Goal: Task Accomplishment & Management: Use online tool/utility

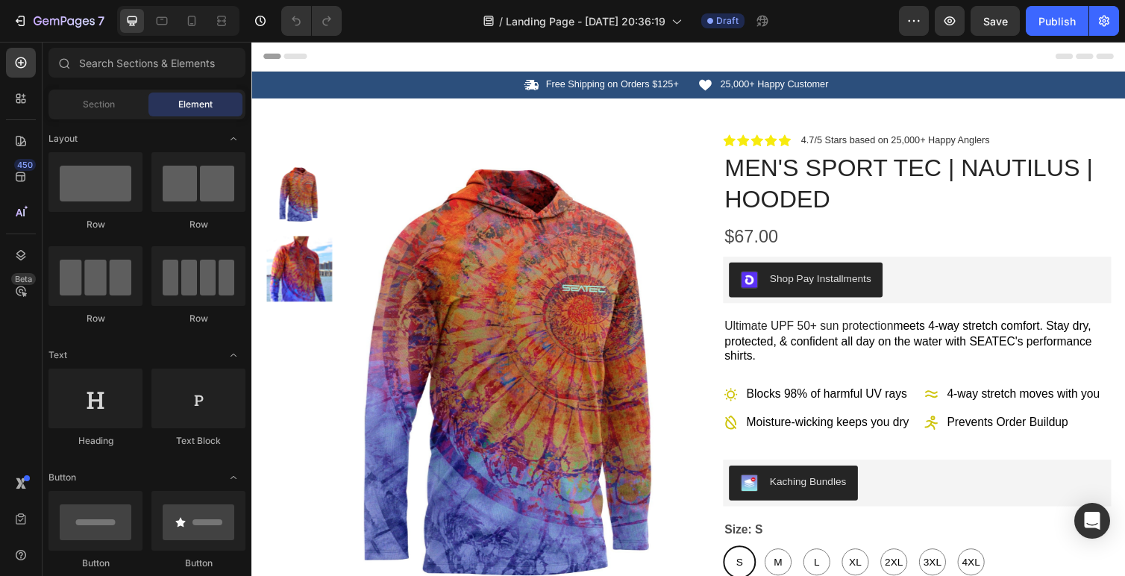
radio input "false"
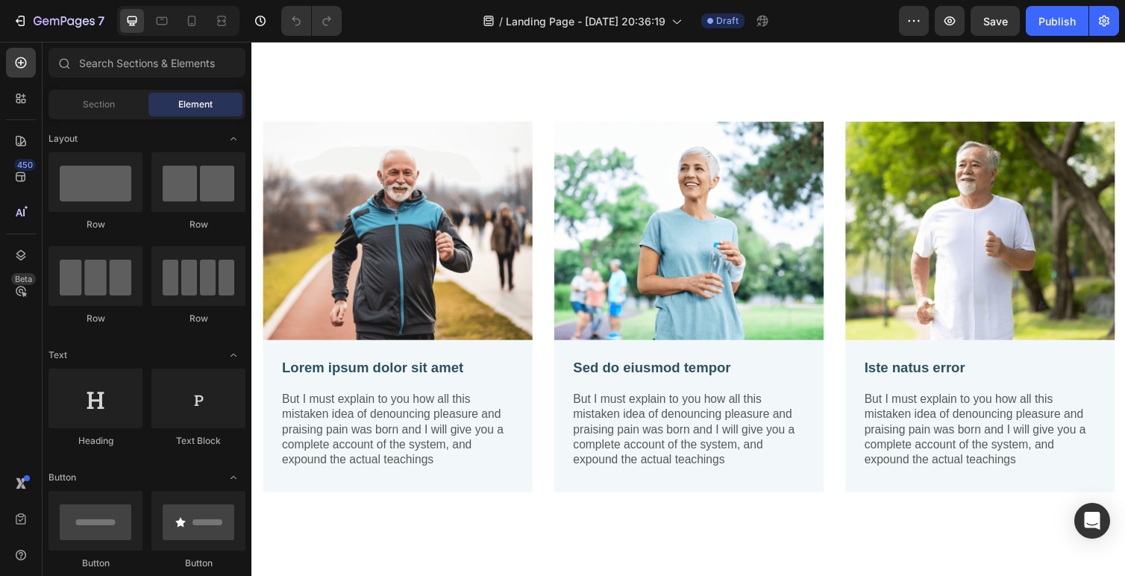
scroll to position [1276, 0]
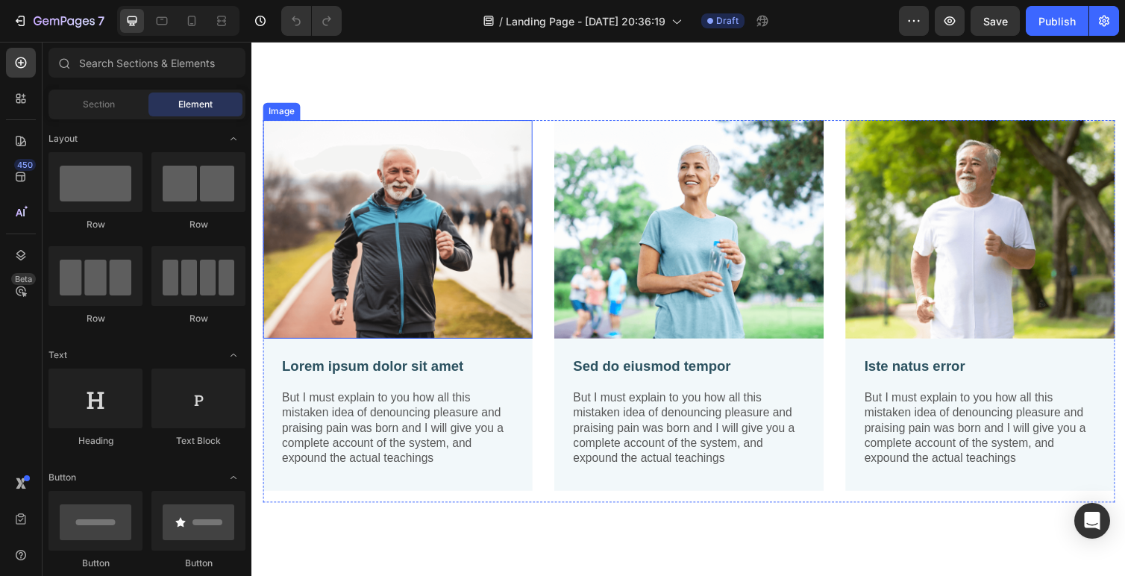
click at [373, 273] on img at bounding box center [401, 234] width 276 height 224
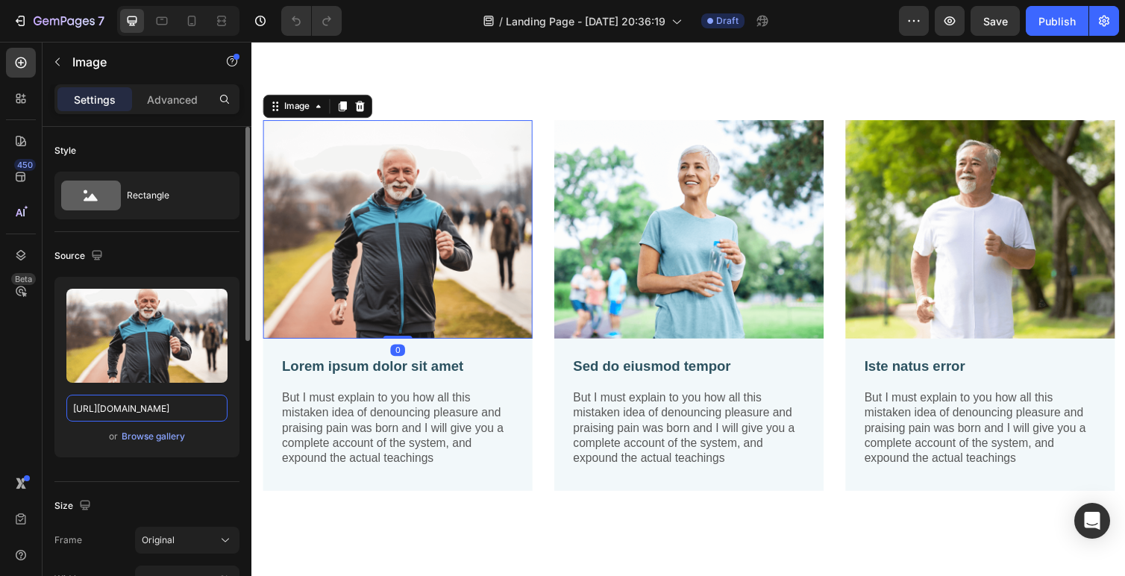
click at [126, 404] on input "https://cdn.shopify.com/s/files/1/2005/9307/files/gempages_432750572815254551-7…" at bounding box center [146, 408] width 161 height 27
paste input "0504/4672/9387/files/mens-sport-tec-hooded-long-sleeve-sailfish-model.jpg?v=173…"
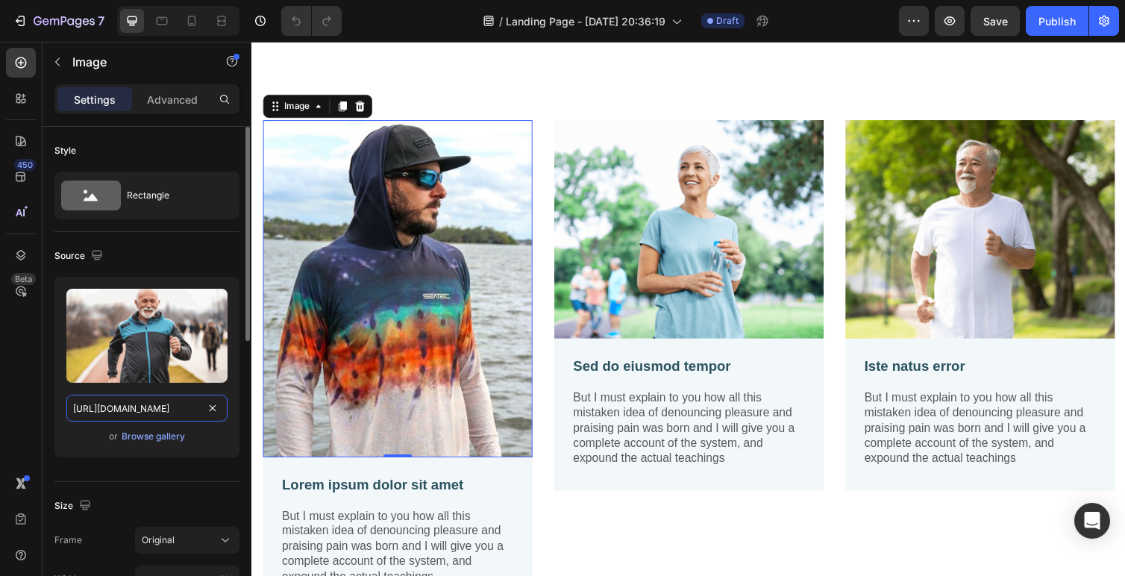
scroll to position [0, 413]
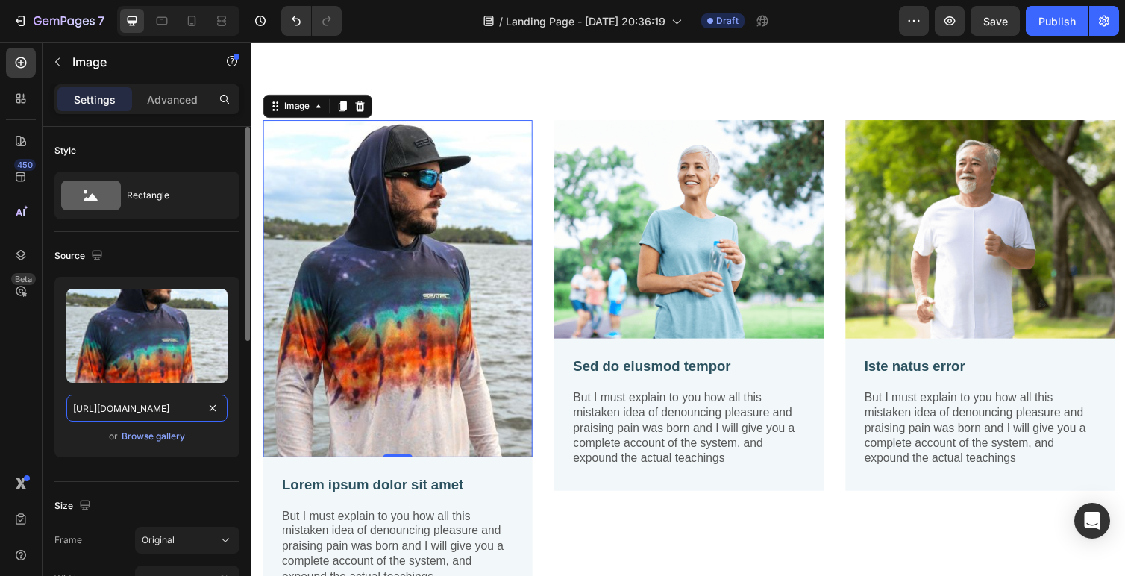
click at [157, 413] on input "https://cdn.shopify.com/s/files/1/0504/4672/9387/files/mens-sport-tec-hooded-lo…" at bounding box center [146, 408] width 161 height 27
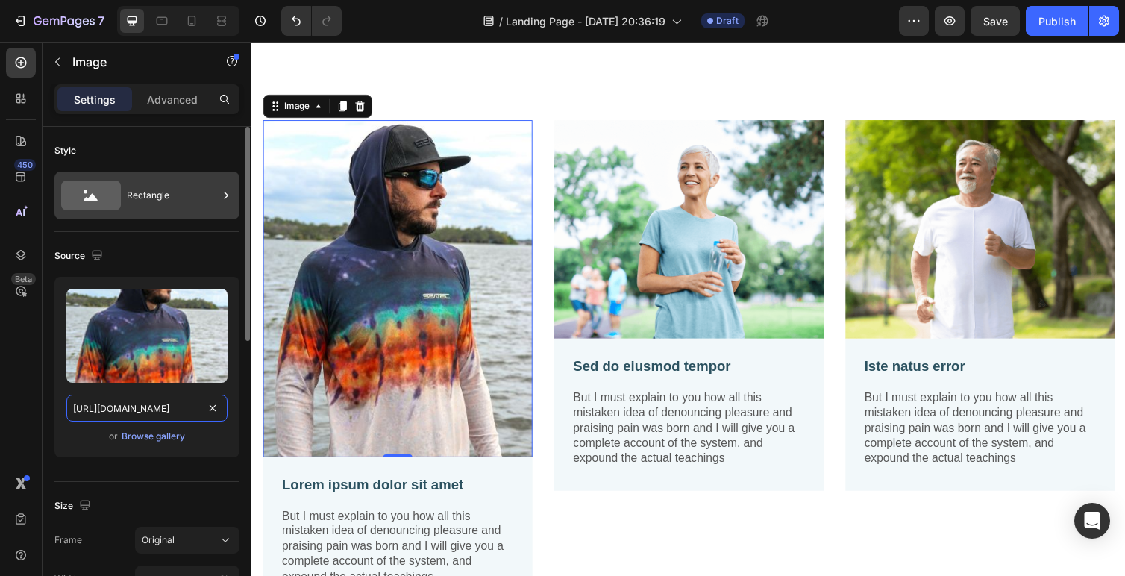
type input "https://cdn.shopify.com/s/files/1/0504/4672/9387/files/mens-sport-tec-hooded-lo…"
click at [129, 202] on div "Rectangle" at bounding box center [172, 195] width 91 height 34
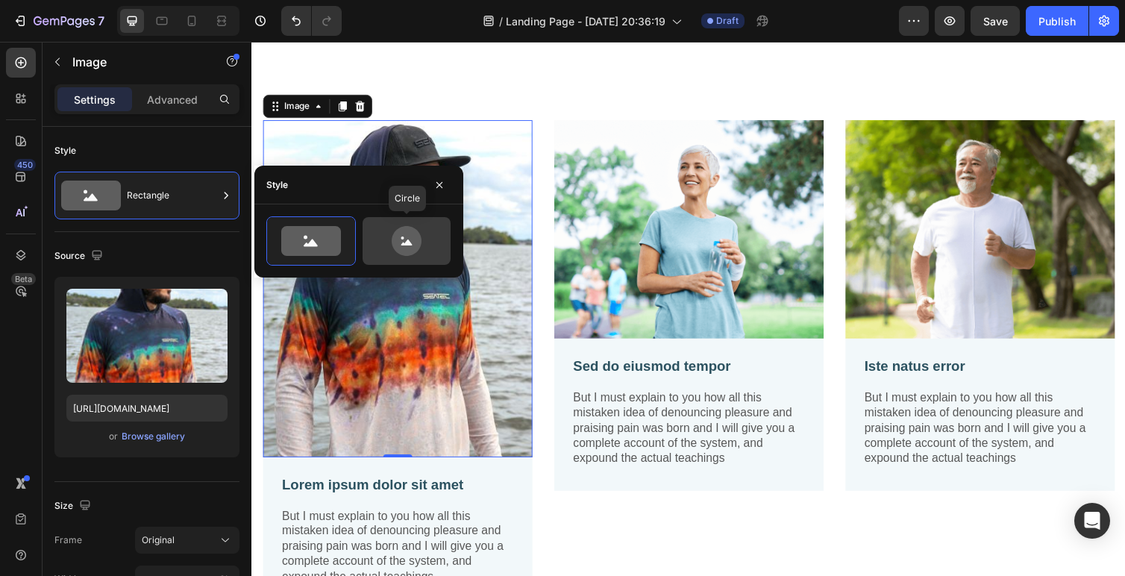
click at [401, 234] on icon at bounding box center [407, 241] width 30 height 30
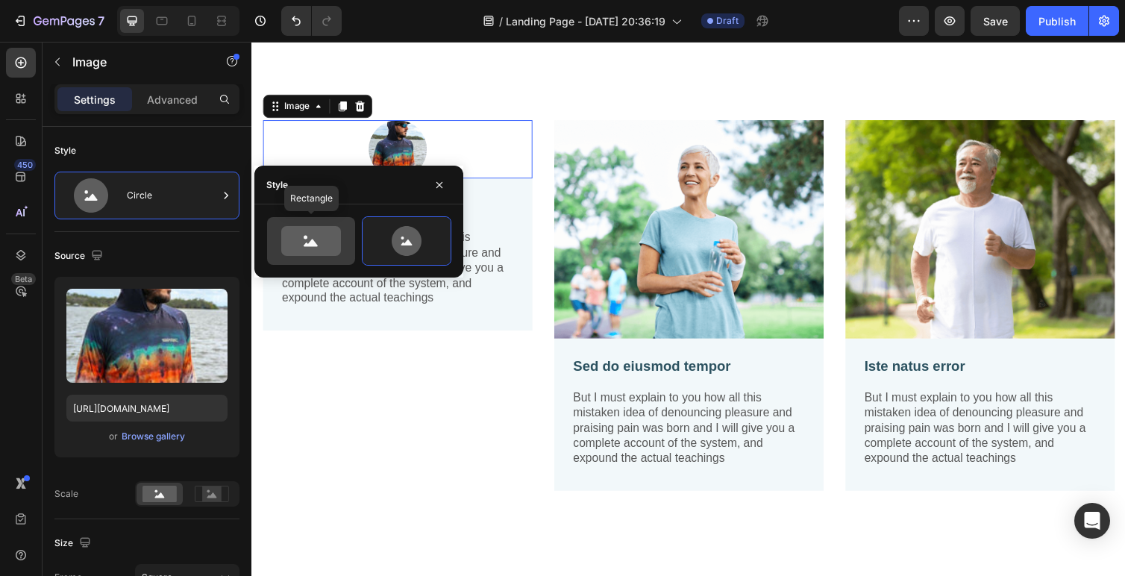
click at [304, 241] on icon at bounding box center [311, 241] width 60 height 30
type input "100"
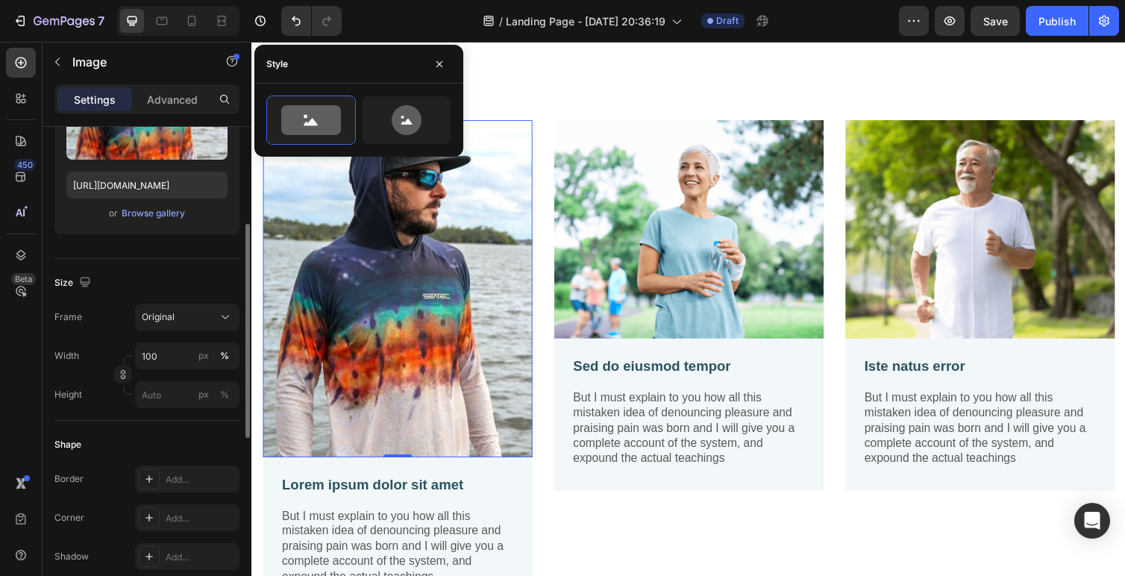
scroll to position [252, 0]
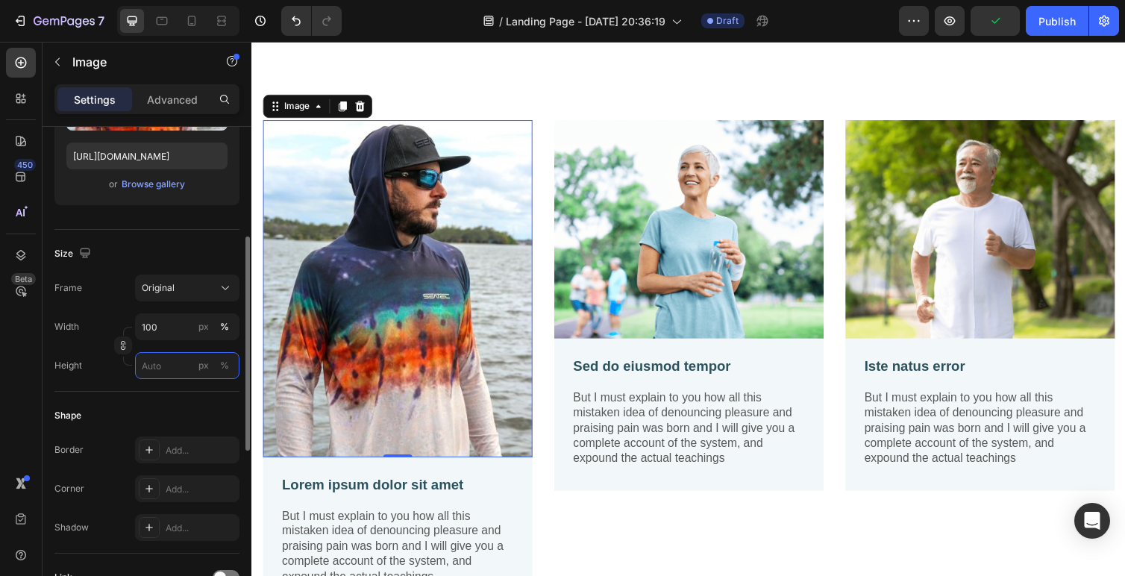
click at [155, 365] on input "px %" at bounding box center [187, 365] width 104 height 27
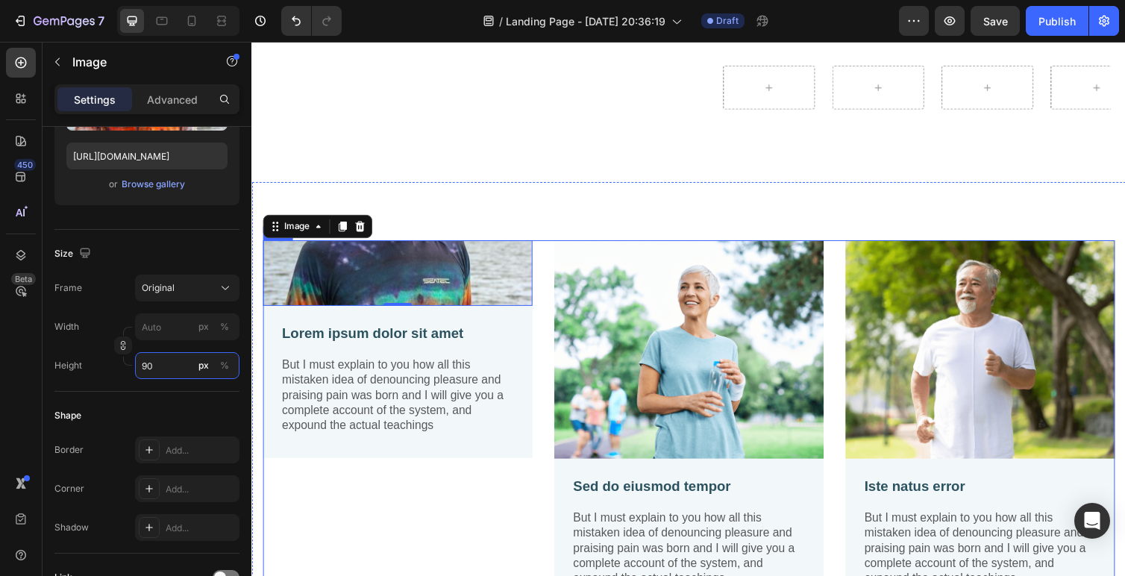
scroll to position [1180, 0]
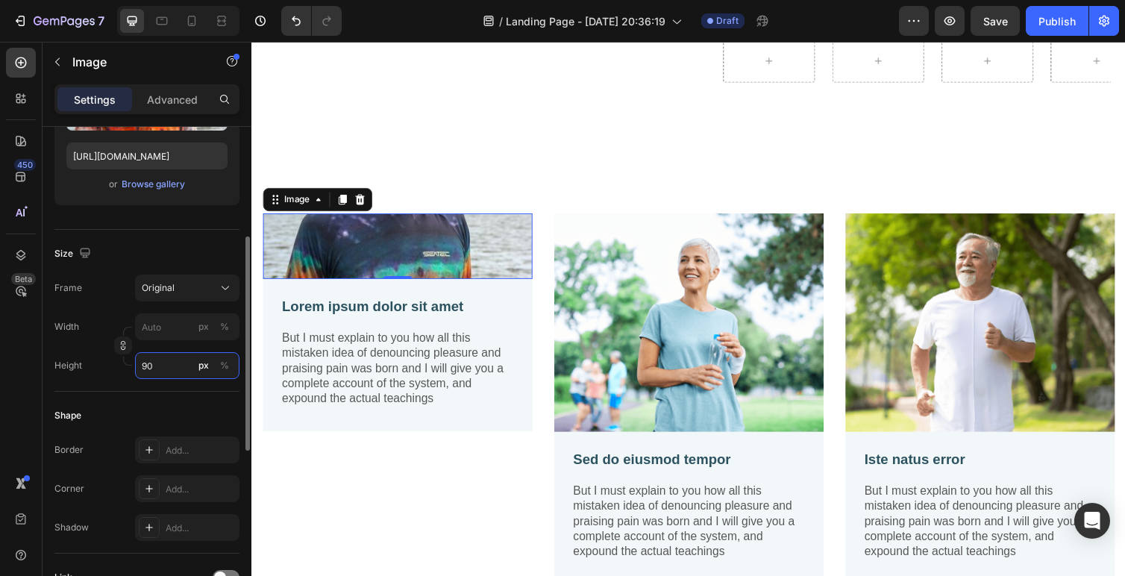
type input "9"
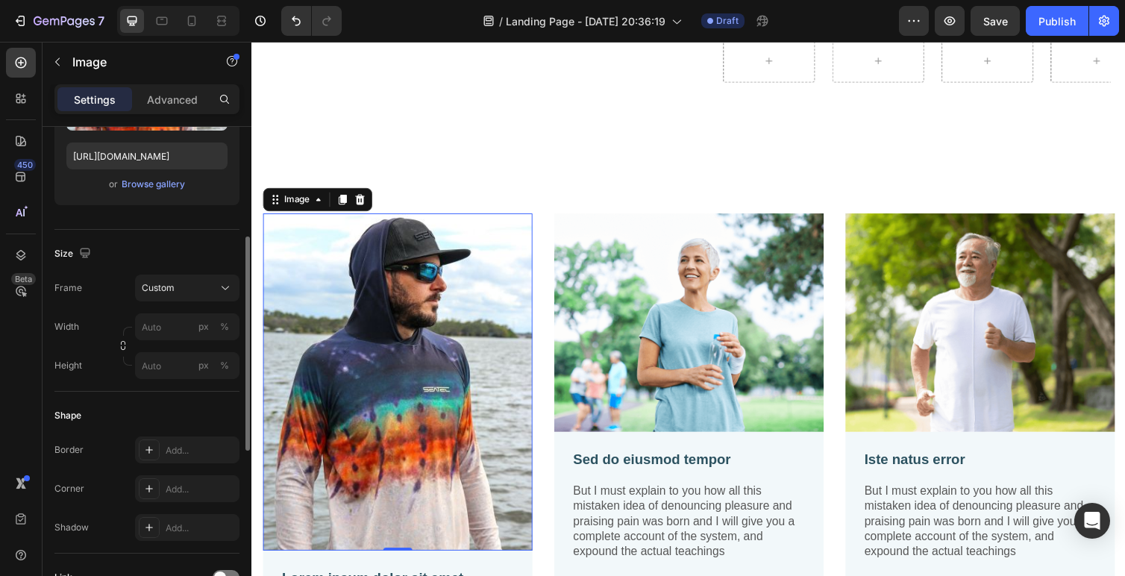
click at [112, 366] on div "Height px %" at bounding box center [146, 365] width 185 height 27
type input "9"
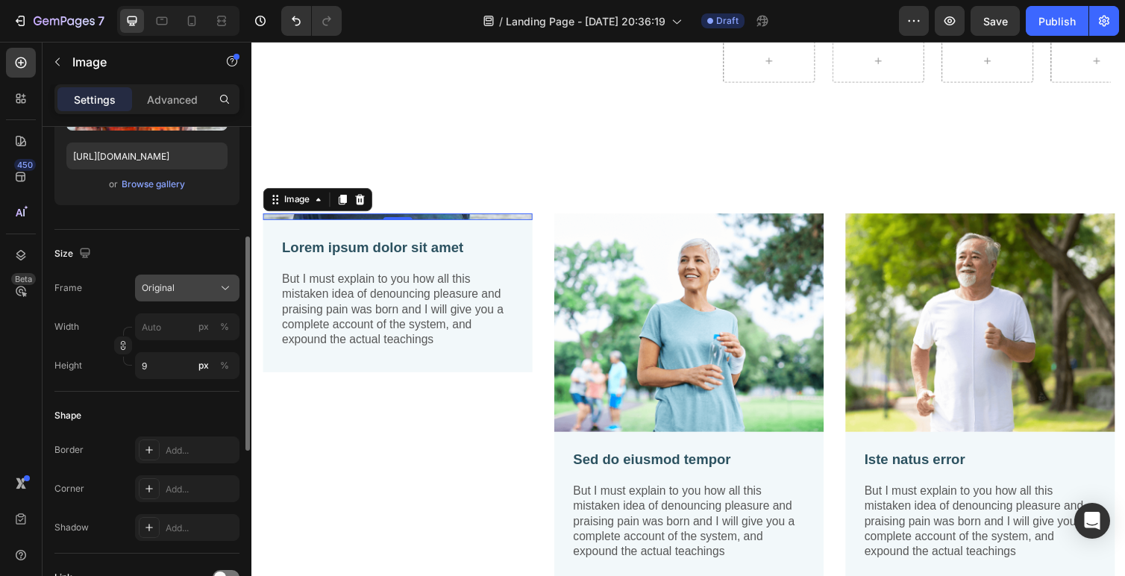
click at [178, 282] on div "Original" at bounding box center [178, 287] width 73 height 13
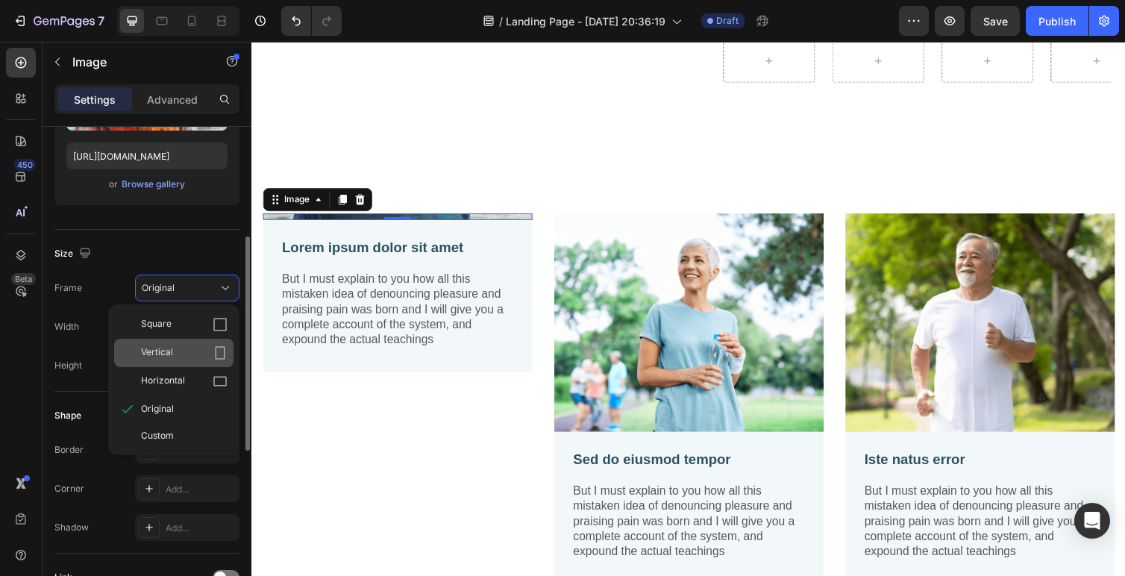
click at [222, 354] on icon at bounding box center [220, 352] width 15 height 15
type input "7"
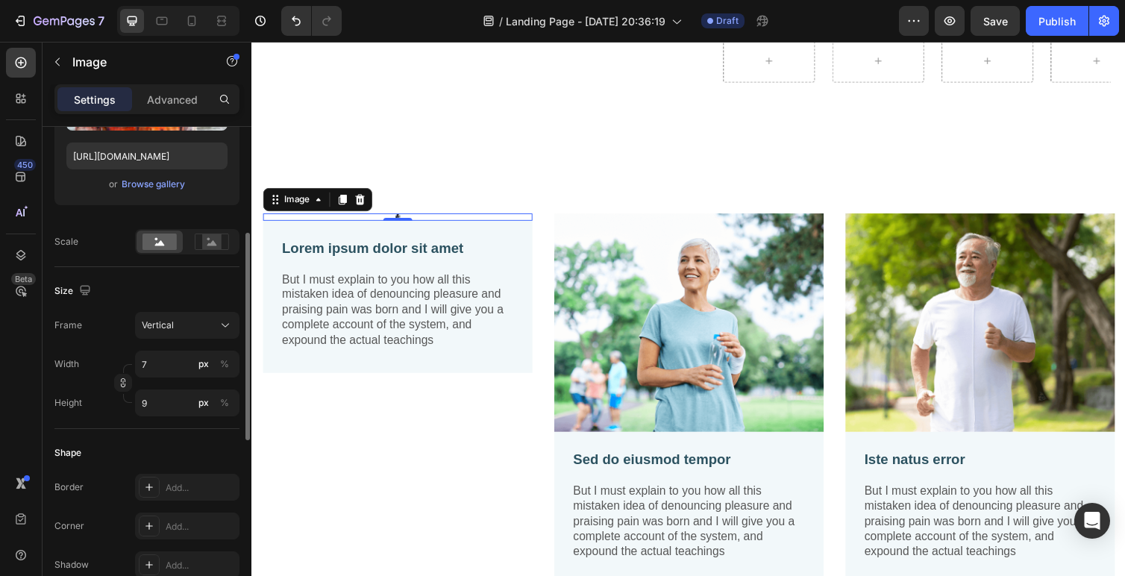
click at [88, 337] on div "Frame Vertical" at bounding box center [146, 325] width 185 height 27
click at [286, 24] on button "Undo/Redo" at bounding box center [296, 21] width 30 height 30
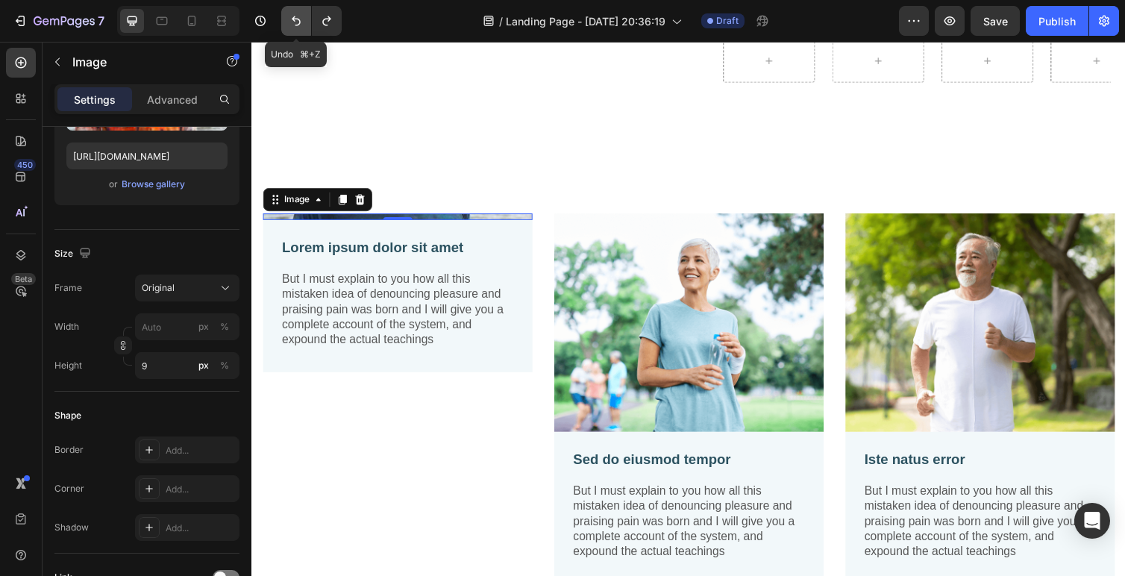
click at [286, 24] on button "Undo/Redo" at bounding box center [296, 21] width 30 height 30
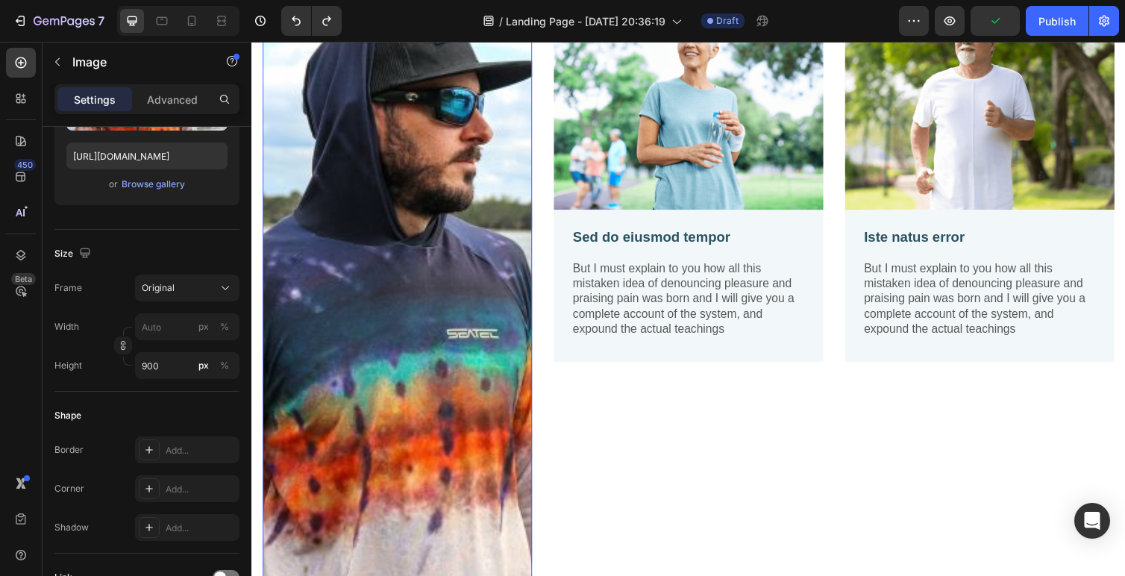
scroll to position [1389, 0]
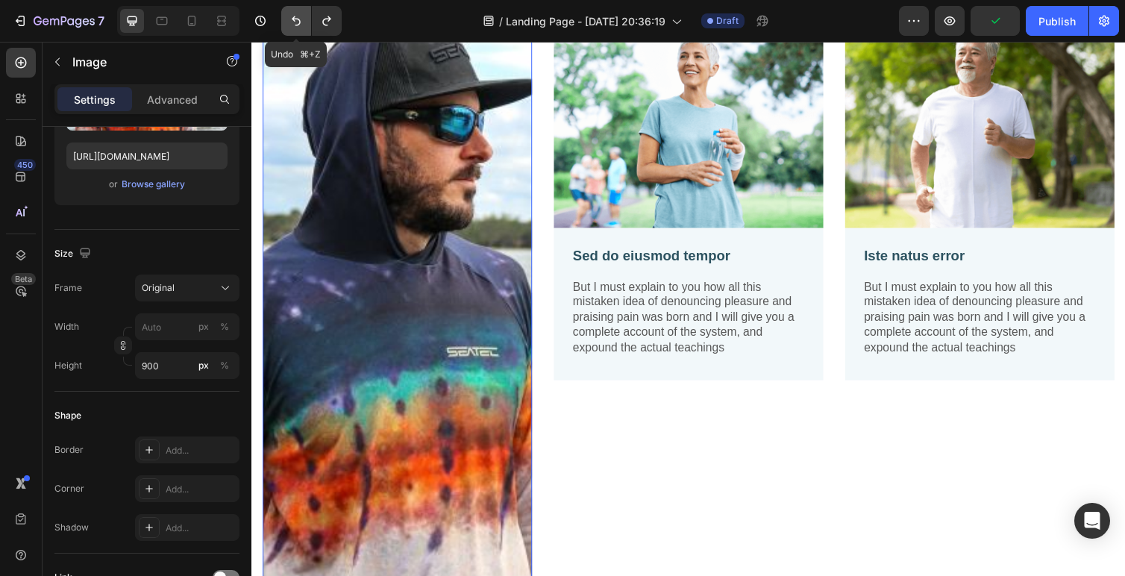
click at [301, 20] on icon "Undo/Redo" at bounding box center [296, 20] width 15 height 15
type input "90"
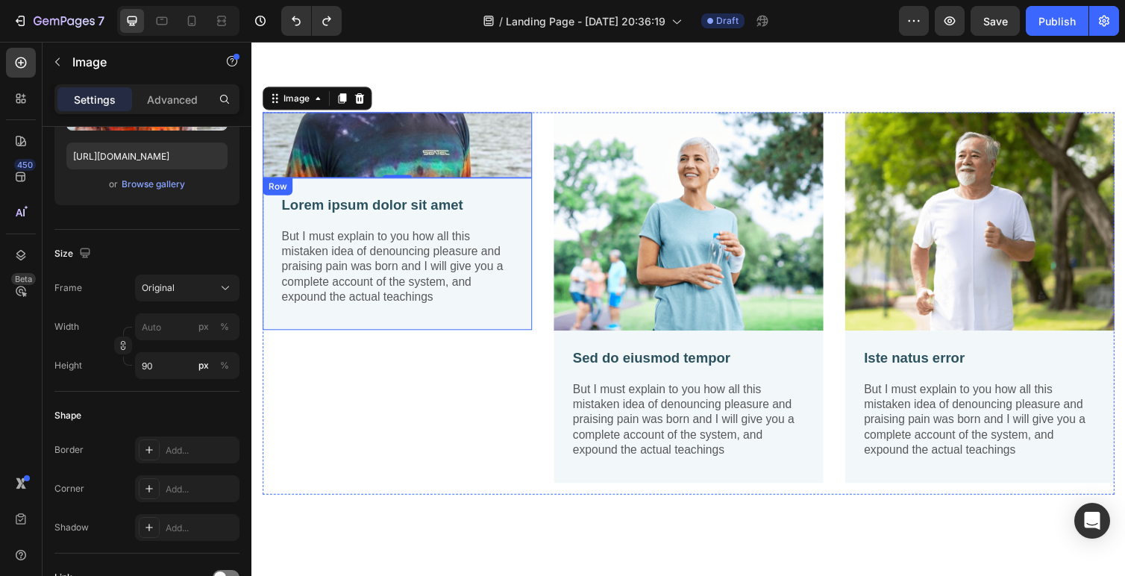
scroll to position [1112, 0]
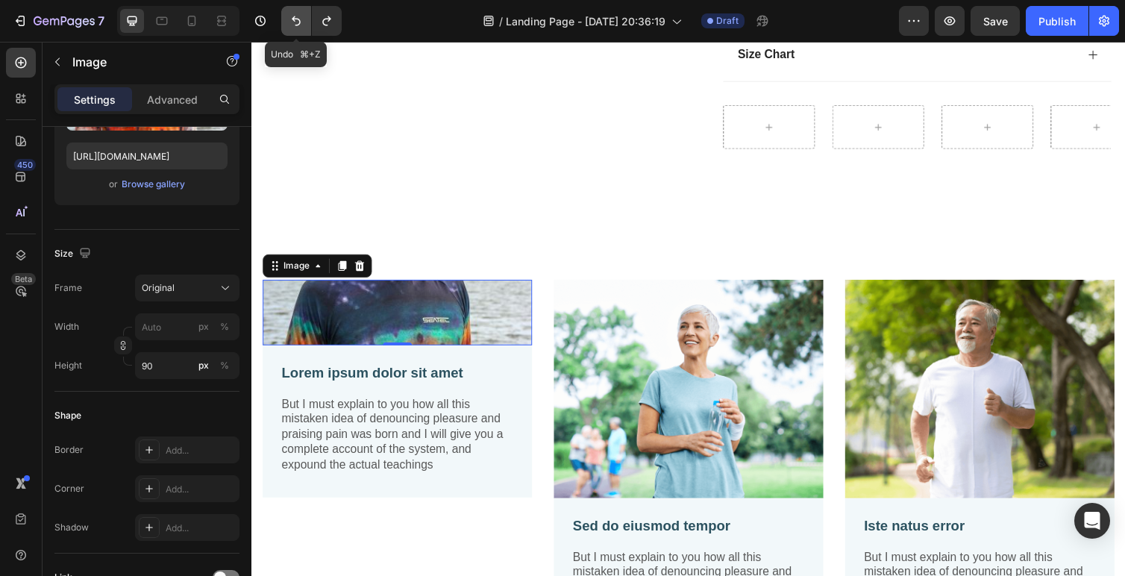
click at [295, 27] on icon "Undo/Redo" at bounding box center [296, 20] width 15 height 15
type input "100"
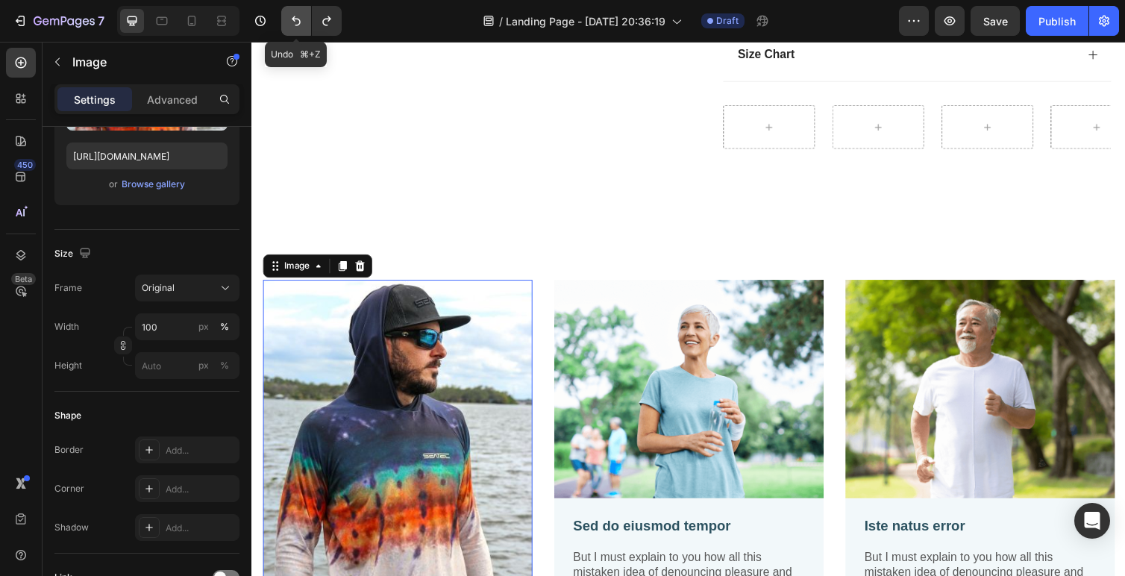
click at [295, 27] on icon "Undo/Redo" at bounding box center [296, 20] width 15 height 15
type input "80"
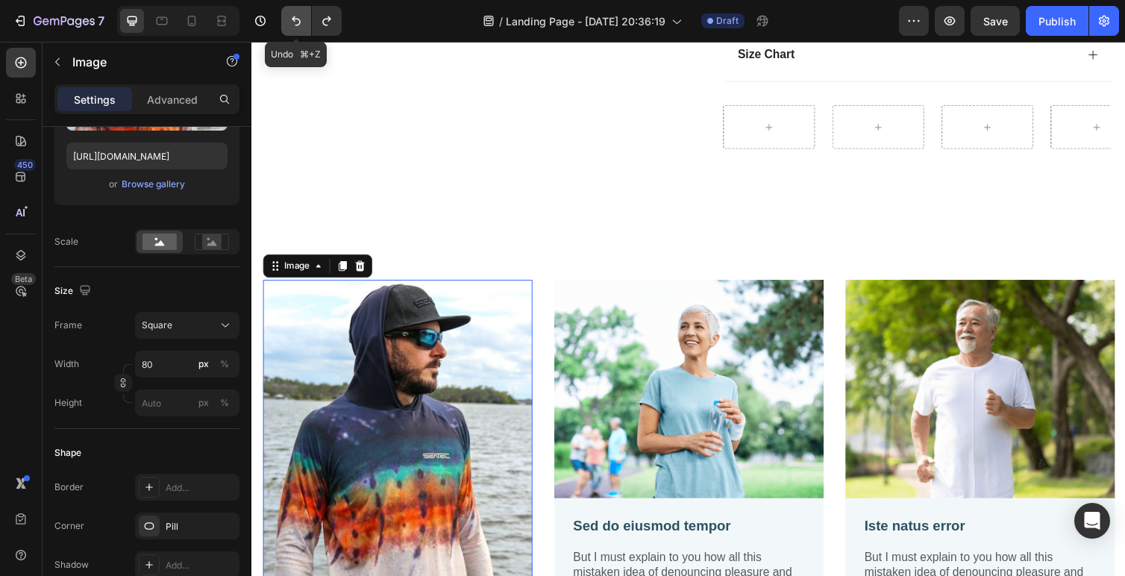
click at [295, 27] on icon "Undo/Redo" at bounding box center [296, 20] width 15 height 15
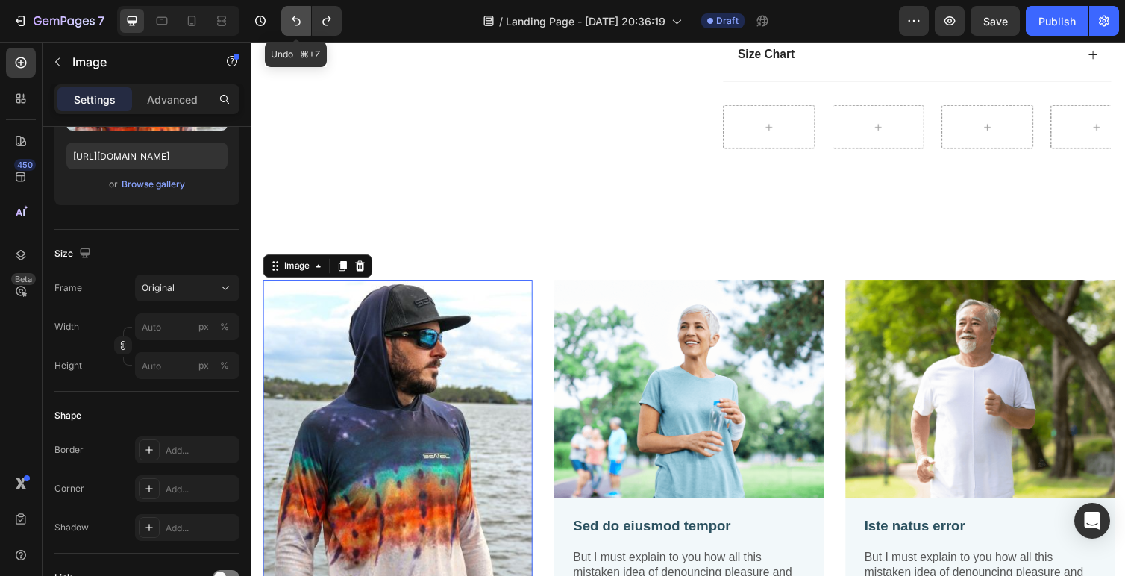
click at [295, 27] on icon "Undo/Redo" at bounding box center [296, 20] width 15 height 15
type input "https://cdn.shopify.com/s/files/1/2005/9307/files/gempages_432750572815254551-7…"
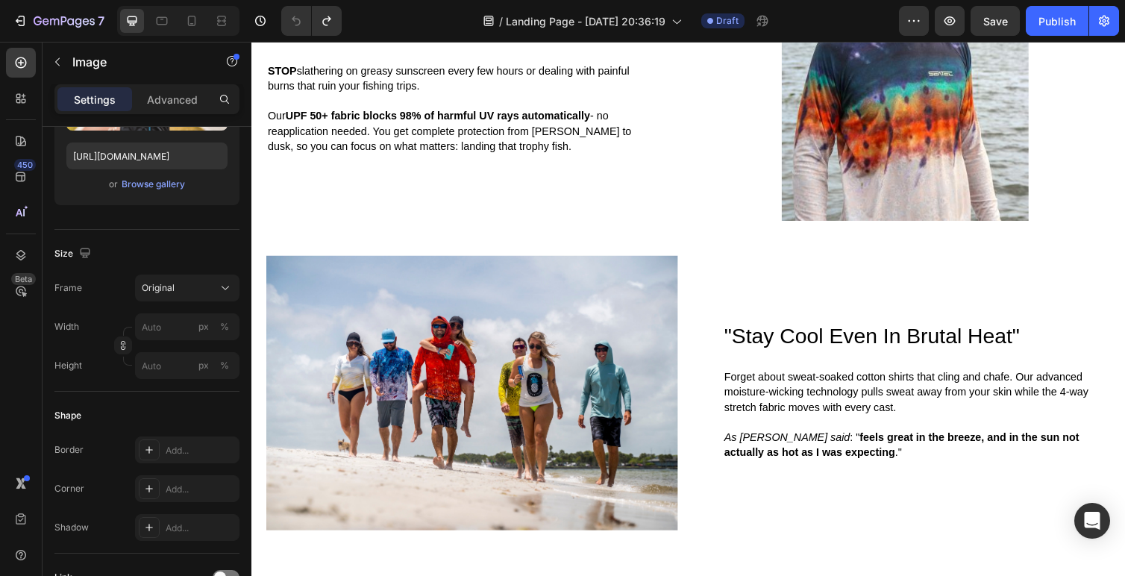
scroll to position [2105, 0]
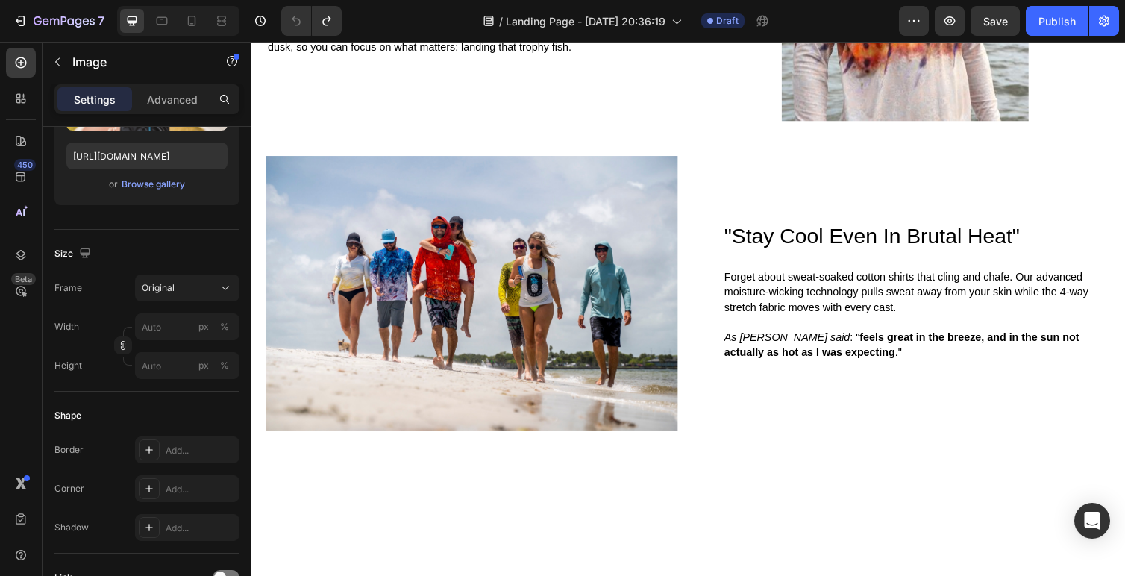
click at [483, 322] on img at bounding box center [477, 299] width 422 height 281
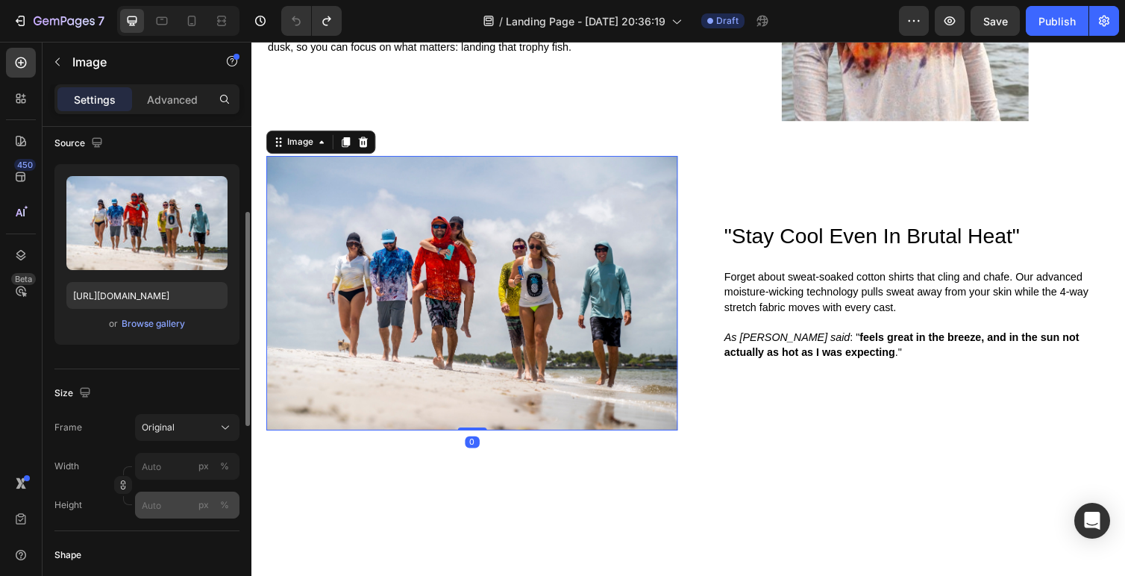
scroll to position [43, 0]
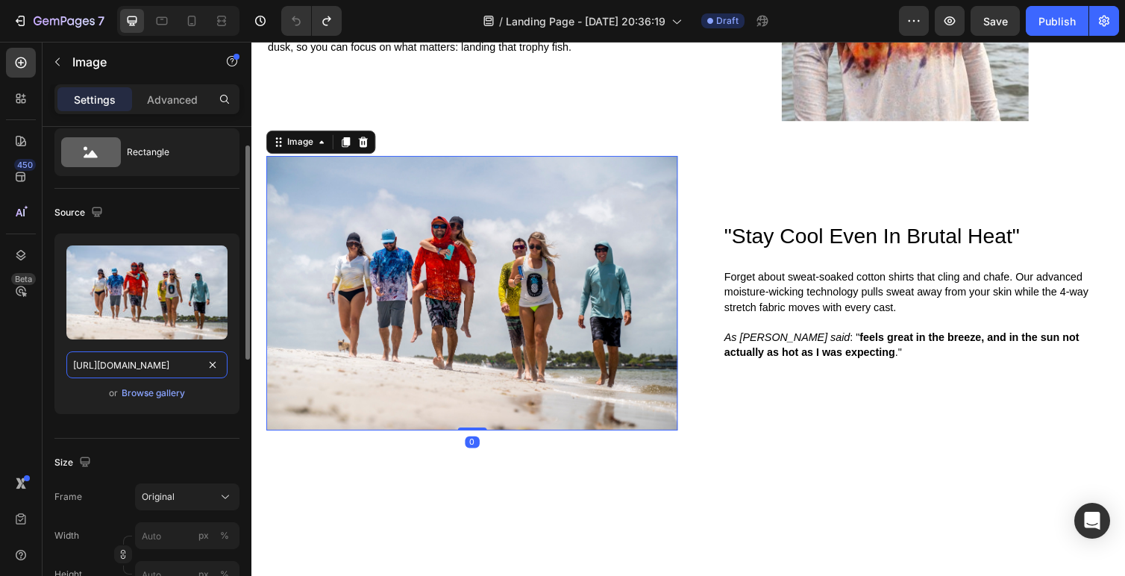
click at [128, 378] on input "https://cdn.shopify.com/s/files/1/0504/4672/9387/files/Seatec_Sandbar_May_22_Ed…" at bounding box center [146, 364] width 161 height 27
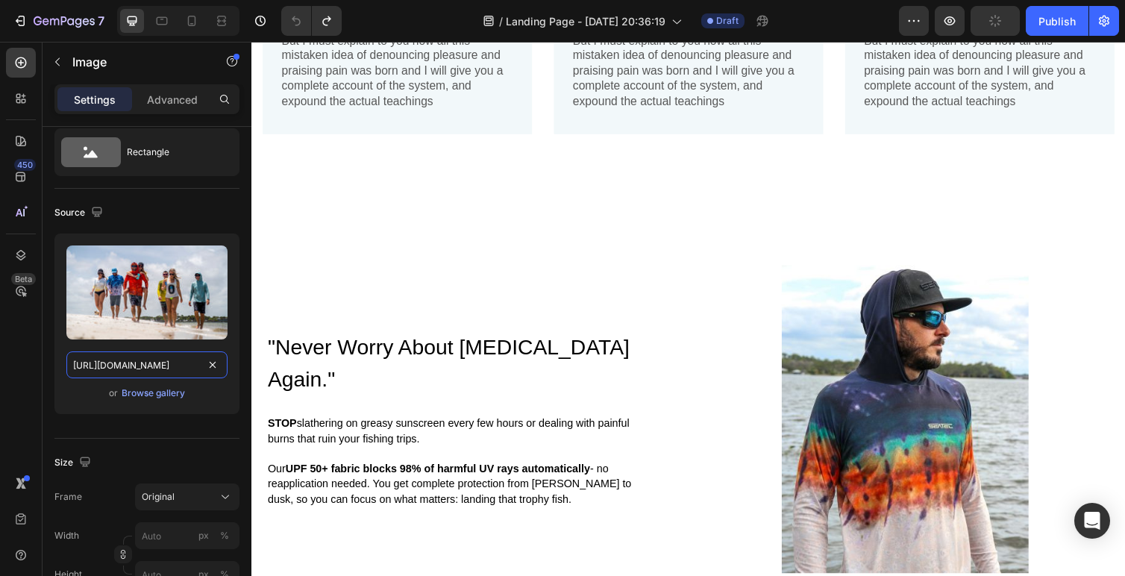
scroll to position [1338, 0]
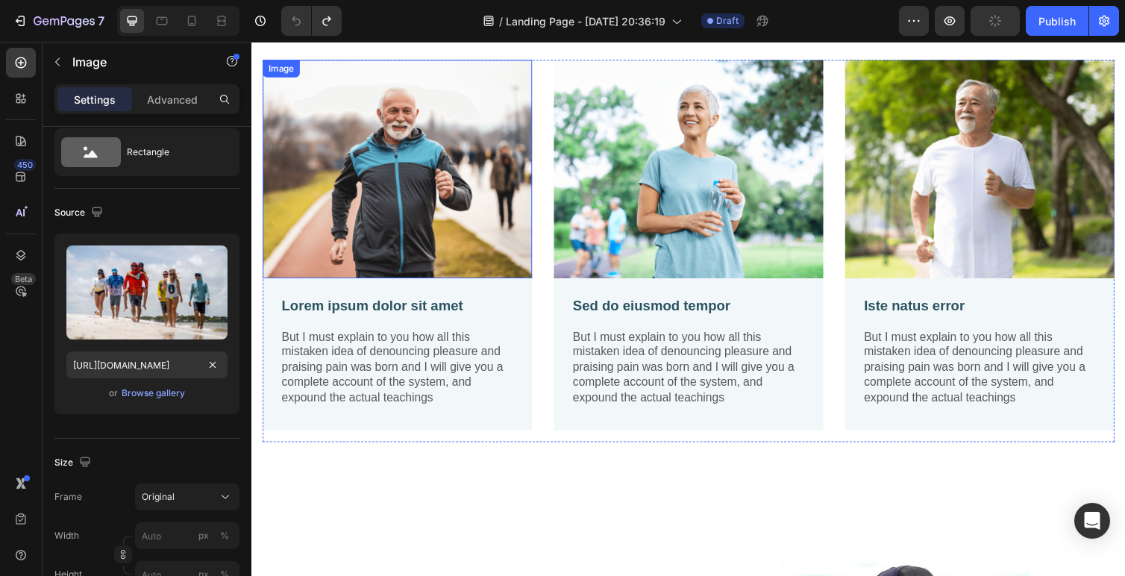
click at [366, 210] on img at bounding box center [401, 172] width 276 height 224
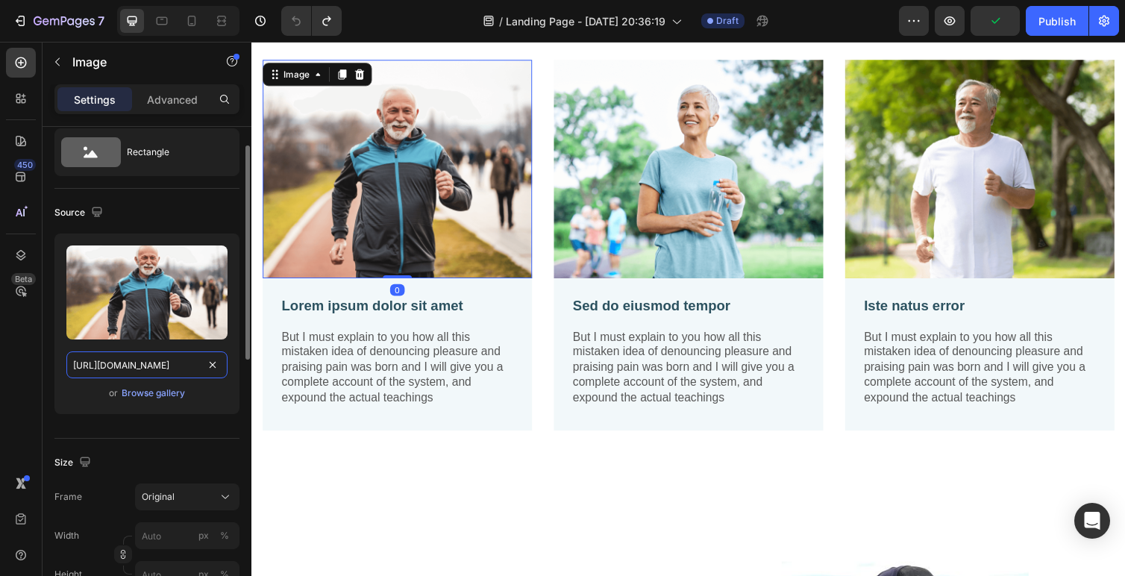
click at [145, 373] on input "https://cdn.shopify.com/s/files/1/2005/9307/files/gempages_432750572815254551-7…" at bounding box center [146, 364] width 161 height 27
paste input "0504/4672/9387/files/Seatec_Sandbar_May_22_Edited-83.jpg?v=1755994161"
type input "https://cdn.shopify.com/s/files/1/0504/4672/9387/files/Seatec_Sandbar_May_22_Ed…"
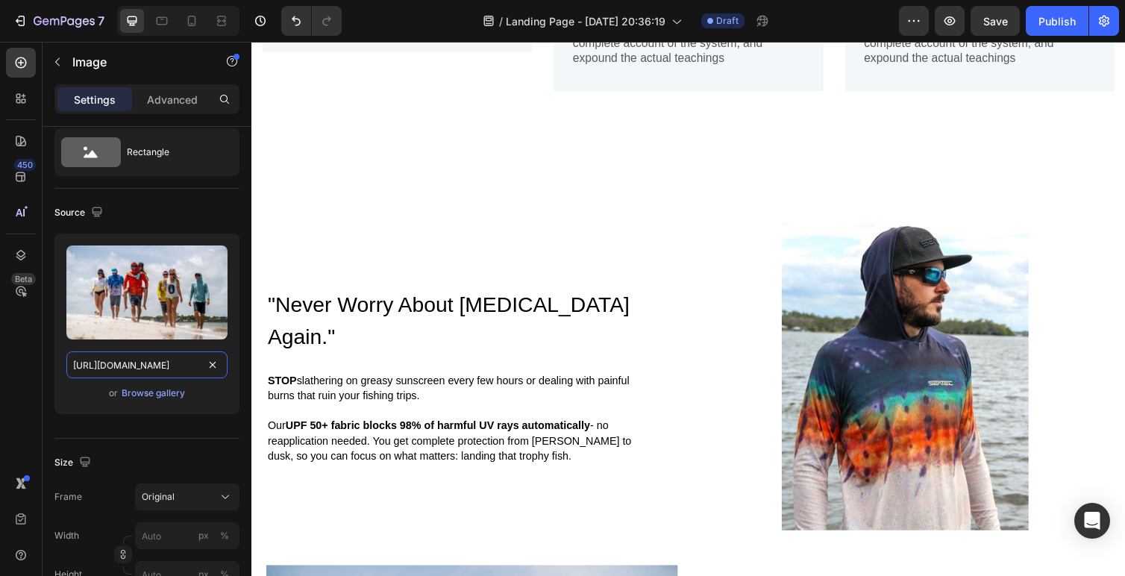
scroll to position [1666, 0]
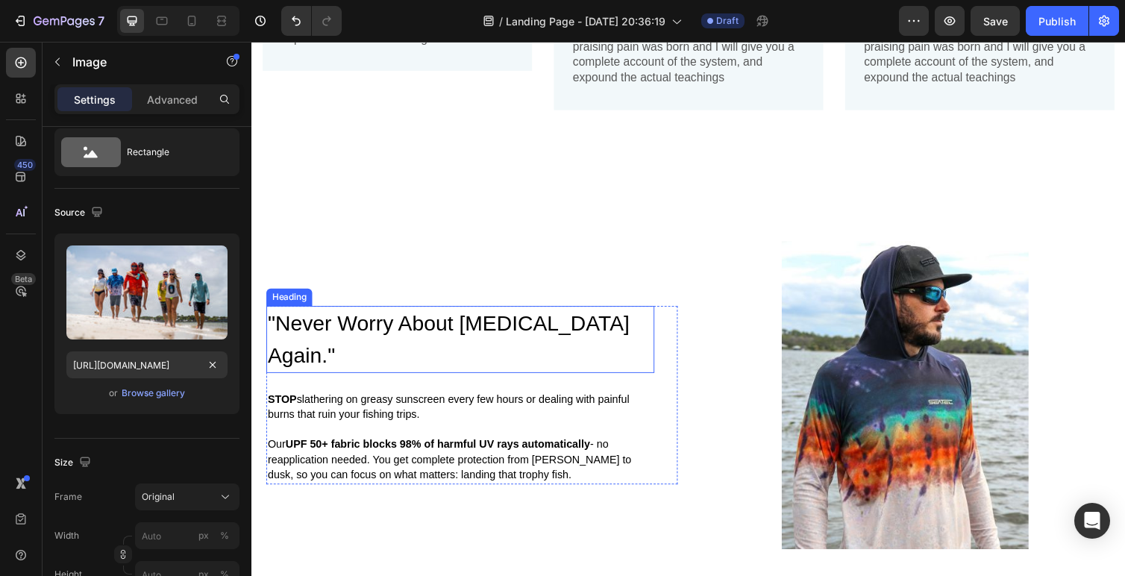
click at [387, 341] on span "Never Worry About Sunburn Again" at bounding box center [453, 347] width 371 height 57
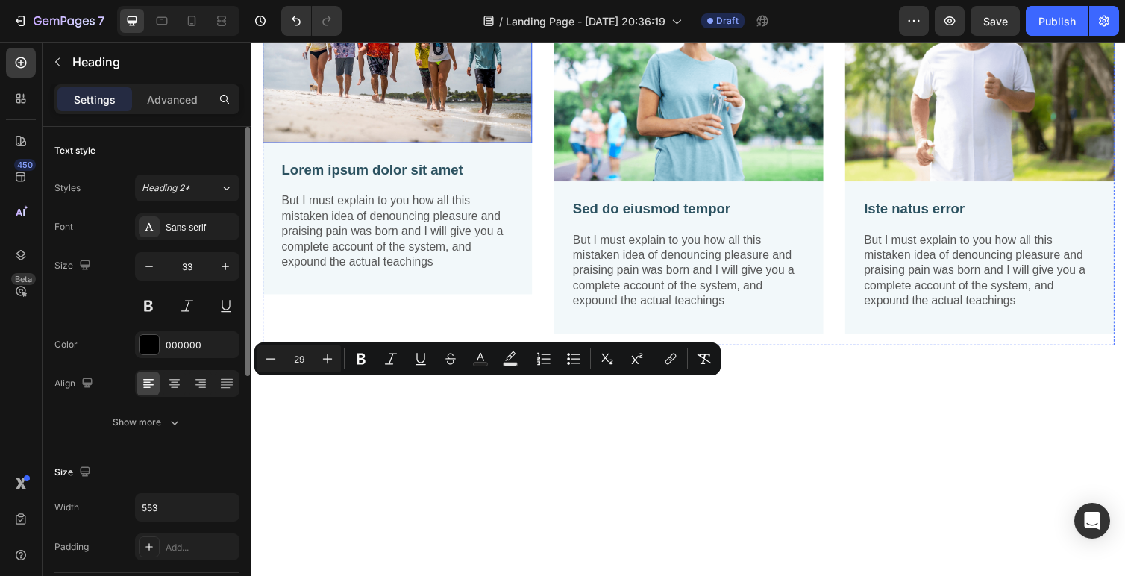
scroll to position [1246, 0]
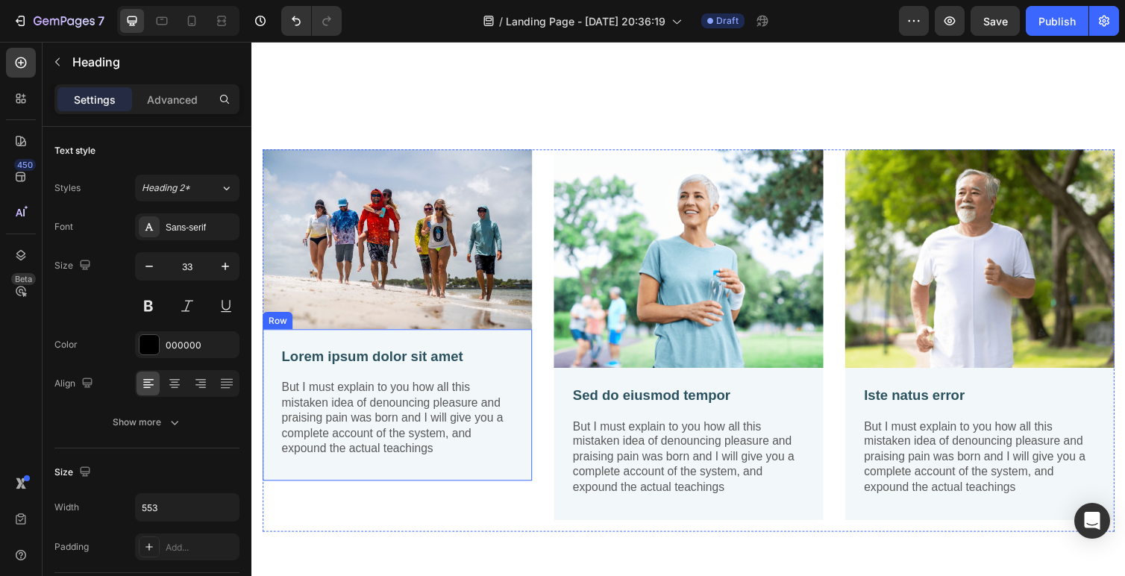
click at [340, 364] on p "Lorem ipsum dolor sit amet" at bounding box center [400, 365] width 237 height 19
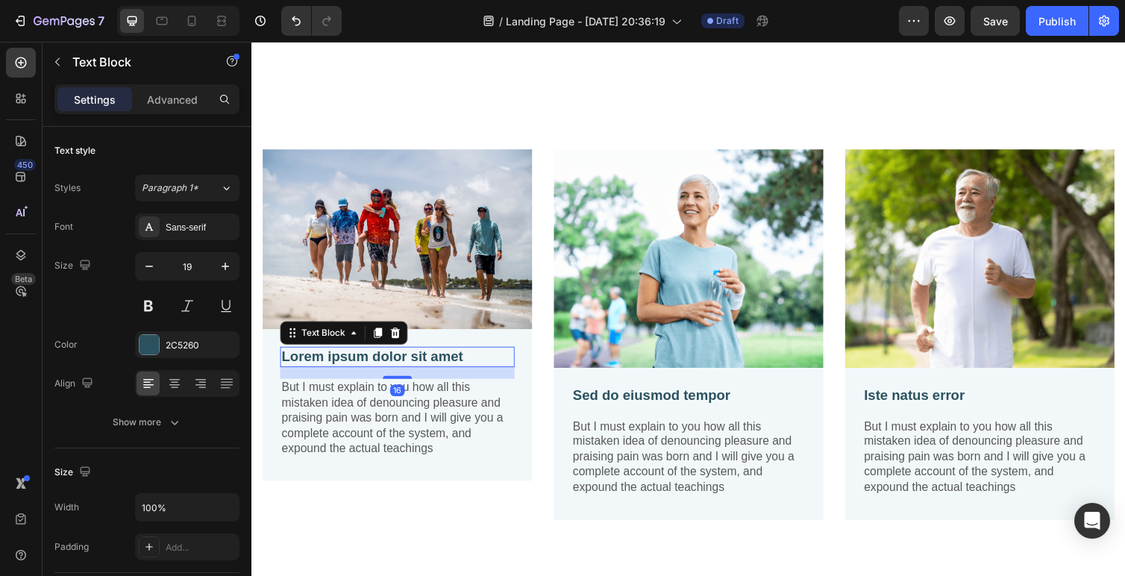
click at [340, 364] on p "Lorem ipsum dolor sit amet" at bounding box center [400, 365] width 237 height 19
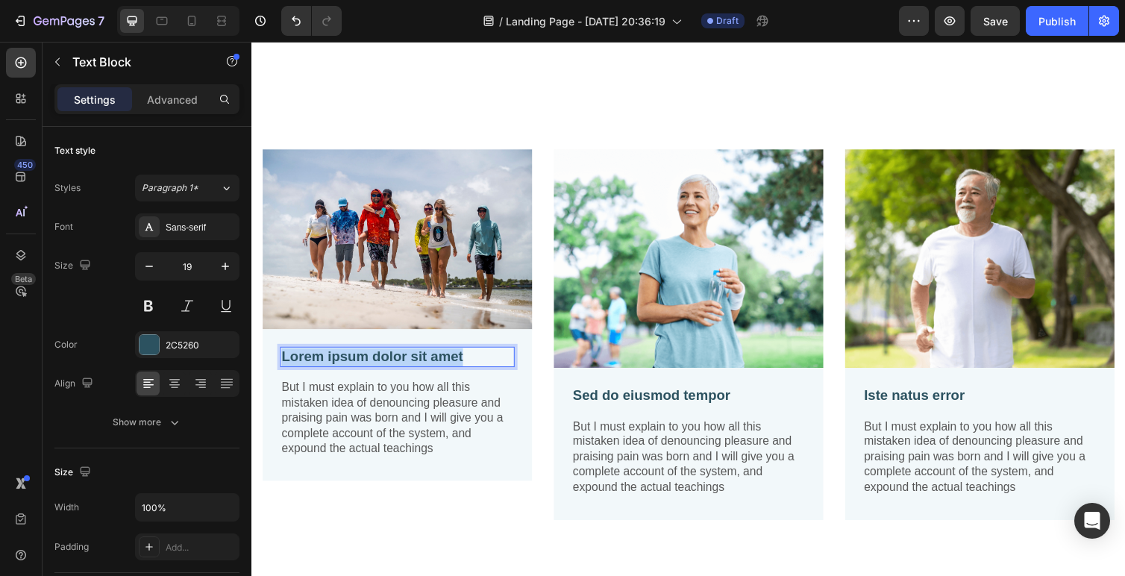
click at [340, 364] on p "Lorem ipsum dolor sit amet" at bounding box center [400, 365] width 237 height 19
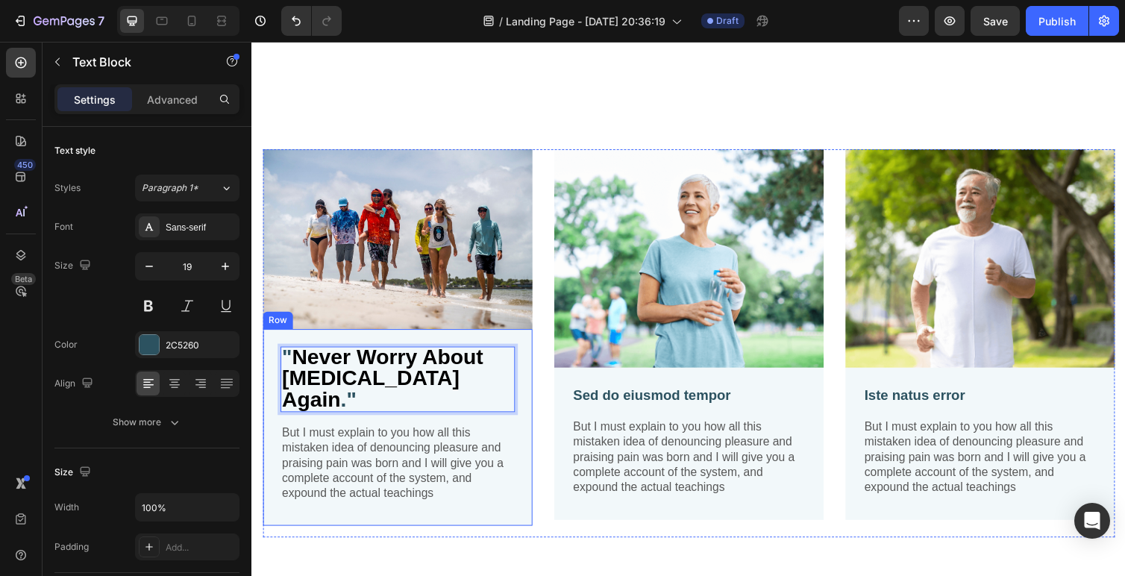
click at [342, 374] on span "Never Worry About Sunburn Again" at bounding box center [385, 386] width 206 height 66
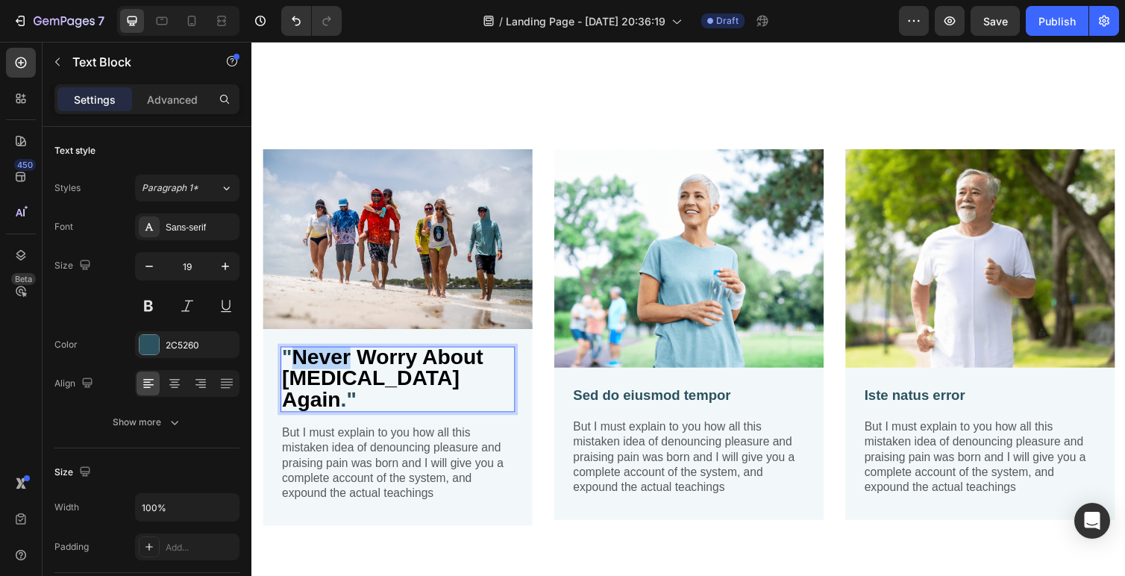
click at [342, 374] on span "Never Worry About Sunburn Again" at bounding box center [385, 386] width 206 height 66
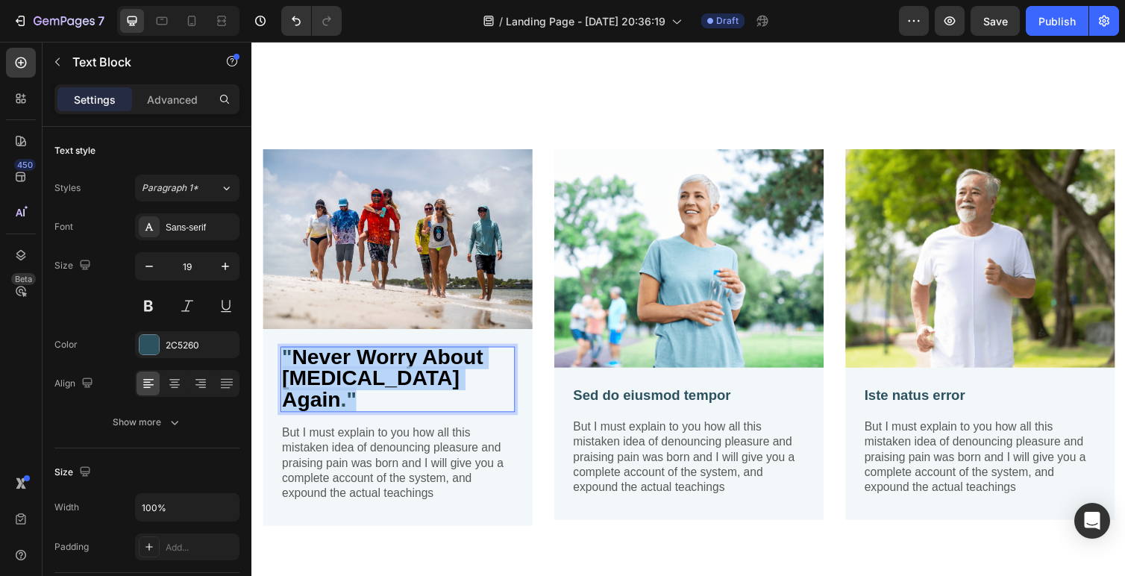
click at [342, 374] on span "Never Worry About Sunburn Again" at bounding box center [385, 386] width 206 height 66
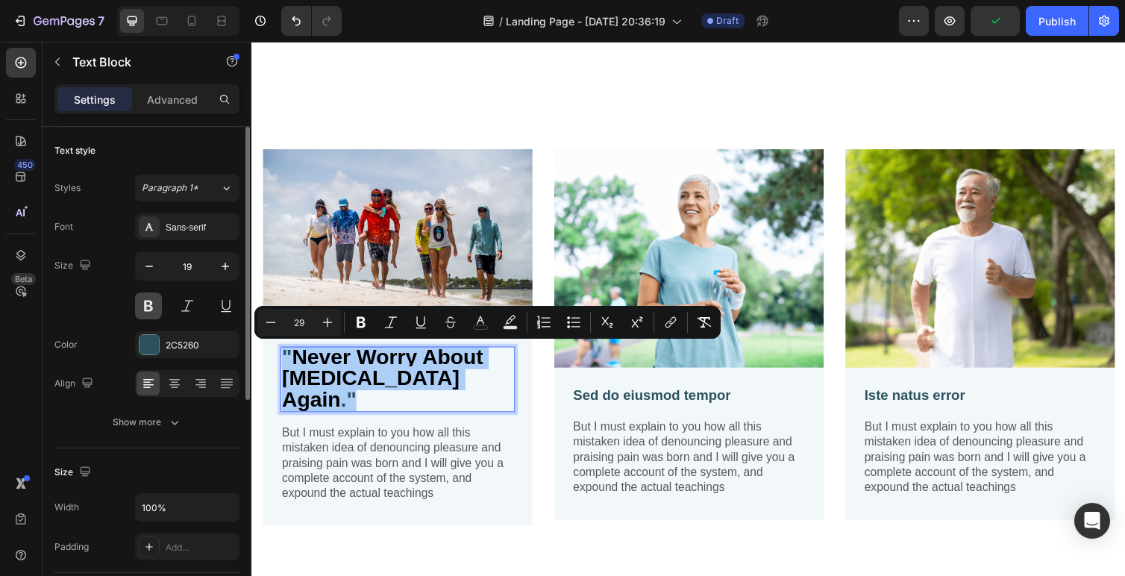
click at [142, 306] on button at bounding box center [148, 305] width 27 height 27
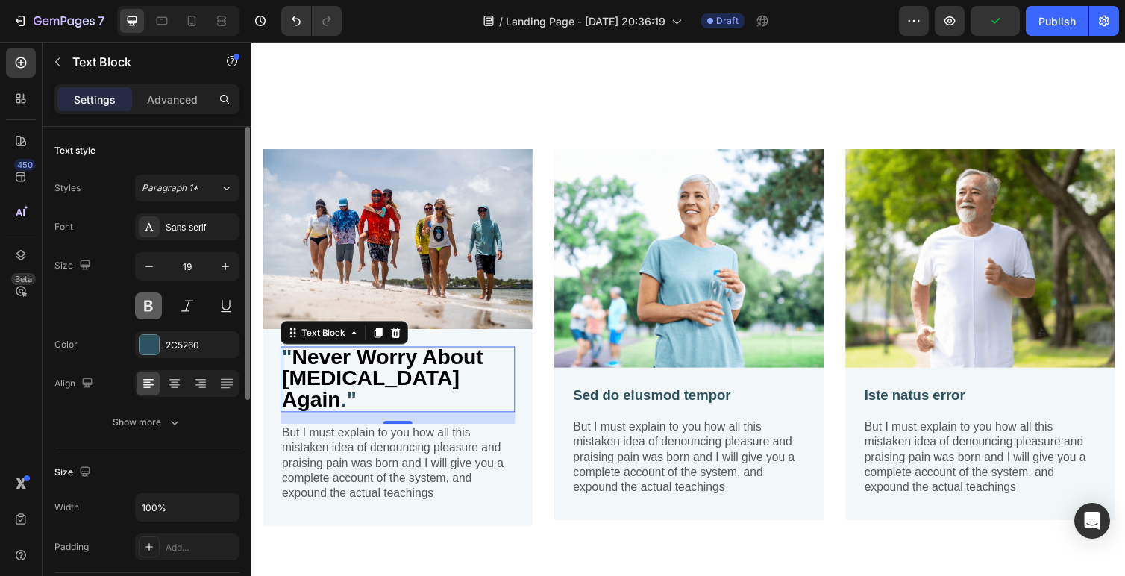
click at [142, 306] on button at bounding box center [148, 305] width 27 height 27
click at [146, 304] on button at bounding box center [148, 305] width 27 height 27
click at [345, 369] on span "Never Worry About Sunburn Again" at bounding box center [385, 386] width 206 height 66
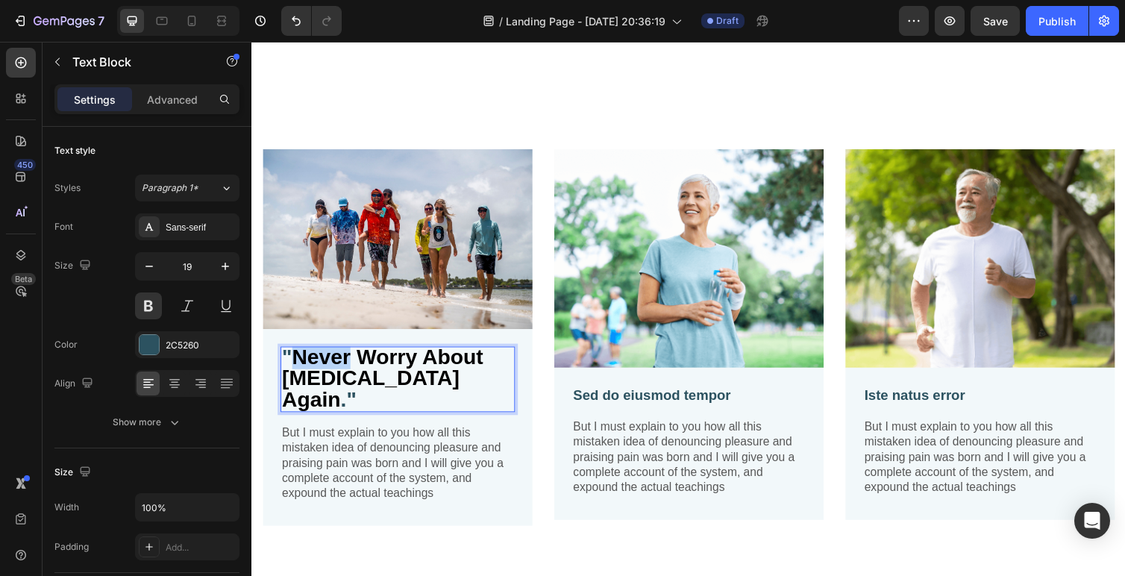
click at [345, 369] on span "Never Worry About Sunburn Again" at bounding box center [385, 386] width 206 height 66
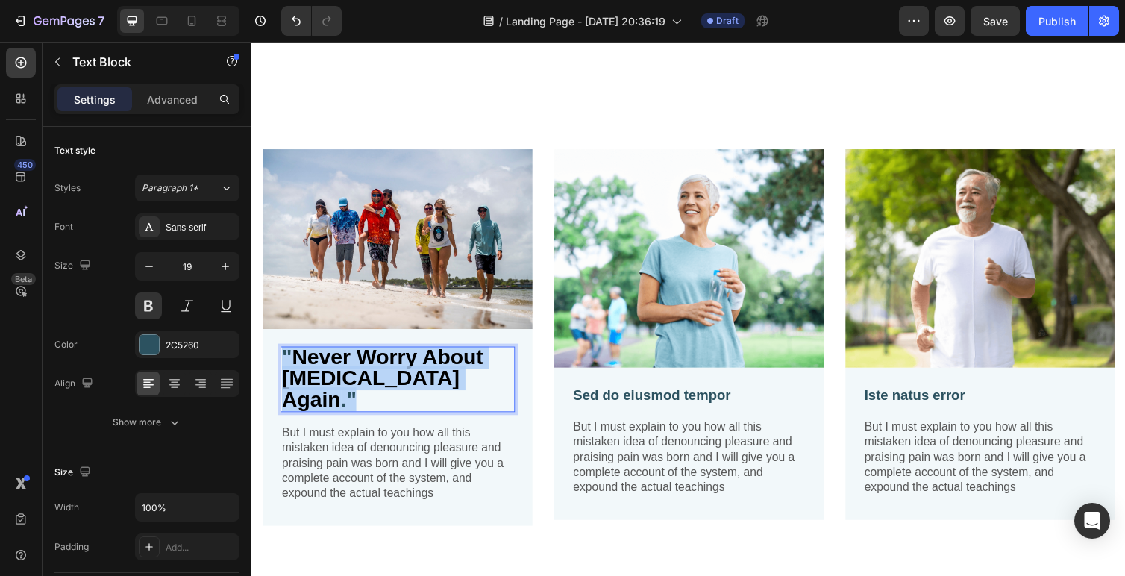
click at [345, 369] on span "Never Worry About Sunburn Again" at bounding box center [385, 386] width 206 height 66
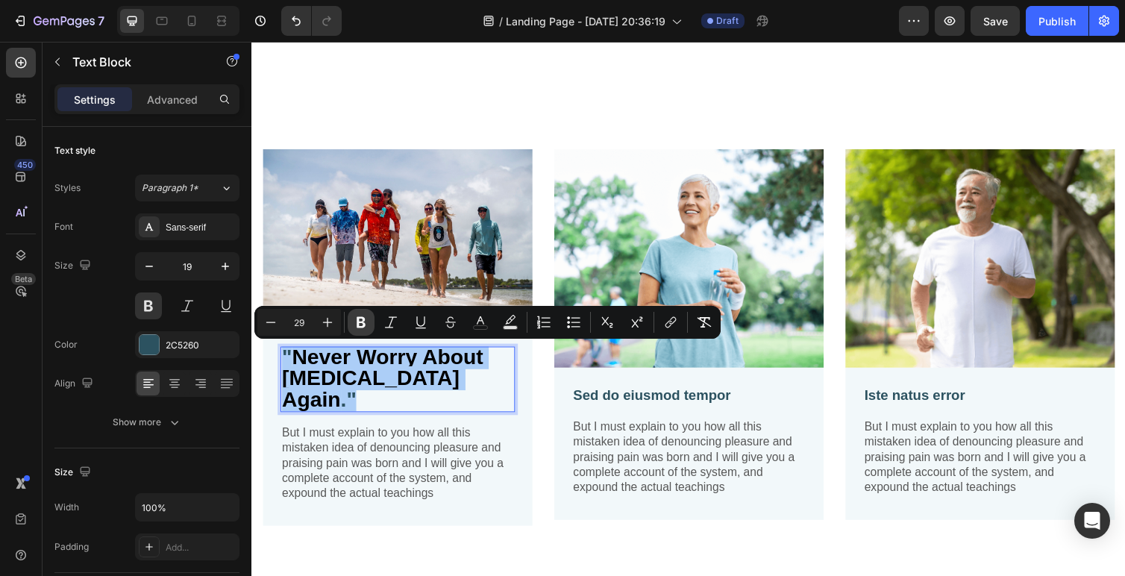
click at [355, 316] on icon "Editor contextual toolbar" at bounding box center [361, 322] width 15 height 15
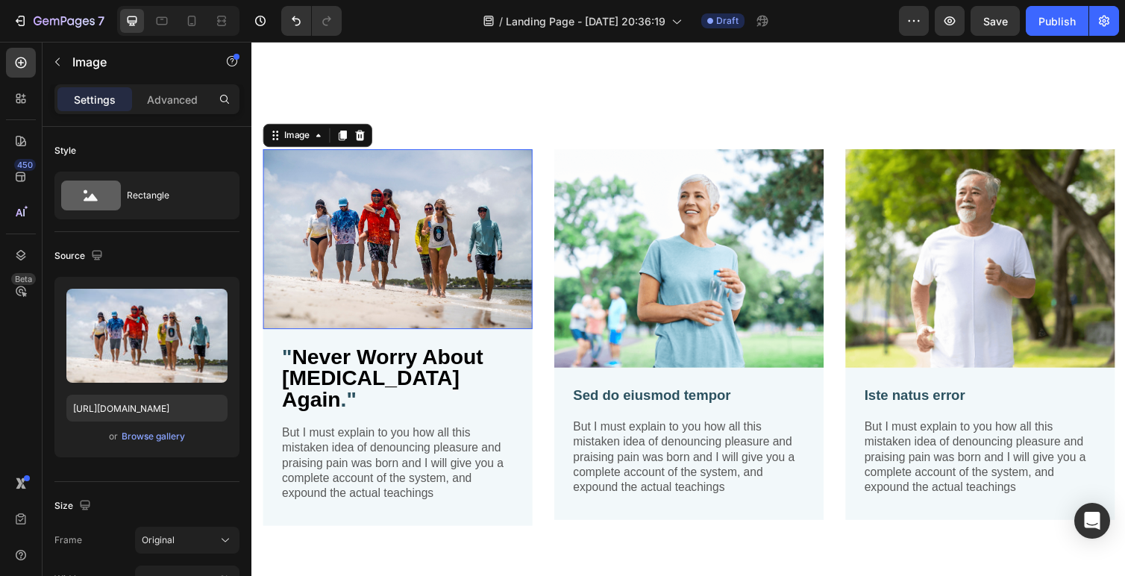
click at [359, 331] on img at bounding box center [401, 244] width 276 height 184
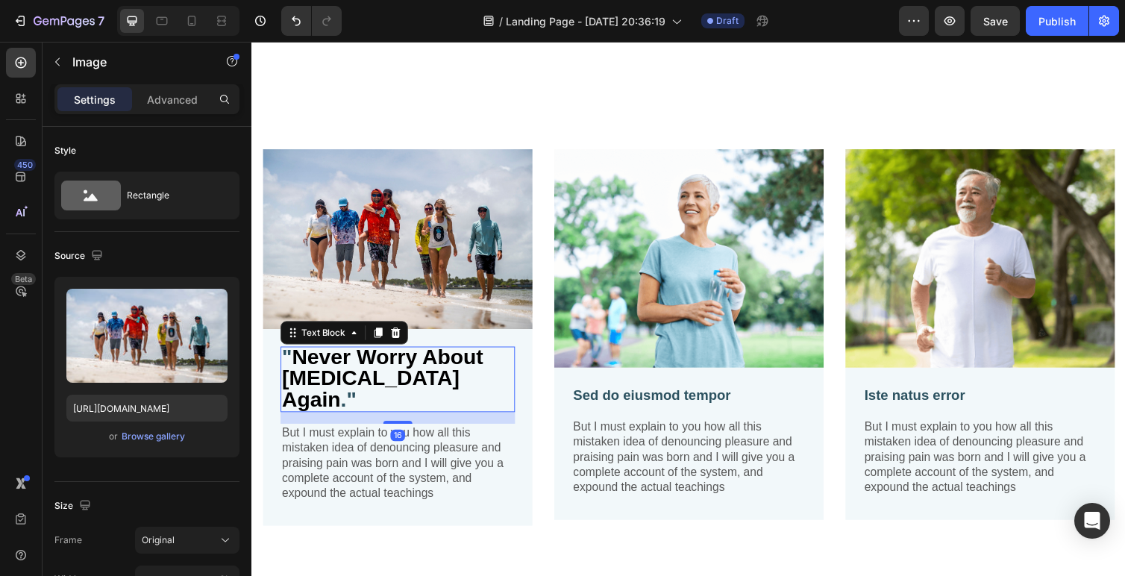
click at [345, 384] on strong "Never Worry About Sunburn Again" at bounding box center [385, 386] width 206 height 66
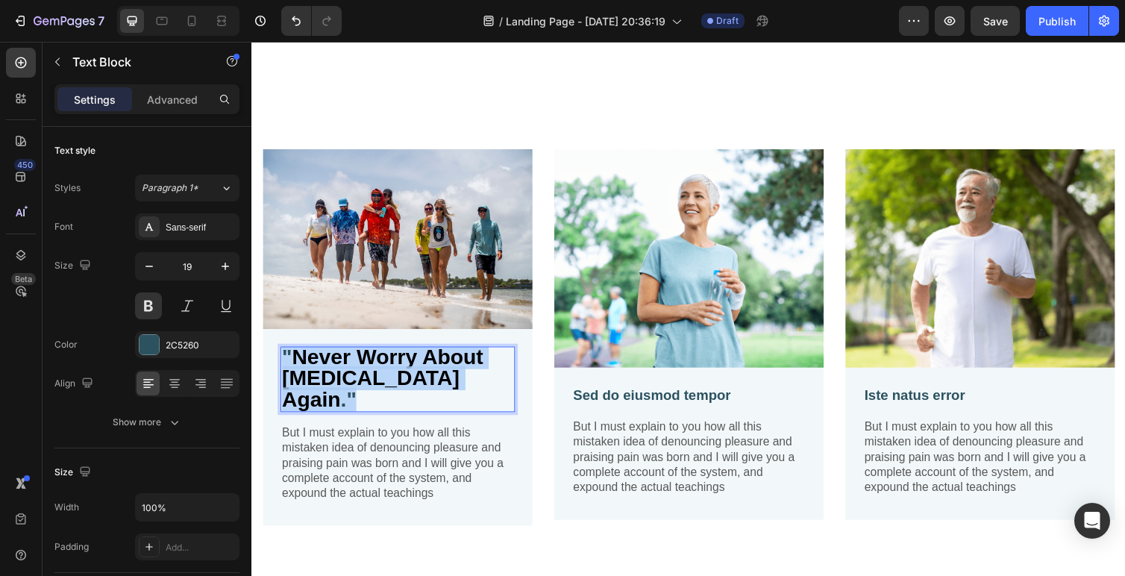
click at [345, 384] on strong "Never Worry About Sunburn Again" at bounding box center [385, 386] width 206 height 66
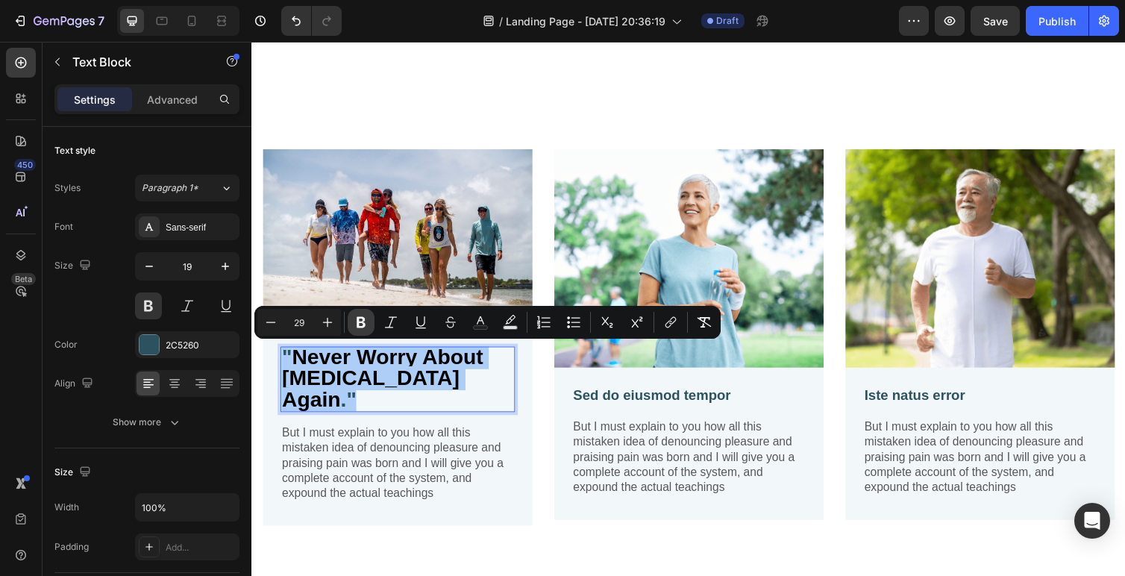
click at [365, 322] on icon "Editor contextual toolbar" at bounding box center [361, 322] width 15 height 15
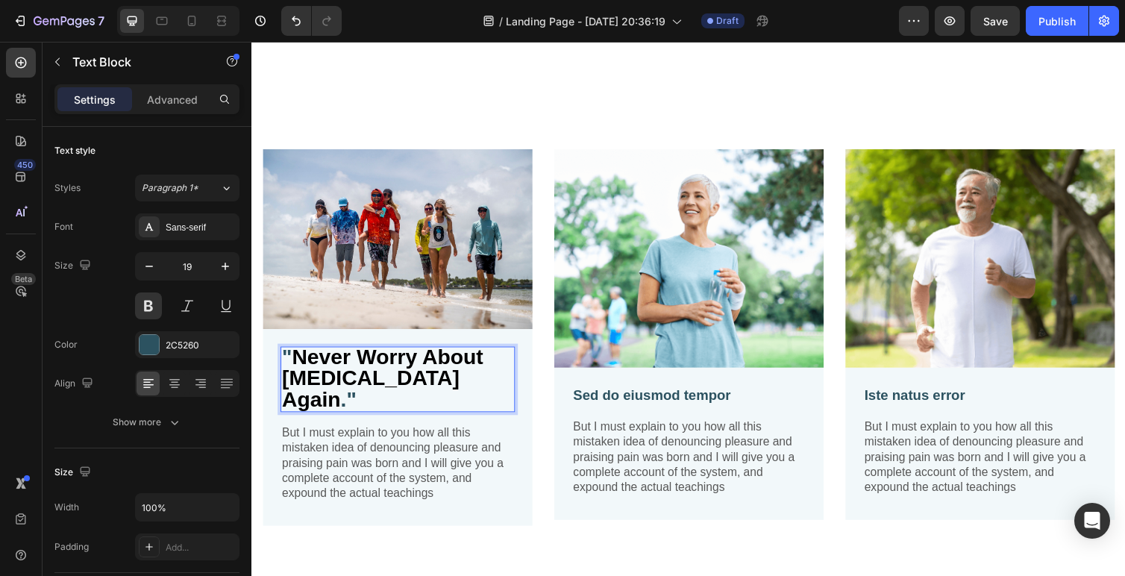
click at [359, 396] on span "."" at bounding box center [350, 408] width 16 height 24
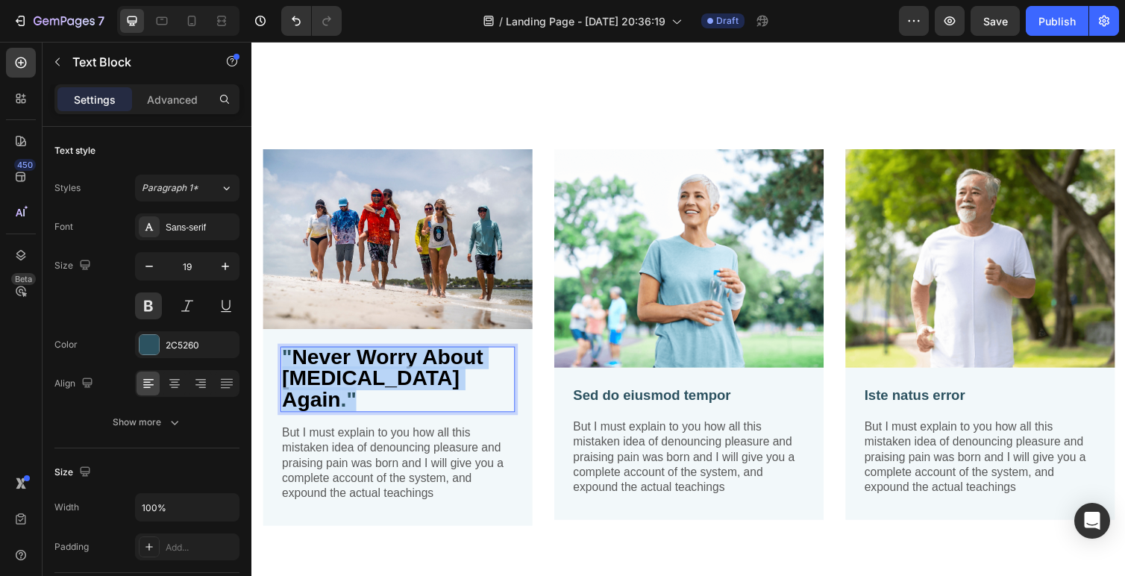
click at [359, 396] on span "."" at bounding box center [350, 408] width 16 height 24
click at [369, 366] on span "Never Worry About Sunburn Again" at bounding box center [385, 386] width 206 height 66
click at [372, 389] on span "Never Worry About Sunburn Again" at bounding box center [385, 386] width 206 height 66
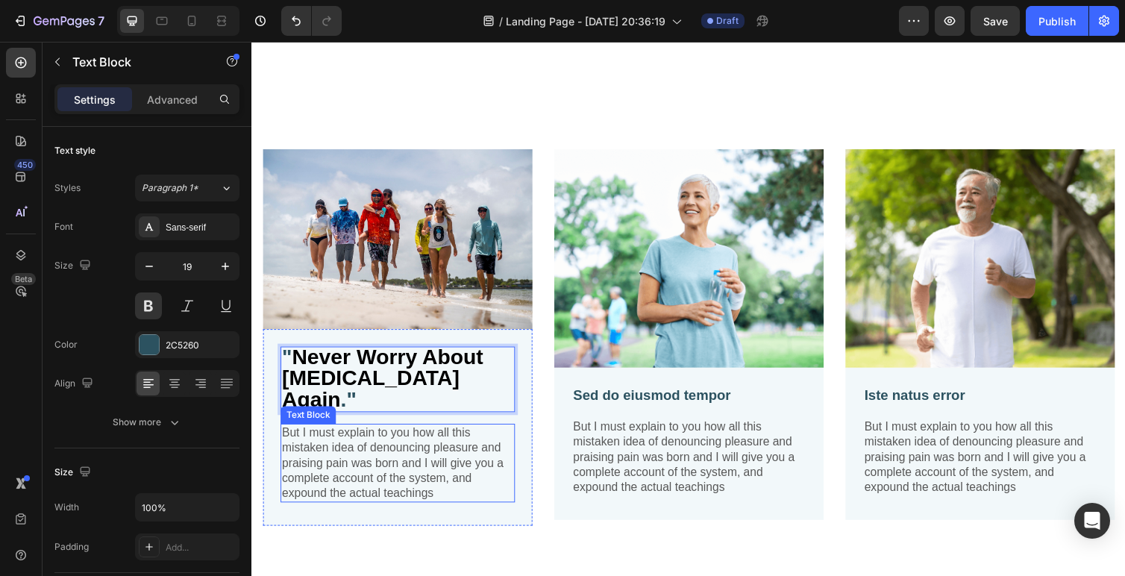
click at [426, 435] on p "But I must explain to you how all this mistaken idea of denouncing pleasure and…" at bounding box center [400, 474] width 237 height 78
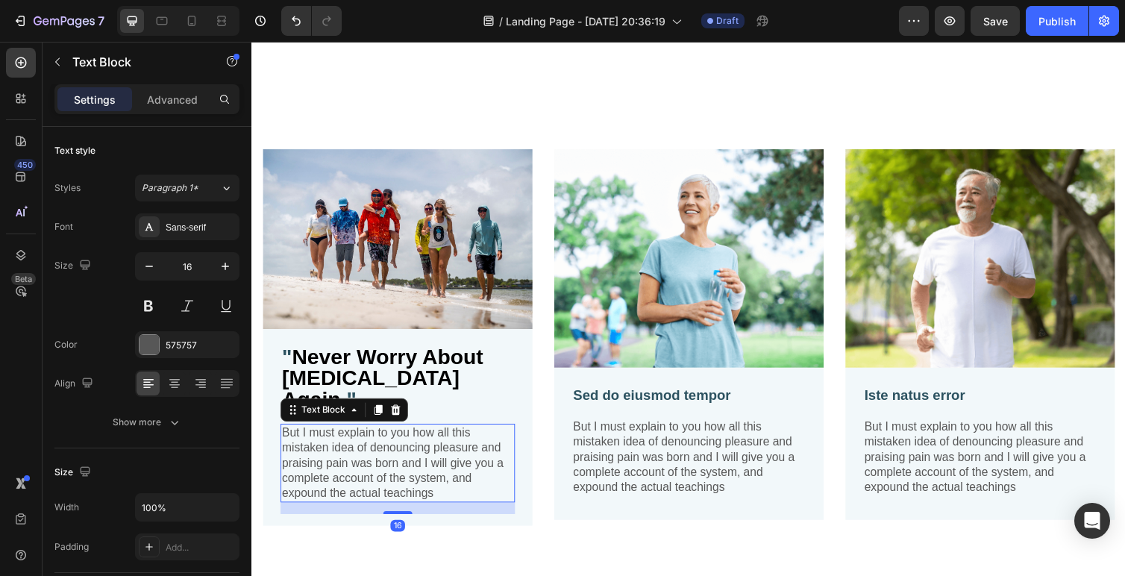
click at [405, 352] on div "" Never Worry About Sunburn Again ." Text Block But I must explain to you how a…" at bounding box center [401, 436] width 276 height 201
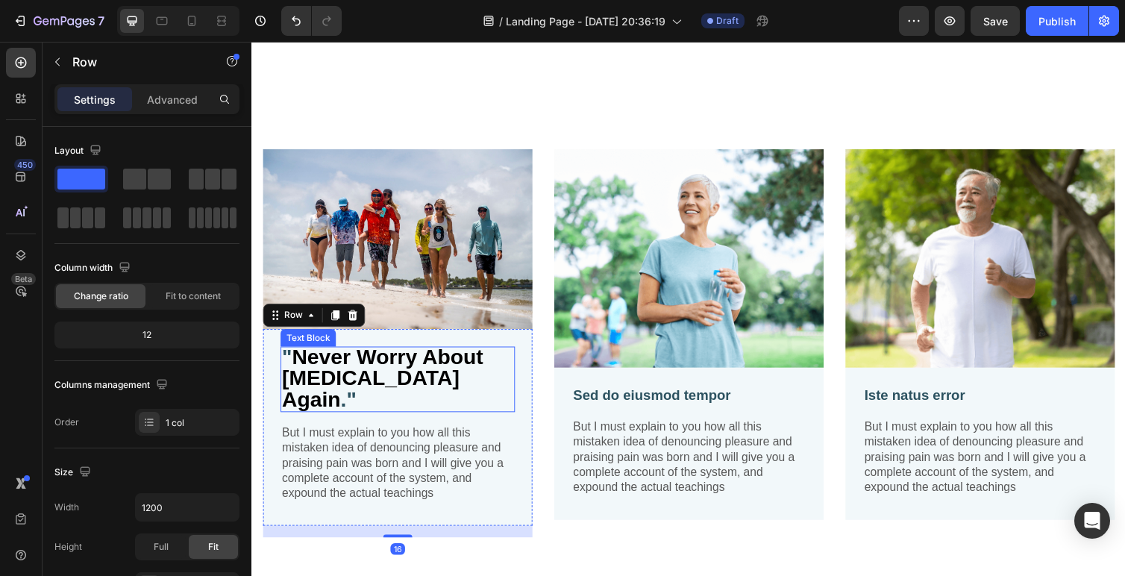
click at [405, 362] on span "Never Worry About Sunburn Again" at bounding box center [385, 386] width 206 height 66
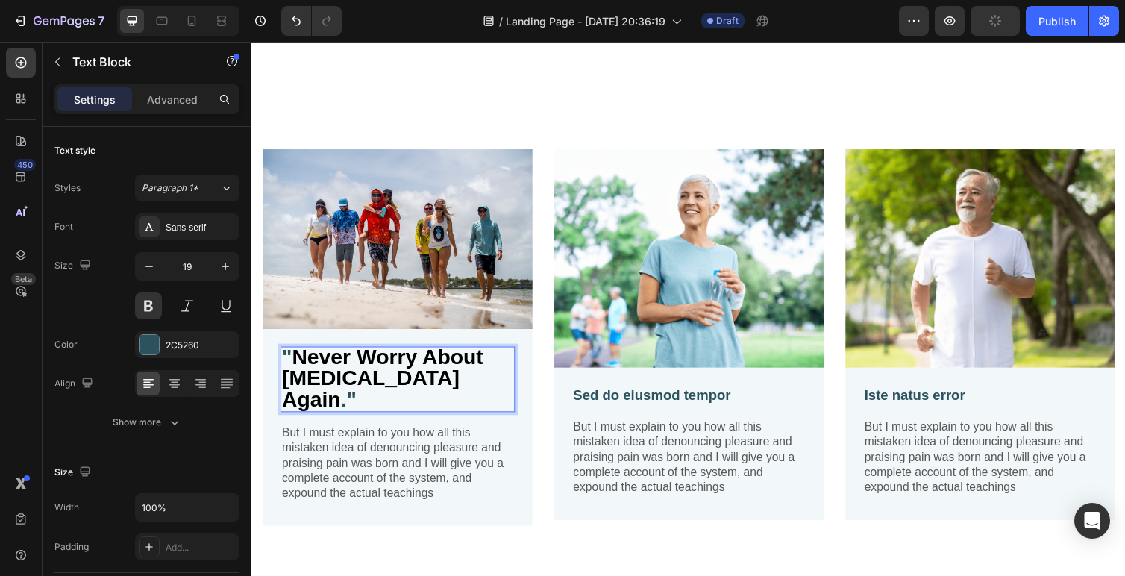
click at [405, 362] on span "Never Worry About Sunburn Again" at bounding box center [385, 386] width 206 height 66
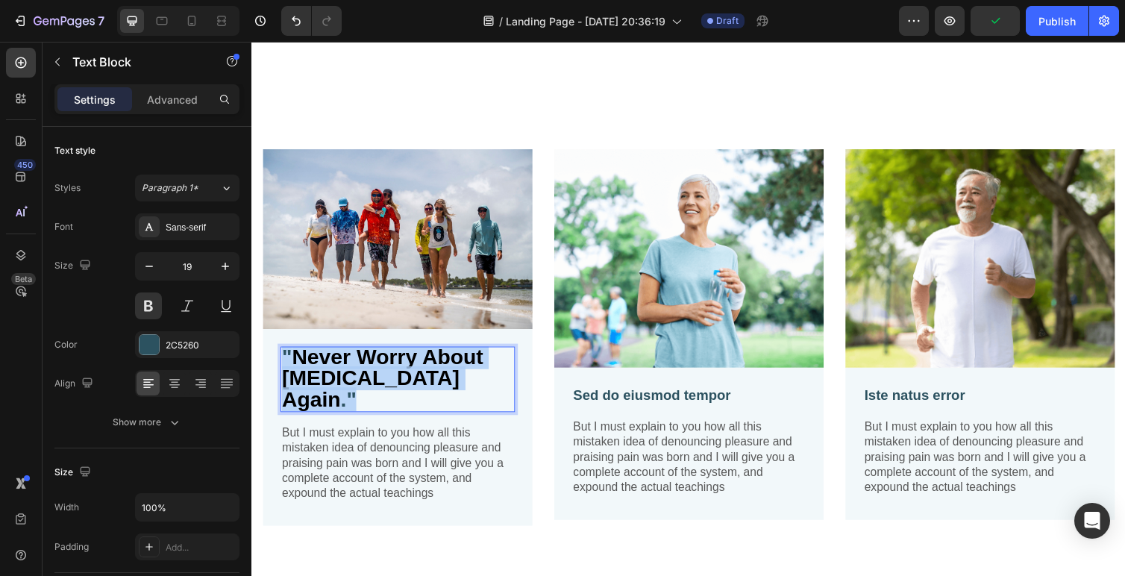
click at [405, 362] on span "Never Worry About Sunburn Again" at bounding box center [385, 386] width 206 height 66
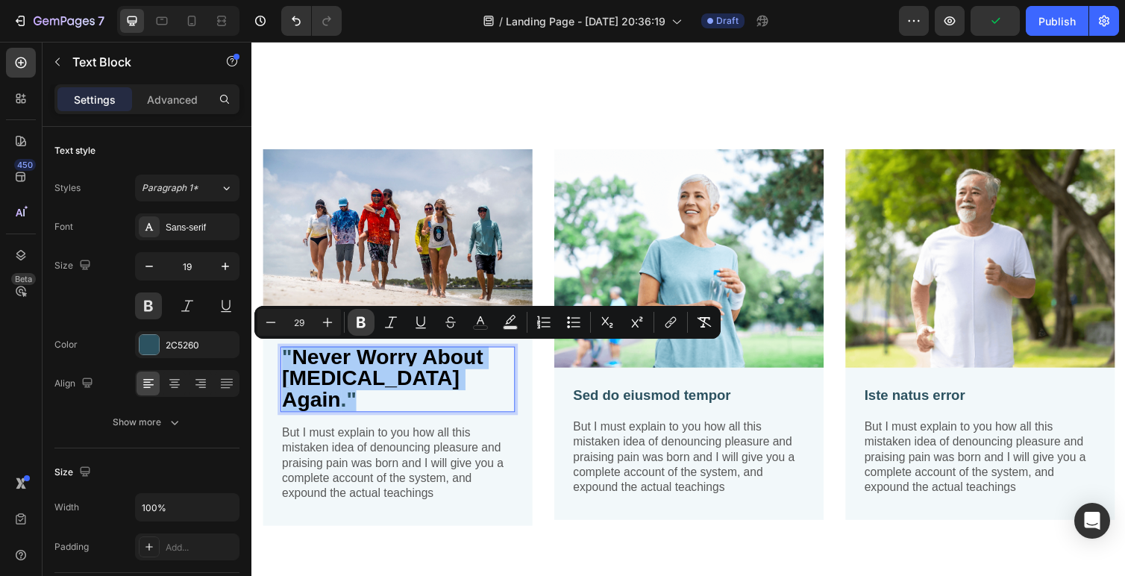
click at [362, 321] on icon "Editor contextual toolbar" at bounding box center [361, 322] width 9 height 11
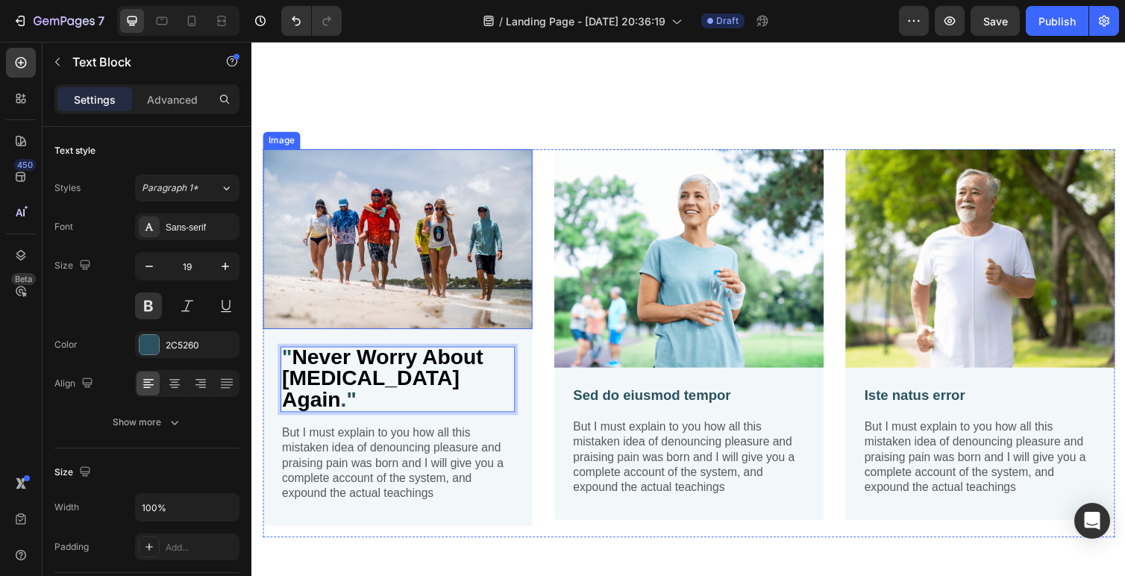
click at [366, 382] on strong "Never Worry About Sunburn Again" at bounding box center [385, 386] width 206 height 66
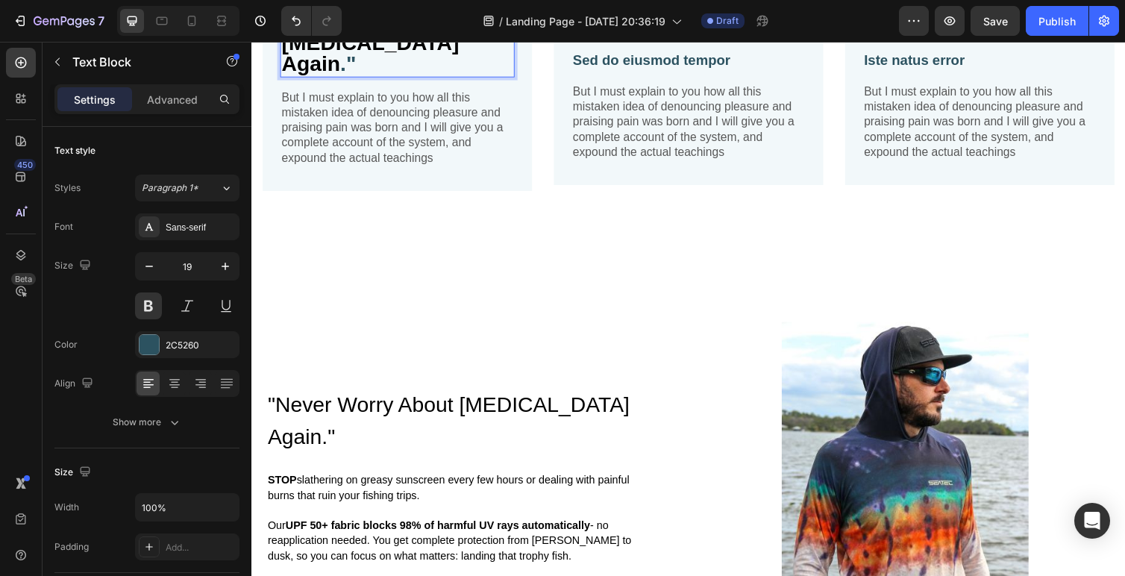
scroll to position [1635, 0]
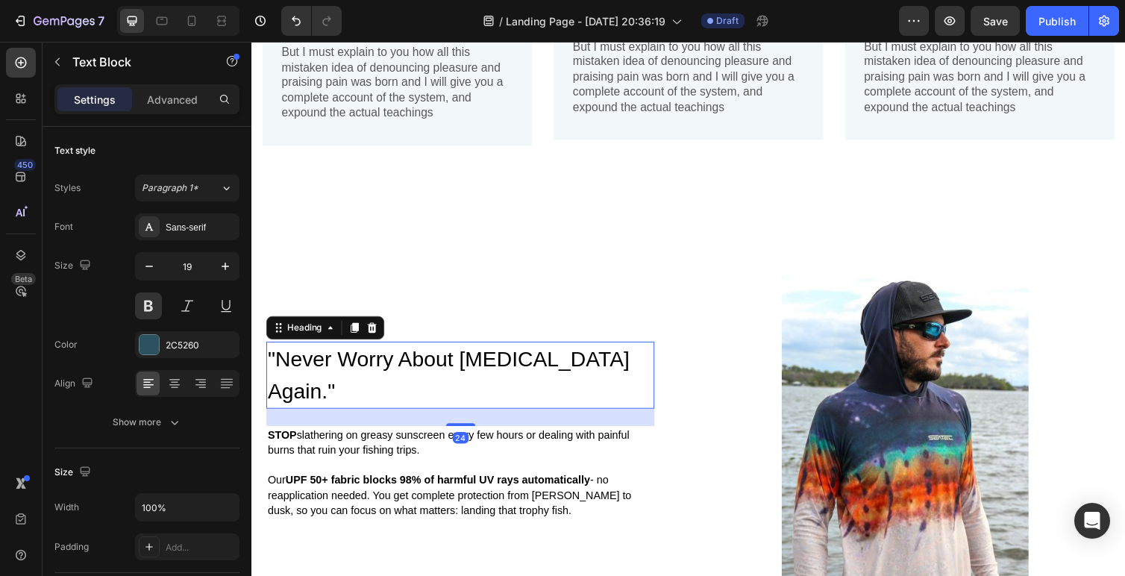
click at [366, 386] on span "Never Worry About Sunburn Again" at bounding box center [453, 383] width 371 height 57
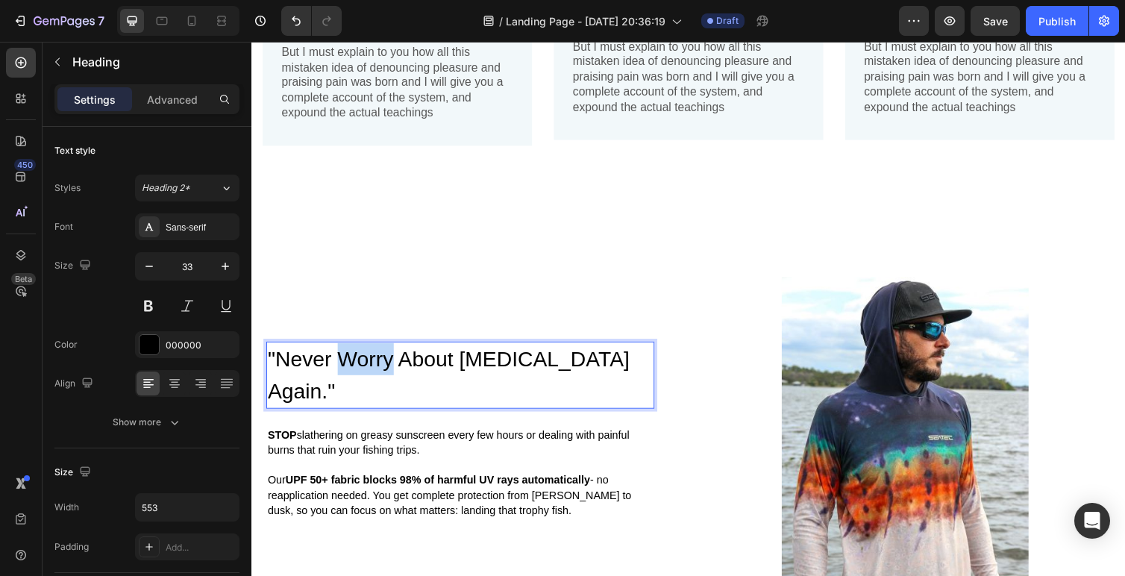
click at [372, 383] on span "Never Worry About Sunburn Again" at bounding box center [453, 383] width 371 height 57
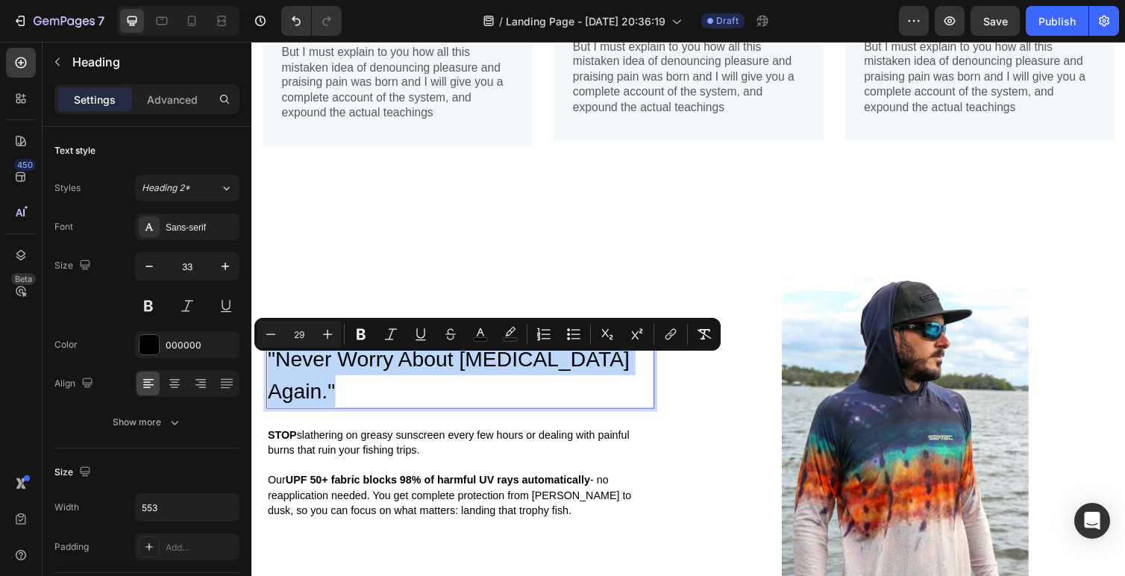
click at [372, 383] on span "Never Worry About Sunburn Again" at bounding box center [453, 383] width 371 height 57
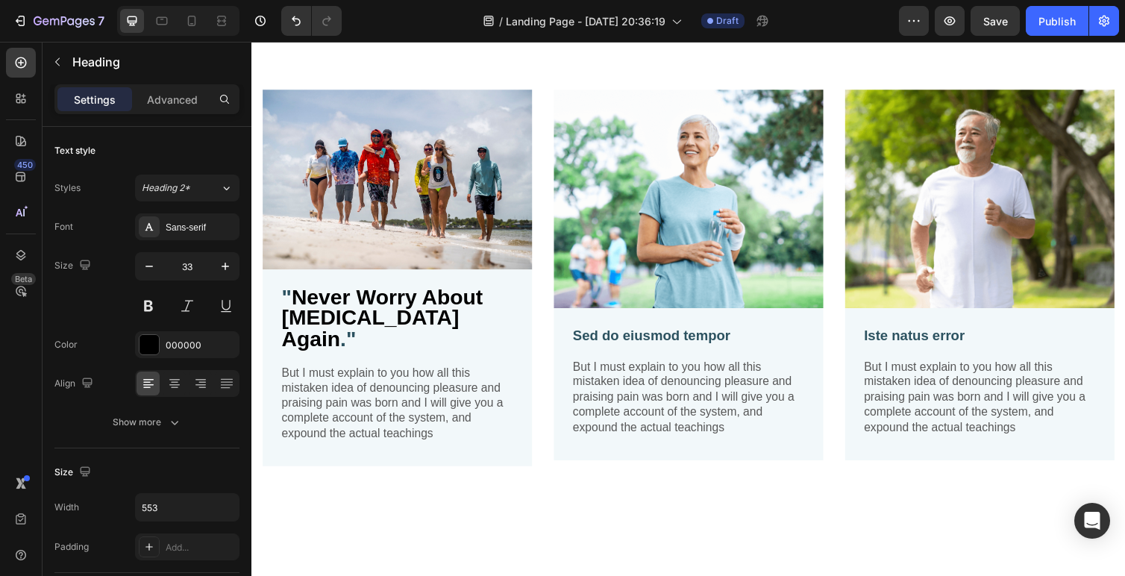
scroll to position [1262, 0]
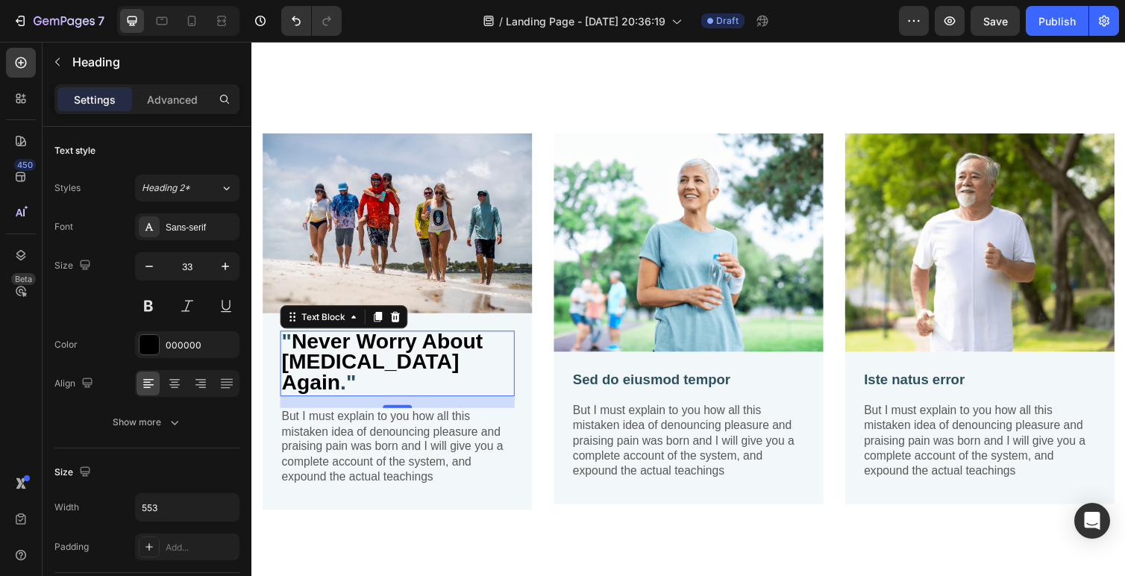
click at [355, 359] on strong "Never Worry About Sunburn Again" at bounding box center [385, 369] width 206 height 66
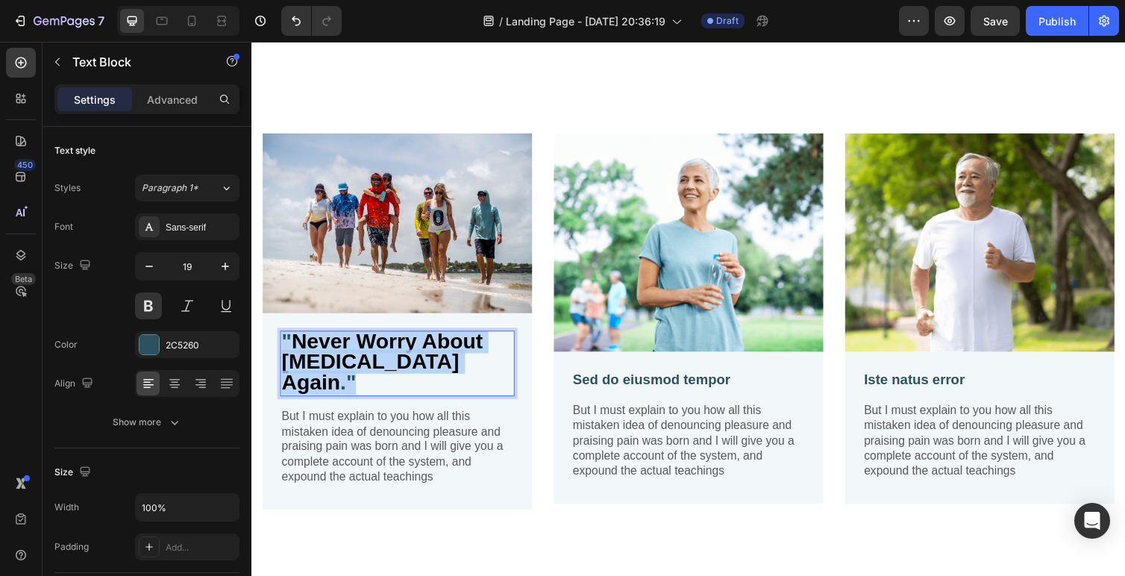
click at [367, 359] on strong "Never Worry About Sunburn Again" at bounding box center [385, 369] width 206 height 66
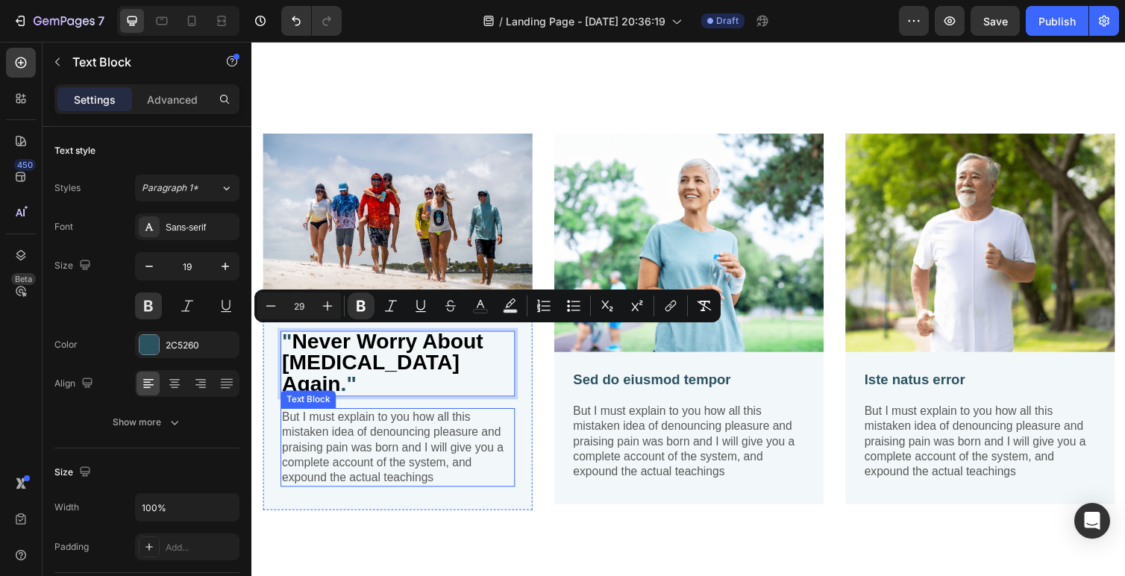
click at [389, 419] on p "But I must explain to you how all this mistaken idea of denouncing pleasure and…" at bounding box center [400, 458] width 237 height 78
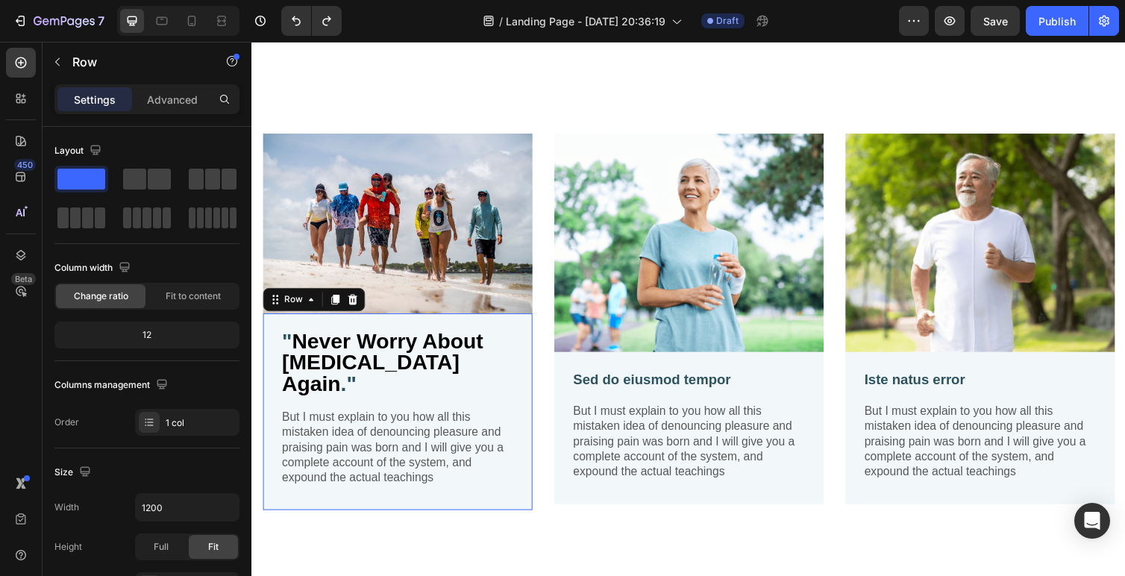
drag, startPoint x: 428, startPoint y: 394, endPoint x: 424, endPoint y: 233, distance: 161.2
click at [424, 242] on div "Image " Never Worry About Sunburn Again ." Text Block But I must explain to you…" at bounding box center [401, 335] width 276 height 398
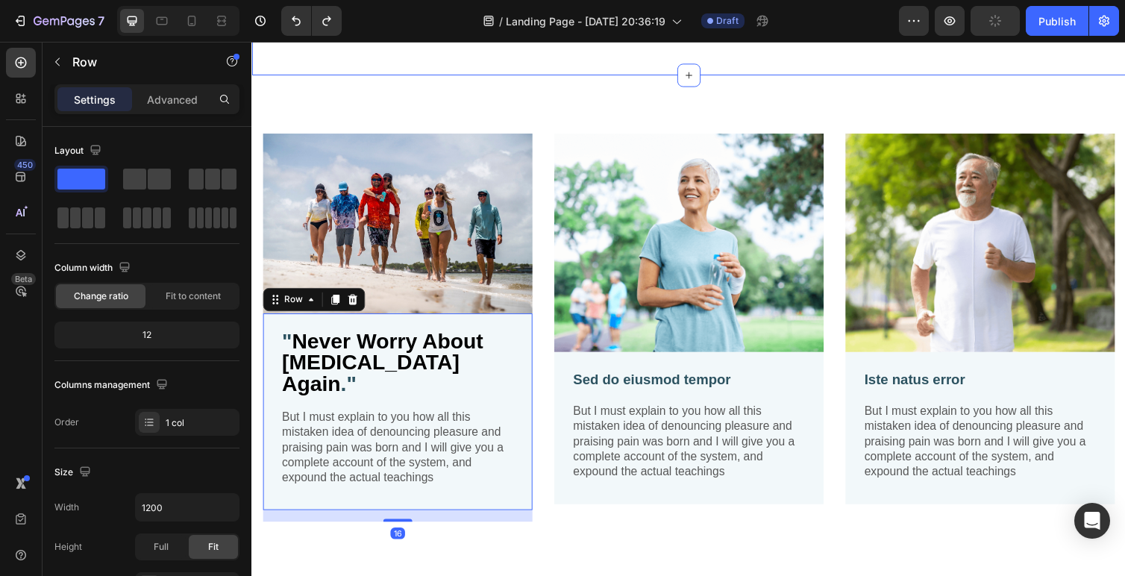
click at [290, 39] on div "7 / Landing Page - Sep 24, 20:36:19 Draft Preview Publish" at bounding box center [562, 21] width 1125 height 43
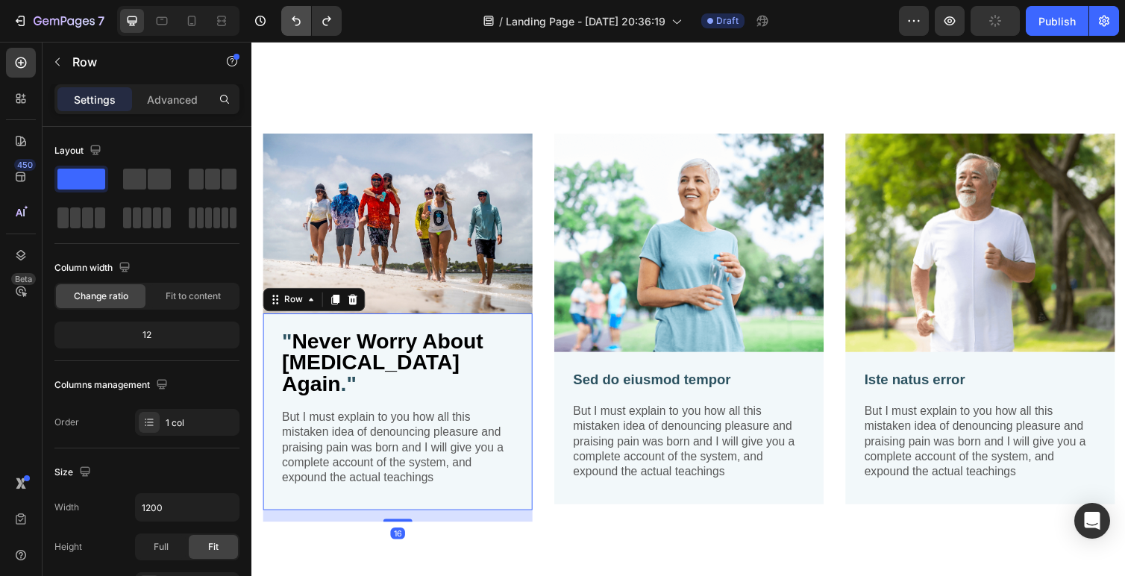
click at [290, 31] on button "Undo/Redo" at bounding box center [296, 21] width 30 height 30
click at [294, 16] on icon "Undo/Redo" at bounding box center [296, 20] width 15 height 15
click at [290, 24] on icon "Undo/Redo" at bounding box center [296, 20] width 15 height 15
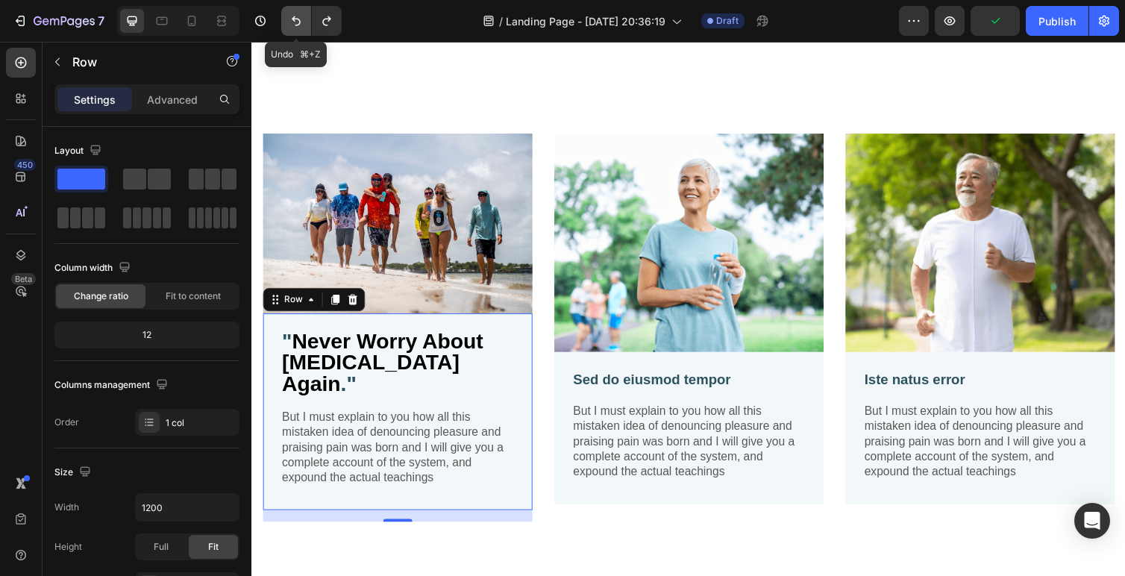
click at [290, 24] on icon "Undo/Redo" at bounding box center [296, 20] width 15 height 15
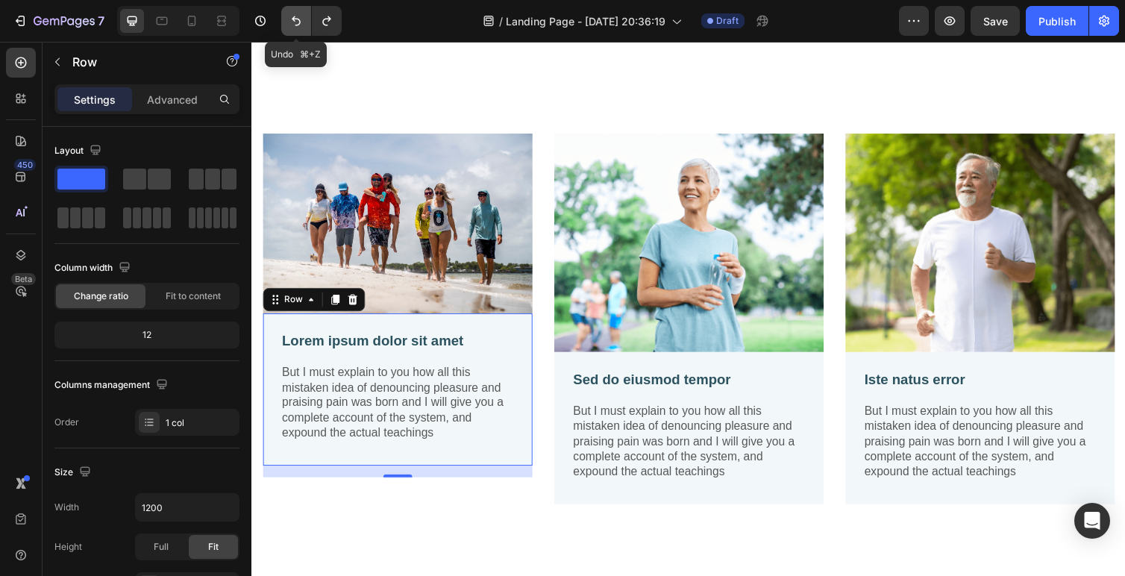
click at [290, 24] on icon "Undo/Redo" at bounding box center [296, 20] width 15 height 15
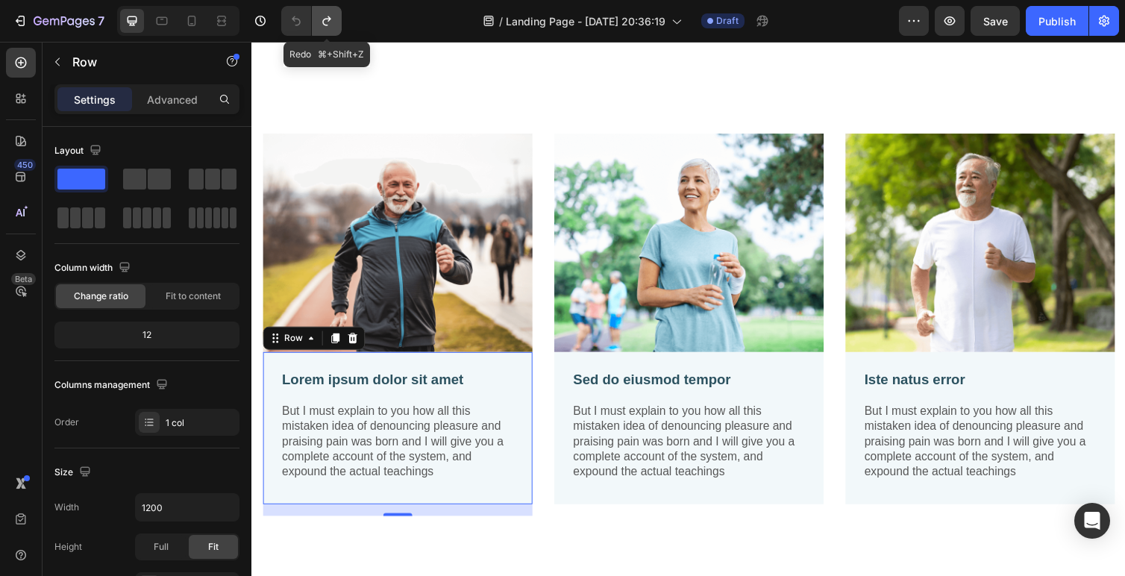
click at [322, 24] on icon "Undo/Redo" at bounding box center [326, 20] width 15 height 15
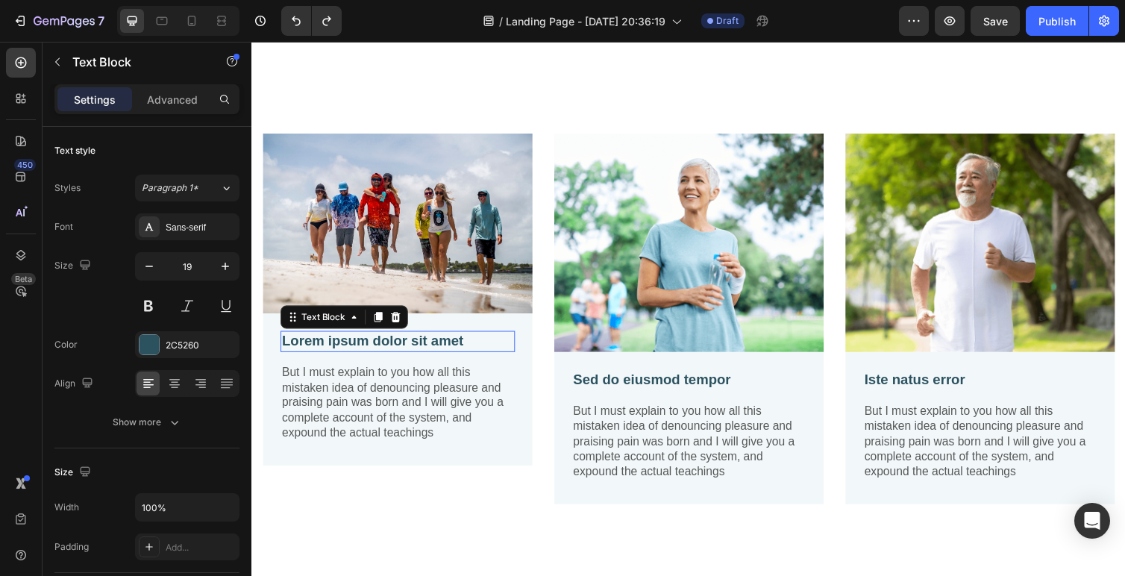
click at [358, 349] on p "Lorem ipsum dolor sit amet" at bounding box center [400, 348] width 237 height 19
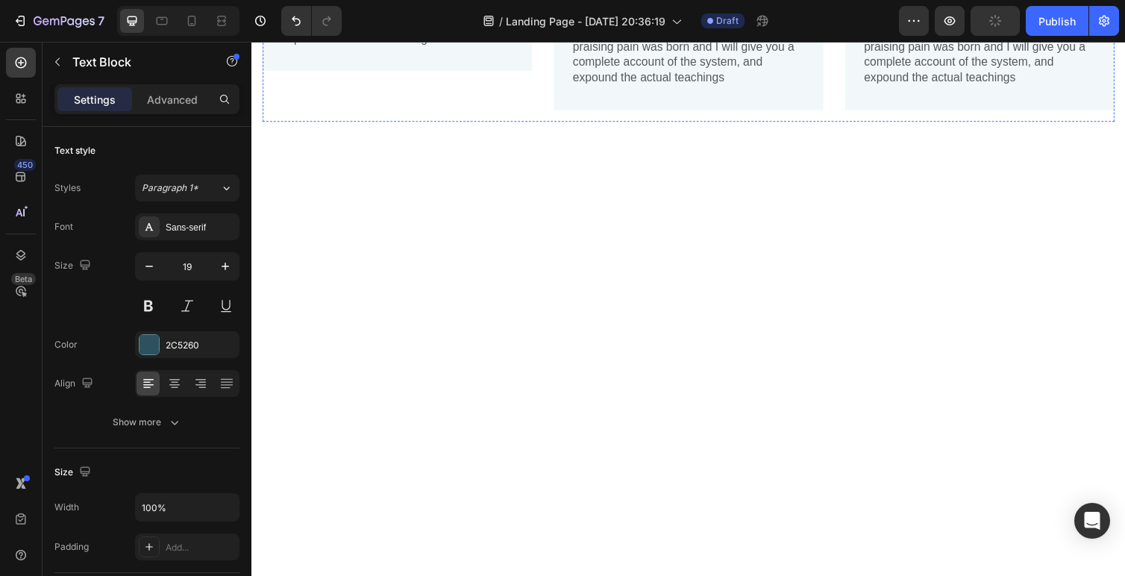
scroll to position [1193, 0]
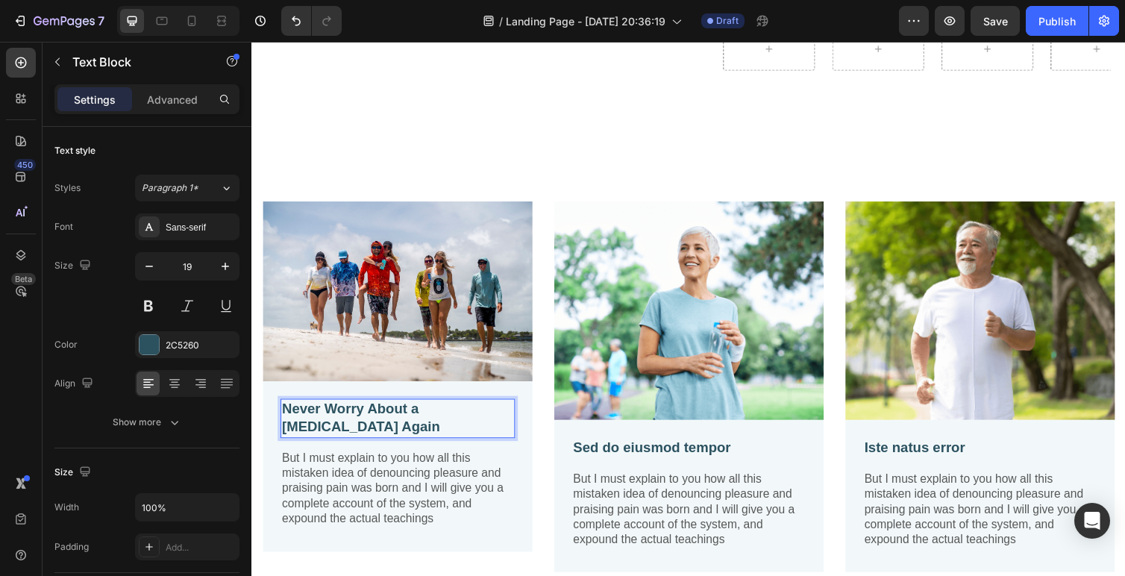
click at [402, 418] on p "Never Worry About a [MEDICAL_DATA] Again" at bounding box center [400, 427] width 237 height 37
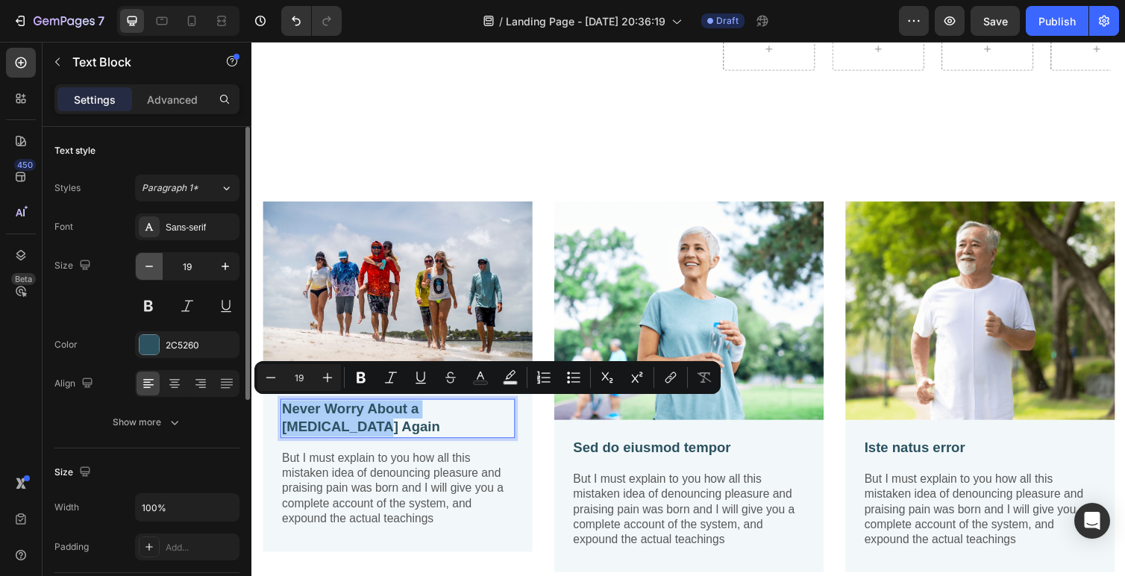
click at [148, 262] on icon "button" at bounding box center [149, 266] width 15 height 15
type input "18"
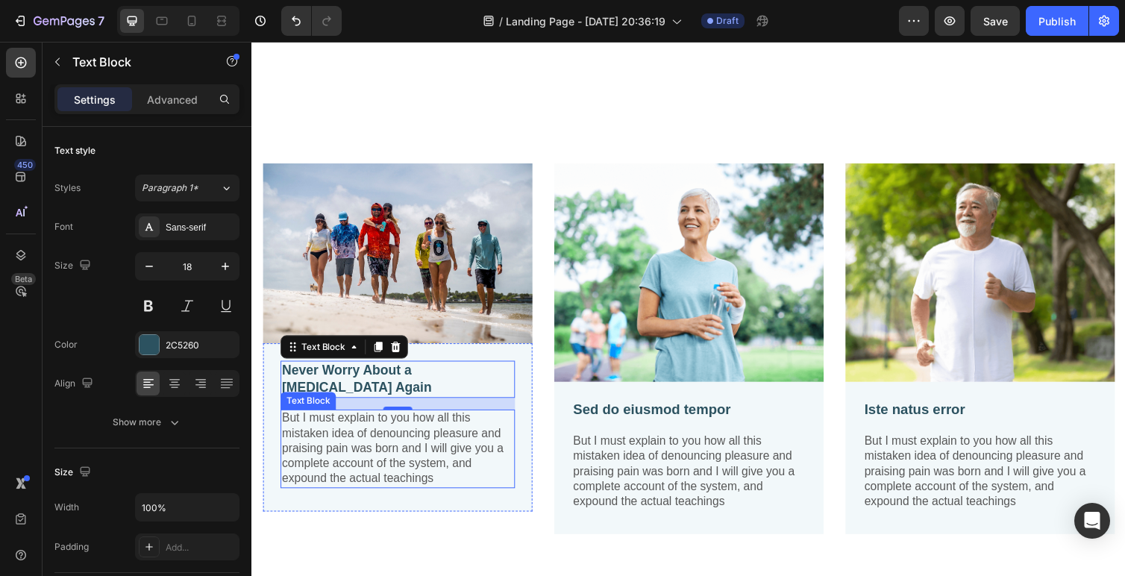
scroll to position [1285, 0]
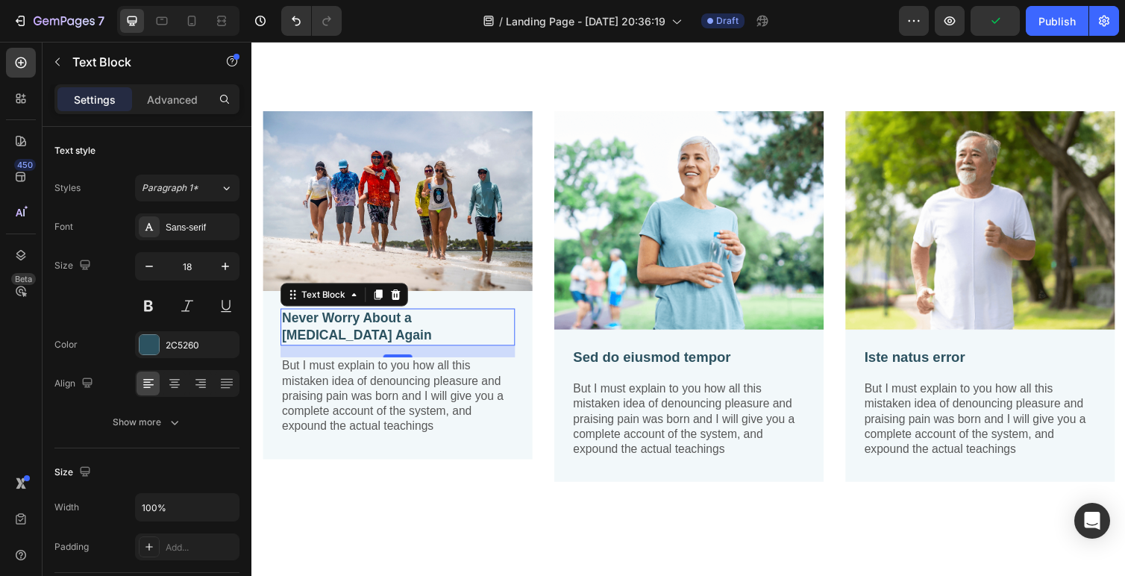
click at [417, 325] on p "Never Worry About a [MEDICAL_DATA] Again" at bounding box center [400, 334] width 237 height 35
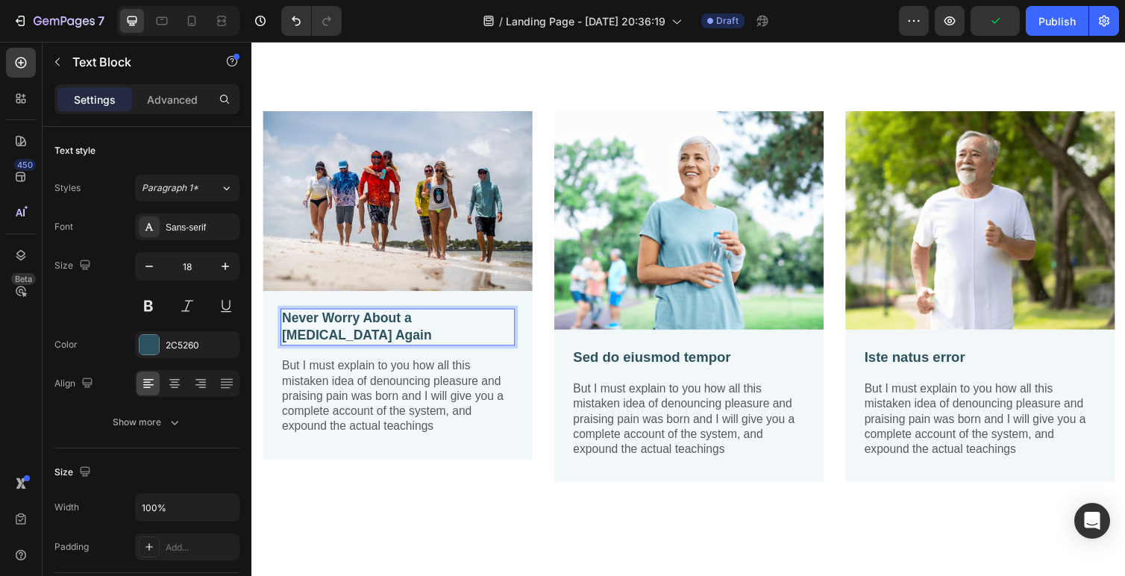
click at [407, 331] on p "Never Worry About a [MEDICAL_DATA] Again" at bounding box center [400, 334] width 237 height 35
click at [518, 322] on p "Never Worry About a [MEDICAL_DATA] Again" at bounding box center [400, 334] width 237 height 35
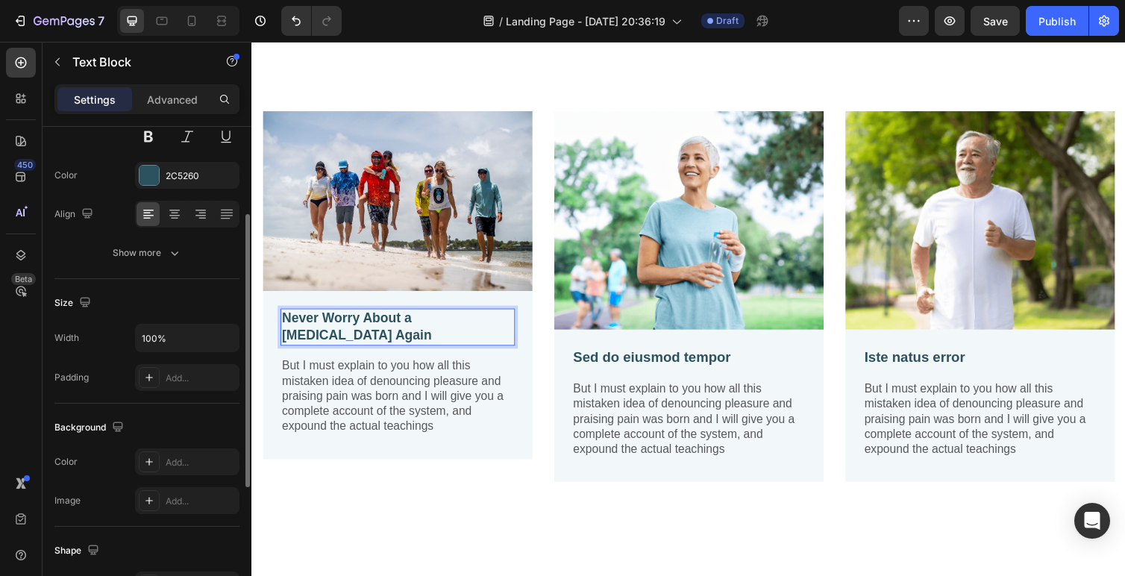
scroll to position [181, 0]
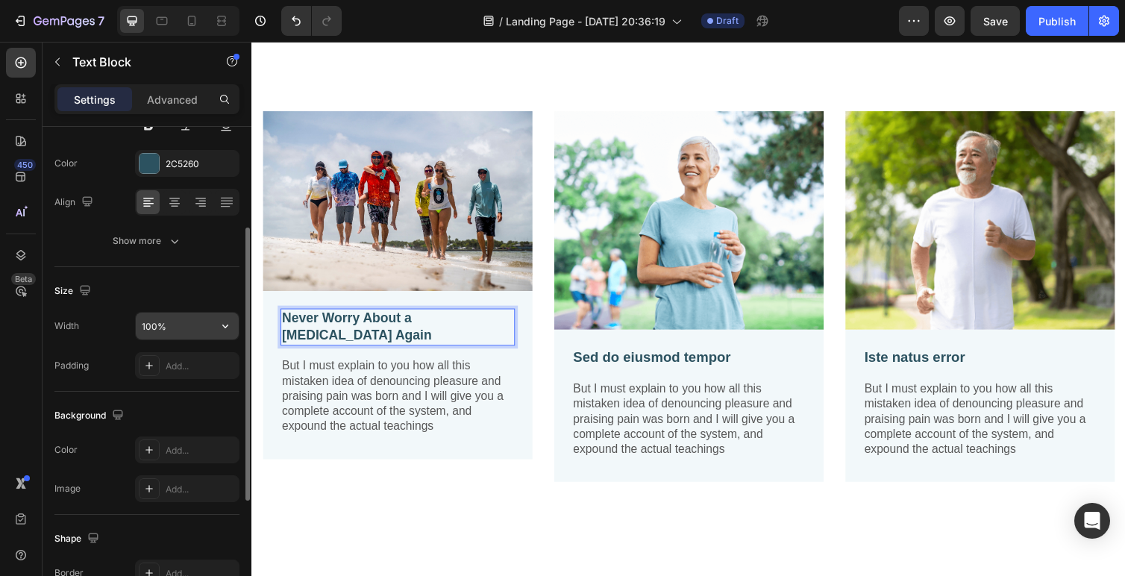
click at [175, 322] on input "100%" at bounding box center [187, 326] width 103 height 27
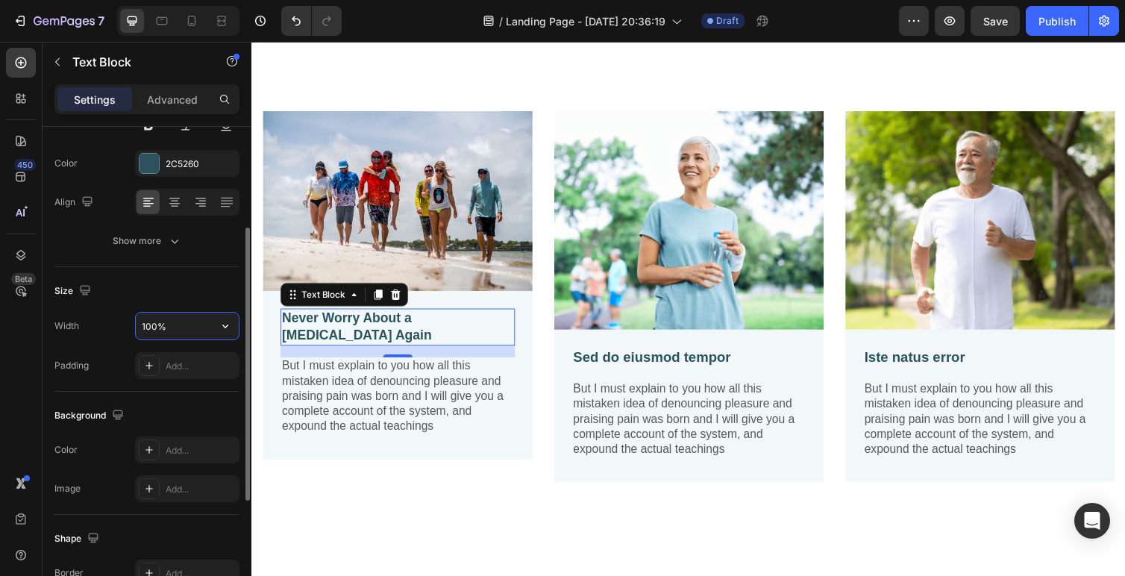
click at [175, 322] on input "100%" at bounding box center [187, 326] width 103 height 27
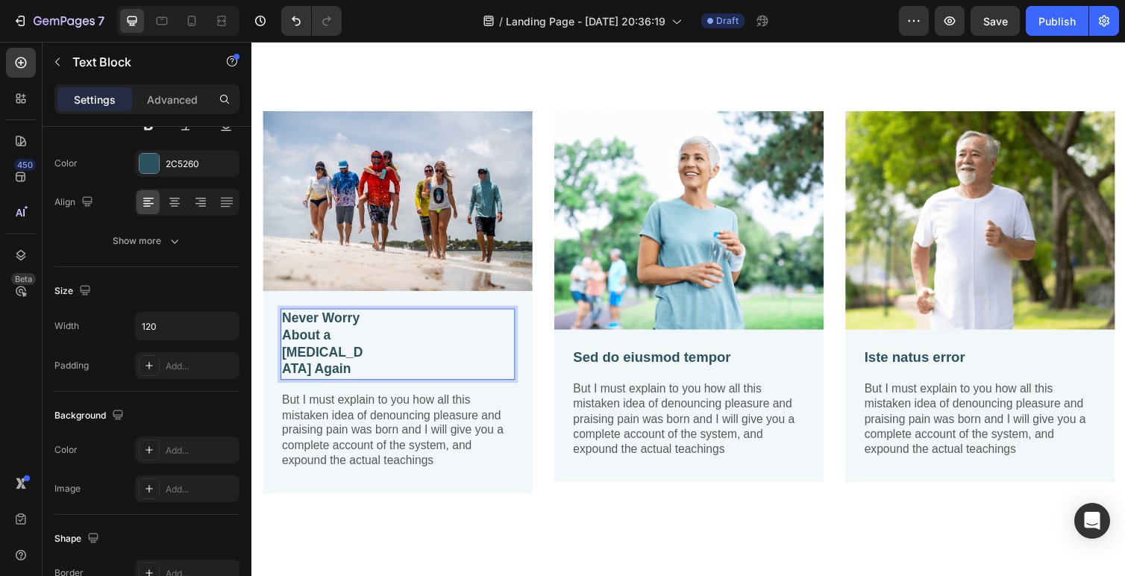
click at [348, 374] on p "Never Worry About a [MEDICAL_DATA] Again" at bounding box center [325, 352] width 87 height 70
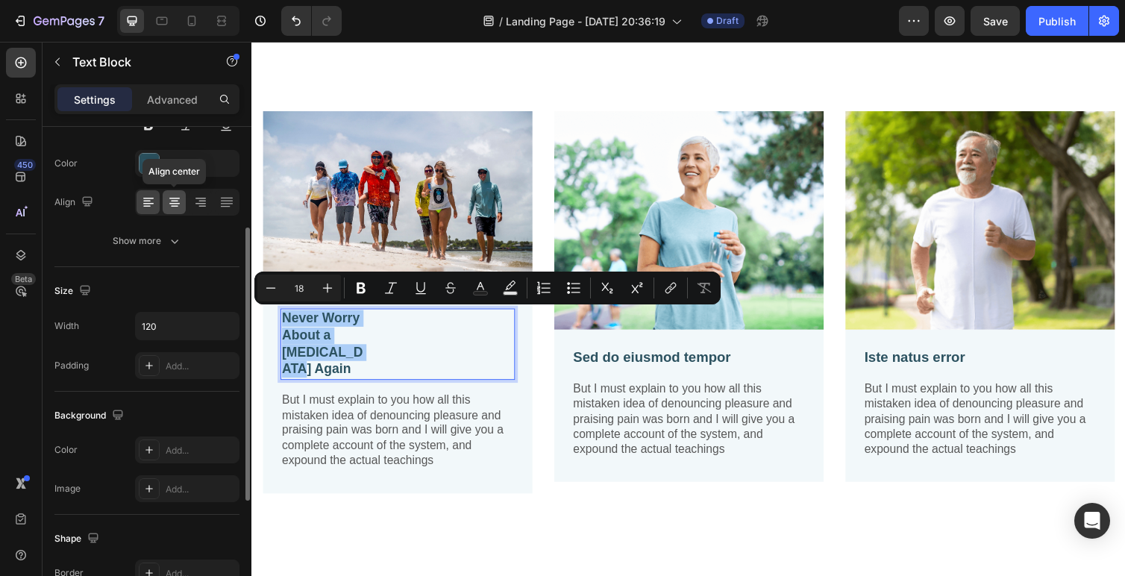
click at [172, 200] on icon at bounding box center [174, 202] width 15 height 15
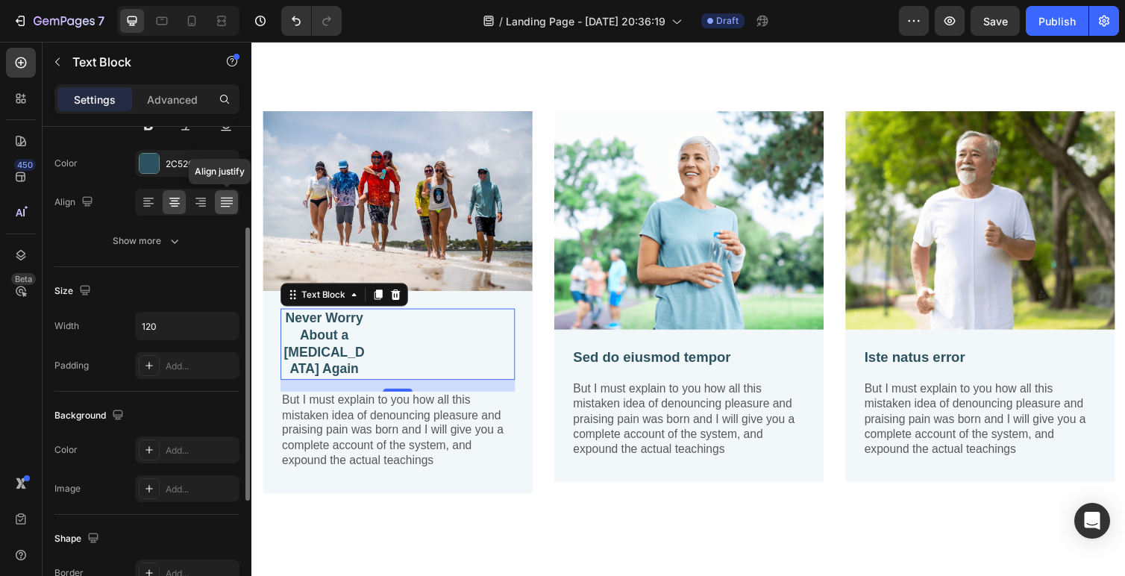
click at [215, 198] on div at bounding box center [226, 202] width 23 height 24
click at [226, 199] on icon at bounding box center [226, 202] width 15 height 15
click at [137, 195] on div at bounding box center [148, 202] width 23 height 24
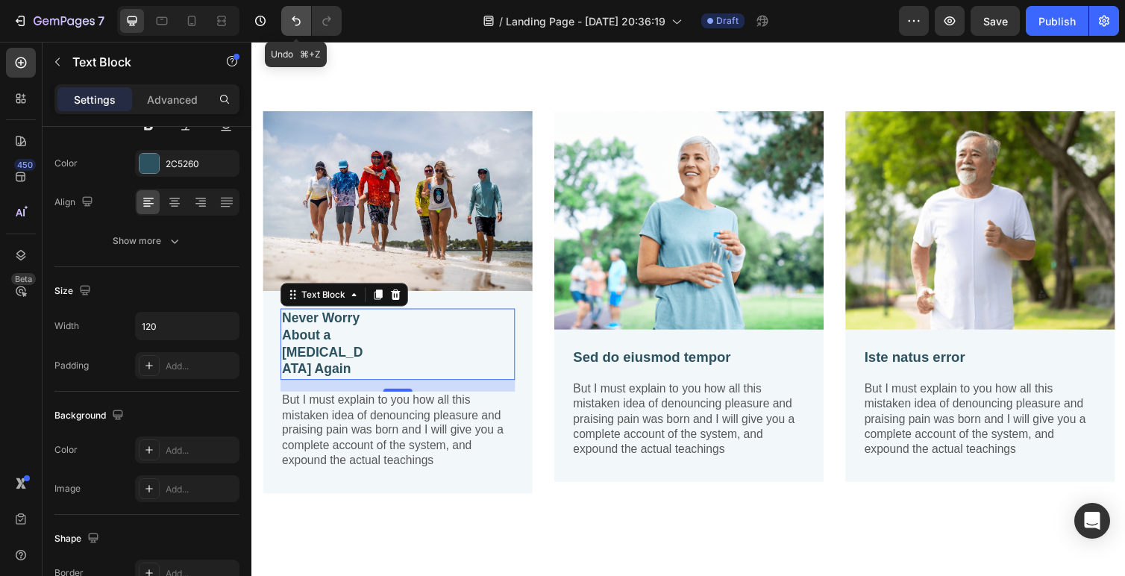
click at [304, 19] on button "Undo/Redo" at bounding box center [296, 21] width 30 height 30
click at [295, 19] on icon "Undo/Redo" at bounding box center [296, 20] width 15 height 15
type input "100%"
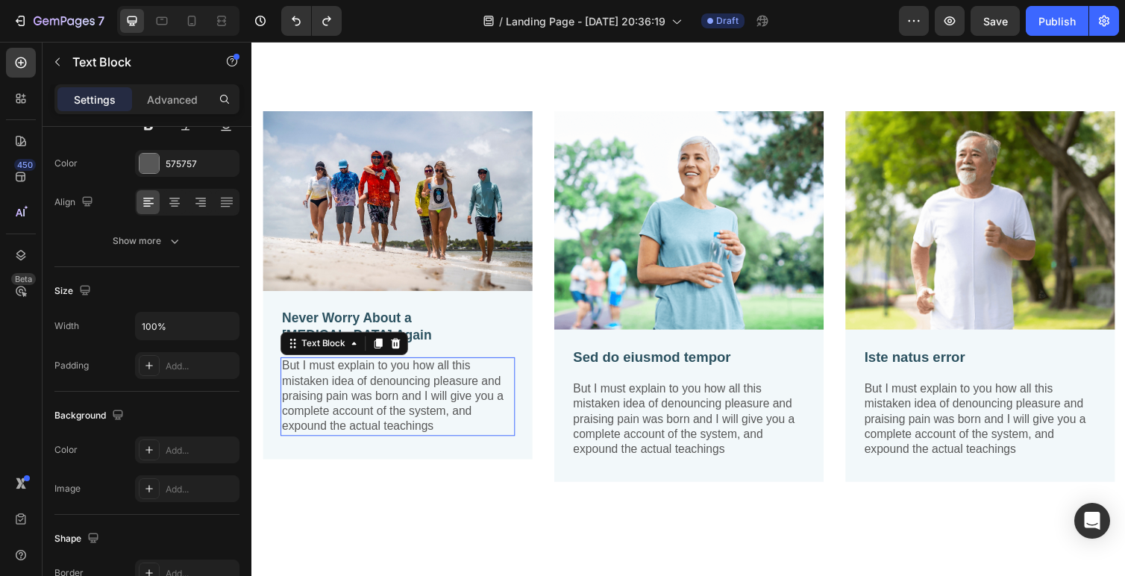
click at [333, 390] on p "But I must explain to you how all this mistaken idea of denouncing pleasure and…" at bounding box center [400, 406] width 237 height 78
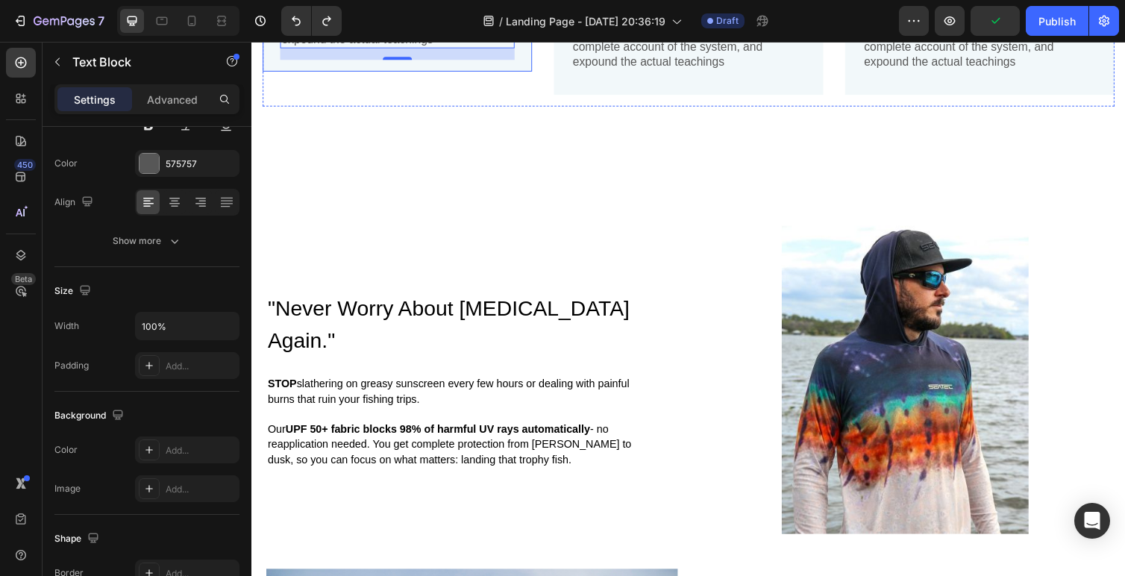
scroll to position [1705, 0]
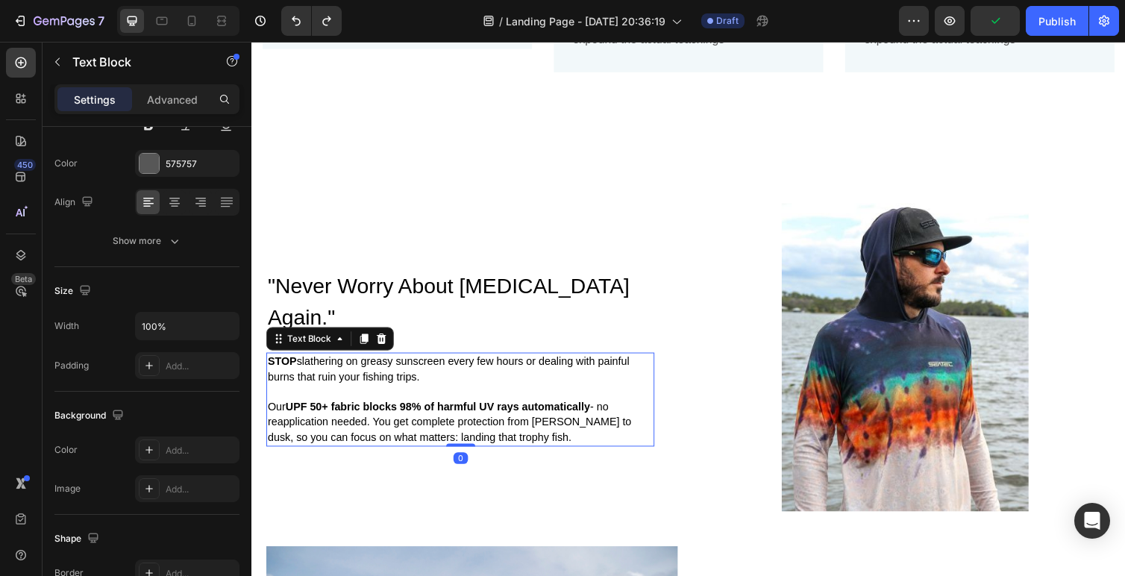
click at [393, 435] on span "Our UPF 50+ fabric blocks 98% of harmful UV rays automatically - no reapplicati…" at bounding box center [454, 431] width 372 height 43
click at [387, 410] on strong "UPF 50+ fabric blocks 98% of harmful UV rays automatically" at bounding box center [442, 416] width 312 height 12
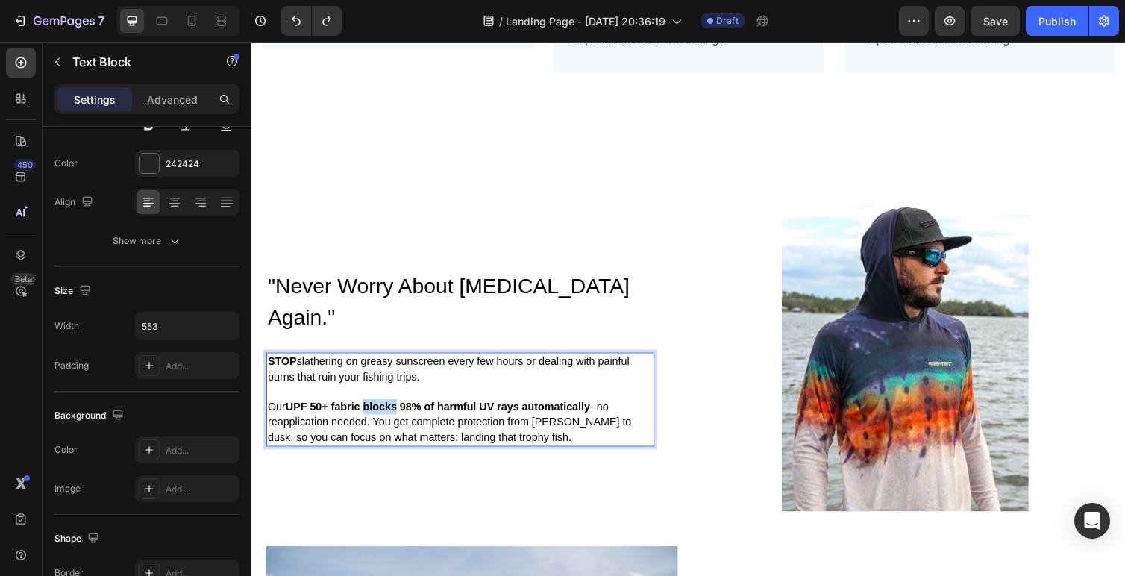
click at [387, 410] on strong "UPF 50+ fabric blocks 98% of harmful UV rays automatically" at bounding box center [442, 416] width 312 height 12
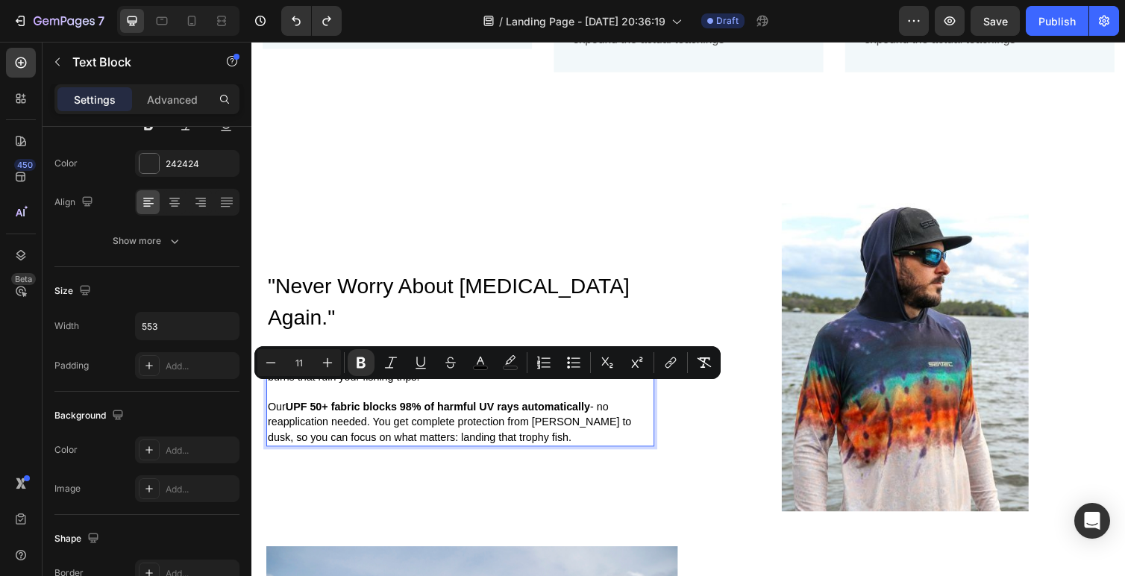
click at [444, 410] on span "Our UPF 50+ fabric blocks 98% of harmful UV rays automatically - no reapplicati…" at bounding box center [454, 431] width 372 height 43
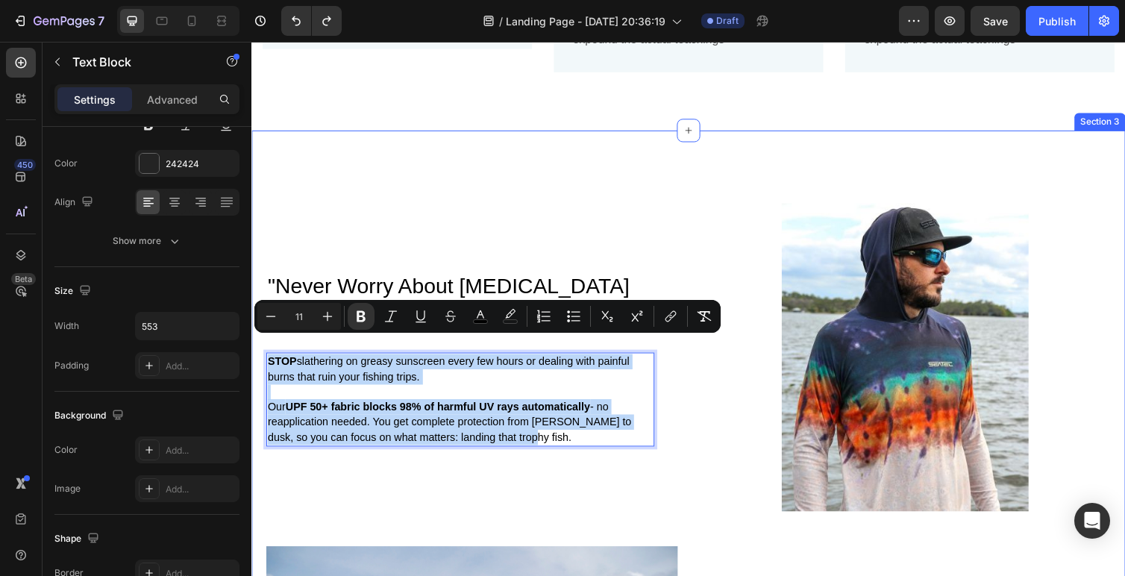
drag, startPoint x: 503, startPoint y: 429, endPoint x: 257, endPoint y: 335, distance: 262.8
click at [257, 335] on div "" Never Worry About Sunburn Again ." Heading STOP slathering on greasy sunscree…" at bounding box center [698, 524] width 895 height 782
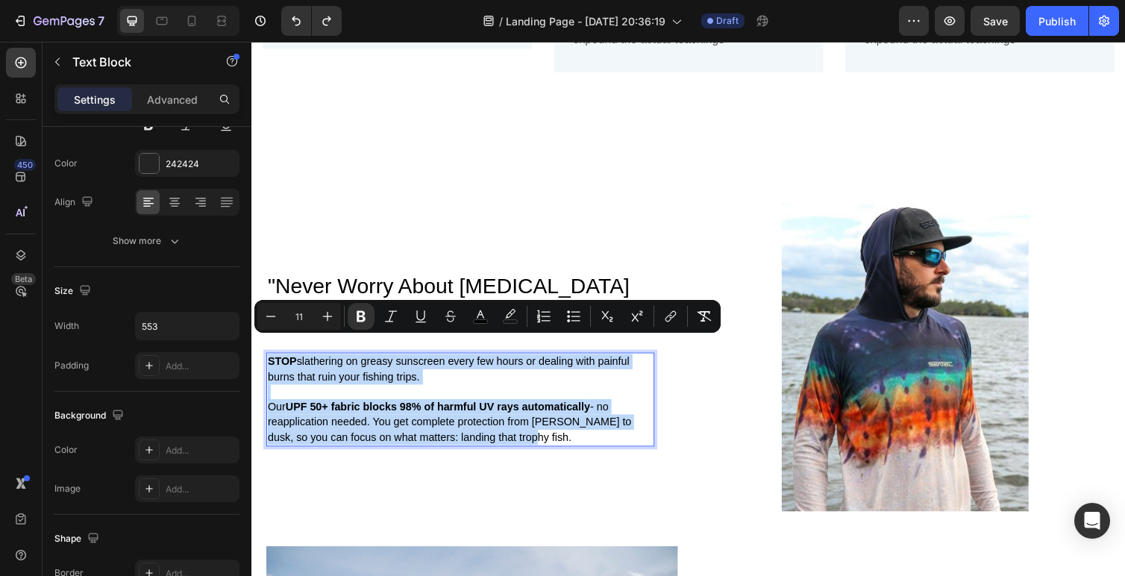
copy div "STOP slathering on greasy sunscreen every few hours or dealing with painful bur…"
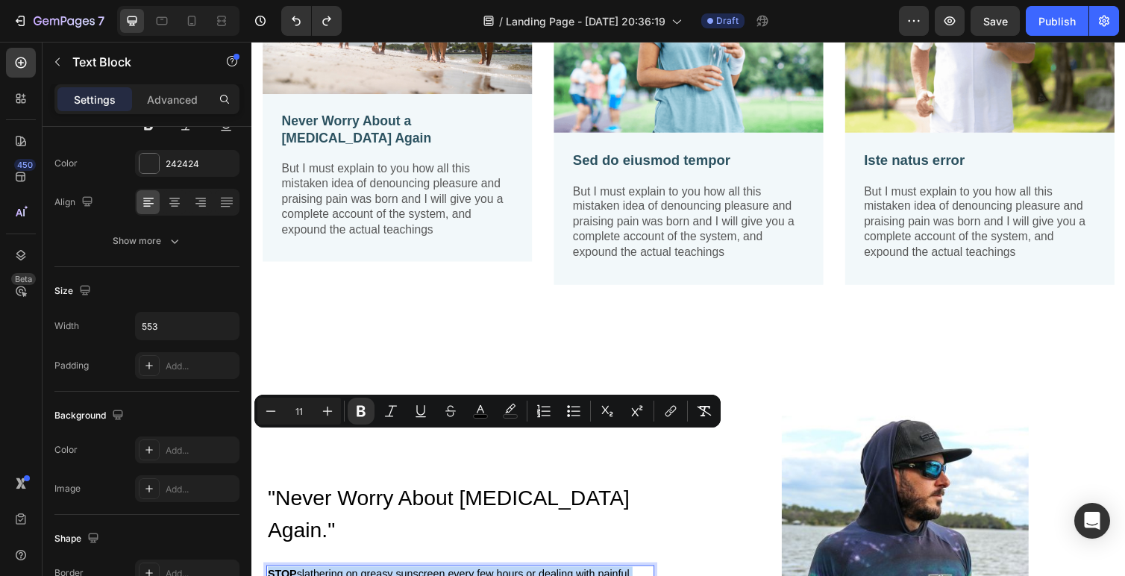
scroll to position [1406, 0]
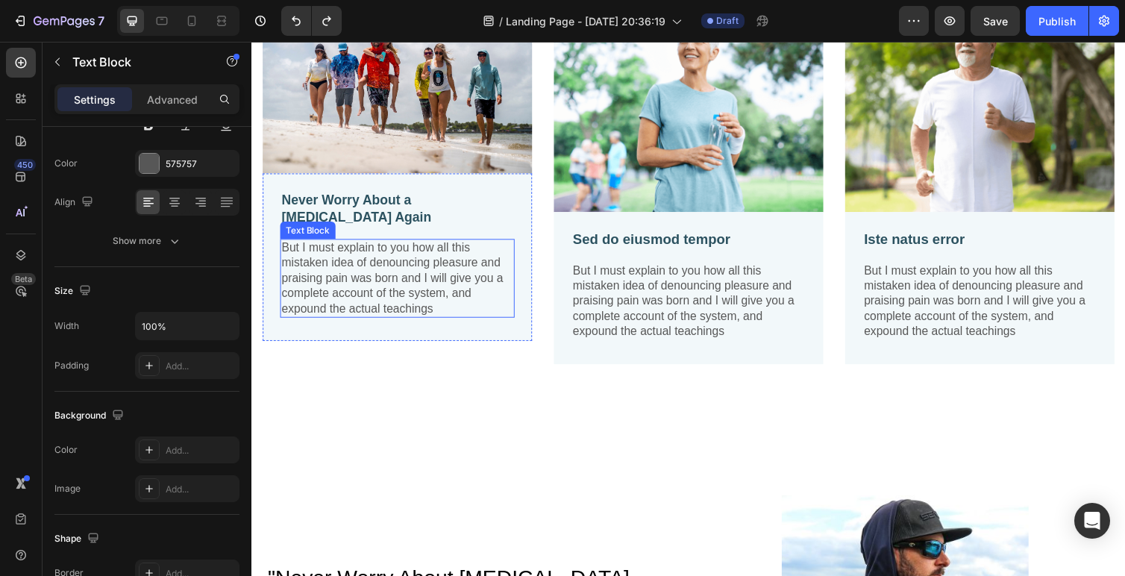
click at [367, 263] on p "But I must explain to you how all this mistaken idea of denouncing pleasure and…" at bounding box center [400, 284] width 237 height 78
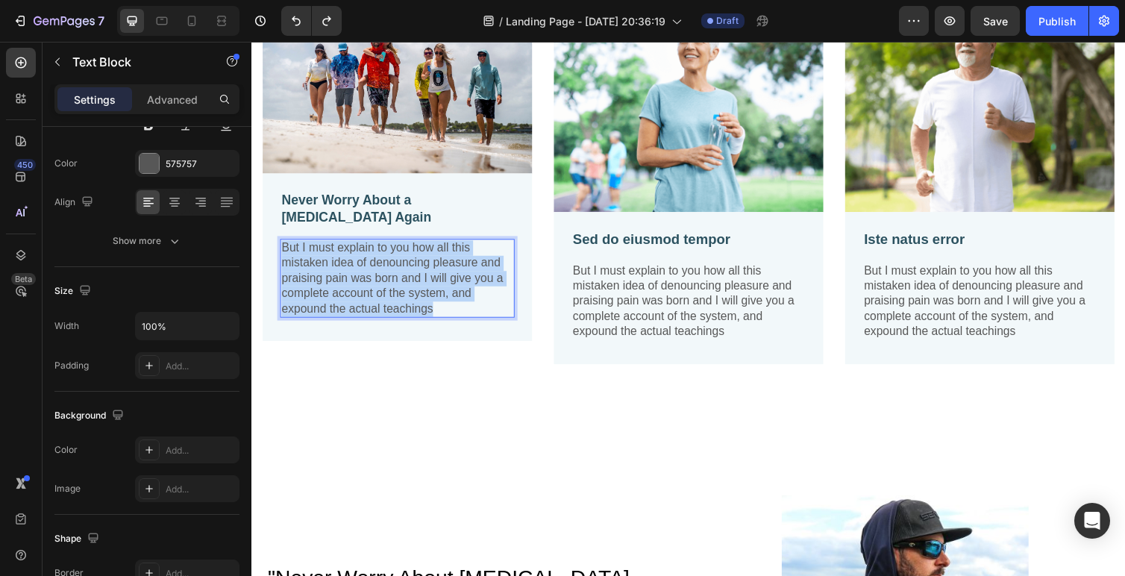
click at [367, 263] on p "But I must explain to you how all this mistaken idea of denouncing pleasure and…" at bounding box center [400, 284] width 237 height 78
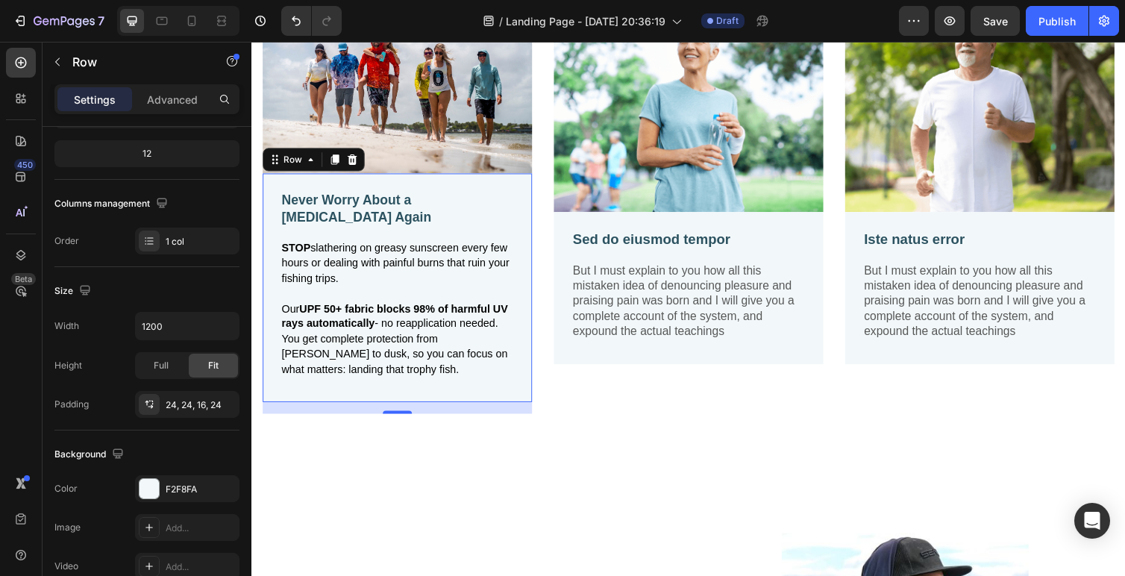
click at [381, 395] on div "Never Worry About a Sunburn Again Text Block STOP slathering on greasy sunscree…" at bounding box center [401, 294] width 276 height 234
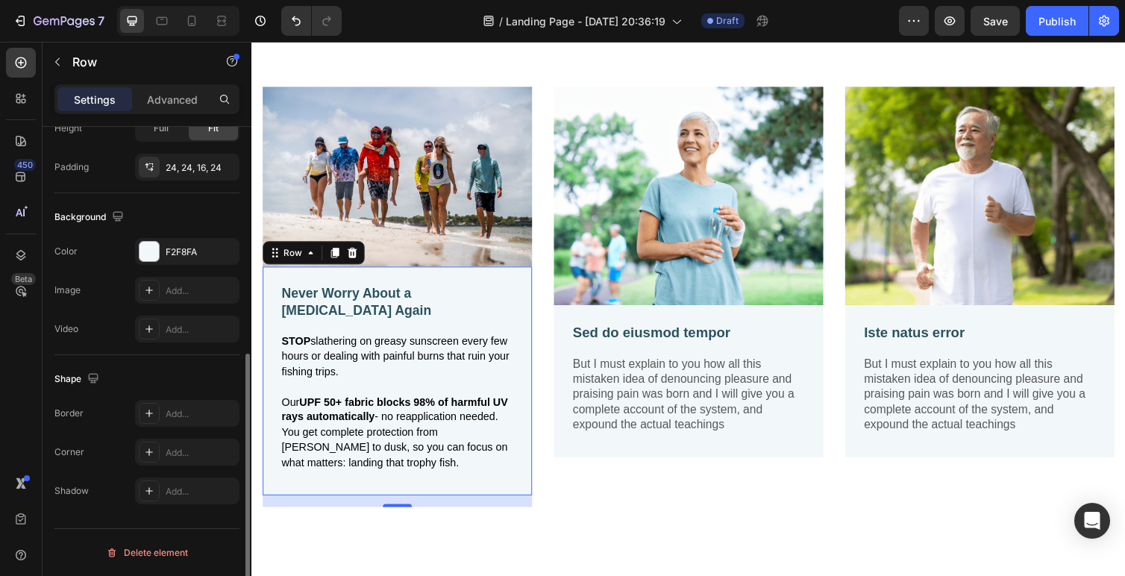
scroll to position [368, 0]
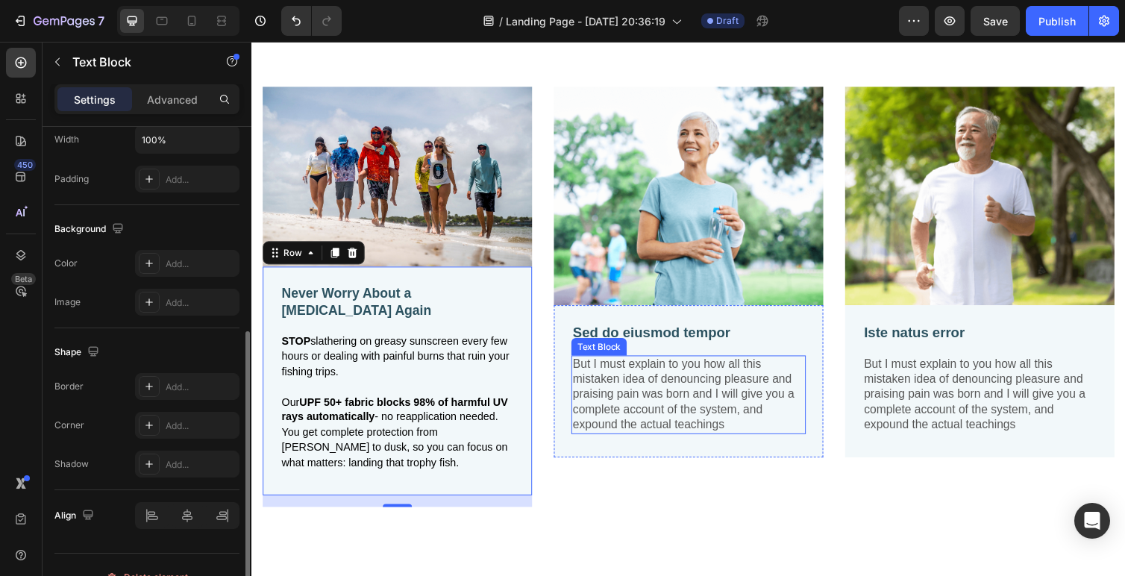
click at [726, 402] on p "But I must explain to you how all this mistaken idea of denouncing pleasure and…" at bounding box center [698, 404] width 237 height 78
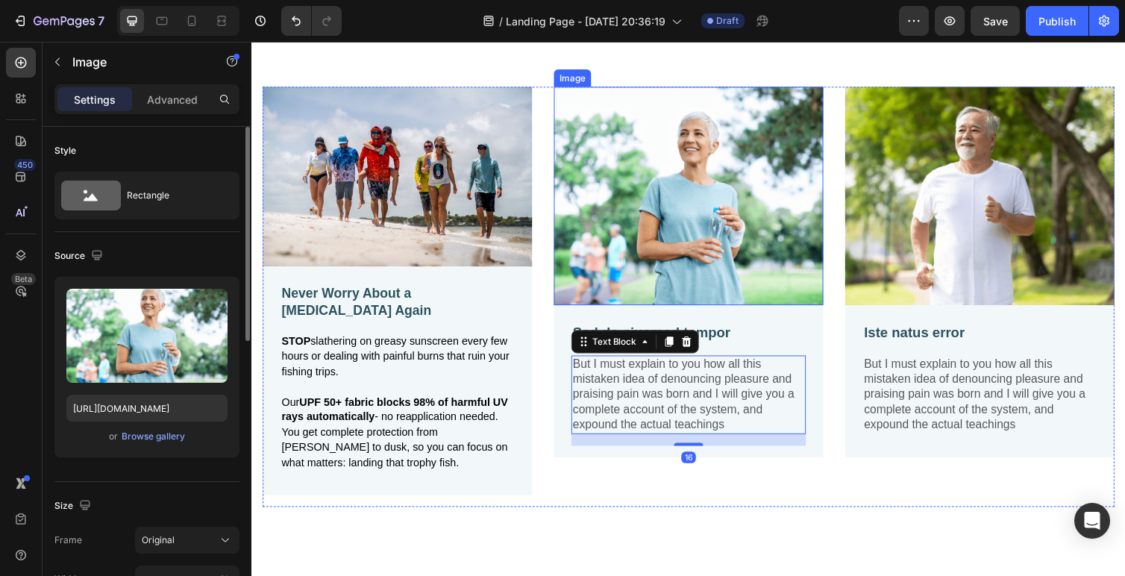
click at [684, 180] on img at bounding box center [699, 200] width 276 height 224
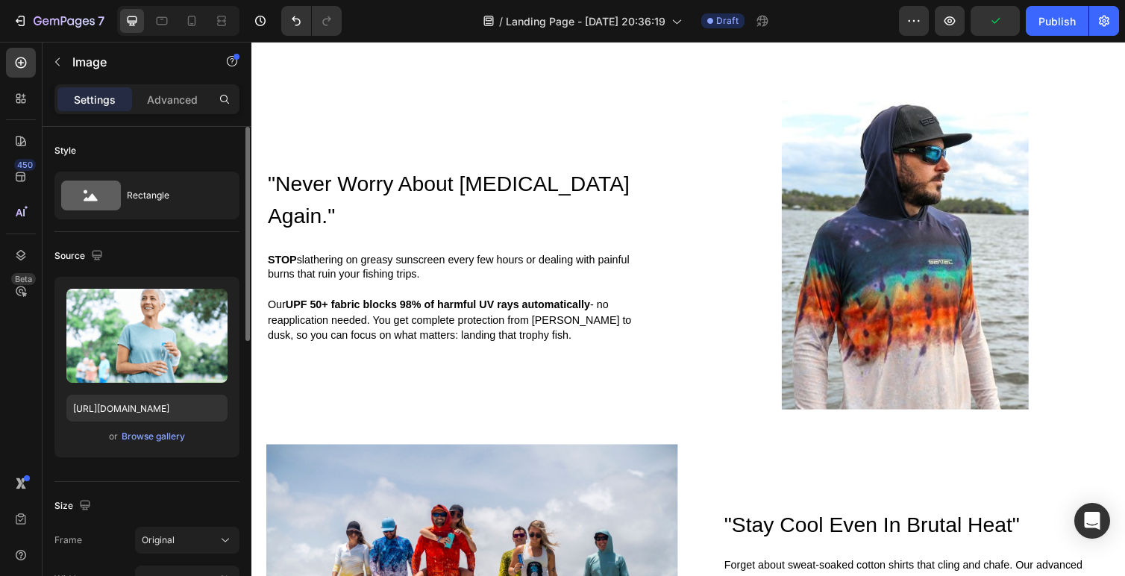
scroll to position [1751, 0]
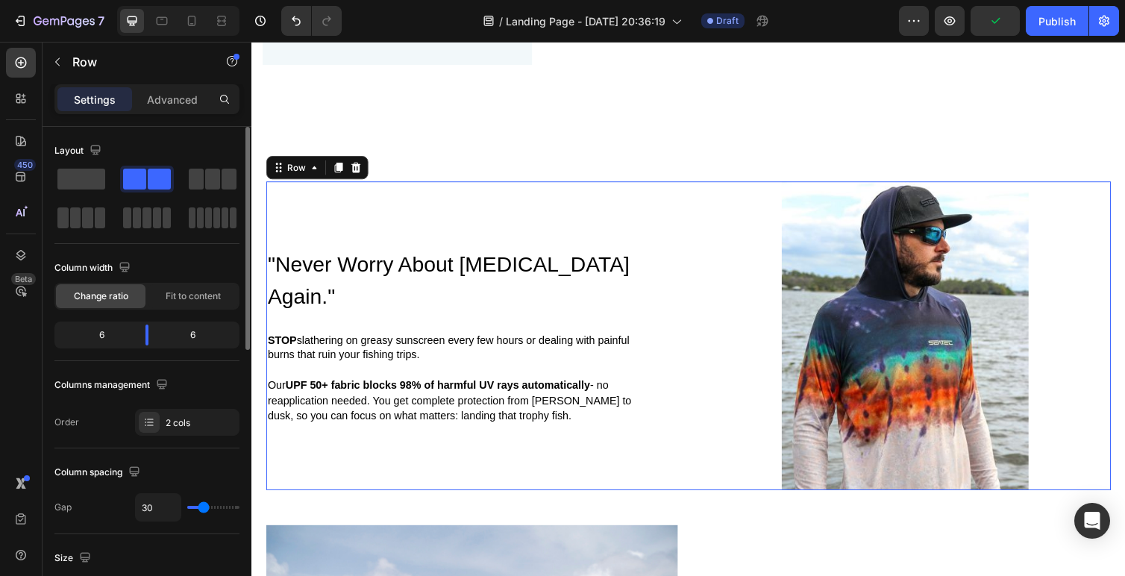
click at [605, 207] on div "" Never Worry About Sunburn Again ." Heading STOP slathering on greasy sunscree…" at bounding box center [477, 343] width 422 height 316
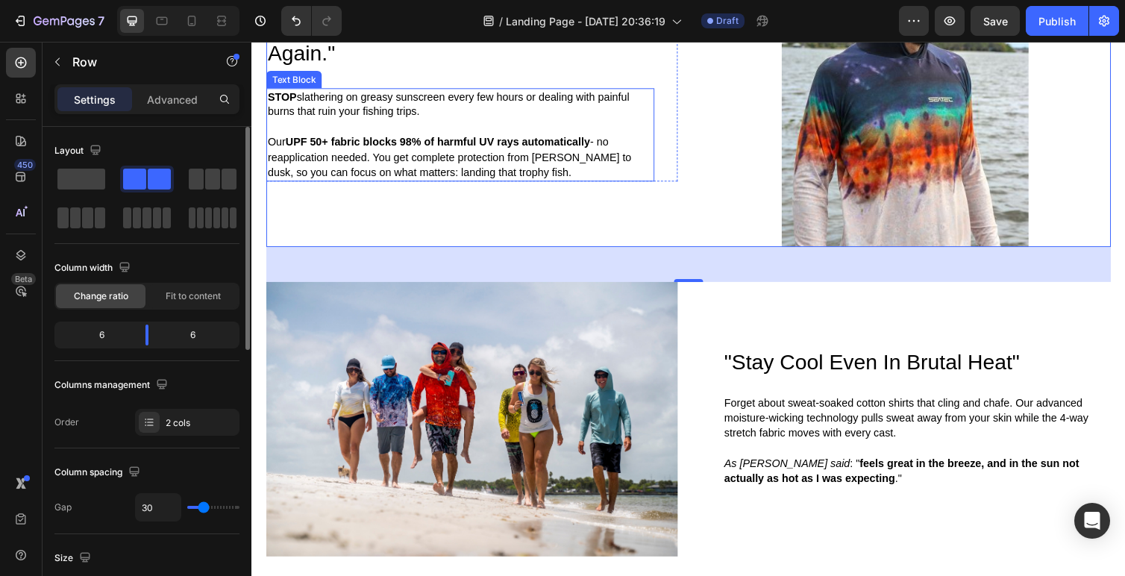
scroll to position [1891, 0]
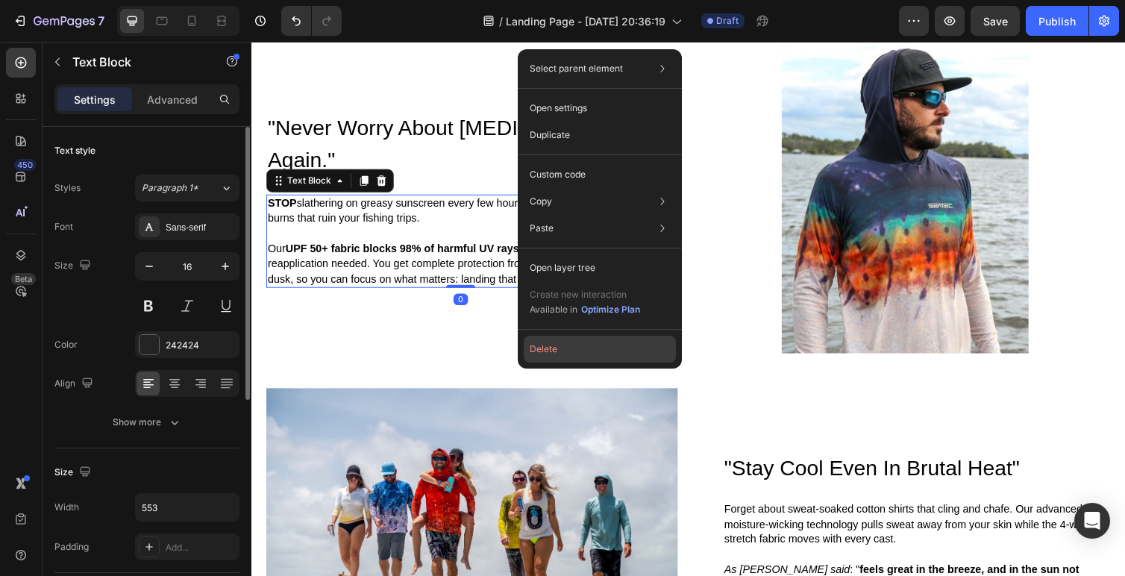
click at [551, 350] on button "Delete" at bounding box center [600, 349] width 152 height 27
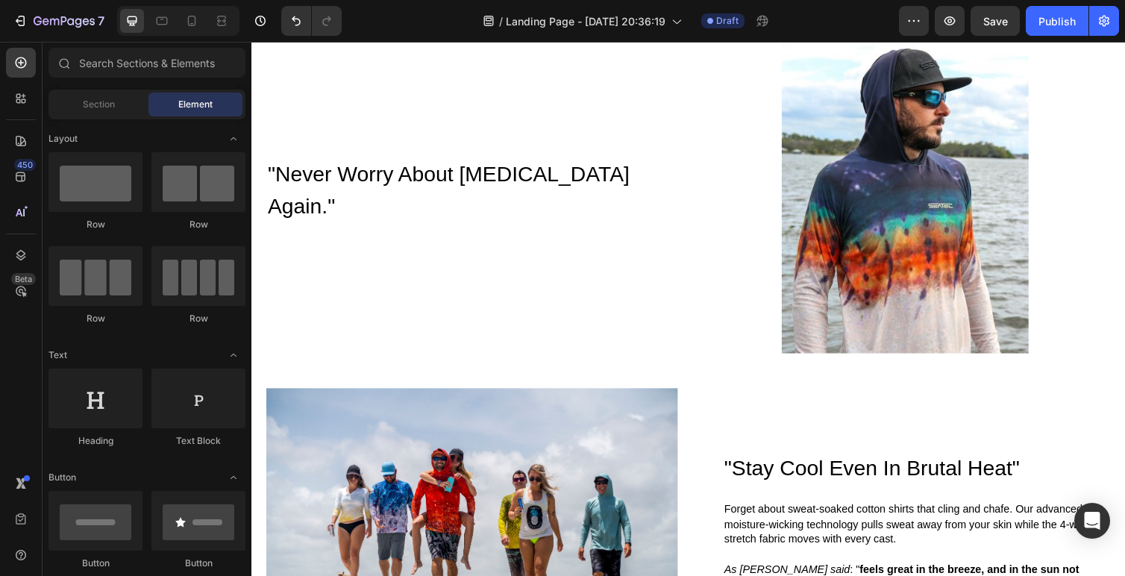
scroll to position [1841, 0]
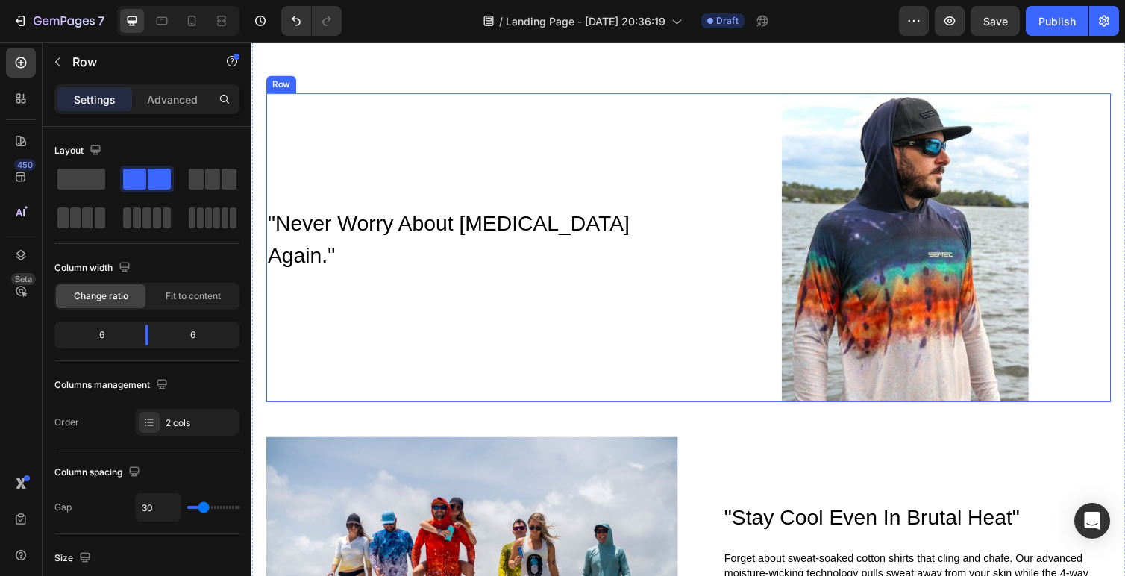
click at [558, 342] on div "" Never Worry About Sunburn Again ." Heading Row" at bounding box center [477, 253] width 422 height 316
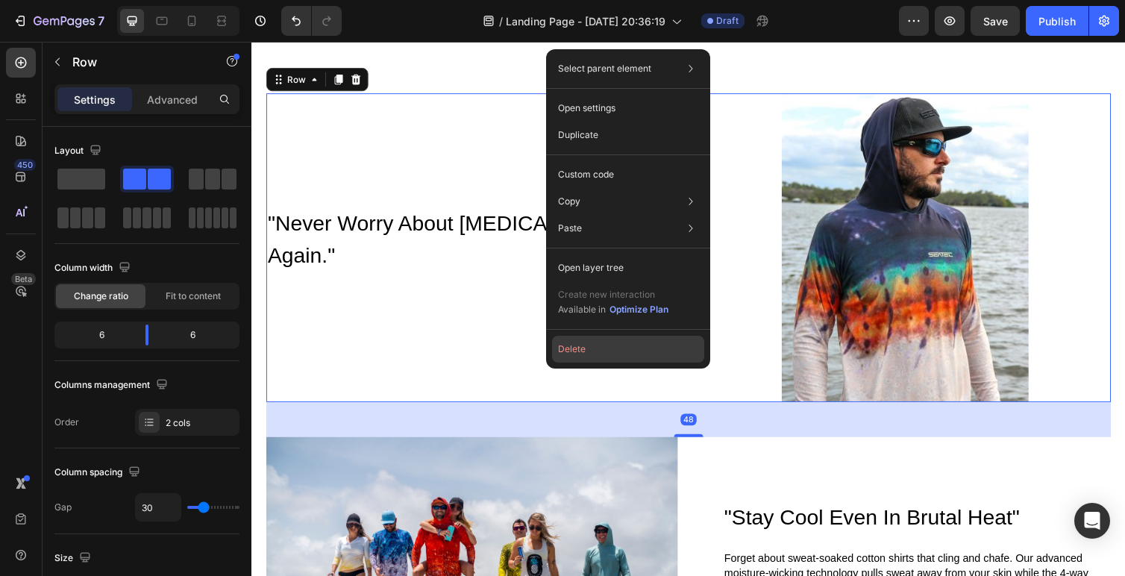
click at [568, 359] on button "Delete" at bounding box center [628, 349] width 152 height 27
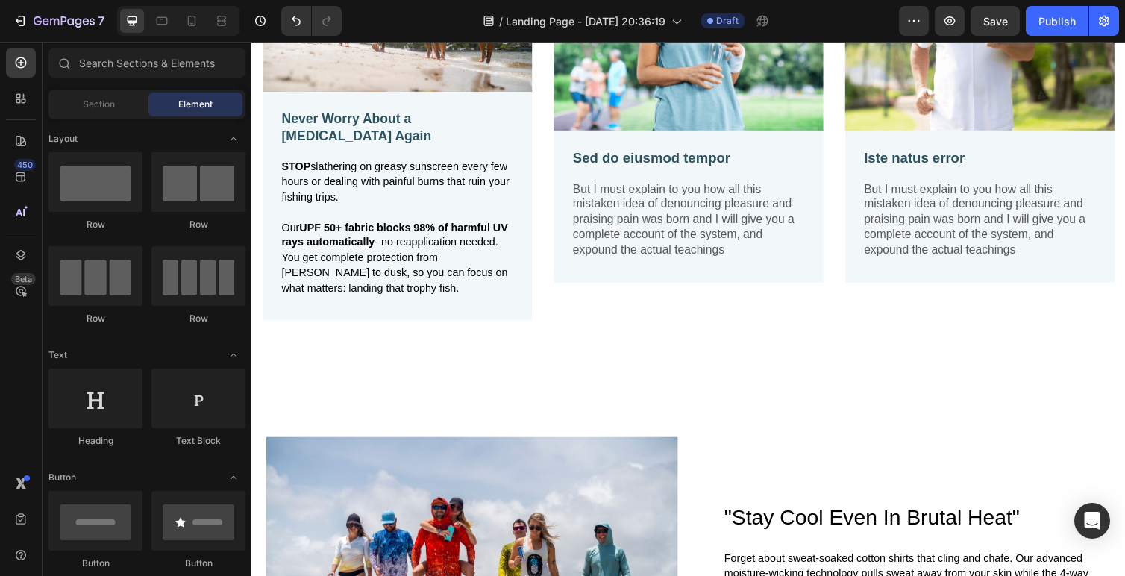
scroll to position [1614, 0]
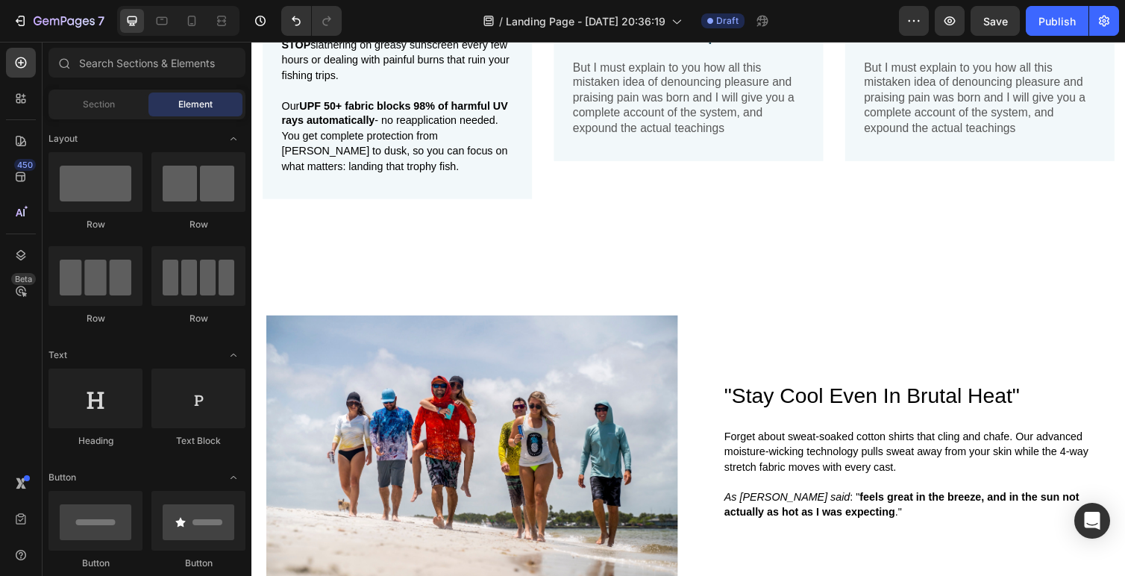
click at [568, 380] on img at bounding box center [477, 462] width 422 height 281
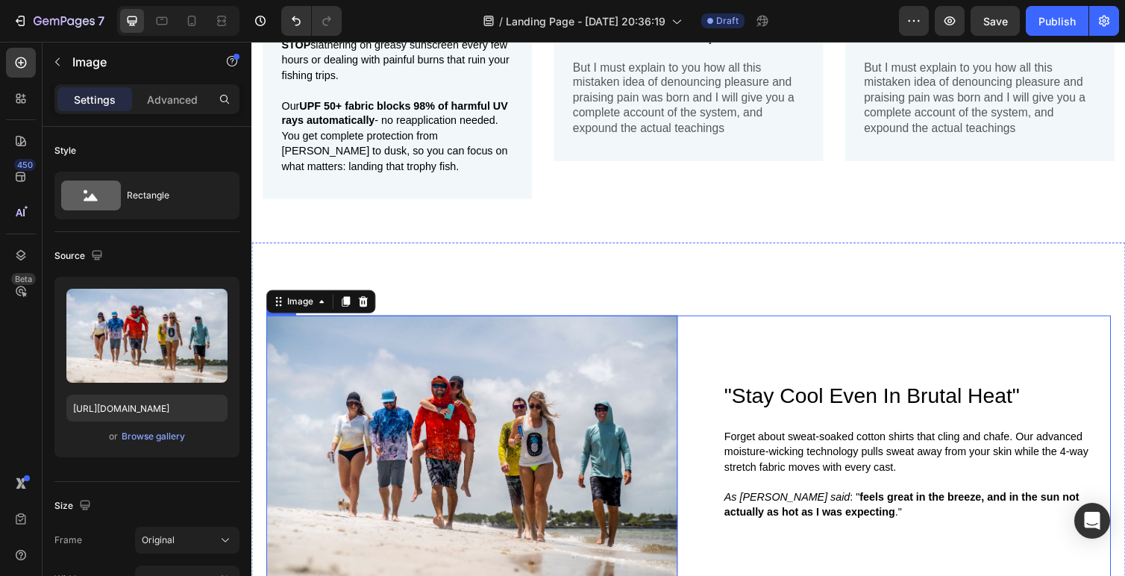
click at [834, 375] on div ""Stay Cool Even In Brutal Heat" Heading Forget about sweat-soaked cotton shirts…" at bounding box center [921, 462] width 422 height 281
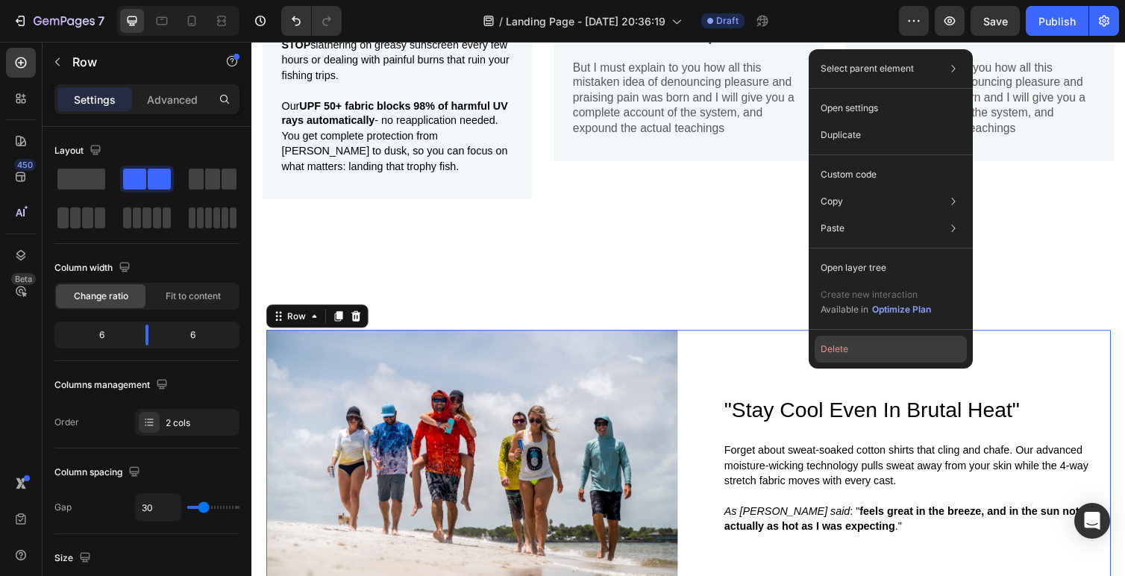
click at [842, 351] on button "Delete" at bounding box center [891, 349] width 152 height 27
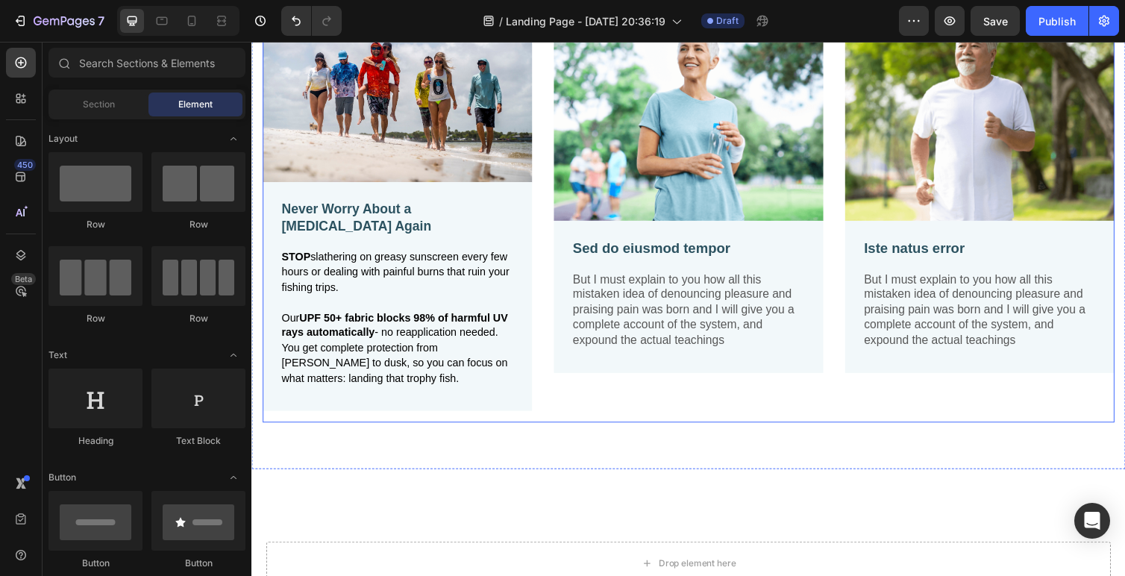
scroll to position [1297, 0]
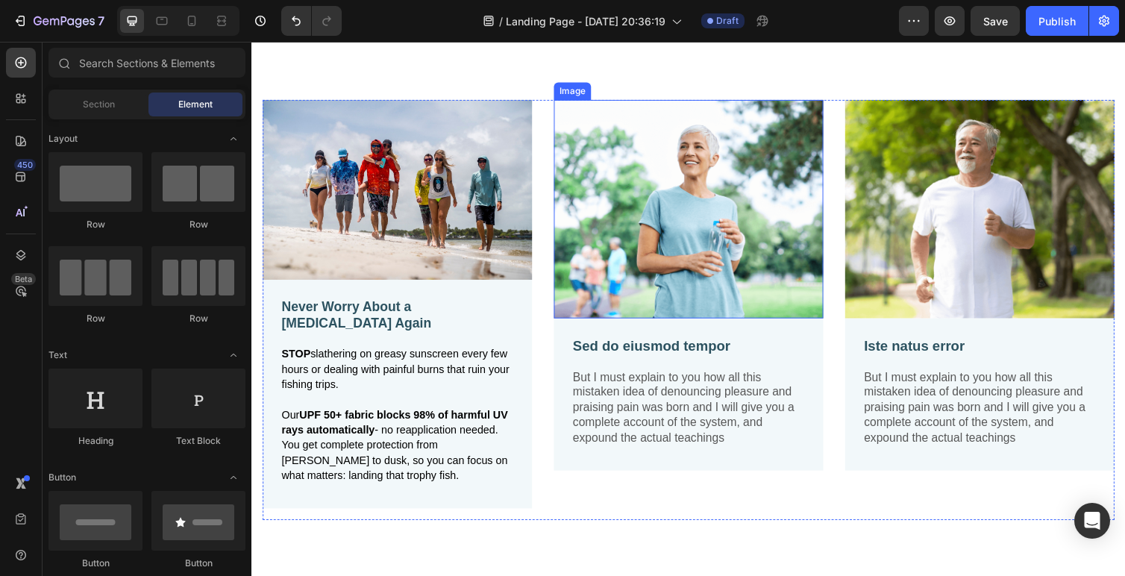
click at [712, 195] on img at bounding box center [699, 213] width 276 height 224
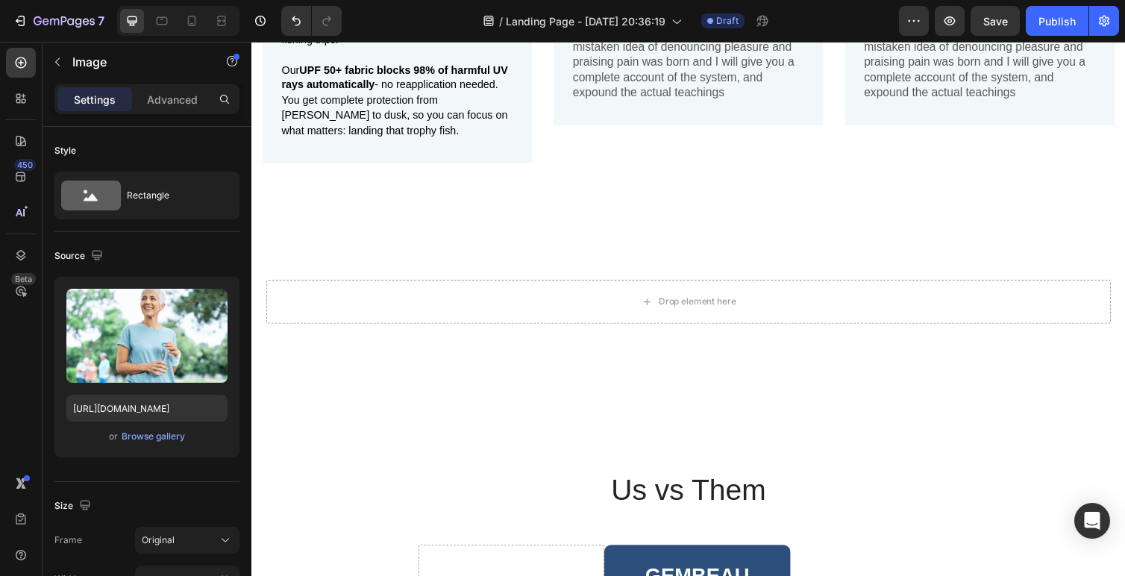
scroll to position [1562, 0]
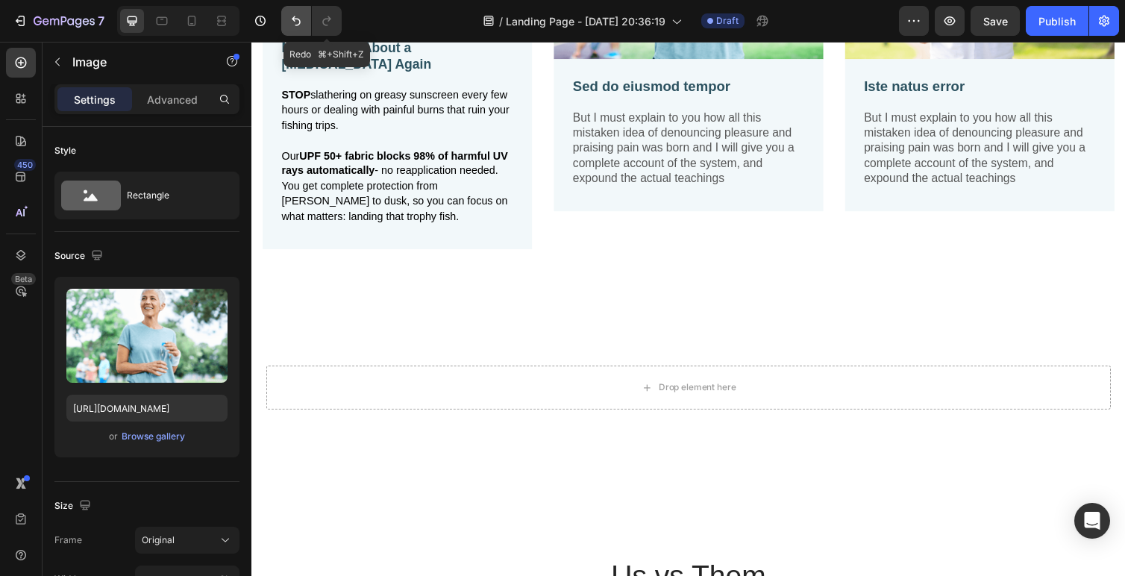
click at [301, 24] on icon "Undo/Redo" at bounding box center [296, 20] width 15 height 15
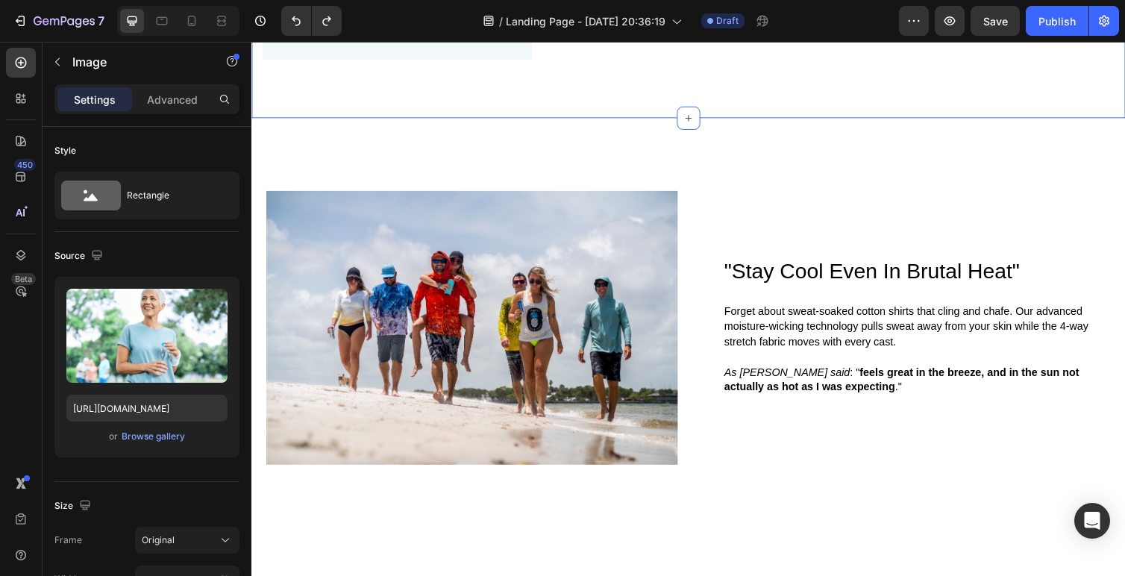
scroll to position [1764, 0]
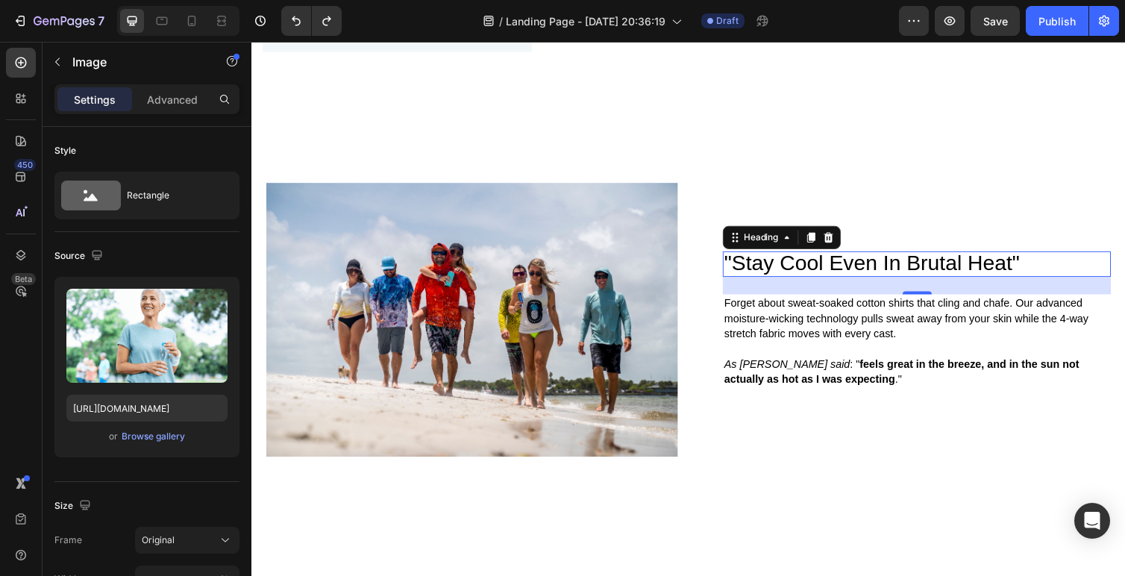
click at [807, 257] on span ""Stay Cool Even In Brutal Heat"" at bounding box center [887, 269] width 303 height 24
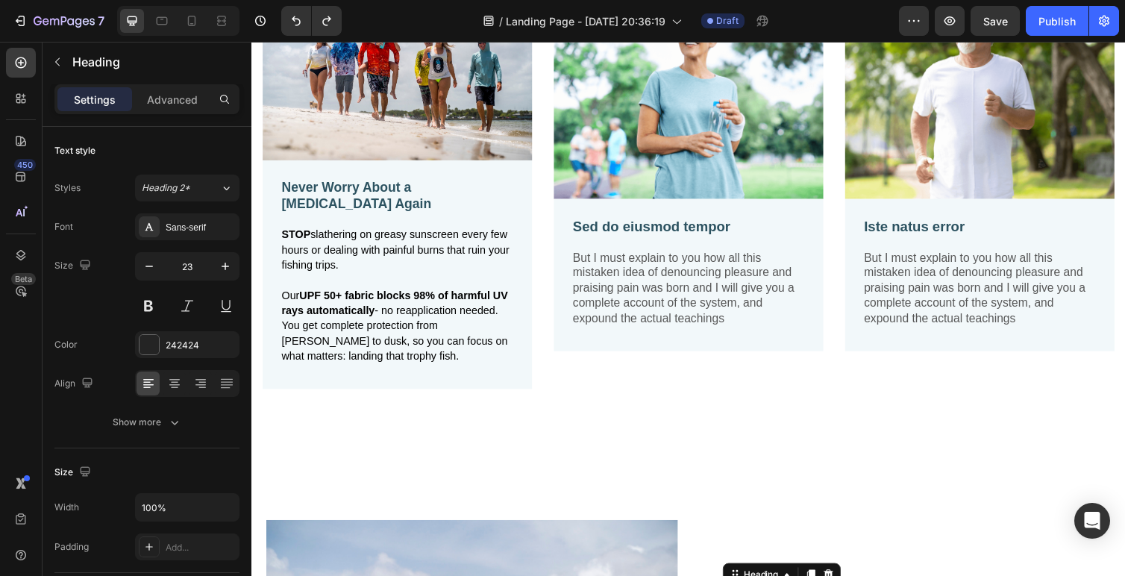
scroll to position [1437, 0]
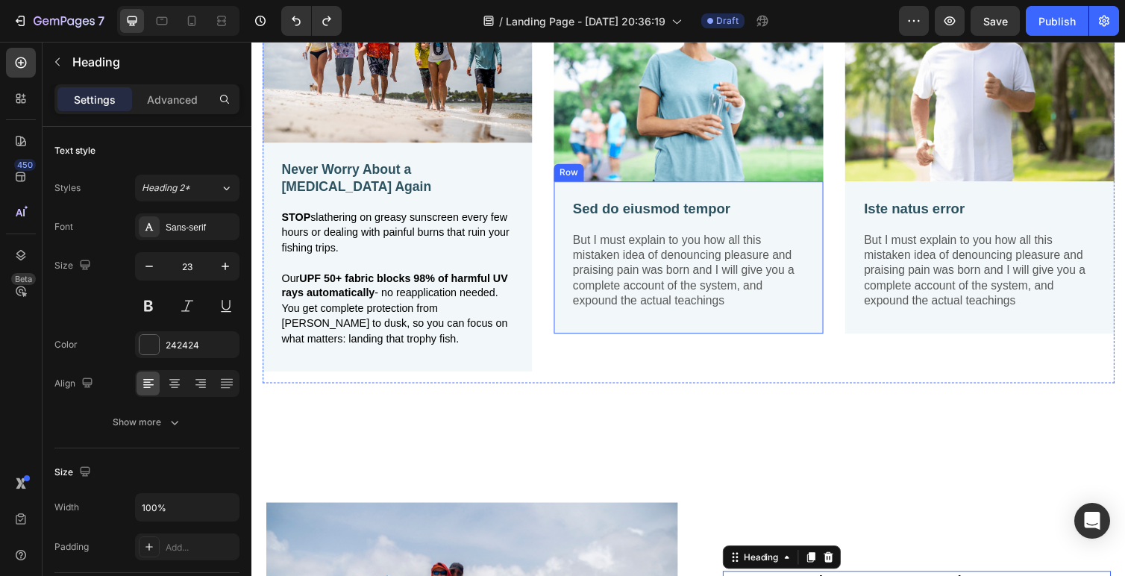
click at [692, 215] on p "Sed do eiusmod tempor" at bounding box center [698, 213] width 237 height 19
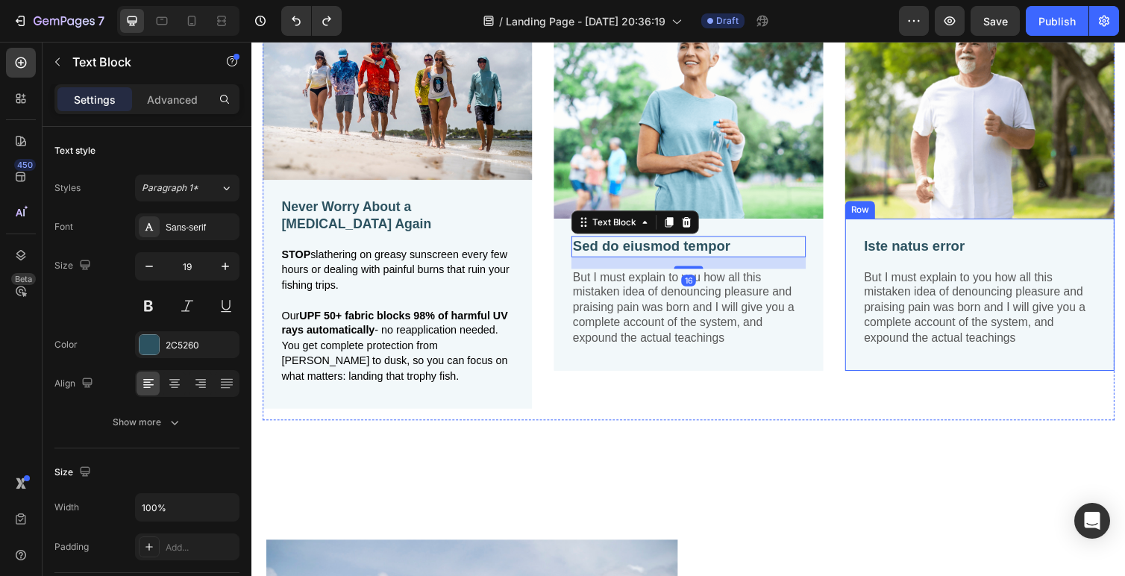
scroll to position [1369, 0]
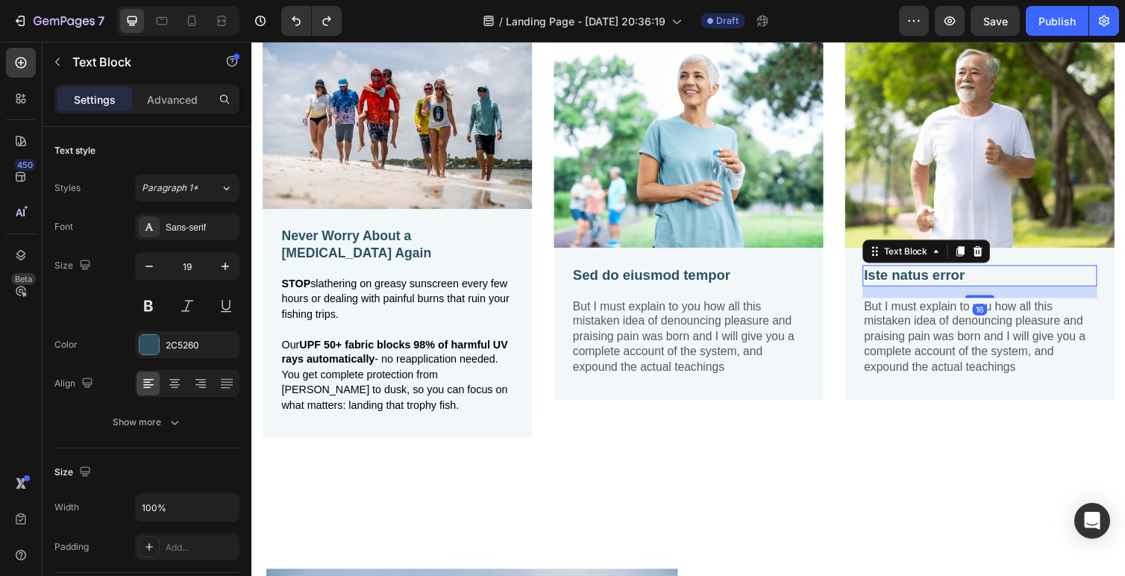
click at [912, 278] on p "Iste natus error" at bounding box center [997, 281] width 237 height 19
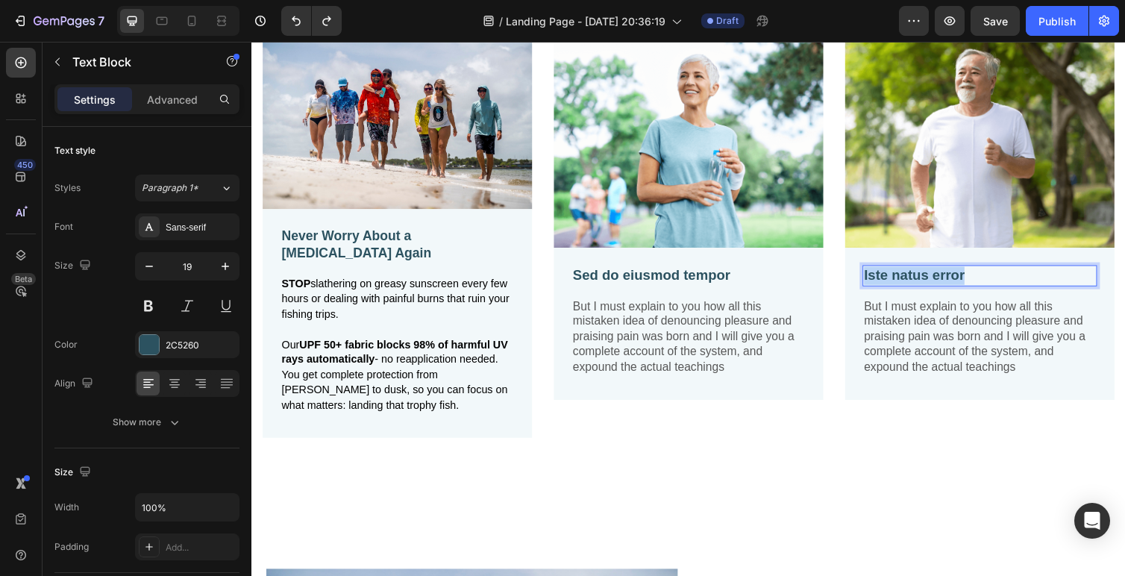
click at [912, 278] on p "Iste natus error" at bounding box center [997, 281] width 237 height 19
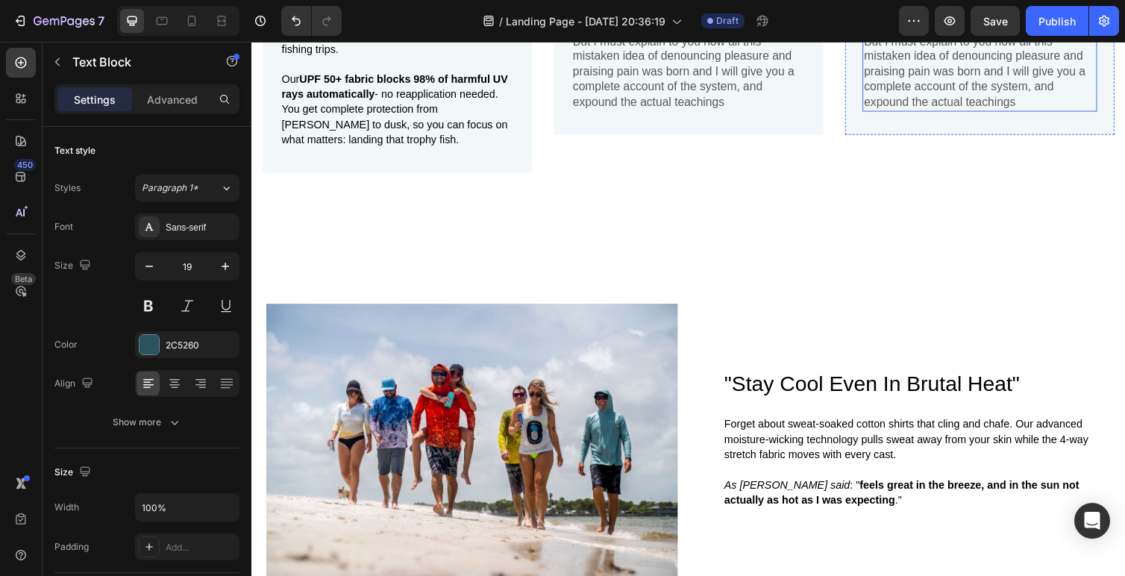
scroll to position [1716, 0]
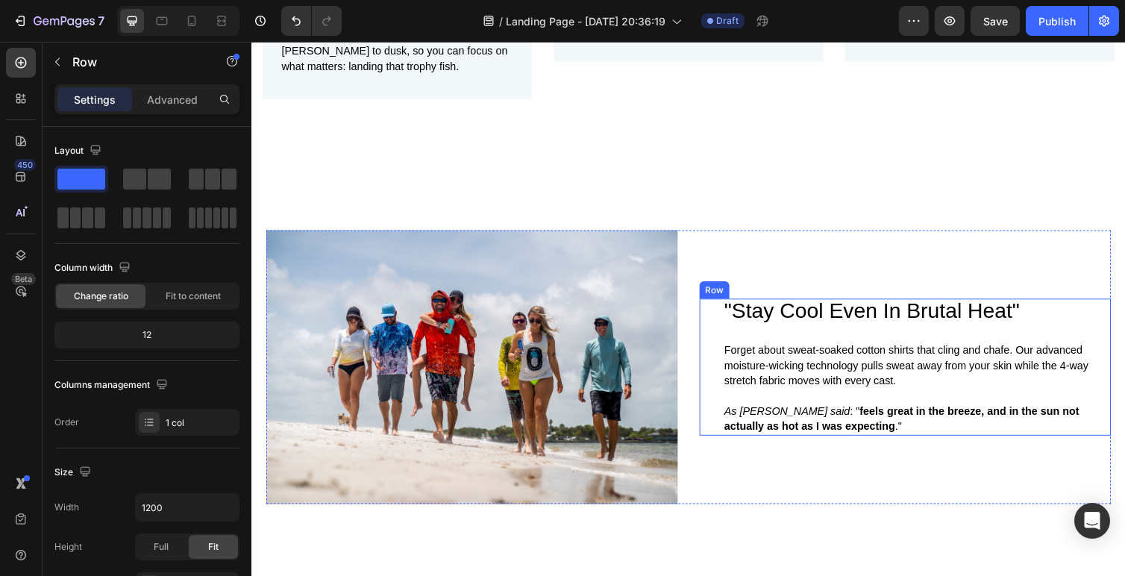
click at [866, 324] on div ""Stay Cool Even In Brutal Heat" Heading Forget about sweat-soaked cotton shirts…" at bounding box center [933, 375] width 398 height 141
click at [823, 352] on p "Forget about sweat-soaked cotton shirts that cling and chafe. Our advanced mois…" at bounding box center [933, 374] width 395 height 46
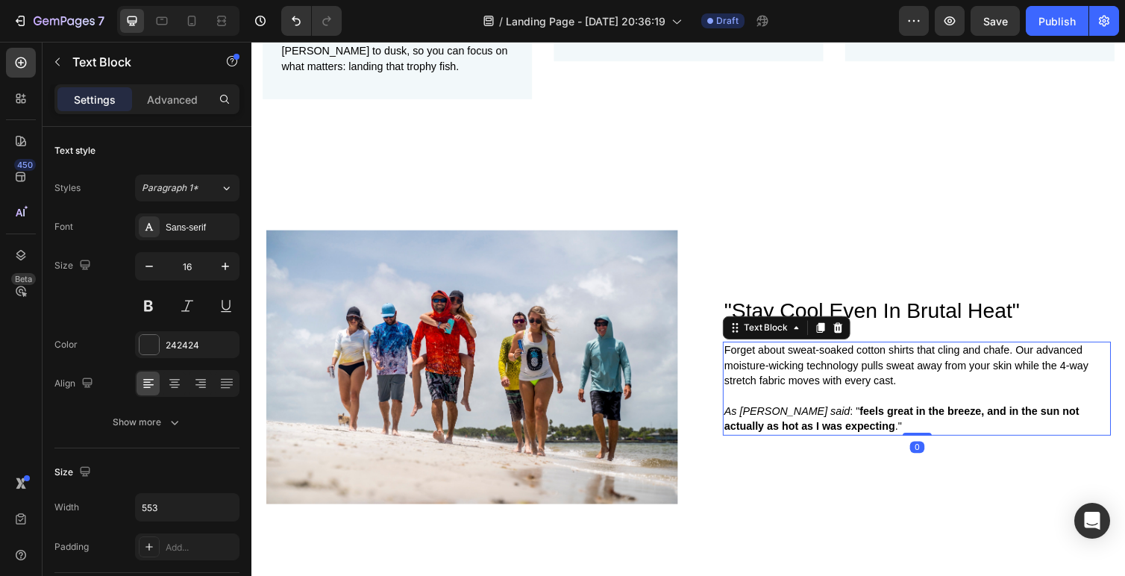
click at [823, 352] on p "Forget about sweat-soaked cotton shirts that cling and chafe. Our advanced mois…" at bounding box center [933, 374] width 395 height 46
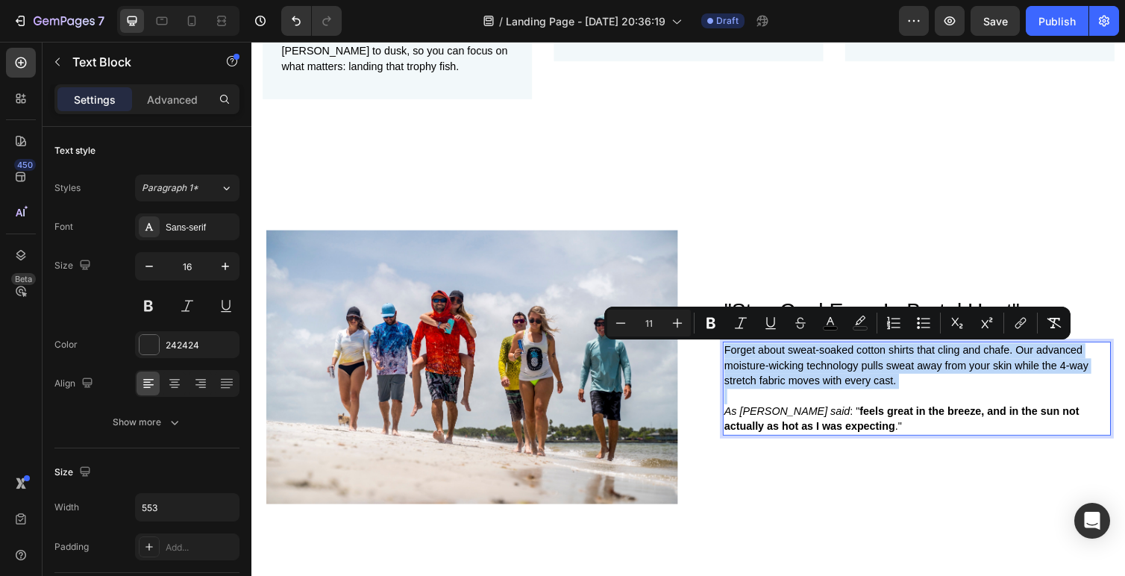
click at [823, 352] on p "Forget about sweat-soaked cotton shirts that cling and chafe. Our advanced mois…" at bounding box center [933, 374] width 395 height 46
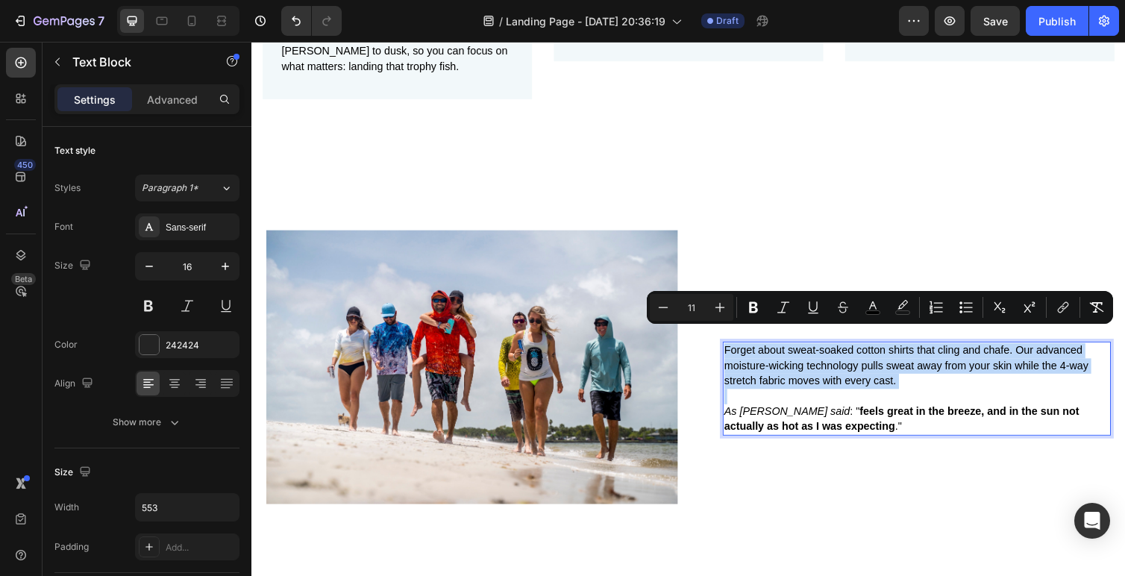
click at [823, 352] on p "Forget about sweat-soaked cotton shirts that cling and chafe. Our advanced mois…" at bounding box center [933, 374] width 395 height 46
click at [803, 357] on span "Forget about sweat-soaked cotton shirts that cling and chafe. Our advanced mois…" at bounding box center [922, 373] width 373 height 43
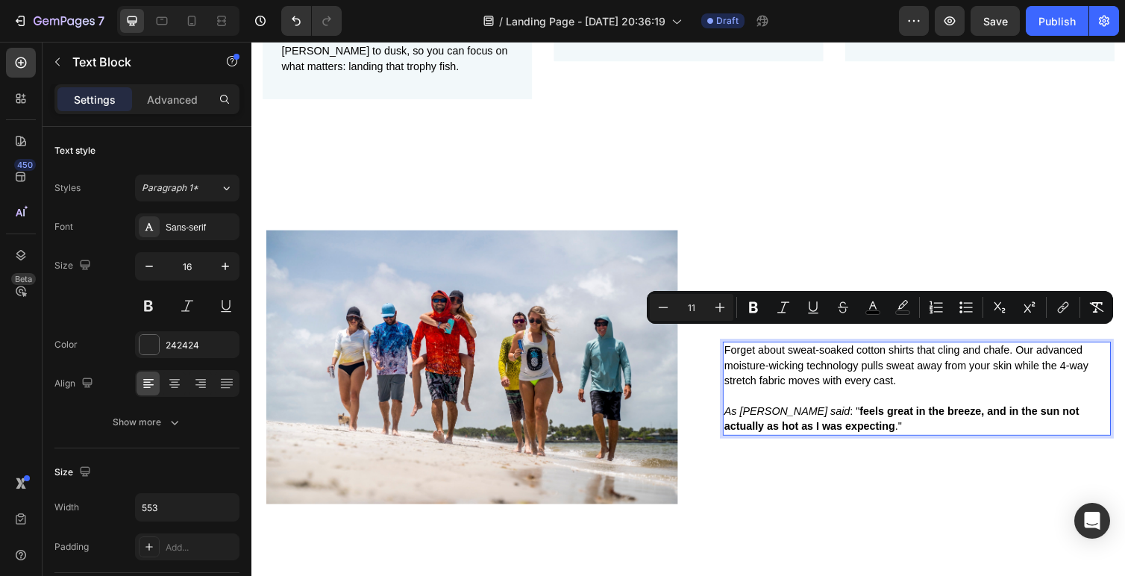
click at [865, 415] on strong "feels great in the breeze, and in the sun not actually as hot as I was expecting" at bounding box center [917, 429] width 363 height 28
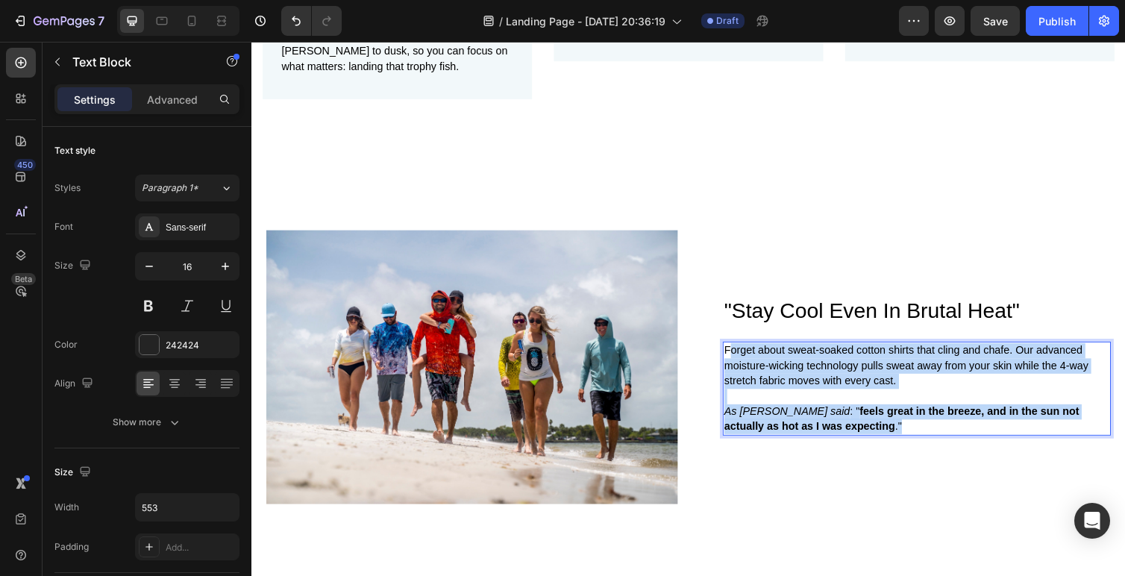
drag, startPoint x: 865, startPoint y: 416, endPoint x: 739, endPoint y: 342, distance: 146.1
click at [739, 349] on div "Forget about sweat-soaked cotton shirts that cling and chafe. Our advanced mois…" at bounding box center [933, 397] width 398 height 96
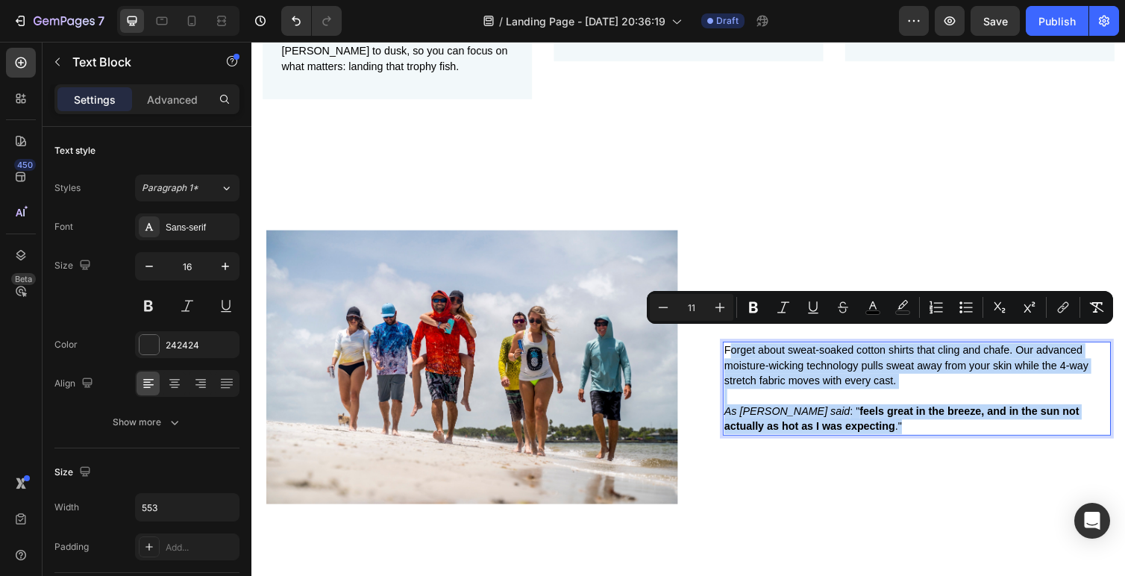
click at [832, 398] on p "Rich Text Editor. Editing area: main" at bounding box center [933, 406] width 395 height 16
click at [859, 422] on p "As Jonathyn said : " feels great in the breeze, and in the sun not actually as …" at bounding box center [933, 428] width 395 height 31
click at [866, 422] on p "As Jonathyn said : " feels great in the breeze, and in the sun not actually as …" at bounding box center [933, 428] width 395 height 31
drag, startPoint x: 856, startPoint y: 421, endPoint x: 745, endPoint y: 345, distance: 135.3
click at [734, 349] on div "Forget about sweat-soaked cotton shirts that cling and chafe. Our advanced mois…" at bounding box center [933, 397] width 398 height 96
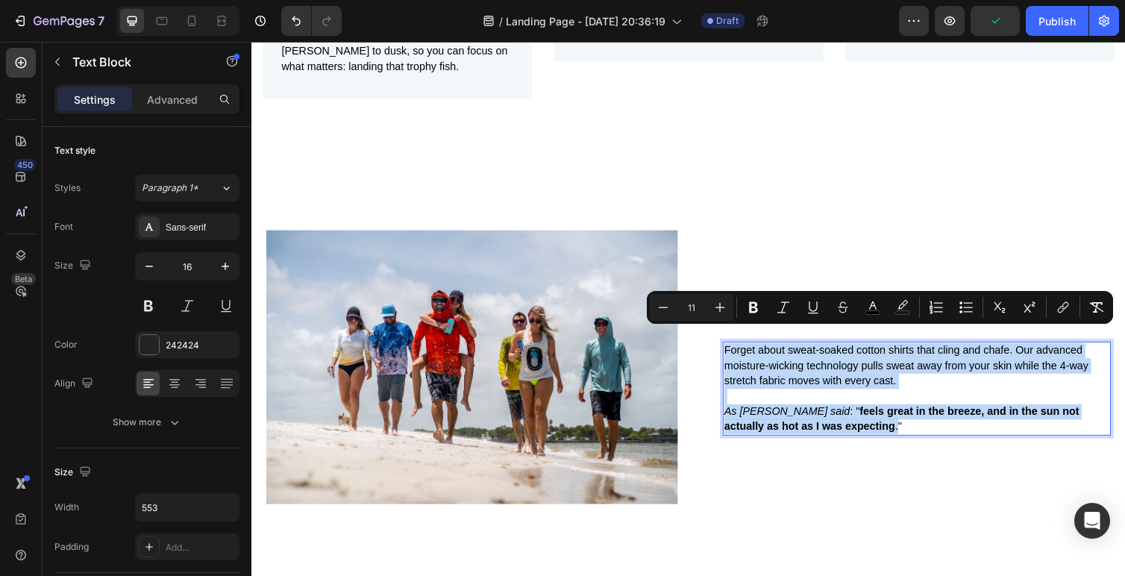
copy div "Forget about sweat-soaked cotton shirts that cling and chafe. Our advanced mois…"
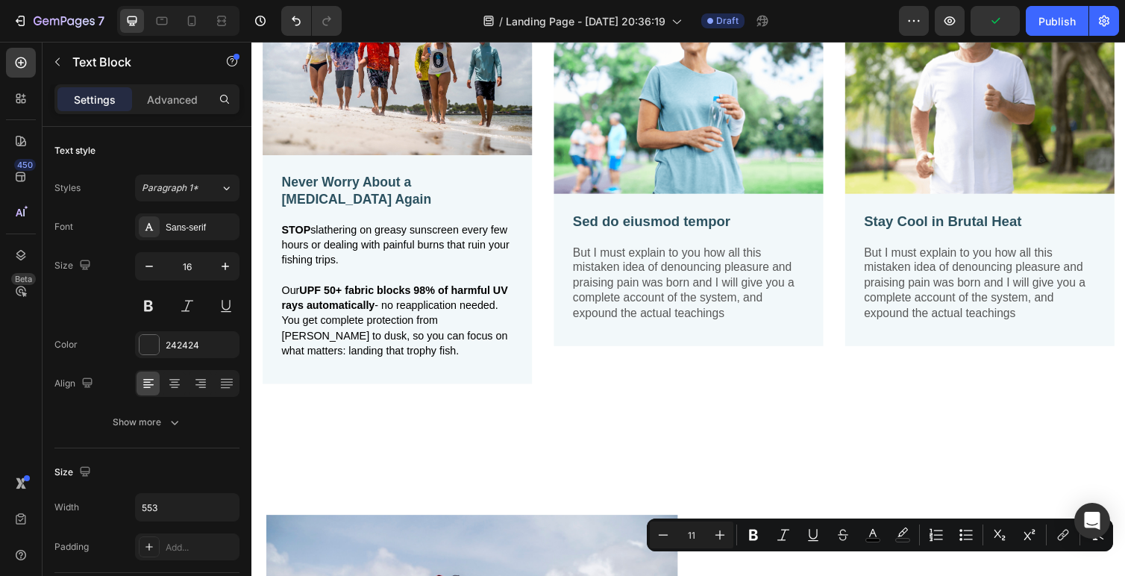
scroll to position [1415, 0]
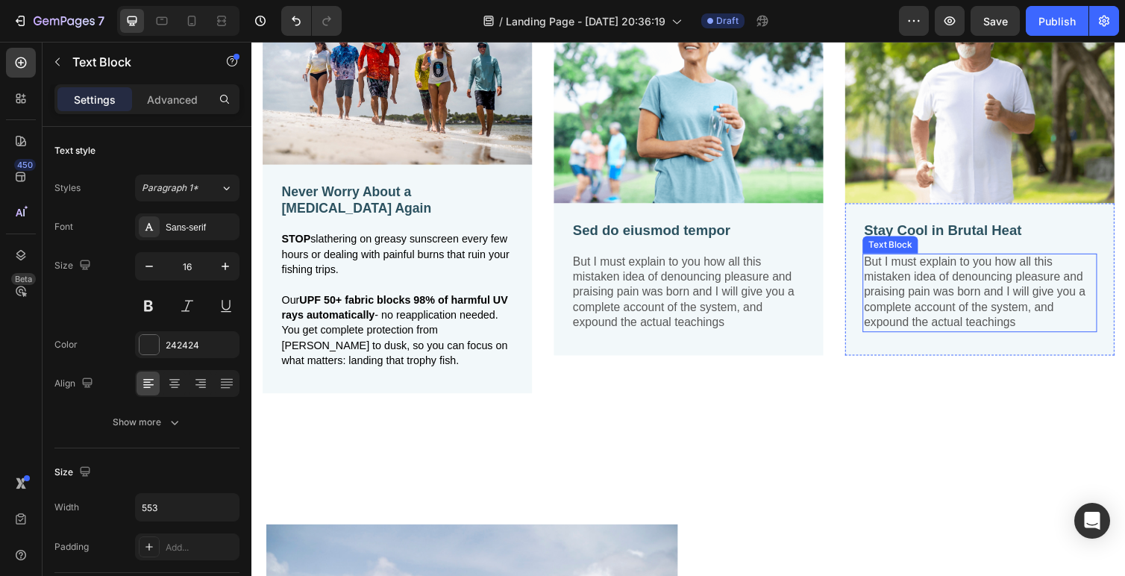
click at [983, 295] on p "But I must explain to you how all this mistaken idea of denouncing pleasure and…" at bounding box center [997, 299] width 237 height 78
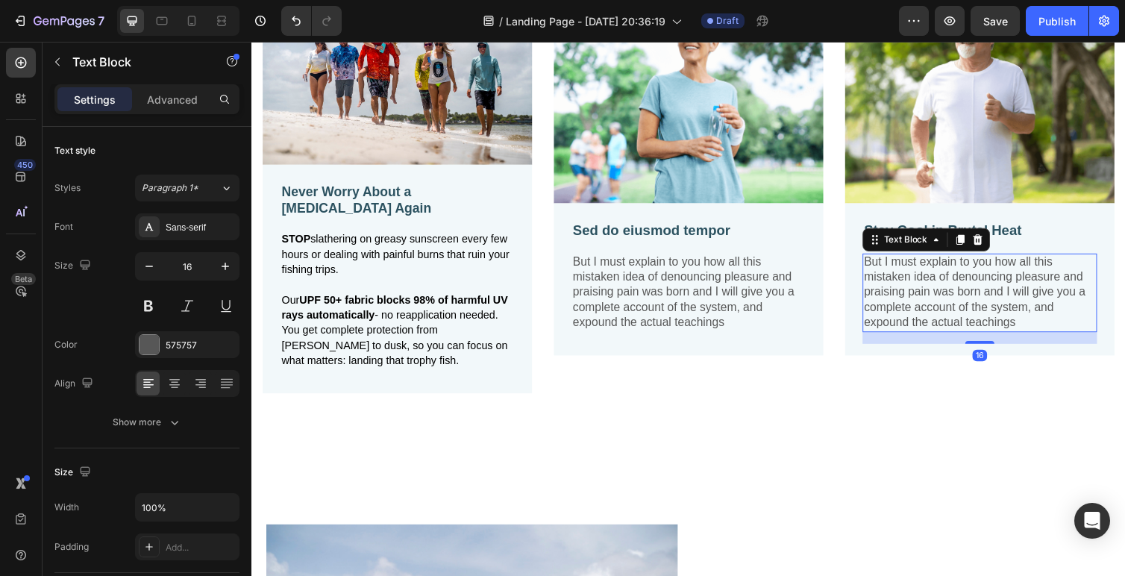
click at [983, 295] on p "But I must explain to you how all this mistaken idea of denouncing pleasure and…" at bounding box center [997, 299] width 237 height 78
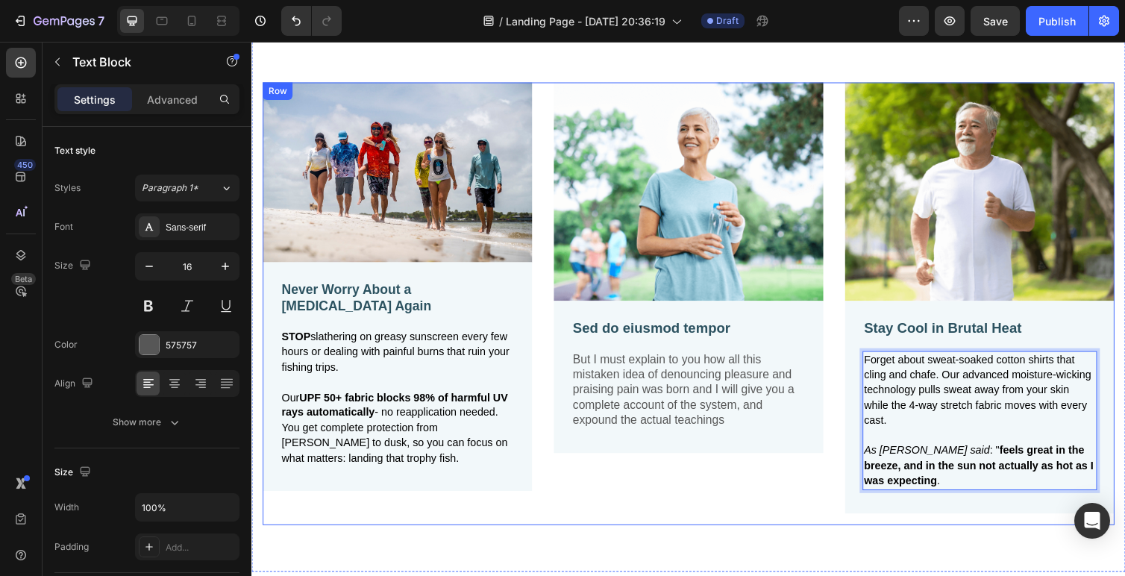
scroll to position [1309, 0]
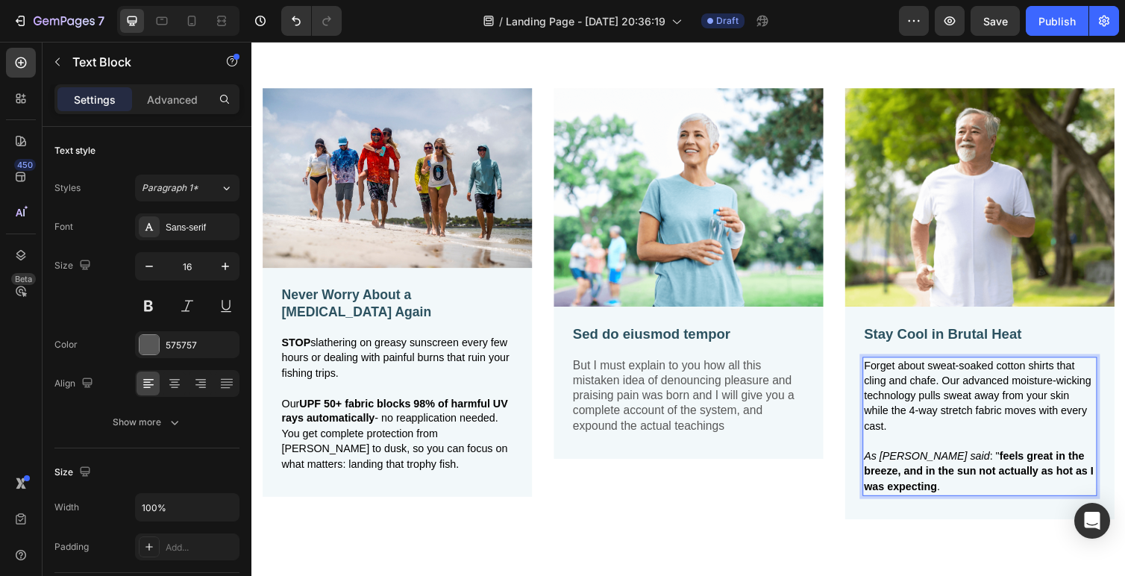
click at [924, 448] on p "Rich Text Editor. Editing area: main" at bounding box center [997, 452] width 237 height 16
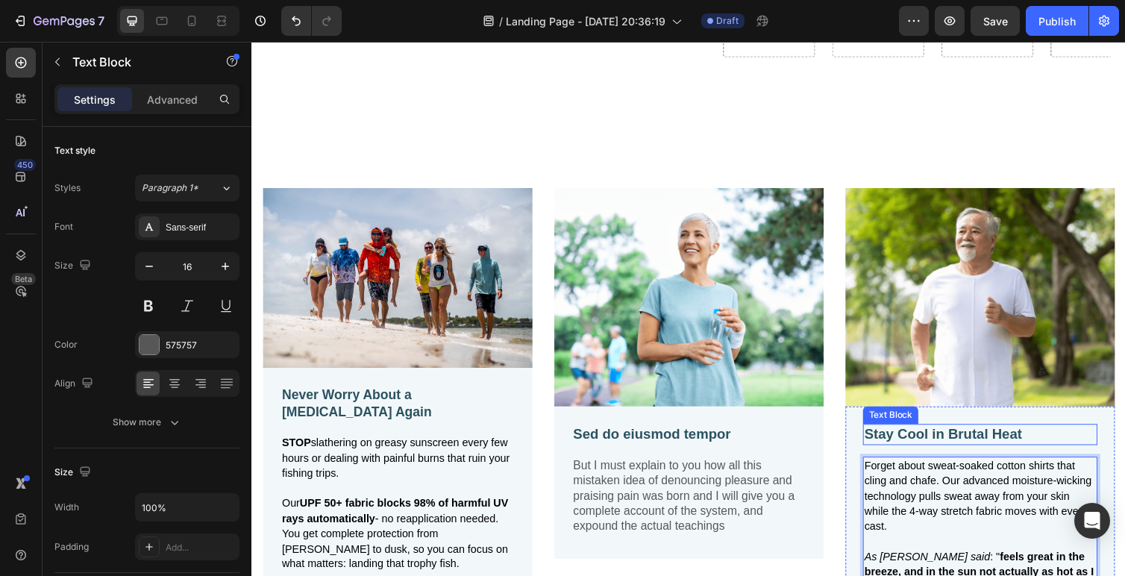
scroll to position [1203, 0]
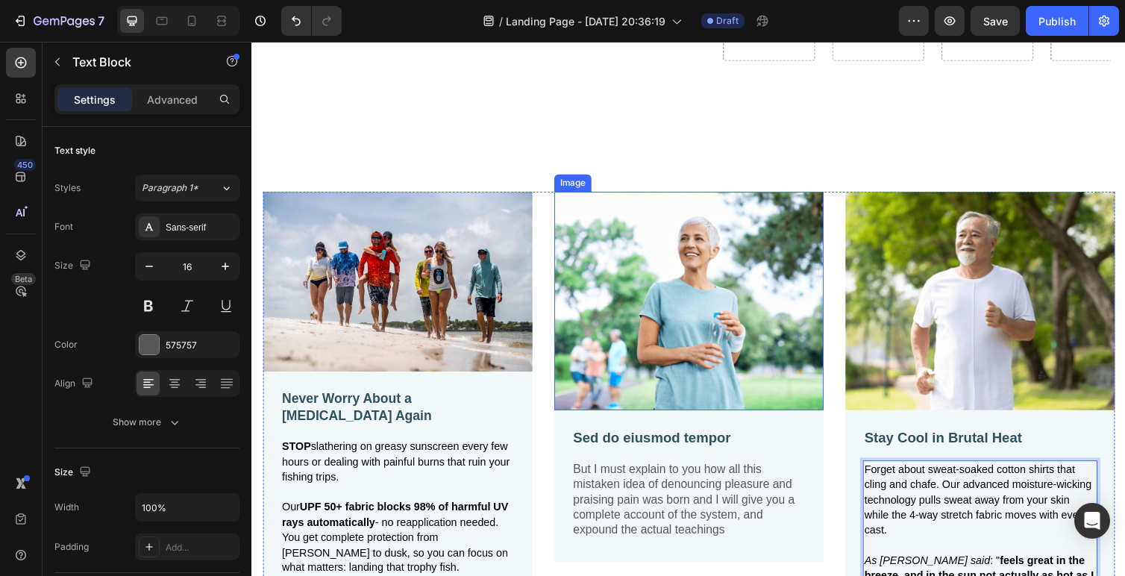
click at [742, 369] on img at bounding box center [699, 307] width 276 height 224
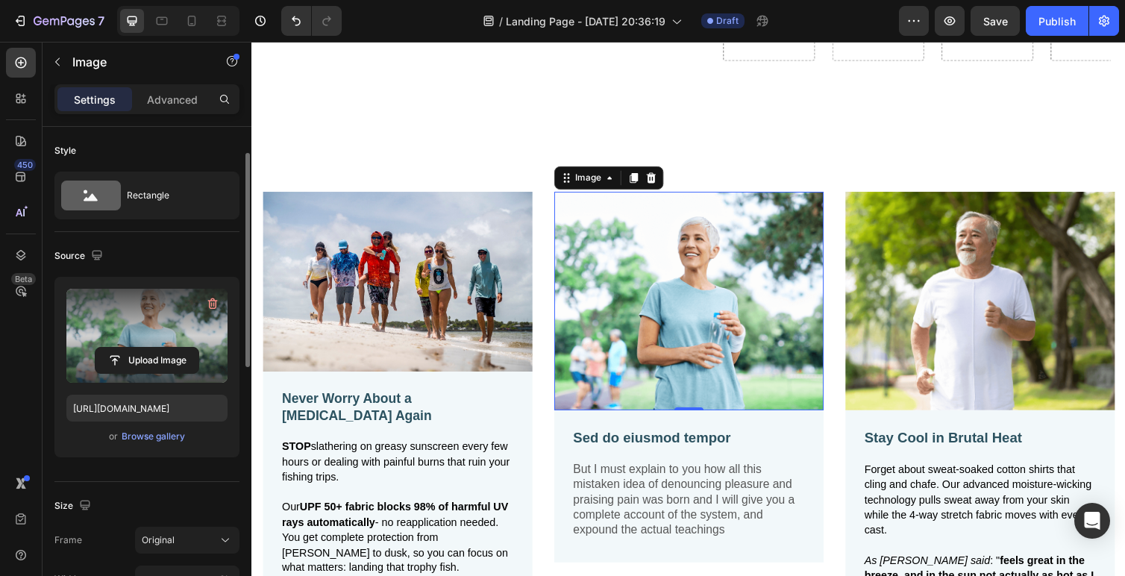
scroll to position [32, 0]
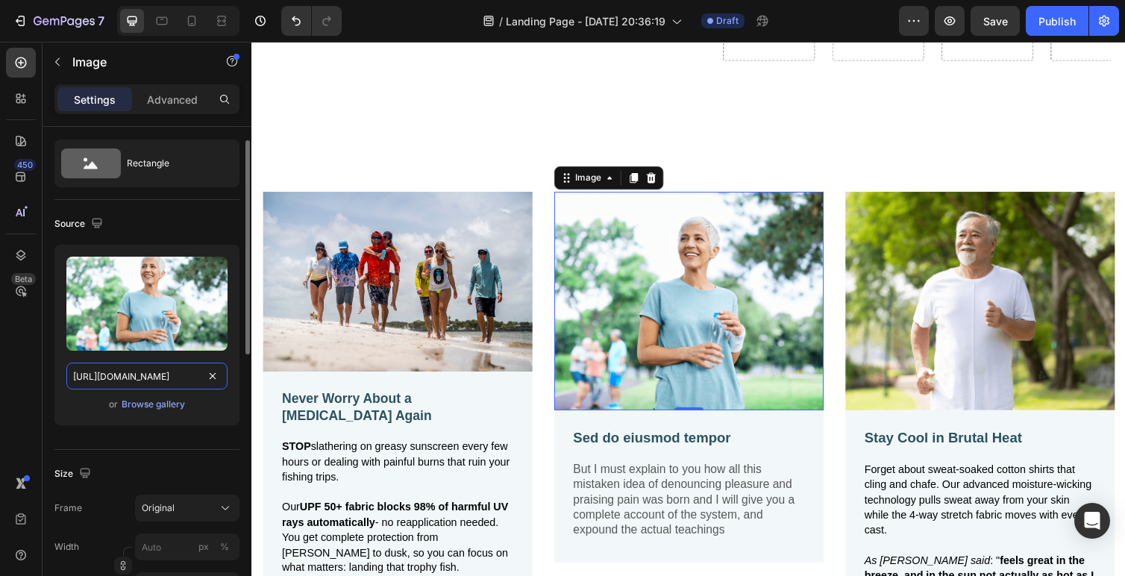
click at [125, 380] on input "https://cdn.shopify.com/s/files/1/2005/9307/files/gempages_432750572815254551-0…" at bounding box center [146, 376] width 161 height 27
paste input "0504/4672/9387/files/IMG_0534.jpg?v=1758245620"
type input "https://cdn.shopify.com/s/files/1/0504/4672/9387/files/IMG_0534.jpg?v=1758245620"
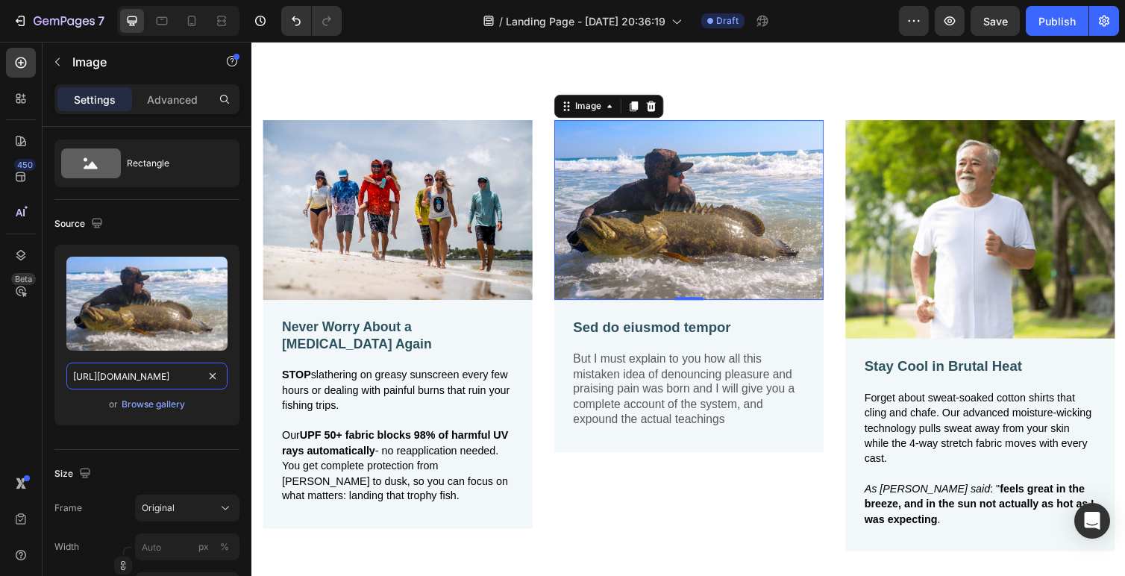
scroll to position [1277, 0]
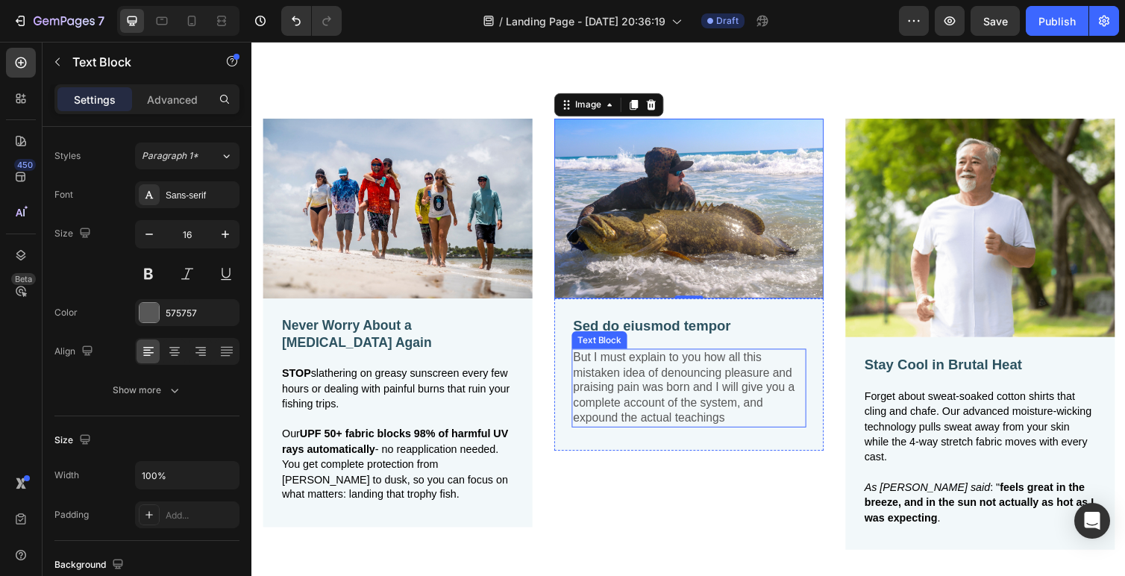
click at [671, 363] on p "But I must explain to you how all this mistaken idea of denouncing pleasure and…" at bounding box center [698, 397] width 237 height 78
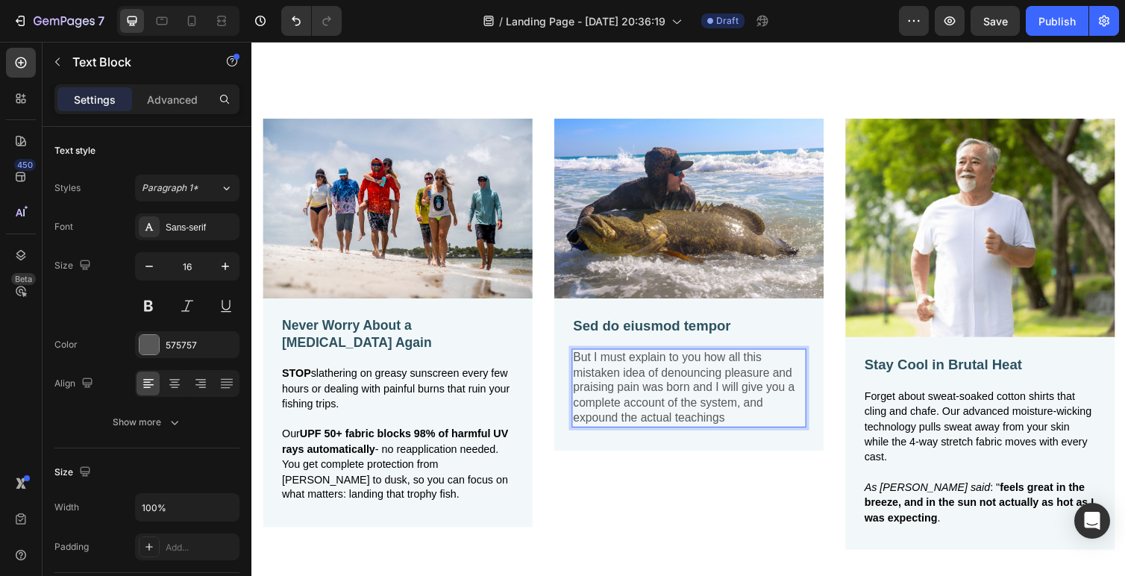
click at [639, 389] on p "But I must explain to you how all this mistaken idea of denouncing pleasure and…" at bounding box center [698, 397] width 237 height 78
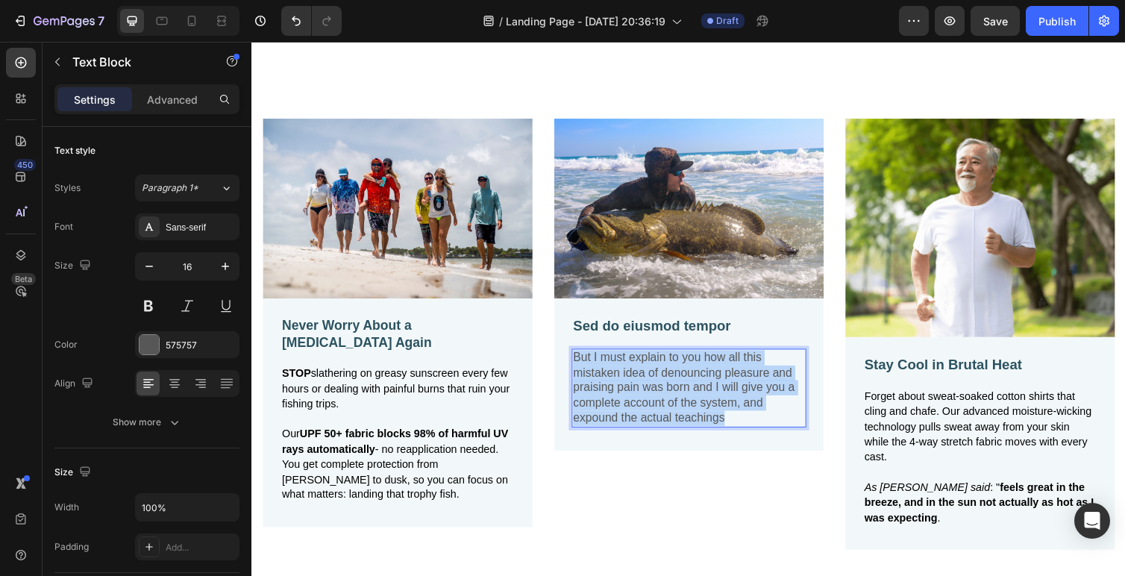
click at [639, 389] on p "But I must explain to you how all this mistaken idea of denouncing pleasure and…" at bounding box center [698, 397] width 237 height 78
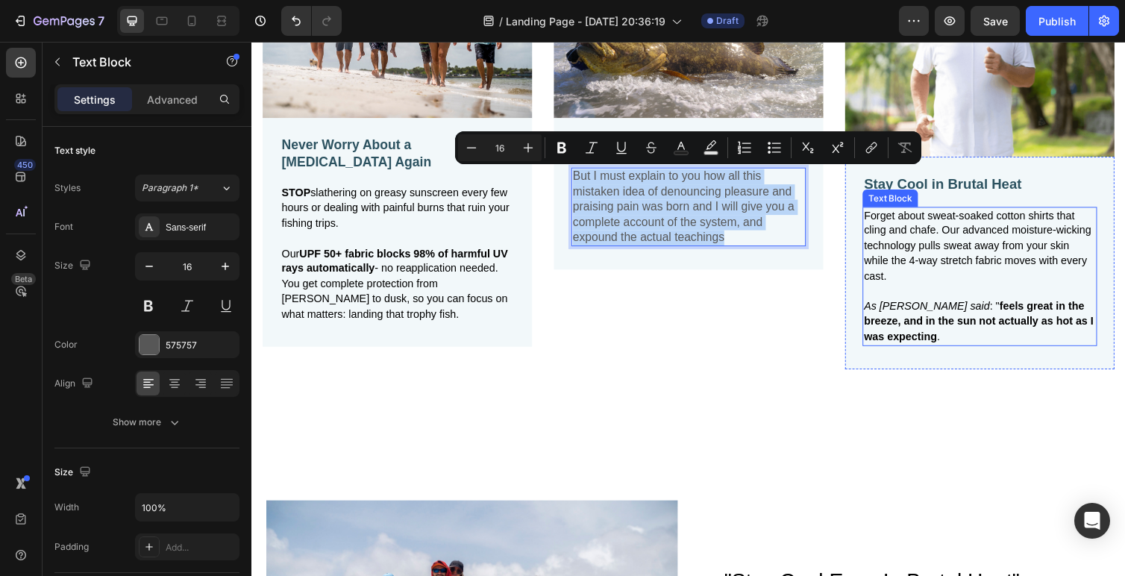
scroll to position [1409, 0]
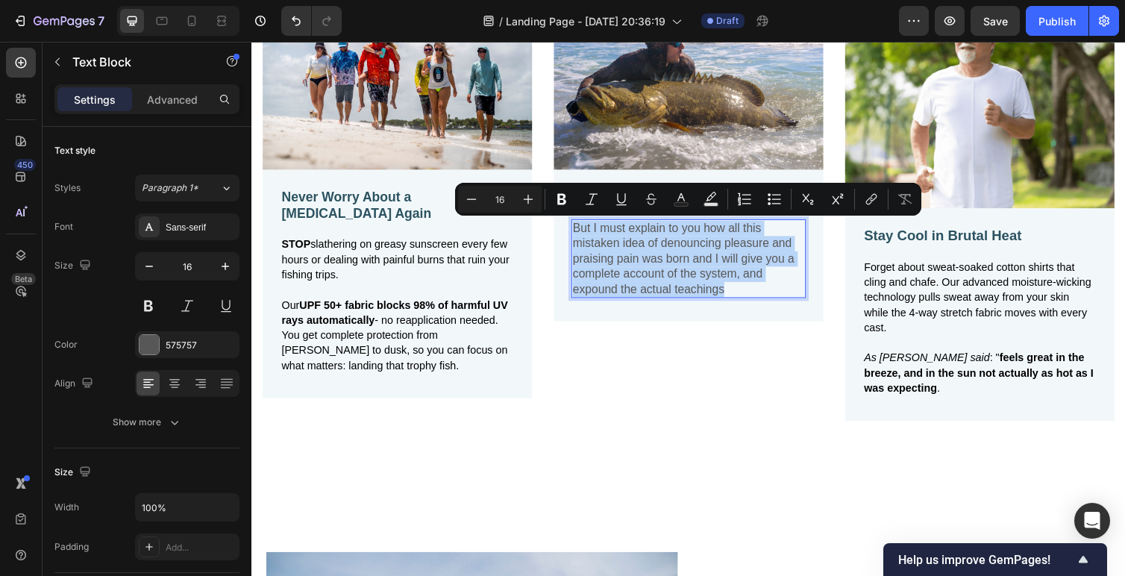
click at [620, 366] on div "Image Sed do eiusmod tempor Text Block But I must explain to you how all this m…" at bounding box center [699, 216] width 276 height 454
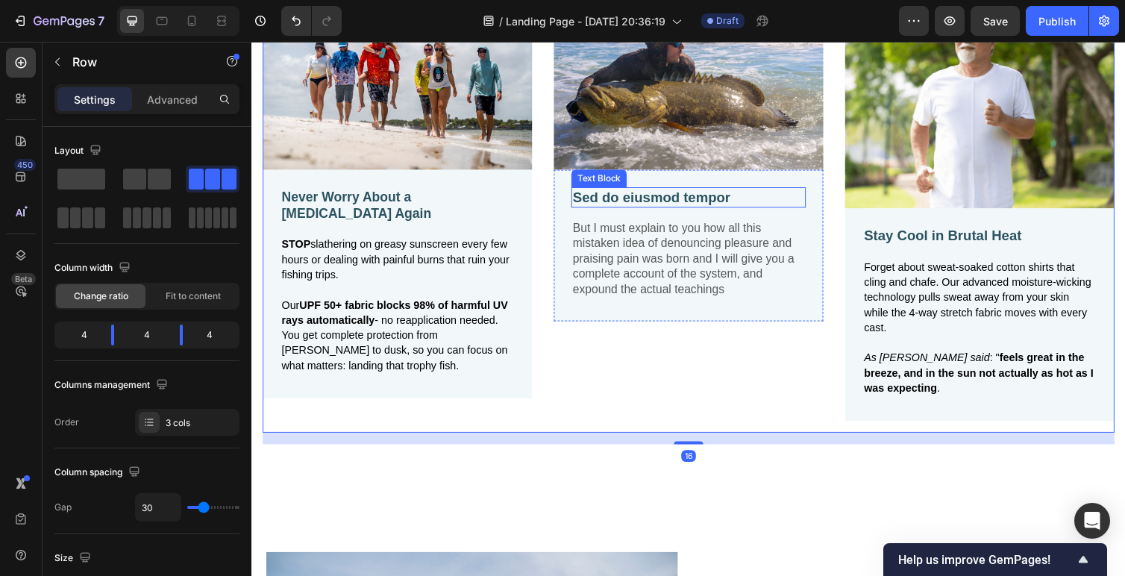
click at [613, 205] on p "Sed do eiusmod tempor" at bounding box center [698, 201] width 237 height 19
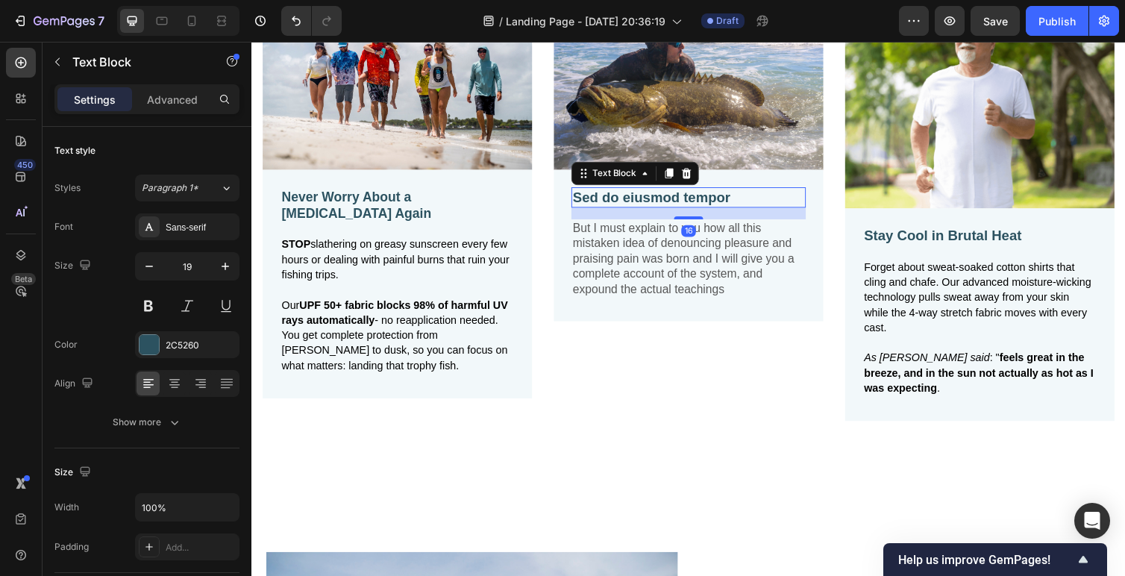
click at [613, 205] on p "Sed do eiusmod tempor" at bounding box center [698, 201] width 237 height 19
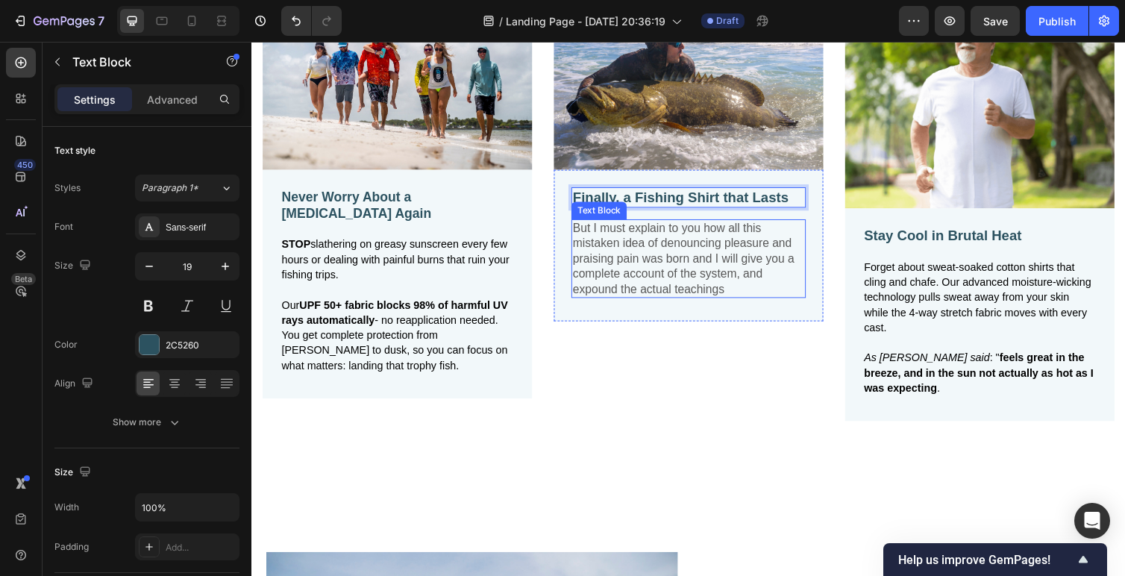
click at [655, 259] on p "But I must explain to you how all this mistaken idea of denouncing pleasure and…" at bounding box center [698, 264] width 237 height 78
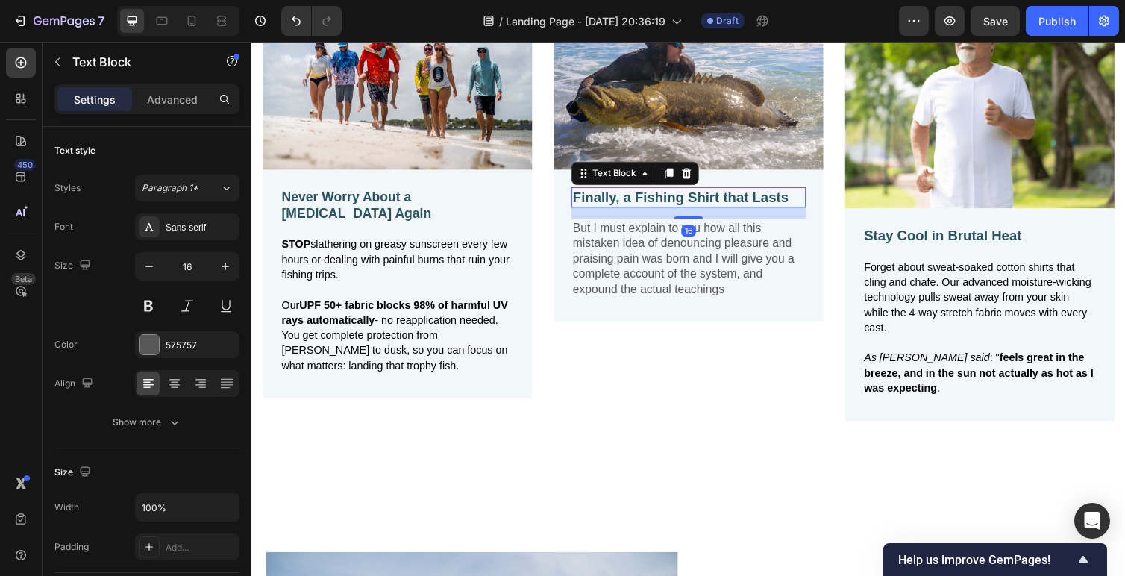
click at [760, 196] on p "Finally, a Fishing Shirt that Lasts" at bounding box center [698, 201] width 237 height 19
click at [698, 266] on p "But I must explain to you how all this mistaken idea of denouncing pleasure and…" at bounding box center [698, 264] width 237 height 78
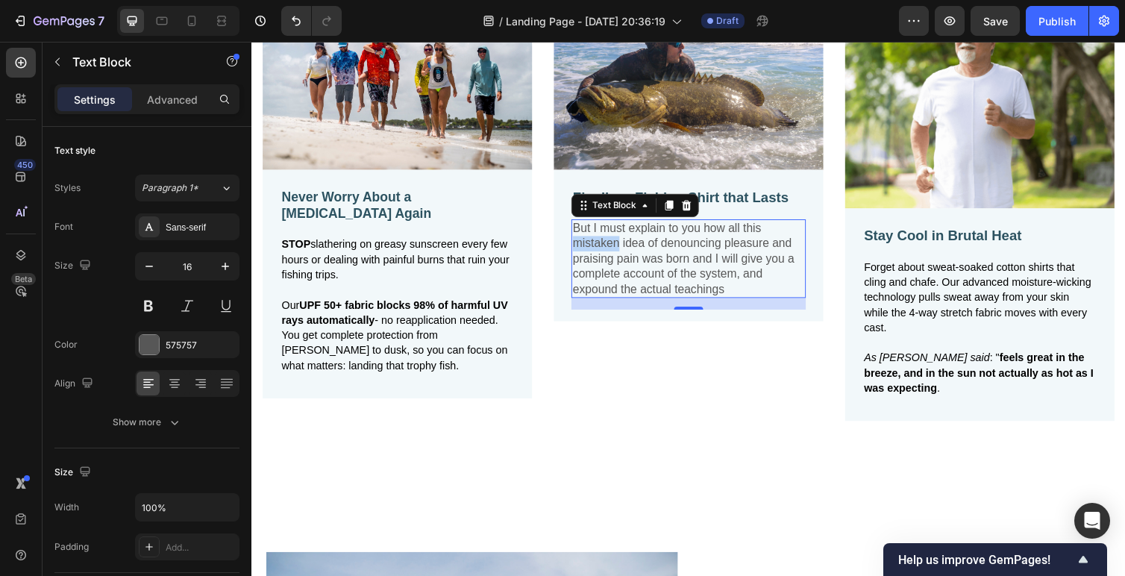
click at [595, 248] on p "But I must explain to you how all this mistaken idea of denouncing pleasure and…" at bounding box center [698, 264] width 237 height 78
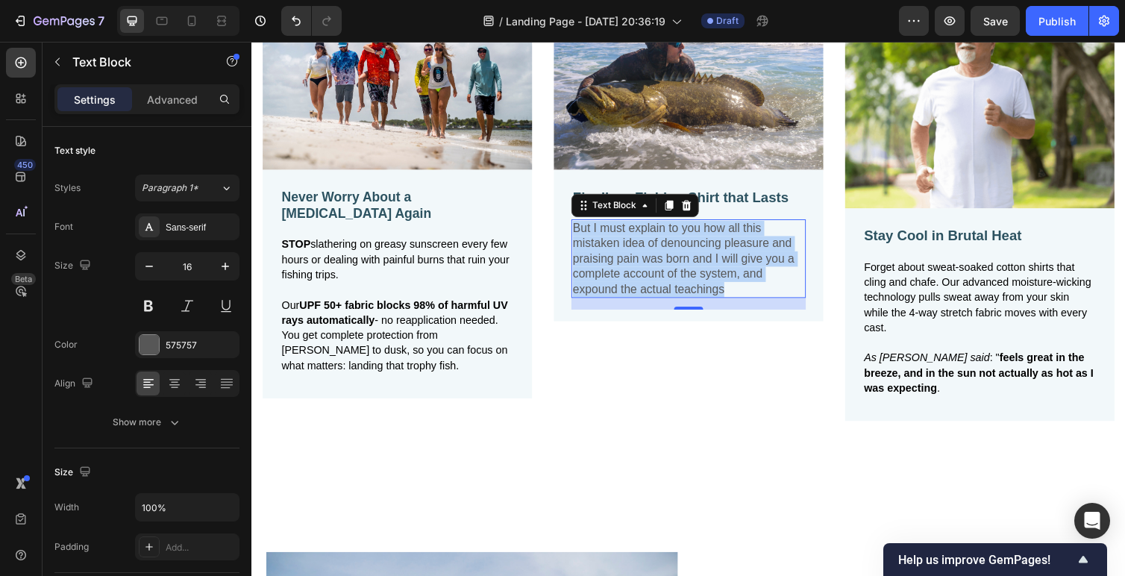
click at [595, 248] on p "But I must explain to you how all this mistaken idea of denouncing pleasure and…" at bounding box center [698, 264] width 237 height 78
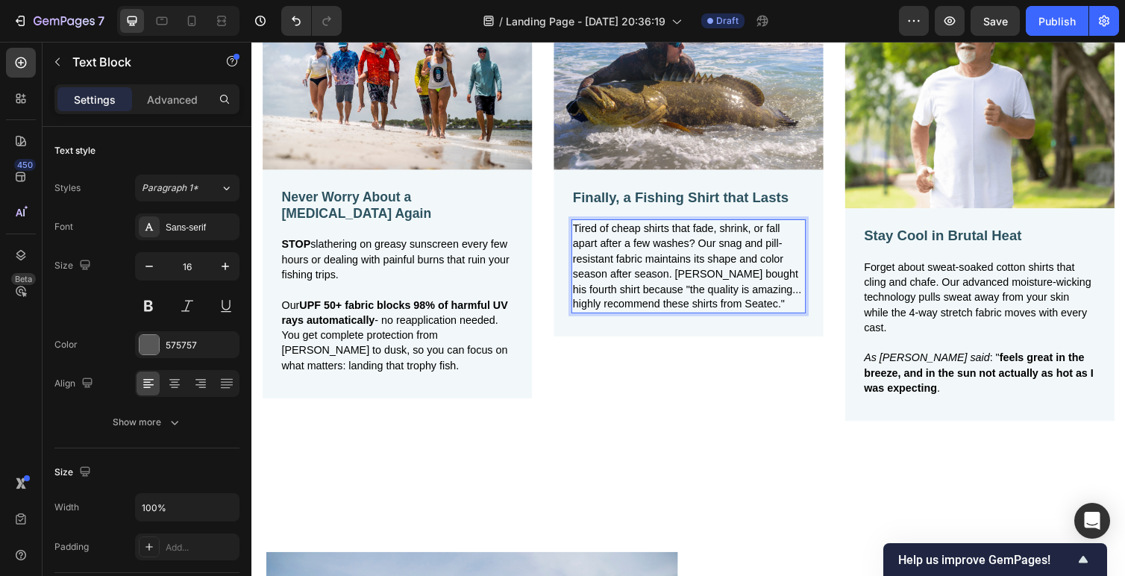
click at [683, 278] on span "Tired of cheap shirts that fade, shrink, or fall apart after a few washes? Our …" at bounding box center [697, 272] width 234 height 90
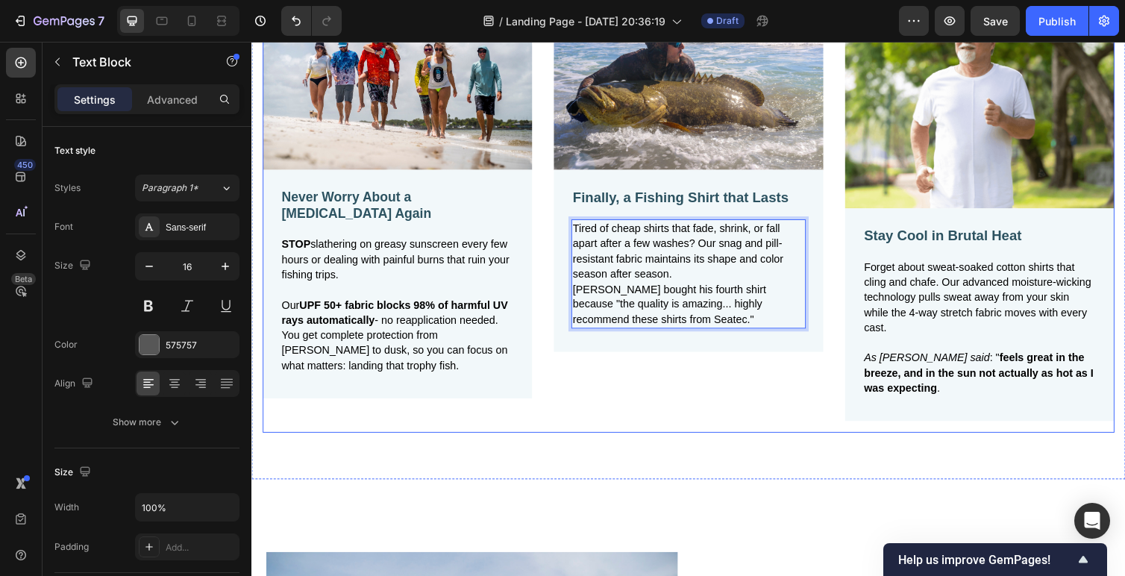
click at [627, 430] on div "Image Finally, a Fishing Shirt that Lasts Text Block Tired of cheap shirts that…" at bounding box center [699, 216] width 276 height 454
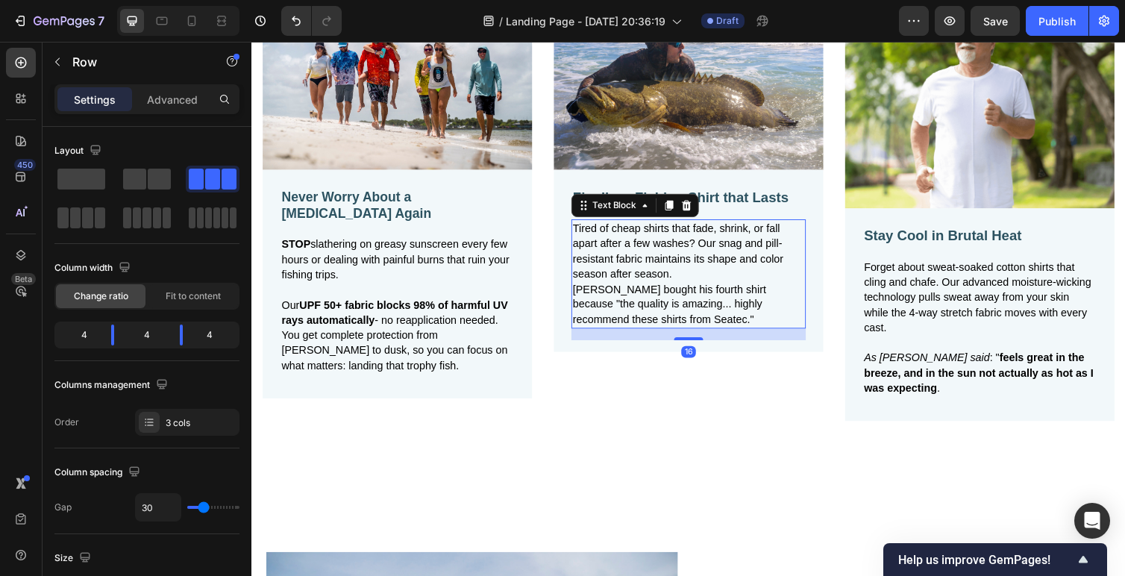
click at [683, 278] on span "Tired of cheap shirts that fade, shrink, or fall apart after a few washes? Our …" at bounding box center [688, 256] width 216 height 58
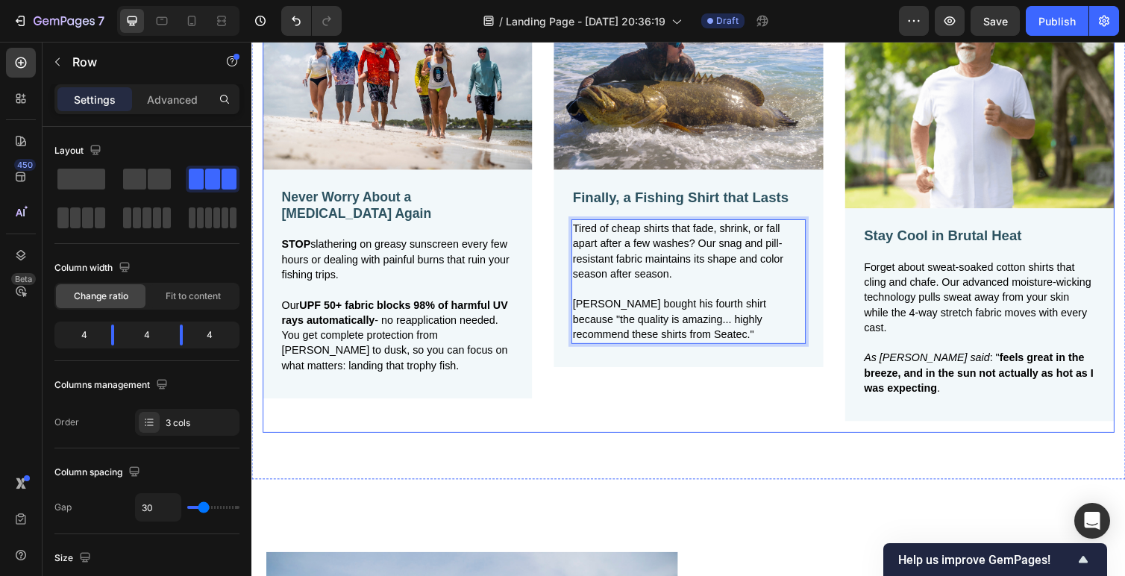
click at [638, 422] on div "Image Finally, a Fishing Shirt that Lasts Text Block Tired of cheap shirts that…" at bounding box center [699, 216] width 276 height 454
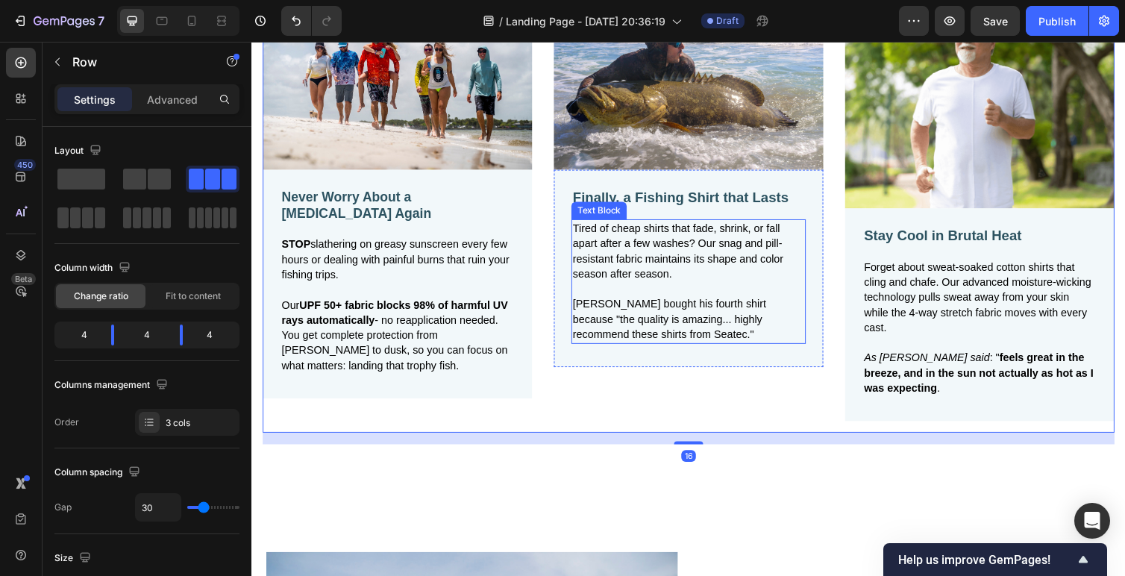
click at [619, 342] on span "Michael K. bought his fourth shirt because "the quality is amazing... highly re…" at bounding box center [679, 325] width 198 height 43
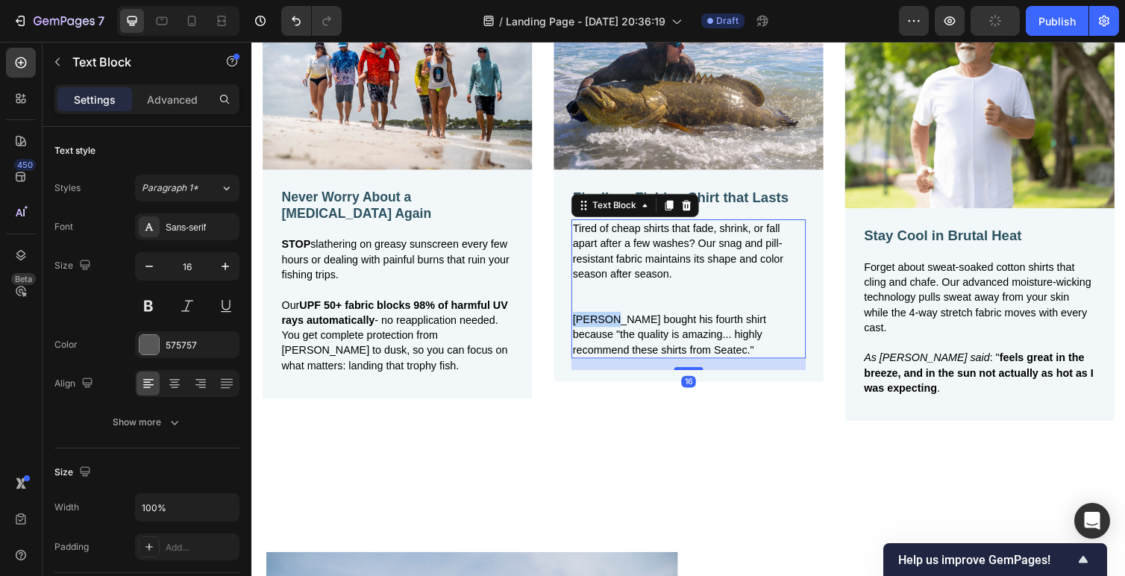
click at [604, 322] on span "Michael K. bought his fourth shirt because "the quality is amazing... highly re…" at bounding box center [679, 341] width 198 height 43
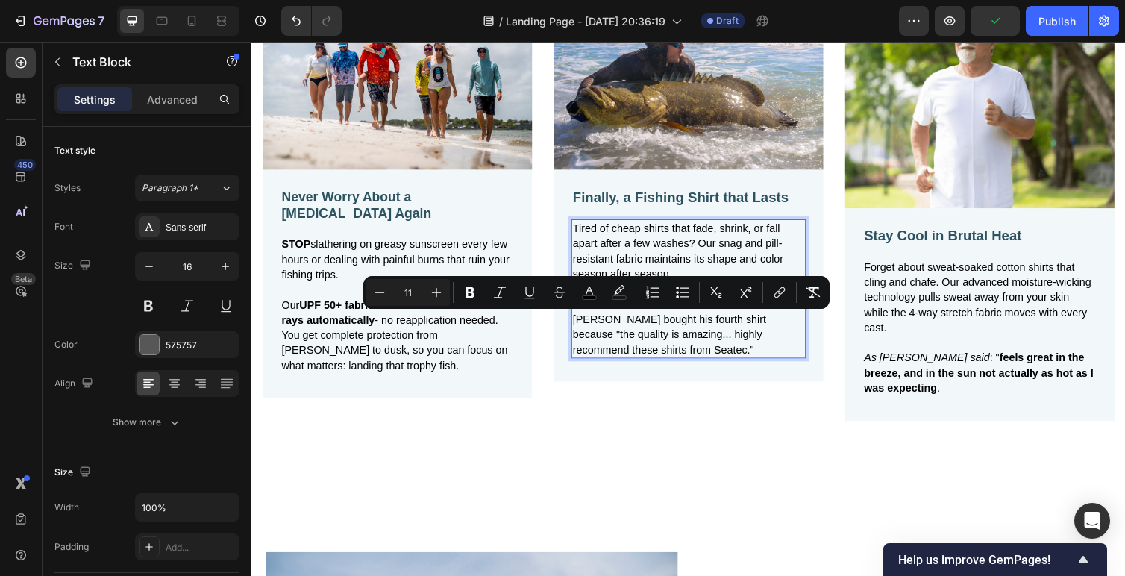
click at [642, 333] on span "Michael K. bought his fourth shirt because "the quality is amazing... highly re…" at bounding box center [679, 341] width 198 height 43
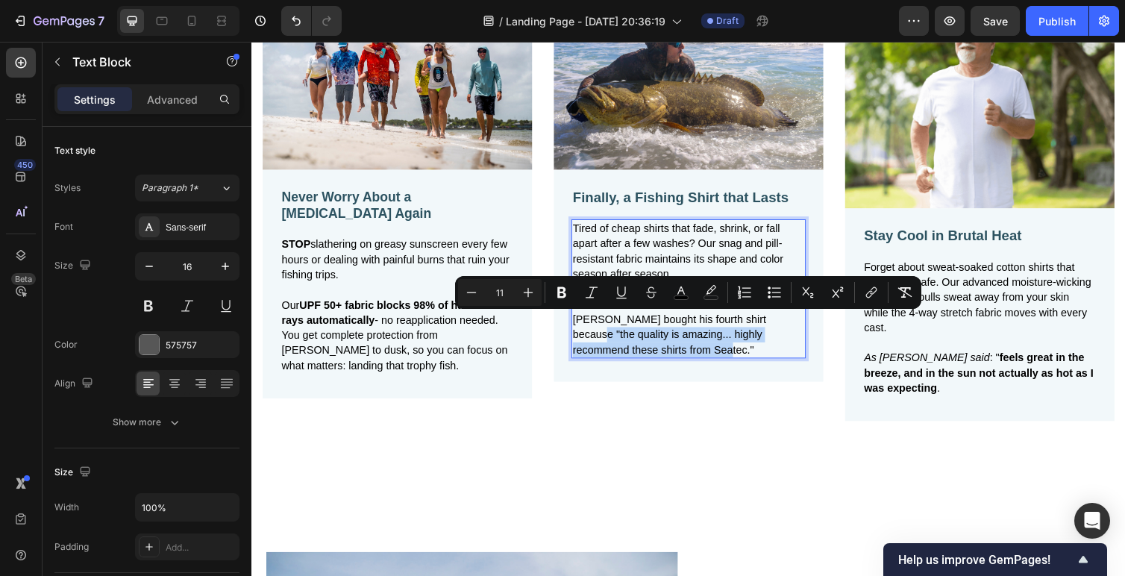
drag, startPoint x: 791, startPoint y: 325, endPoint x: 670, endPoint y: 362, distance: 126.3
click at [670, 362] on span "Michael K. bought his fourth shirt because "the quality is amazing... highly re…" at bounding box center [679, 341] width 198 height 43
click at [560, 284] on button "Bold" at bounding box center [561, 292] width 27 height 27
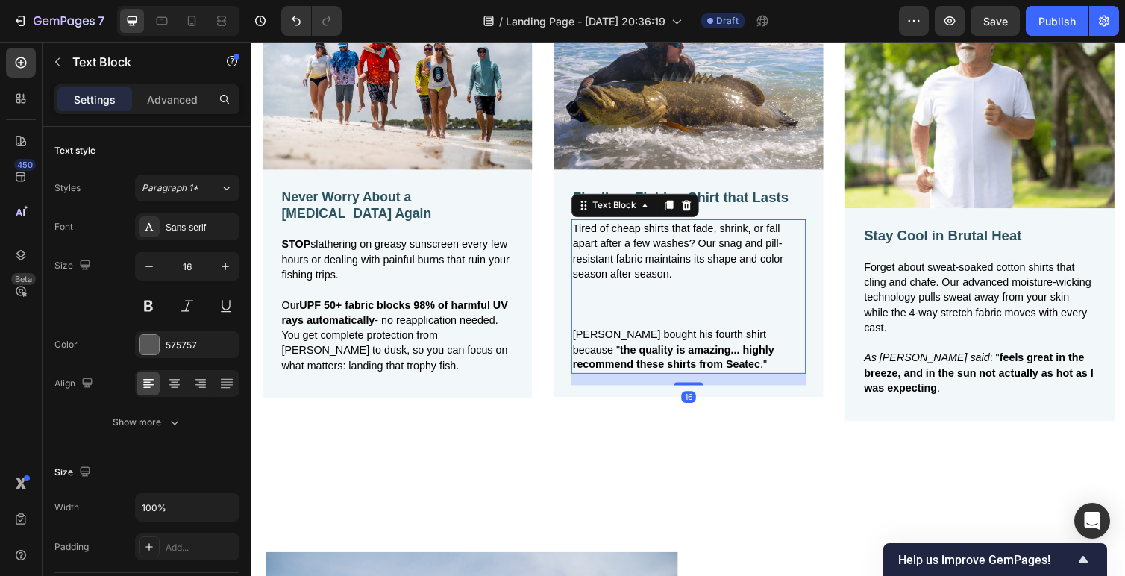
click at [650, 307] on p "Rich Text Editor. Editing area: main" at bounding box center [698, 311] width 237 height 46
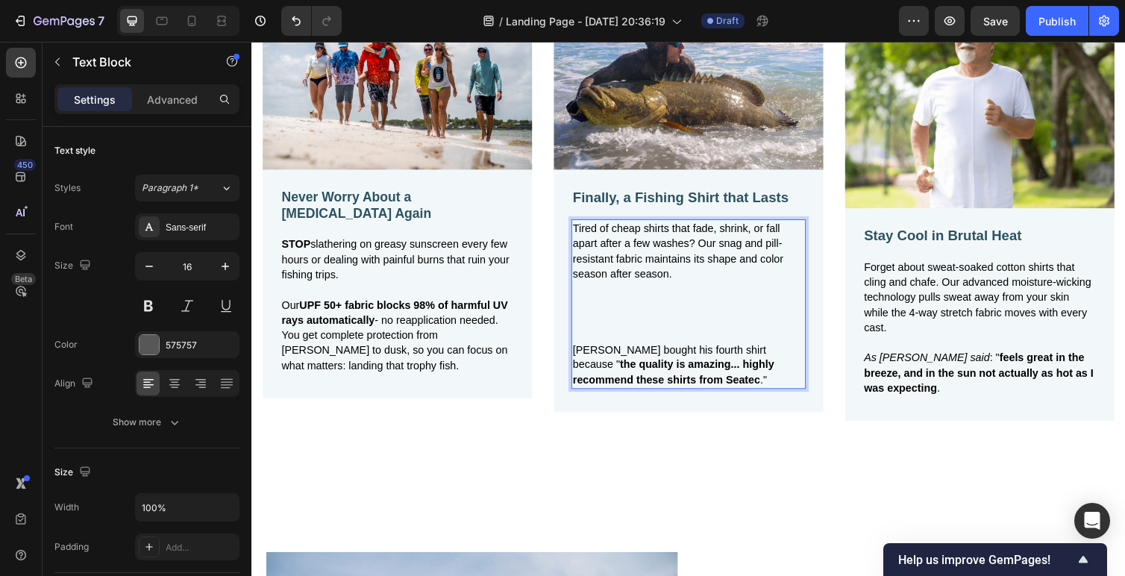
click at [603, 330] on p "⁠⁠⁠⁠⁠⁠⁠" at bounding box center [698, 319] width 237 height 62
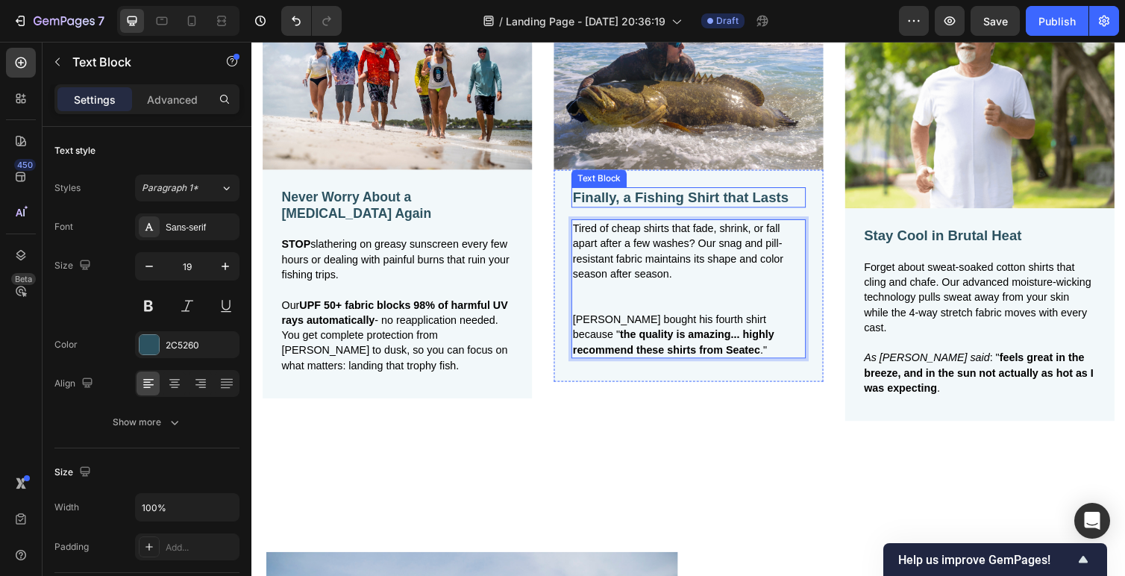
click at [804, 195] on p "Finally, a Fishing Shirt that Lasts" at bounding box center [698, 201] width 237 height 19
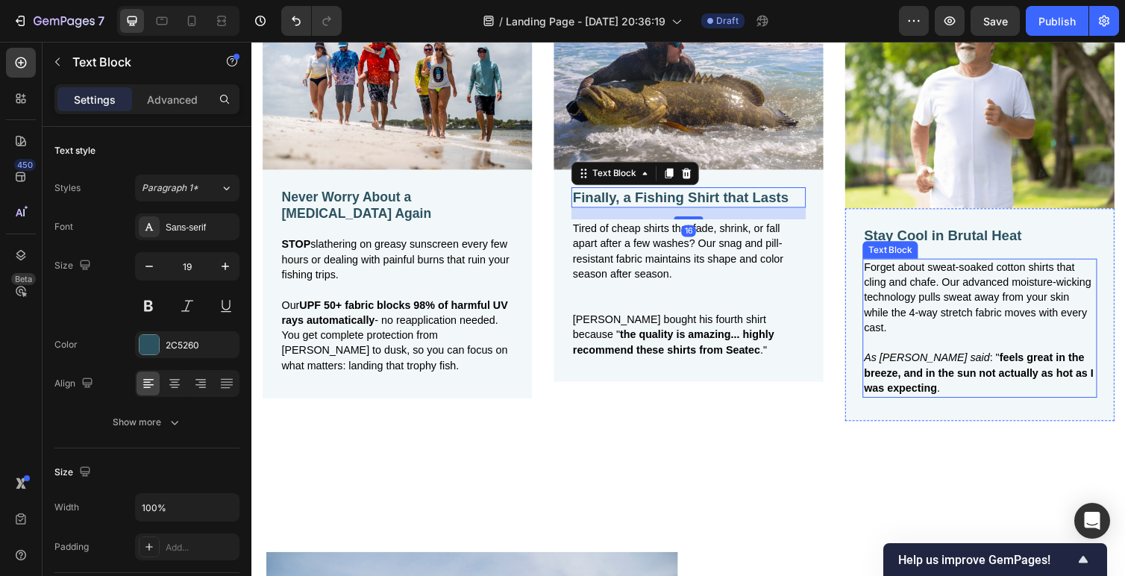
click at [922, 267] on span "Forget about sweat-soaked cotton shirts that cling and chafe. Our advanced mois…" at bounding box center [995, 304] width 233 height 74
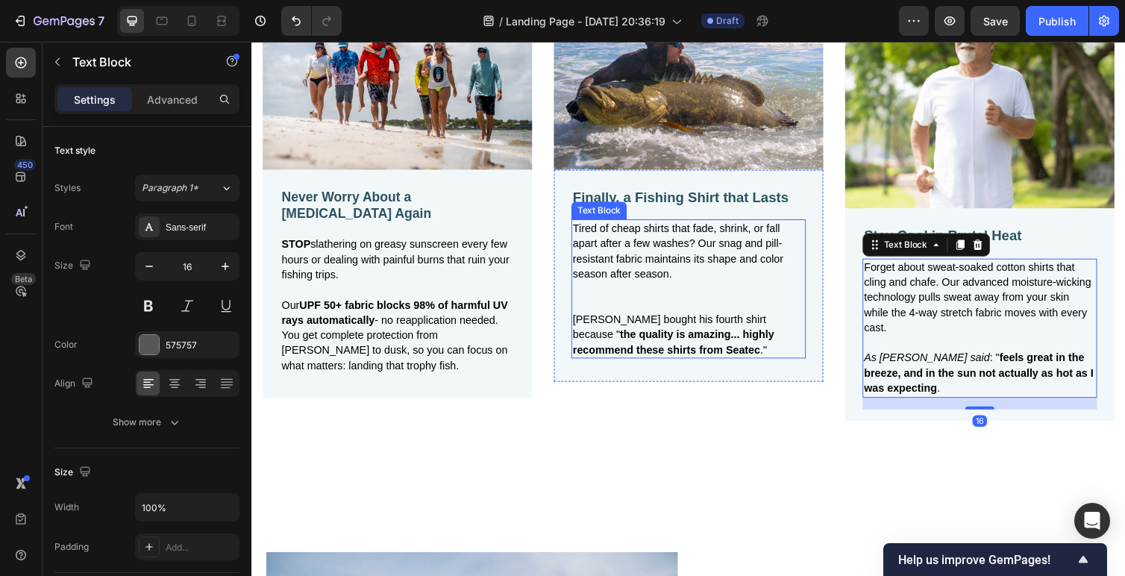
click at [638, 294] on p "⁠⁠⁠⁠⁠⁠⁠" at bounding box center [698, 303] width 237 height 31
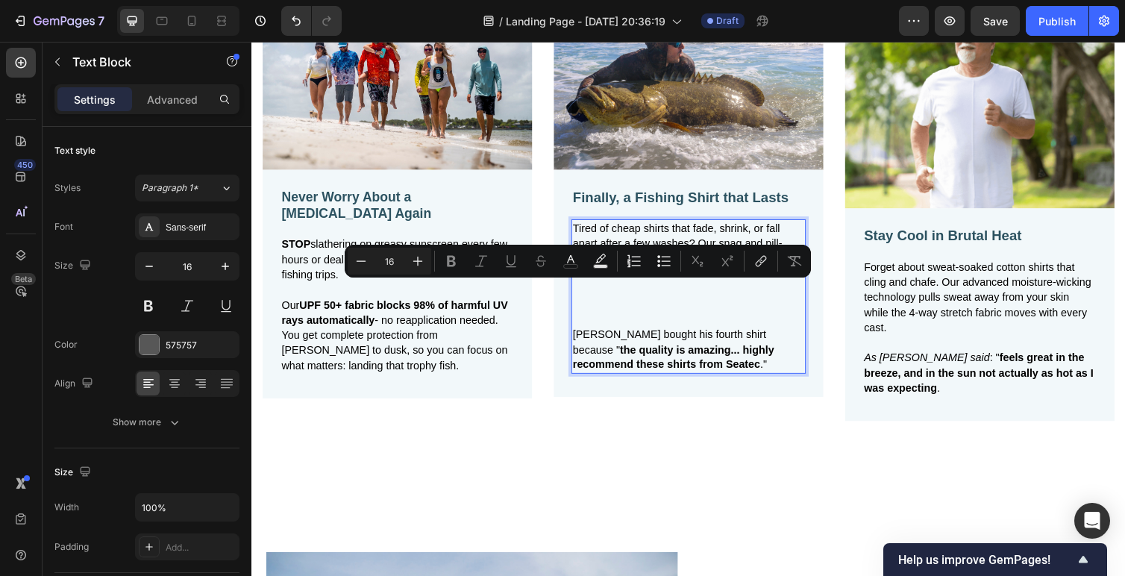
click at [607, 312] on p "Rich Text Editor. Editing area: main" at bounding box center [698, 311] width 237 height 46
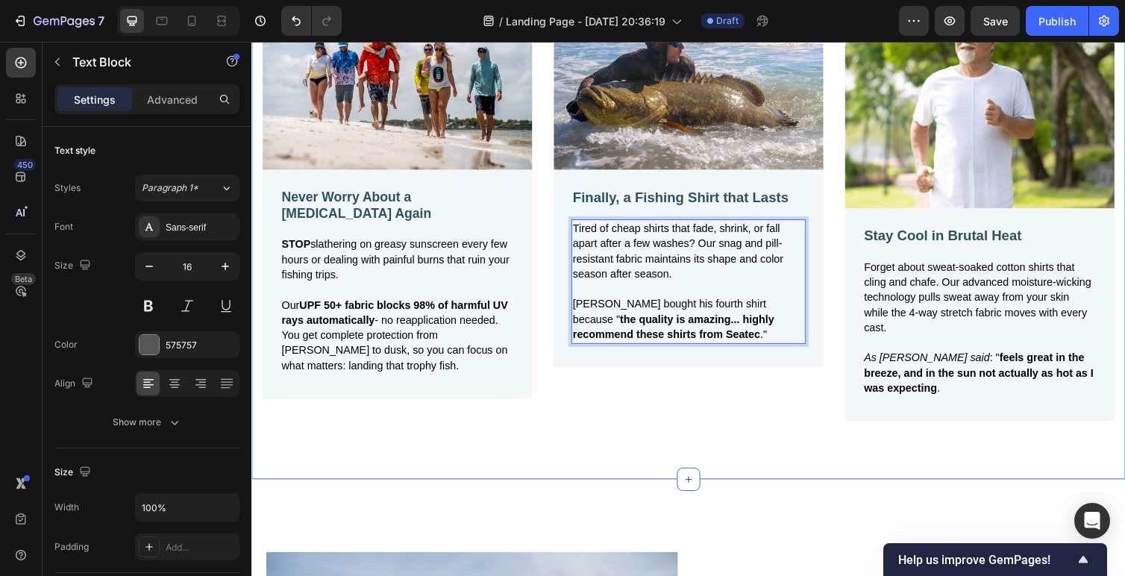
click at [574, 466] on div "Image Never Worry About a Sunburn Again Text Block STOP slathering on greasy su…" at bounding box center [698, 209] width 895 height 561
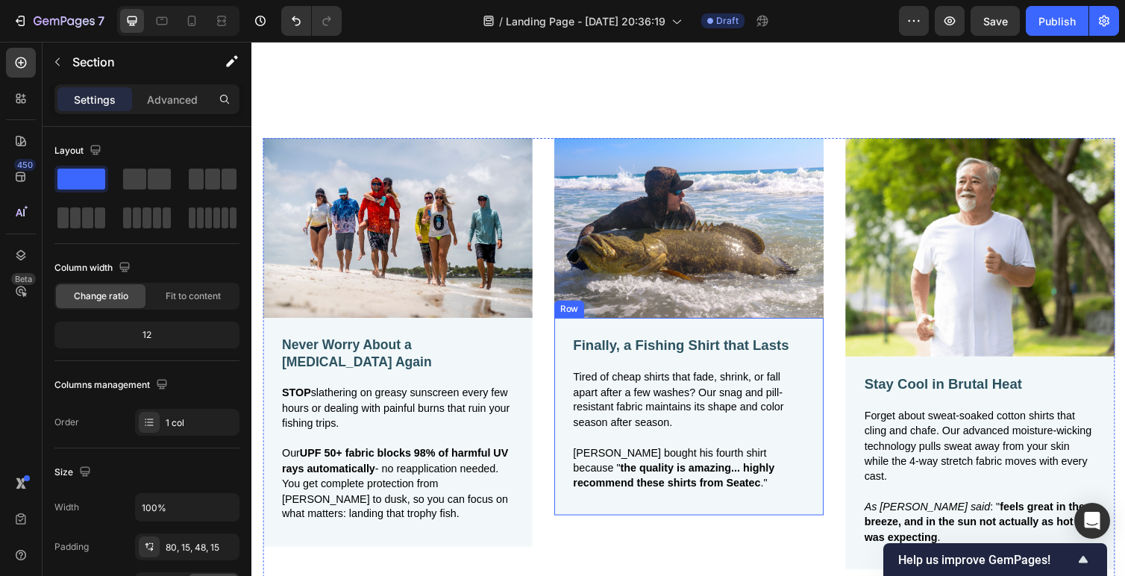
scroll to position [1262, 0]
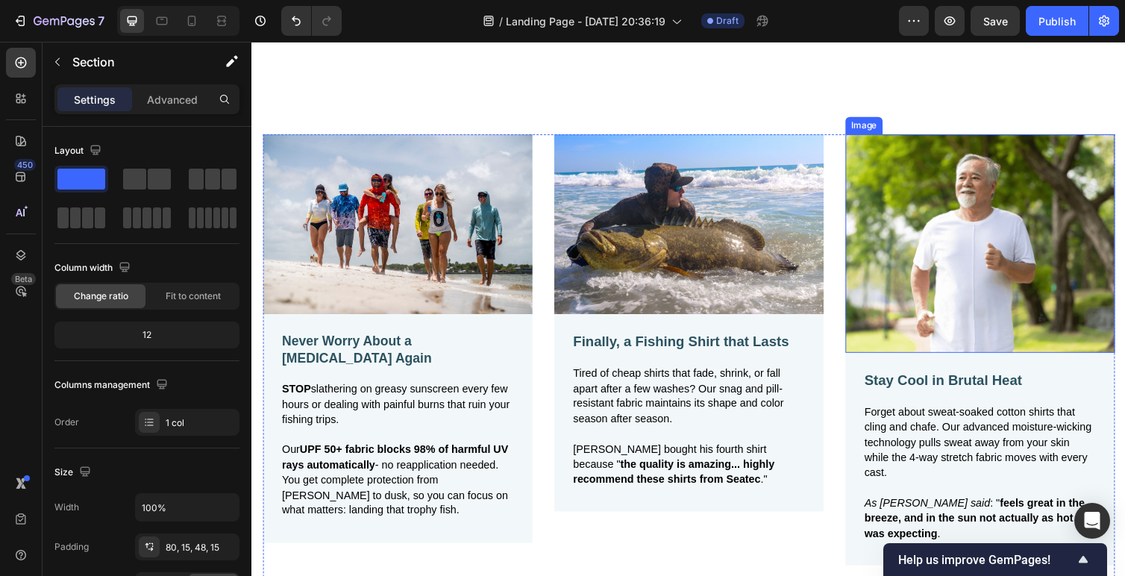
click at [959, 281] on img at bounding box center [997, 249] width 276 height 224
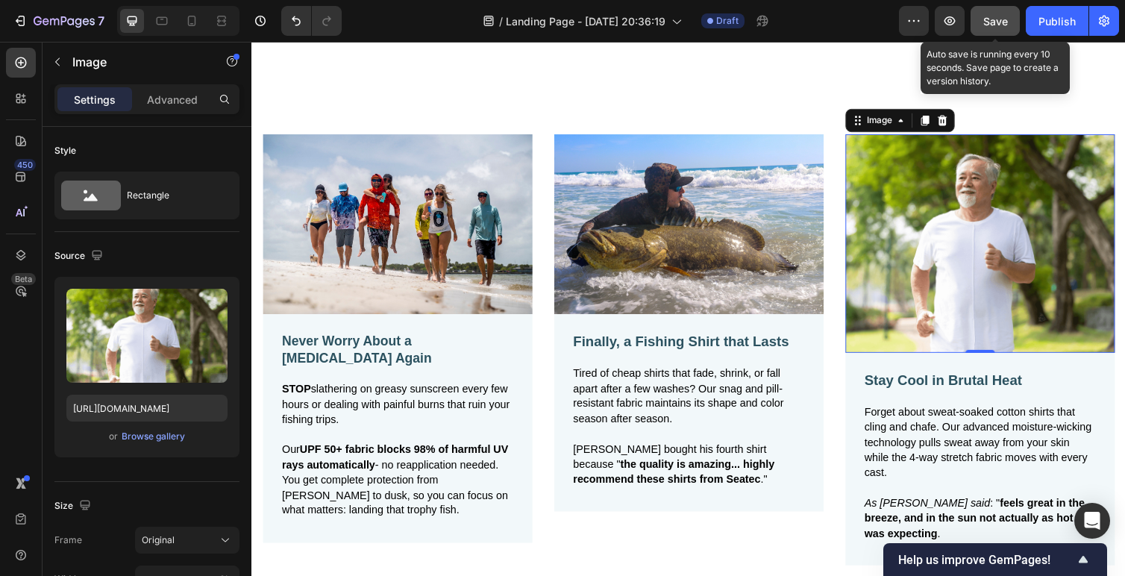
click at [992, 23] on span "Save" at bounding box center [995, 21] width 25 height 13
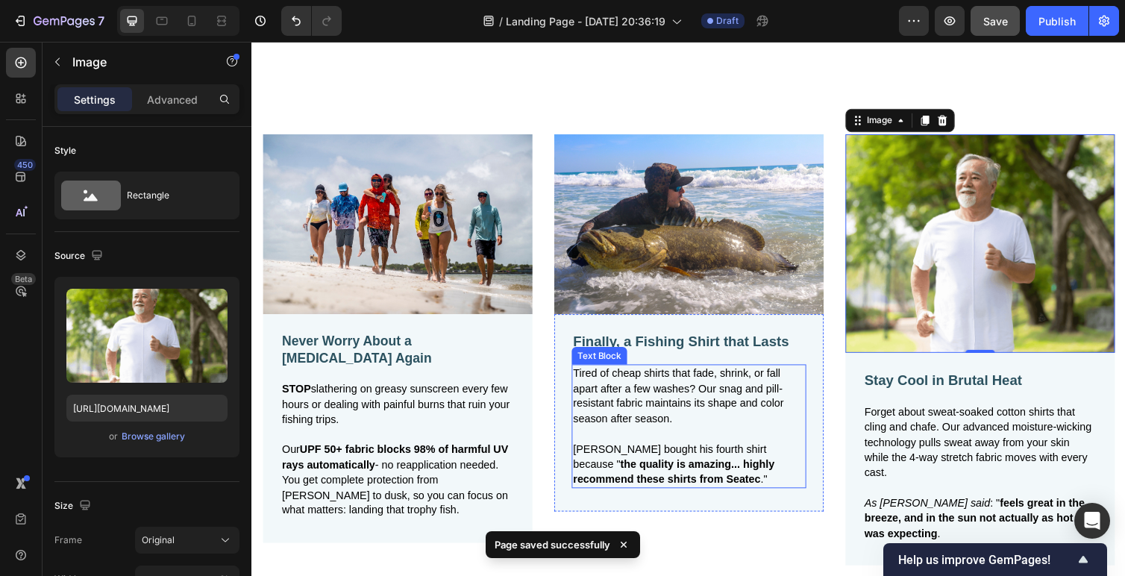
click at [645, 384] on span "Tired of cheap shirts that fade, shrink, or fall apart after a few washes? Our …" at bounding box center [688, 404] width 216 height 58
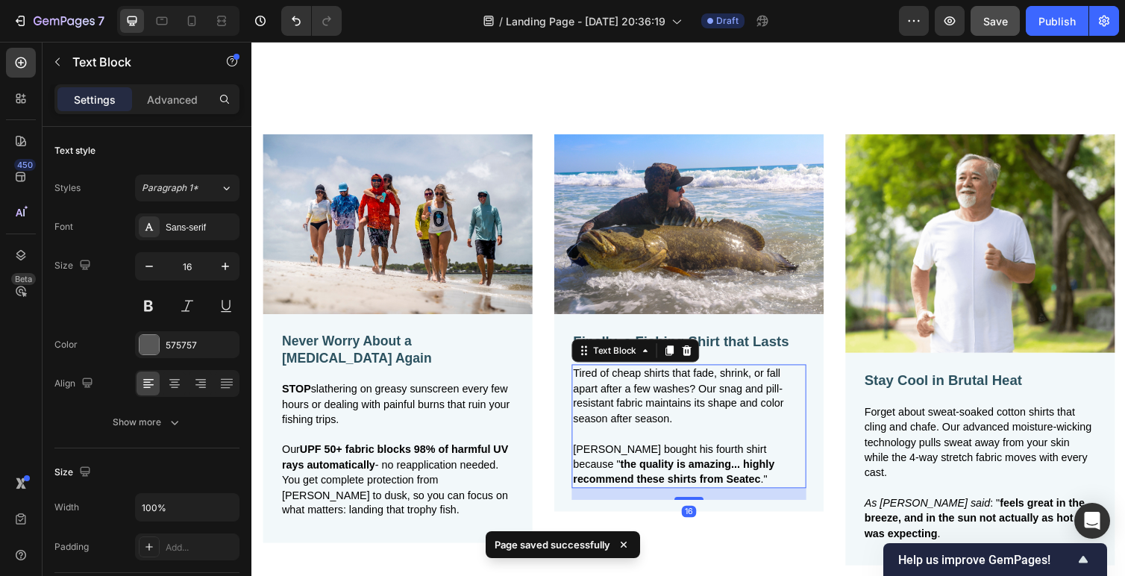
click at [592, 380] on span "Tired of cheap shirts that fade, shrink, or fall apart after a few washes? Our …" at bounding box center [688, 404] width 216 height 58
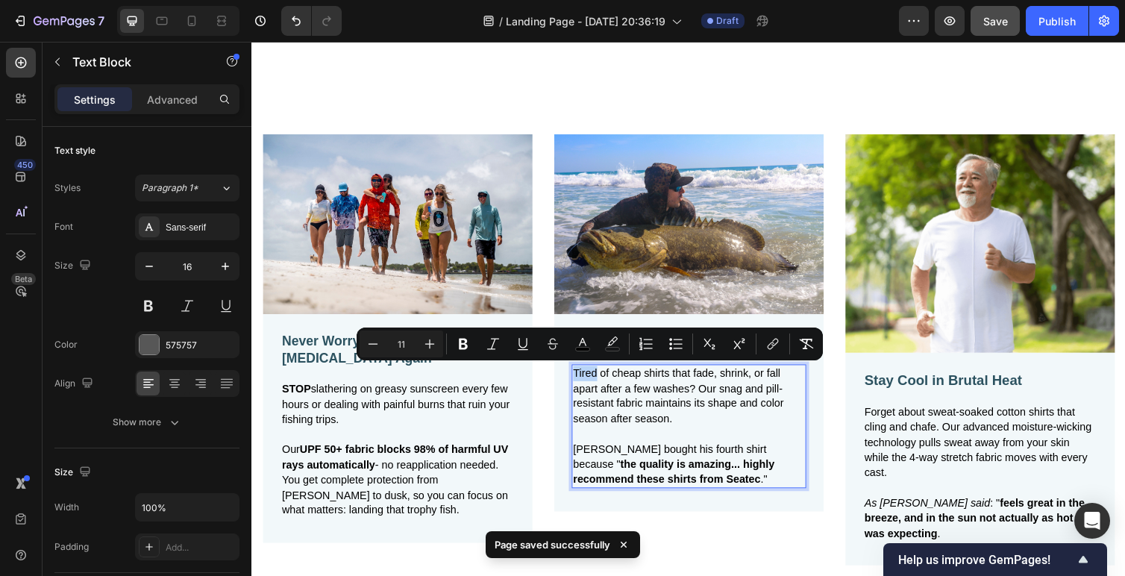
click at [587, 380] on span "Tired of cheap shirts that fade, shrink, or fall apart after a few washes? Our …" at bounding box center [688, 404] width 216 height 58
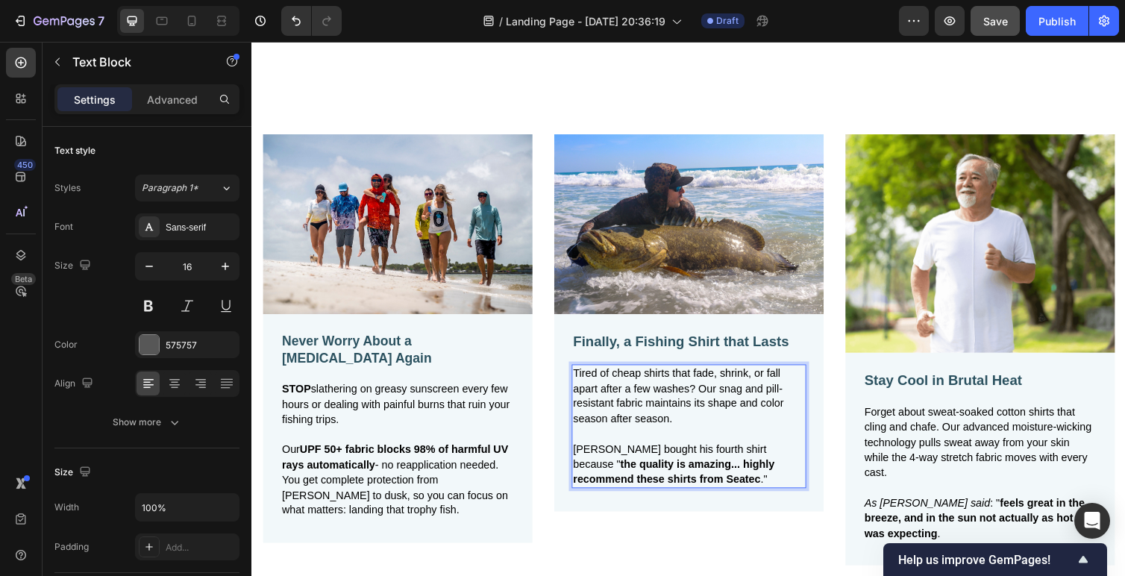
click at [634, 427] on span "Tired of cheap shirts that fade, shrink, or fall apart after a few washes? Our …" at bounding box center [688, 404] width 216 height 58
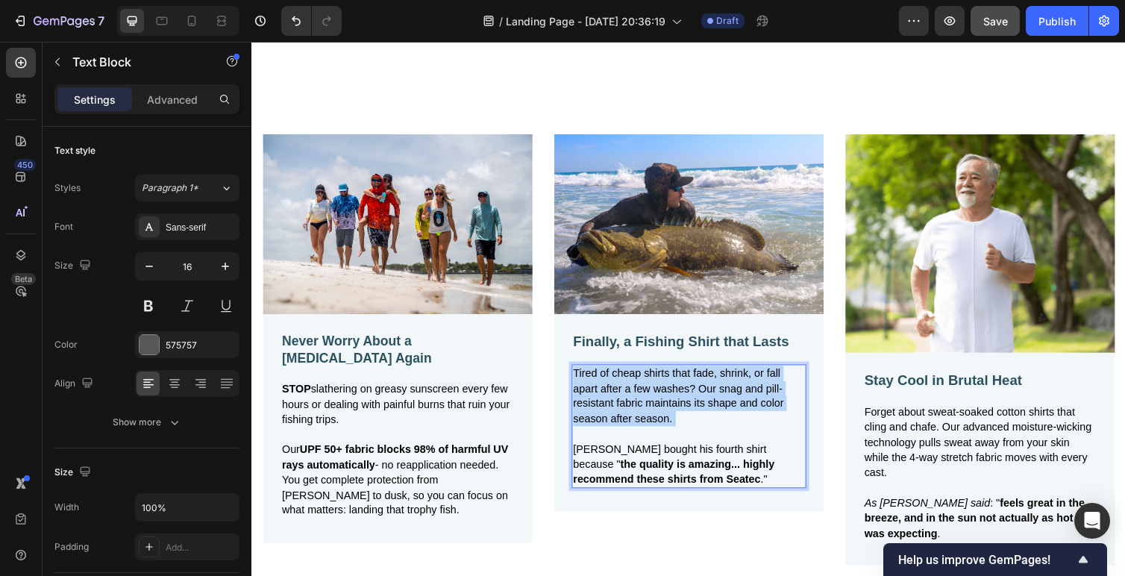
click at [634, 427] on span "Tired of cheap shirts that fade, shrink, or fall apart after a few washes? Our …" at bounding box center [688, 404] width 216 height 58
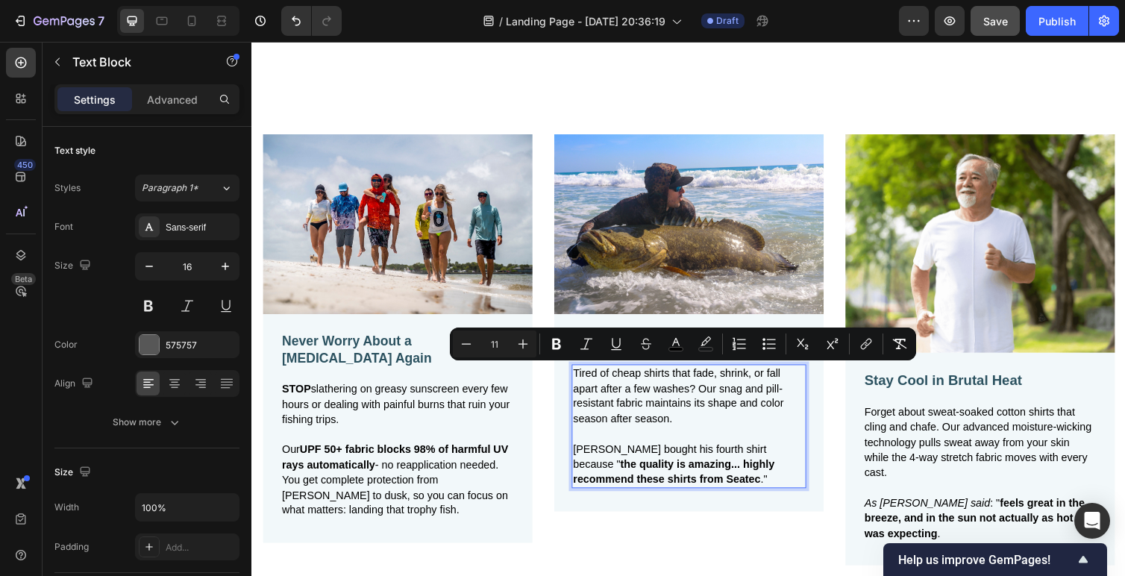
click at [639, 470] on strong "the quality is amazing... highly recommend these shirts from Seatec" at bounding box center [683, 483] width 206 height 28
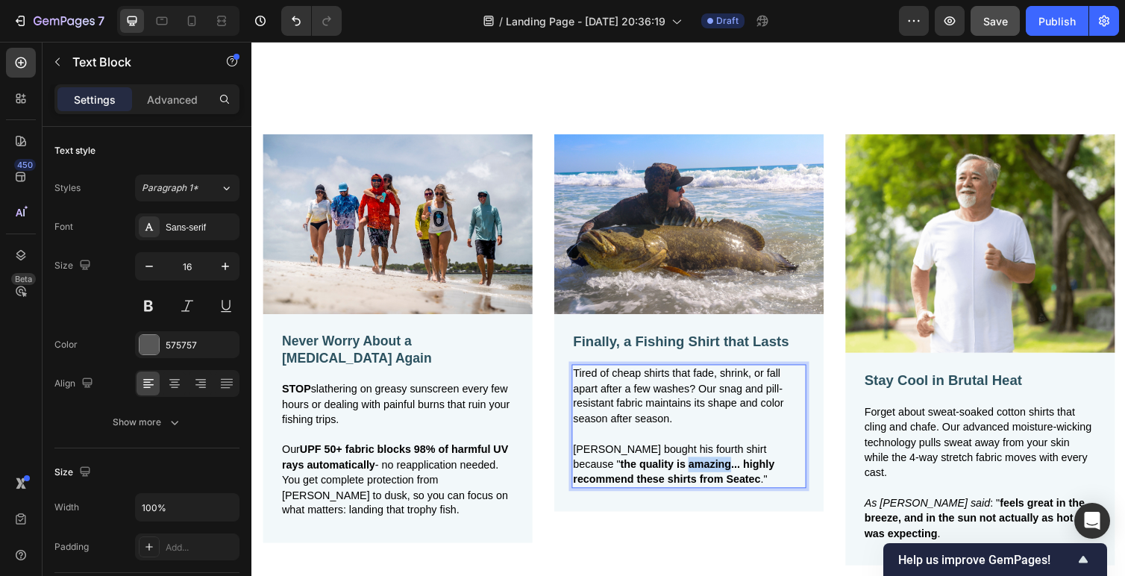
click at [639, 470] on strong "the quality is amazing... highly recommend these shirts from Seatec" at bounding box center [683, 483] width 206 height 28
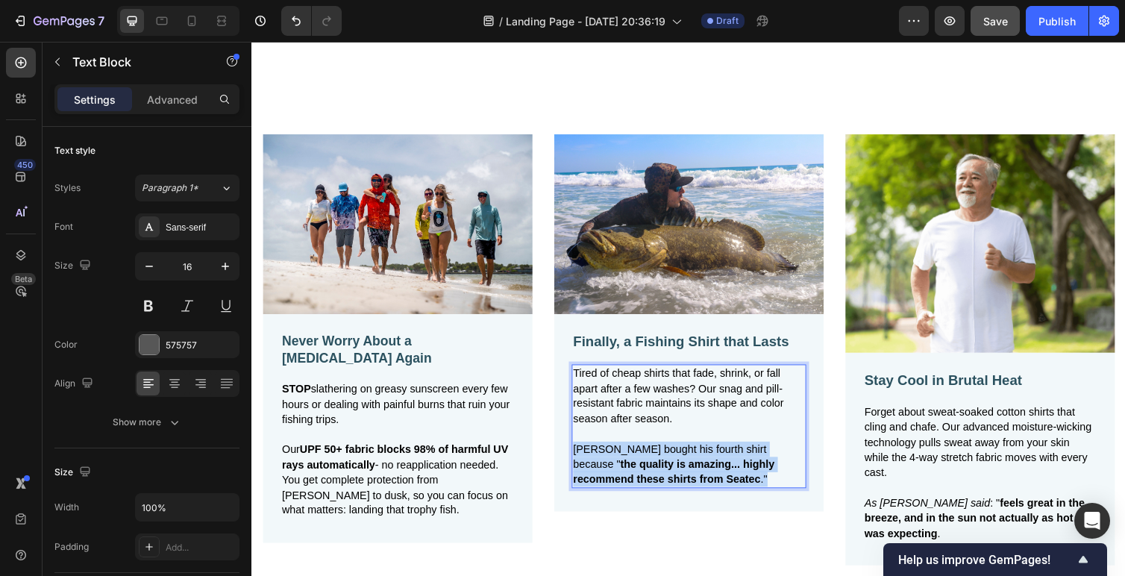
click at [639, 470] on strong "the quality is amazing... highly recommend these shirts from Seatec" at bounding box center [683, 483] width 206 height 28
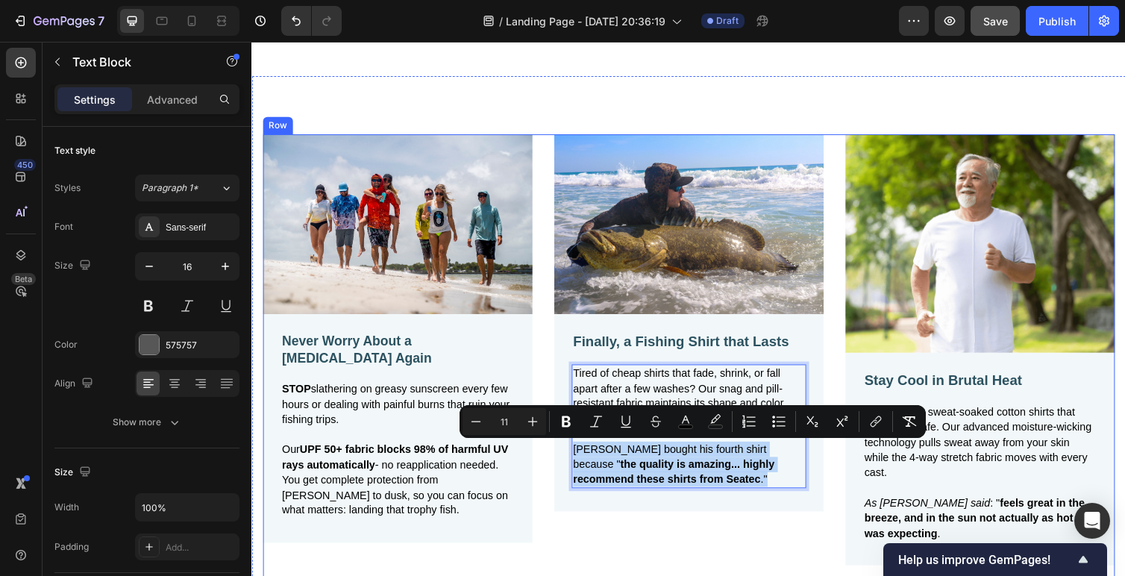
click at [684, 536] on div "Image Finally, a Fishing Shirt that Lasts Text Block Tired of cheap shirts that…" at bounding box center [699, 364] width 276 height 454
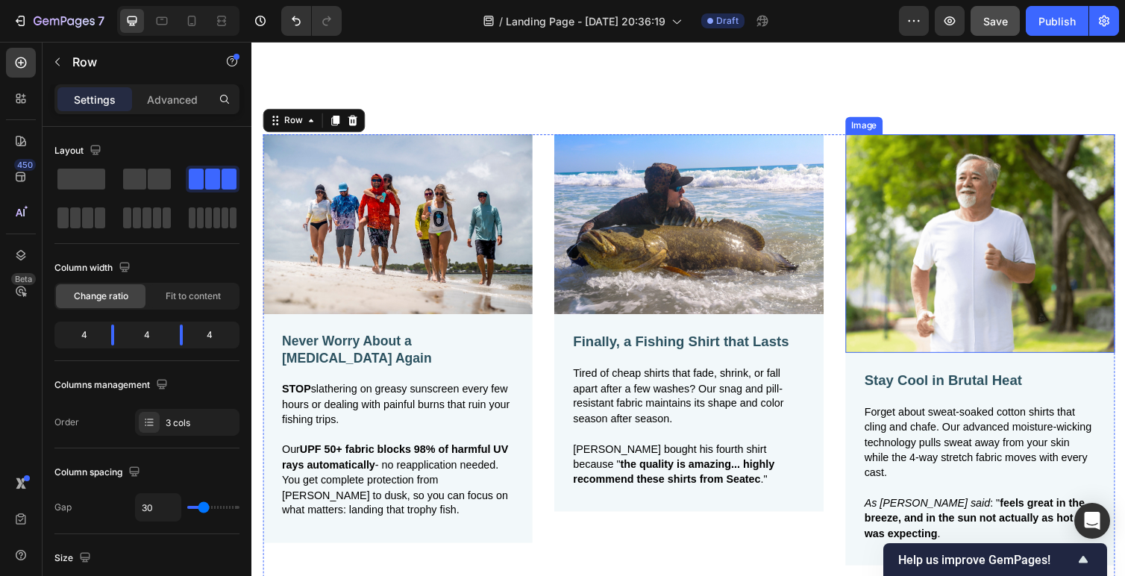
click at [947, 227] on img at bounding box center [997, 249] width 276 height 224
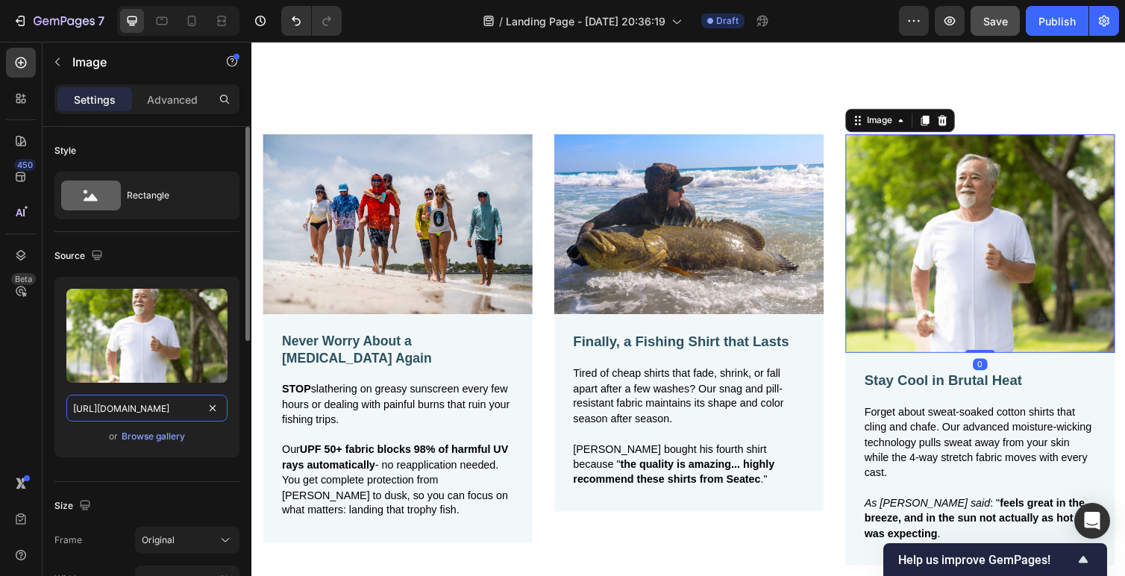
click at [126, 410] on input "https://cdn.shopify.com/s/files/1/2005/9307/files/gempages_432750572815254551-b…" at bounding box center [146, 408] width 161 height 27
paste input "0504/4672/9387/files/Seatec_SC_Batch_3-7.jpg?v=1755209828"
type input "https://cdn.shopify.com/s/files/1/0504/4672/9387/files/Seatec_SC_Batch_3-7.jpg?…"
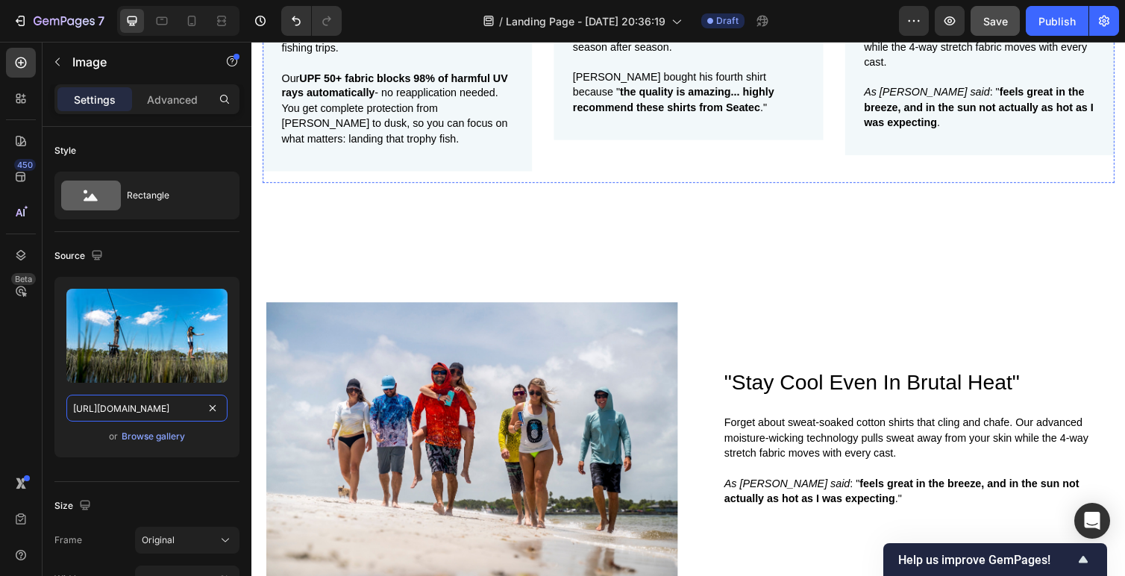
scroll to position [1653, 0]
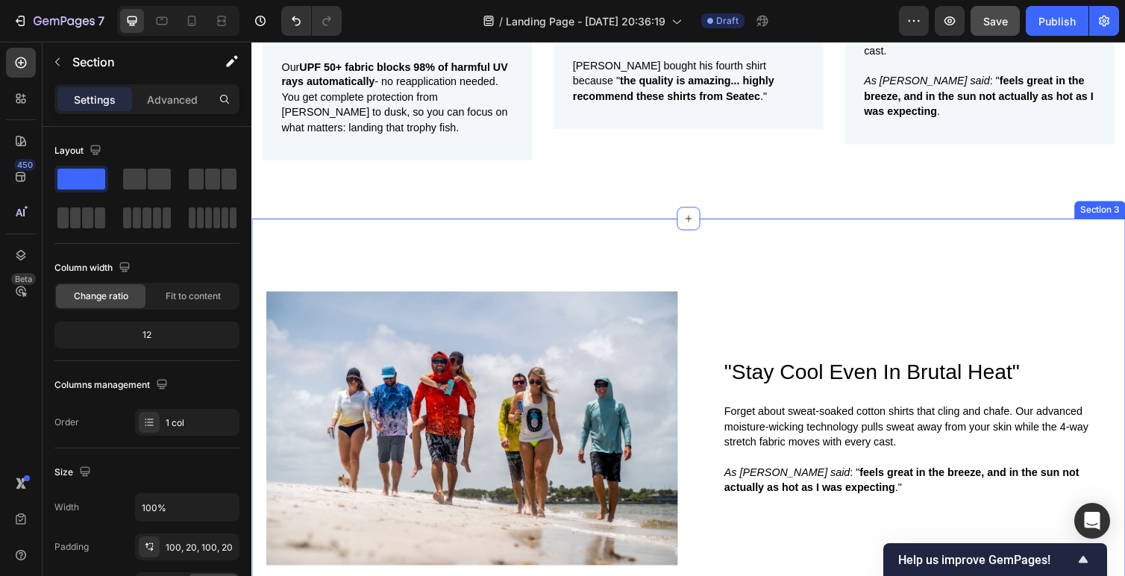
click at [757, 266] on div ""Stay Cool Even In Brutal Heat" Heading Forget about sweat-soaked cotton shirts…" at bounding box center [698, 438] width 895 height 430
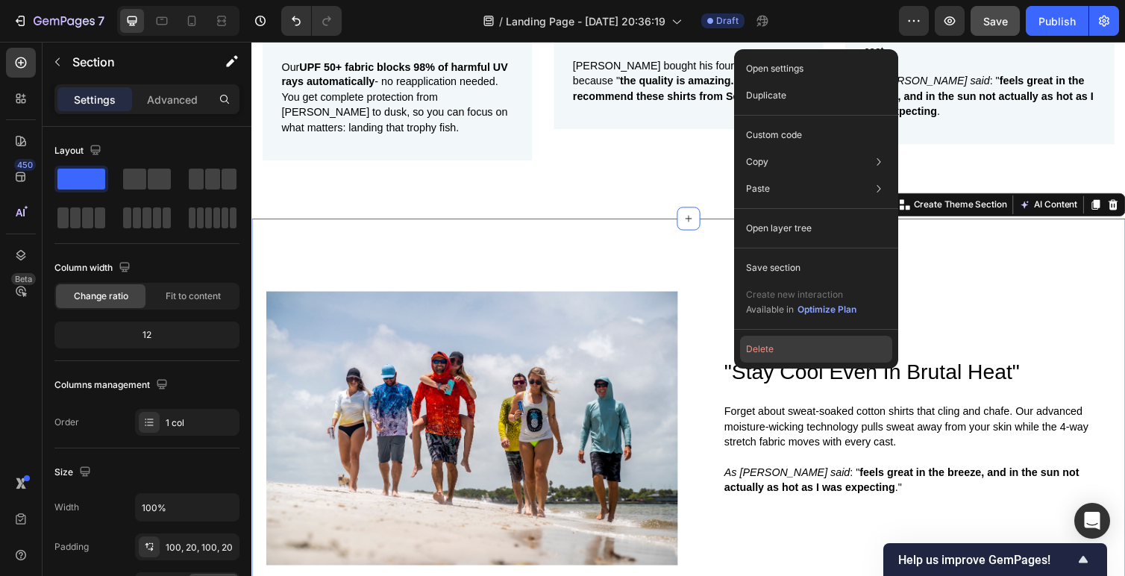
click at [748, 345] on button "Delete" at bounding box center [816, 349] width 152 height 27
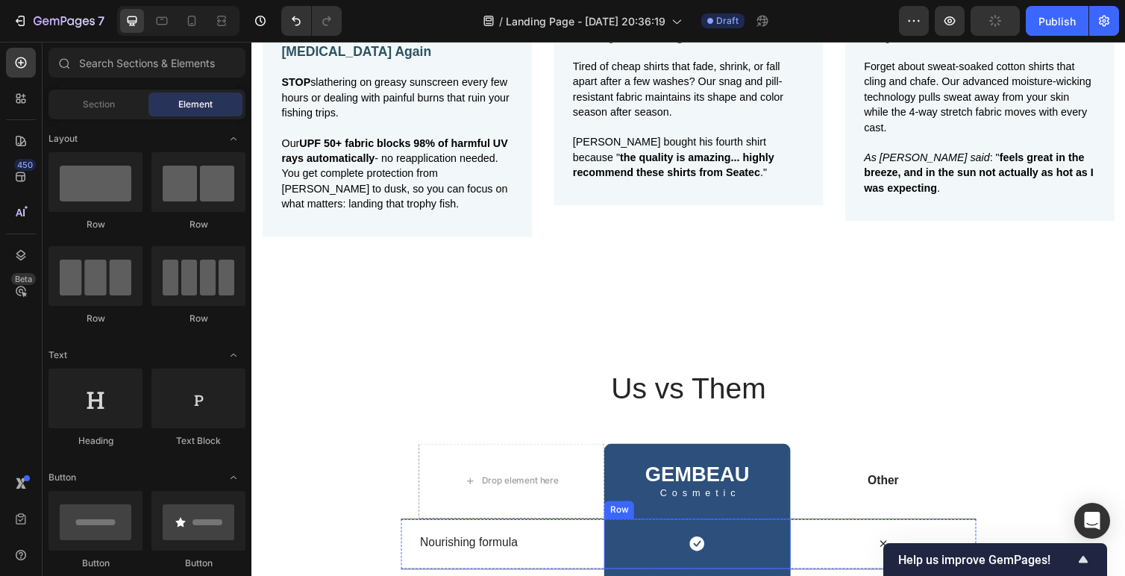
scroll to position [1560, 0]
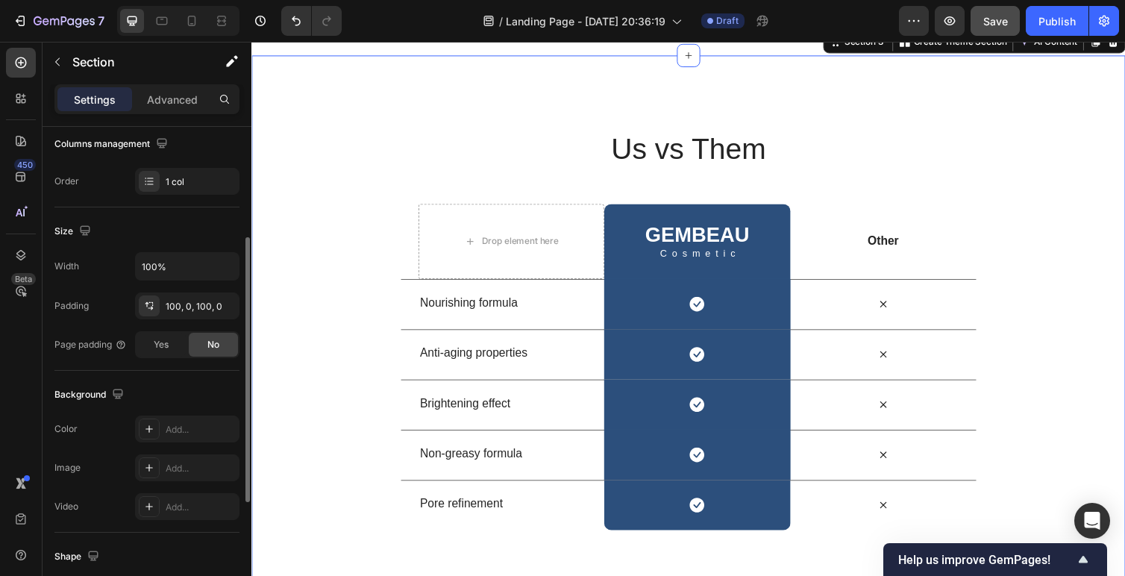
scroll to position [242, 0]
click at [193, 301] on div "100, 0, 100, 0" at bounding box center [187, 305] width 43 height 13
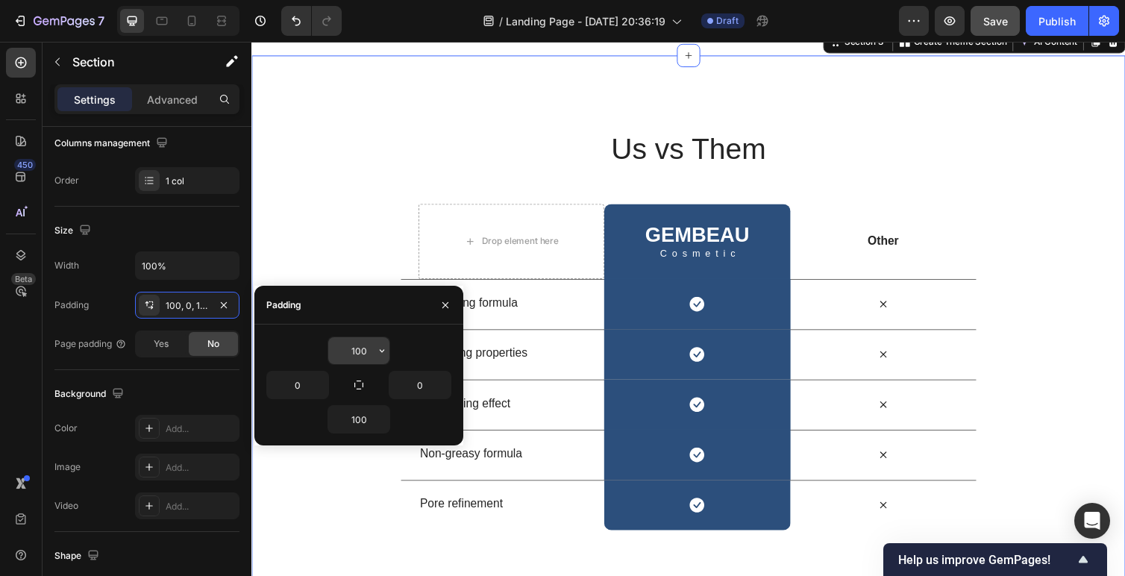
click at [361, 345] on input "100" at bounding box center [358, 350] width 61 height 27
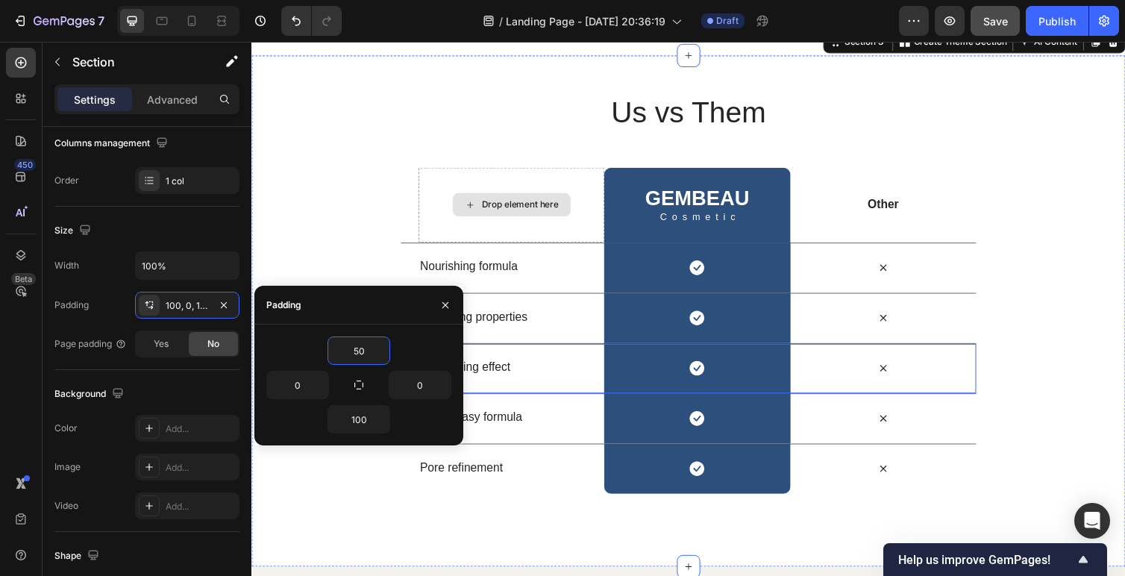
scroll to position [1562, 0]
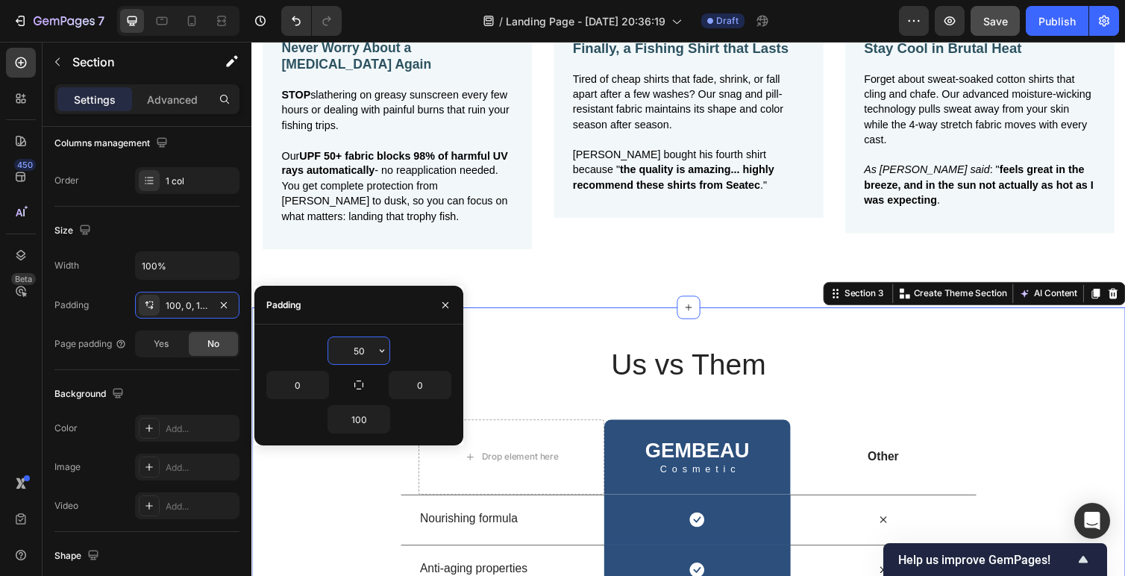
click at [363, 356] on input "50" at bounding box center [358, 350] width 61 height 27
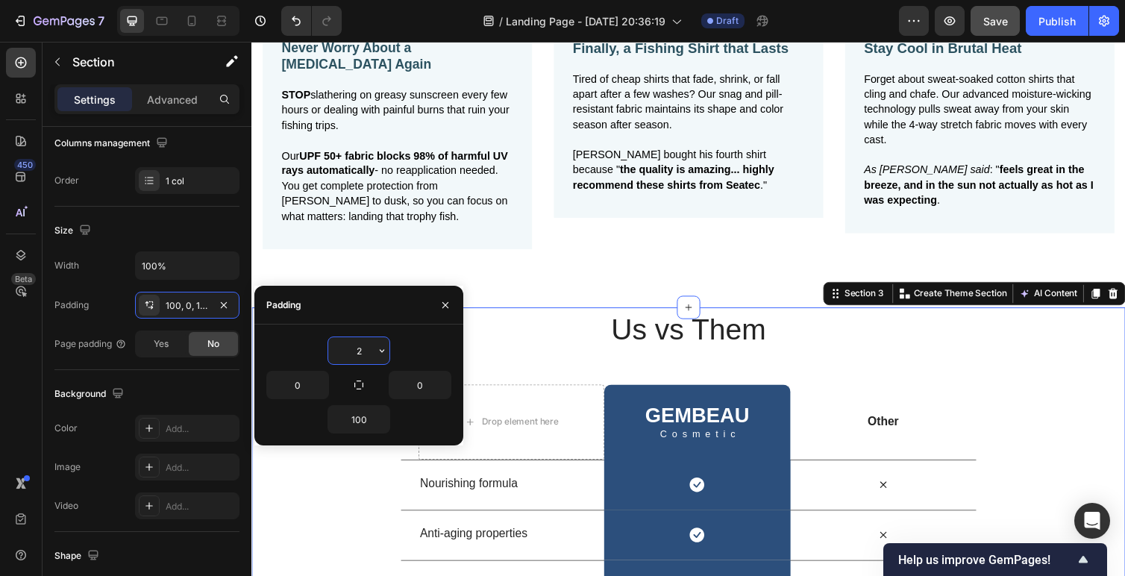
type input "20"
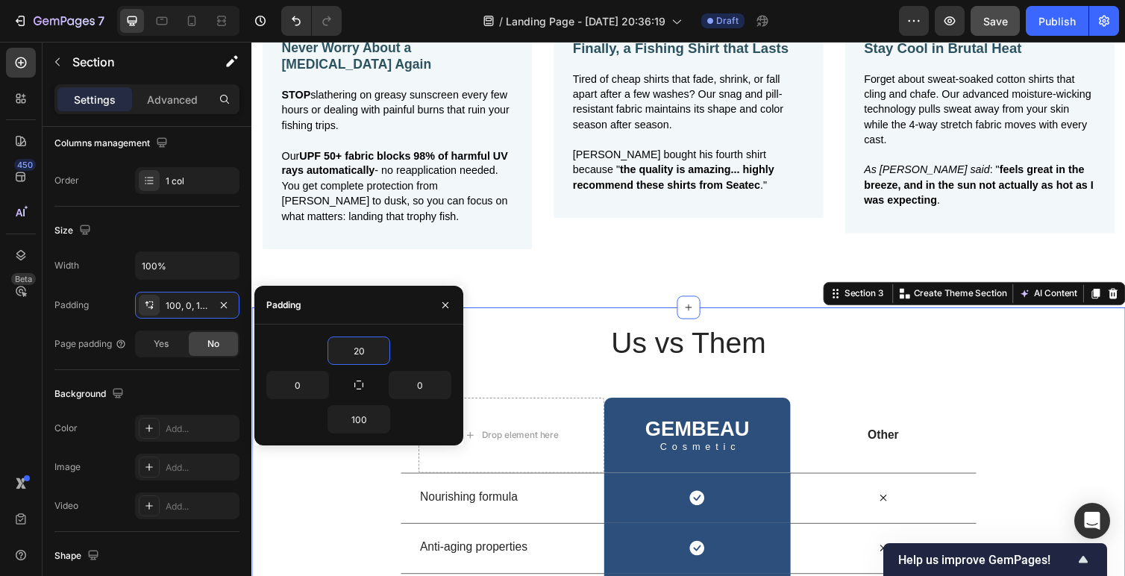
click at [495, 314] on div "Us vs Them Heading Row Drop element here GEMBEAU Heading Cosmetic Text Block Ro…" at bounding box center [698, 564] width 895 height 501
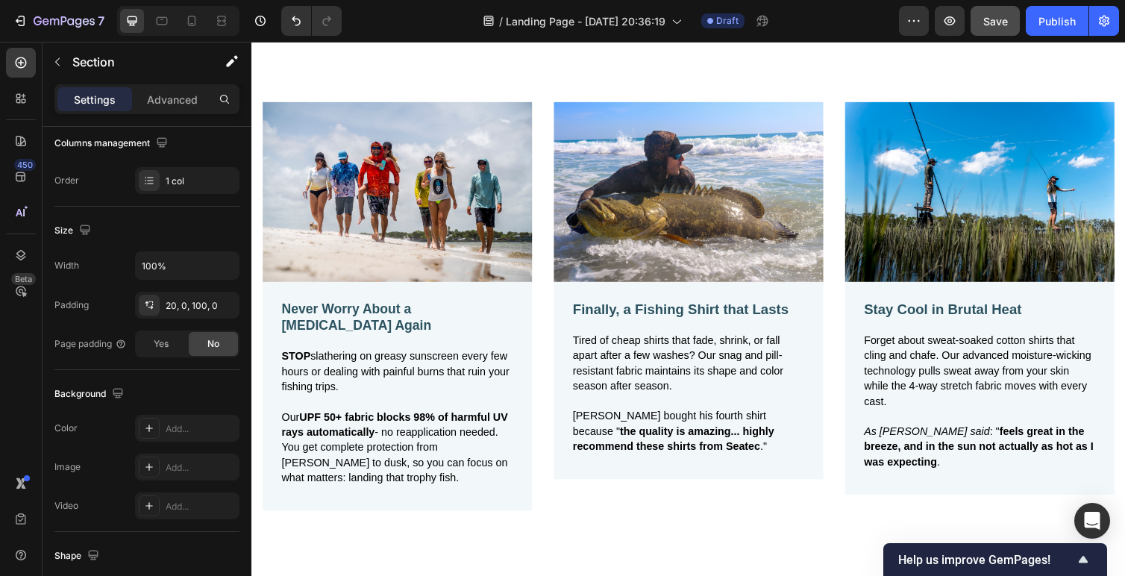
scroll to position [1078, 0]
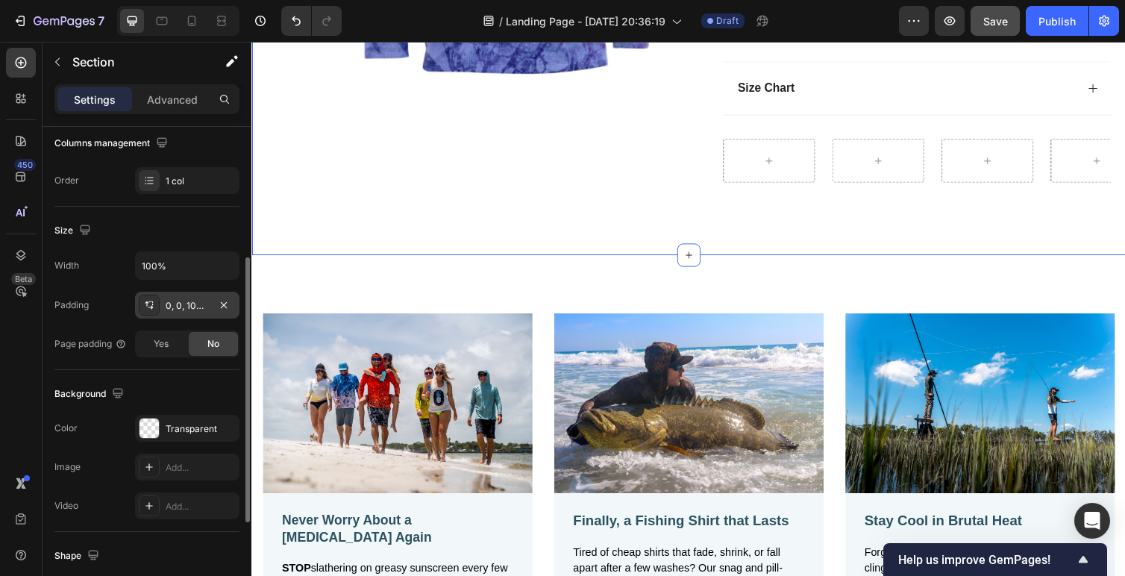
click at [192, 306] on div "0, 0, 100, 0" at bounding box center [187, 305] width 43 height 13
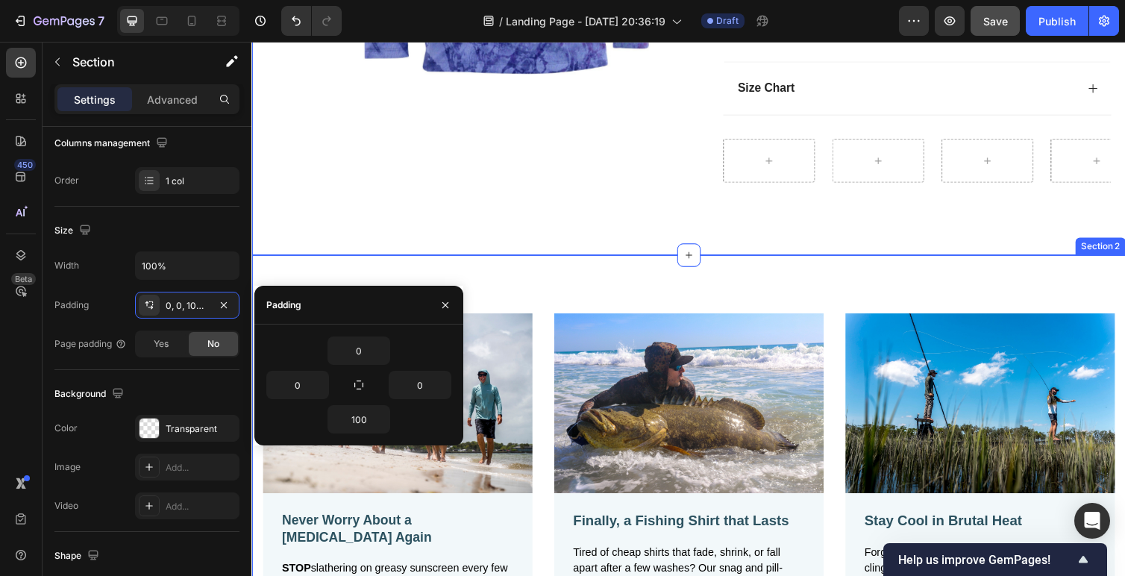
click at [637, 287] on div "Image Never Worry About a Sunburn Again Text Block STOP slathering on greasy su…" at bounding box center [698, 529] width 895 height 538
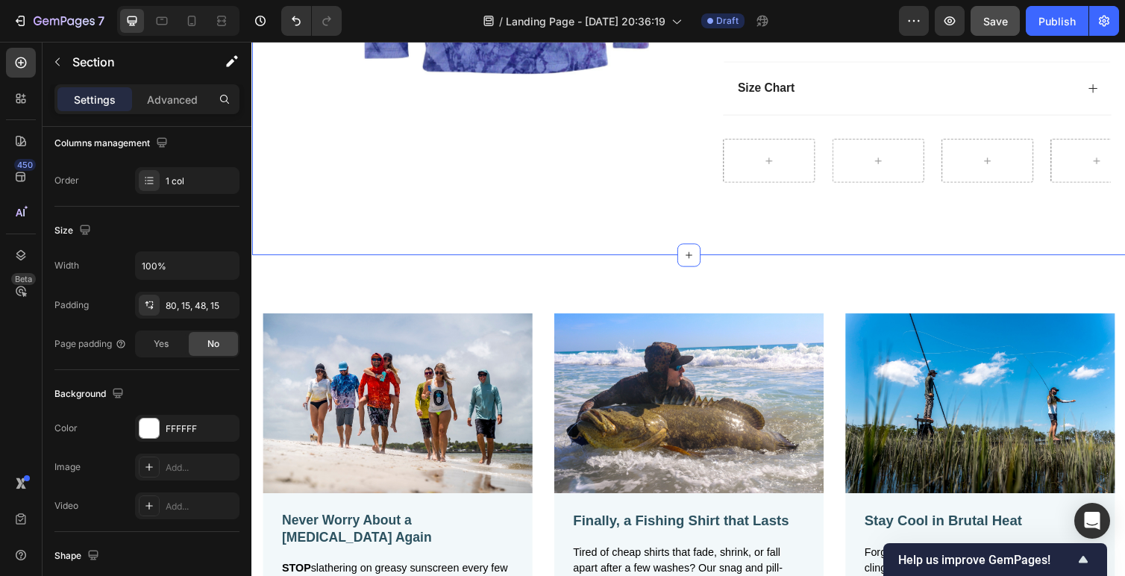
click at [189, 301] on div "0, 0, 100, 0" at bounding box center [187, 305] width 43 height 13
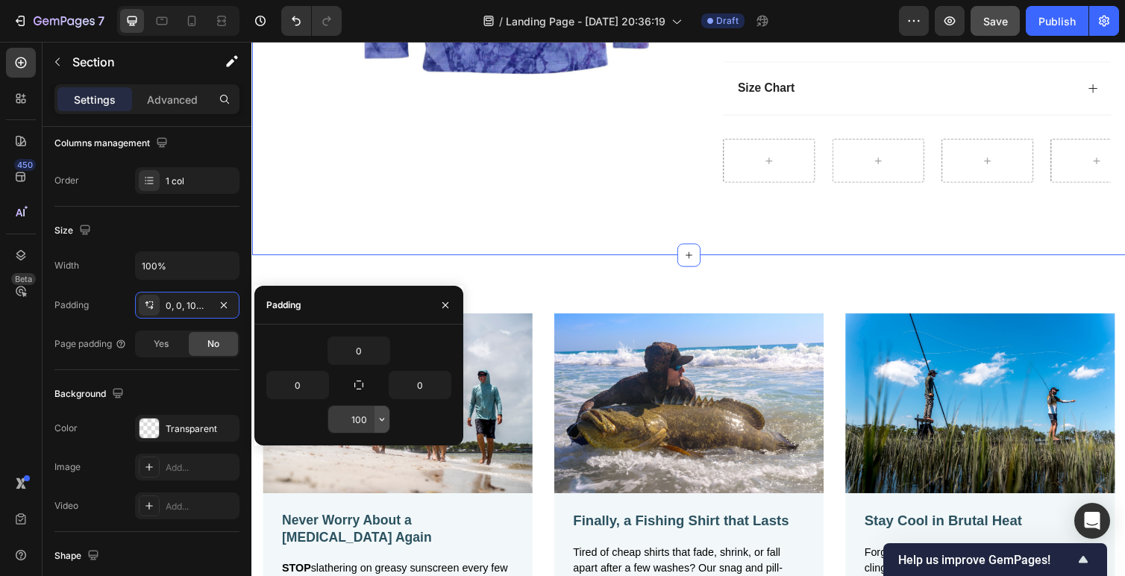
click at [378, 424] on icon "button" at bounding box center [382, 419] width 12 height 12
click at [364, 423] on input "100" at bounding box center [358, 419] width 61 height 27
type input "50"
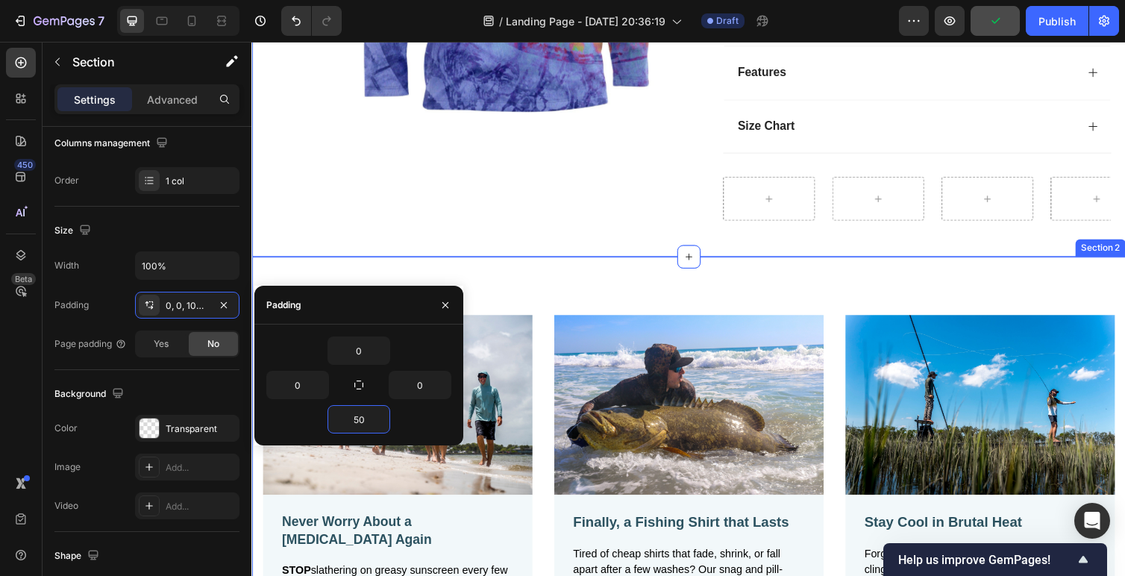
scroll to position [1018, 0]
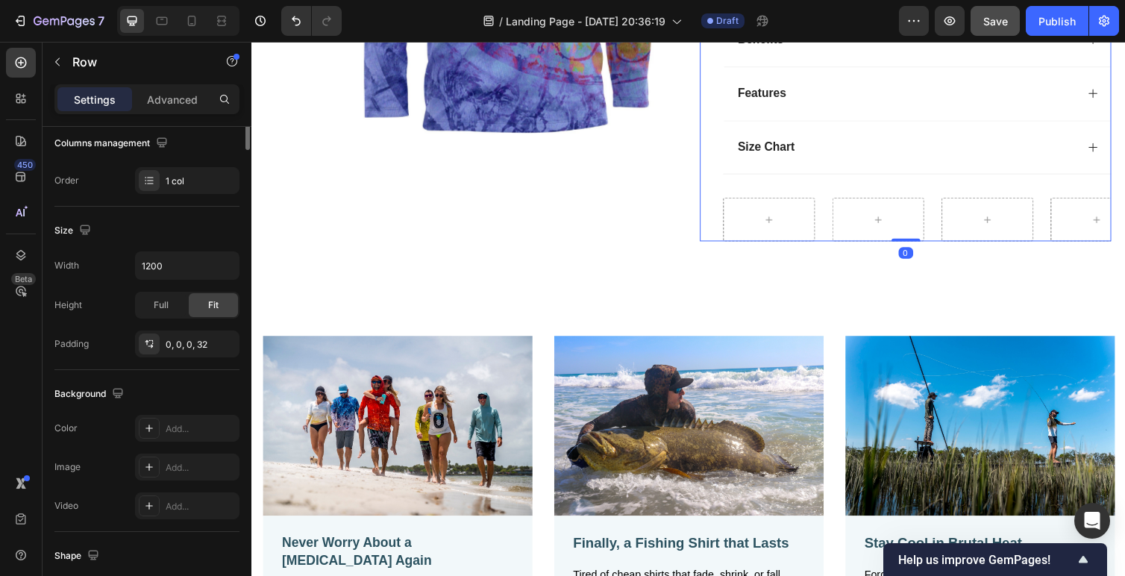
scroll to position [0, 0]
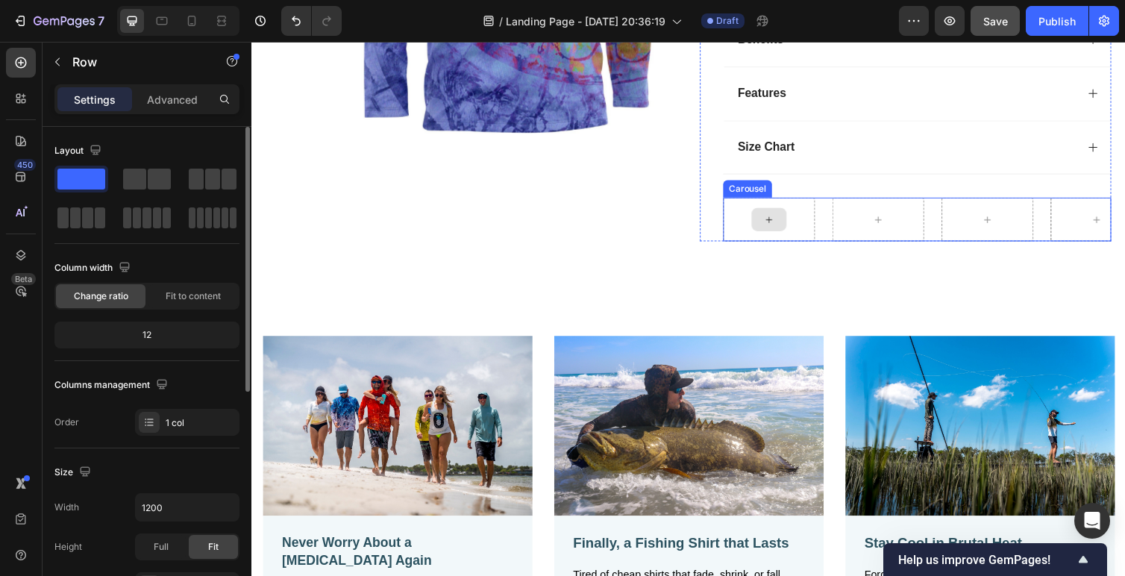
click at [775, 220] on icon at bounding box center [781, 224] width 12 height 13
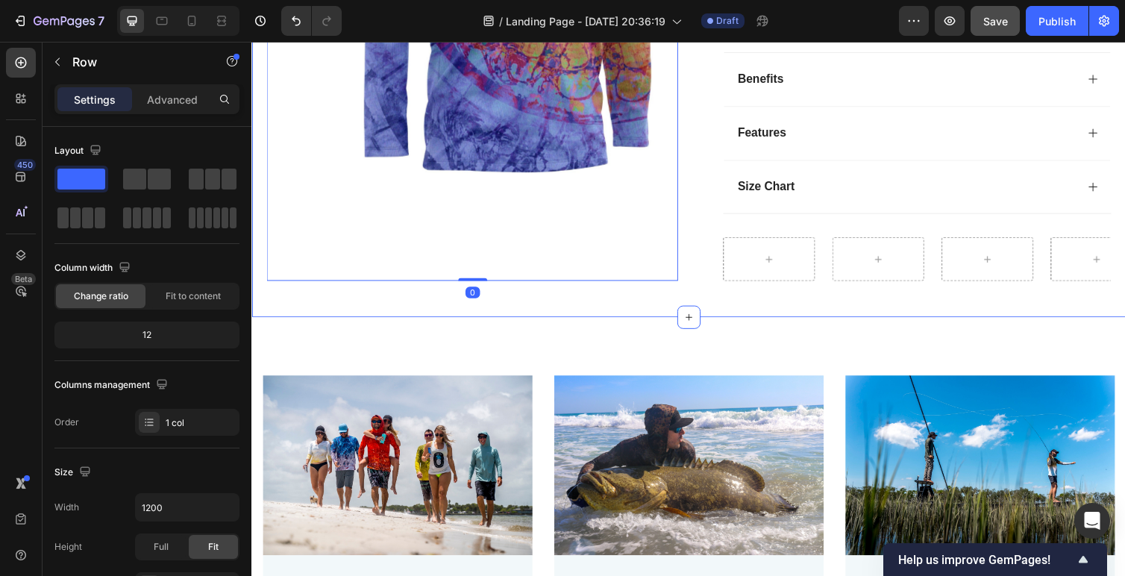
scroll to position [959, 0]
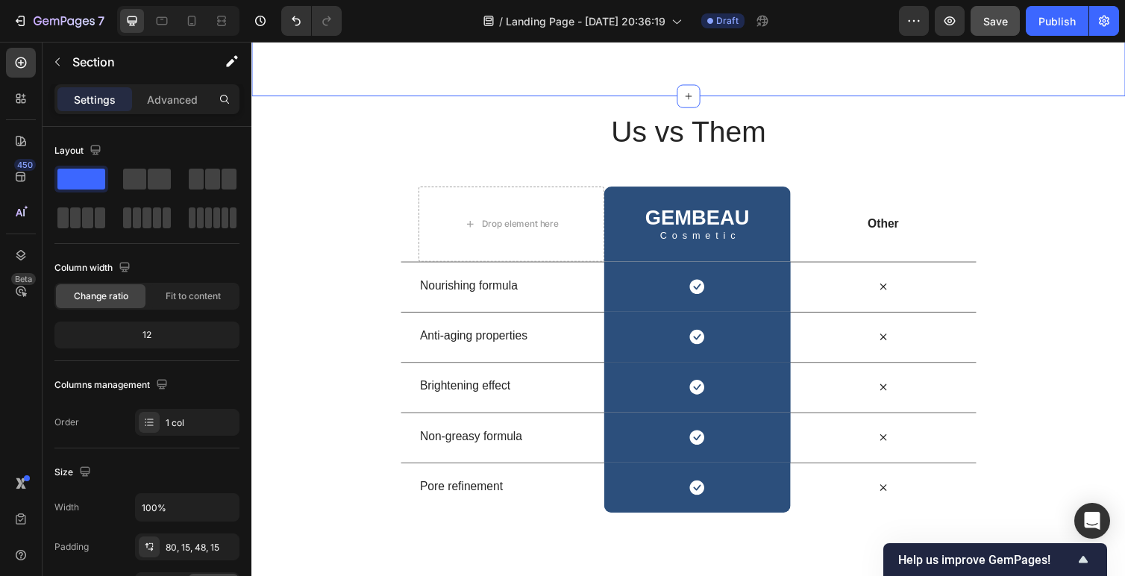
scroll to position [1749, 0]
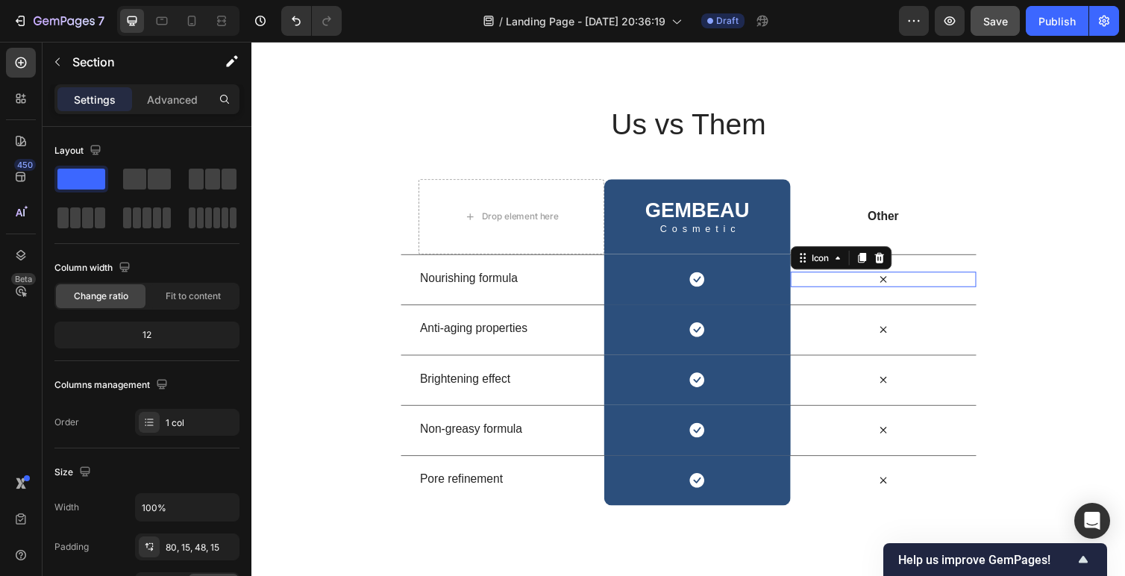
click at [898, 282] on icon at bounding box center [898, 285] width 7 height 7
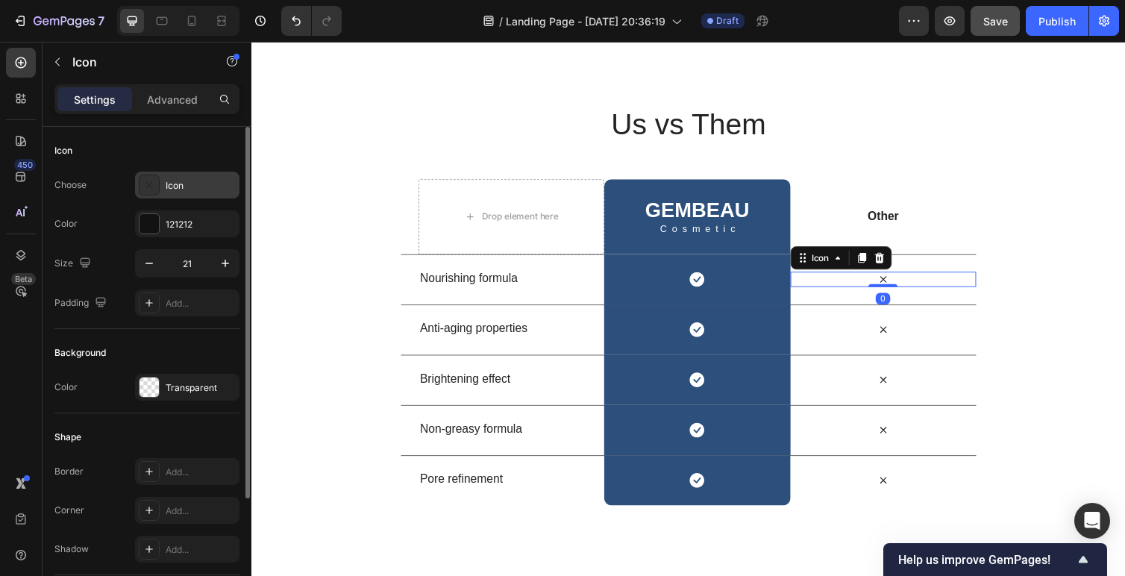
click at [155, 186] on icon at bounding box center [149, 185] width 15 height 15
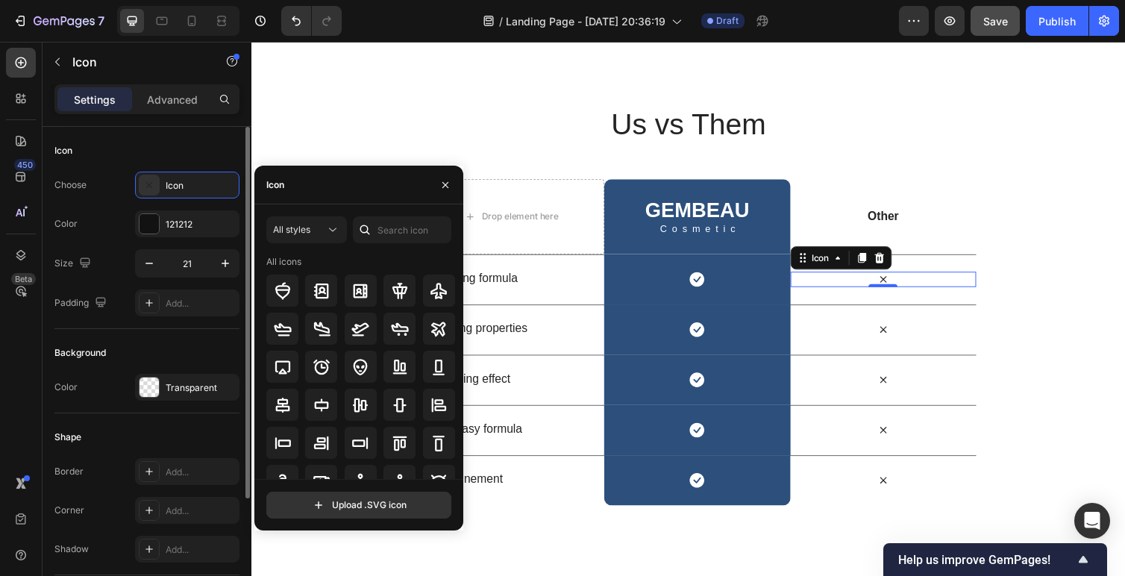
click at [116, 151] on div "Icon" at bounding box center [146, 151] width 185 height 24
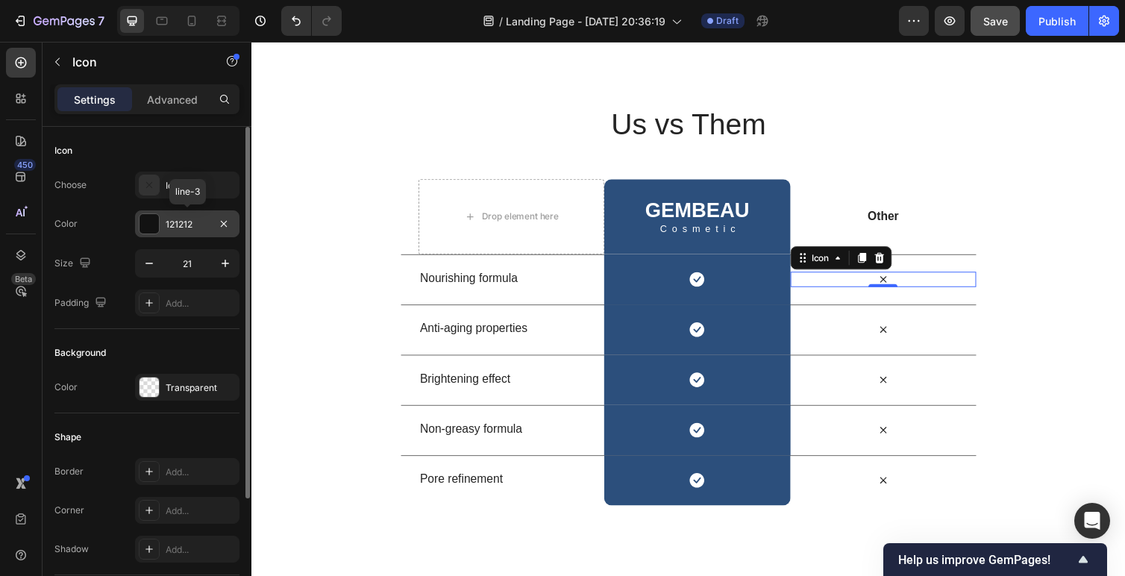
click at [152, 220] on div at bounding box center [149, 223] width 19 height 19
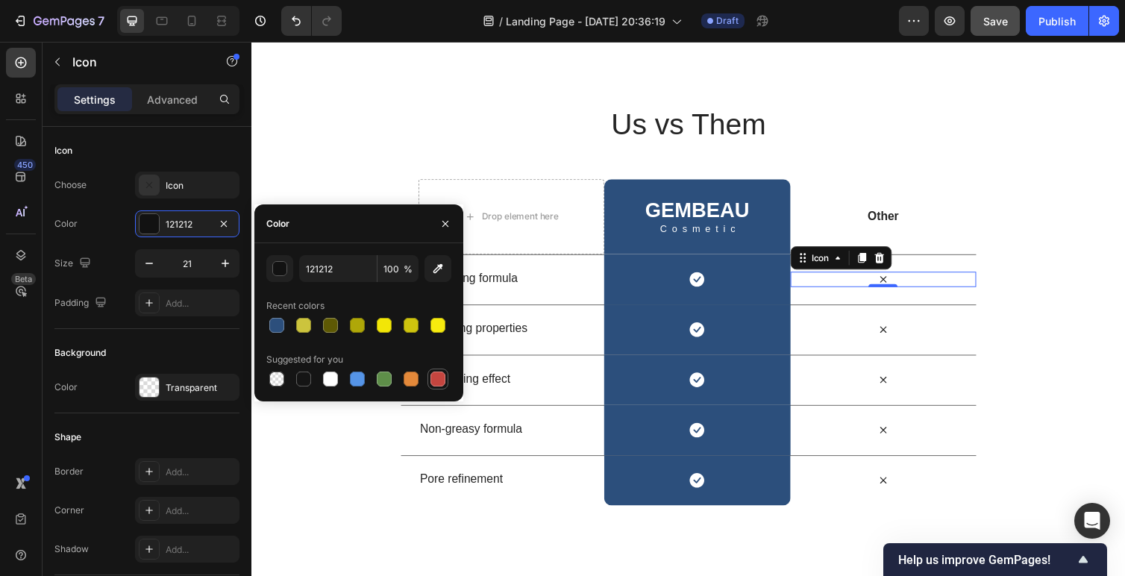
click at [430, 378] on div at bounding box center [437, 379] width 15 height 15
type input "C5453F"
click at [901, 278] on icon at bounding box center [899, 286] width 16 height 16
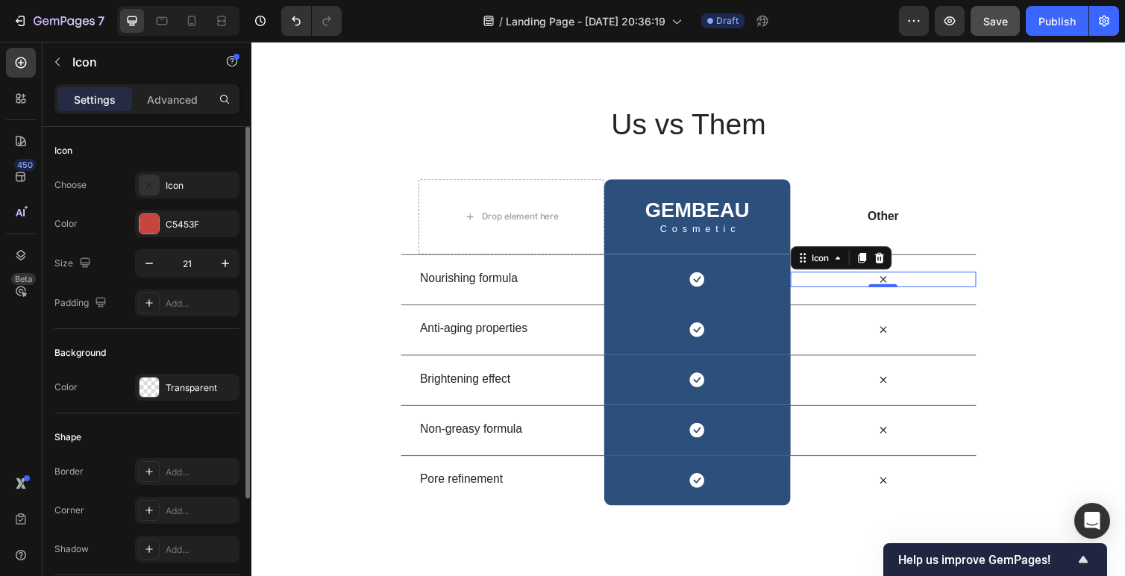
click at [104, 232] on div "Color C5453F" at bounding box center [146, 223] width 185 height 27
click at [183, 224] on div "C5453F" at bounding box center [187, 224] width 43 height 13
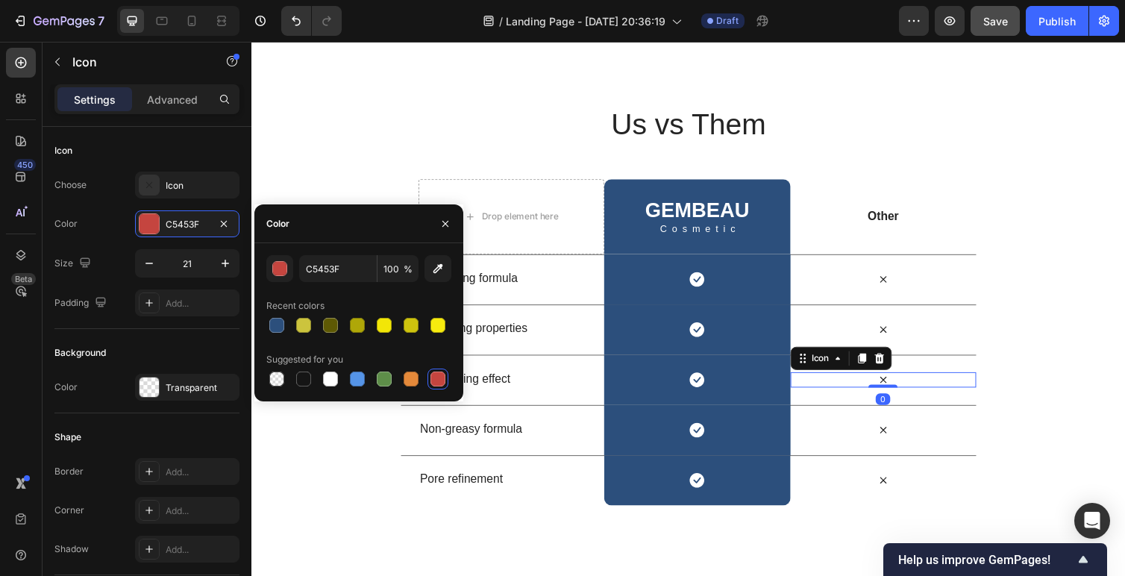
click at [908, 380] on div "Icon 0" at bounding box center [899, 388] width 190 height 16
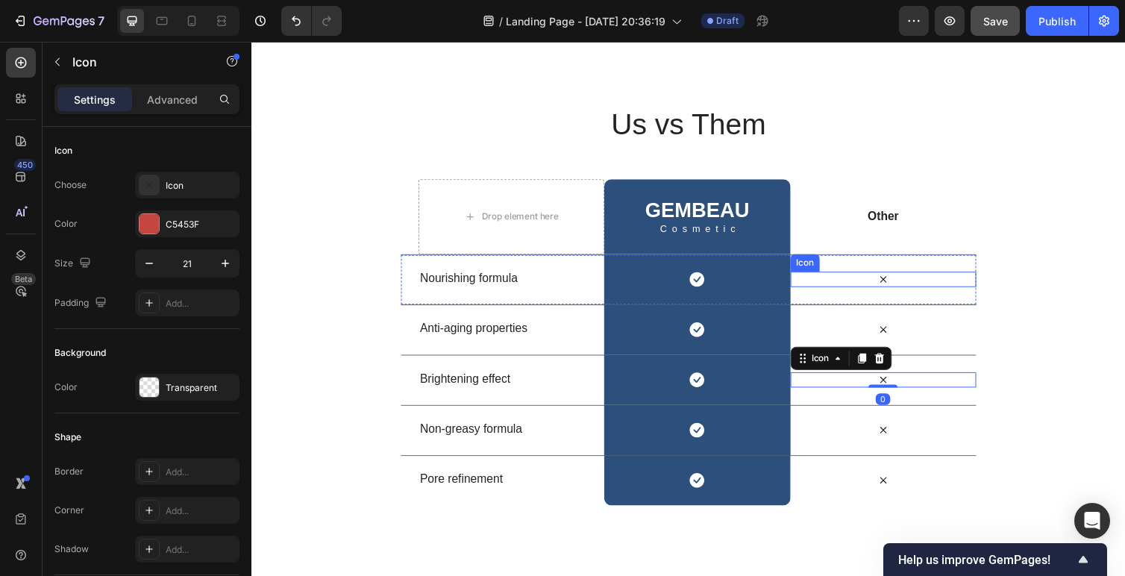
click at [905, 278] on icon at bounding box center [899, 286] width 16 height 16
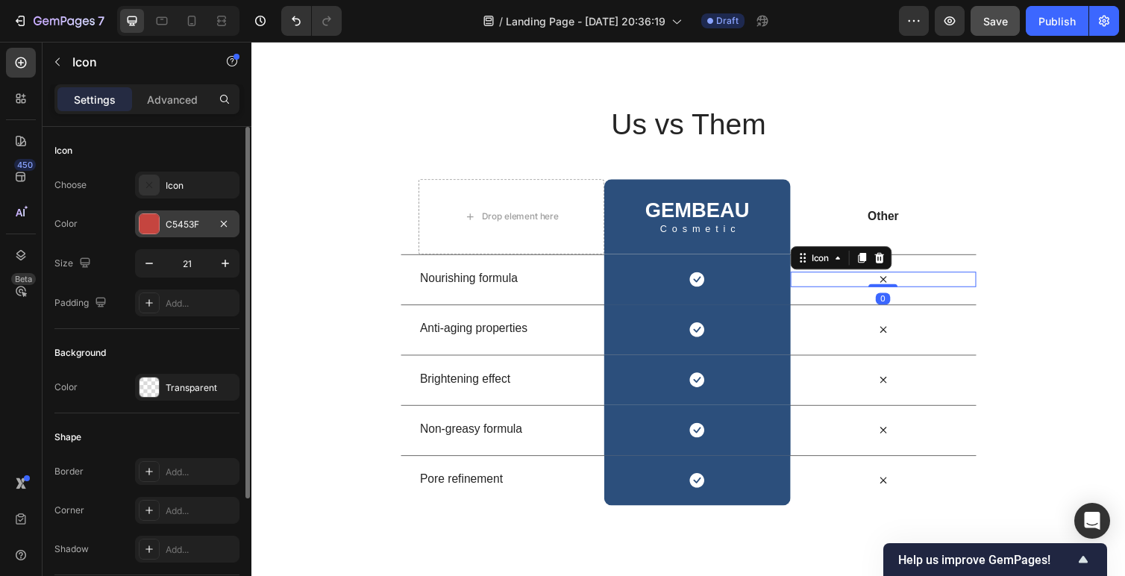
click at [182, 218] on div "C5453F" at bounding box center [187, 224] width 43 height 13
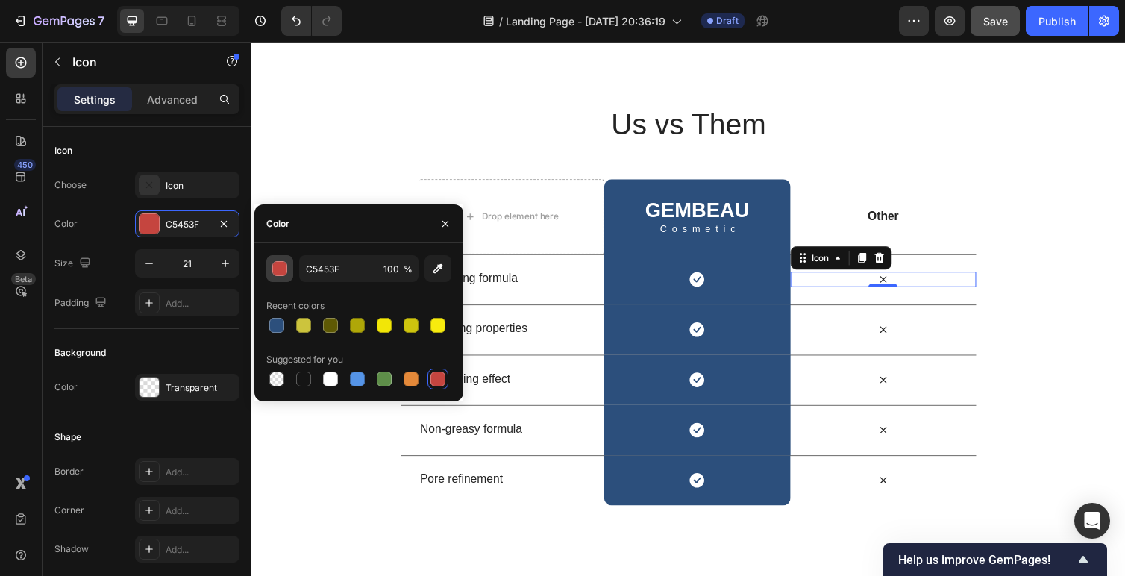
click at [281, 266] on div "button" at bounding box center [280, 269] width 15 height 15
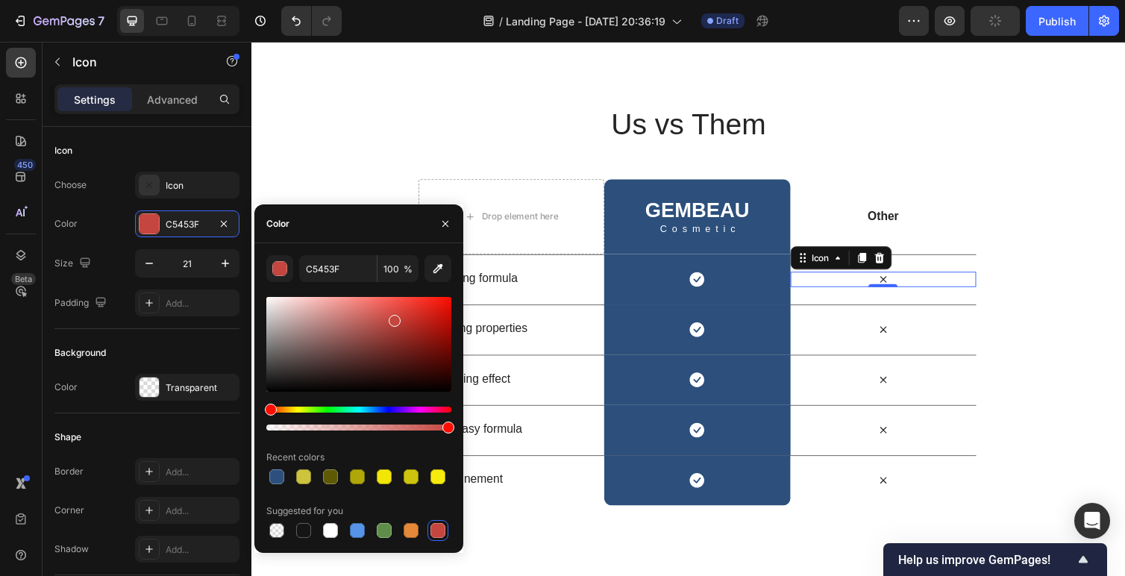
click at [442, 534] on div at bounding box center [437, 530] width 15 height 15
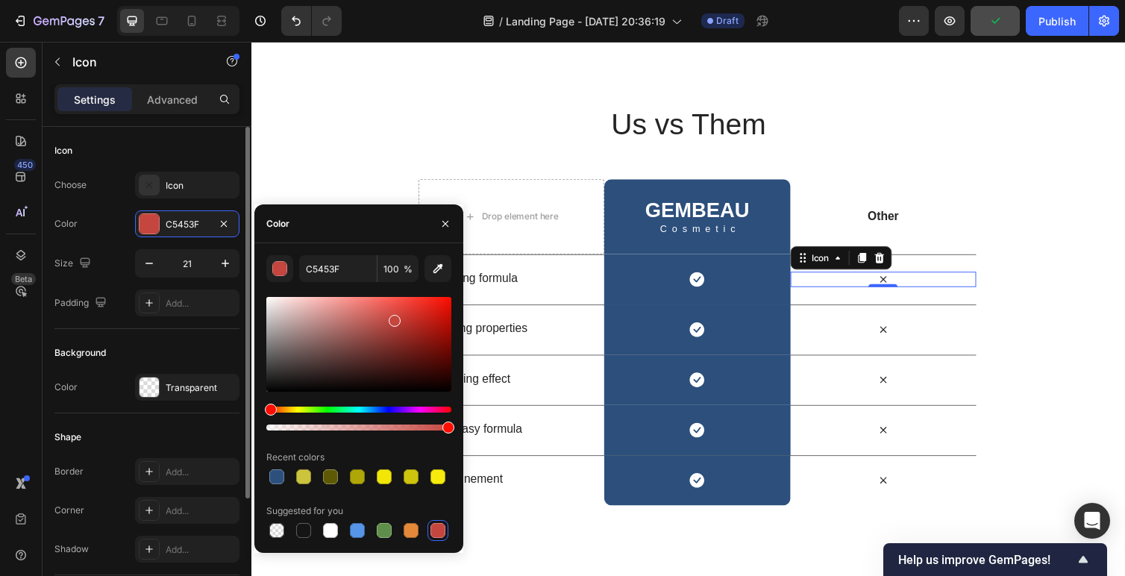
click at [92, 234] on div "Color C5453F" at bounding box center [146, 223] width 185 height 27
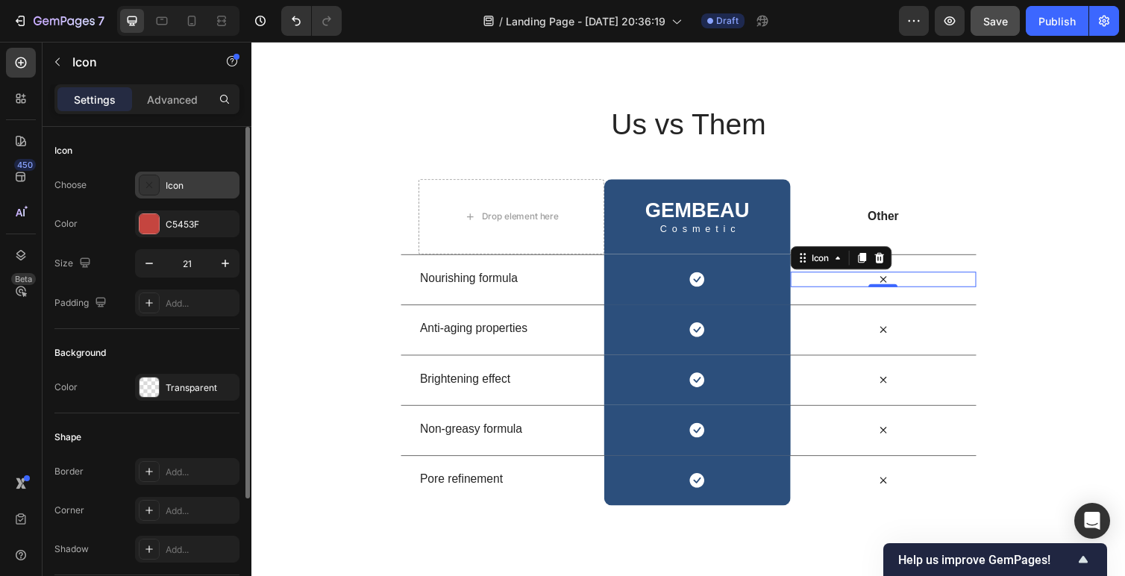
click at [175, 191] on div "Icon" at bounding box center [201, 185] width 70 height 13
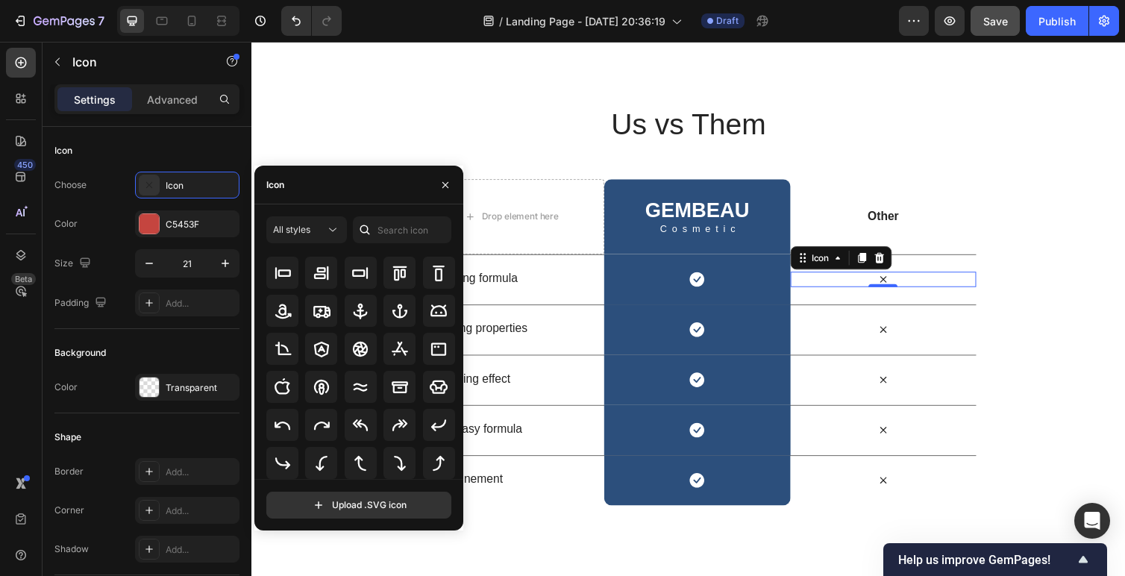
scroll to position [0, 0]
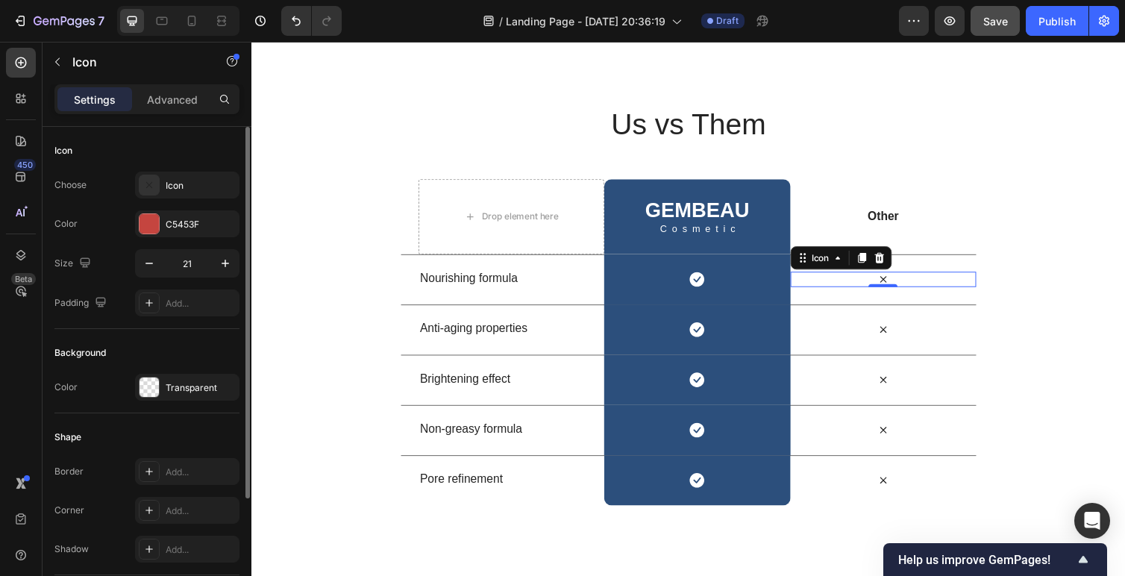
click at [75, 201] on div "Choose Icon Color C5453F Size 21 Padding Add..." at bounding box center [146, 244] width 185 height 145
click at [228, 264] on icon "button" at bounding box center [225, 263] width 15 height 15
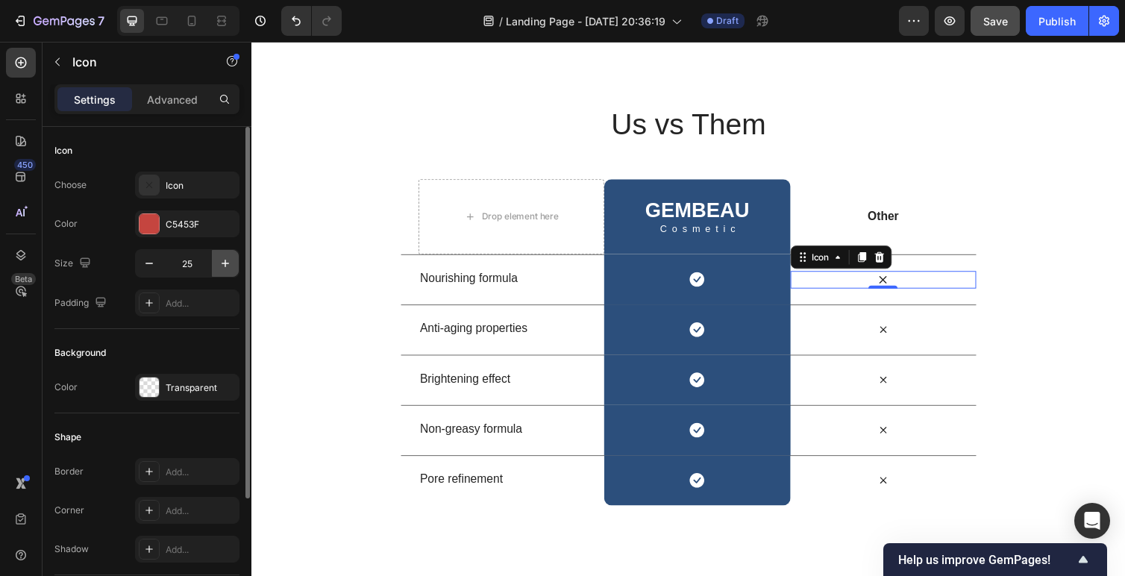
click at [228, 264] on icon "button" at bounding box center [225, 263] width 15 height 15
type input "26"
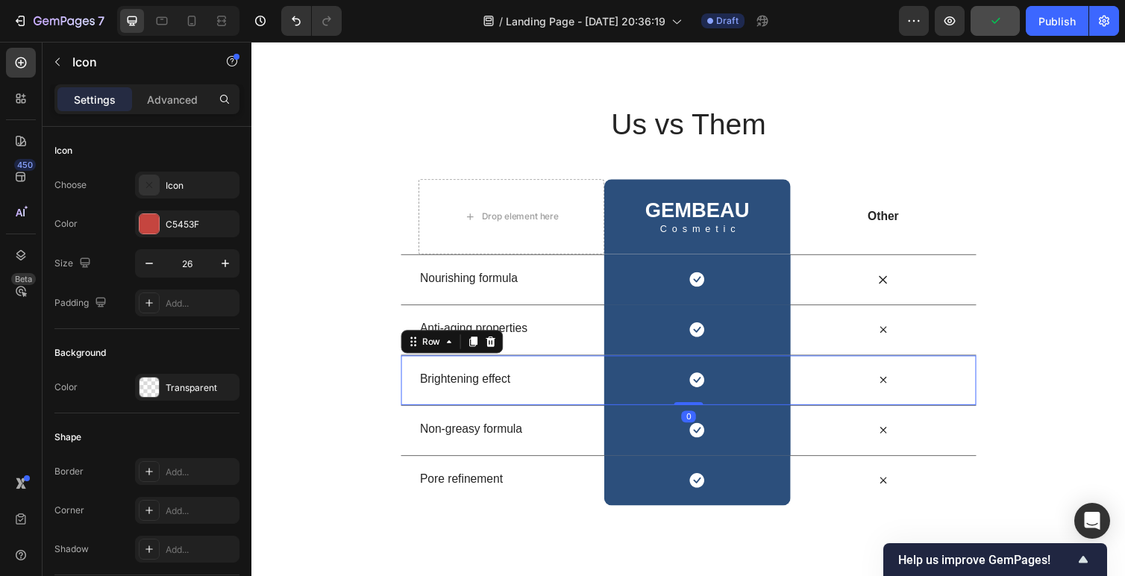
click at [883, 363] on div "Icon" at bounding box center [899, 388] width 190 height 51
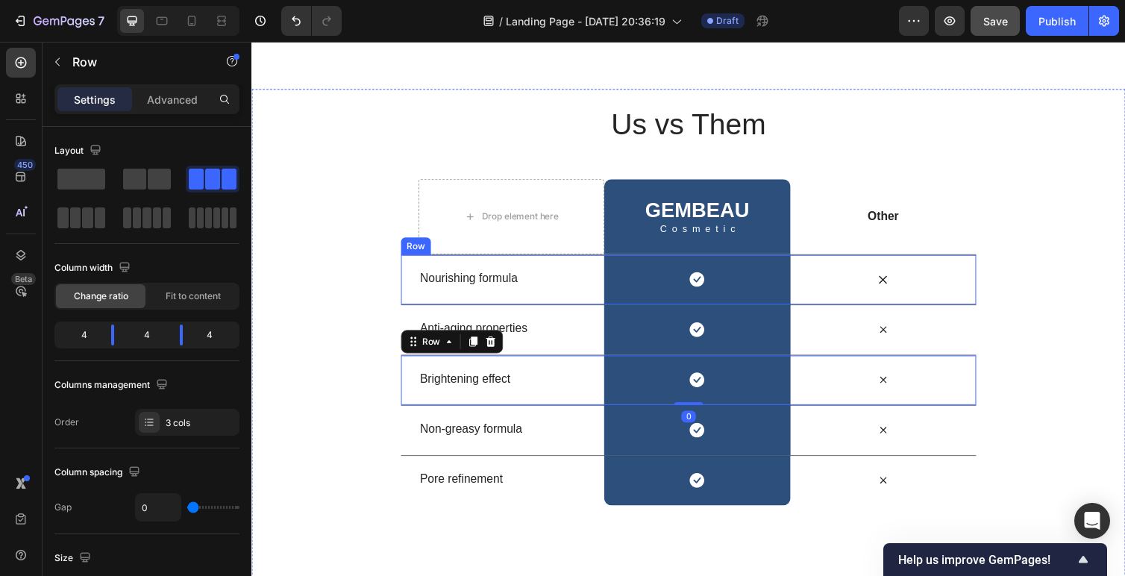
click at [896, 276] on icon at bounding box center [898, 285] width 19 height 19
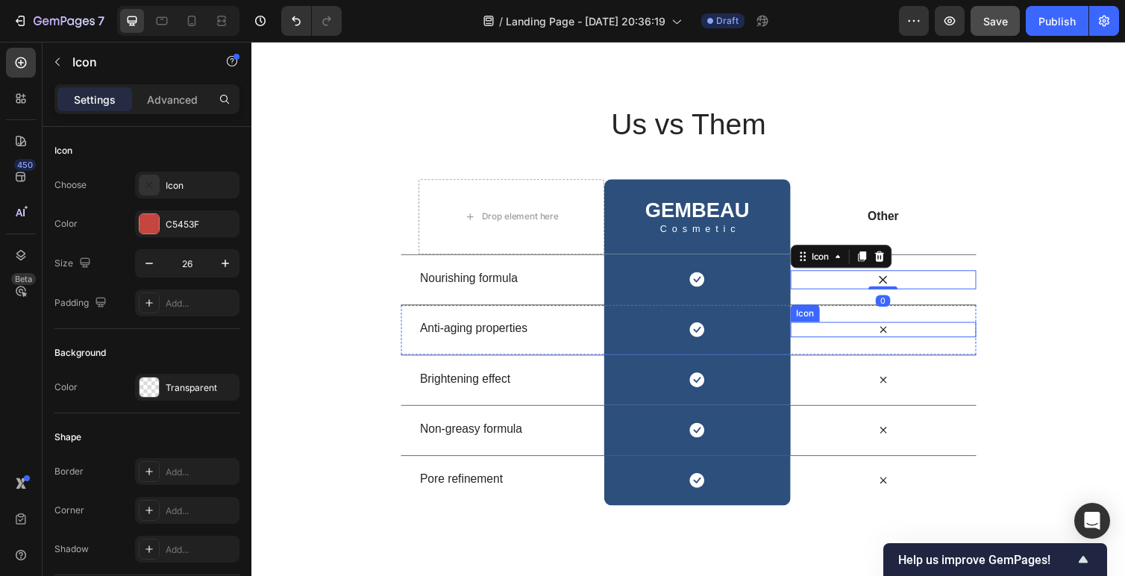
click at [896, 329] on icon at bounding box center [899, 337] width 16 height 16
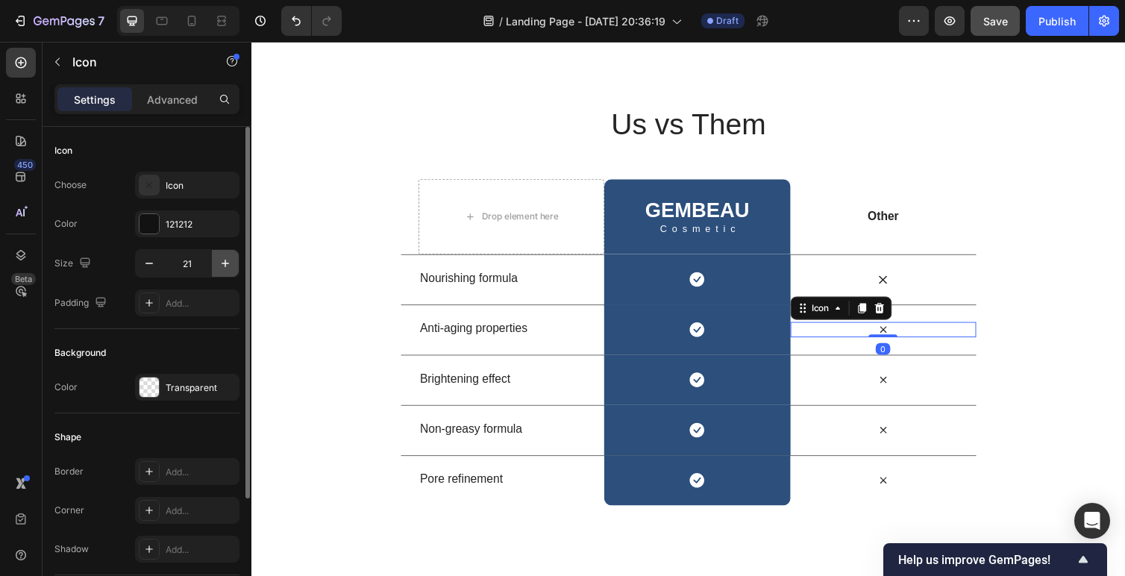
click at [222, 262] on icon "button" at bounding box center [225, 263] width 15 height 15
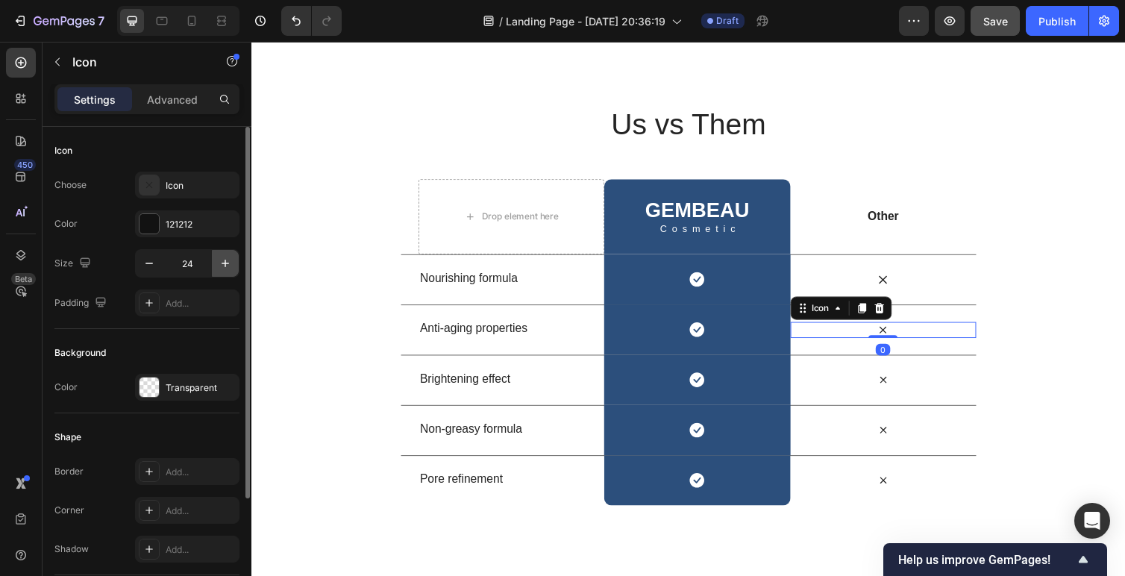
click at [222, 262] on icon "button" at bounding box center [225, 263] width 15 height 15
type input "26"
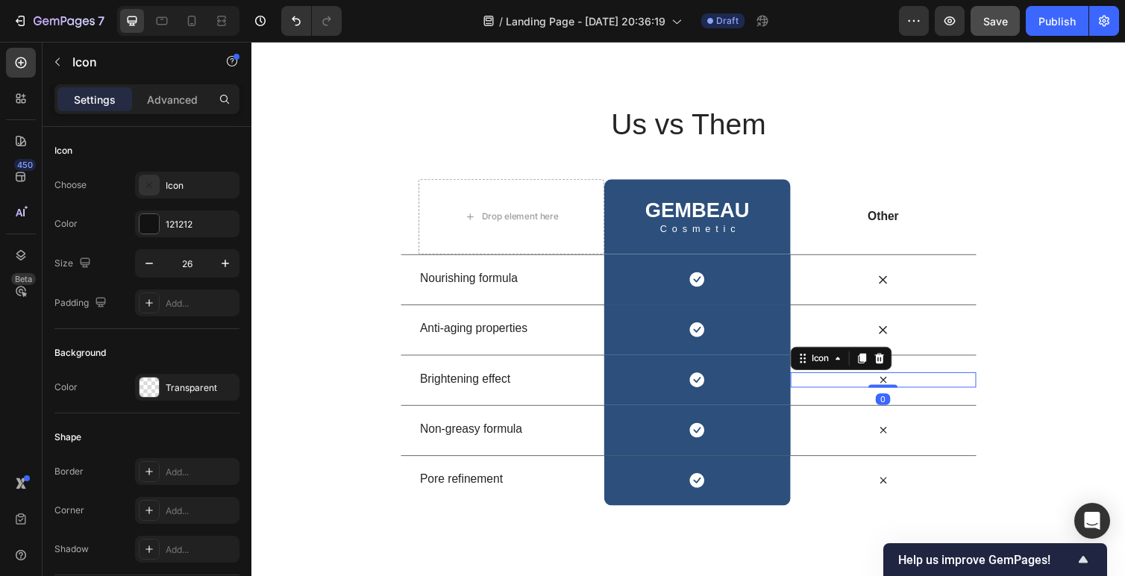
click at [899, 385] on icon at bounding box center [898, 388] width 7 height 7
click at [216, 258] on button "button" at bounding box center [225, 263] width 27 height 27
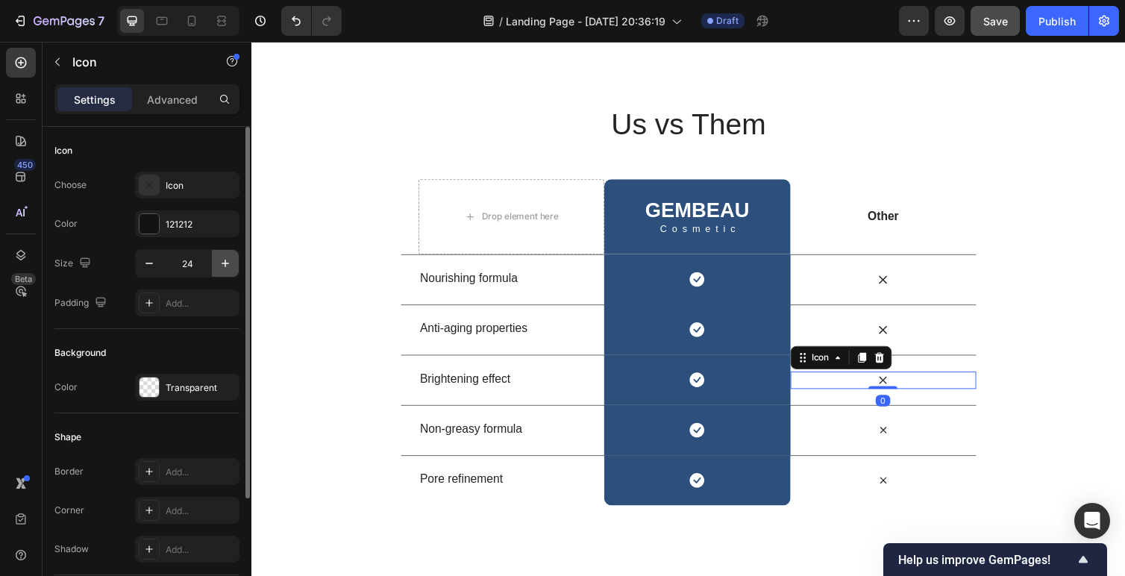
click at [216, 258] on button "button" at bounding box center [225, 263] width 27 height 27
click at [150, 265] on icon "button" at bounding box center [149, 263] width 15 height 15
type input "26"
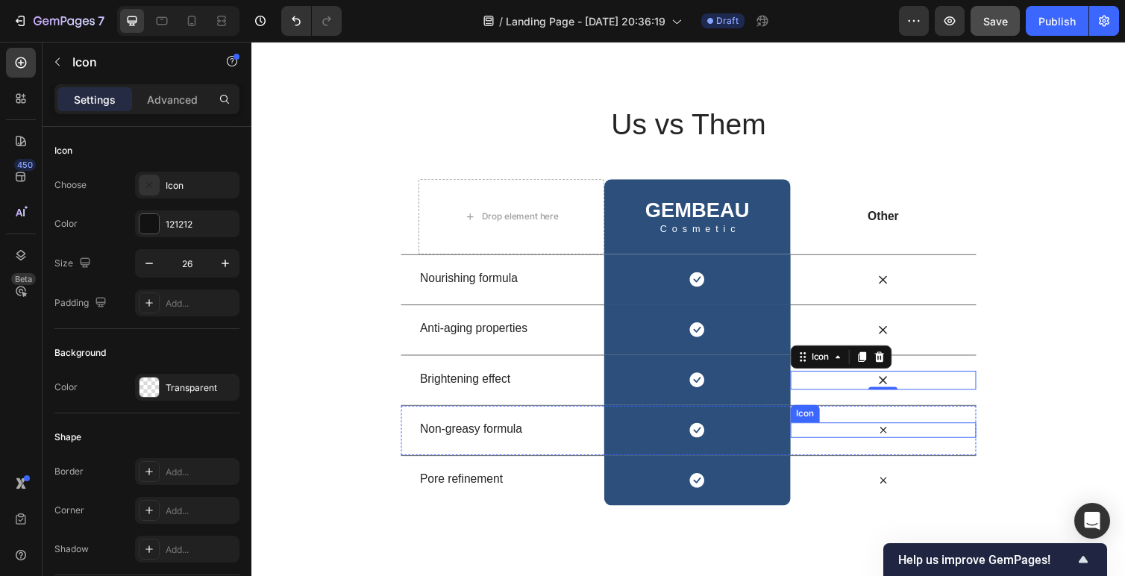
click at [900, 432] on icon at bounding box center [899, 440] width 16 height 16
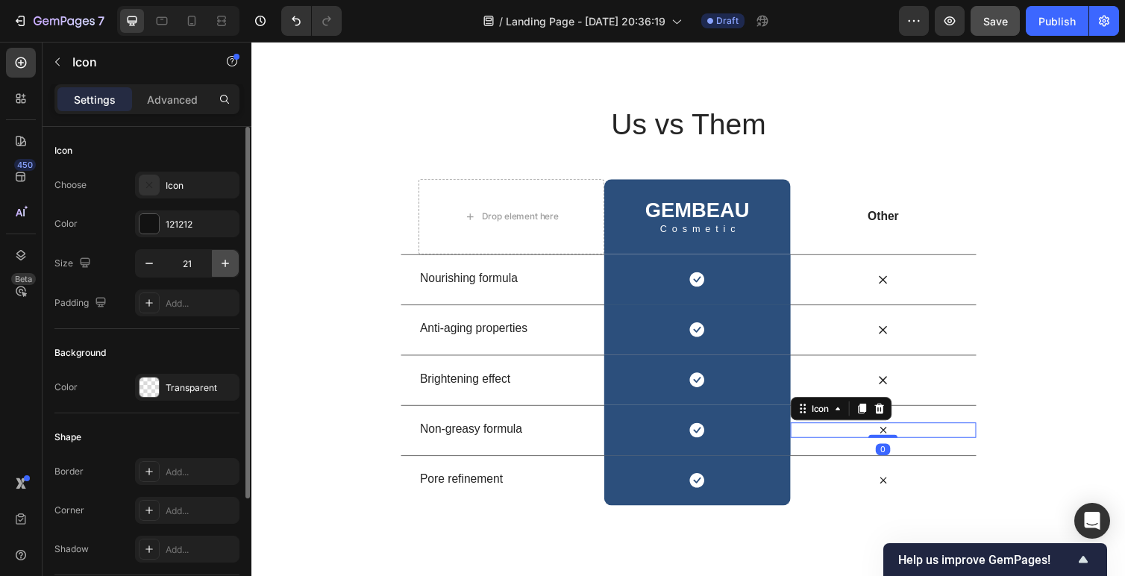
click at [222, 261] on icon "button" at bounding box center [225, 263] width 15 height 15
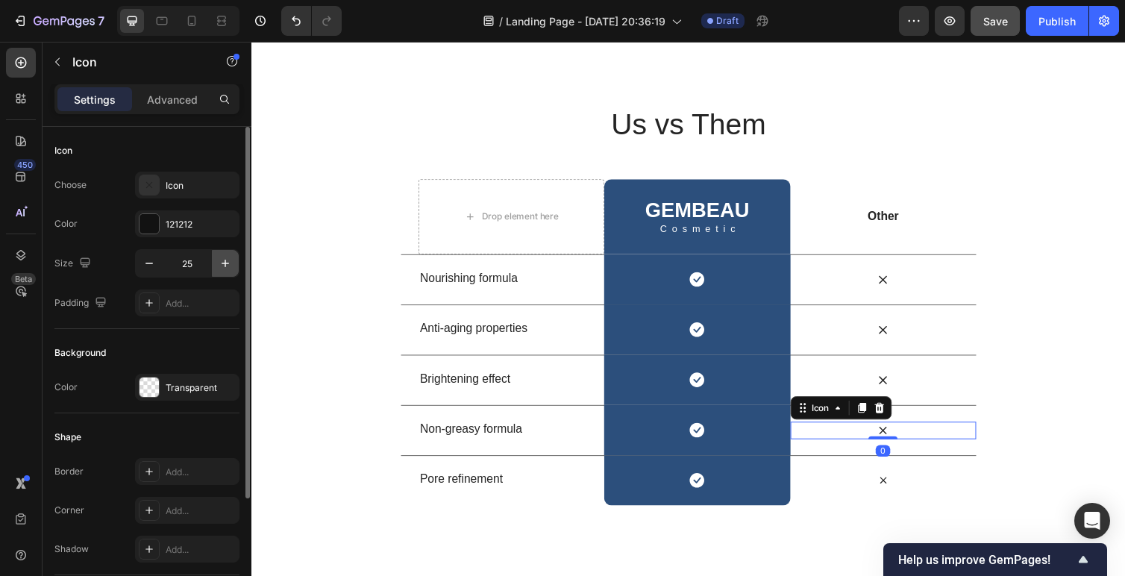
type input "26"
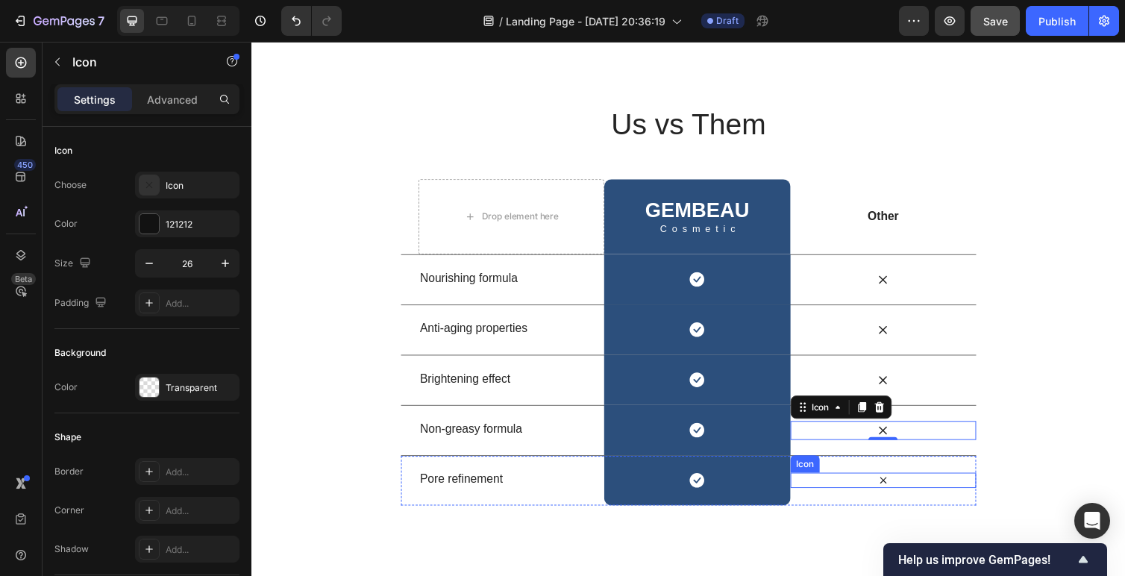
click at [894, 483] on icon at bounding box center [899, 491] width 16 height 16
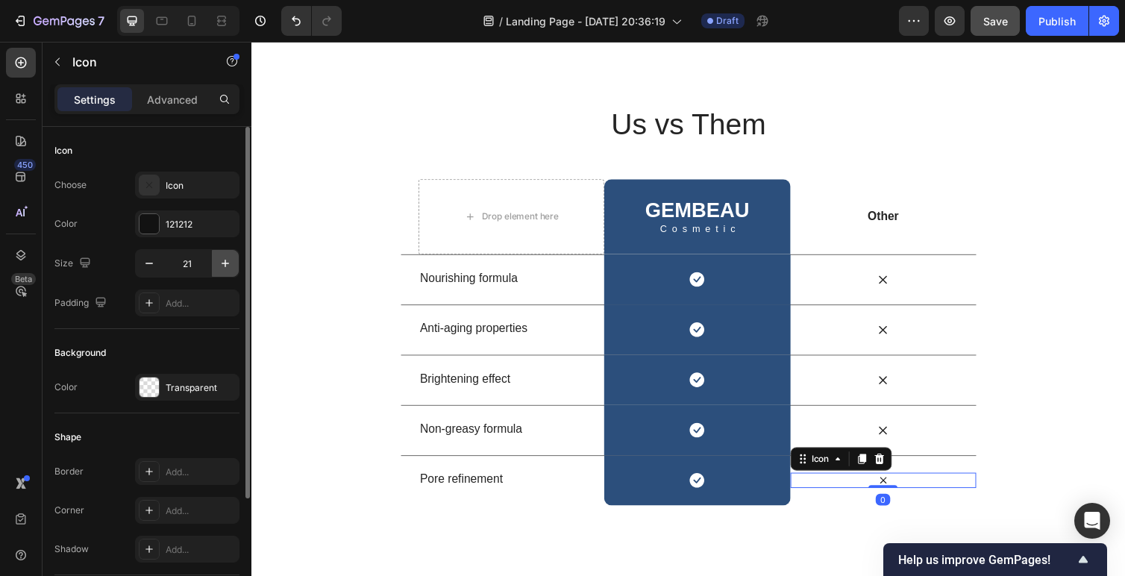
click at [226, 266] on icon "button" at bounding box center [225, 263] width 15 height 15
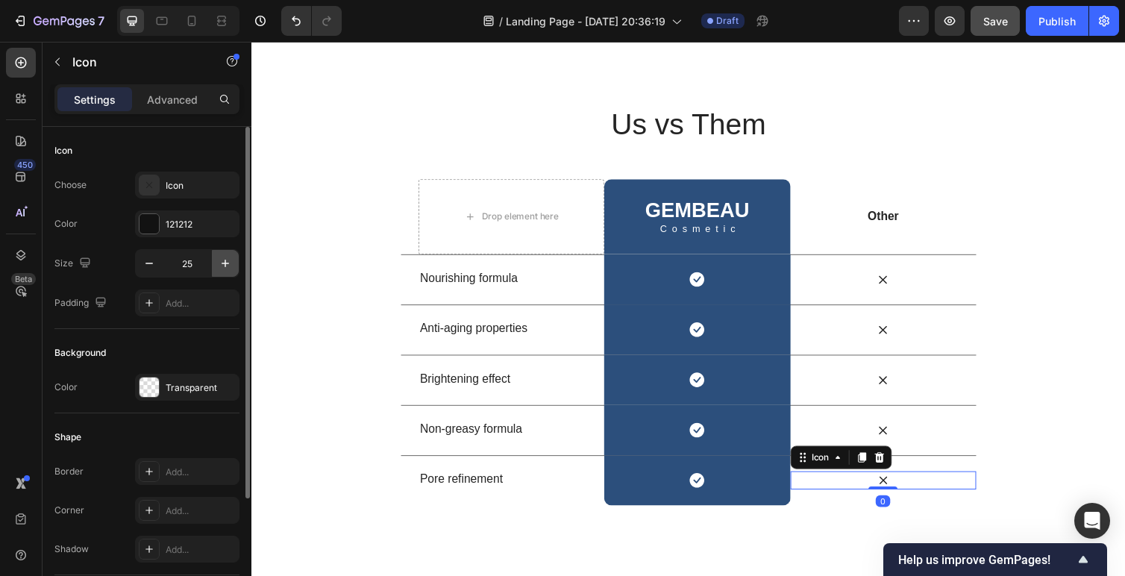
type input "26"
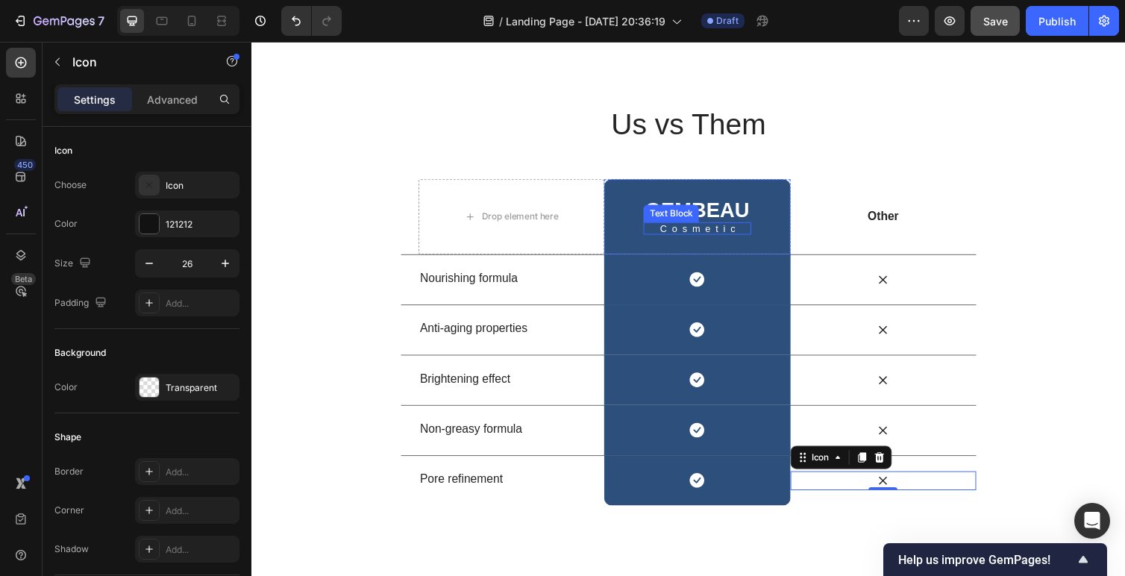
click at [710, 203] on h2 "GEMBEAU" at bounding box center [708, 215] width 110 height 24
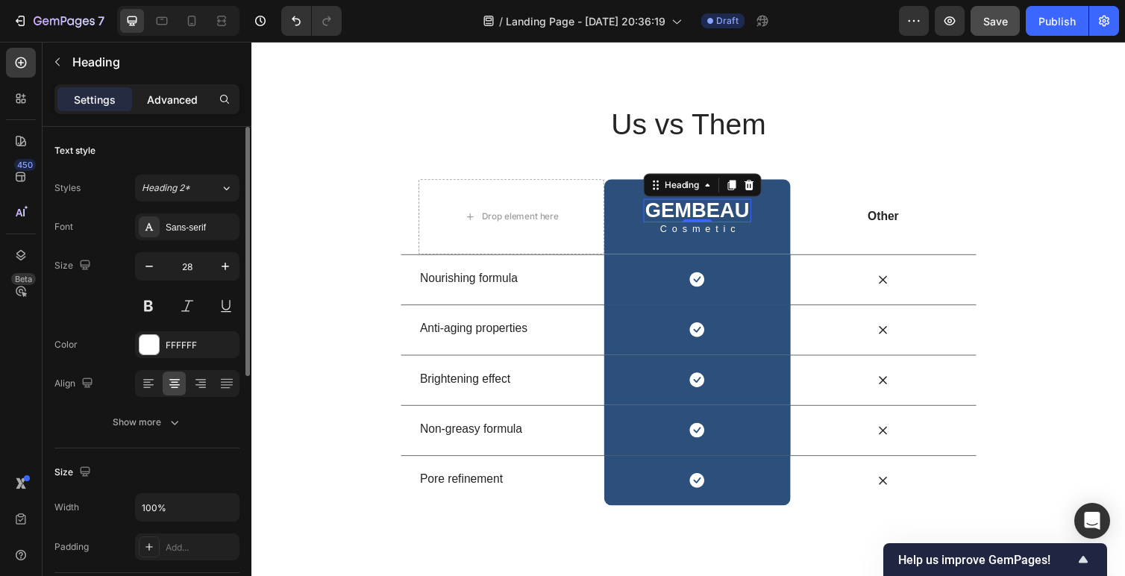
click at [158, 107] on p "Advanced" at bounding box center [172, 100] width 51 height 16
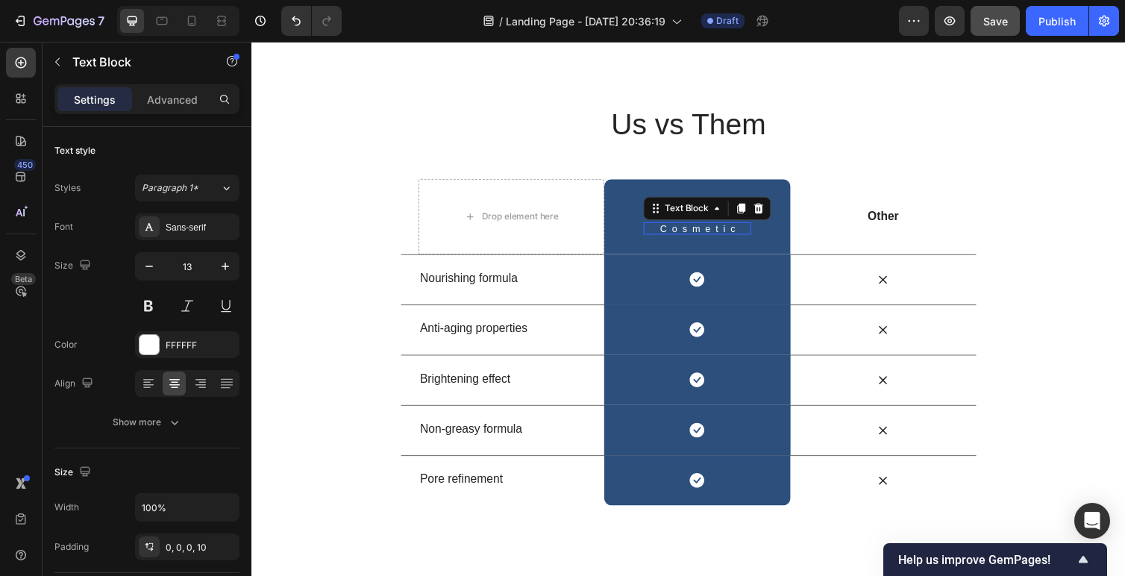
click at [693, 228] on p "Cosmetic" at bounding box center [710, 233] width 101 height 10
click at [640, 199] on div "GEMBEAU Heading Cosmetic Text Block 0 Row" at bounding box center [708, 221] width 190 height 77
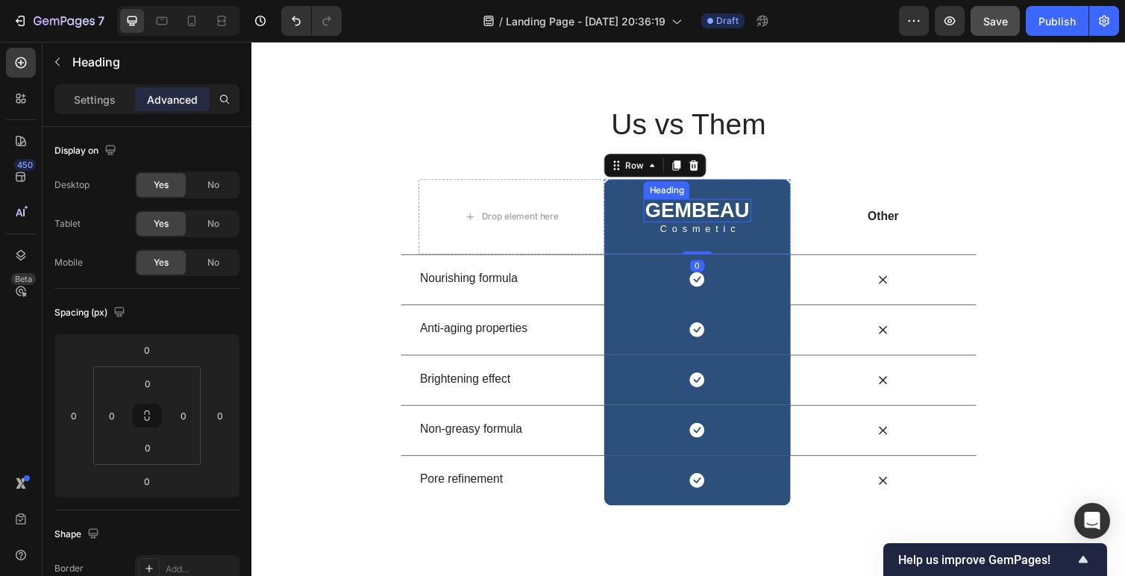
click at [681, 203] on h2 "GEMBEAU" at bounding box center [708, 215] width 110 height 24
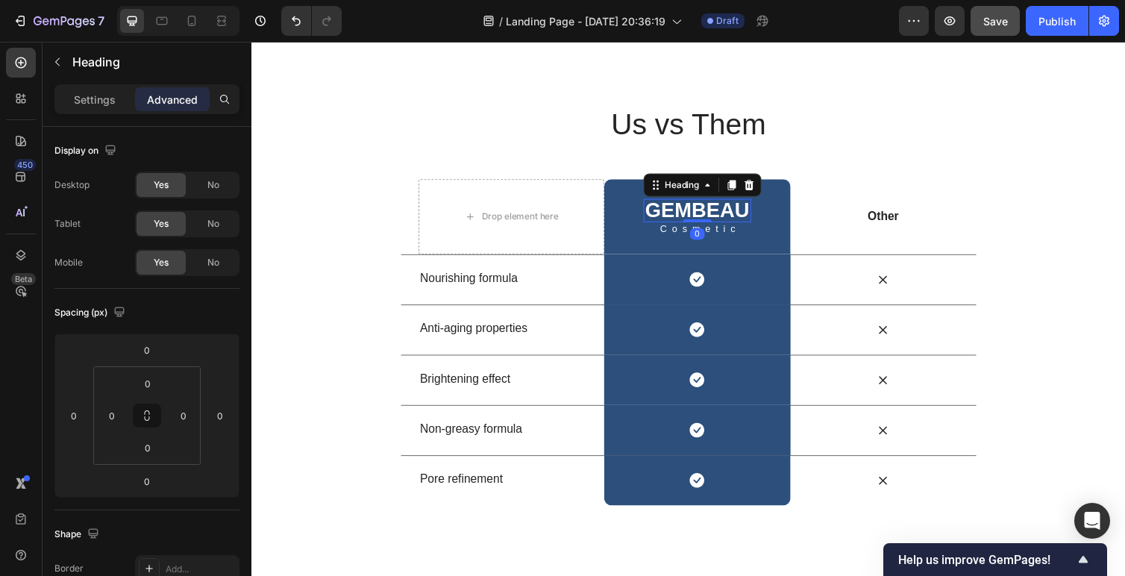
click at [687, 212] on h2 "GEMBEAU" at bounding box center [708, 215] width 110 height 24
click at [686, 228] on p "Cosmetic" at bounding box center [710, 233] width 101 height 10
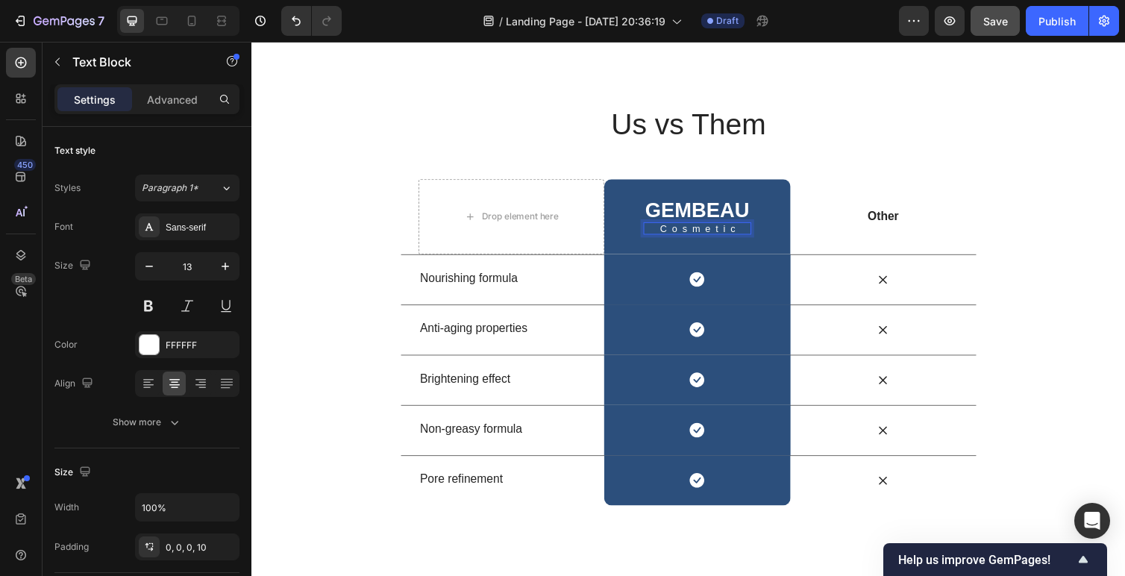
click at [686, 228] on p "Cosmetic" at bounding box center [710, 233] width 101 height 10
click at [710, 228] on p "Cosmetic" at bounding box center [710, 233] width 101 height 10
click at [708, 204] on p "GEMBEAU" at bounding box center [707, 214] width 107 height 21
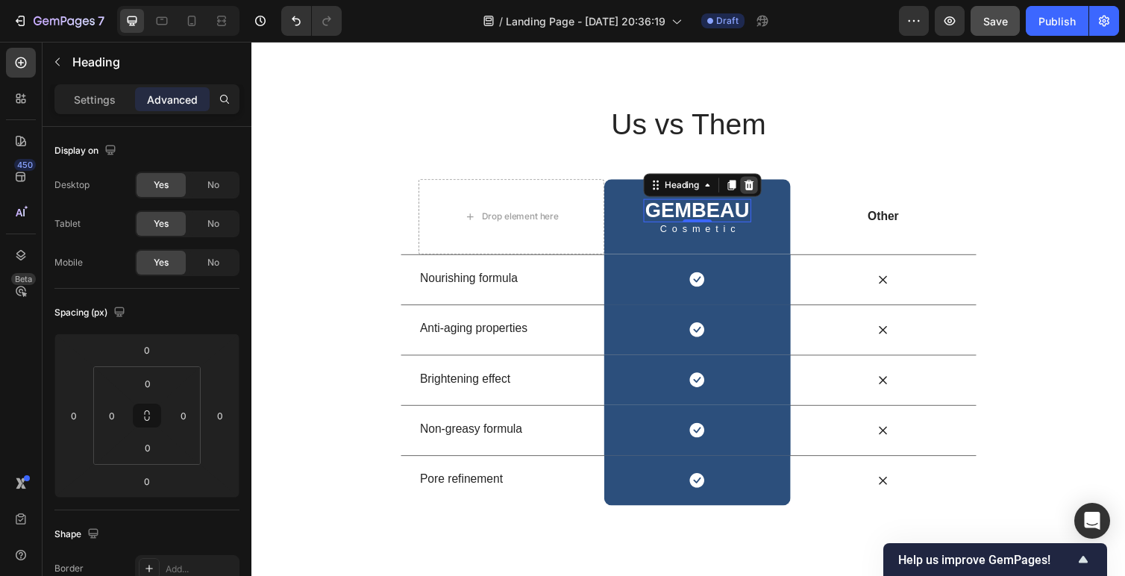
click at [770, 180] on div at bounding box center [761, 189] width 18 height 18
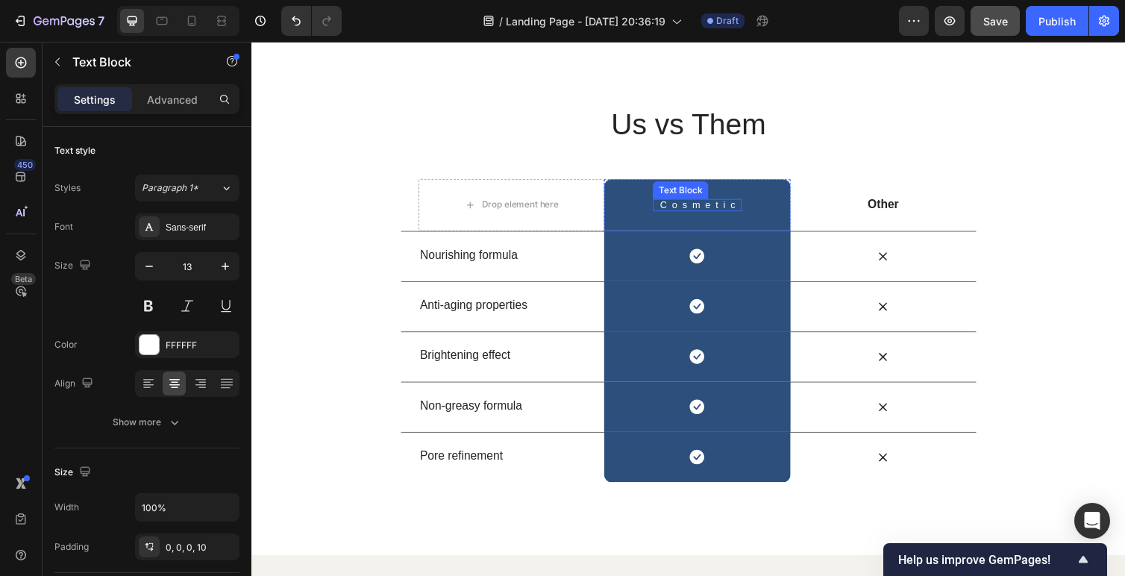
click at [723, 204] on p "Cosmetic" at bounding box center [711, 209] width 82 height 10
click at [783, 183] on icon at bounding box center [780, 188] width 10 height 10
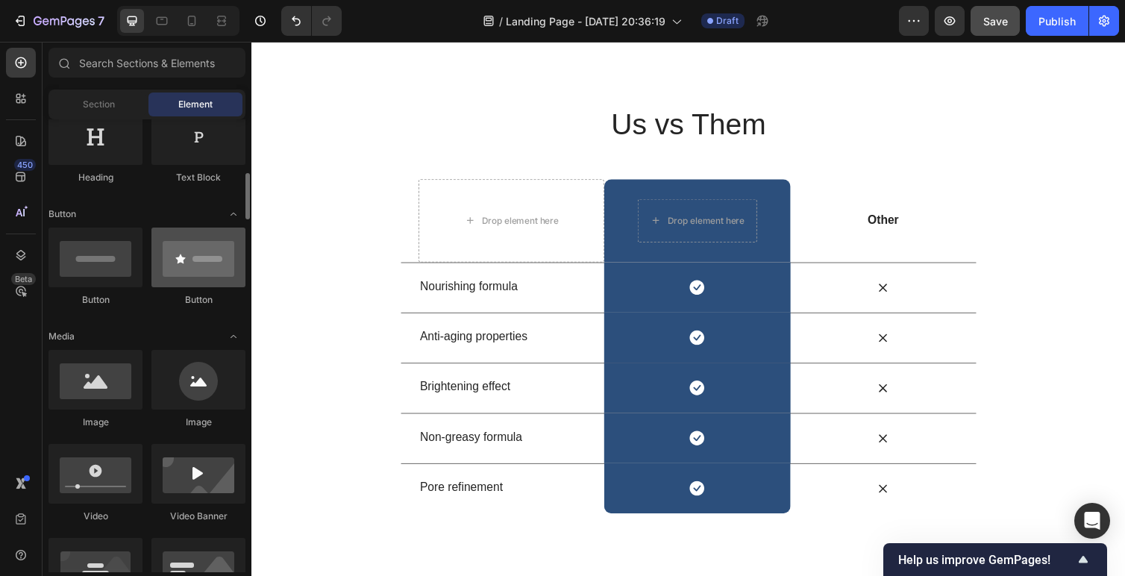
scroll to position [288, 0]
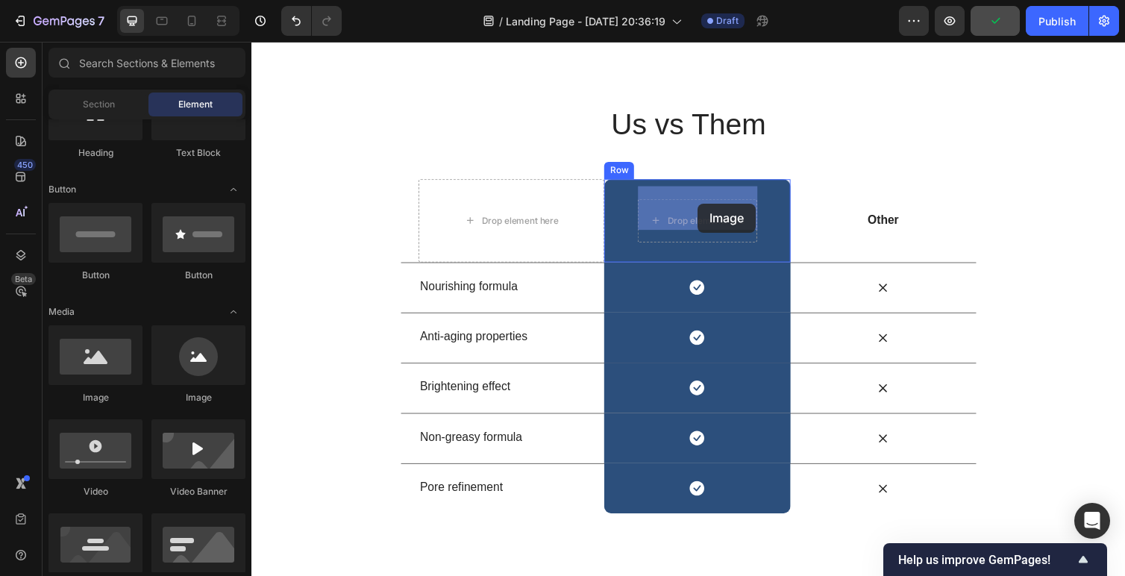
drag, startPoint x: 436, startPoint y: 410, endPoint x: 705, endPoint y: 207, distance: 337.2
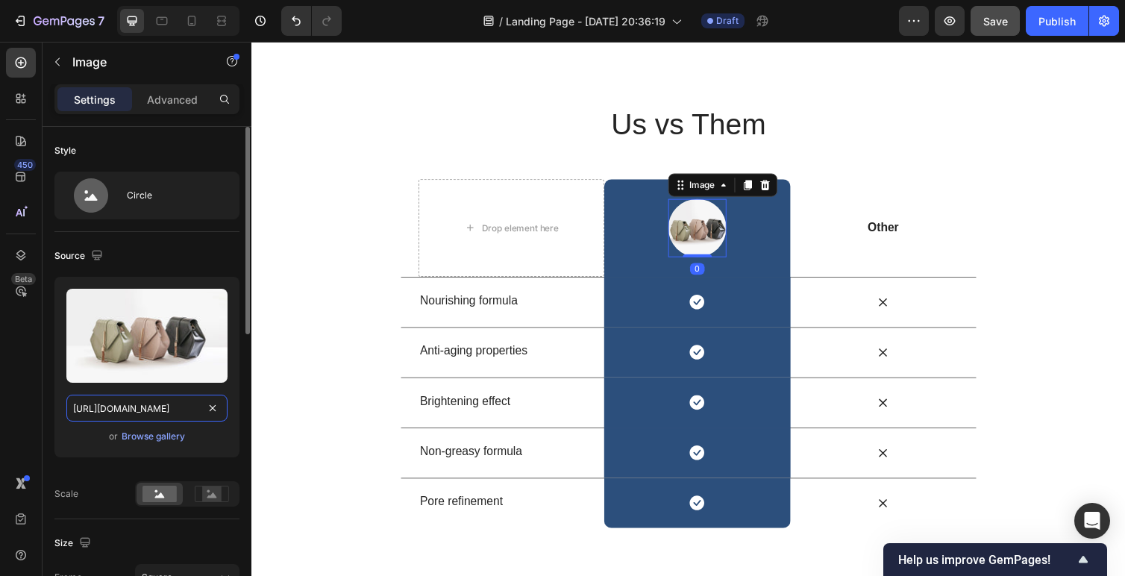
click at [117, 404] on input "https://cdn.shopify.com/s/files/1/2005/9307/files/image_demo.jpg" at bounding box center [146, 408] width 161 height 27
paste input "0504/4672/9387/files/logo.png?v=1678822564"
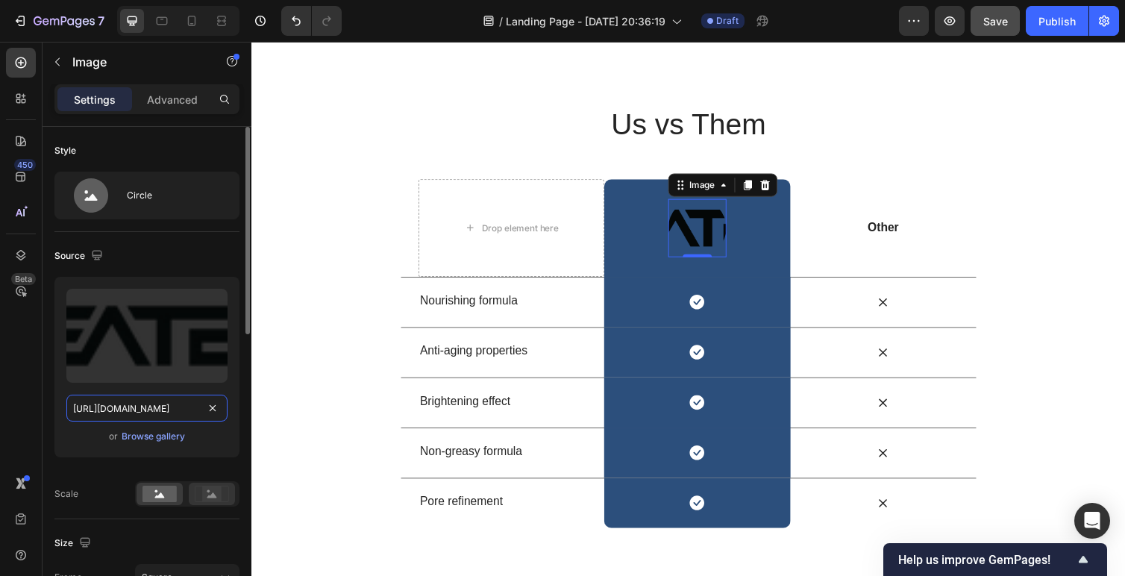
type input "https://cdn.shopify.com/s/files/1/0504/4672/9387/files/logo.png?v=1678822564"
click at [223, 491] on icon at bounding box center [212, 494] width 34 height 16
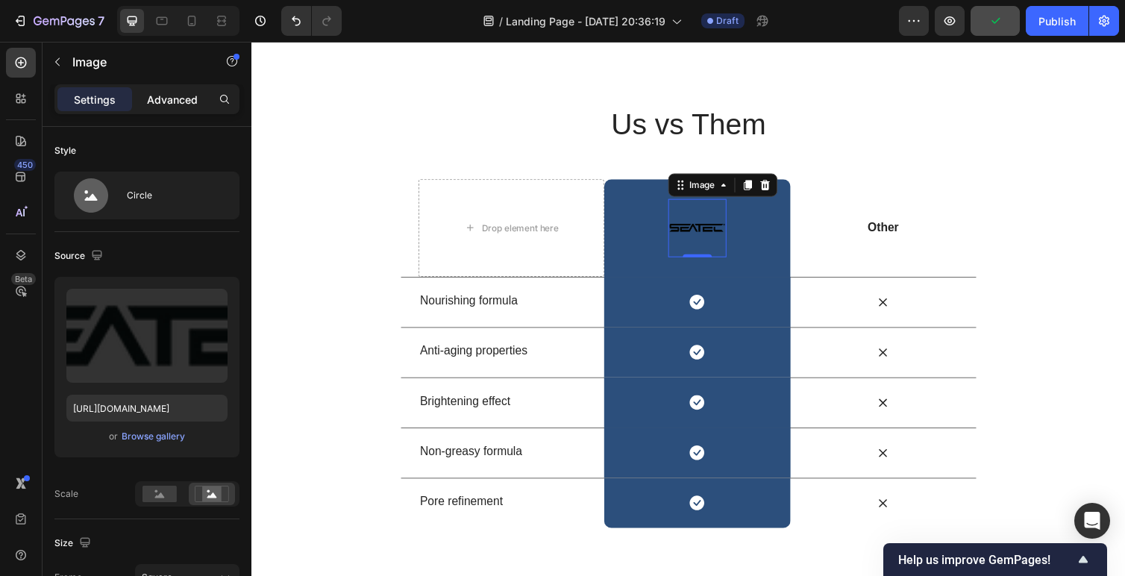
click at [164, 97] on p "Advanced" at bounding box center [172, 100] width 51 height 16
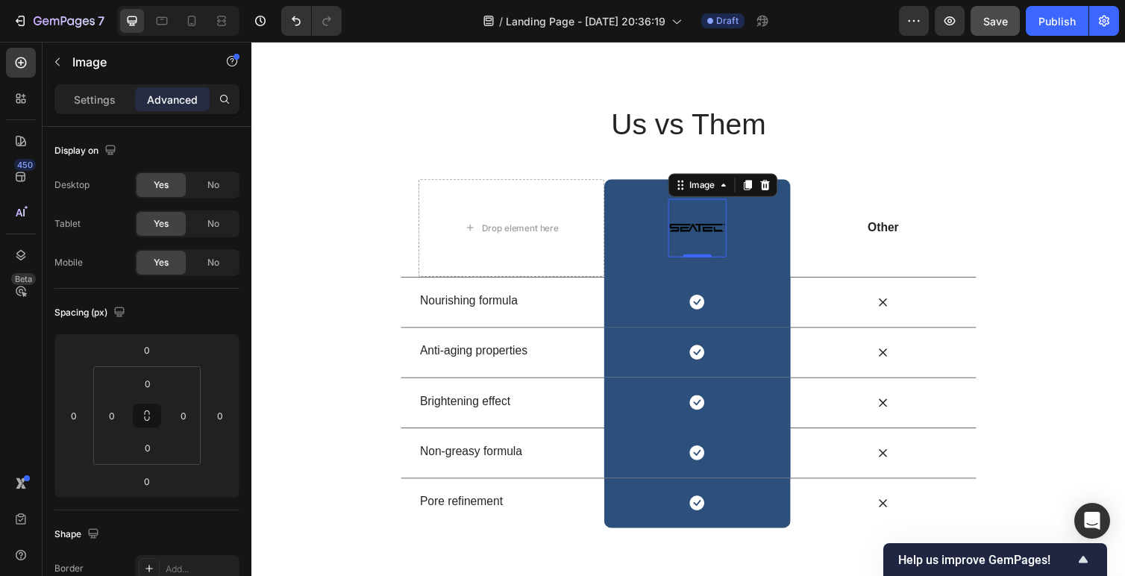
click at [87, 116] on div "Settings Advanced" at bounding box center [147, 105] width 209 height 43
click at [87, 98] on p "Settings" at bounding box center [95, 100] width 42 height 16
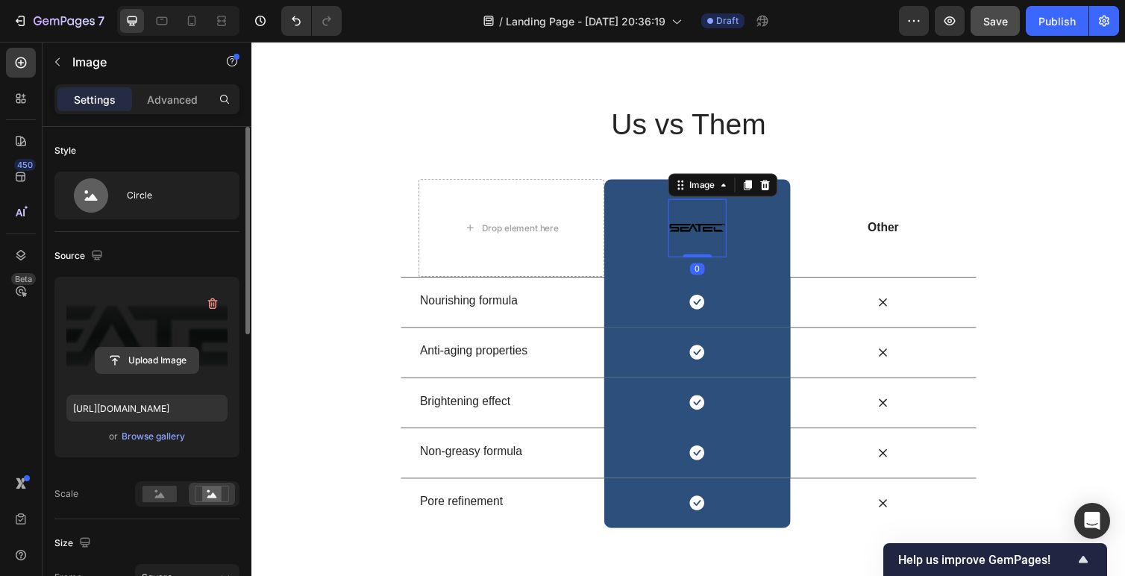
click at [117, 351] on input "file" at bounding box center [146, 360] width 103 height 25
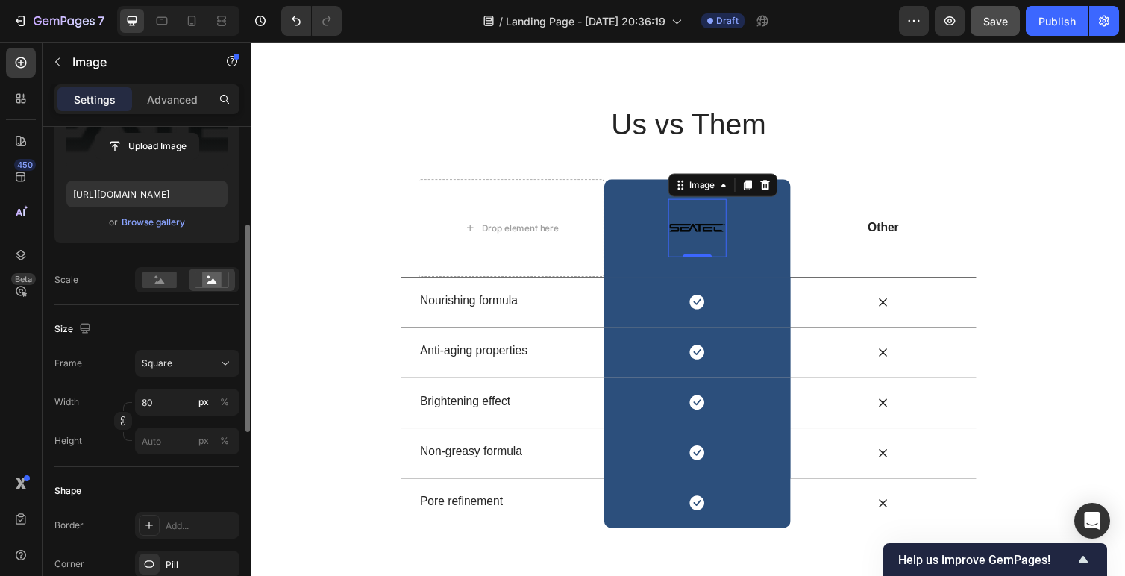
scroll to position [219, 0]
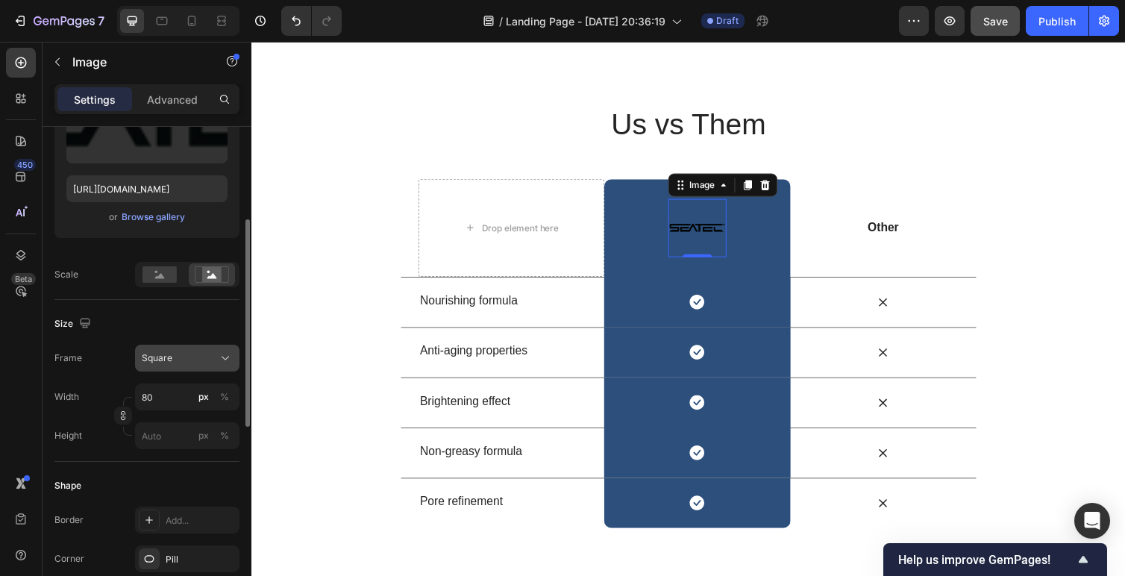
click at [175, 363] on div "Square" at bounding box center [178, 357] width 73 height 13
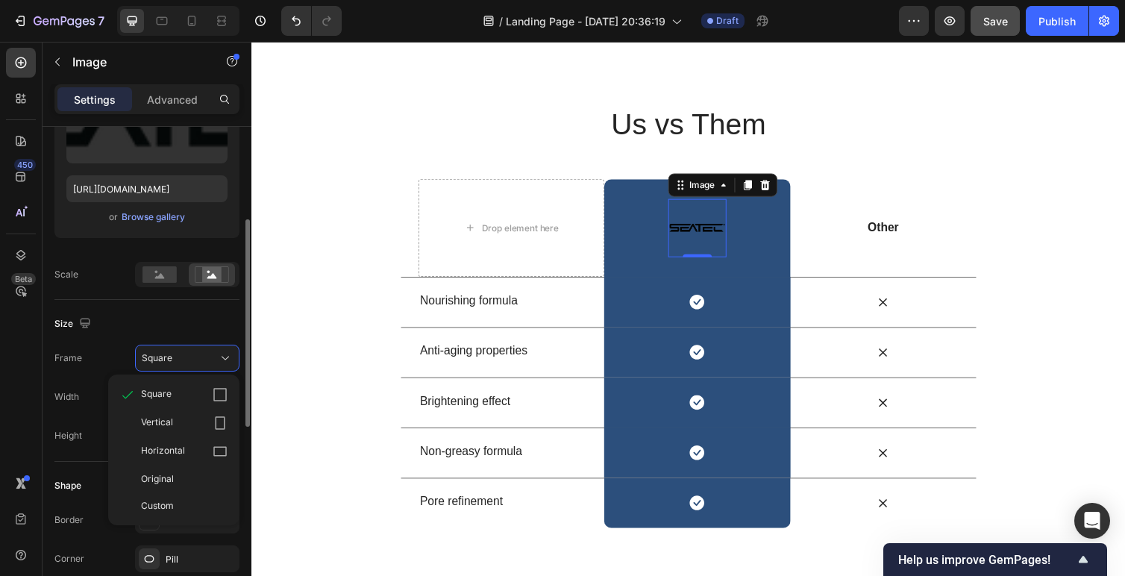
click at [142, 314] on div "Size" at bounding box center [146, 324] width 185 height 24
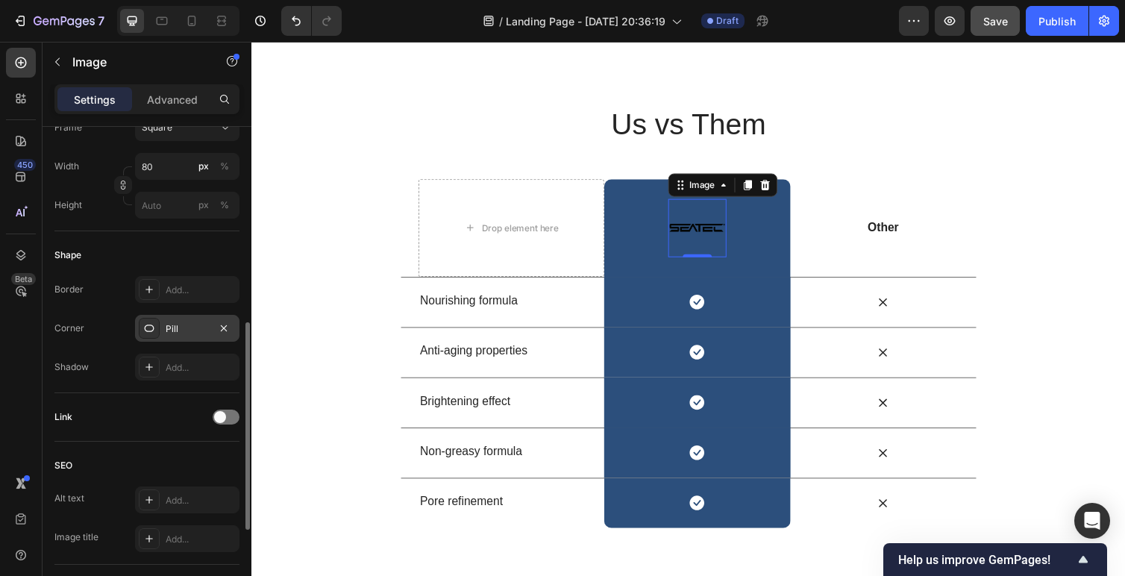
scroll to position [473, 0]
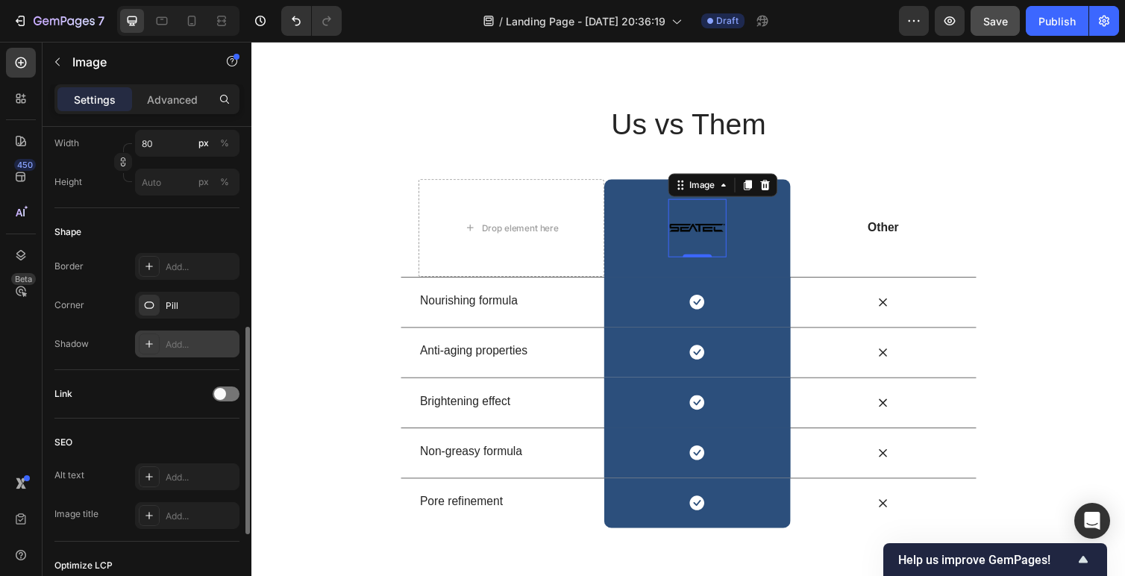
click at [145, 338] on icon at bounding box center [149, 344] width 12 height 12
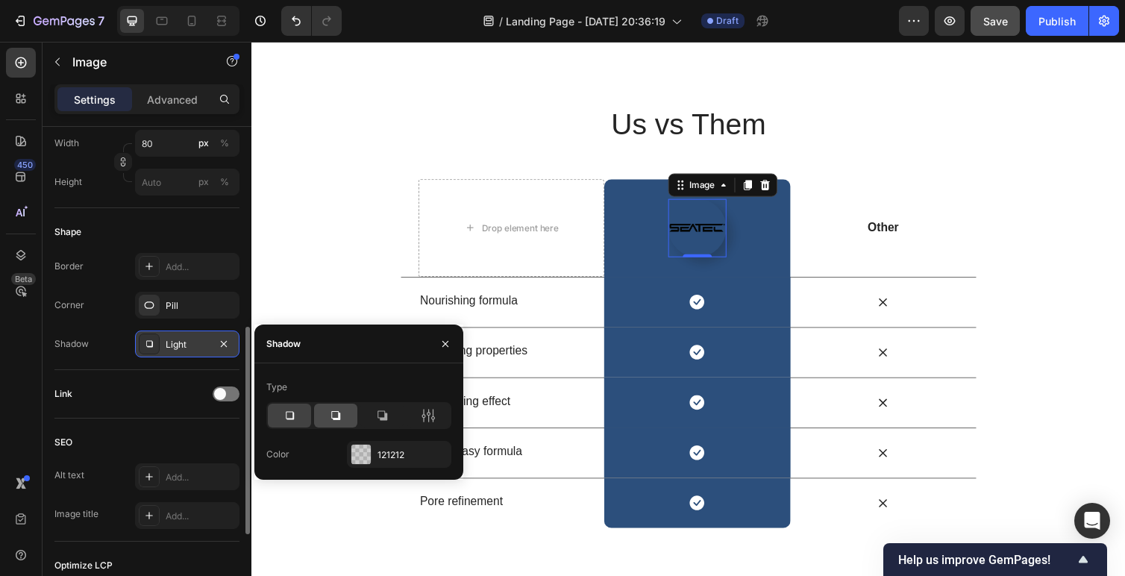
click at [336, 422] on icon at bounding box center [335, 415] width 15 height 15
click at [383, 416] on icon at bounding box center [382, 415] width 15 height 15
click at [419, 421] on div at bounding box center [428, 416] width 43 height 24
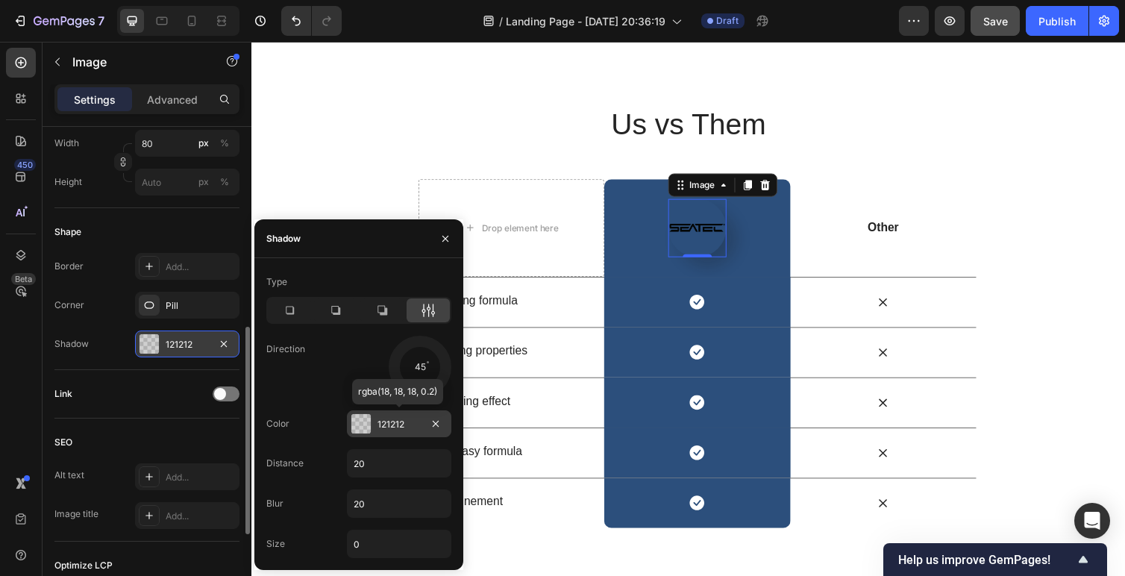
click at [363, 425] on div at bounding box center [360, 423] width 19 height 19
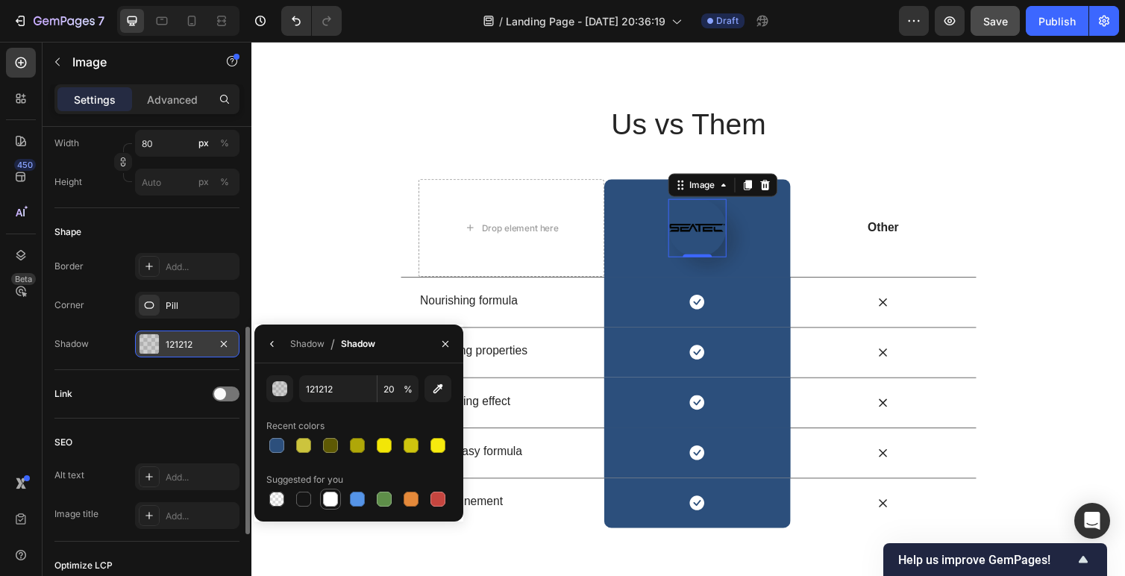
click at [328, 496] on div at bounding box center [330, 499] width 15 height 15
type input "FFFFFF"
type input "100"
type input "121212"
type input "20"
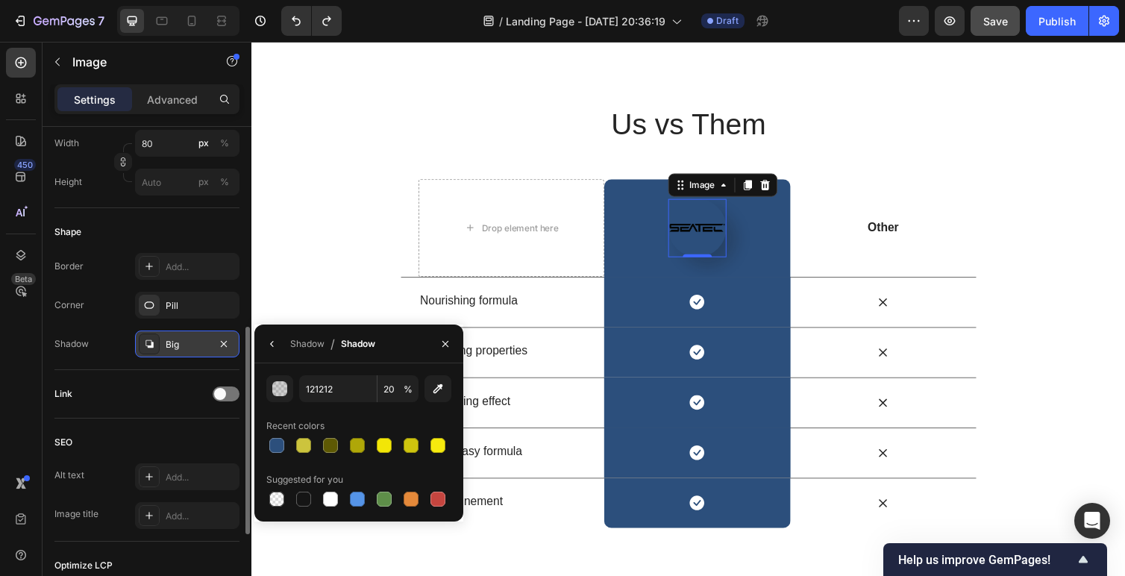
click at [119, 386] on div "Link" at bounding box center [146, 394] width 185 height 24
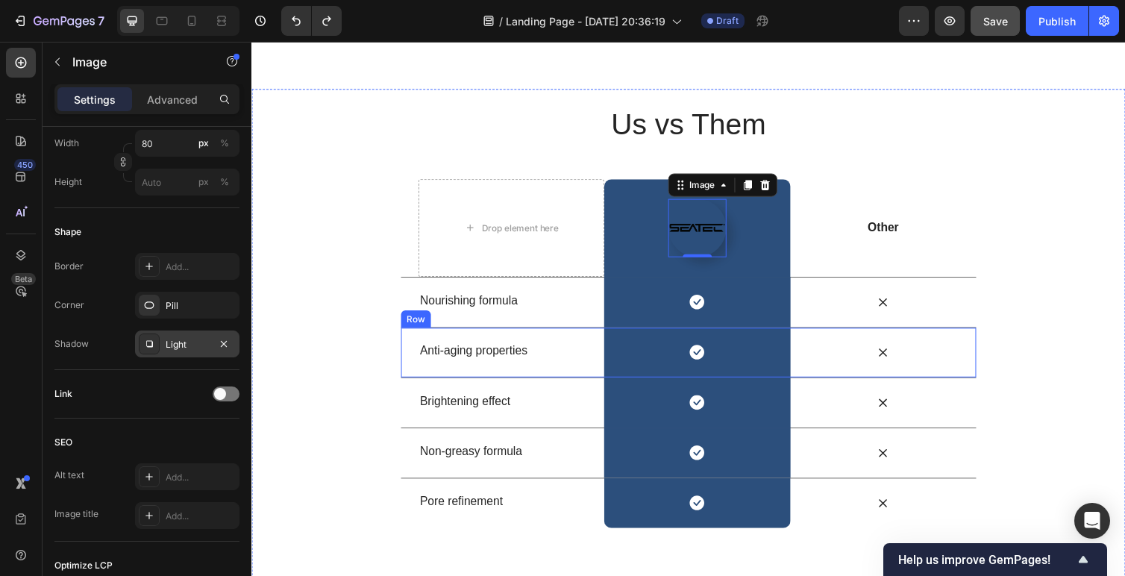
click at [600, 335] on div "Anti-aging properties Text Block" at bounding box center [517, 360] width 190 height 51
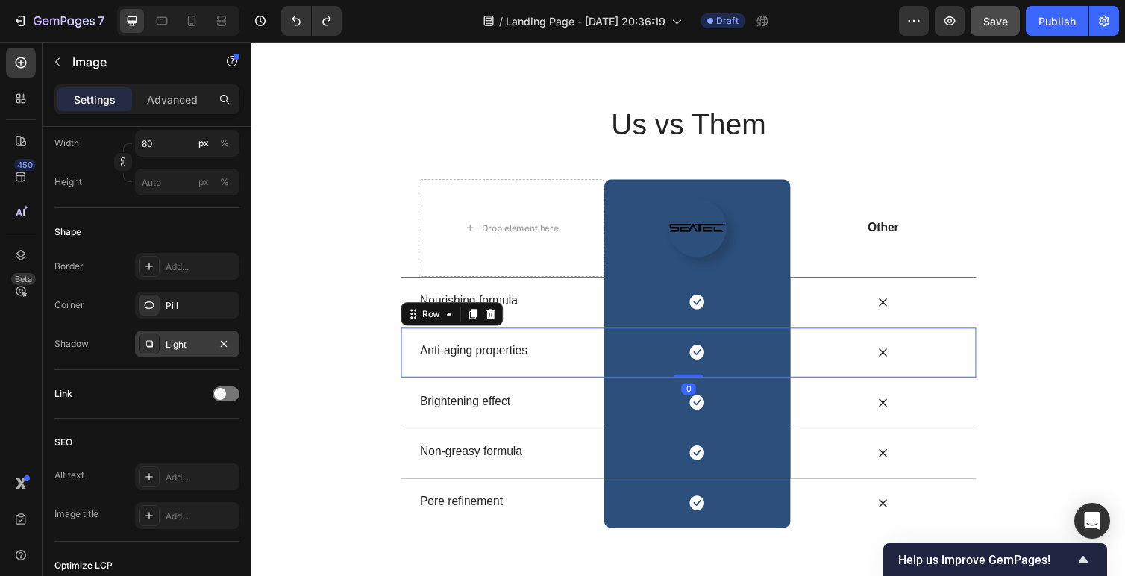
scroll to position [0, 0]
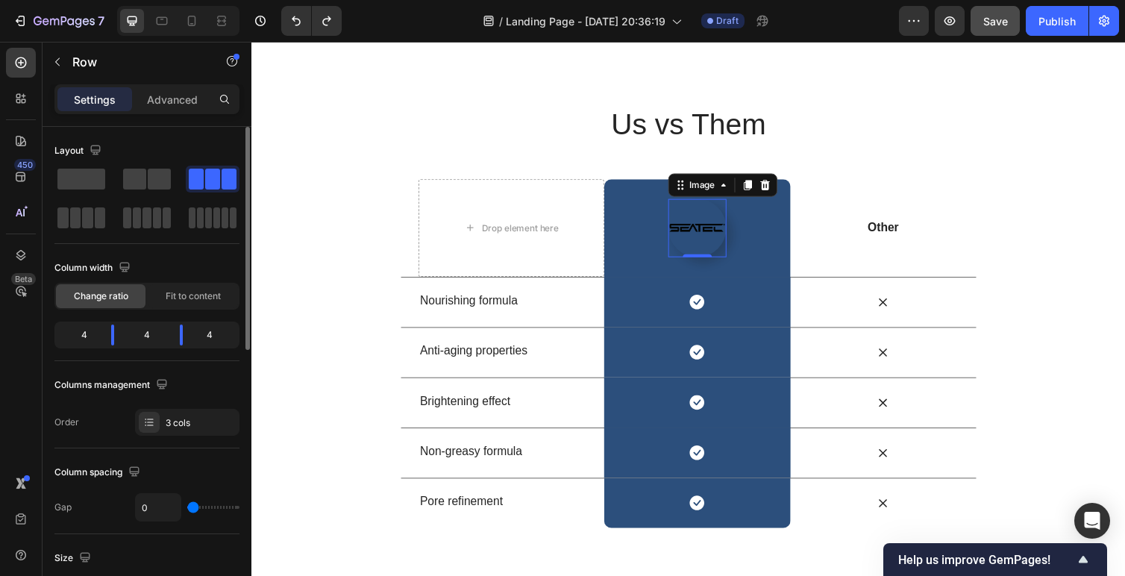
click at [702, 224] on img at bounding box center [708, 233] width 60 height 60
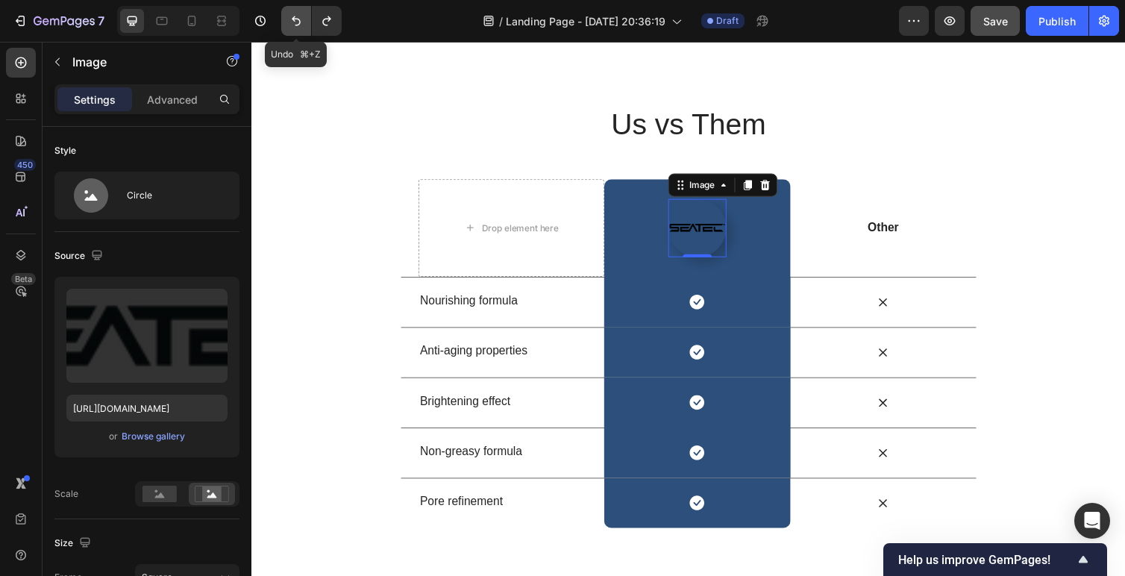
click at [292, 20] on icon "Undo/Redo" at bounding box center [296, 20] width 15 height 15
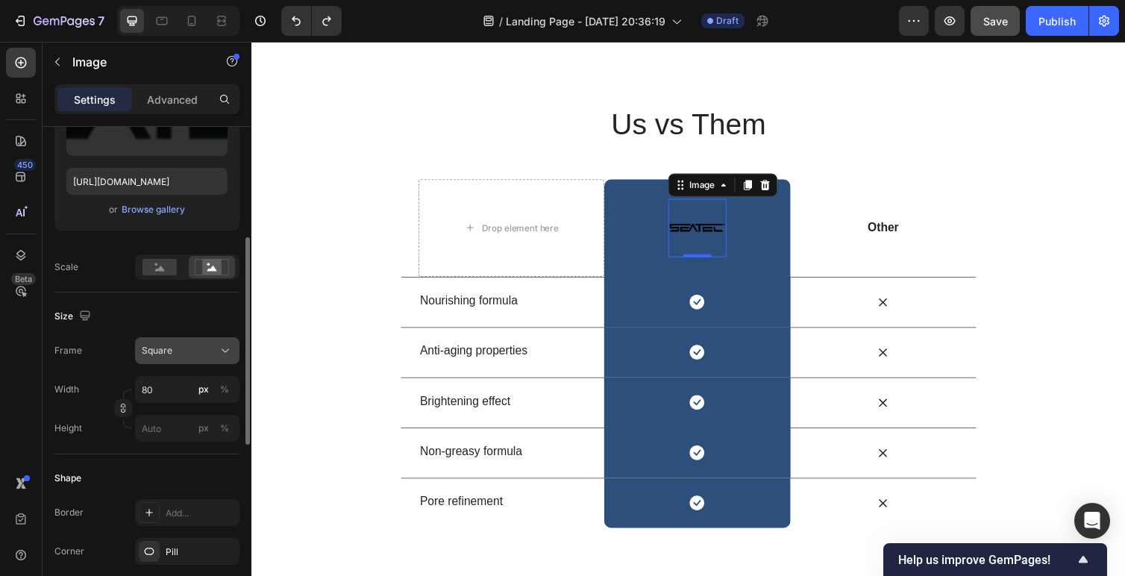
scroll to position [304, 0]
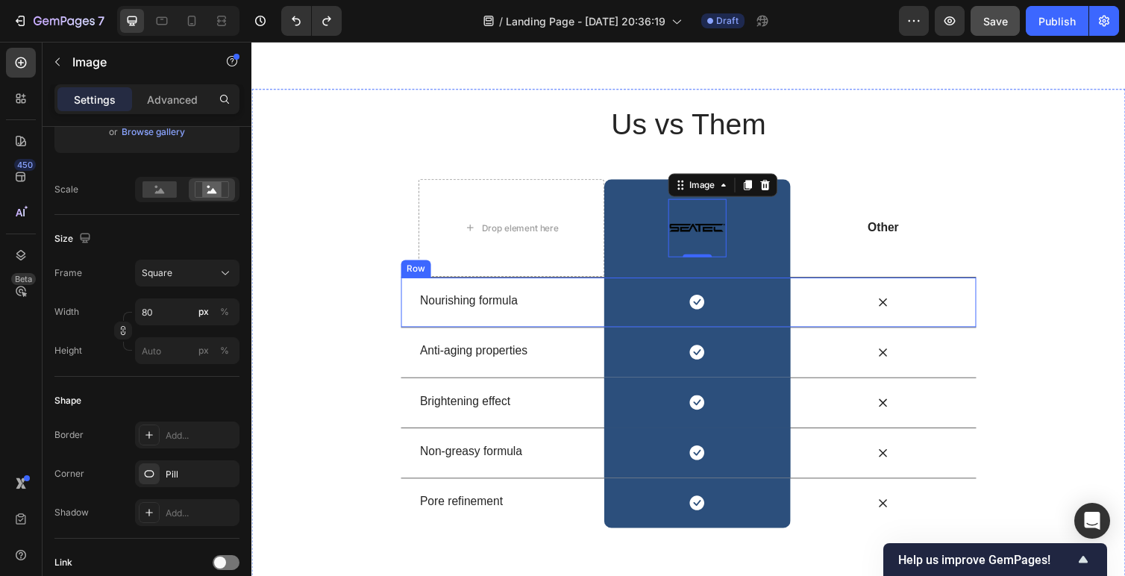
click at [944, 299] on div "Icon" at bounding box center [899, 308] width 190 height 19
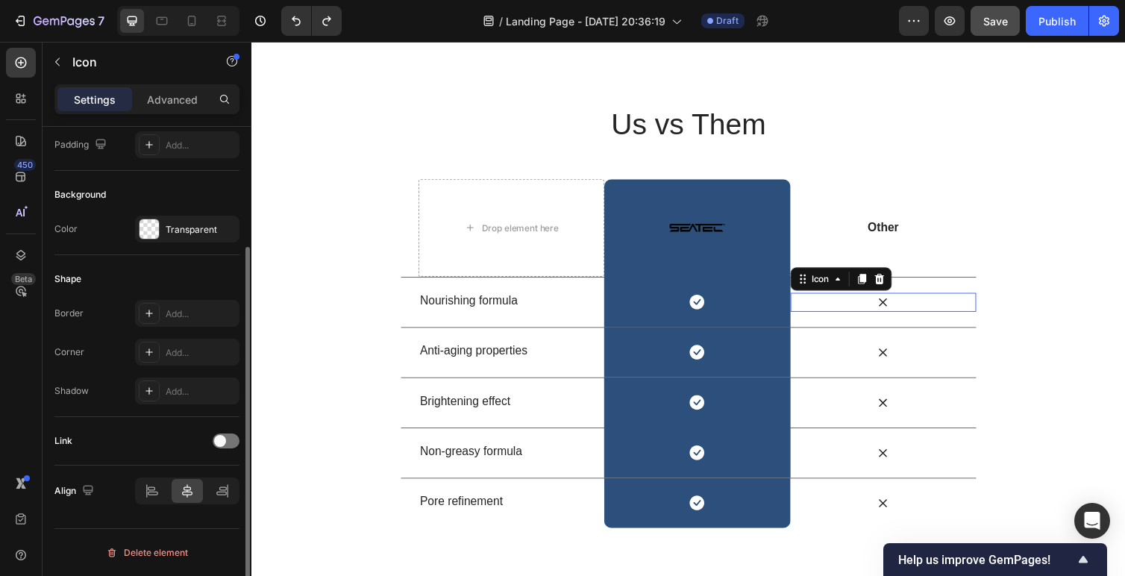
scroll to position [0, 0]
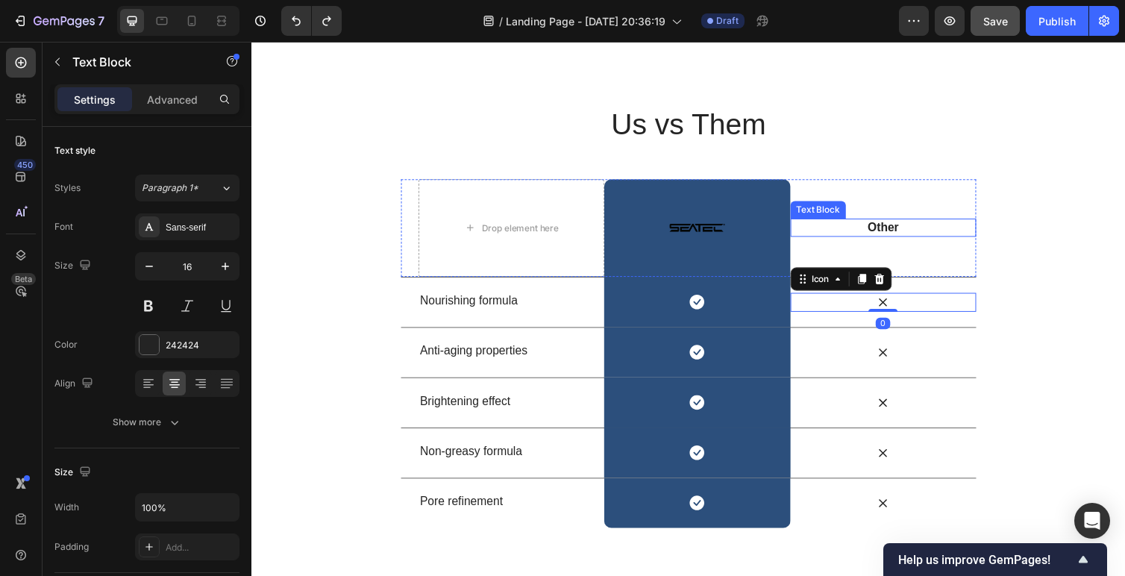
click at [901, 225] on p "Other" at bounding box center [898, 233] width 187 height 16
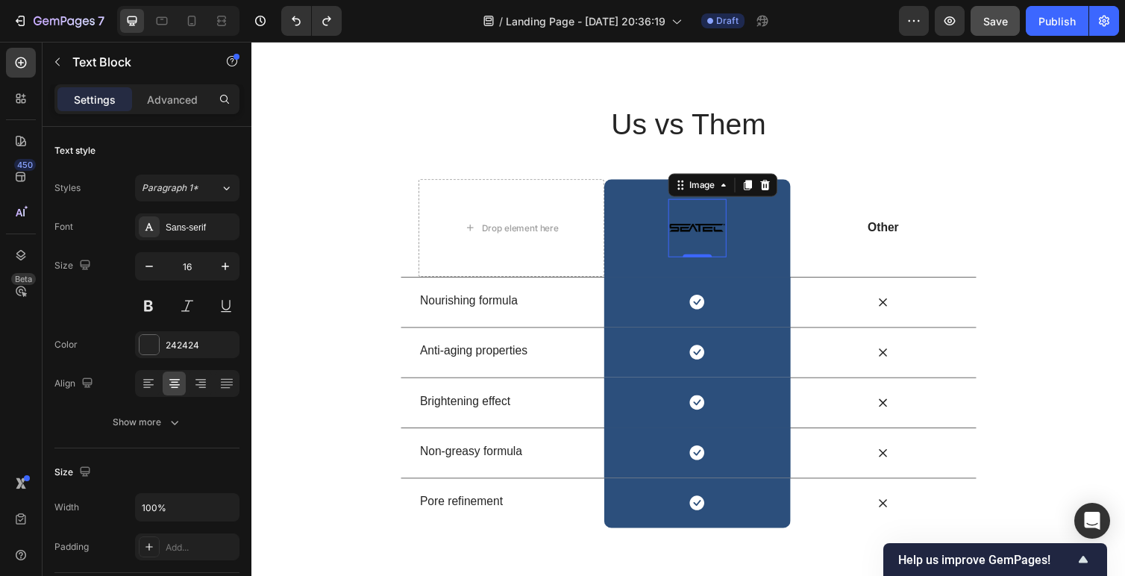
click at [722, 218] on img at bounding box center [708, 233] width 60 height 60
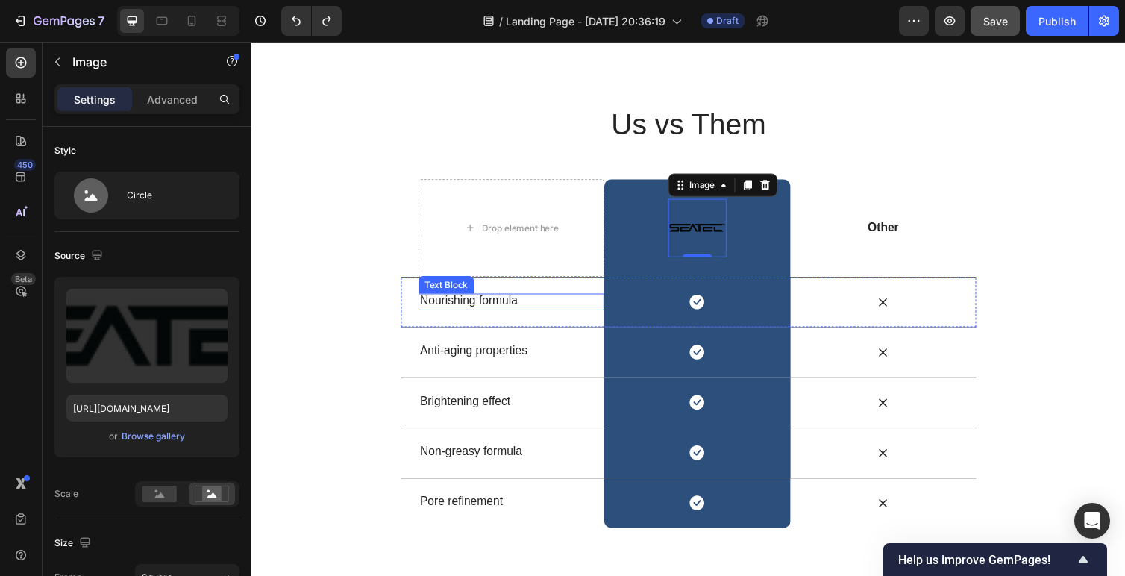
click at [501, 300] on p "Nourishing formula" at bounding box center [517, 308] width 187 height 16
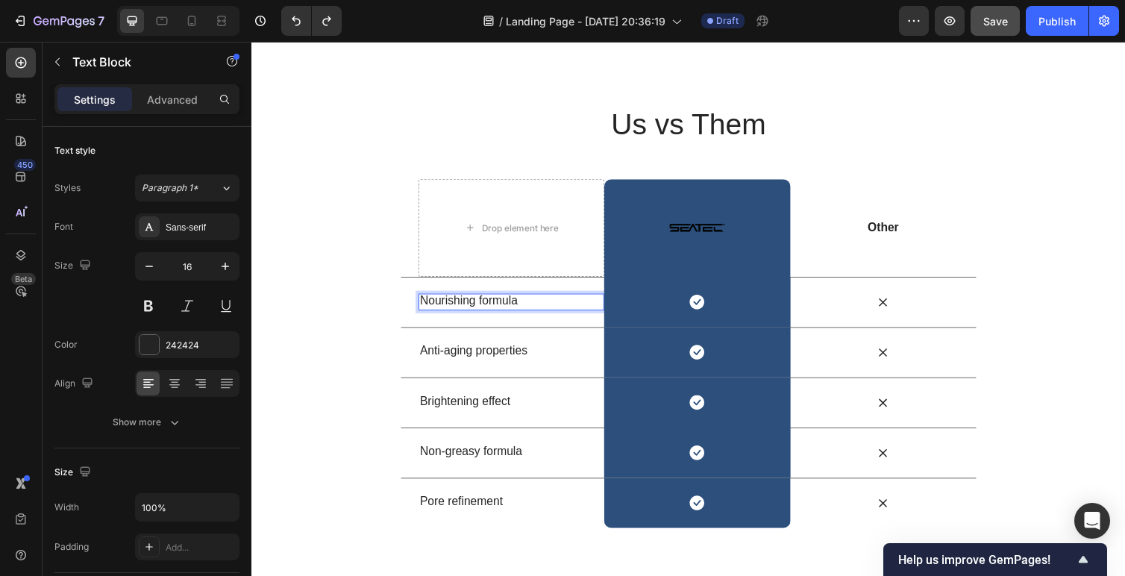
click at [470, 300] on p "Nourishing formula" at bounding box center [517, 308] width 187 height 16
click at [483, 351] on p "Anti-aging properties" at bounding box center [517, 359] width 187 height 16
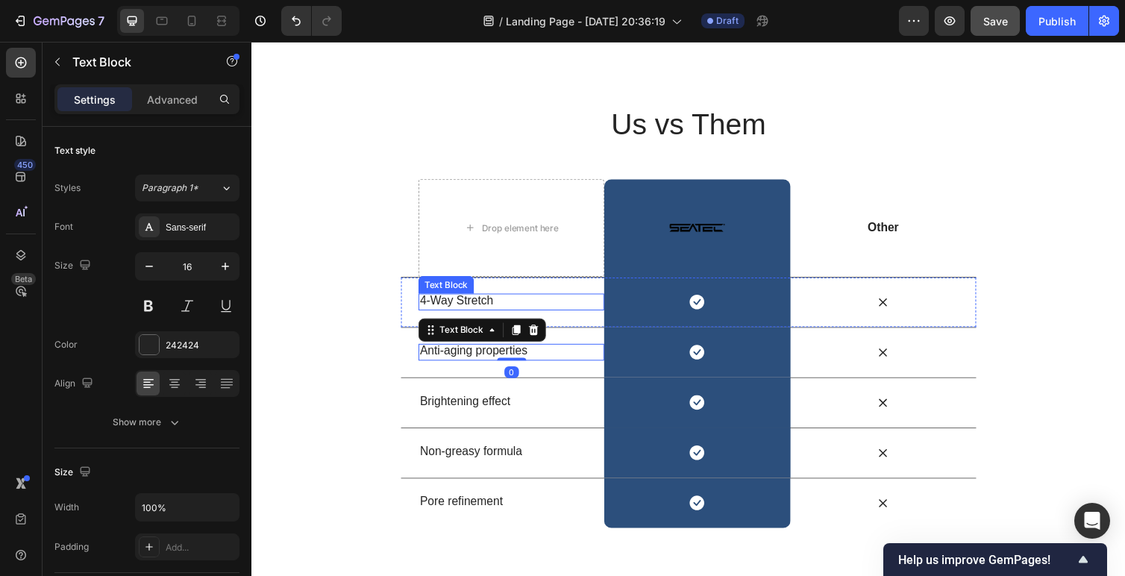
click at [507, 300] on p "4-Way Stretch" at bounding box center [517, 308] width 187 height 16
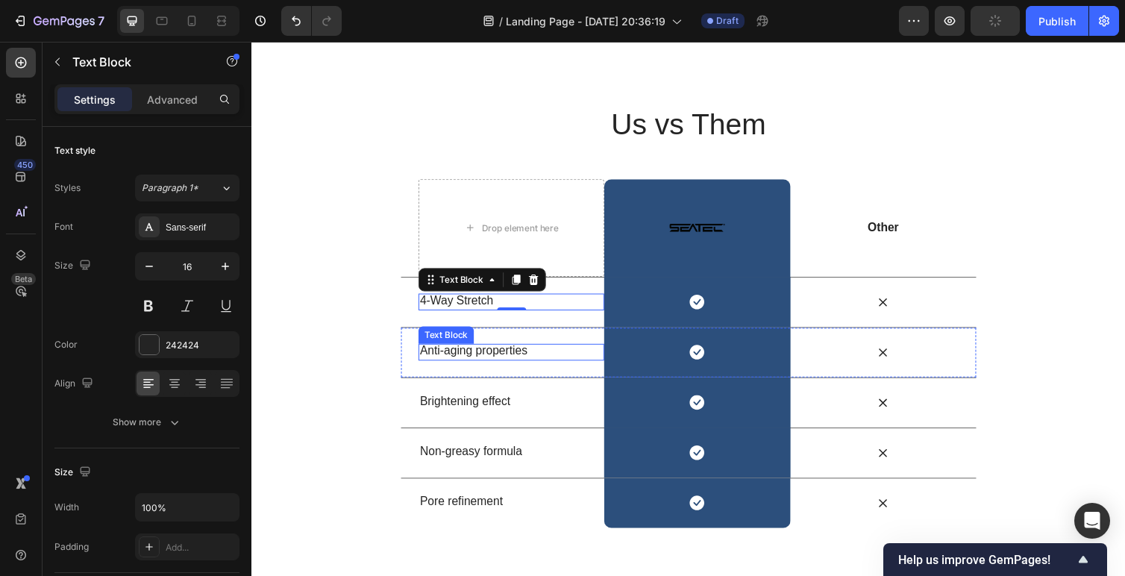
click at [492, 351] on p "Anti-aging properties" at bounding box center [517, 359] width 187 height 16
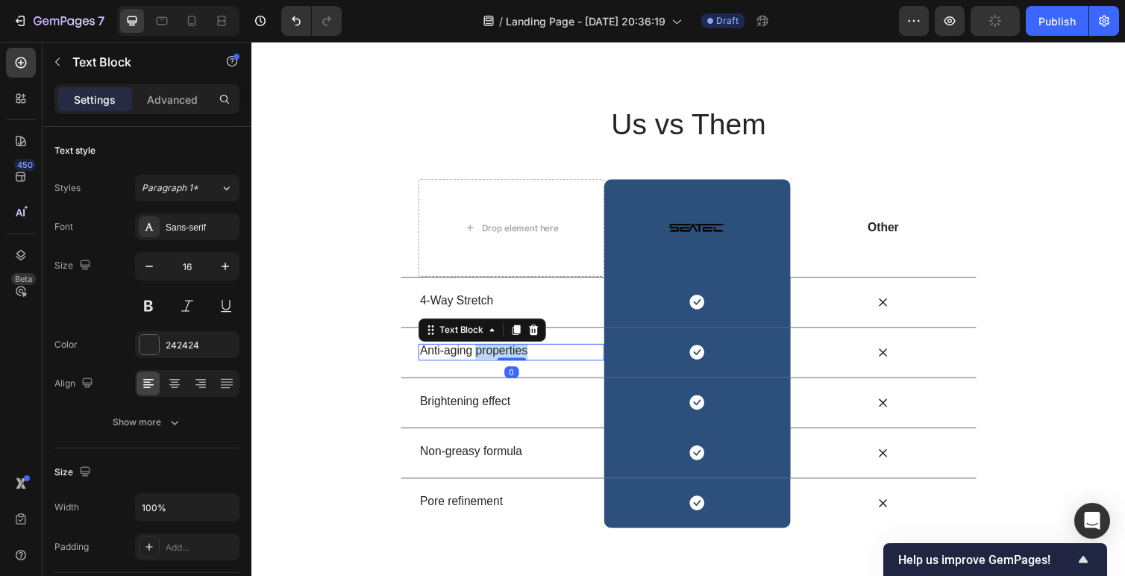
click at [492, 351] on p "Anti-aging properties" at bounding box center [517, 359] width 187 height 16
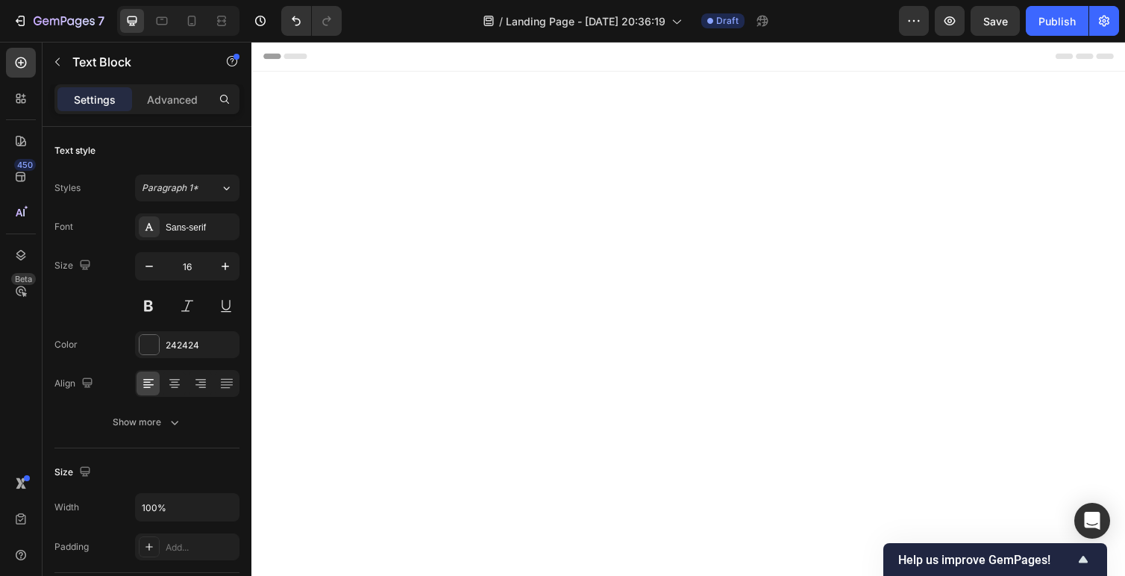
scroll to position [1749, 0]
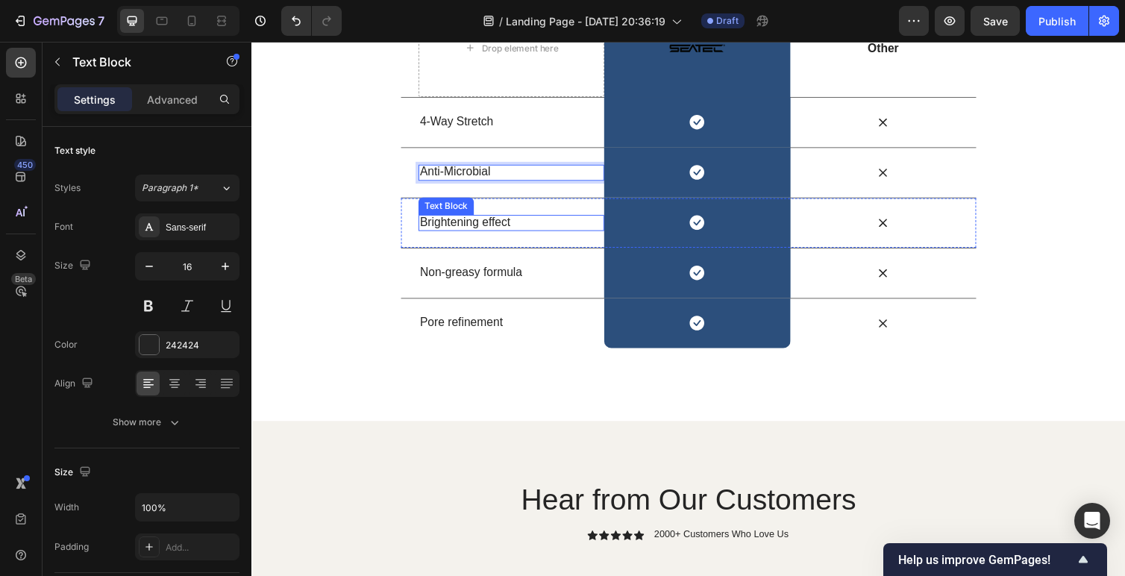
click at [466, 235] on p "Brightening effect" at bounding box center [517, 227] width 187 height 16
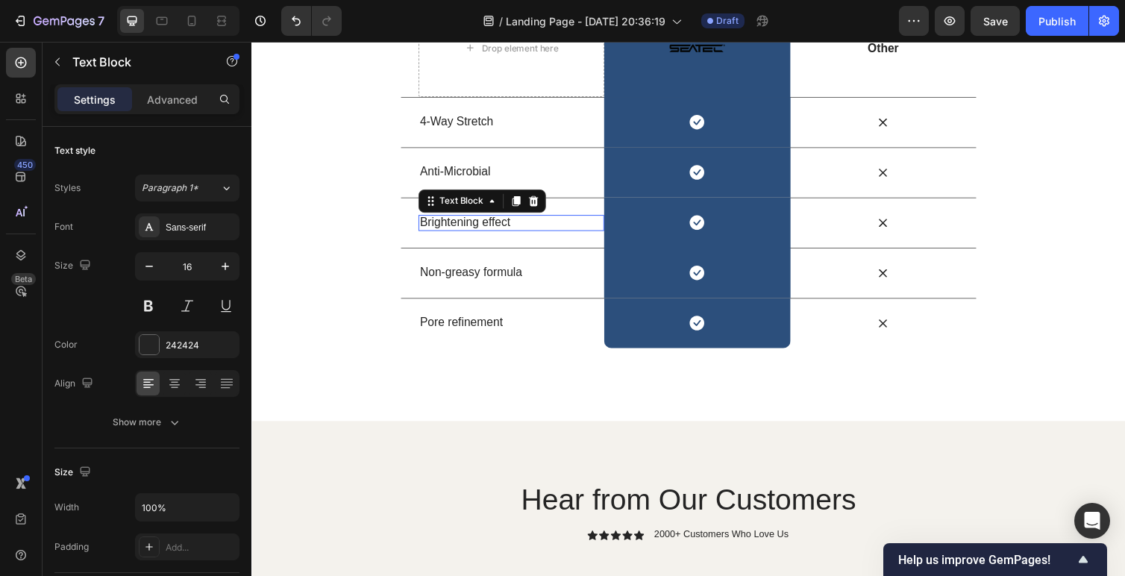
click at [466, 235] on p "Brightening effect" at bounding box center [517, 227] width 187 height 16
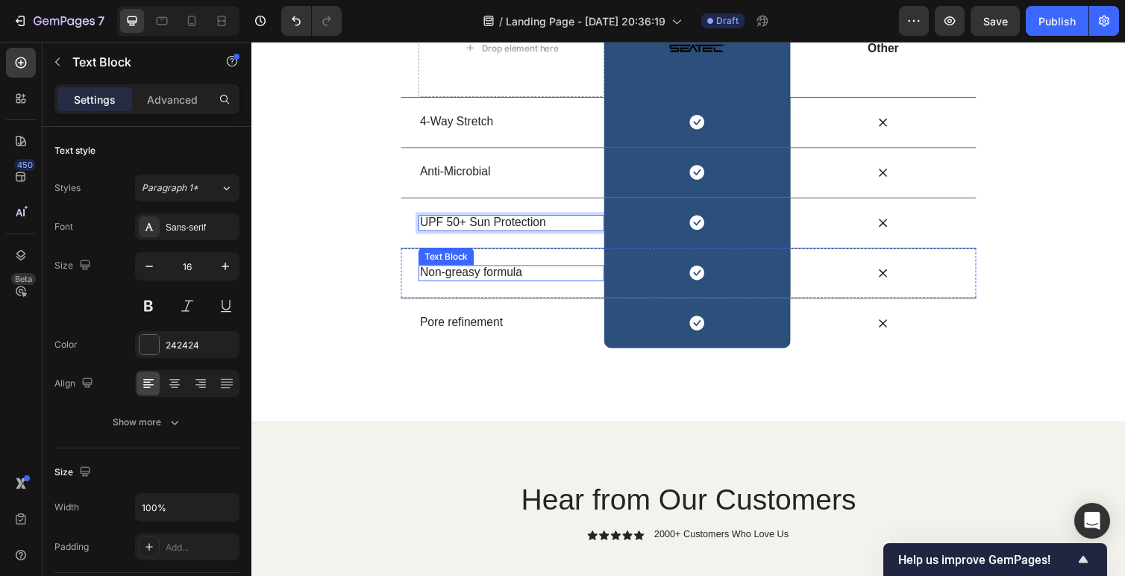
click at [466, 286] on p "Non-greasy formula" at bounding box center [517, 279] width 187 height 16
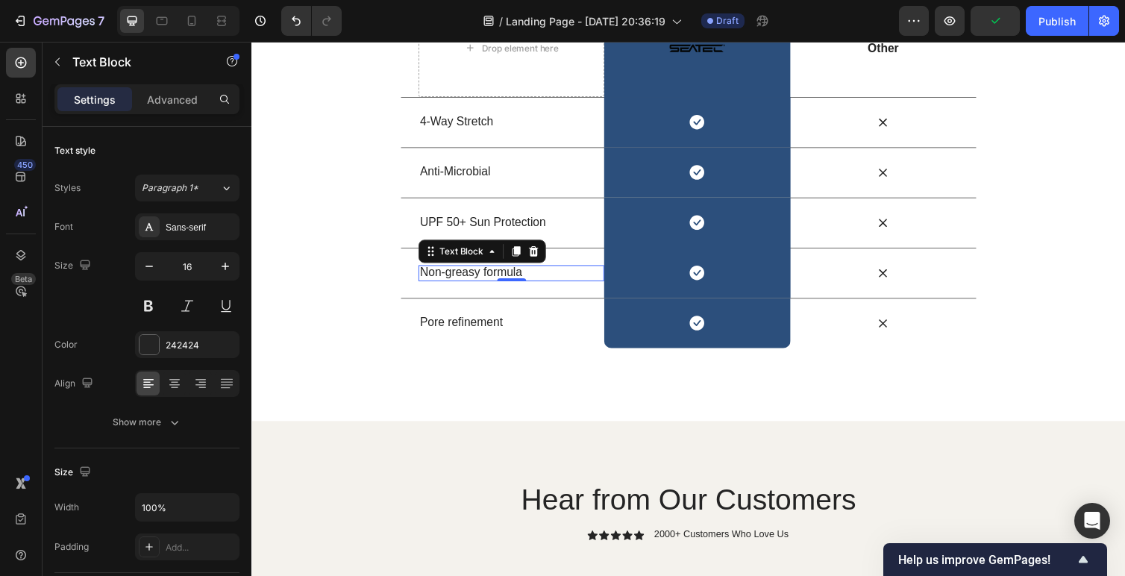
click at [461, 286] on p "Non-greasy formula" at bounding box center [517, 279] width 187 height 16
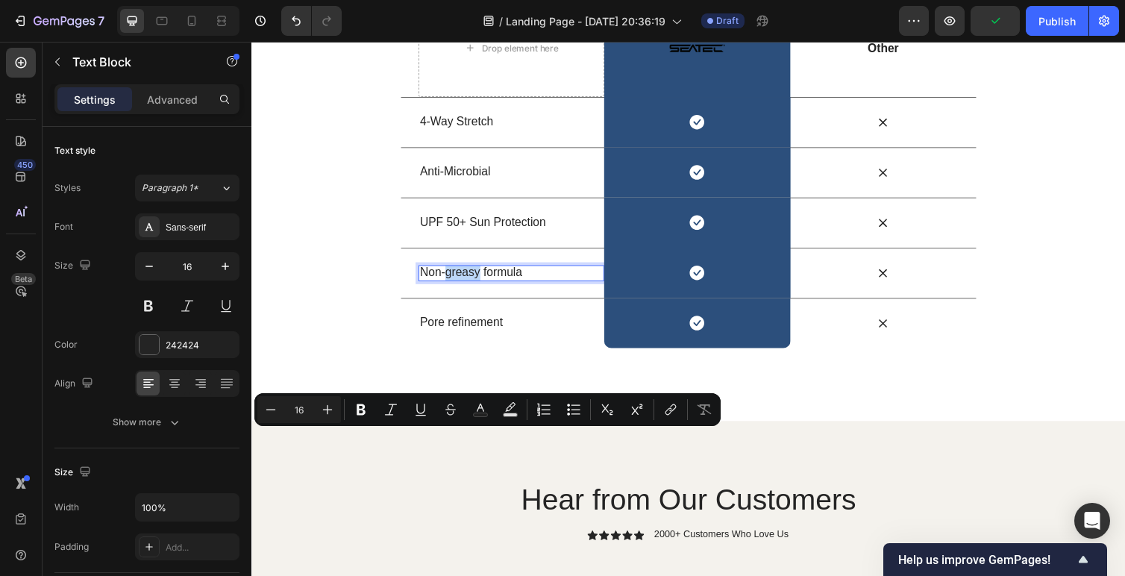
click at [461, 286] on p "Non-greasy formula" at bounding box center [517, 279] width 187 height 16
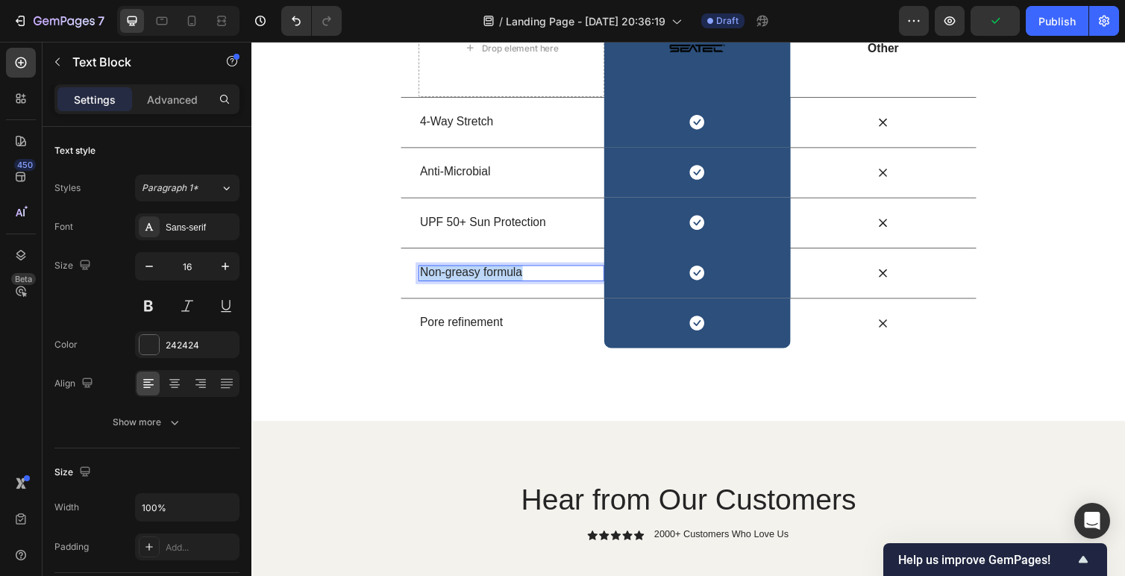
click at [461, 286] on p "Non-greasy formula" at bounding box center [517, 279] width 187 height 16
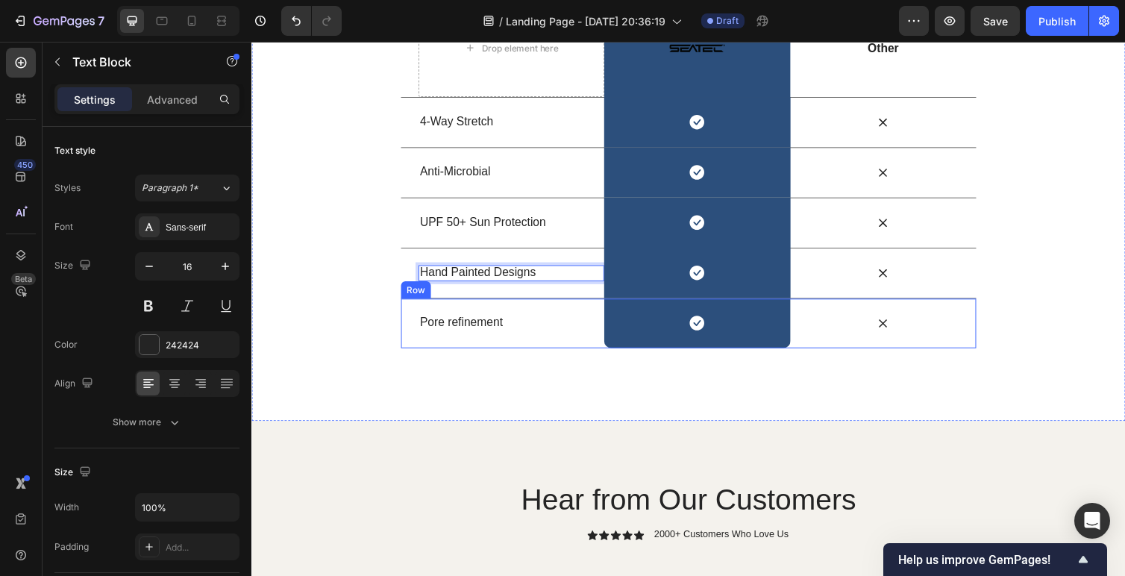
click at [468, 338] on p "Pore refinement" at bounding box center [517, 330] width 187 height 16
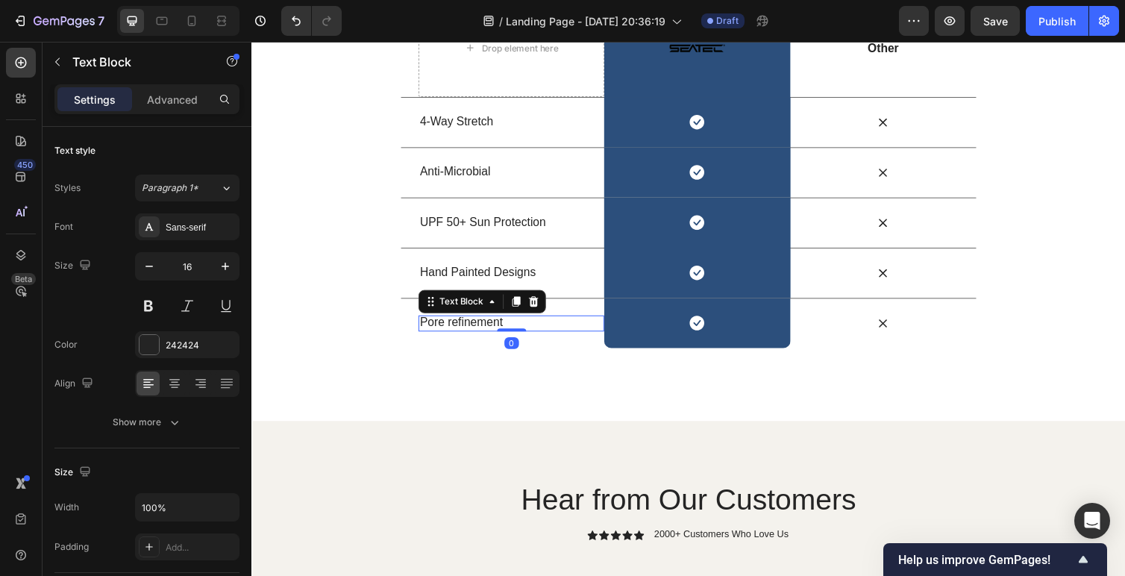
click at [468, 338] on p "Pore refinement" at bounding box center [517, 330] width 187 height 16
click at [344, 356] on div "Us vs Them Heading Row Drop element here Image Row Other Text Block Row 4-Way S…" at bounding box center [698, 138] width 895 height 435
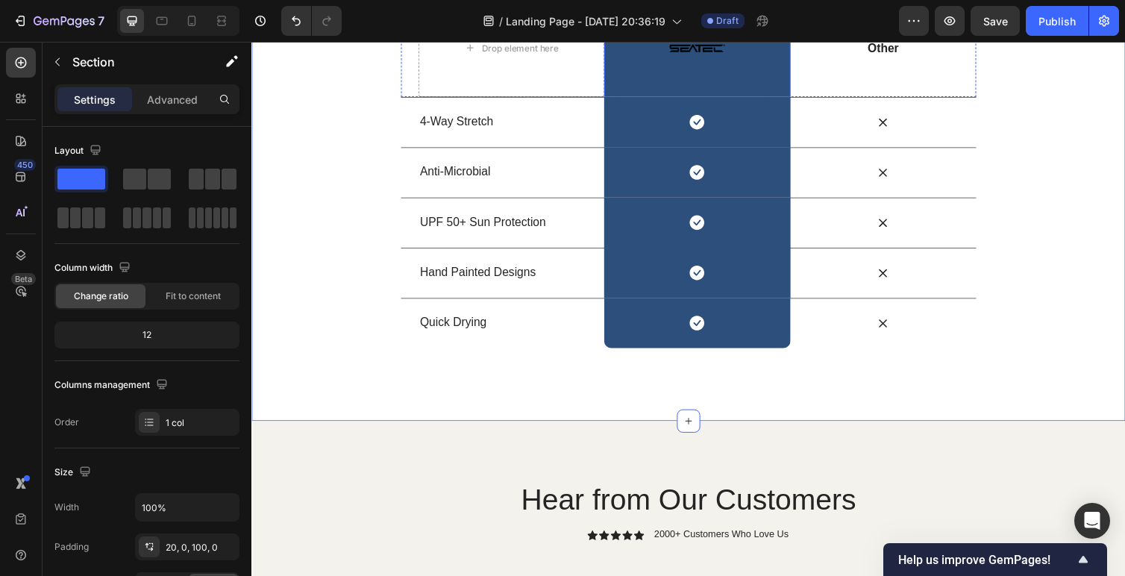
click at [776, 98] on div "Image Row" at bounding box center [708, 49] width 190 height 100
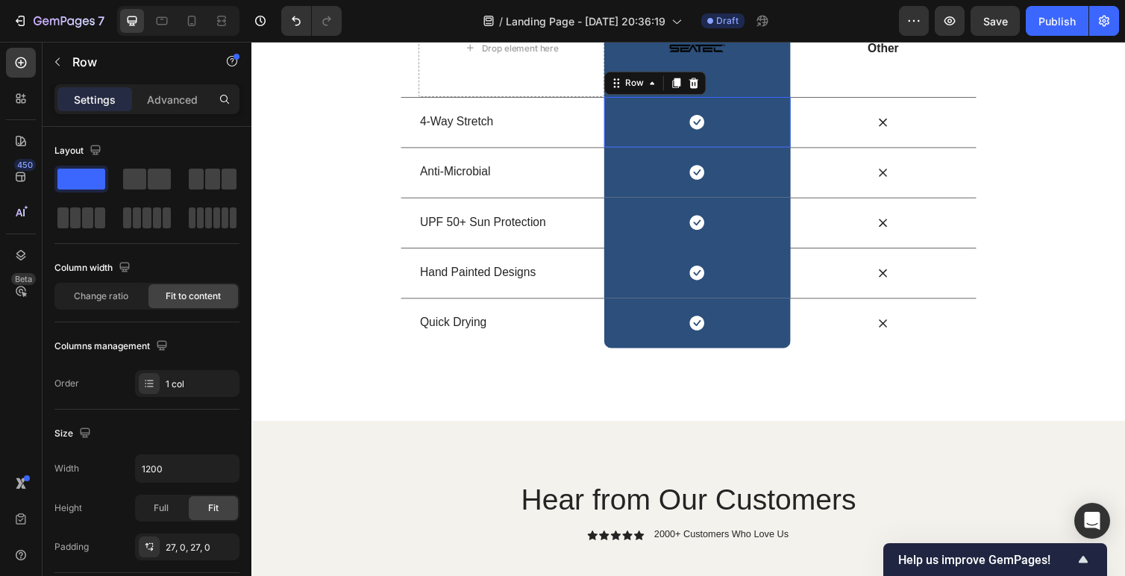
click at [769, 150] on div "Icon Row 0" at bounding box center [708, 123] width 190 height 51
click at [769, 98] on div "Image Row" at bounding box center [708, 49] width 190 height 100
click at [767, 150] on div "Icon Row" at bounding box center [708, 123] width 190 height 51
click at [753, 201] on div "Icon Row" at bounding box center [708, 175] width 190 height 51
click at [766, 98] on div "Image Row" at bounding box center [708, 49] width 190 height 100
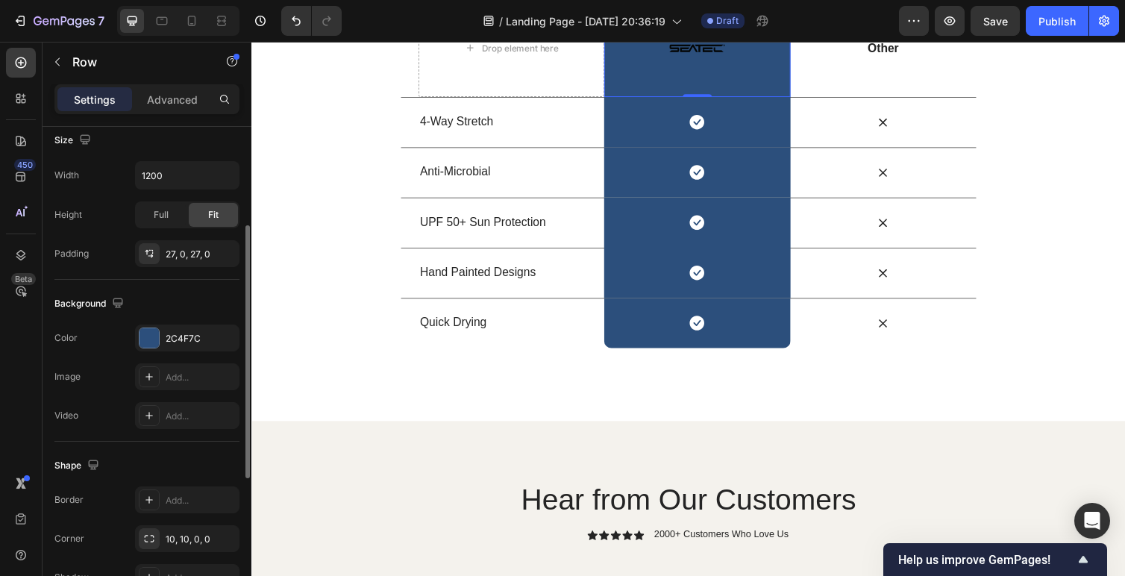
scroll to position [310, 0]
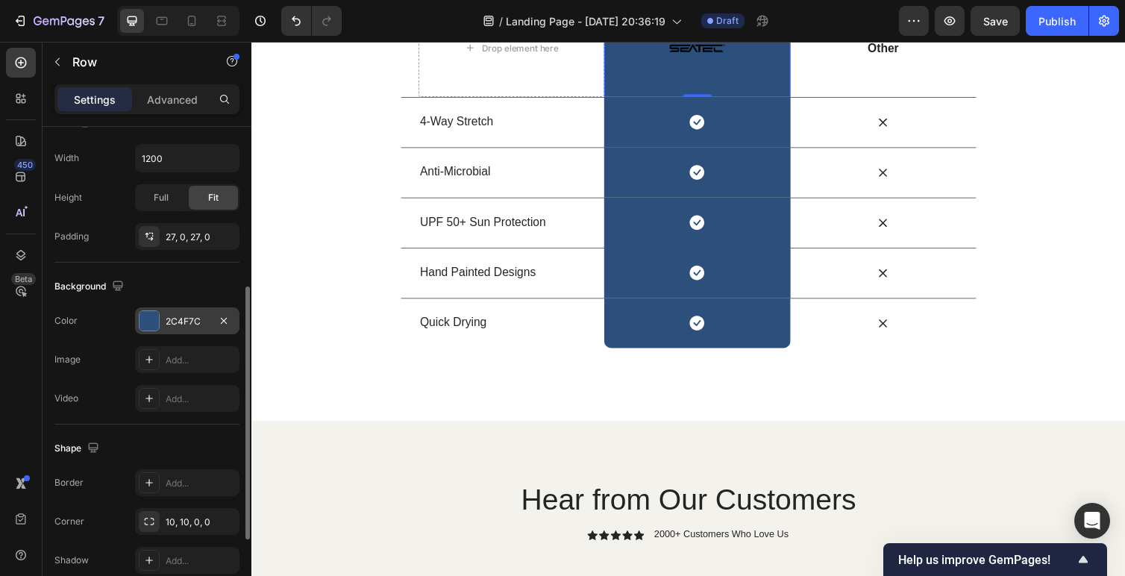
click at [161, 326] on div "2C4F7C" at bounding box center [187, 320] width 104 height 27
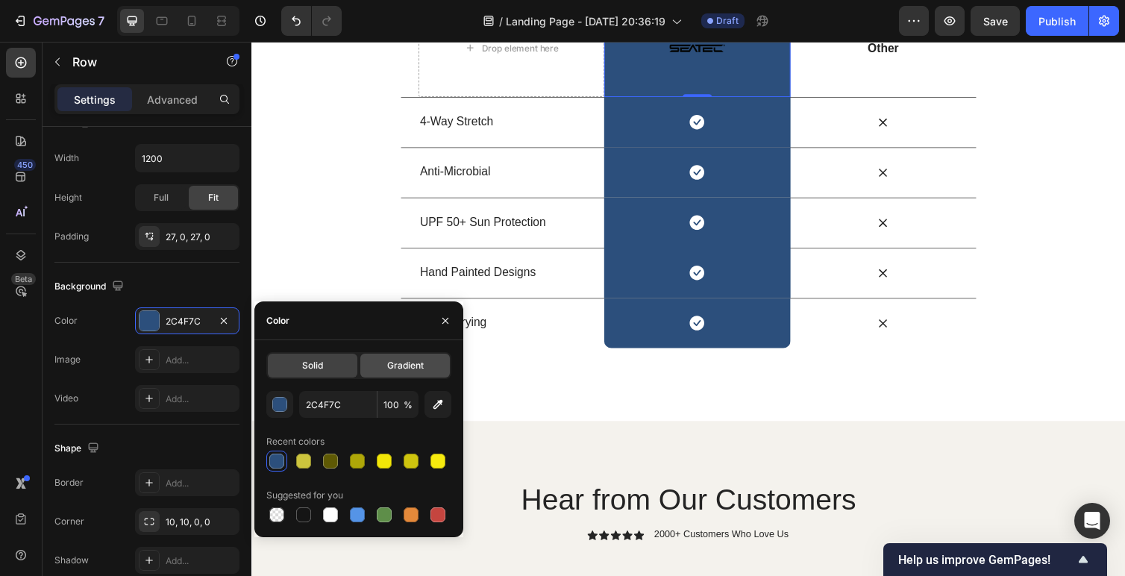
click at [386, 366] on div "Gradient" at bounding box center [405, 366] width 90 height 24
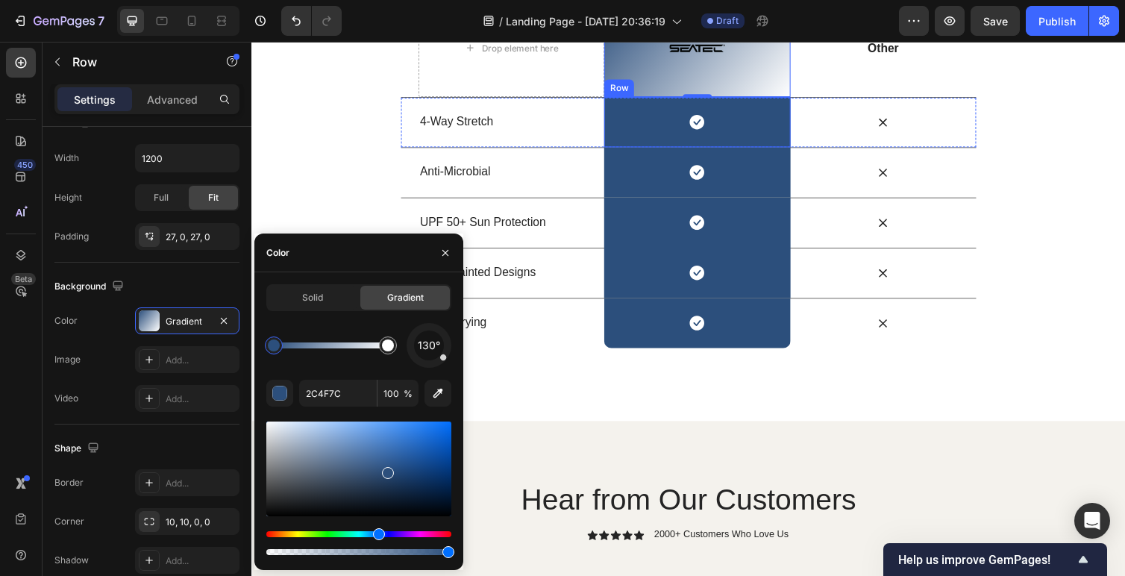
click at [644, 150] on div "Icon Row" at bounding box center [708, 123] width 190 height 51
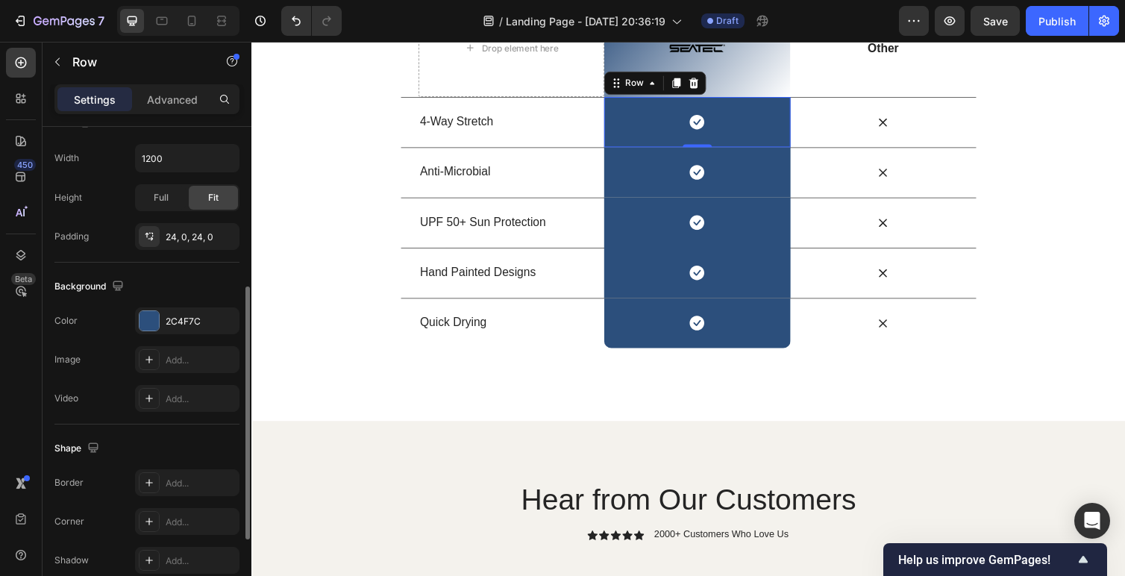
click at [181, 336] on div "The changes might be hidden by the video. Color 2C4F7C Image Add... Video Add..." at bounding box center [146, 359] width 185 height 104
click at [181, 323] on div "2C4F7C" at bounding box center [187, 321] width 43 height 13
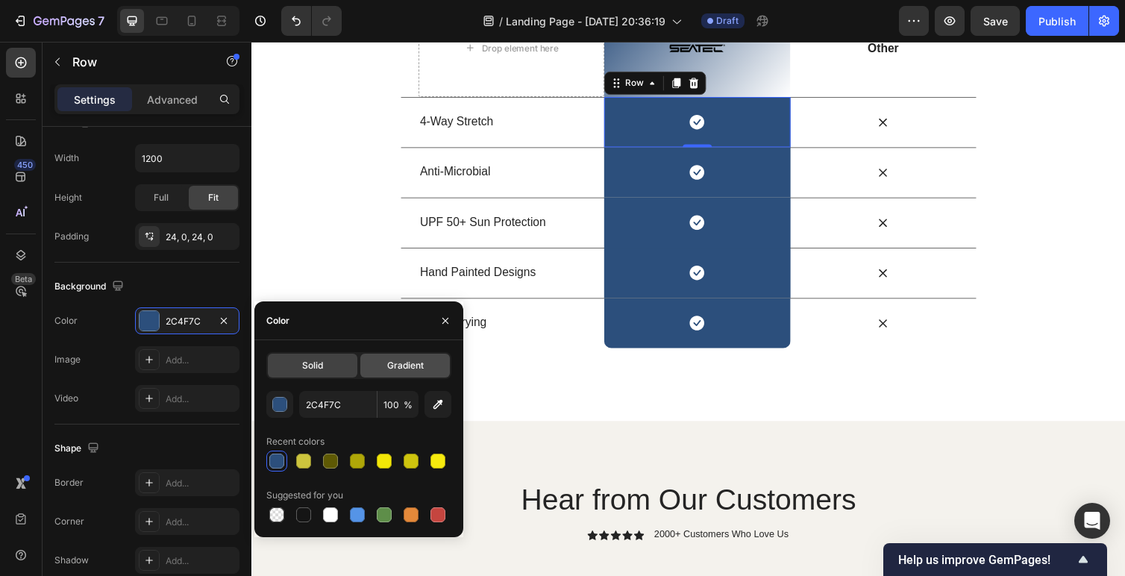
click at [414, 372] on span "Gradient" at bounding box center [405, 365] width 37 height 13
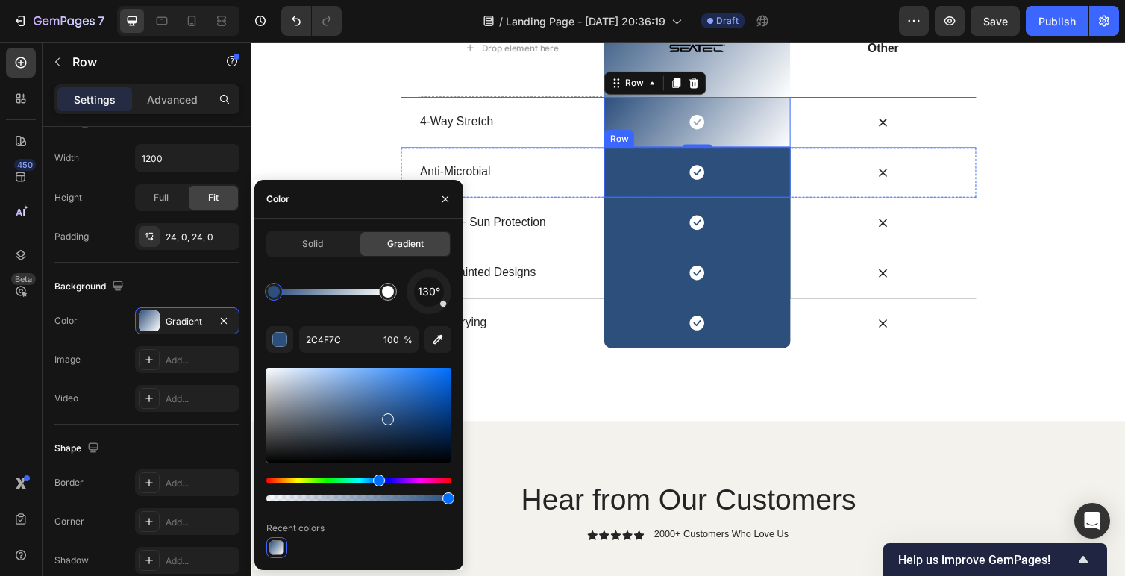
click at [675, 201] on div "Icon Row" at bounding box center [708, 175] width 190 height 51
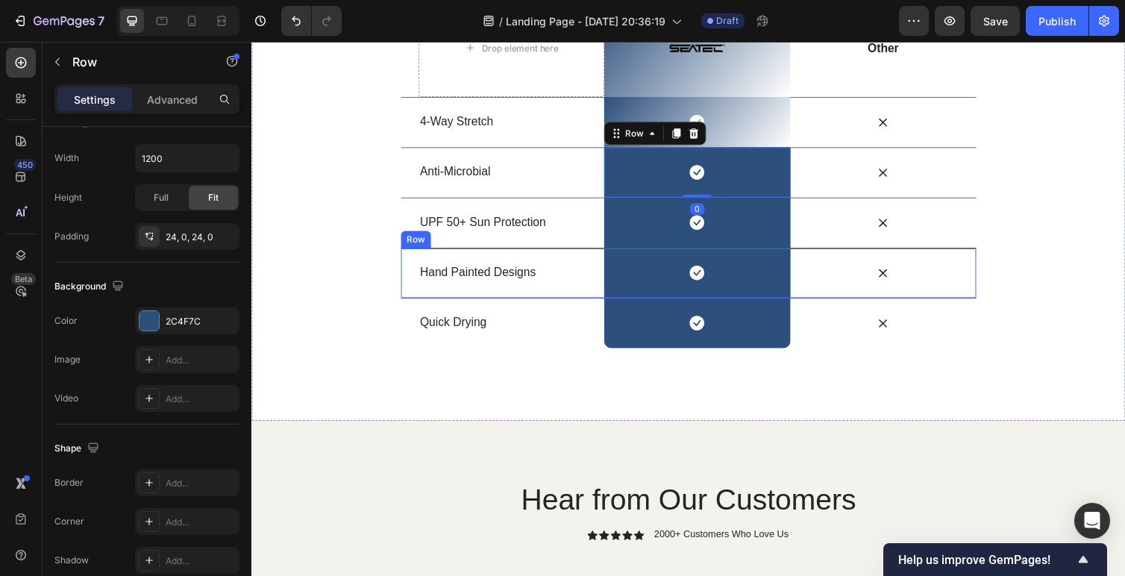
click at [530, 304] on div "Hand Painted Designs Text Block" at bounding box center [517, 279] width 190 height 51
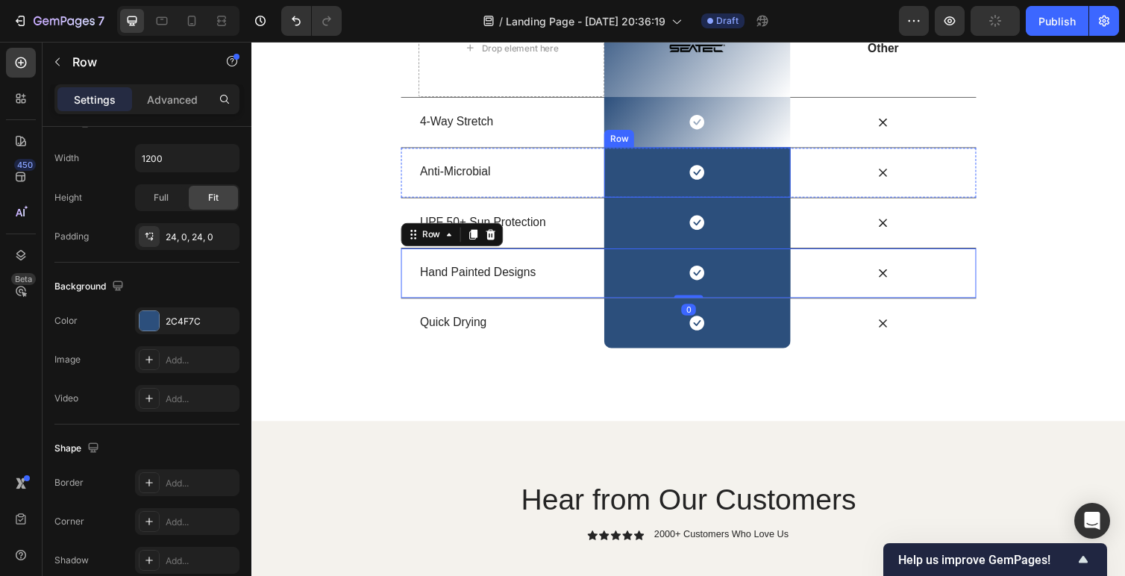
click at [654, 201] on div "Icon Row" at bounding box center [708, 175] width 190 height 51
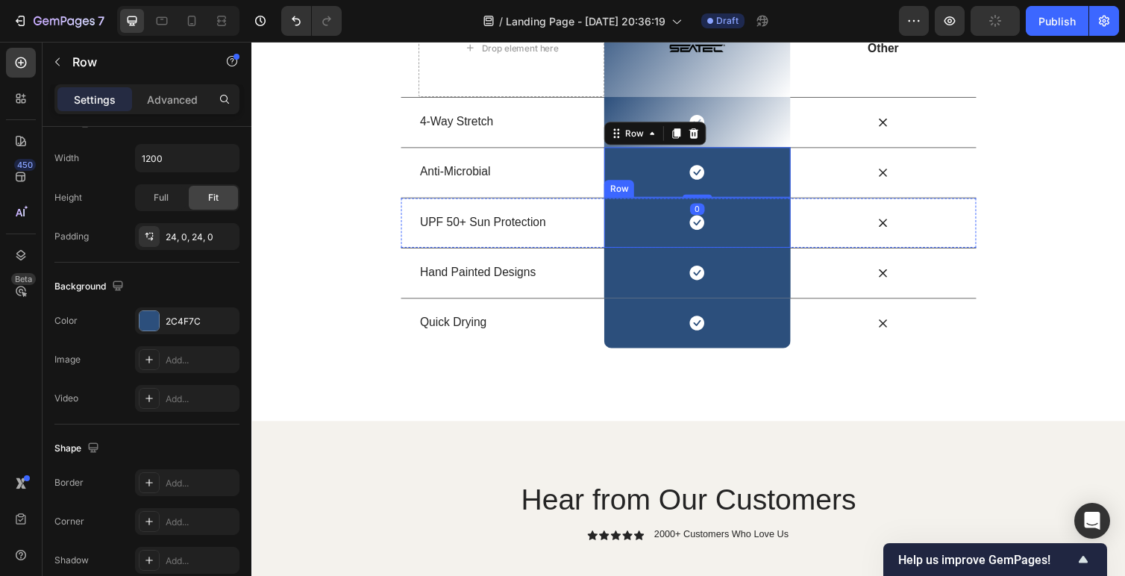
click at [659, 253] on div "Icon Row" at bounding box center [708, 226] width 190 height 51
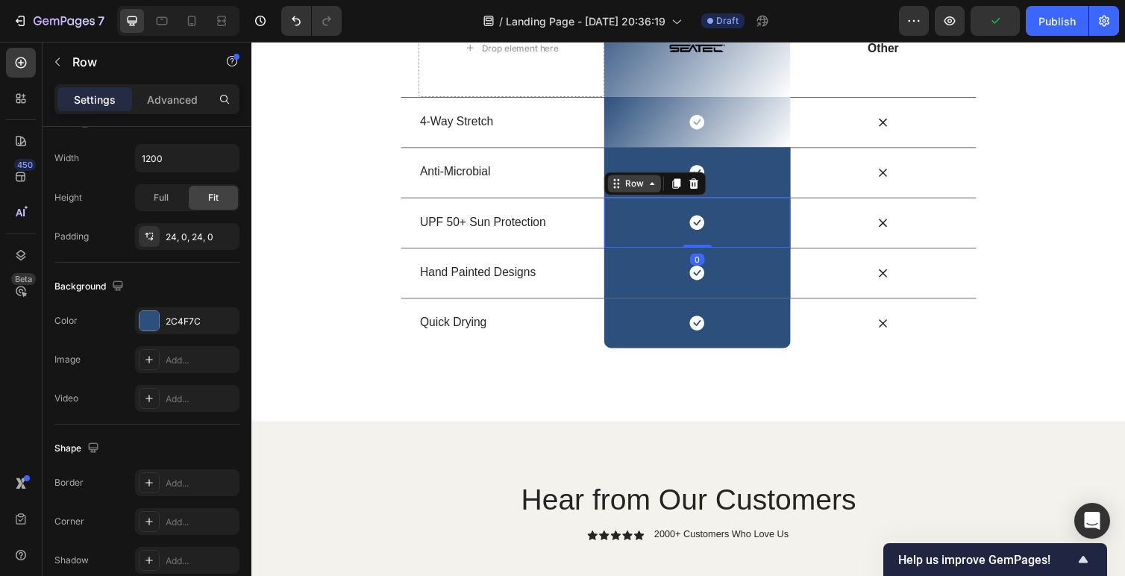
click at [654, 194] on div "Row" at bounding box center [643, 187] width 25 height 13
click at [777, 201] on div "Icon Row 0" at bounding box center [708, 175] width 190 height 51
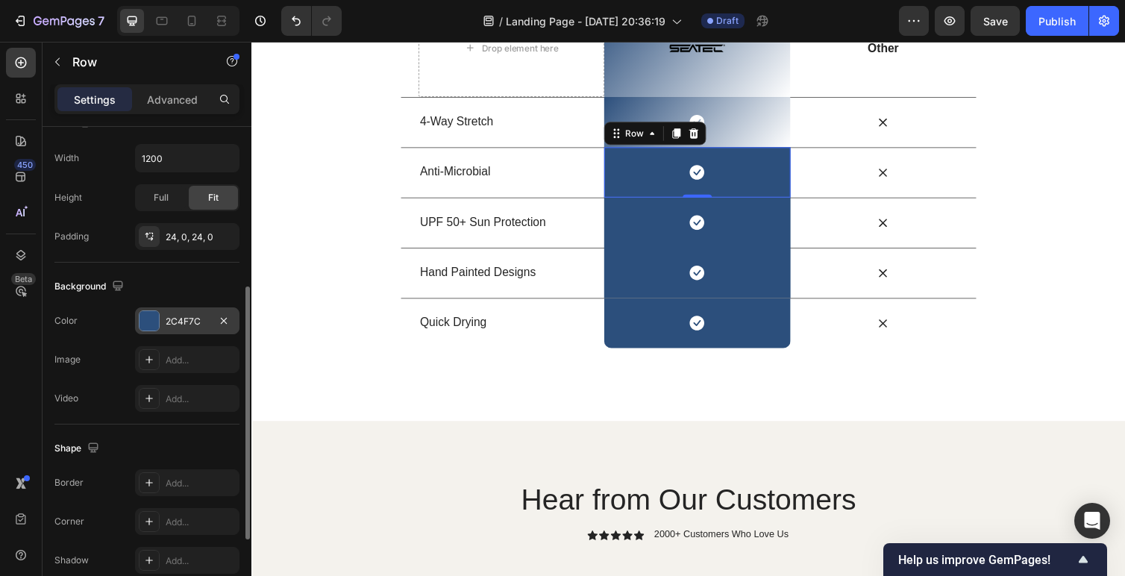
click at [165, 328] on div "2C4F7C" at bounding box center [187, 320] width 104 height 27
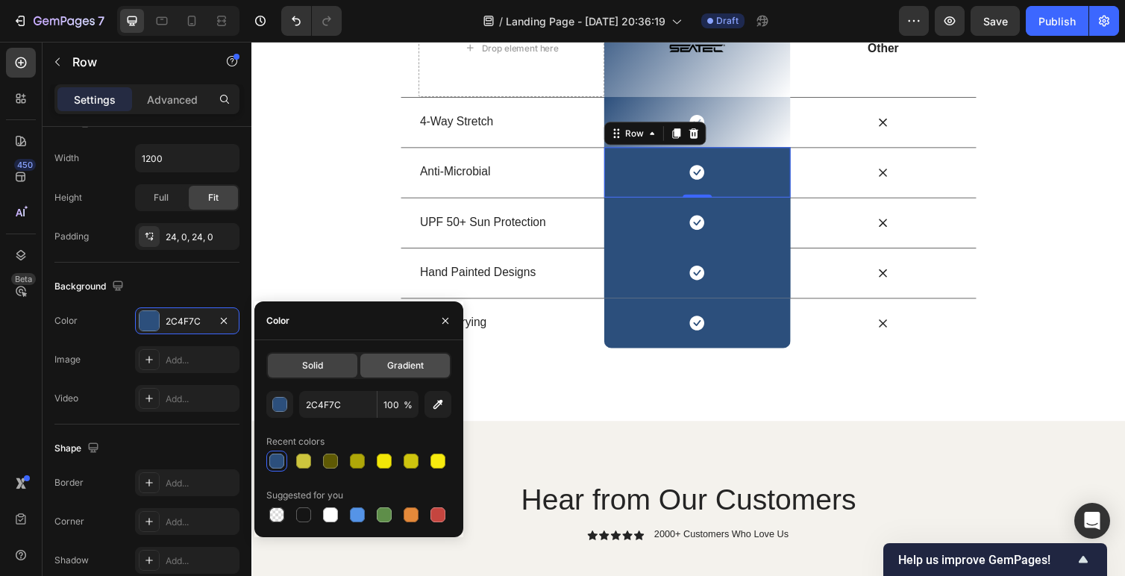
click at [416, 374] on div "Gradient" at bounding box center [405, 366] width 90 height 24
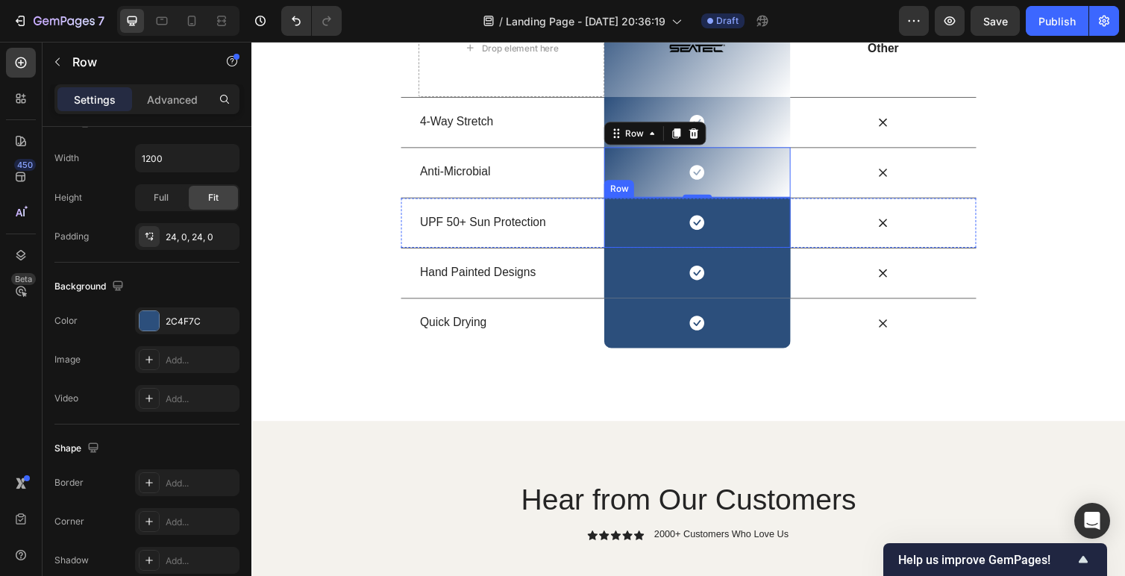
click at [632, 253] on div "Icon Row" at bounding box center [708, 226] width 190 height 51
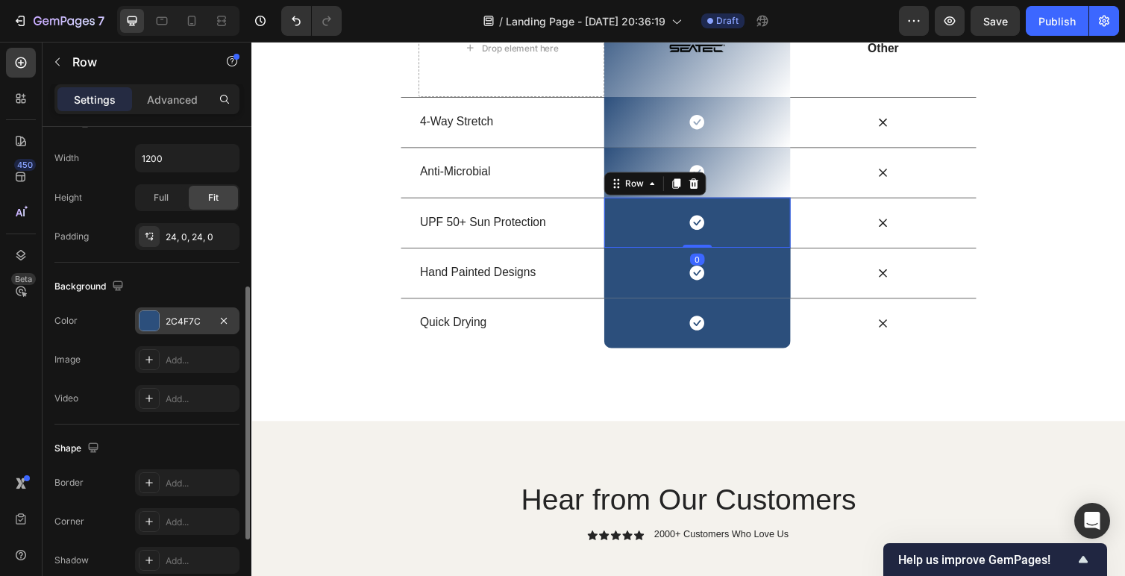
click at [184, 319] on div "2C4F7C" at bounding box center [187, 321] width 43 height 13
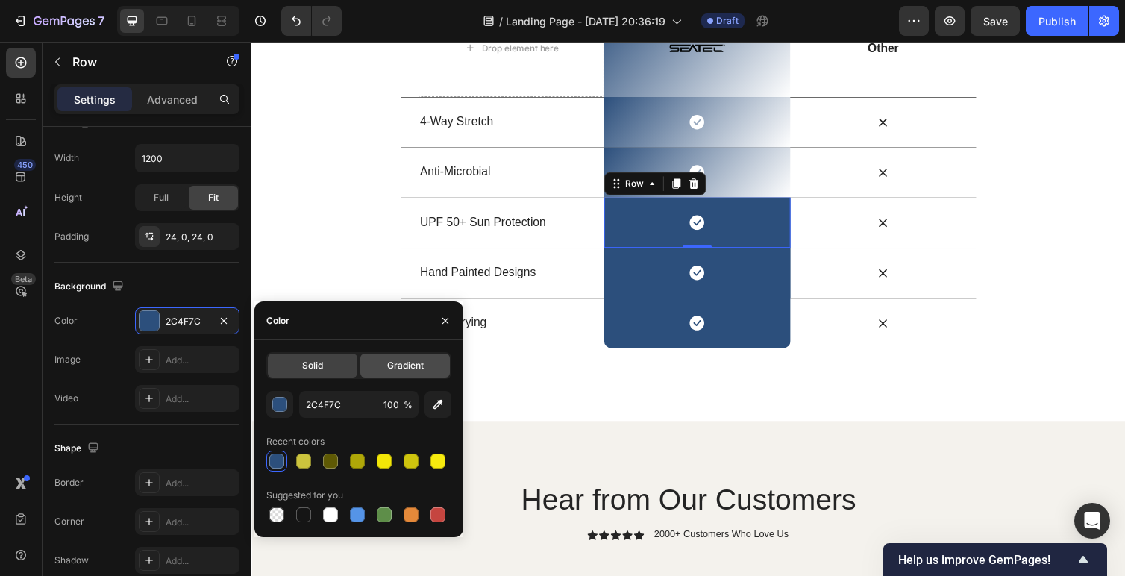
click at [417, 372] on span "Gradient" at bounding box center [405, 365] width 37 height 13
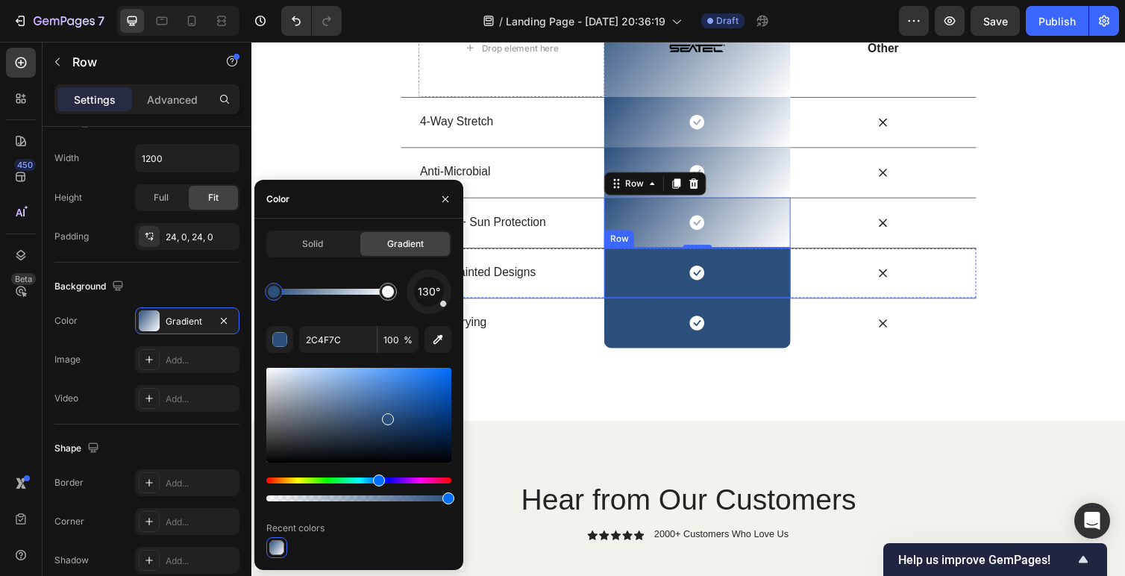
click at [651, 304] on div "Icon Row" at bounding box center [708, 278] width 190 height 51
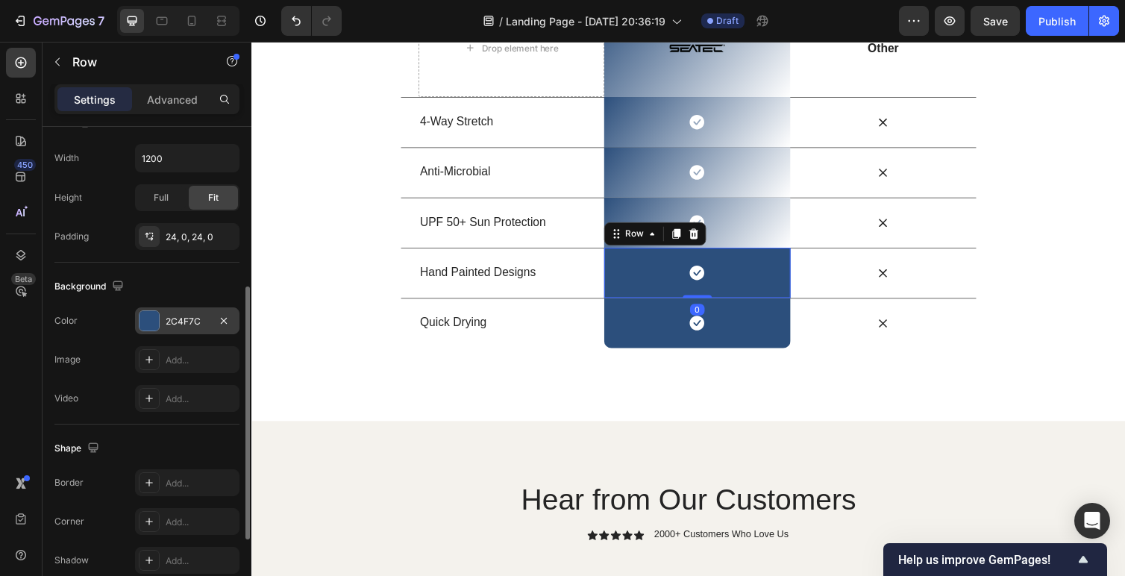
click at [197, 315] on div "2C4F7C" at bounding box center [187, 321] width 43 height 13
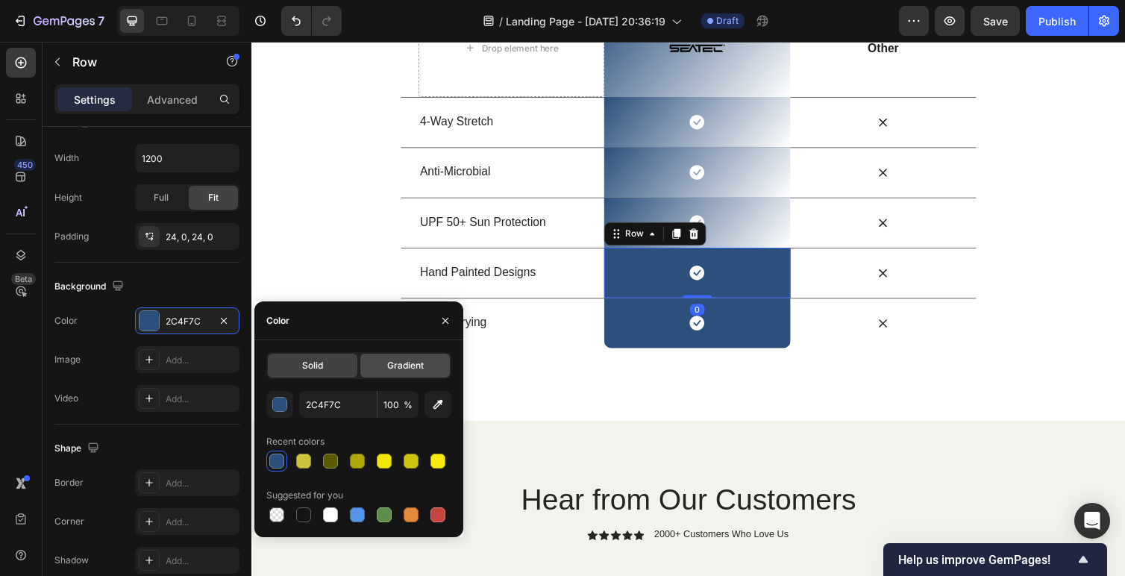
click at [416, 362] on span "Gradient" at bounding box center [405, 365] width 37 height 13
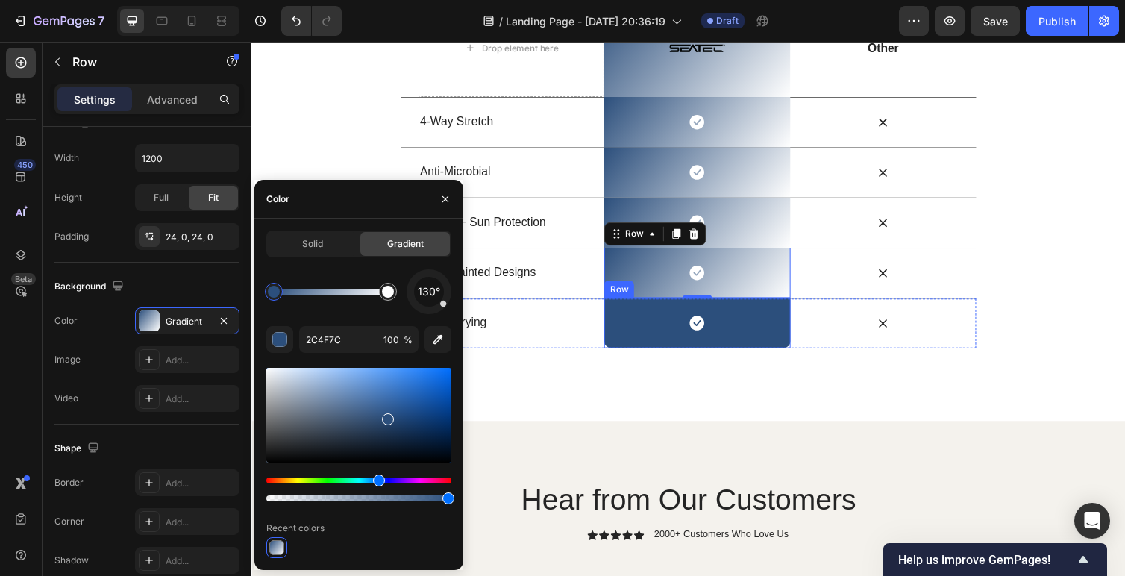
click at [645, 356] on div "Icon Row" at bounding box center [708, 329] width 190 height 51
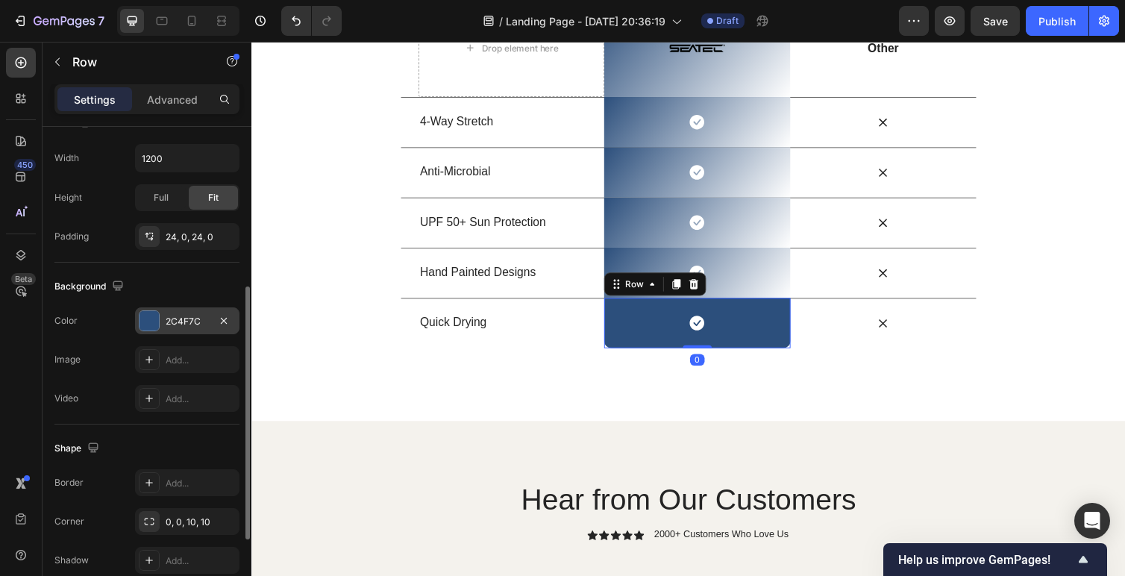
click at [186, 310] on div "2C4F7C" at bounding box center [187, 320] width 104 height 27
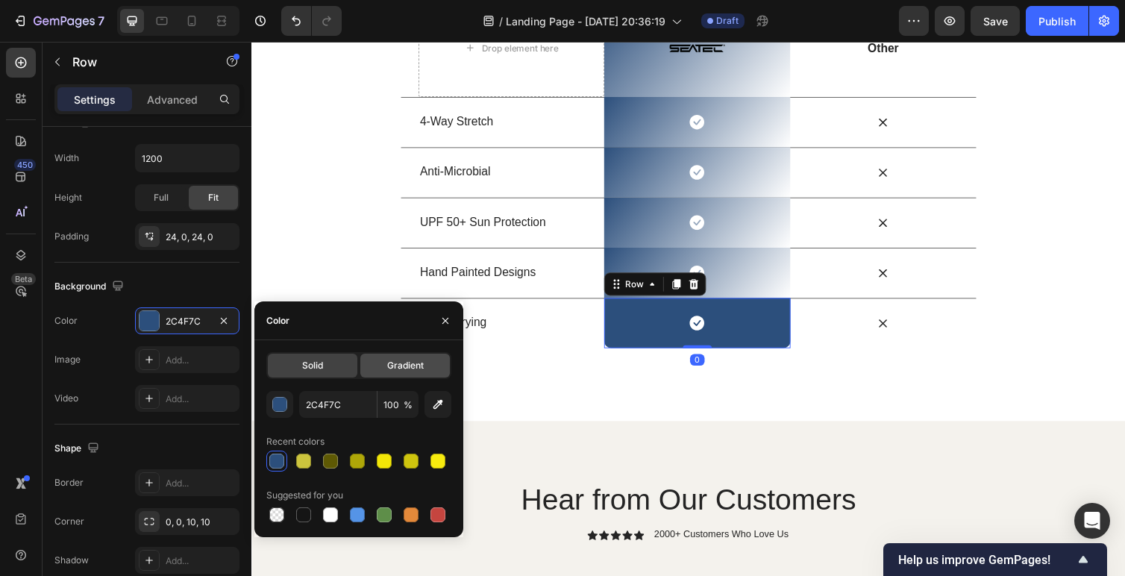
click at [403, 363] on span "Gradient" at bounding box center [405, 365] width 37 height 13
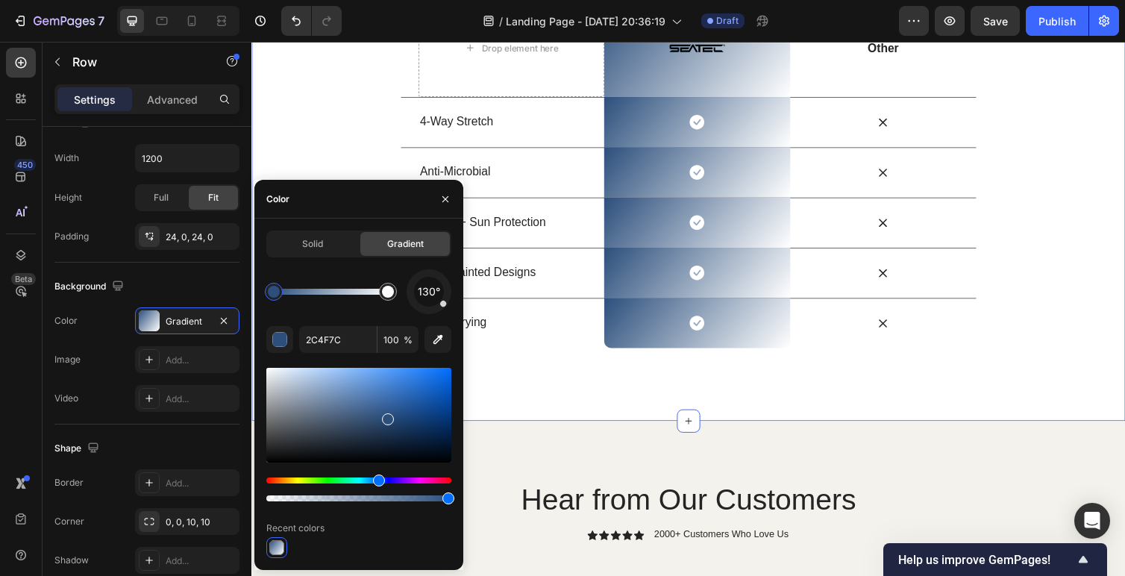
click at [878, 430] on div "Us vs Them Heading Row Drop element here Image Row Other Text Block Row 4-Way S…" at bounding box center [698, 168] width 895 height 524
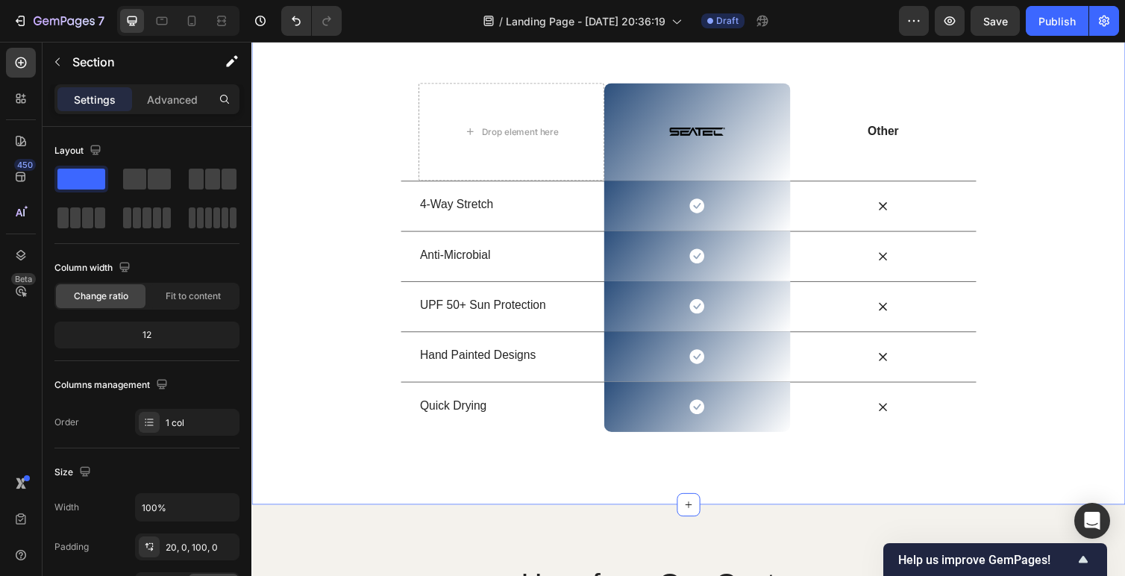
scroll to position [1822, 0]
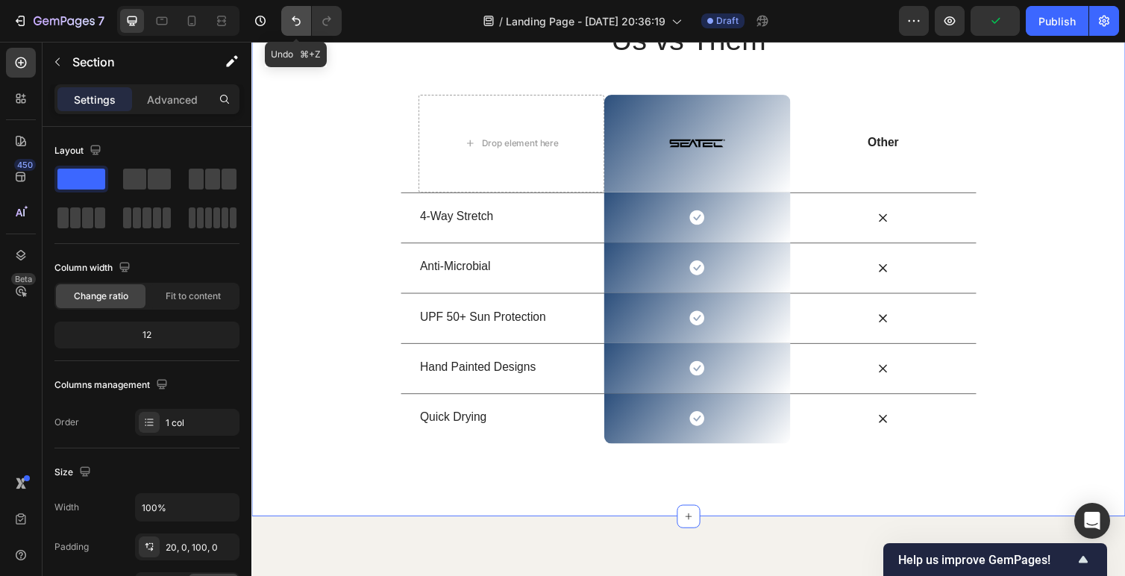
click at [294, 16] on icon "Undo/Redo" at bounding box center [296, 21] width 9 height 10
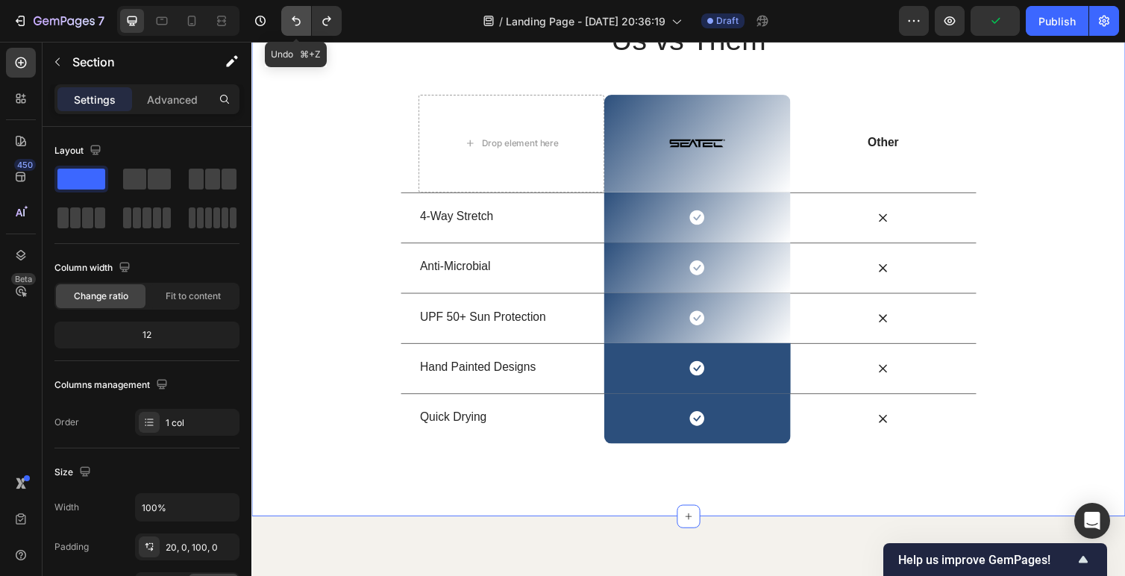
click at [294, 16] on icon "Undo/Redo" at bounding box center [296, 21] width 9 height 10
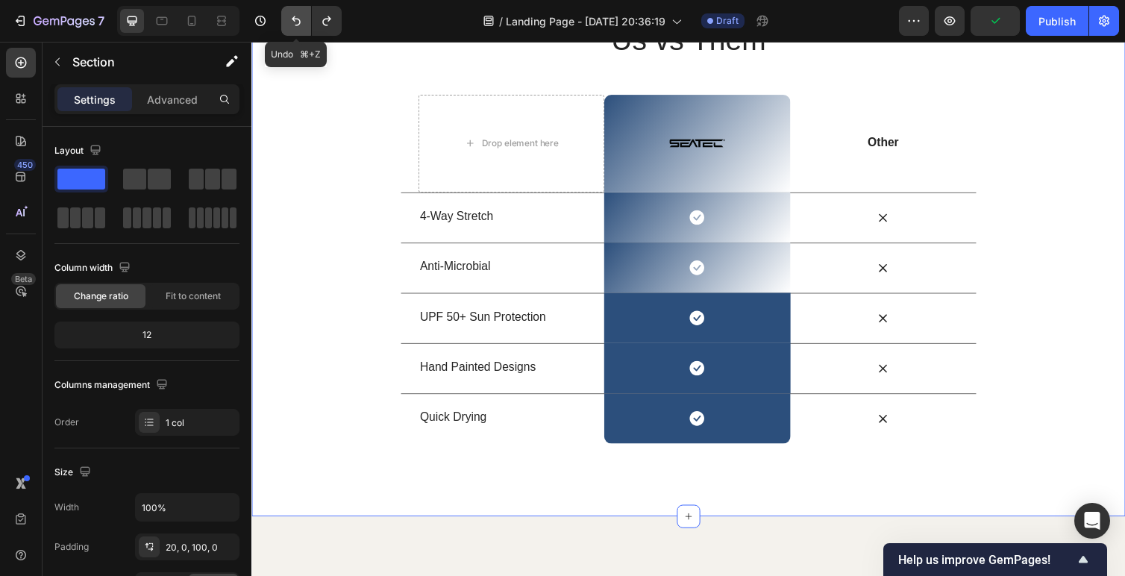
click at [294, 16] on icon "Undo/Redo" at bounding box center [296, 21] width 9 height 10
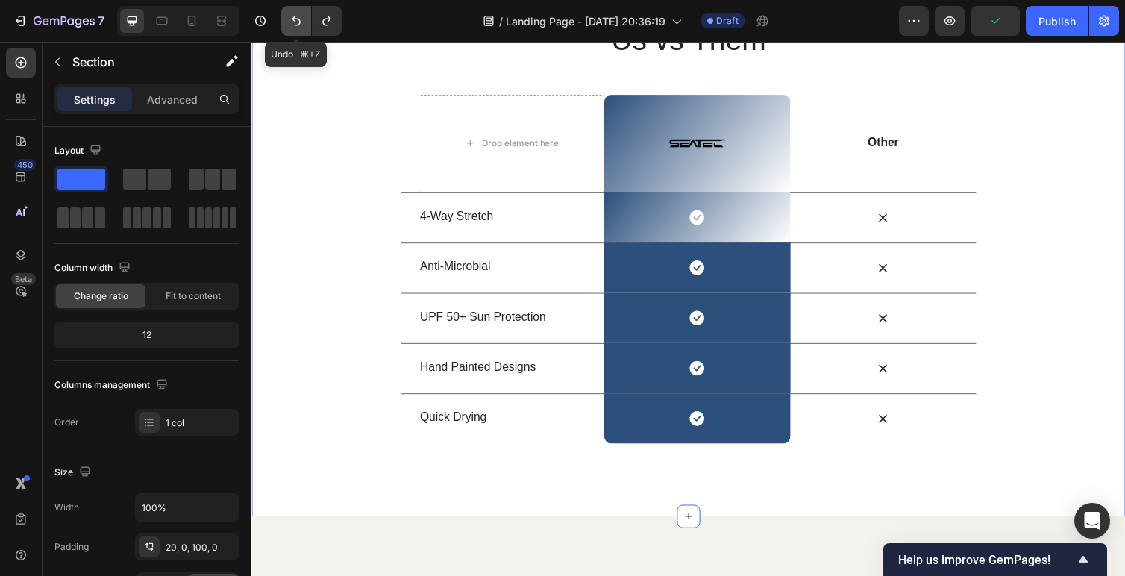
click at [294, 16] on icon "Undo/Redo" at bounding box center [296, 21] width 9 height 10
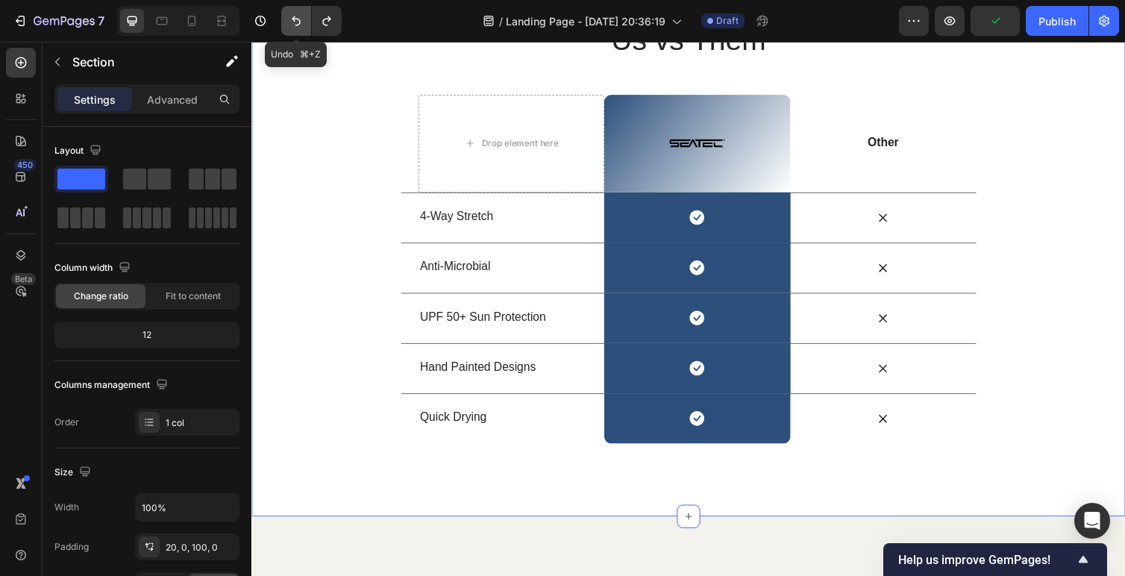
click at [294, 16] on icon "Undo/Redo" at bounding box center [296, 21] width 9 height 10
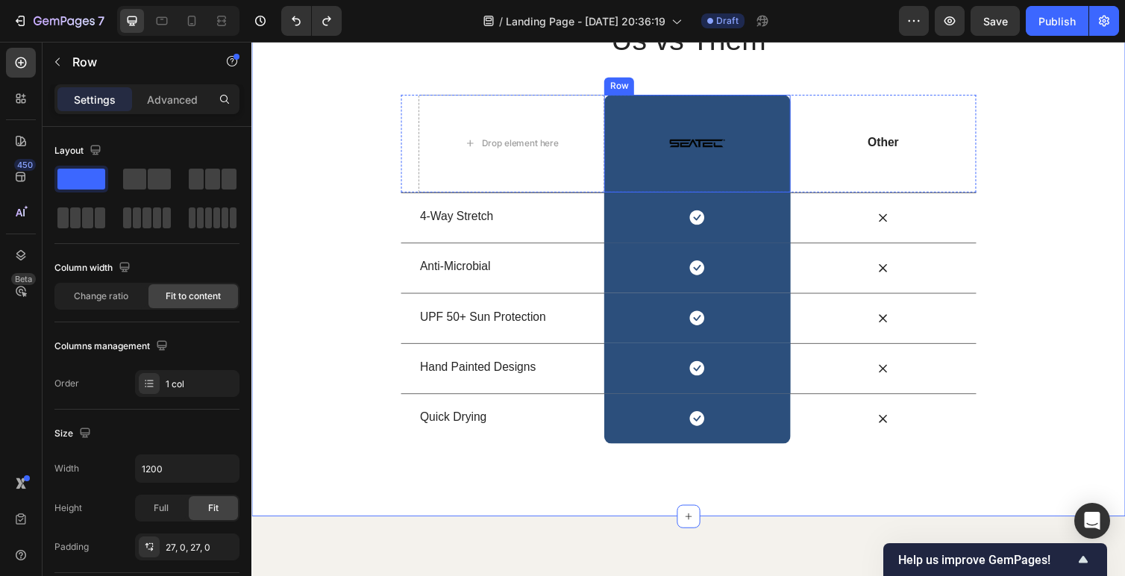
click at [671, 153] on div "Image Row" at bounding box center [708, 146] width 190 height 100
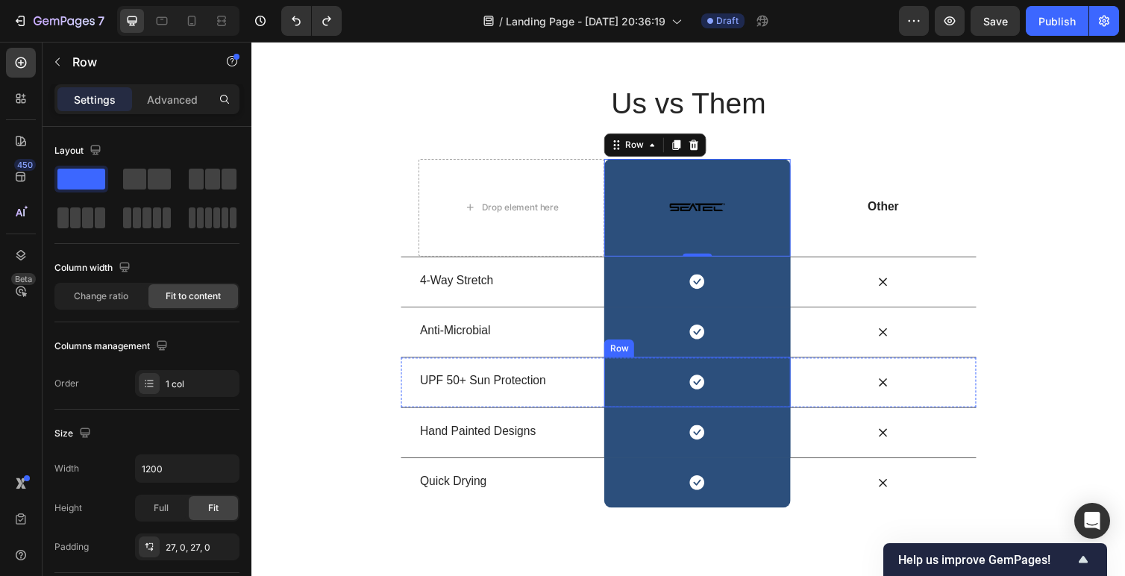
scroll to position [1596, 0]
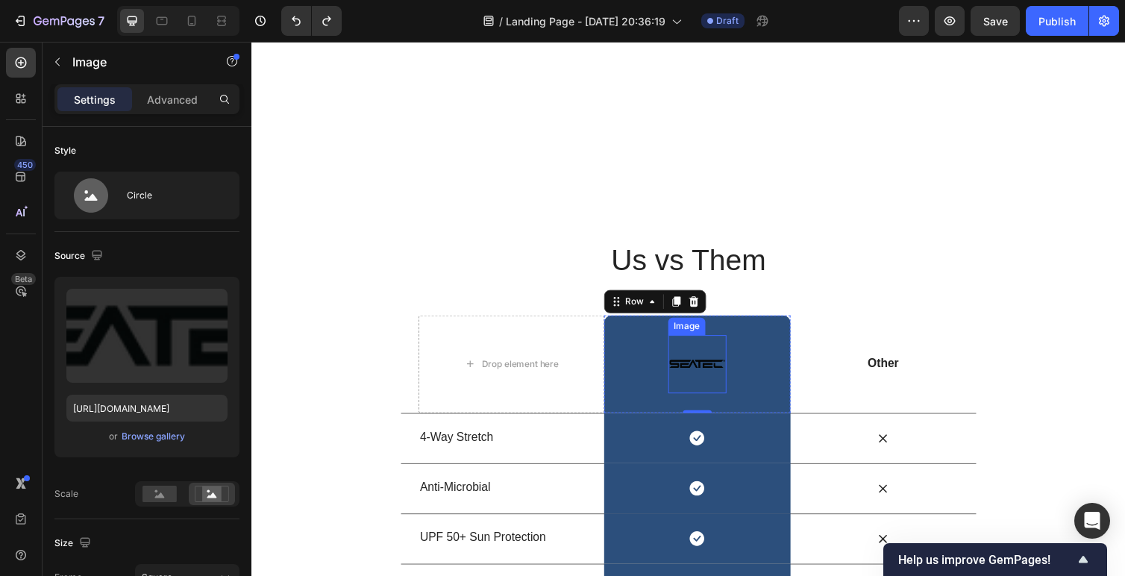
click at [702, 366] on img at bounding box center [708, 372] width 60 height 60
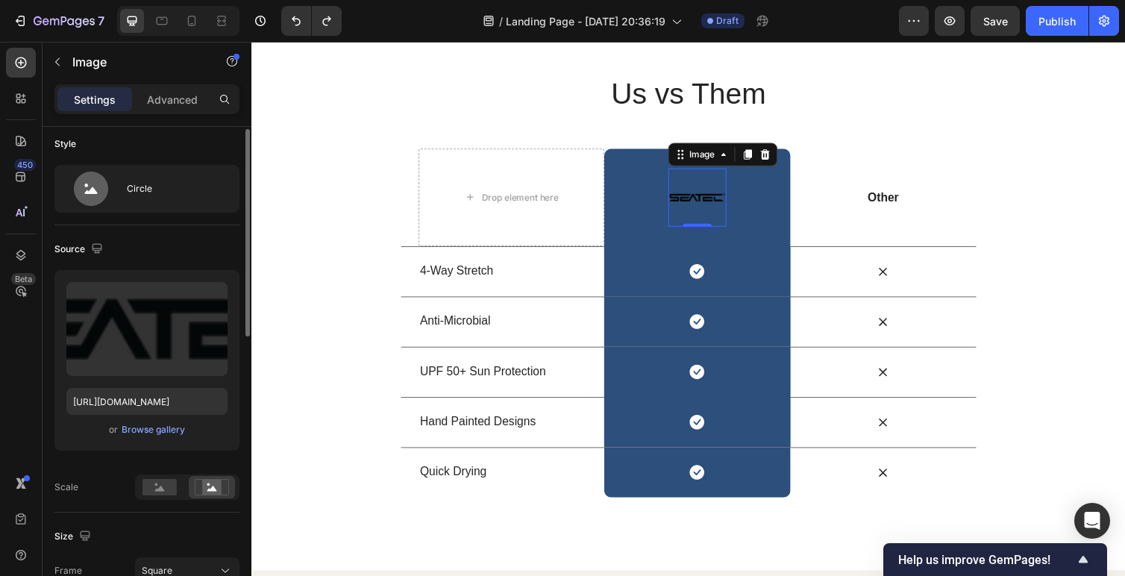
scroll to position [0, 0]
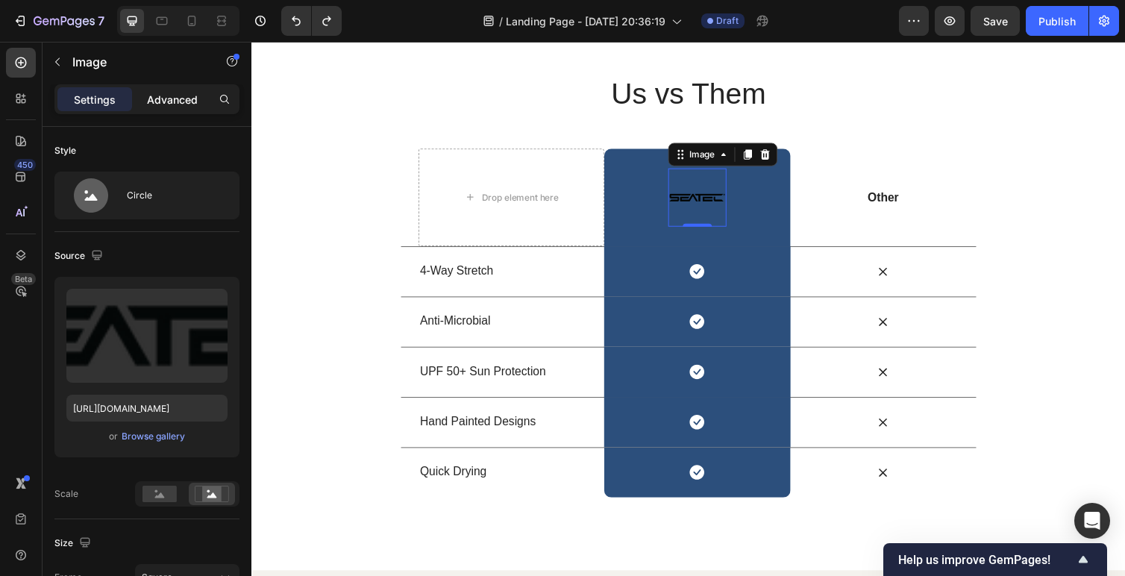
click at [164, 88] on div "Advanced" at bounding box center [172, 99] width 75 height 24
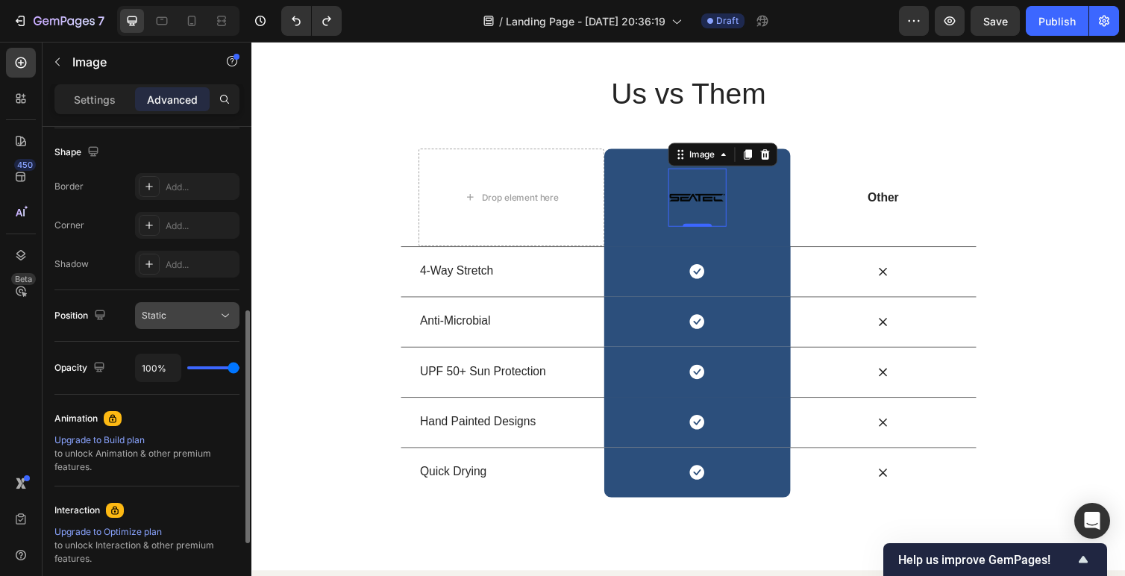
scroll to position [383, 0]
click at [184, 317] on div "Static" at bounding box center [180, 313] width 76 height 13
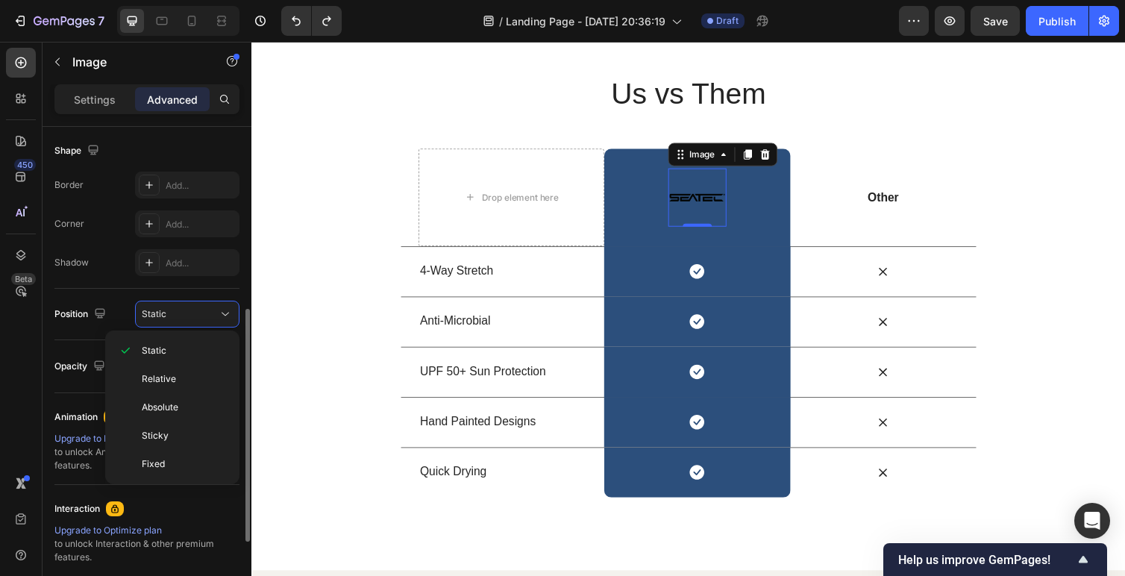
click at [84, 308] on div "Position" at bounding box center [81, 314] width 54 height 20
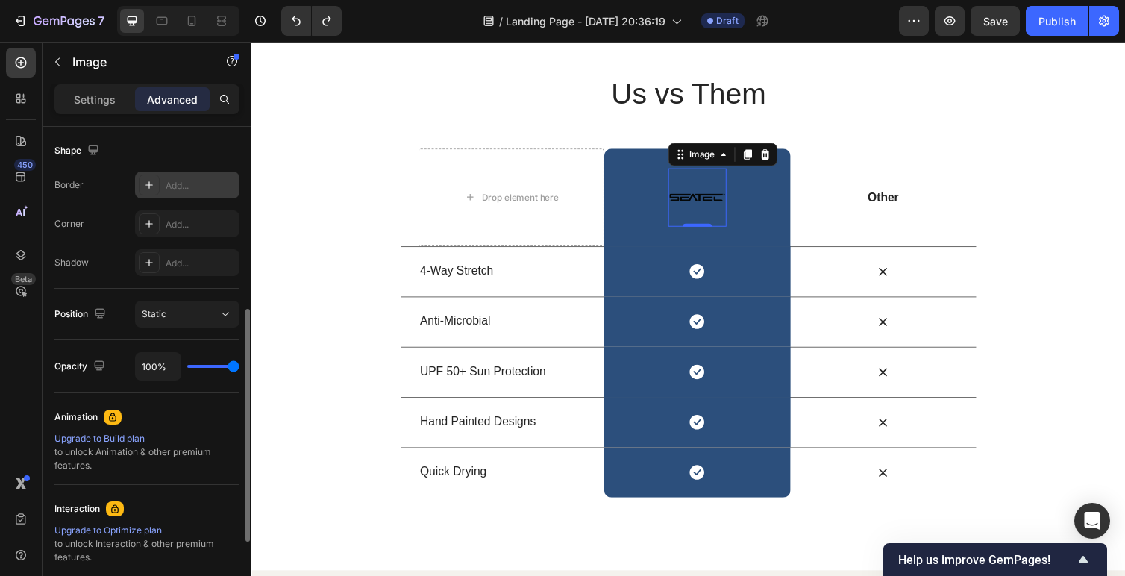
click at [182, 181] on div "Add..." at bounding box center [201, 185] width 70 height 13
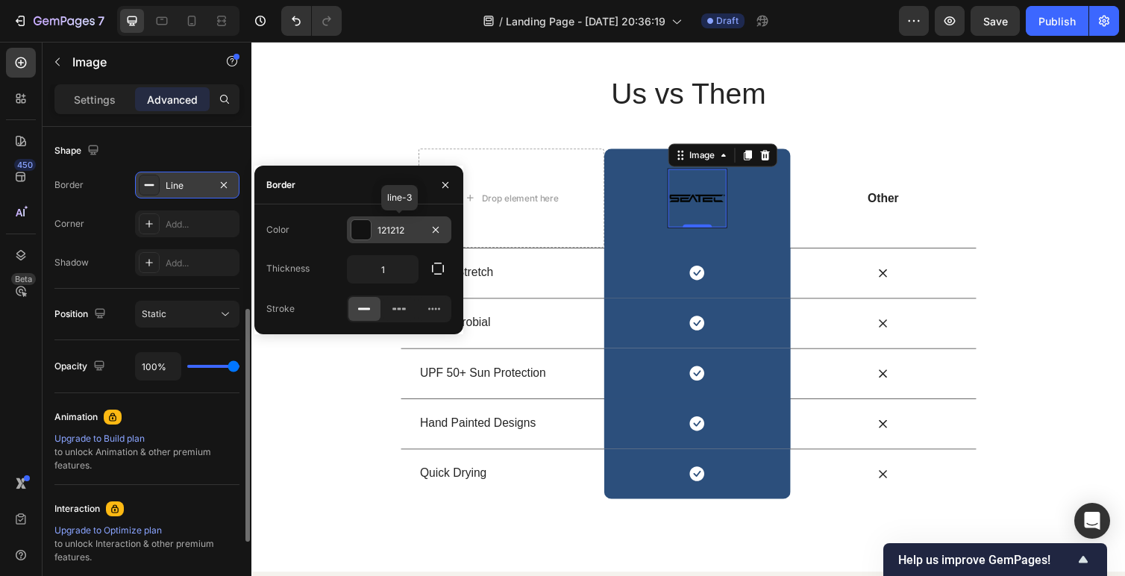
click at [357, 229] on div at bounding box center [360, 229] width 19 height 19
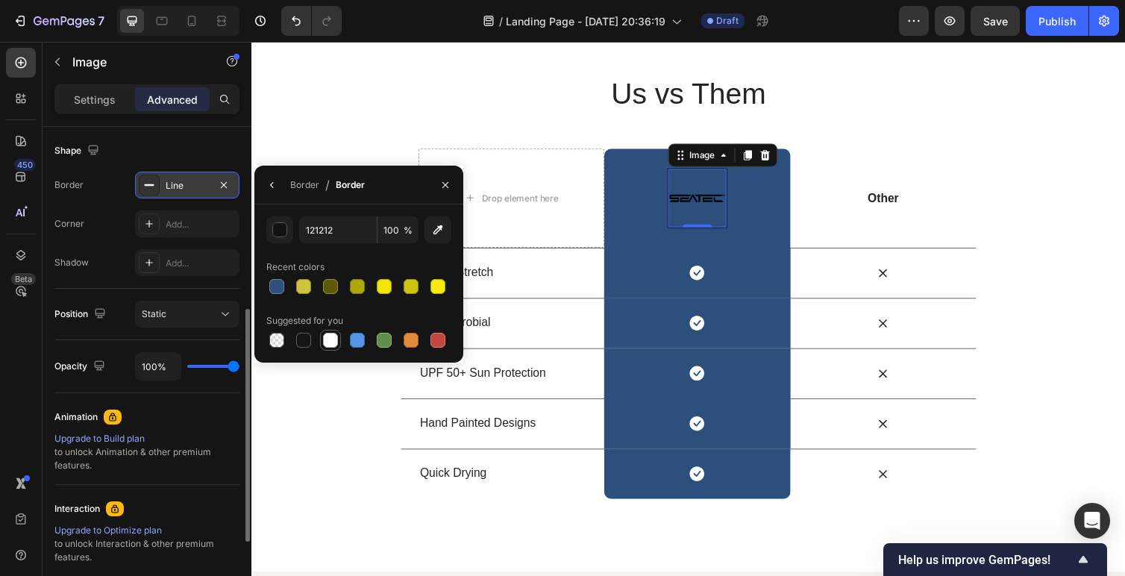
click at [333, 341] on div at bounding box center [330, 340] width 15 height 15
type input "FFFFFF"
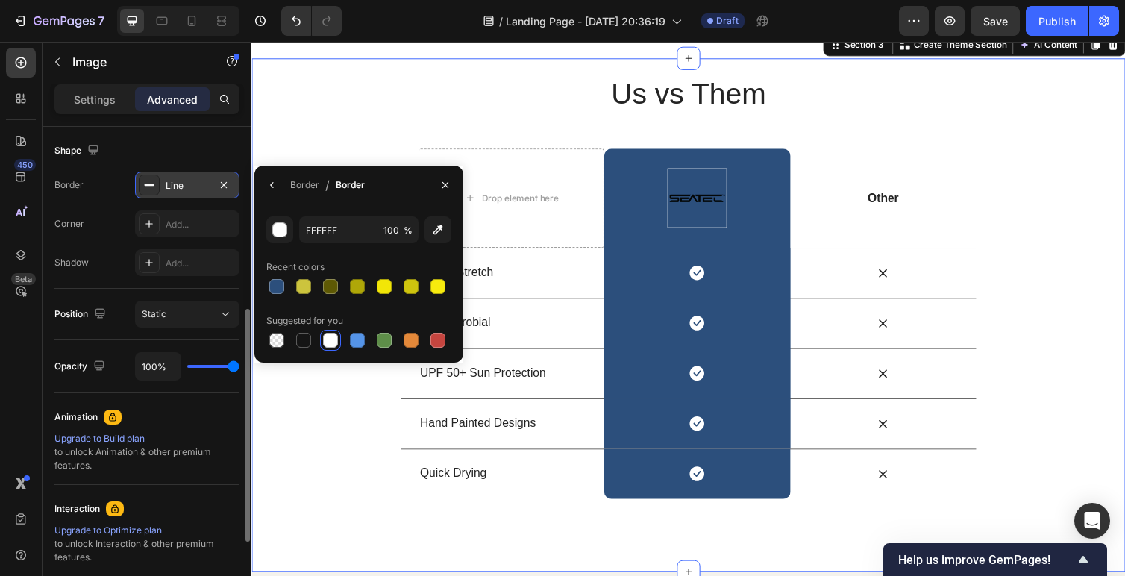
click at [316, 404] on div "Us vs Them Heading Row Drop element here Image Row Other Text Block Row 4-Way S…" at bounding box center [698, 292] width 895 height 436
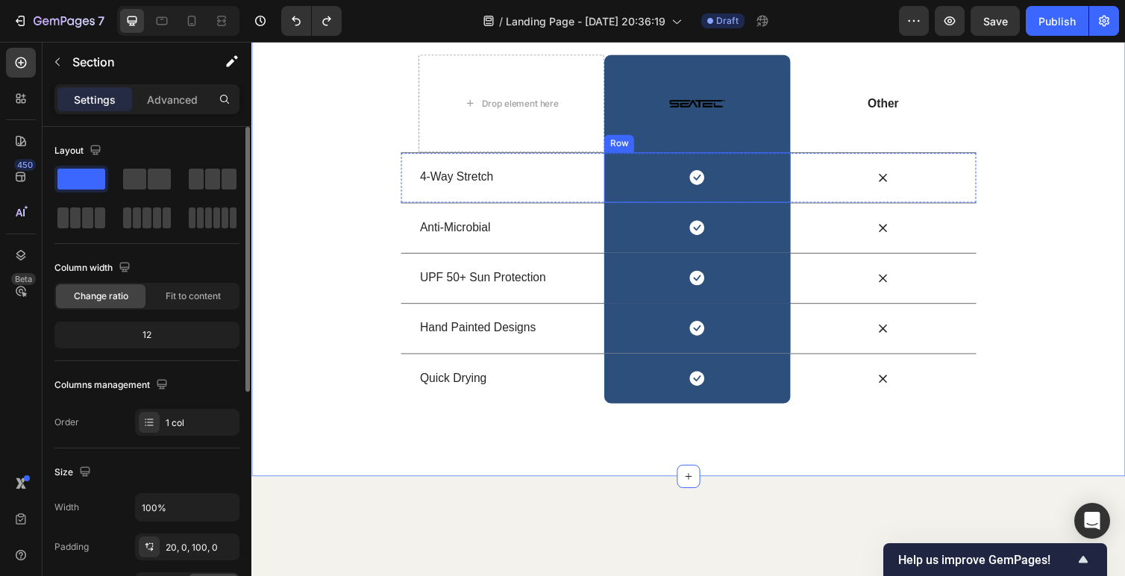
scroll to position [1694, 0]
click at [347, 403] on div "Us vs Them Heading Row Drop element here Image Row Other Text Block Row 4-Way S…" at bounding box center [698, 193] width 895 height 435
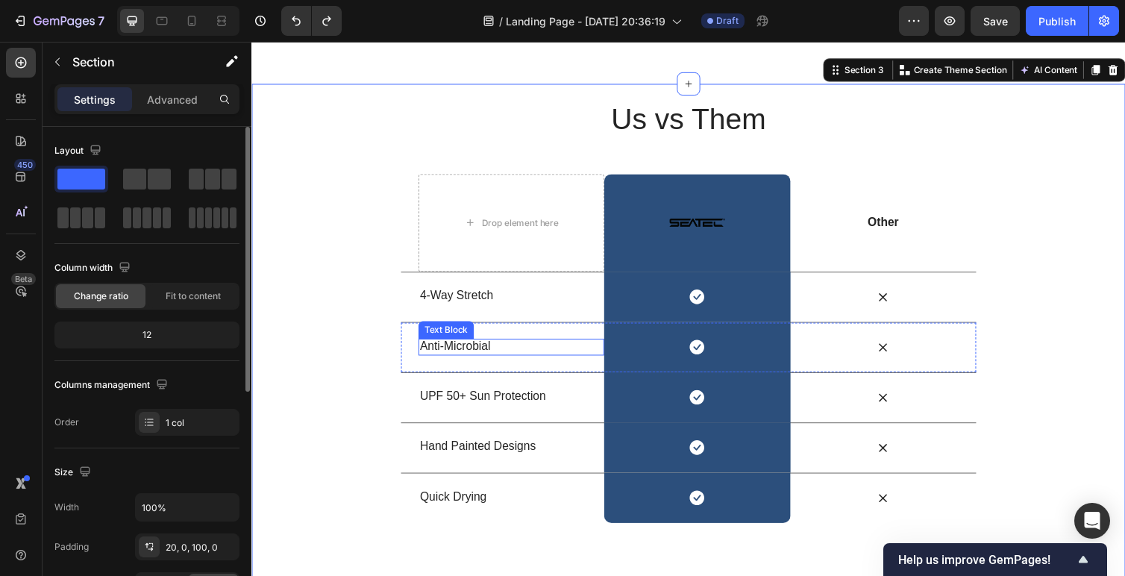
scroll to position [1820, 0]
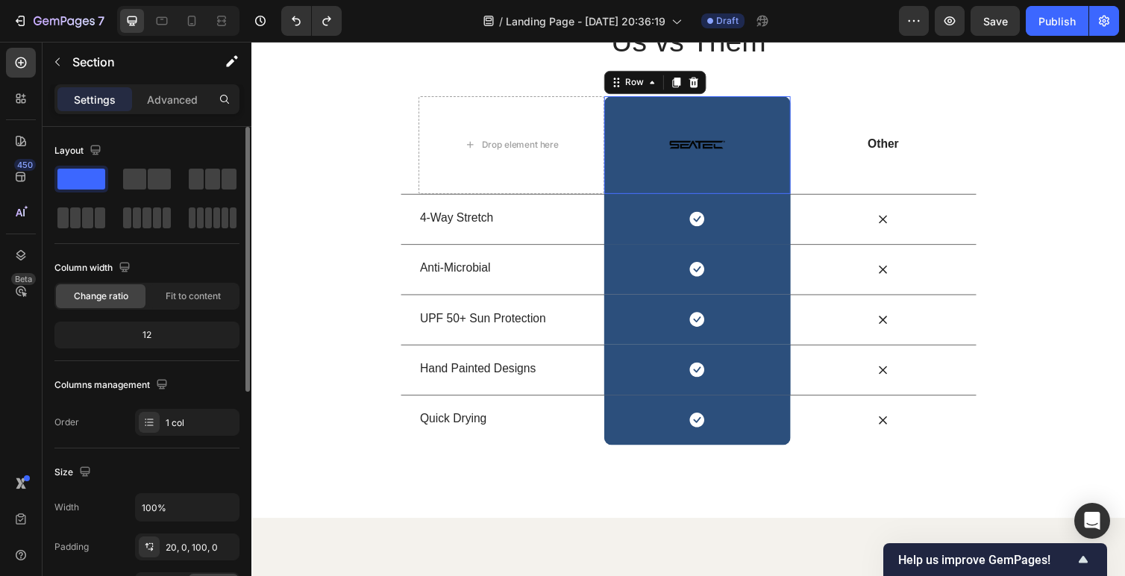
click at [742, 172] on div "Image Row 0" at bounding box center [708, 148] width 190 height 100
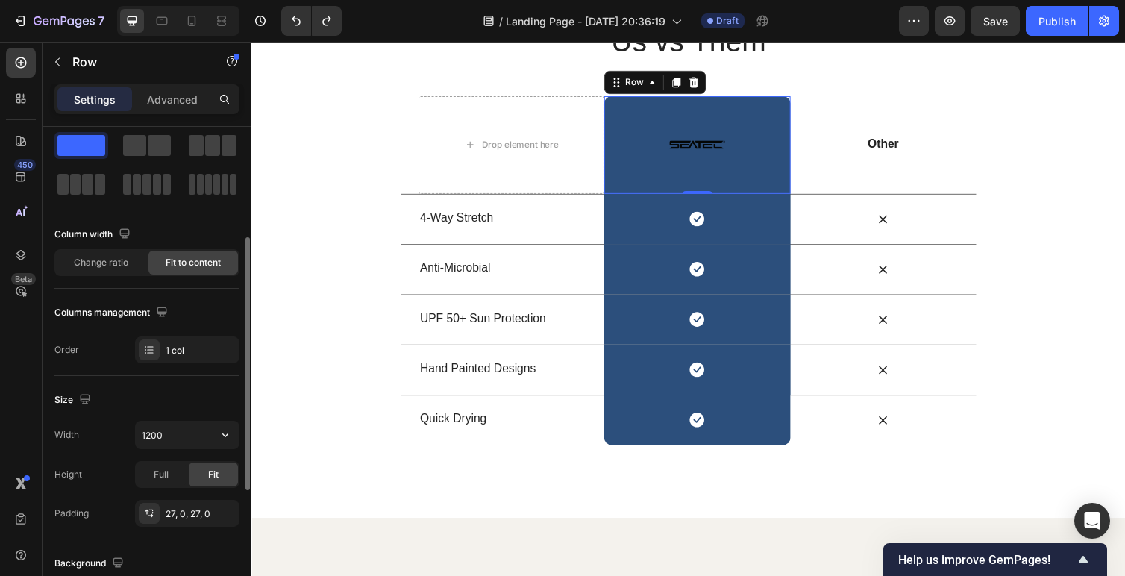
scroll to position [0, 0]
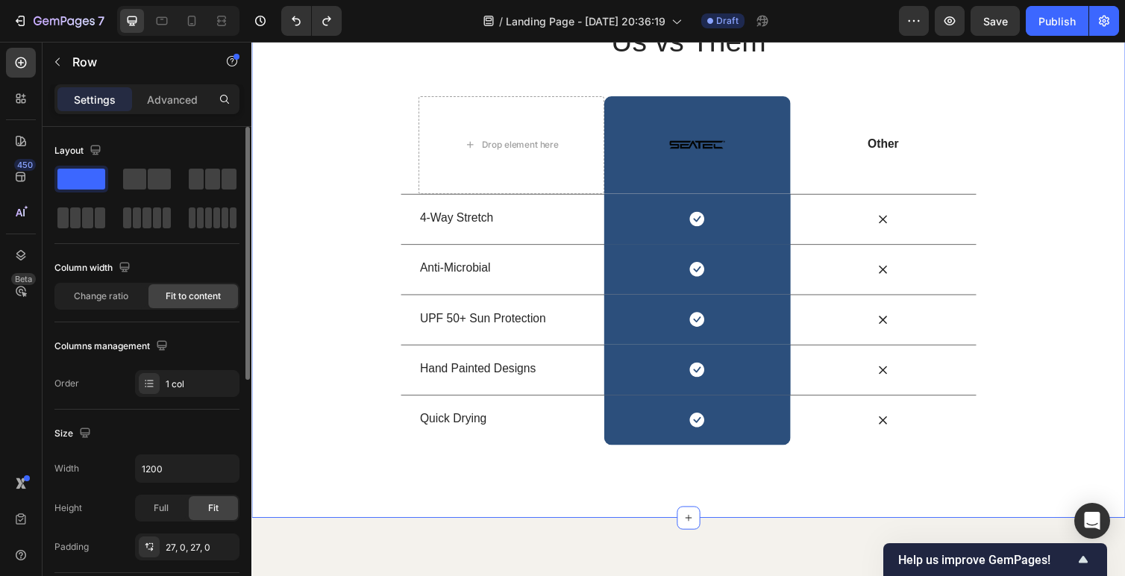
click at [633, 505] on div "Us vs Them Heading Row Drop element here Image Row Other Text Block Row 4-Way S…" at bounding box center [698, 267] width 895 height 524
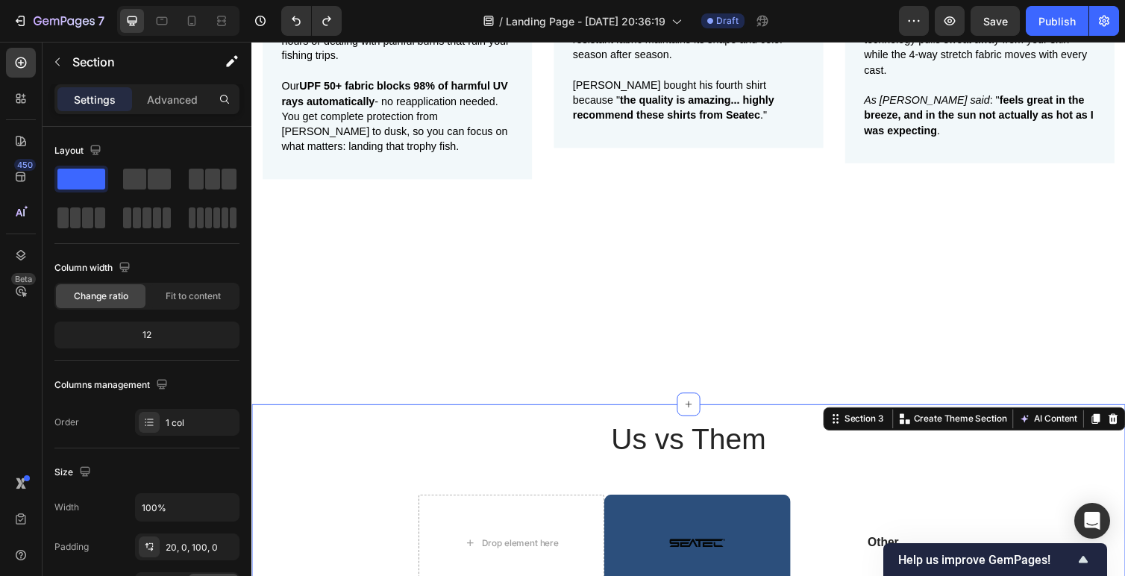
scroll to position [1332, 0]
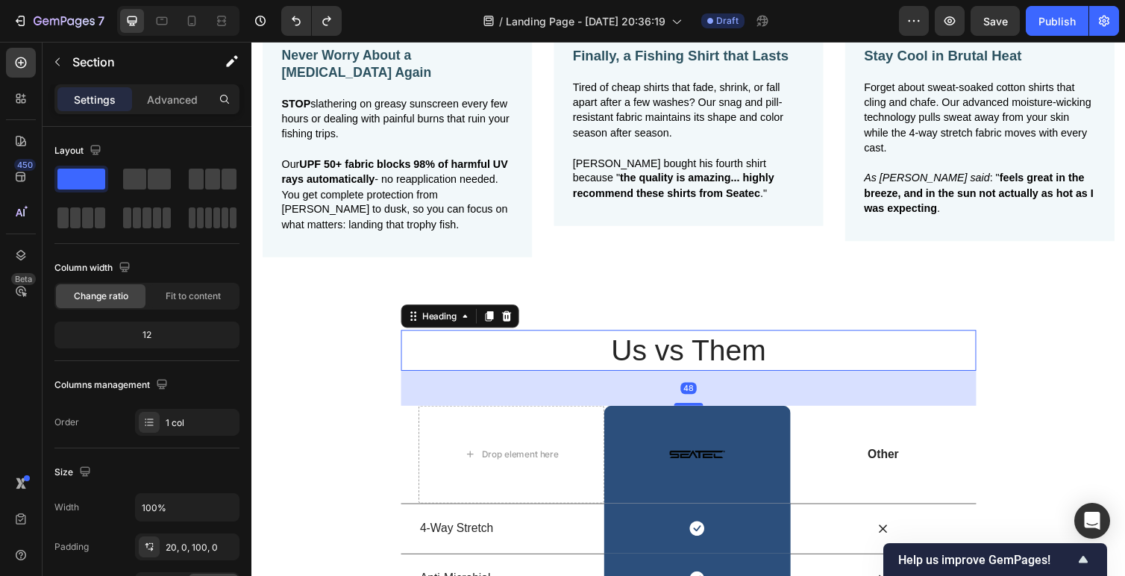
click at [580, 379] on h2 "Us vs Them" at bounding box center [698, 358] width 589 height 42
click at [585, 501] on div "Us vs Them Heading 48 Row Drop element here Image Row Other Text Block Row 4-Wa…" at bounding box center [698, 584] width 895 height 524
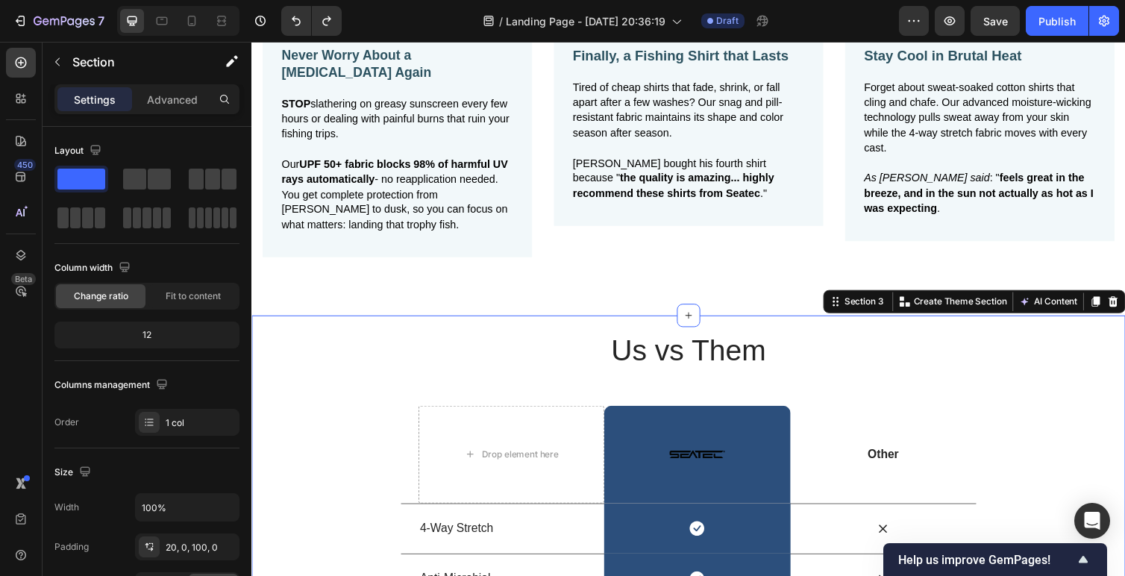
click at [1001, 507] on div "Us vs Them Heading Row Drop element here Image Row Other Text Block Row 4-Way S…" at bounding box center [698, 584] width 895 height 524
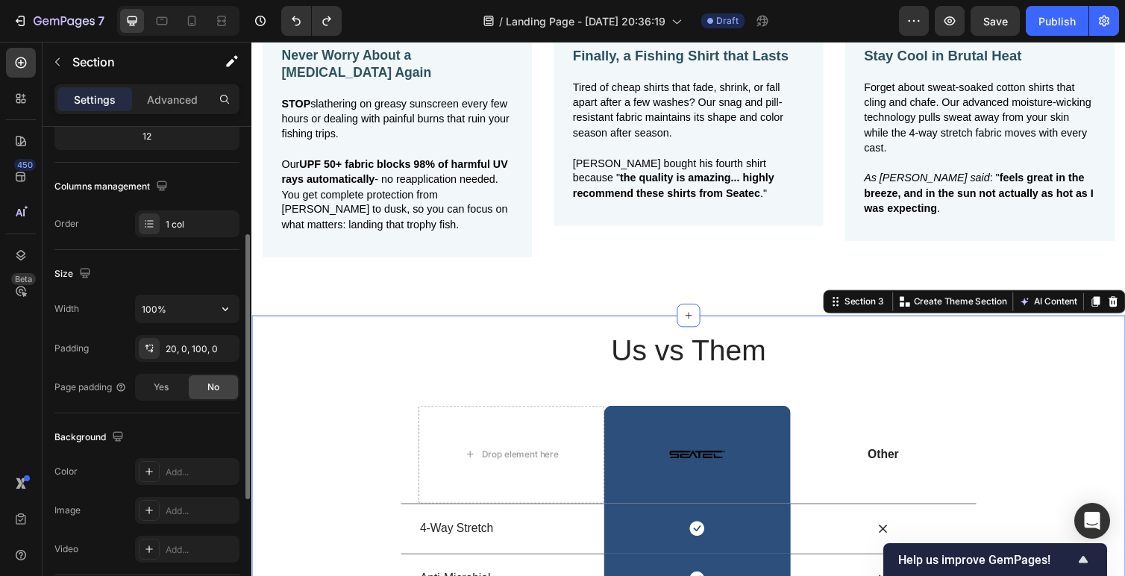
scroll to position [208, 0]
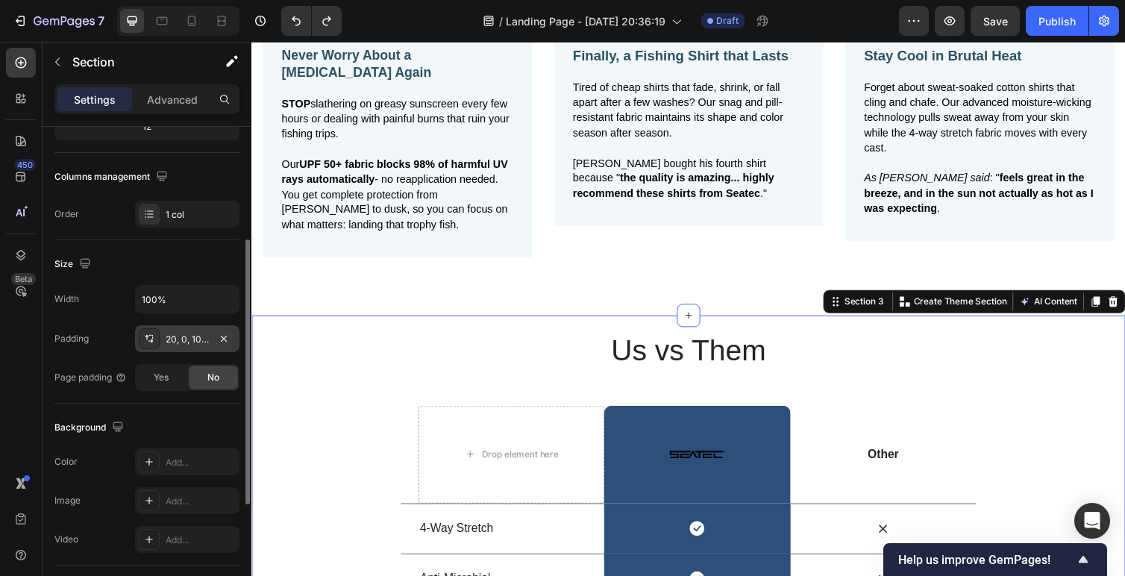
click at [190, 345] on div "20, 0, 100, 0" at bounding box center [187, 338] width 104 height 27
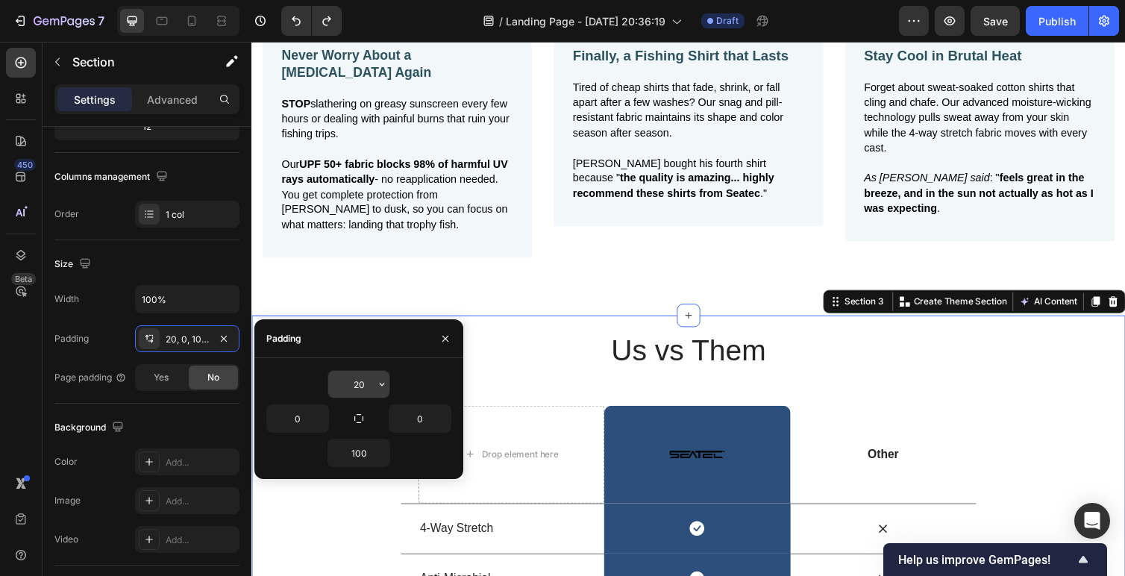
click at [358, 382] on input "20" at bounding box center [358, 384] width 61 height 27
type input "10"
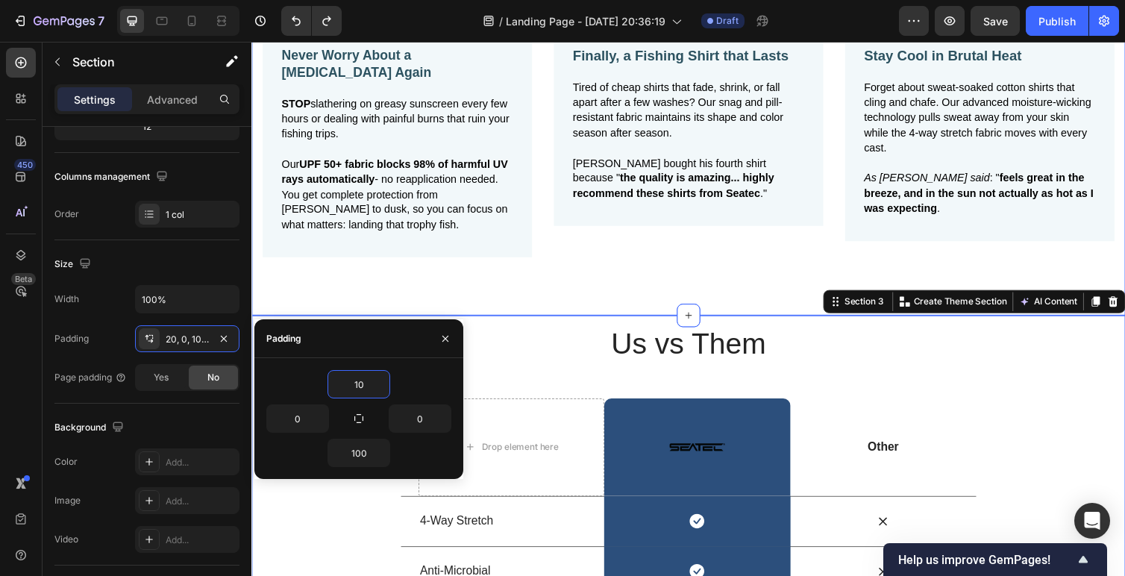
click at [609, 286] on div "Image Never Worry About a Sunburn Again Text Block STOP slathering on greasy su…" at bounding box center [699, 157] width 873 height 258
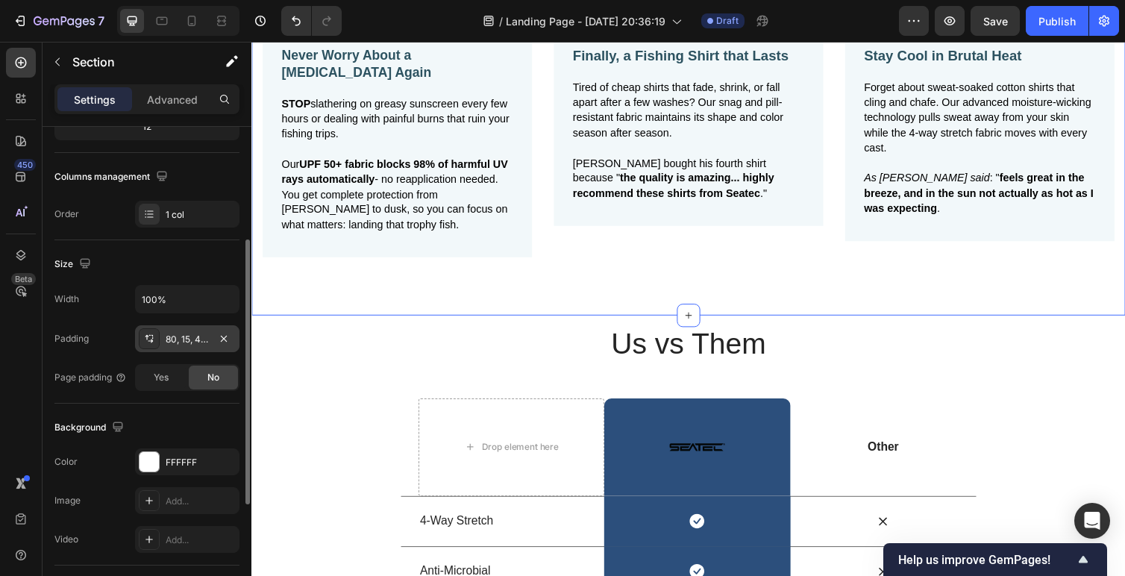
click at [190, 339] on div "80, 15, 48, 15" at bounding box center [187, 339] width 43 height 13
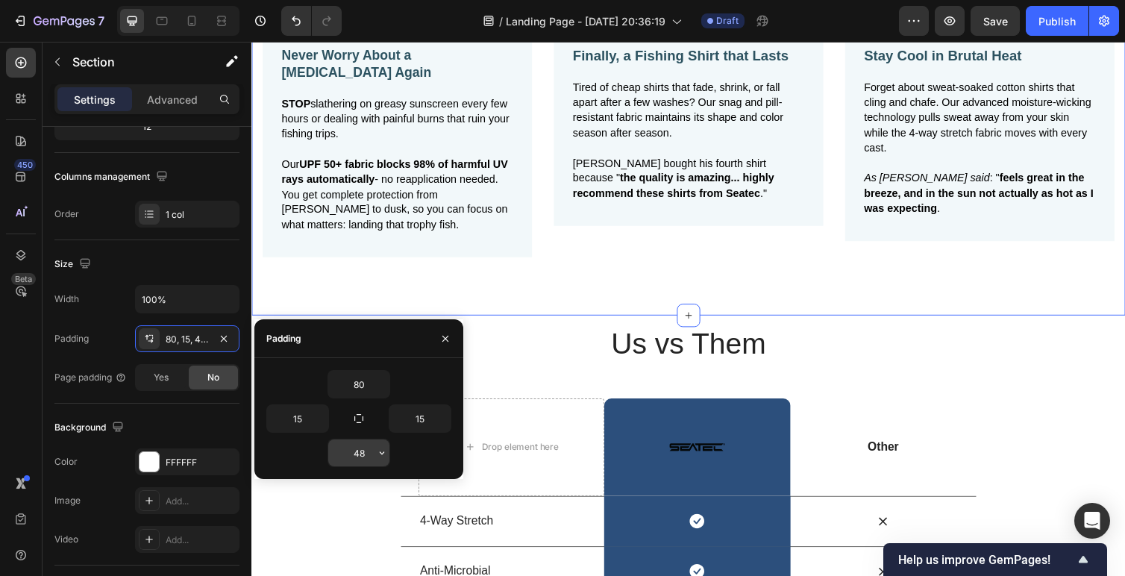
click at [361, 455] on input "48" at bounding box center [358, 452] width 61 height 27
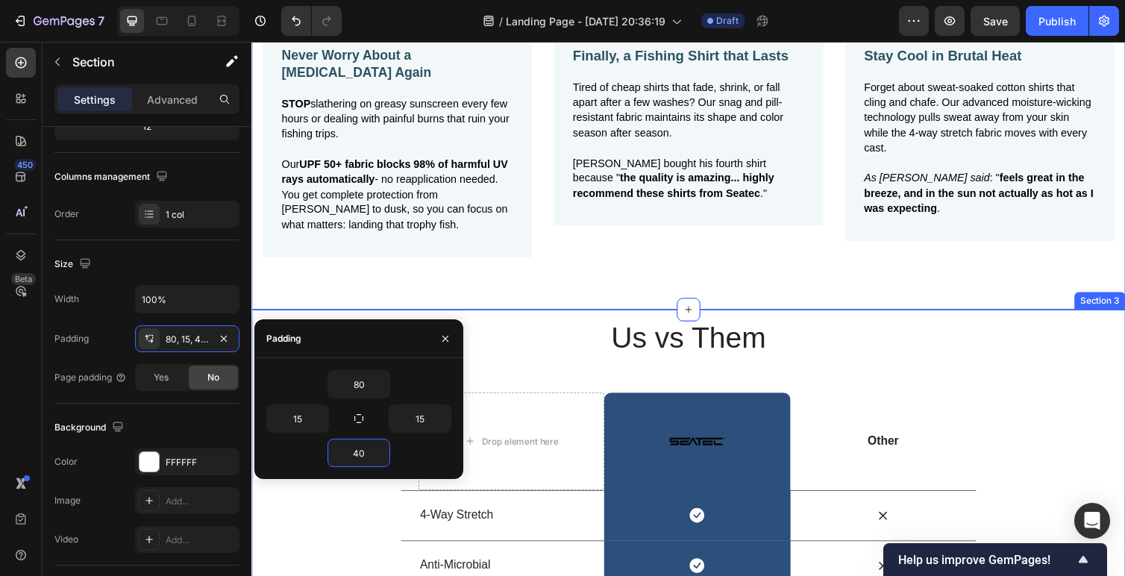
type input "4"
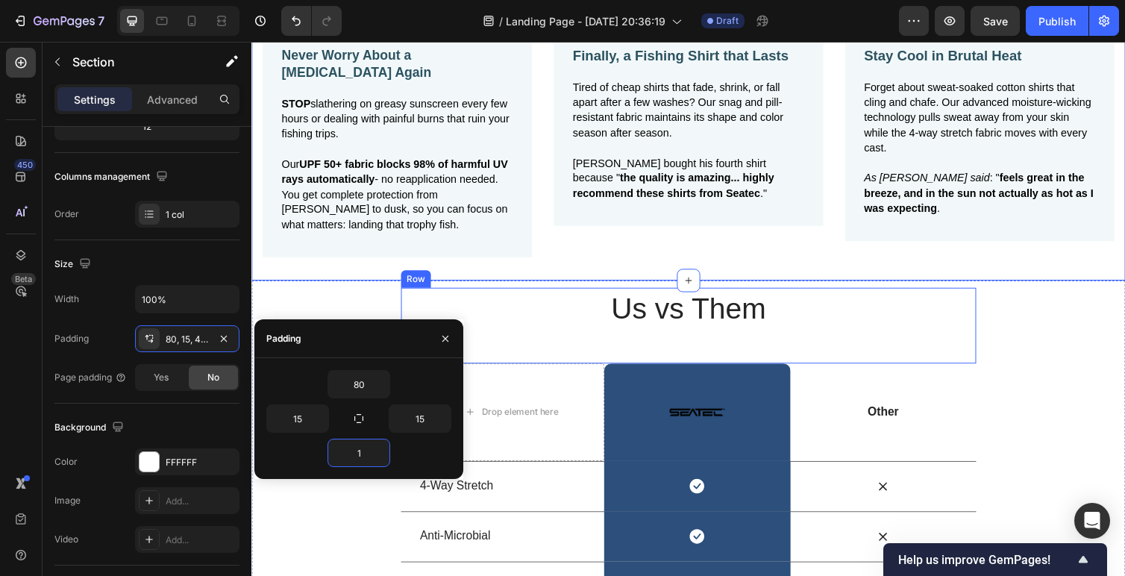
type input "10"
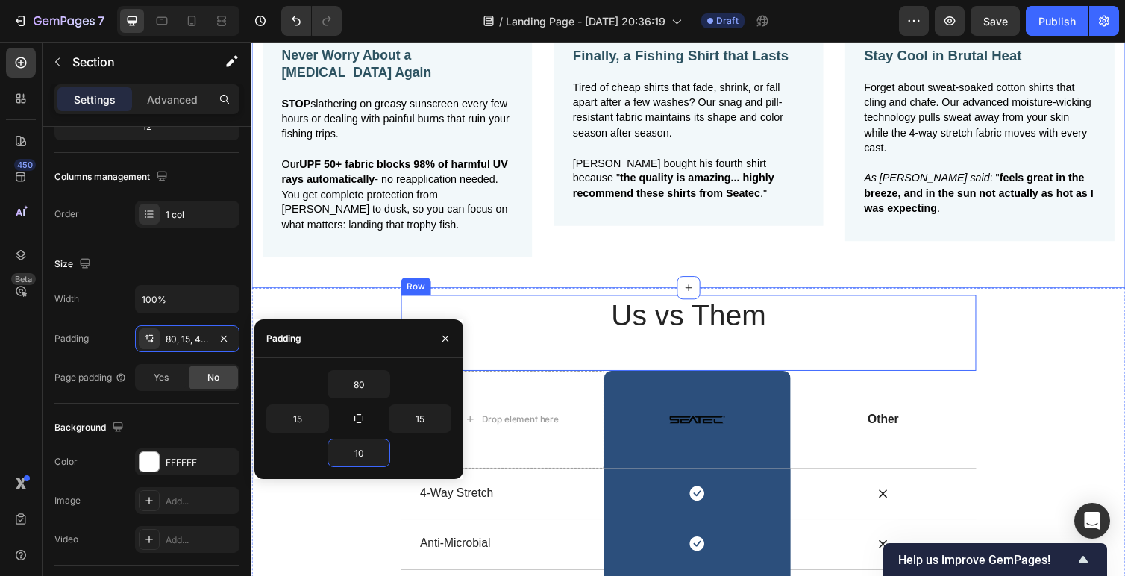
click at [353, 536] on div "Us vs Them Heading Row Drop element here Image Row Other Text Block Row 4-Way S…" at bounding box center [698, 518] width 895 height 435
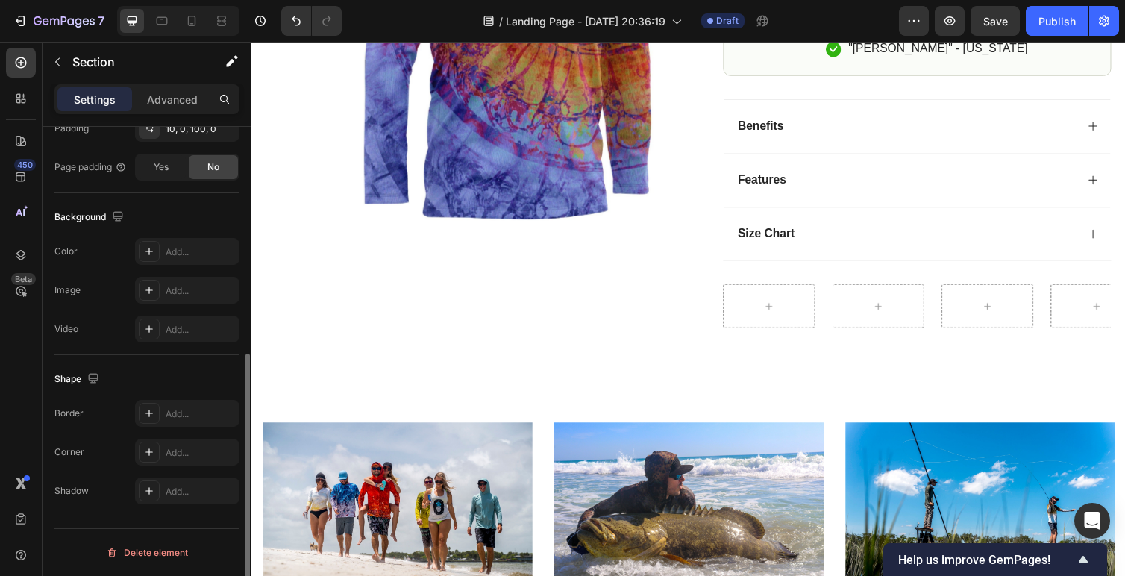
scroll to position [0, 0]
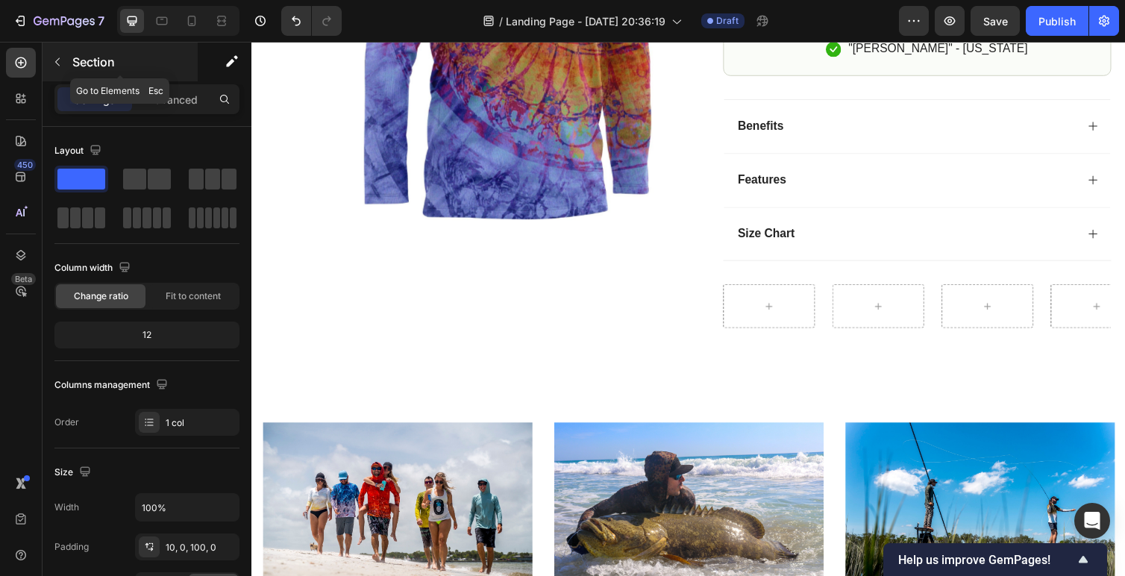
click at [53, 58] on icon "button" at bounding box center [57, 62] width 12 height 12
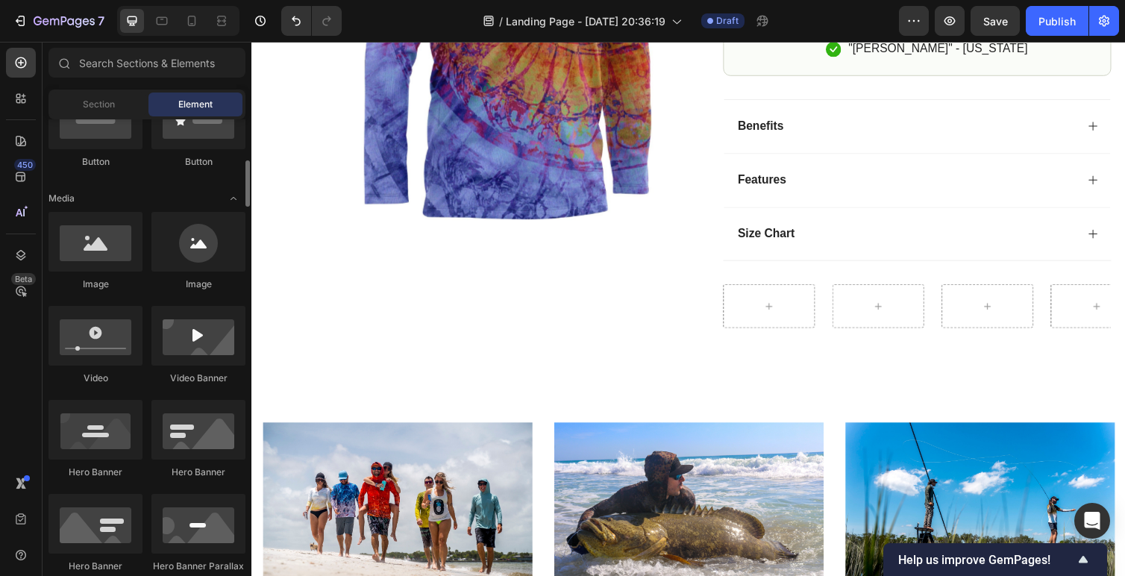
scroll to position [393, 0]
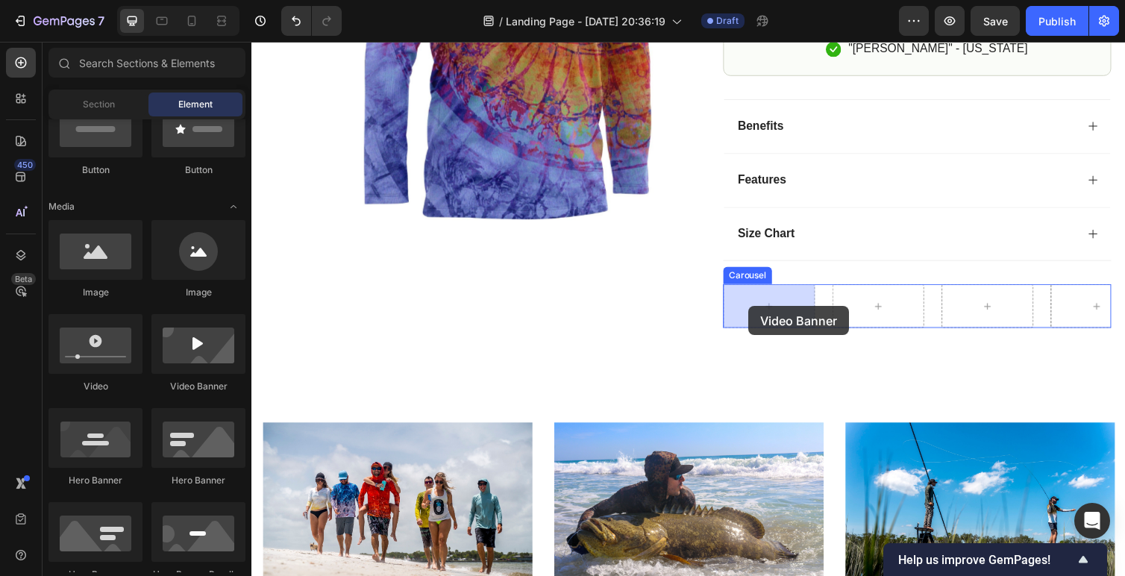
drag, startPoint x: 457, startPoint y: 410, endPoint x: 759, endPoint y: 313, distance: 317.3
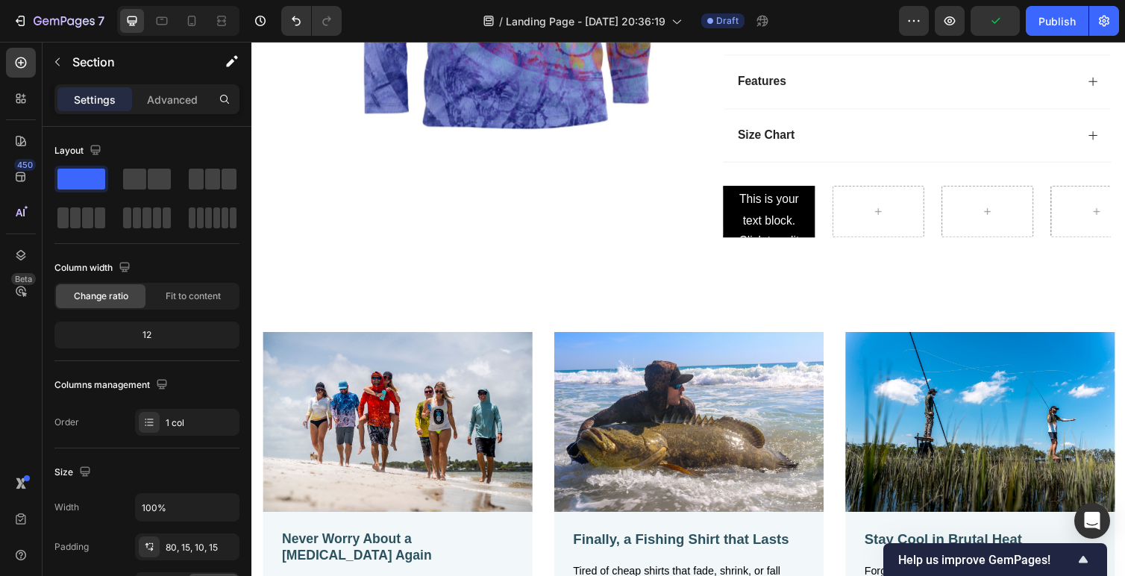
scroll to position [920, 0]
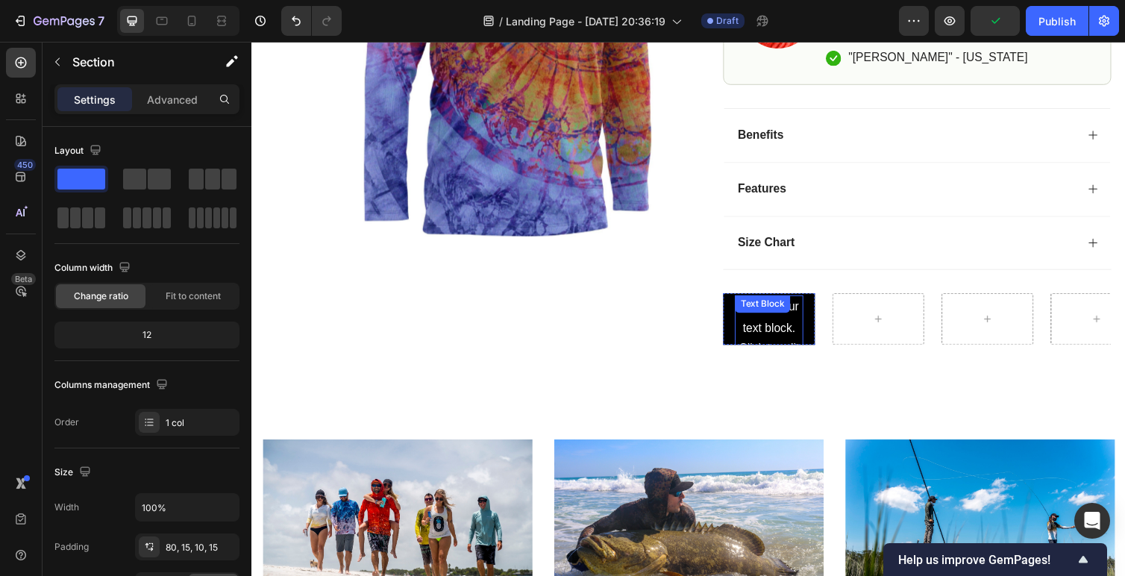
click at [778, 341] on div "This is your text block. Click to edit and make it your own. Share your product…" at bounding box center [781, 442] width 70 height 282
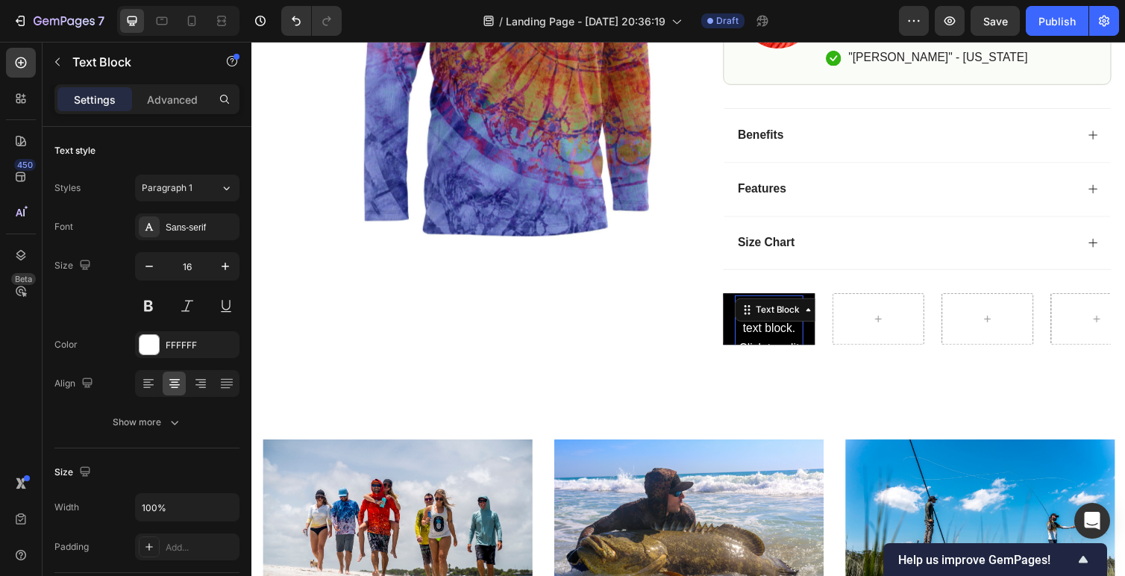
click at [739, 336] on div "Click here to edit heading Heading This is your text block. Click to edit and m…" at bounding box center [781, 326] width 94 height 710
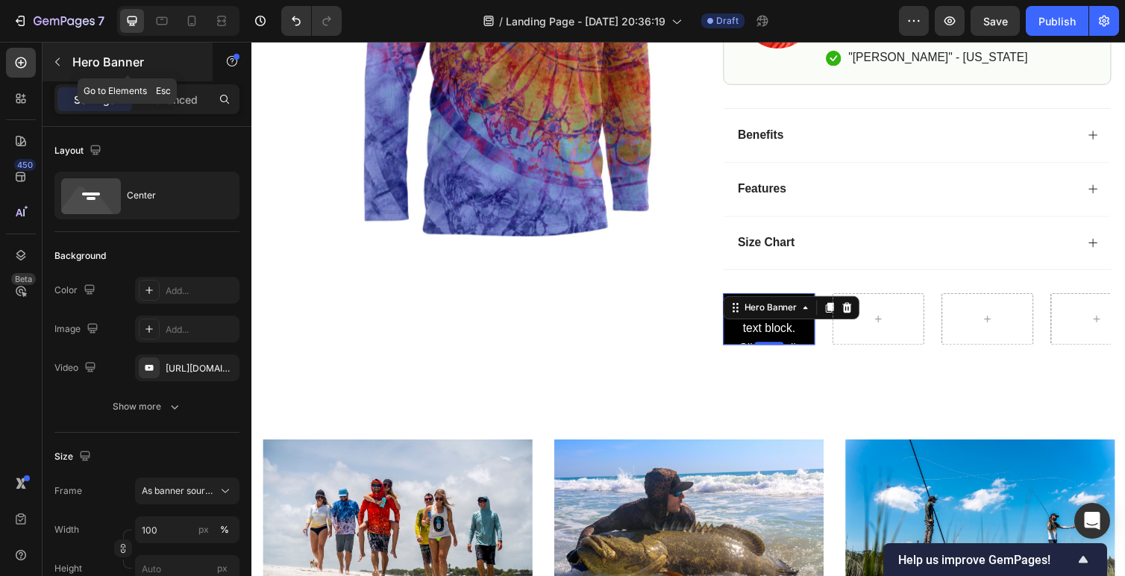
click at [57, 66] on icon "button" at bounding box center [57, 62] width 12 height 12
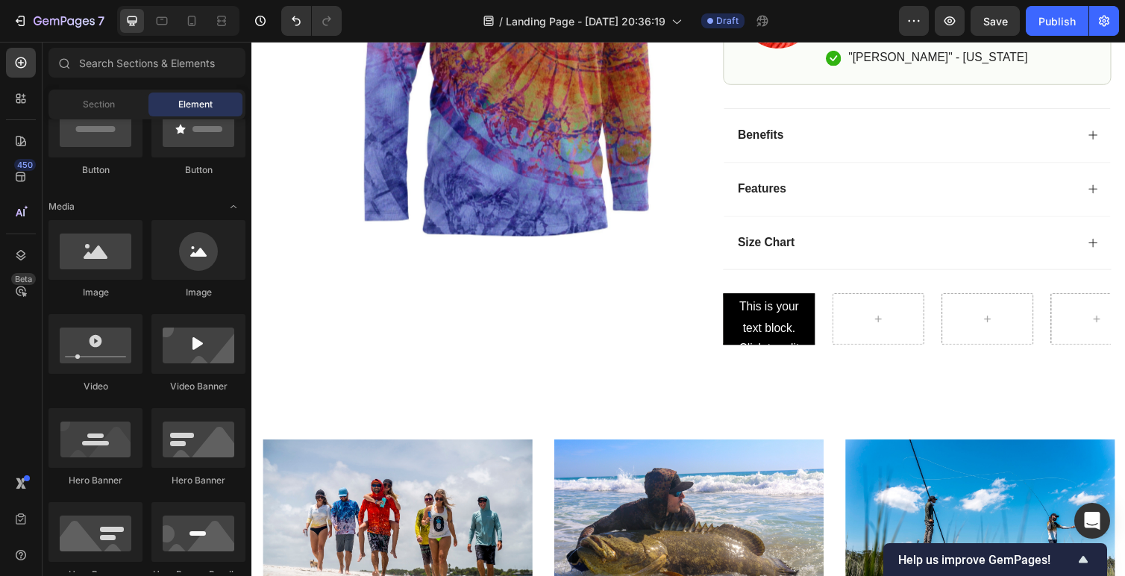
click at [187, 104] on span "Element" at bounding box center [195, 104] width 34 height 13
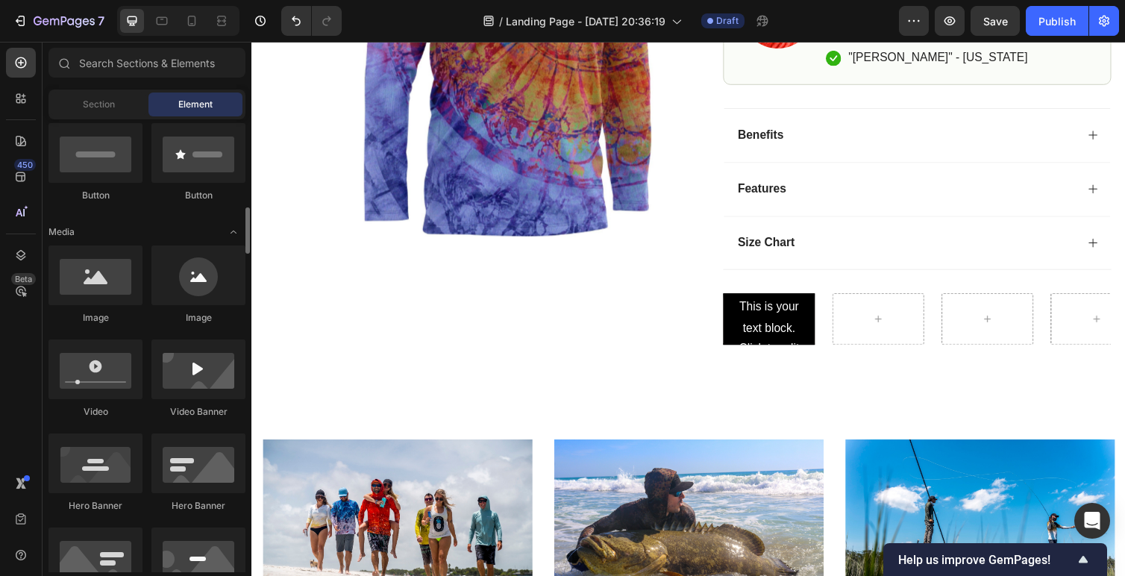
scroll to position [457, 0]
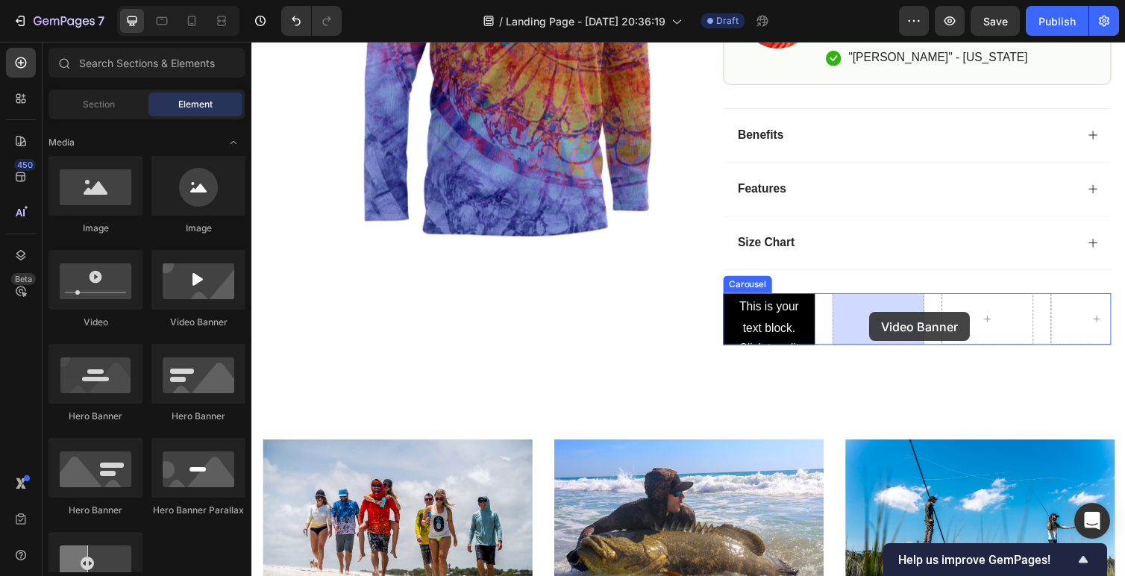
drag, startPoint x: 443, startPoint y: 326, endPoint x: 883, endPoint y: 317, distance: 439.5
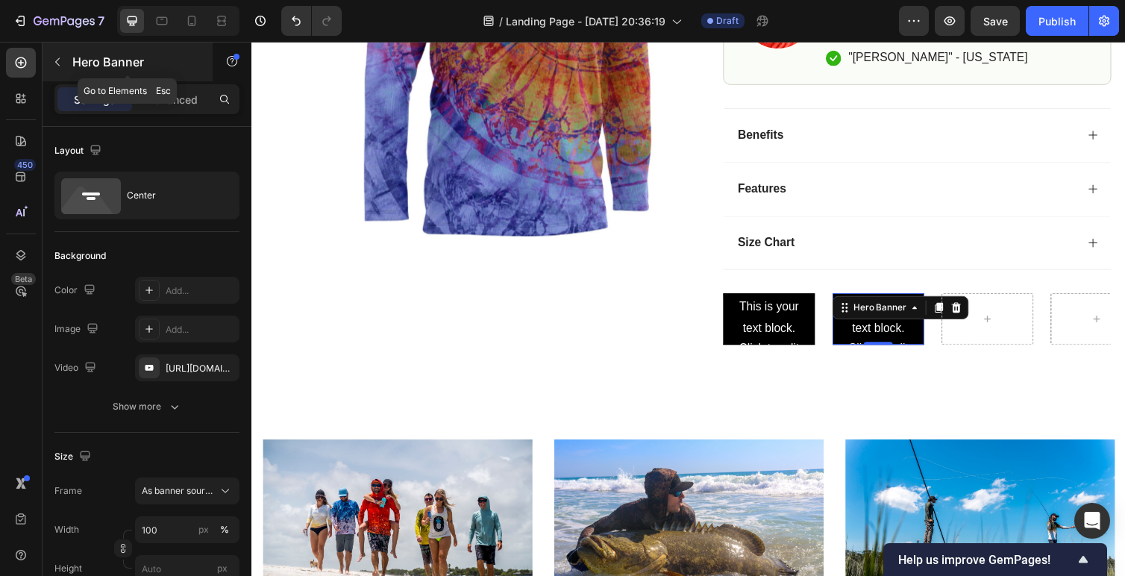
click at [57, 58] on icon "button" at bounding box center [57, 62] width 12 height 12
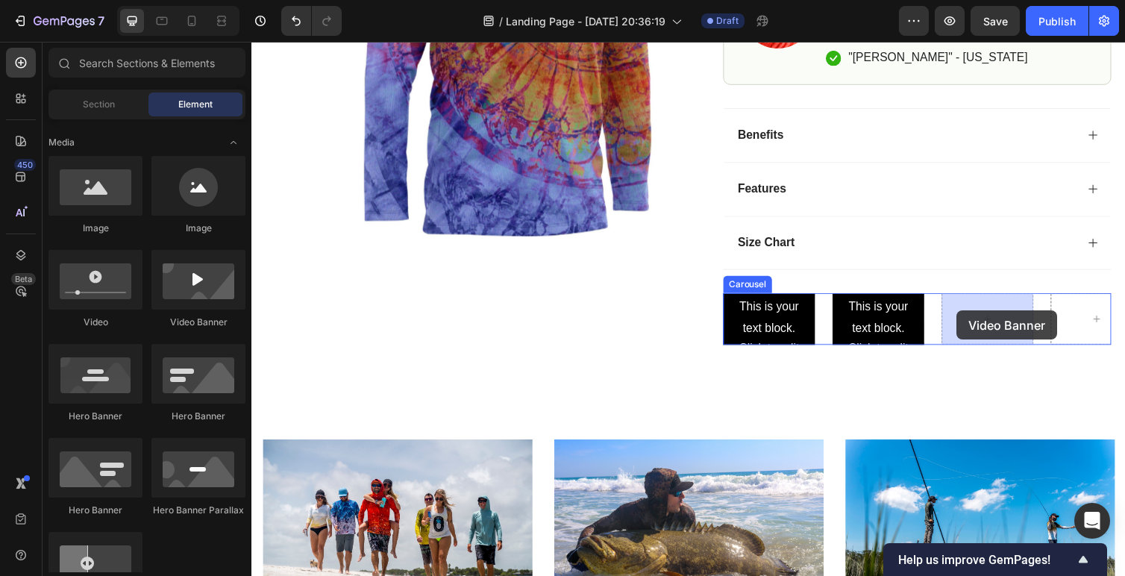
drag, startPoint x: 434, startPoint y: 344, endPoint x: 974, endPoint y: 317, distance: 540.1
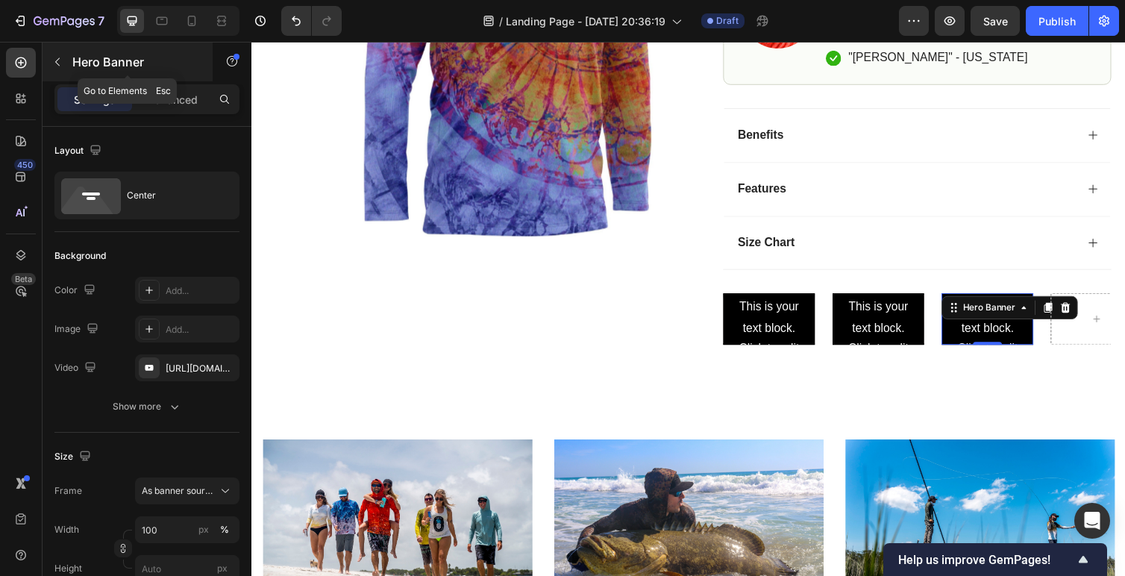
click at [63, 61] on button "button" at bounding box center [58, 62] width 24 height 24
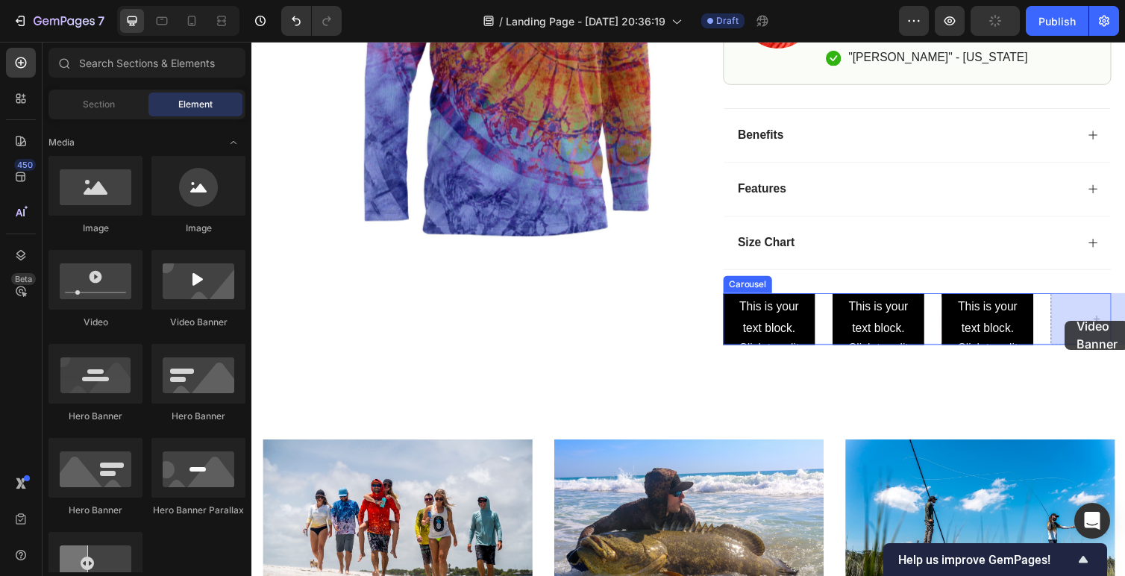
drag, startPoint x: 441, startPoint y: 331, endPoint x: 1005, endPoint y: 335, distance: 564.0
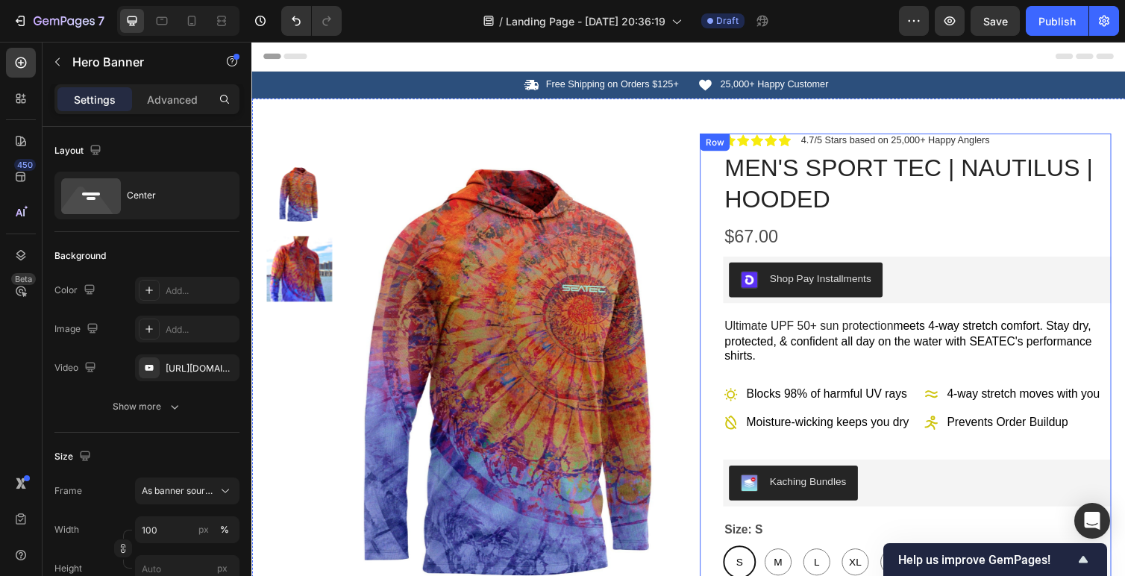
scroll to position [96, 0]
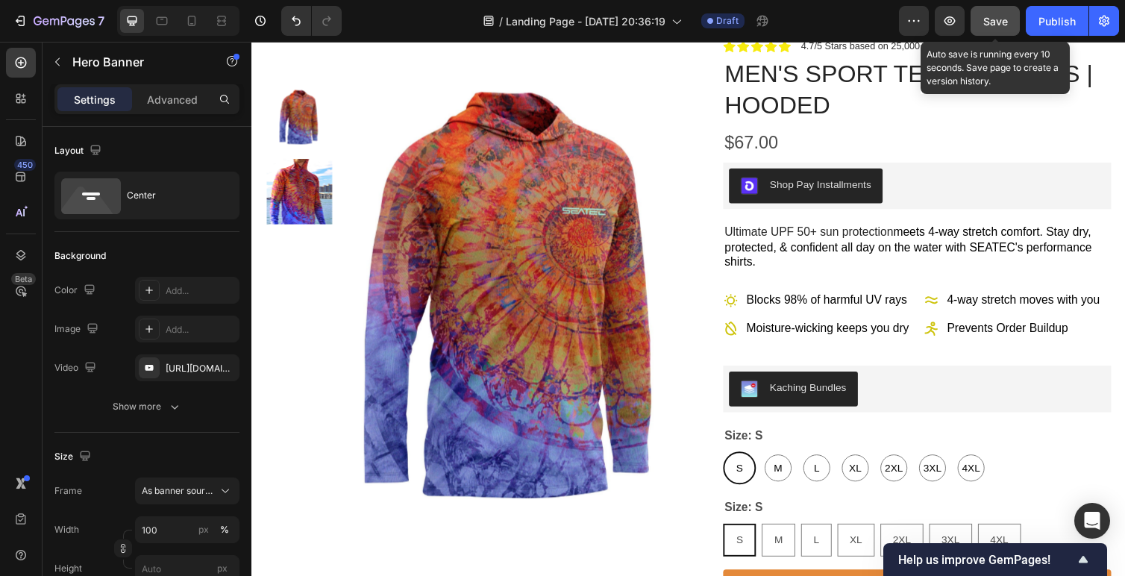
click at [1004, 33] on button "Save" at bounding box center [995, 21] width 49 height 30
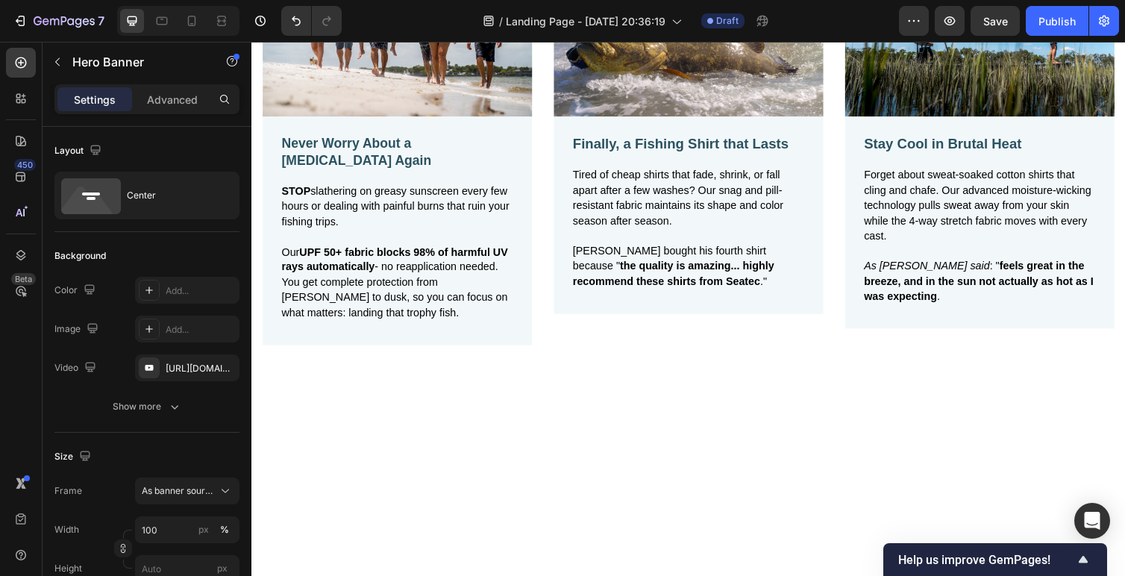
scroll to position [1194, 0]
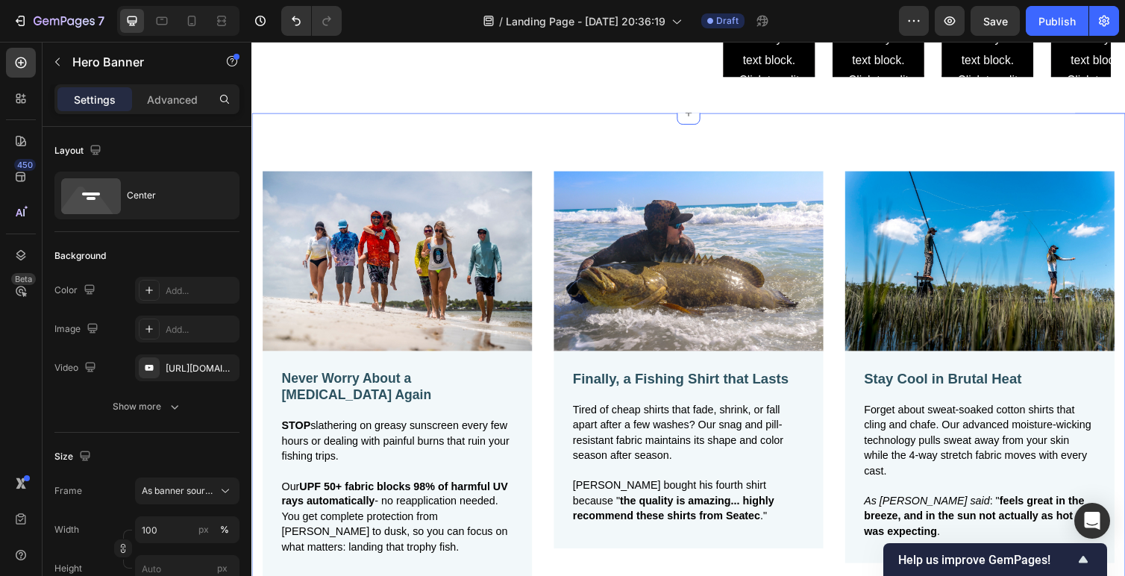
click at [950, 152] on div "Image Never Worry About a Sunburn Again Text Block STOP slathering on greasy su…" at bounding box center [698, 363] width 895 height 496
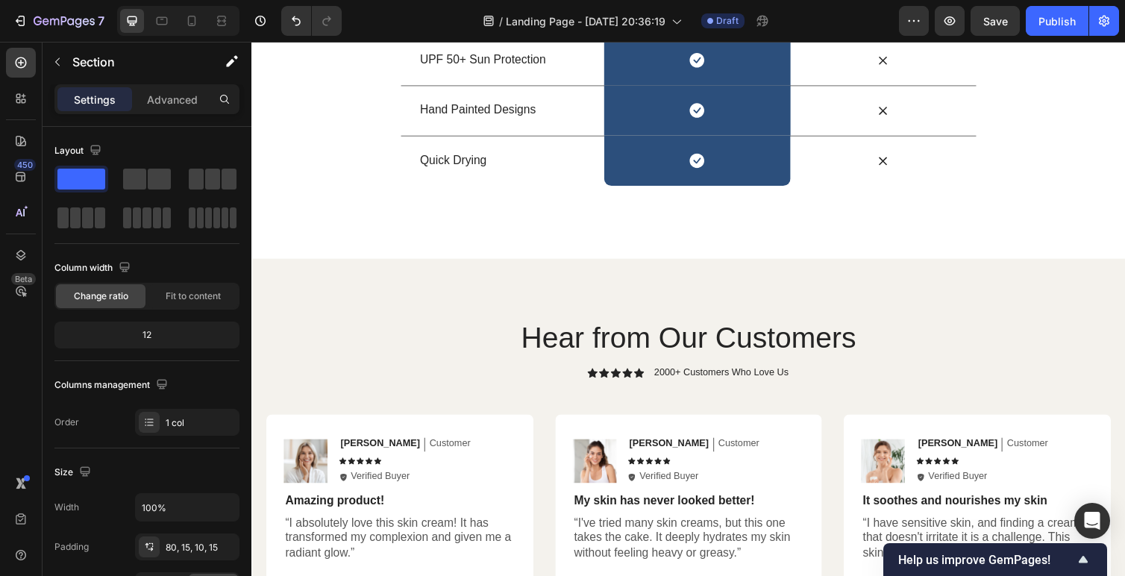
scroll to position [2114, 0]
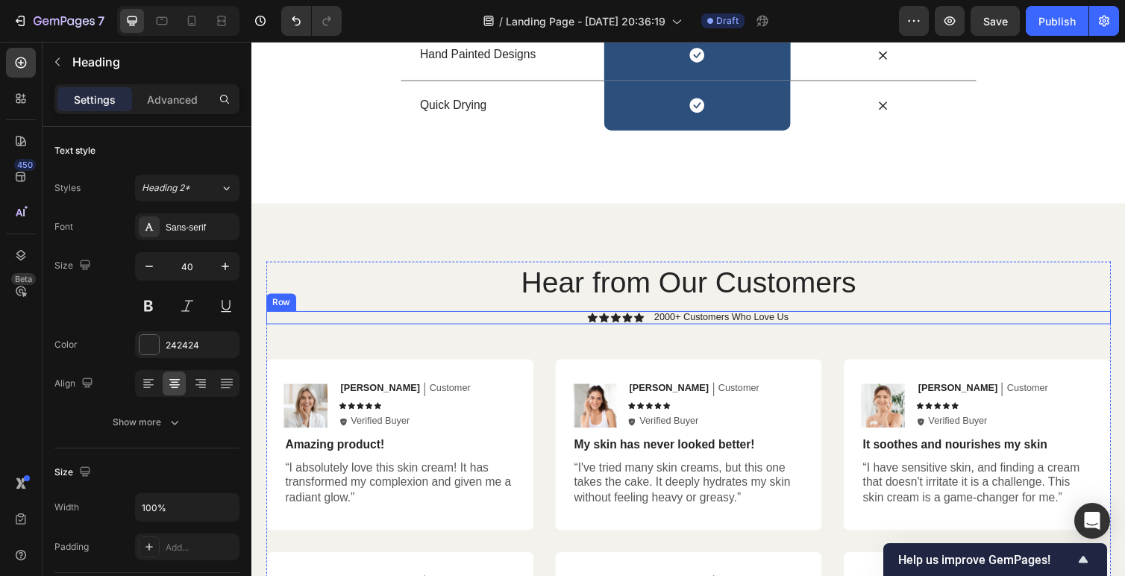
click at [383, 301] on h2 "Hear from Our Customers" at bounding box center [698, 288] width 865 height 42
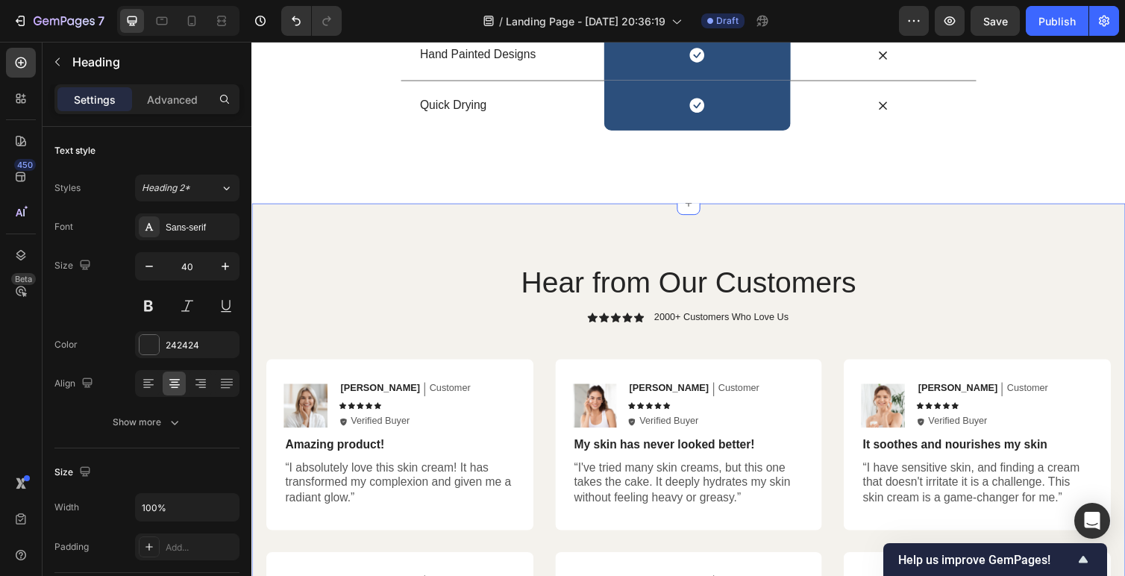
click at [386, 237] on div "Hear from Our Customers Heading Icon Icon Icon Icon Icon Icon List 2000+ Custom…" at bounding box center [698, 527] width 895 height 640
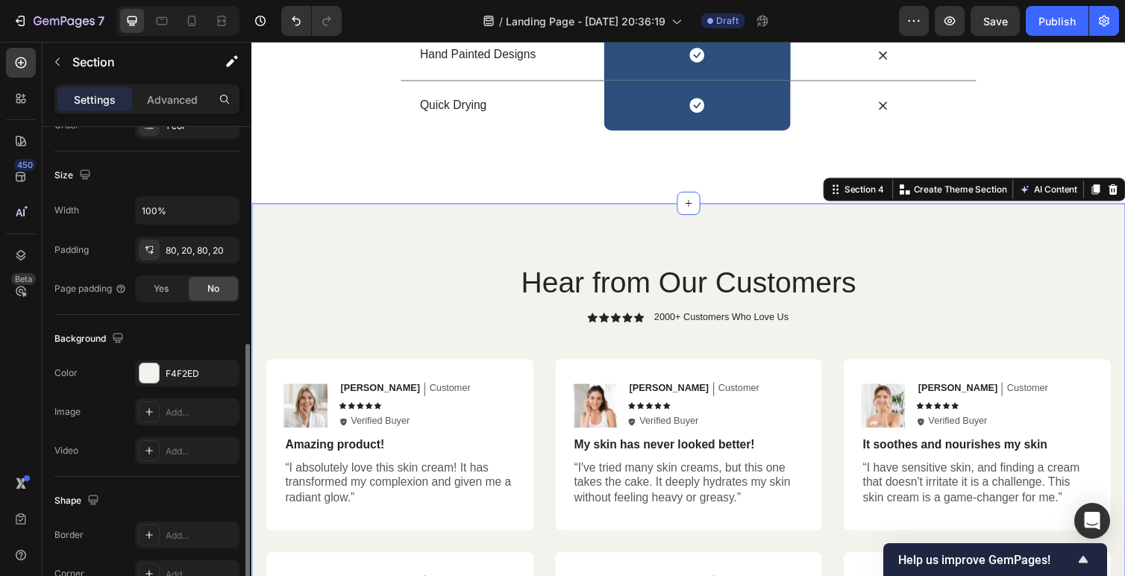
scroll to position [419, 0]
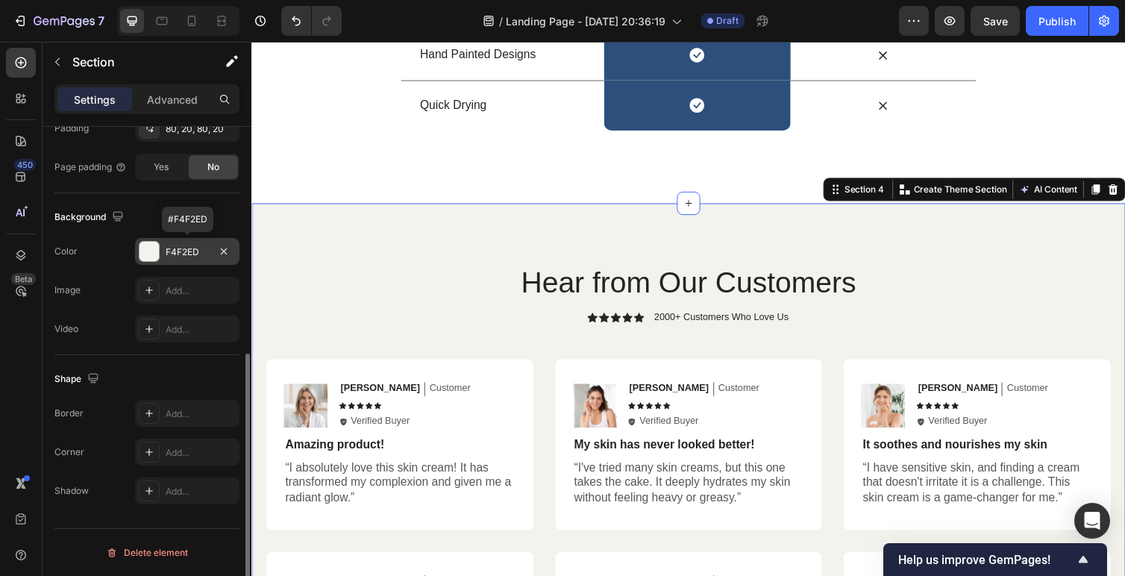
click at [149, 255] on div at bounding box center [149, 251] width 19 height 19
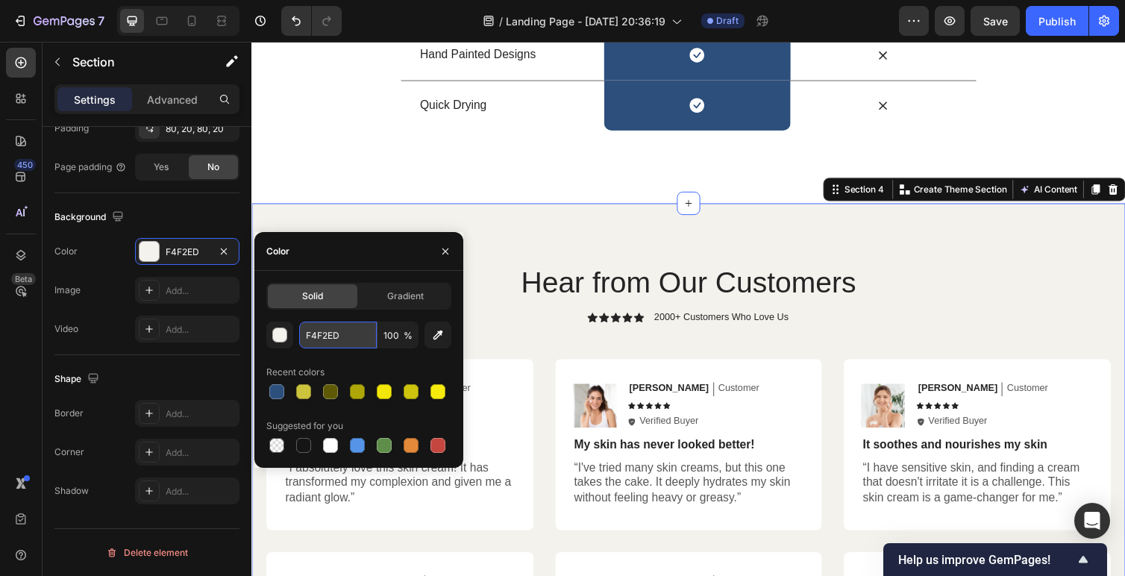
click at [325, 339] on input "F4F2ED" at bounding box center [338, 335] width 78 height 27
click at [77, 347] on div "Background The changes might be hidden by the video. Color F4F2ED Image Add... …" at bounding box center [146, 274] width 185 height 162
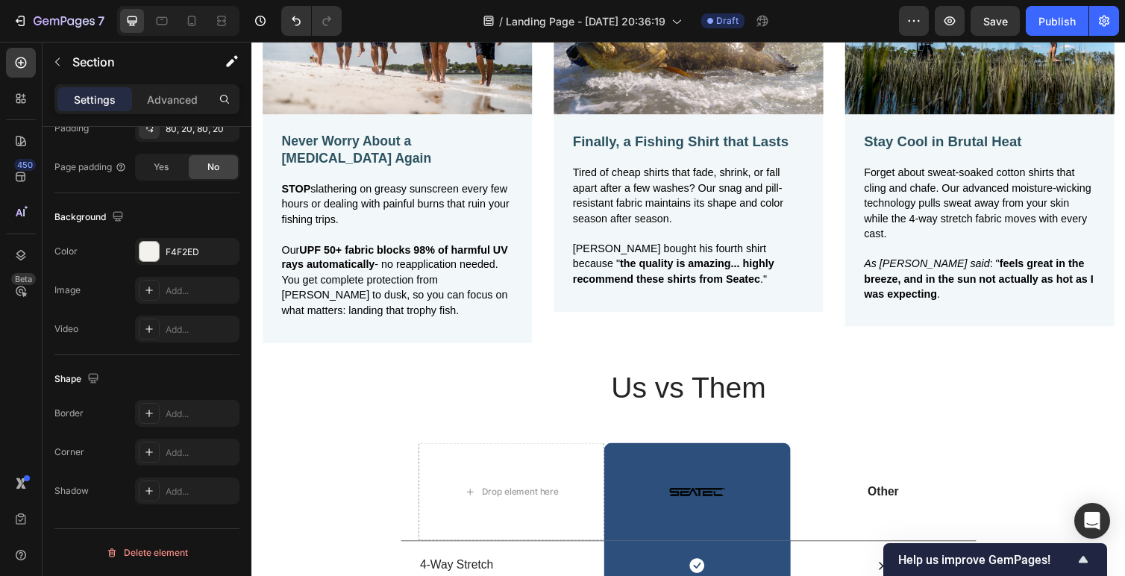
scroll to position [1188, 0]
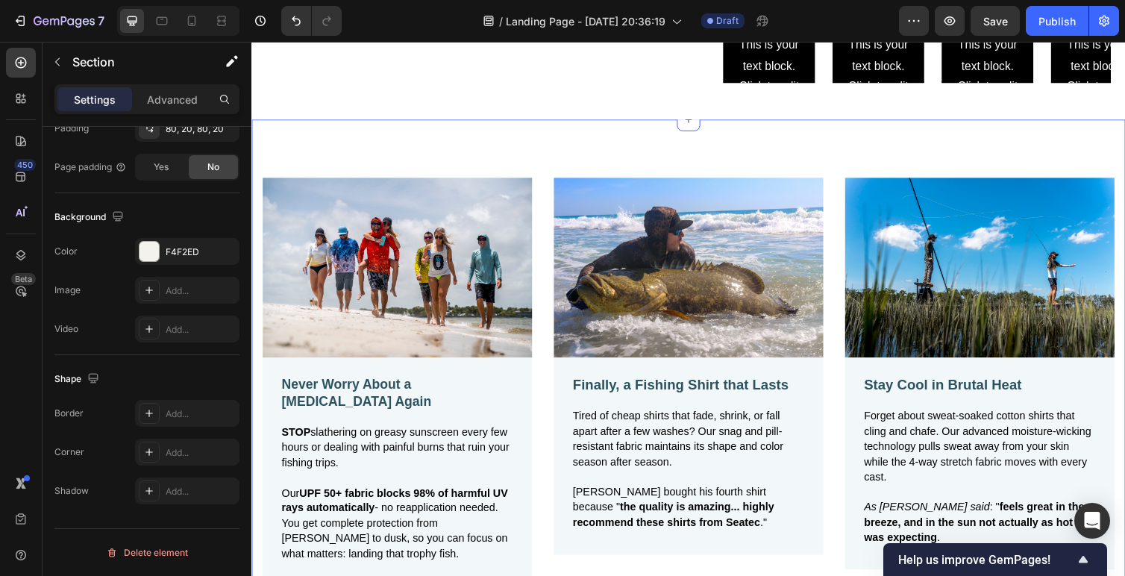
click at [551, 152] on div "Image Never Worry About a Sunburn Again Text Block STOP slathering on greasy su…" at bounding box center [698, 370] width 895 height 496
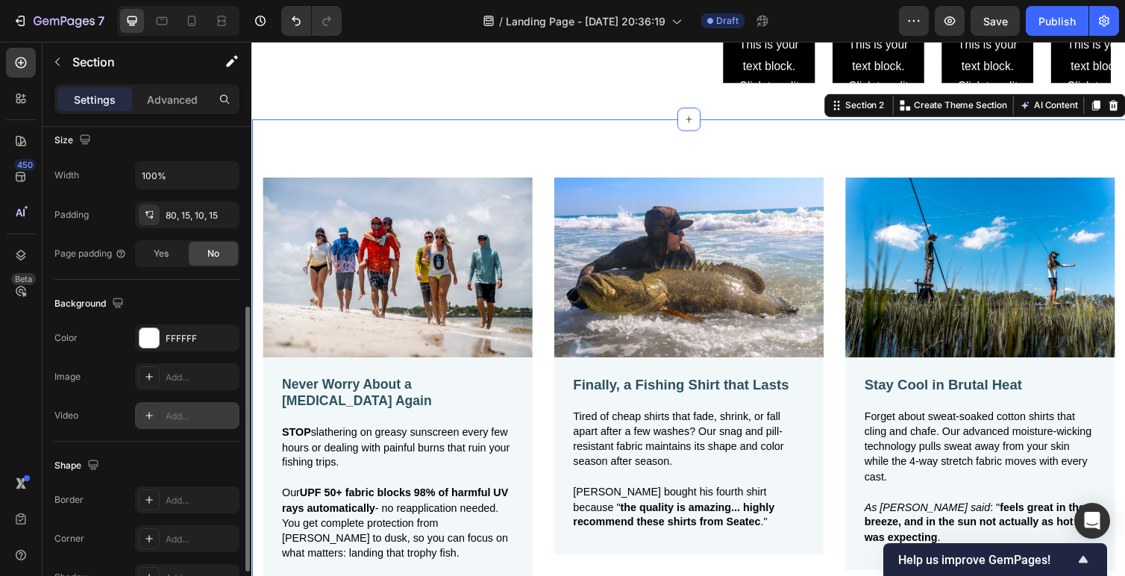
scroll to position [318, 0]
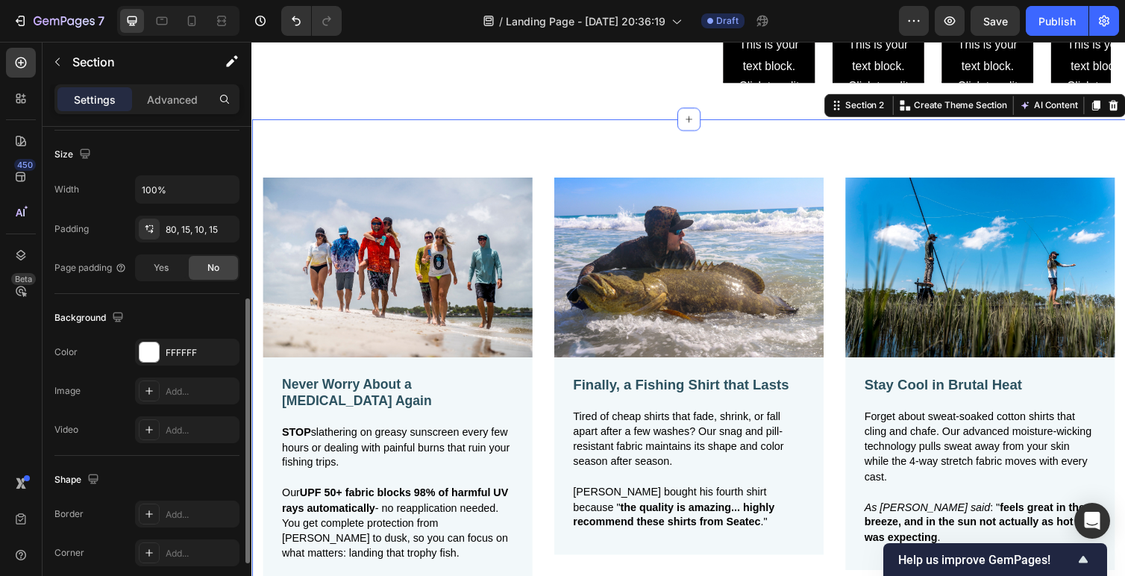
click at [386, 145] on div "Image Never Worry About a Sunburn Again Text Block STOP slathering on greasy su…" at bounding box center [698, 377] width 895 height 510
click at [187, 348] on div "FFFFFF" at bounding box center [187, 352] width 43 height 13
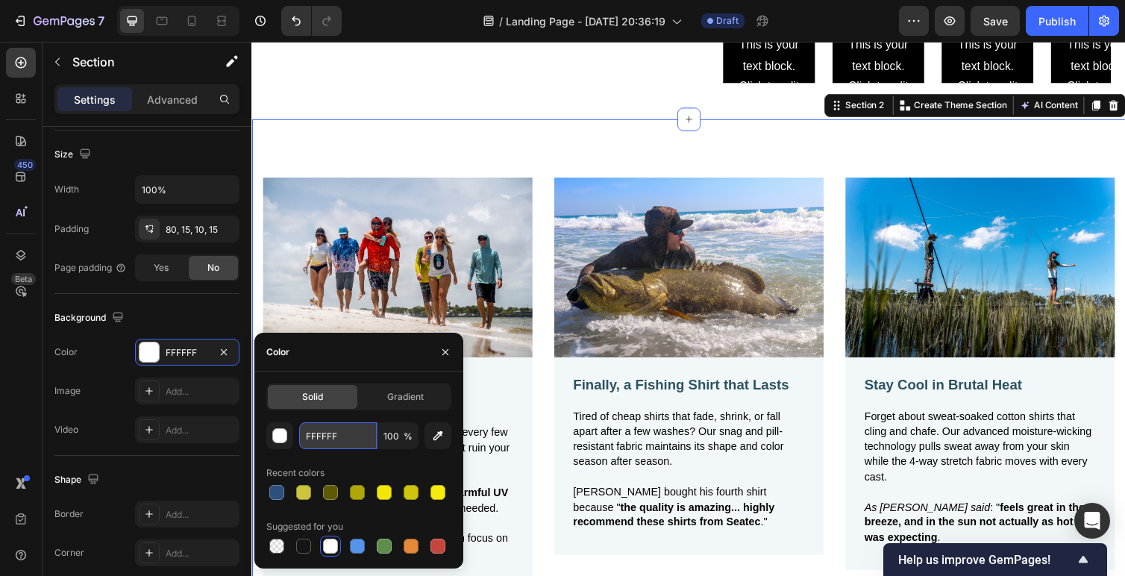
click at [342, 440] on input "FFFFFF" at bounding box center [338, 435] width 78 height 27
paste input "4F2ED"
type input "F4F2ED"
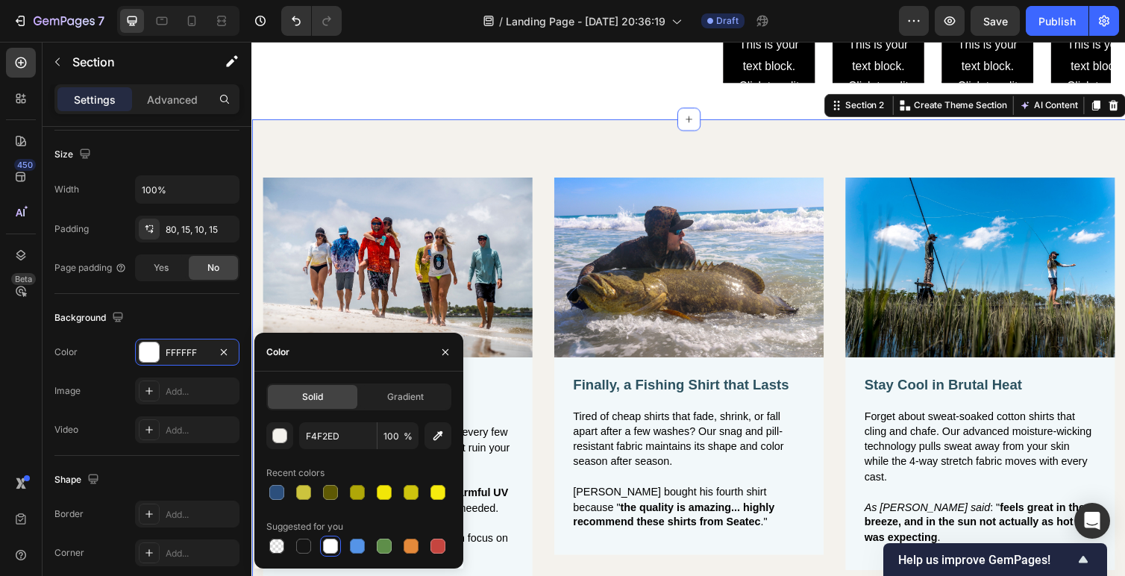
click at [645, 154] on div "Image Never Worry About a Sunburn Again Text Block STOP slathering on greasy su…" at bounding box center [698, 377] width 895 height 510
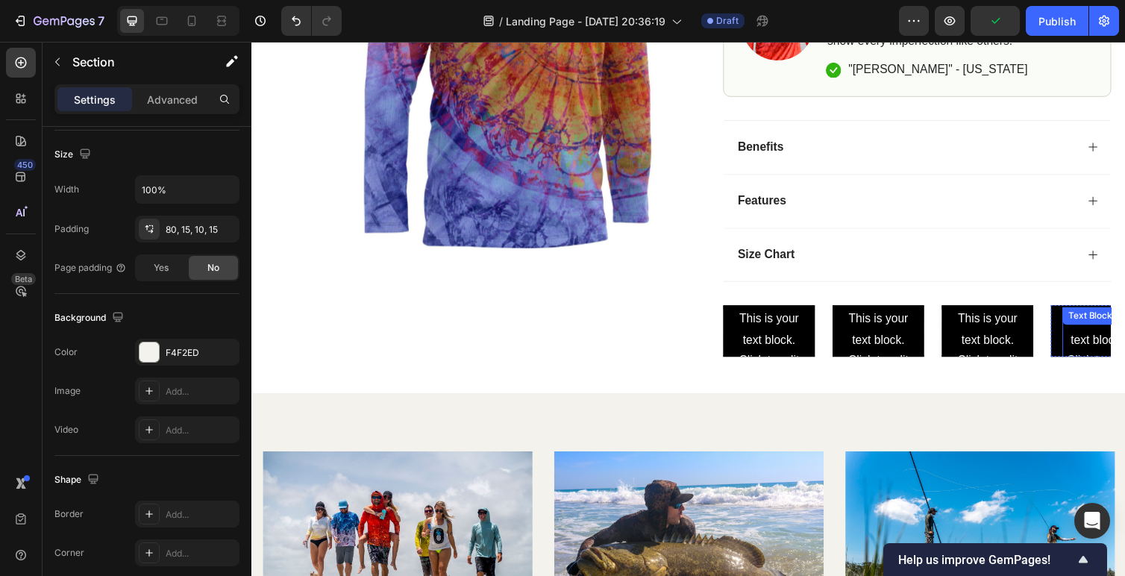
scroll to position [895, 0]
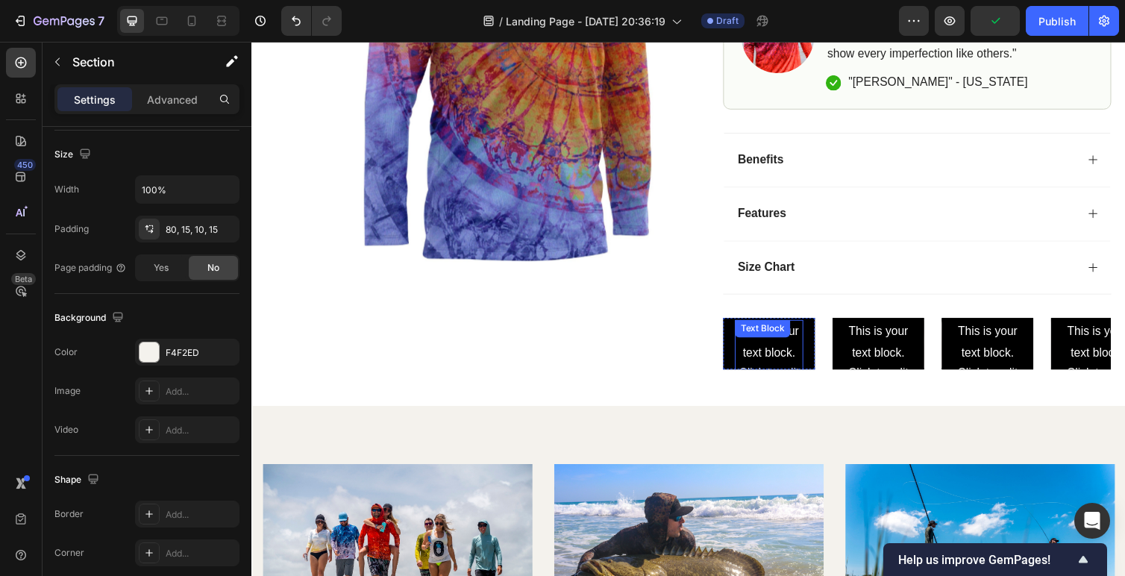
click at [784, 366] on div "This is your text block. Click to edit and make it your own. Share your product…" at bounding box center [781, 468] width 70 height 282
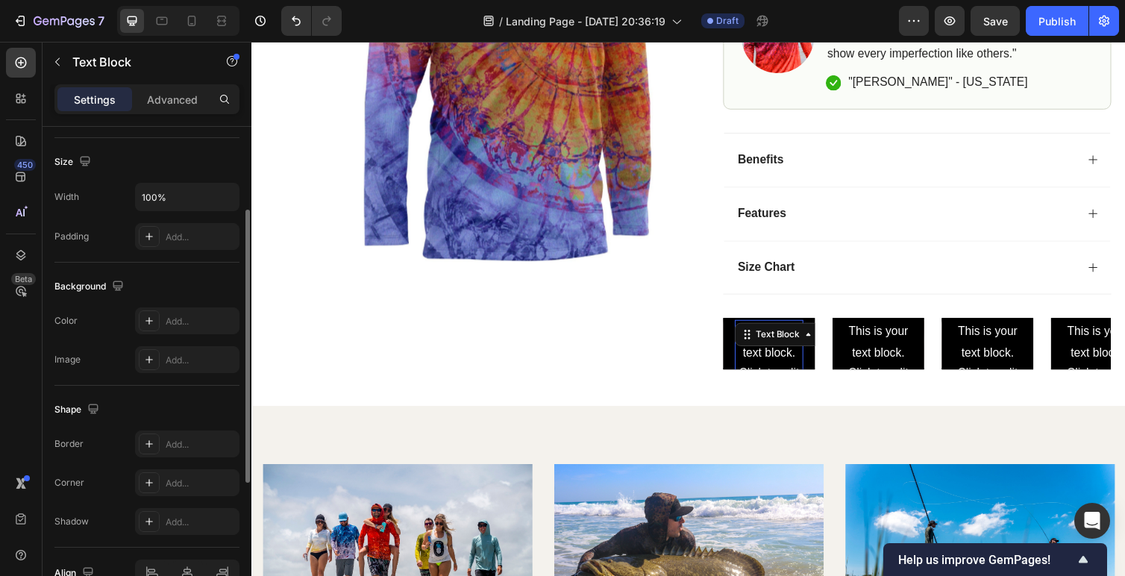
scroll to position [392, 0]
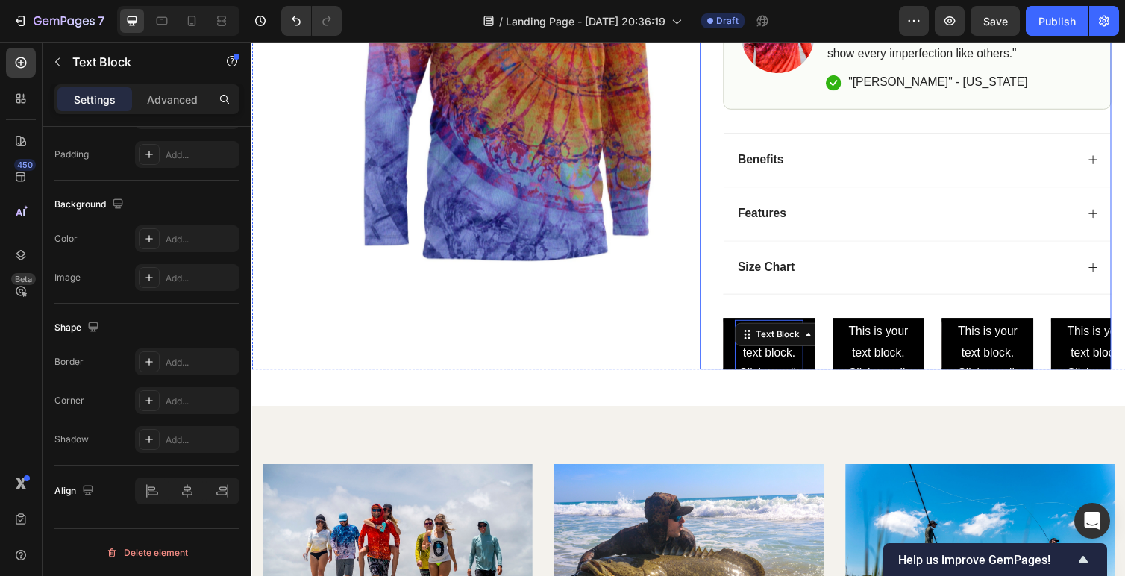
click at [739, 352] on div "Click here to edit heading Heading This is your text block. Click to edit and m…" at bounding box center [781, 351] width 94 height 710
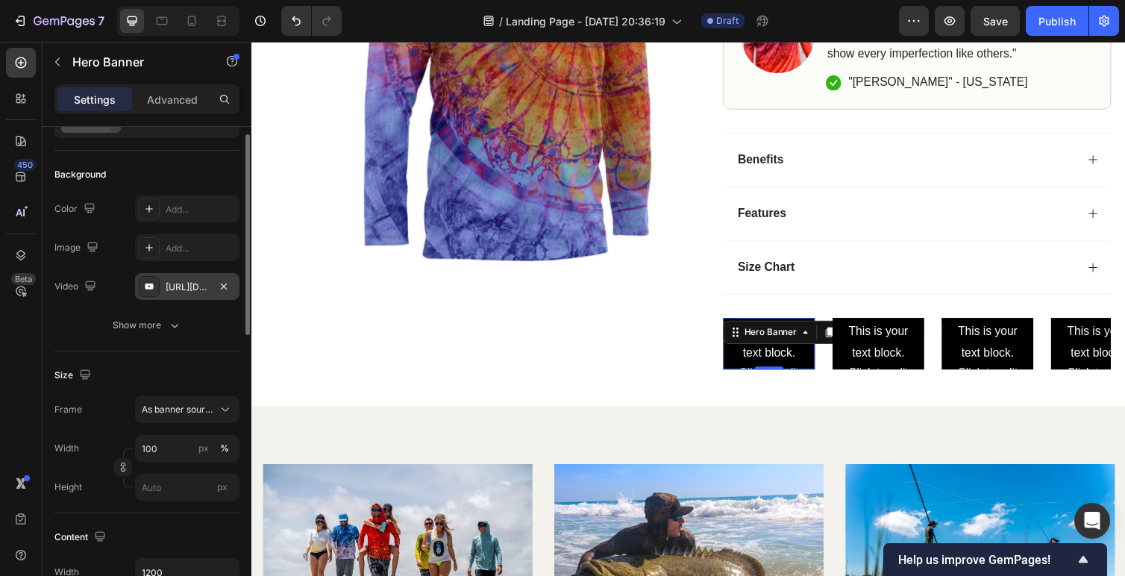
scroll to position [98, 0]
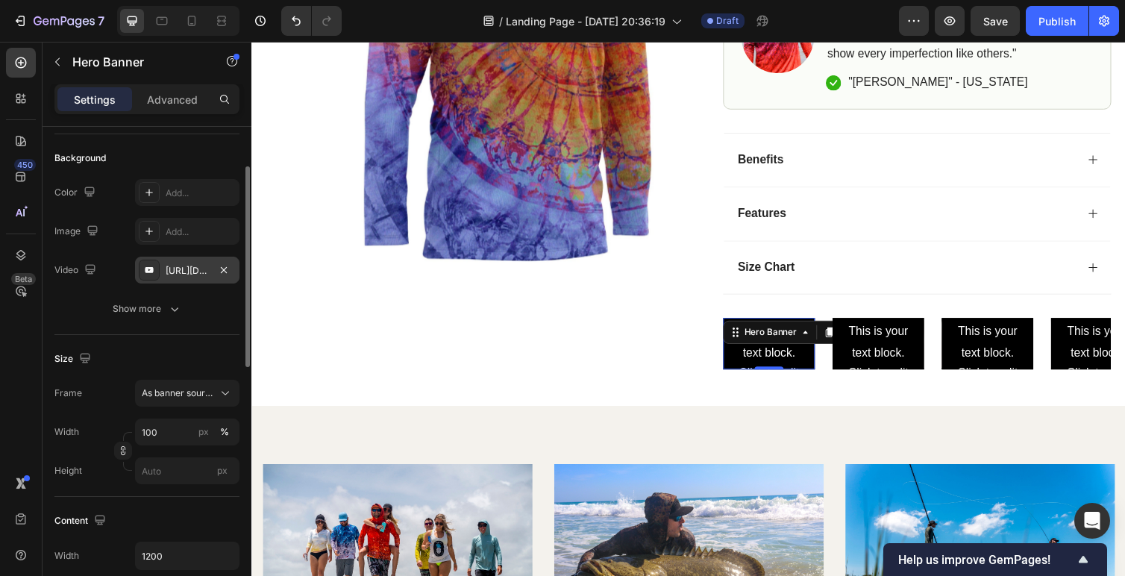
click at [195, 267] on div "https://www.youtube.com/watch?v=drIt4RH_kyQ" at bounding box center [187, 270] width 43 height 13
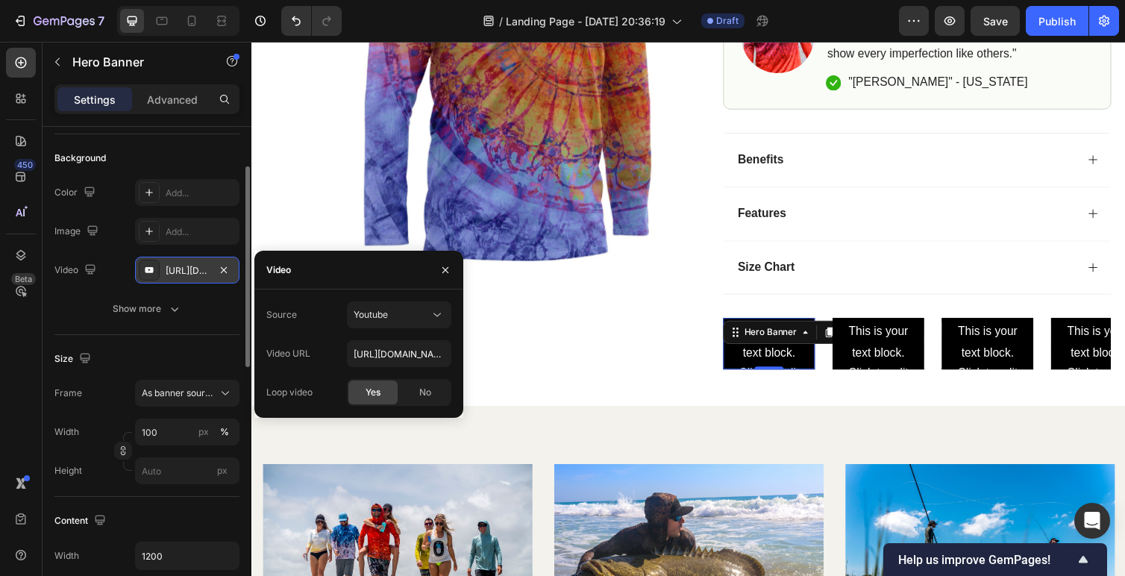
click at [195, 267] on div "https://www.youtube.com/watch?v=drIt4RH_kyQ" at bounding box center [187, 270] width 43 height 13
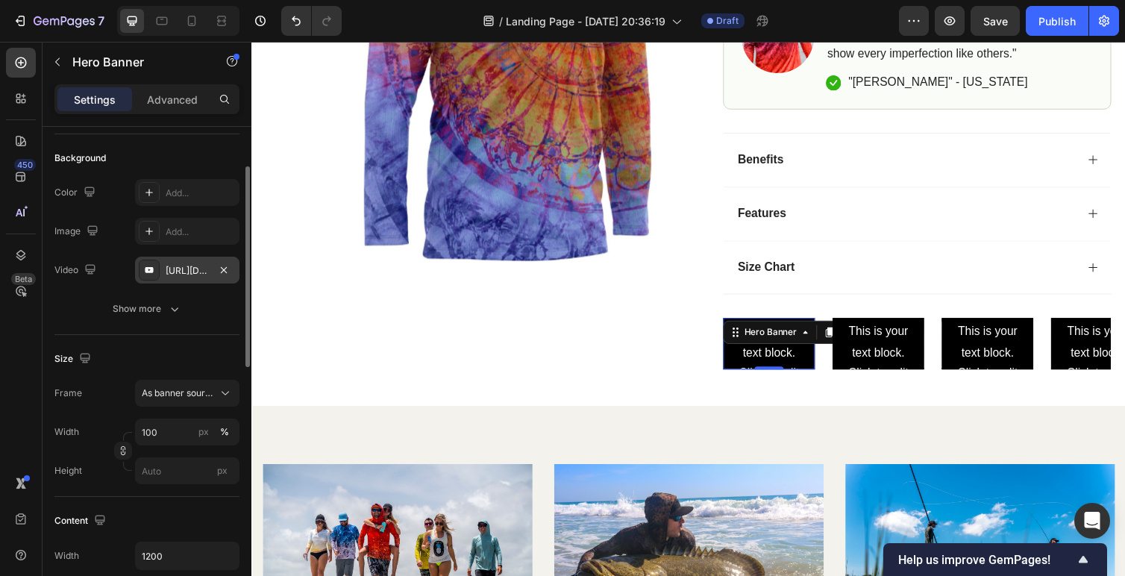
click at [195, 267] on div "https://www.youtube.com/watch?v=drIt4RH_kyQ" at bounding box center [187, 270] width 43 height 13
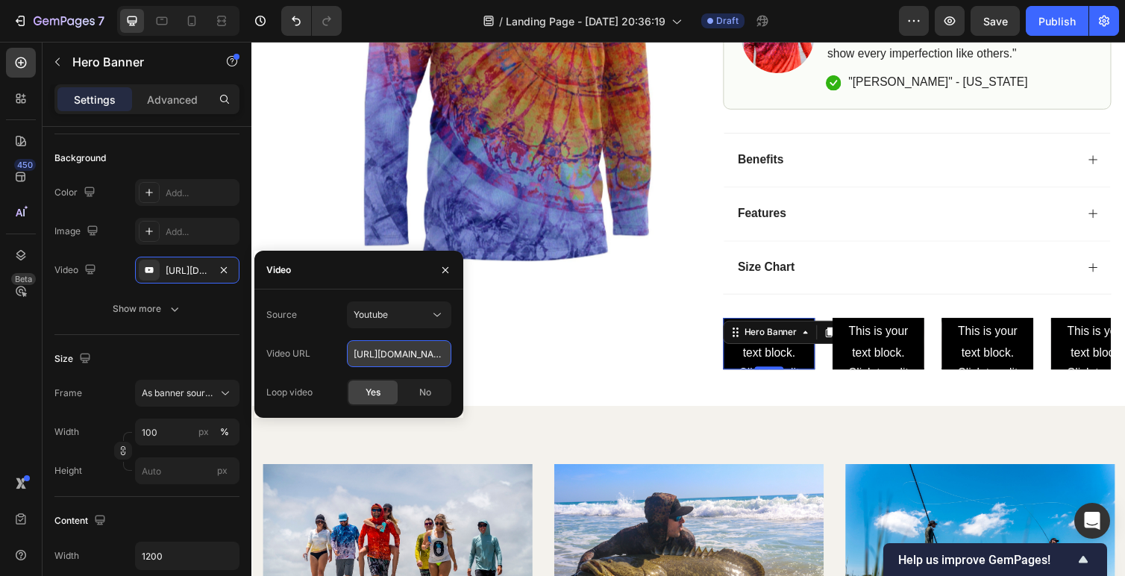
click at [392, 354] on input "https://www.youtube.com/watch?v=drIt4RH_kyQ" at bounding box center [399, 353] width 104 height 27
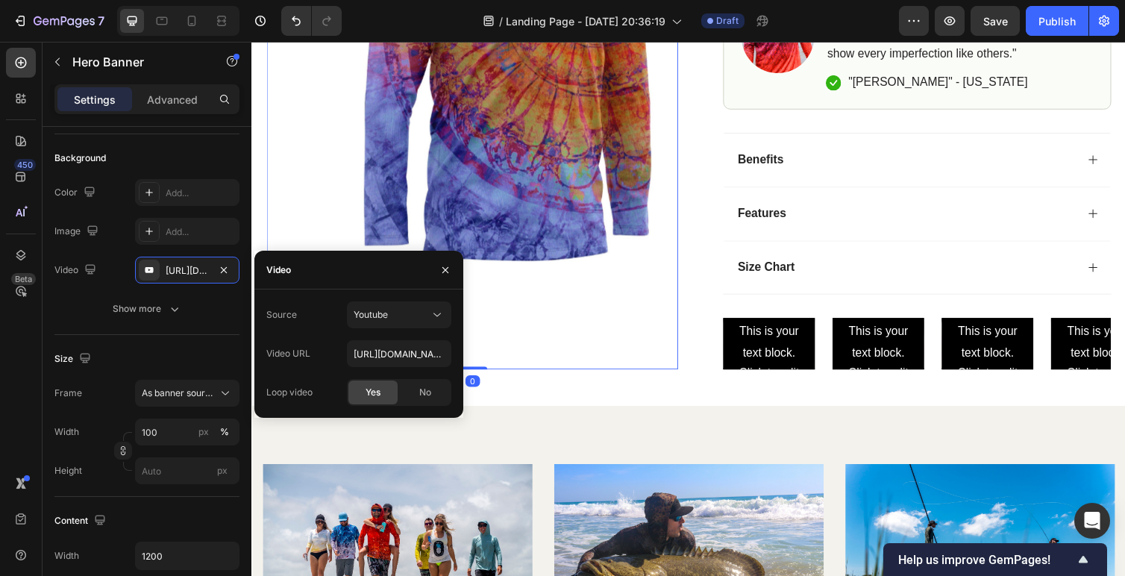
click at [571, 359] on div "Product Images" at bounding box center [477, 95] width 422 height 564
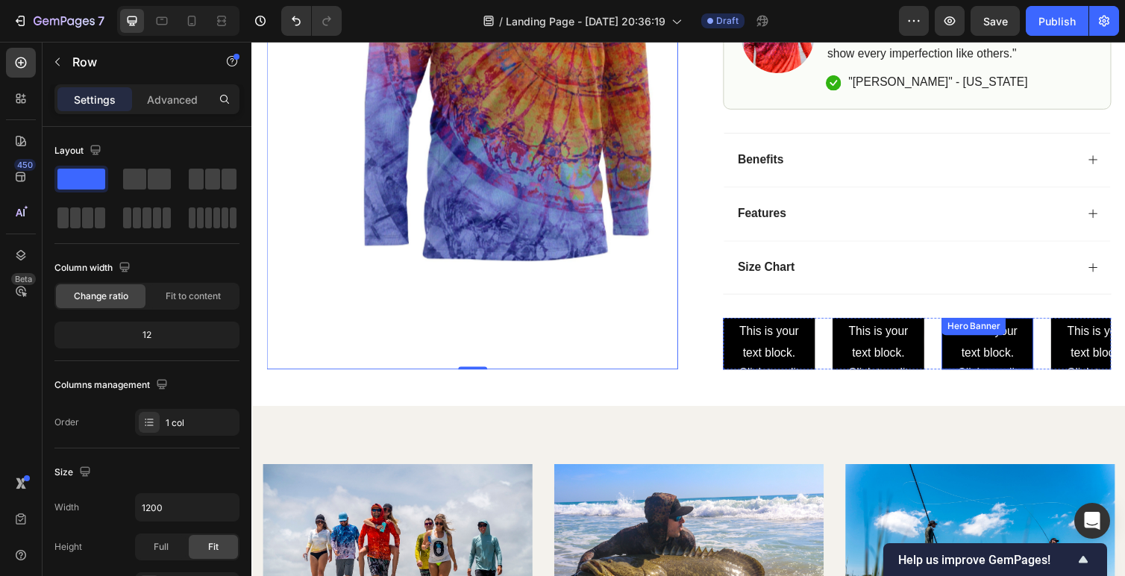
click at [963, 369] on div "Click here to edit heading Heading This is your text block. Click to edit and m…" at bounding box center [1005, 351] width 94 height 710
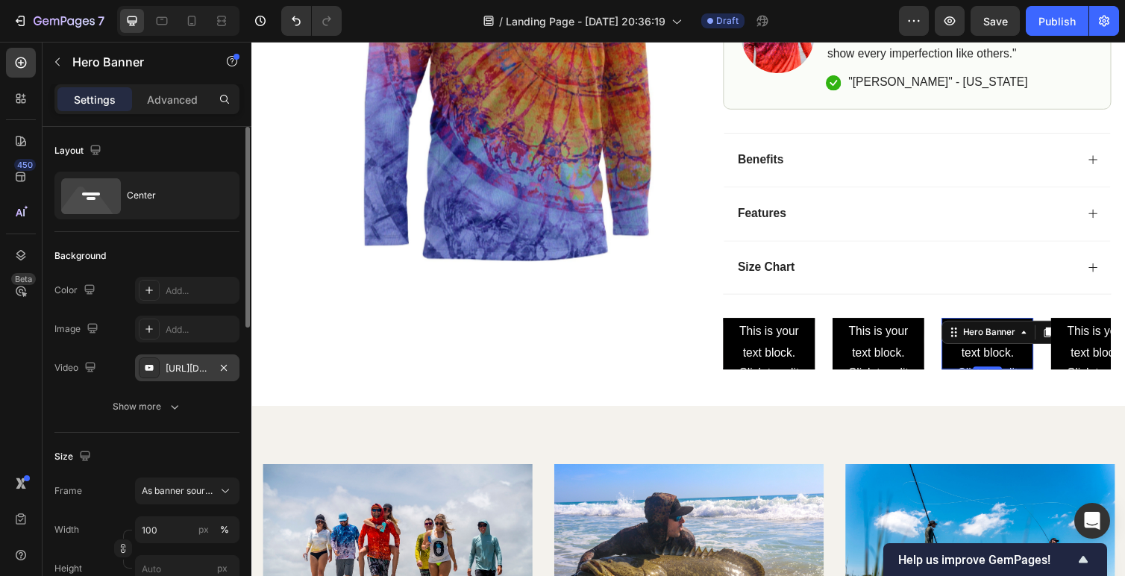
click at [181, 372] on div "https://www.youtube.com/watch?v=drIt4RH_kyQ" at bounding box center [187, 368] width 43 height 13
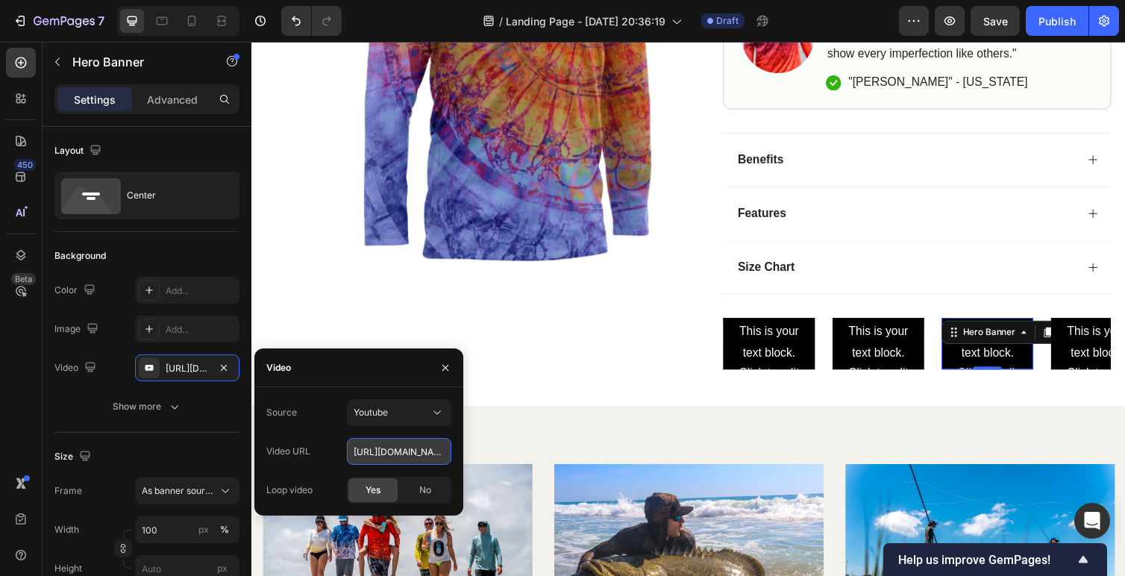
click at [389, 463] on input "https://www.youtube.com/watch?v=drIt4RH_kyQ" at bounding box center [399, 451] width 104 height 27
paste input "fNEIfoPDxok"
type input "https://www.youtube.com/watch?v=fNEIfoPDxok"
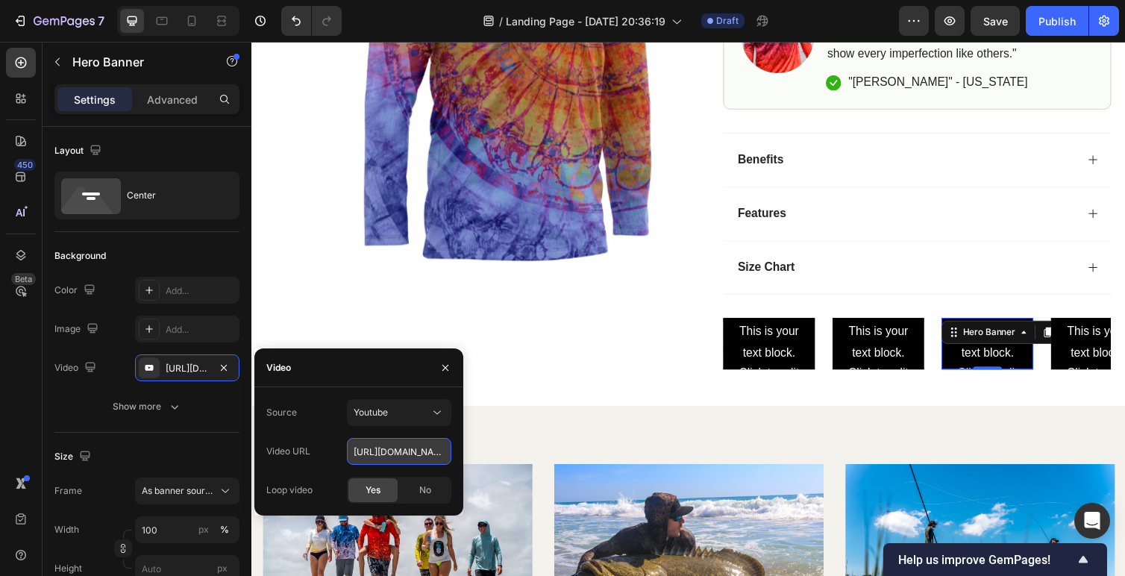
scroll to position [0, 116]
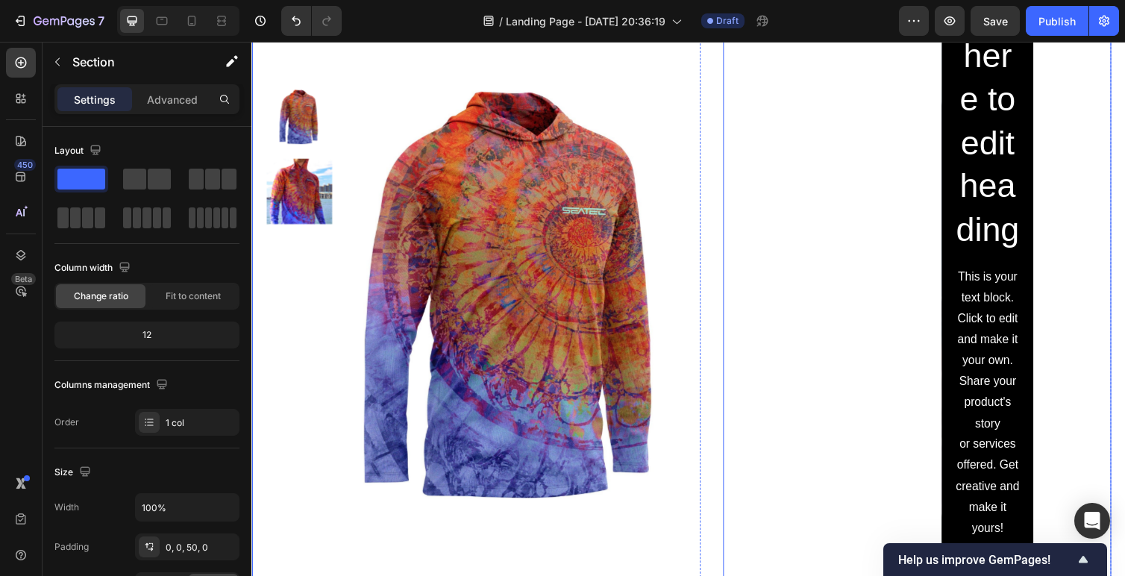
scroll to position [1147, 0]
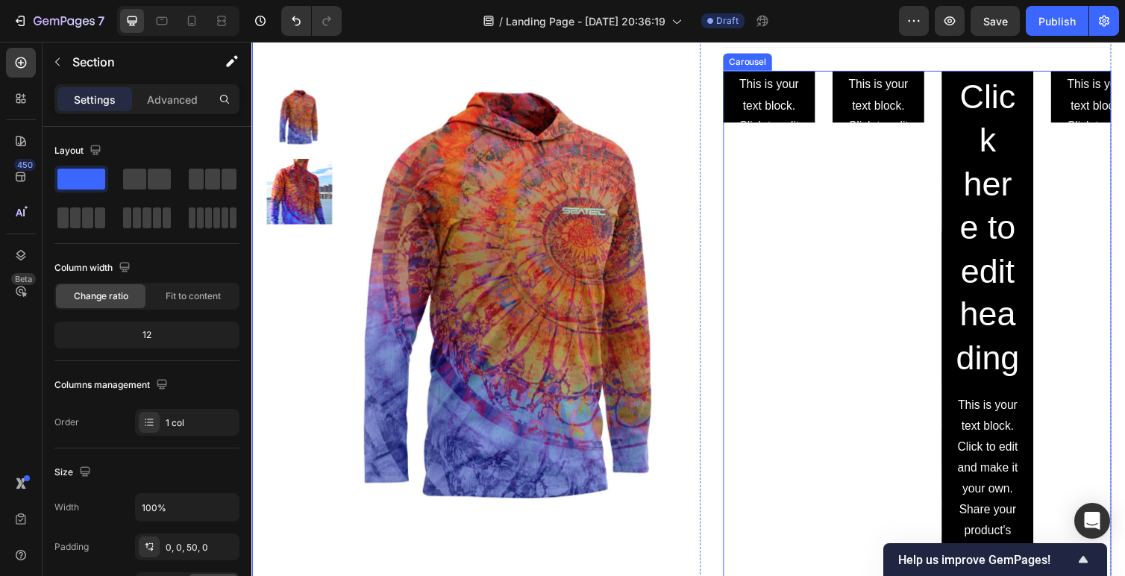
click at [995, 328] on h2 "Click here to edit heading" at bounding box center [1005, 233] width 70 height 316
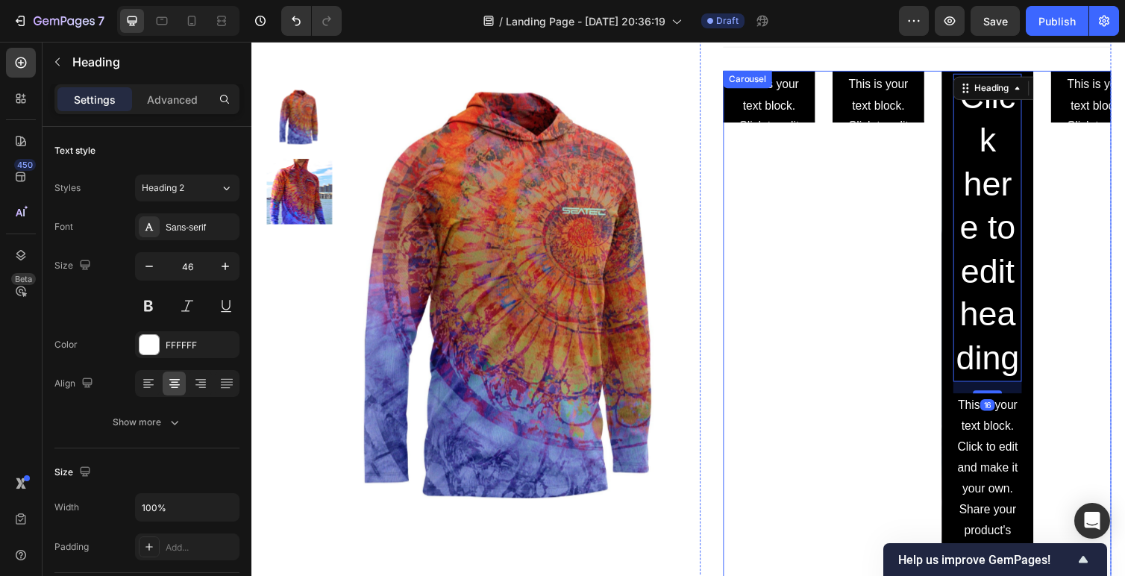
click at [945, 427] on div "Click here to edit heading Heading This is your text block. Click to edit and m…" at bounding box center [933, 427] width 398 height 710
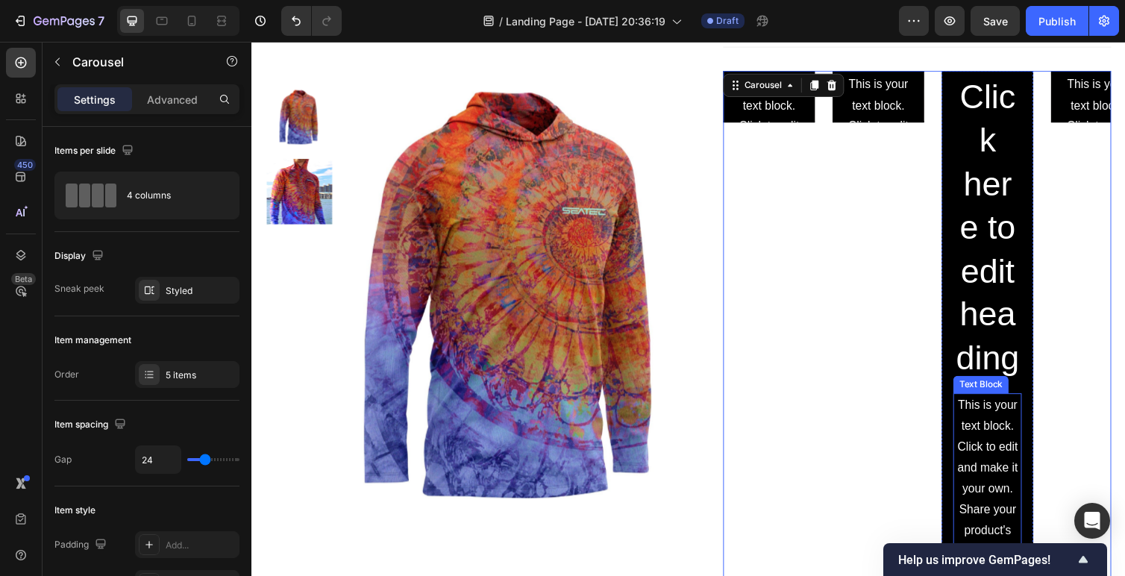
click at [970, 427] on div "This is your text block. Click to edit and make it your own. Share your product…" at bounding box center [1005, 543] width 70 height 282
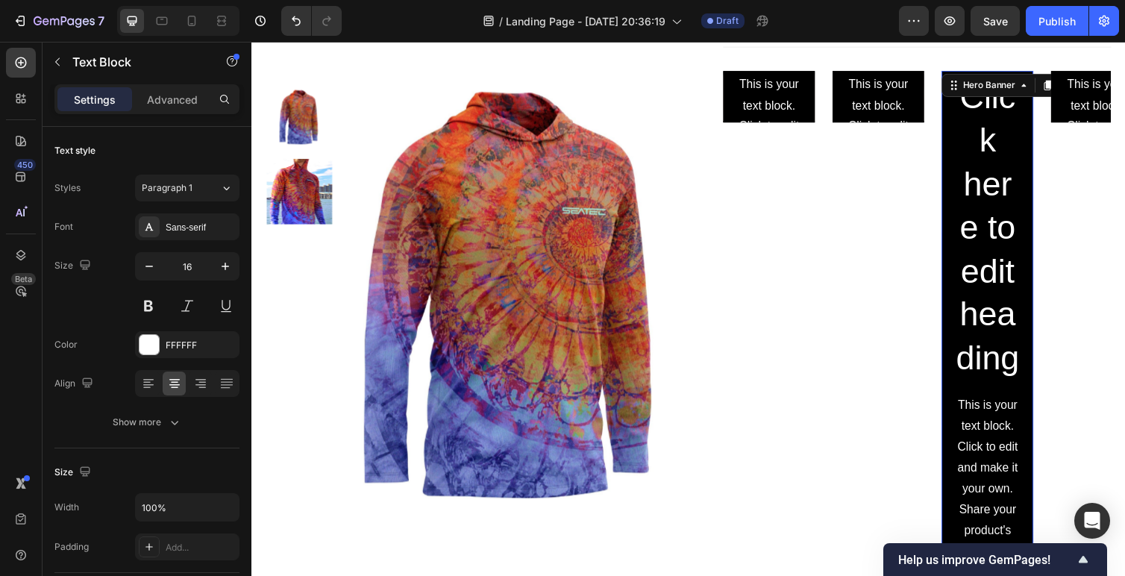
click at [963, 342] on div "Click here to edit heading Heading This is your text block. Click to edit and m…" at bounding box center [1005, 427] width 94 height 710
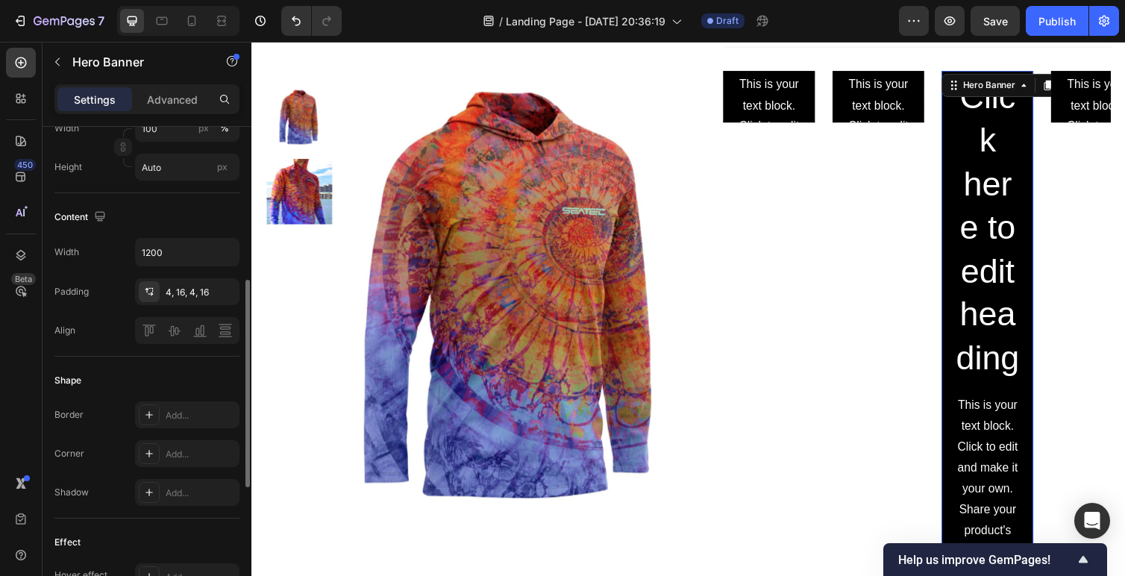
scroll to position [372, 0]
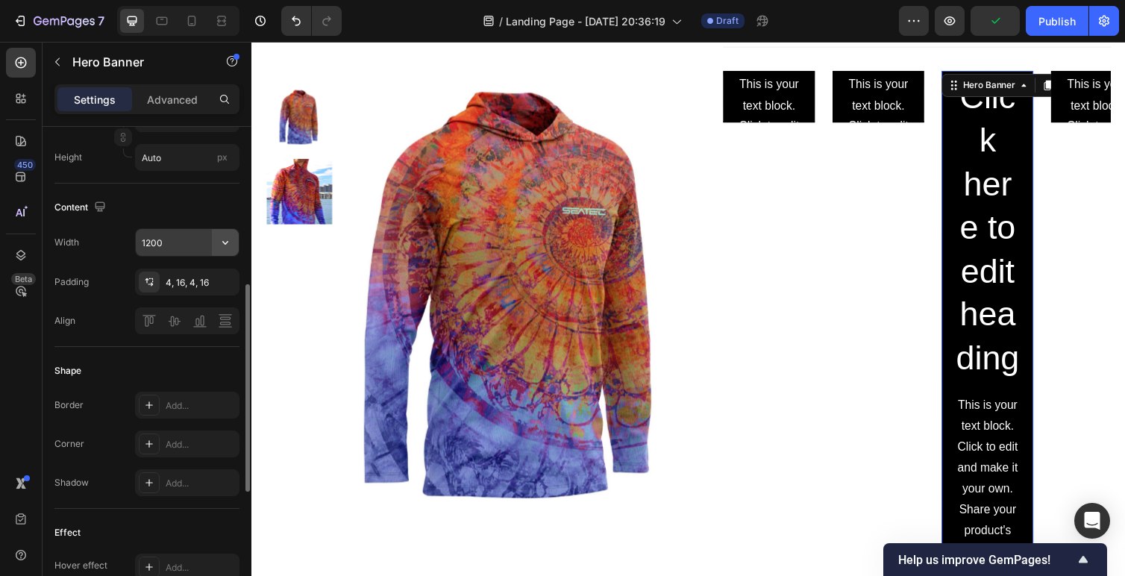
click at [226, 242] on icon "button" at bounding box center [225, 242] width 15 height 15
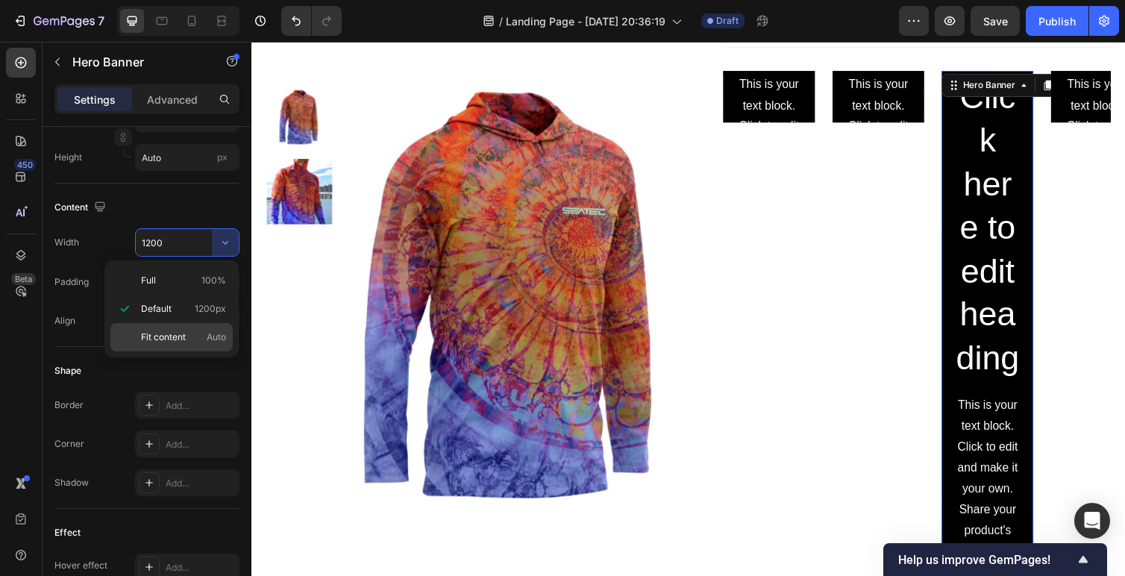
click at [155, 336] on span "Fit content" at bounding box center [163, 337] width 45 height 13
type input "Auto"
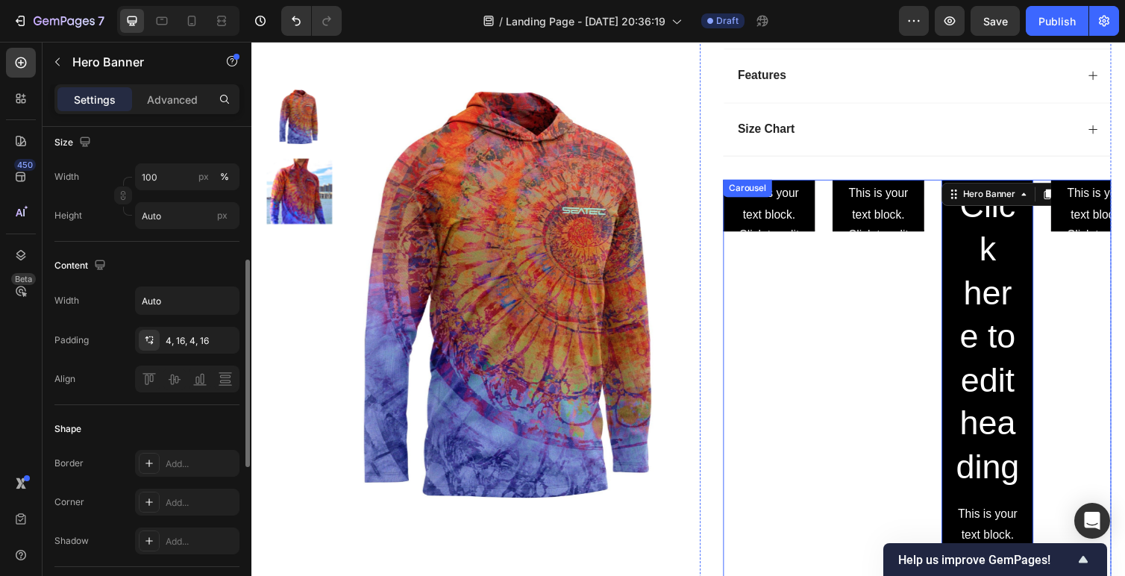
scroll to position [1023, 0]
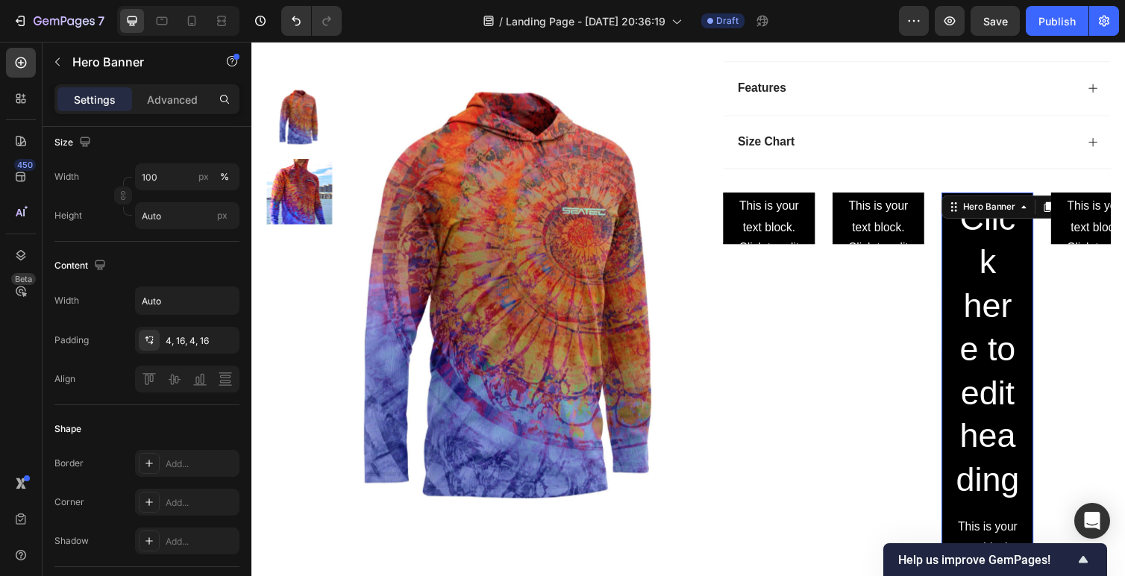
click at [961, 309] on div "Click here to edit heading Heading This is your text block. Click to edit and m…" at bounding box center [1005, 551] width 94 height 710
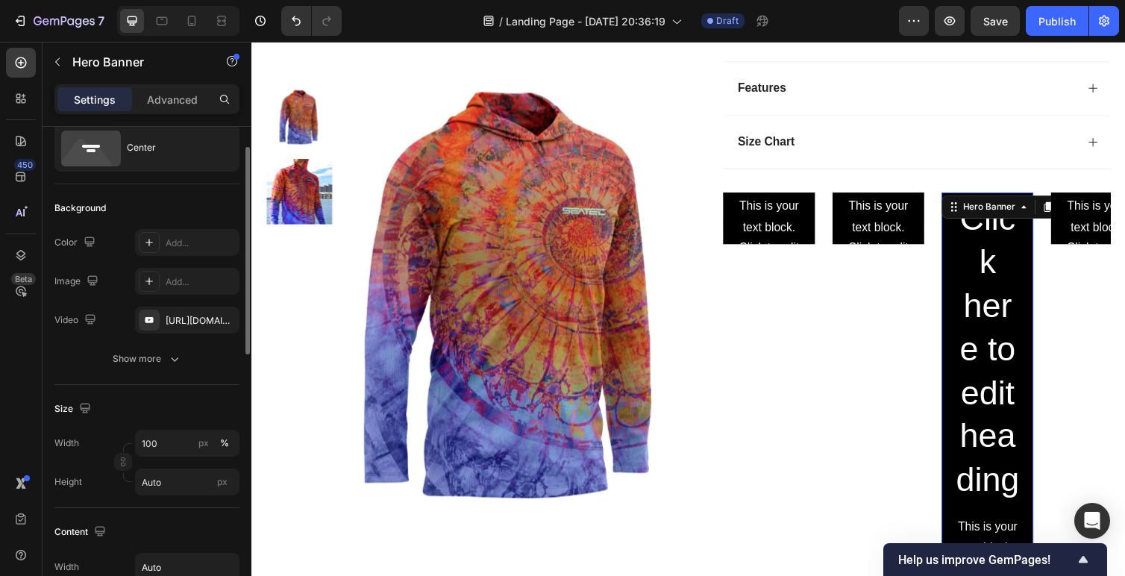
scroll to position [0, 0]
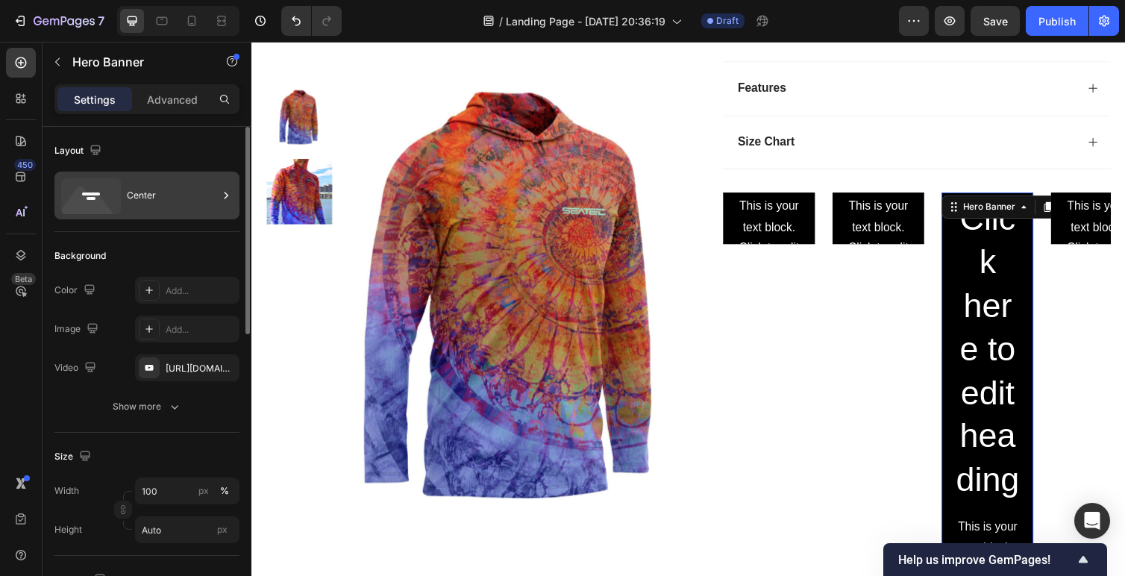
click at [152, 195] on div "Center" at bounding box center [172, 195] width 91 height 34
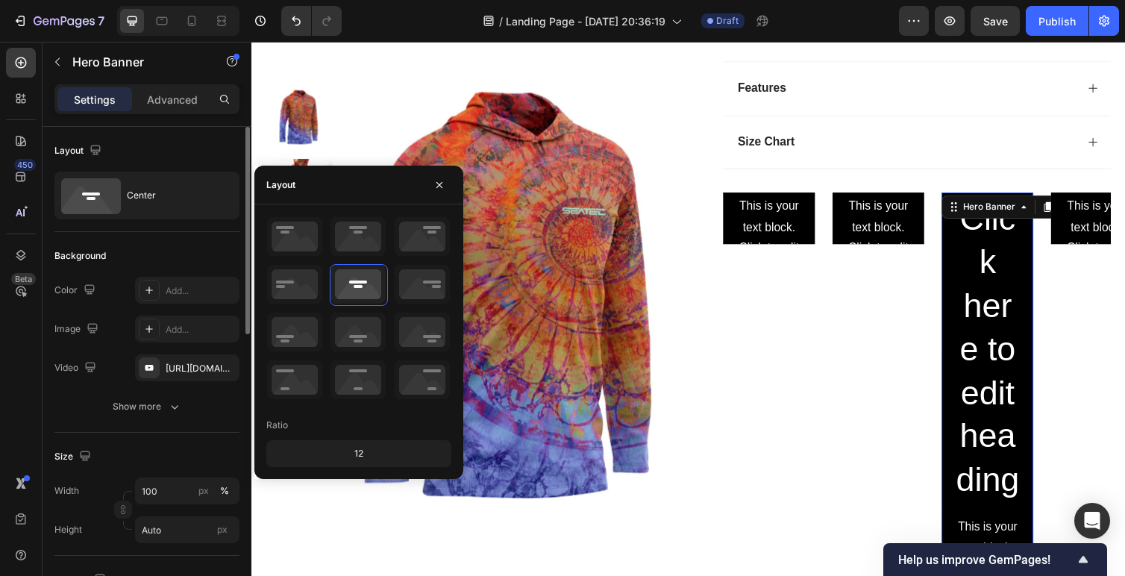
click at [110, 241] on div "Background The changes might be hidden by the video. Color Add... Image Add... …" at bounding box center [146, 332] width 185 height 201
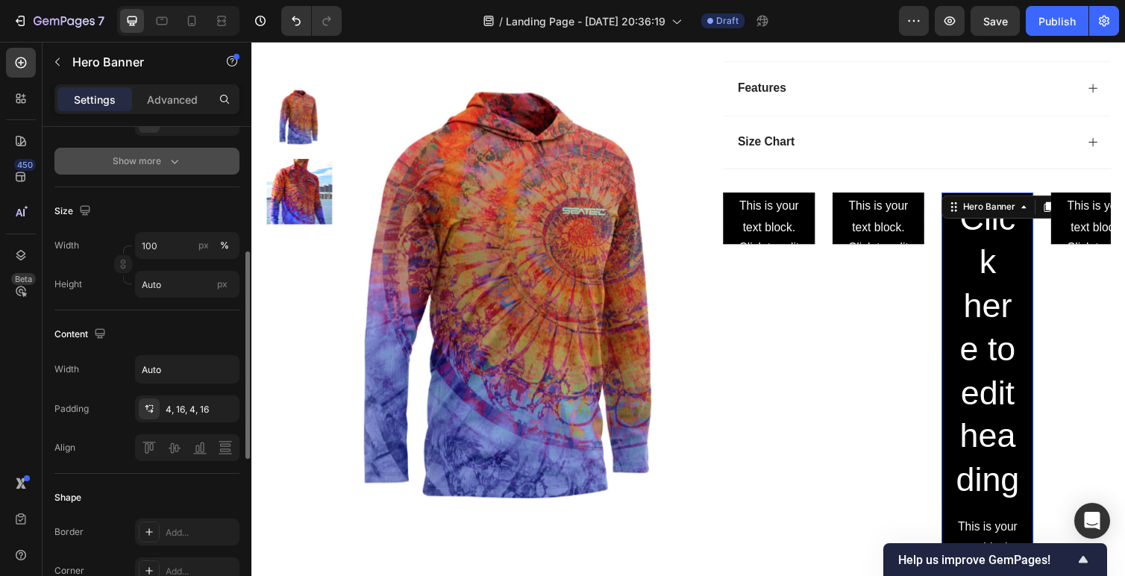
scroll to position [267, 0]
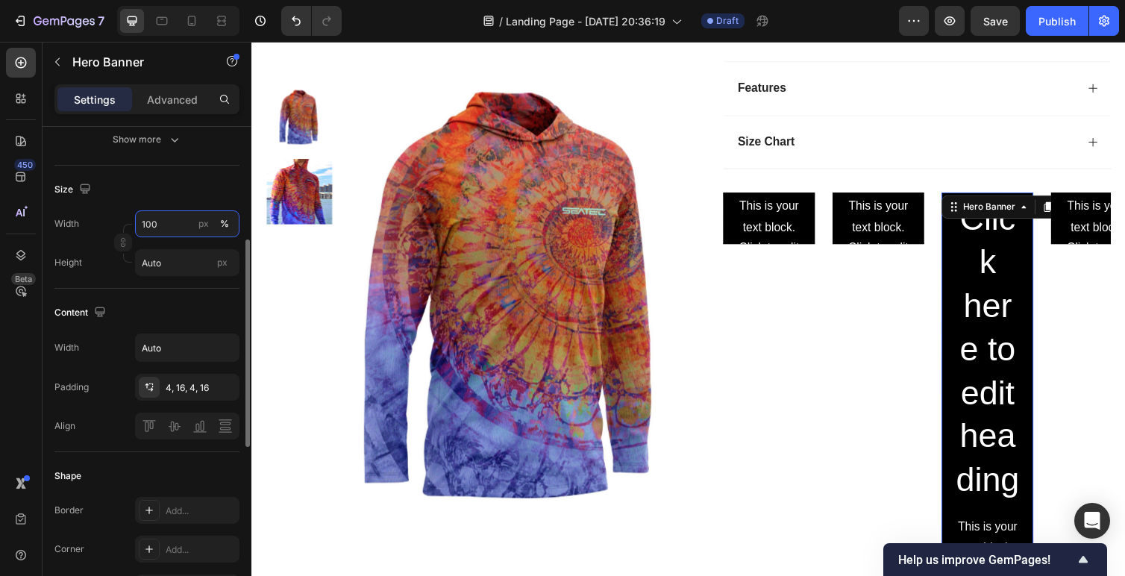
click at [168, 219] on input "100" at bounding box center [187, 223] width 104 height 27
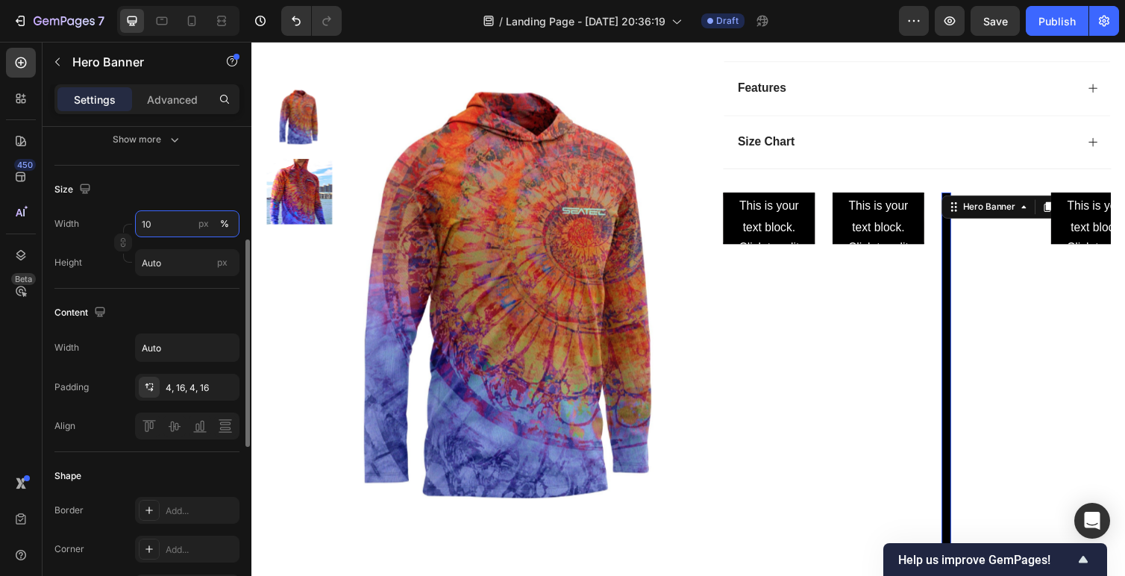
type input "1"
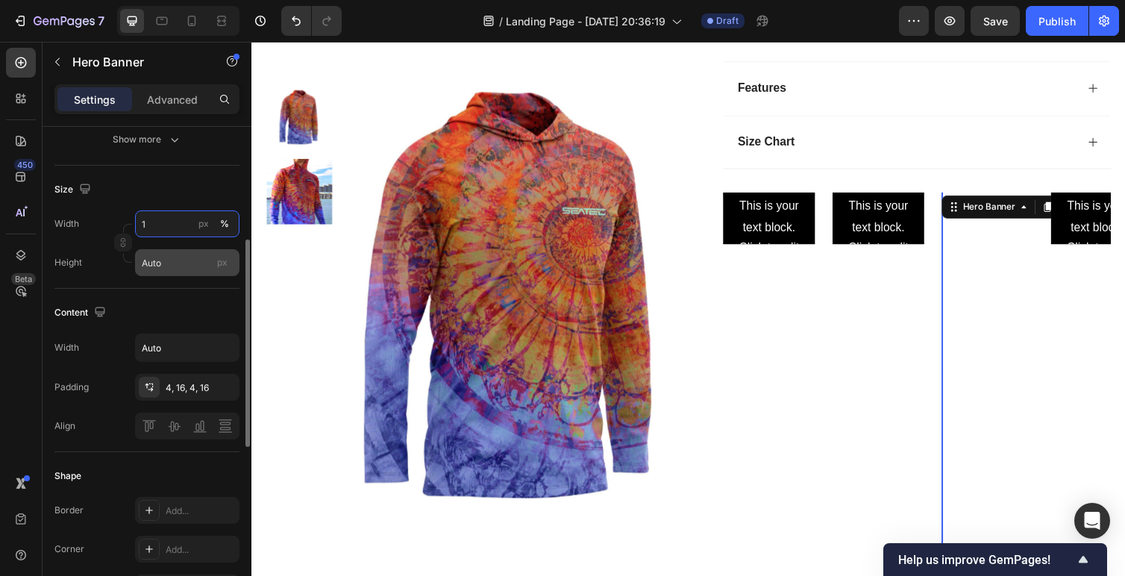
type input "1"
click at [160, 257] on input "Auto" at bounding box center [187, 262] width 104 height 27
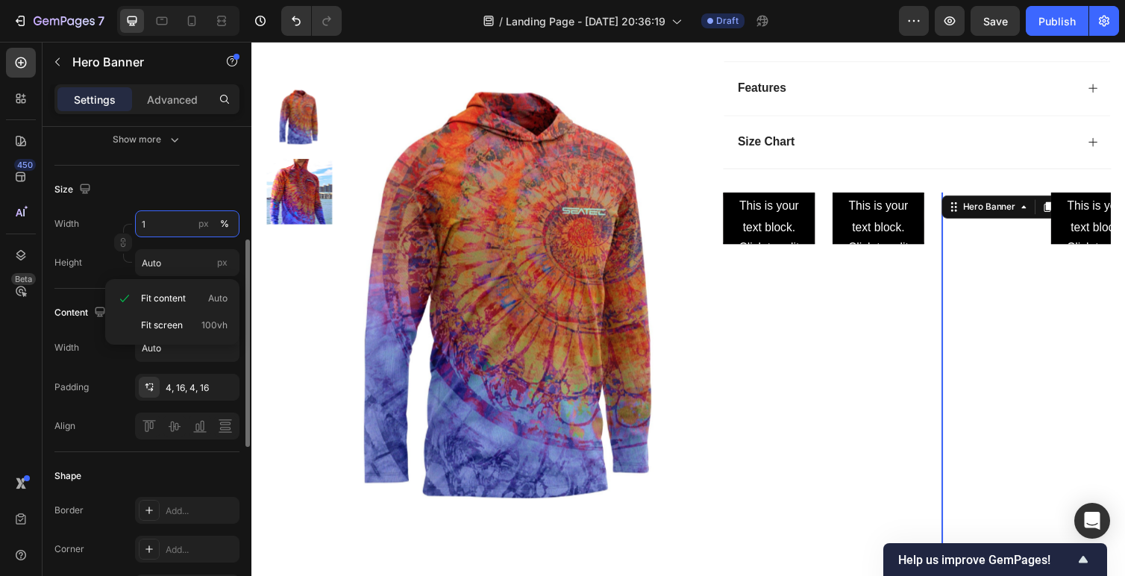
click at [170, 225] on input "1" at bounding box center [187, 223] width 104 height 27
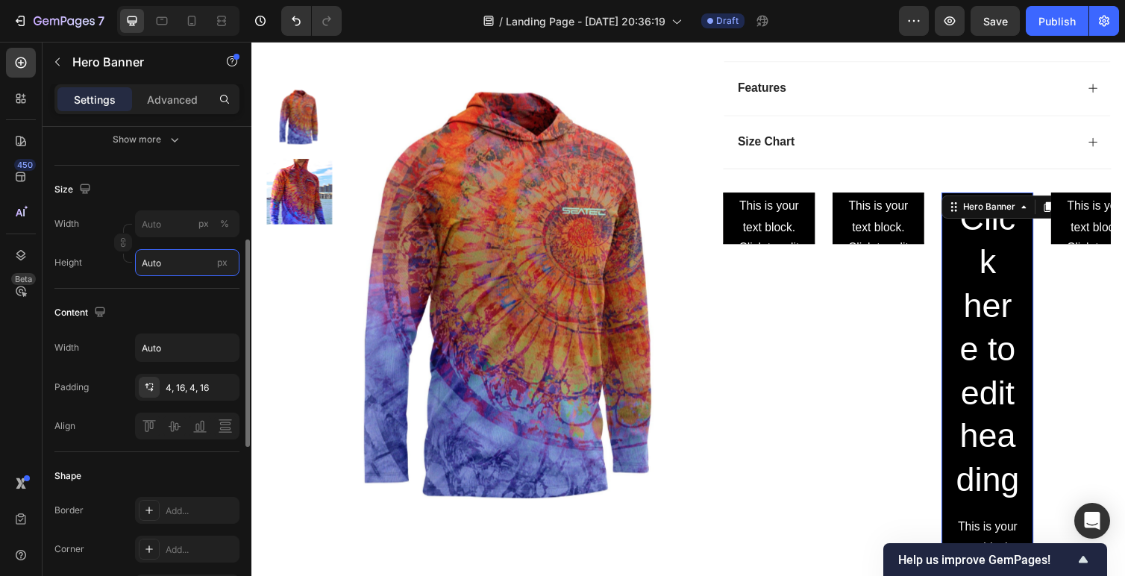
click at [175, 255] on input "Auto" at bounding box center [187, 262] width 104 height 27
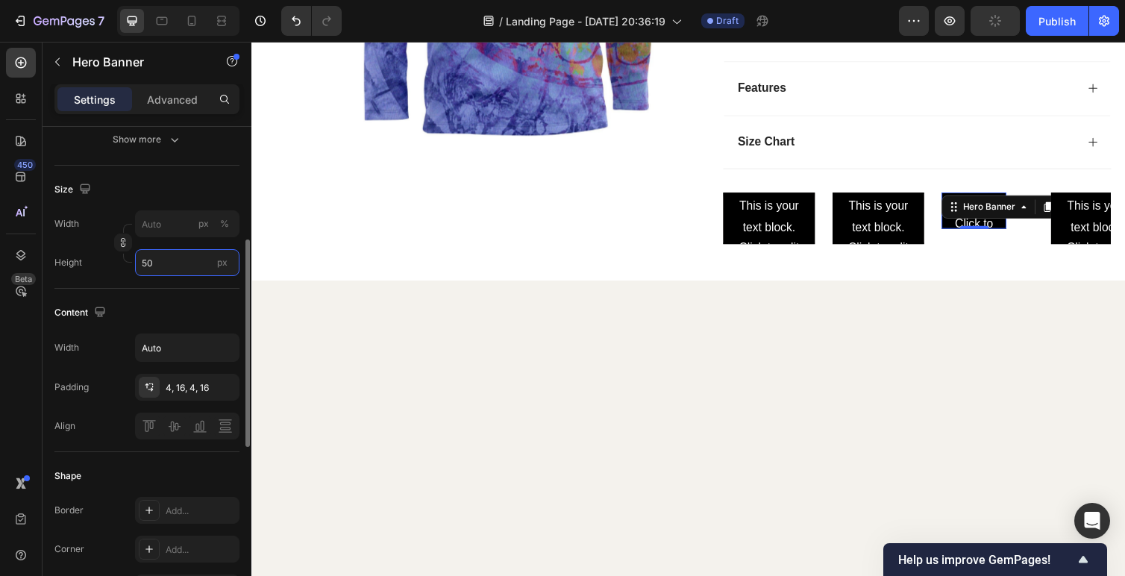
type input "5"
type input "1"
type input "300"
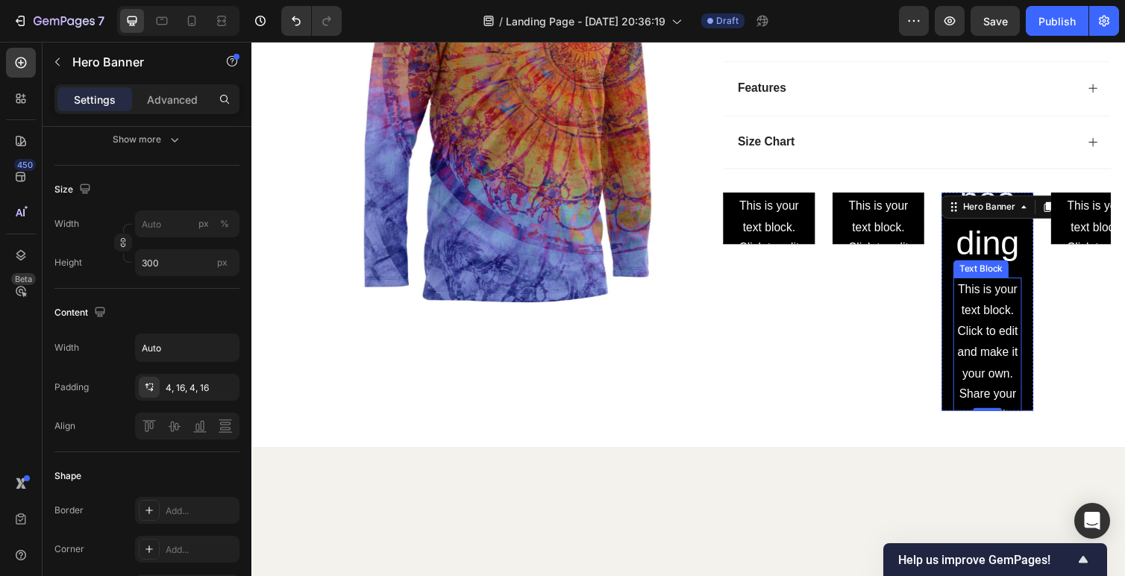
click at [1015, 322] on div "This is your text block. Click to edit and make it your own. Share your product…" at bounding box center [1005, 425] width 70 height 282
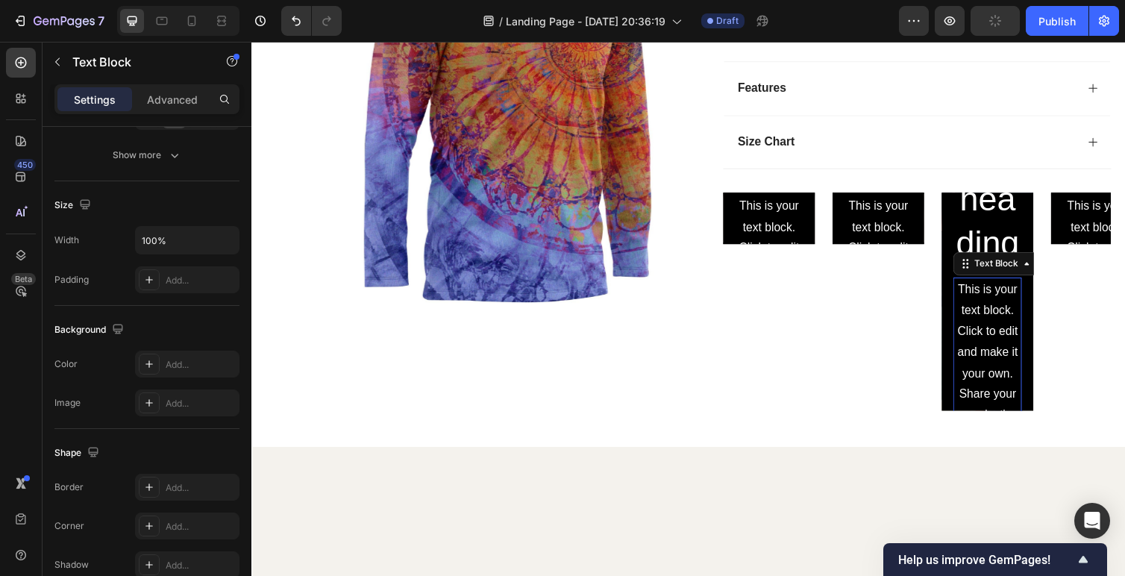
scroll to position [0, 0]
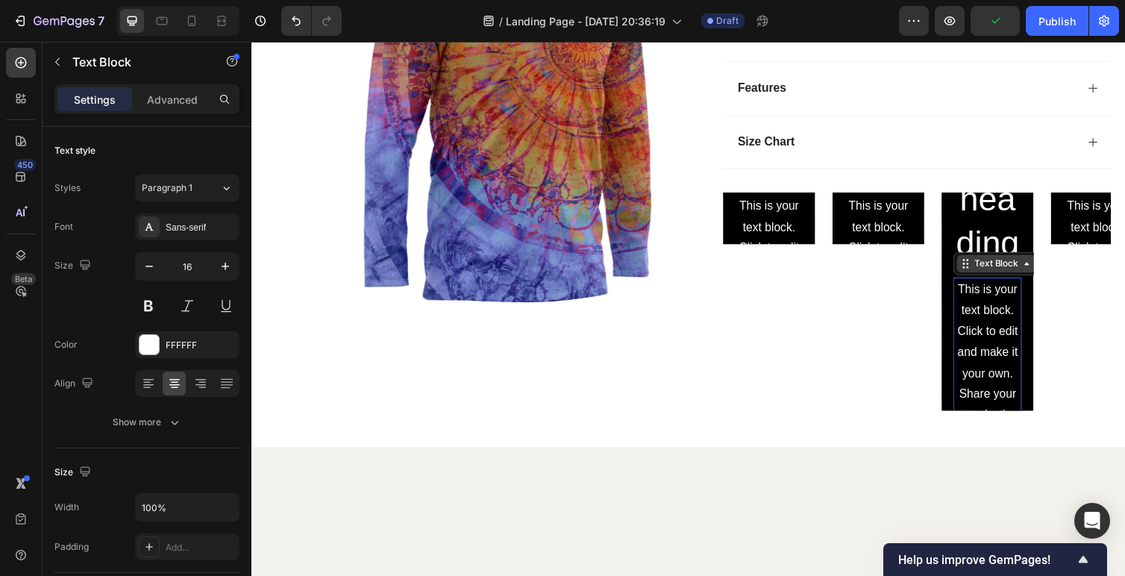
click at [1020, 272] on div "Text Block" at bounding box center [1014, 269] width 51 height 13
click at [1000, 380] on div "This is your text block. Click to edit and make it your own. Share your product…" at bounding box center [1005, 425] width 70 height 282
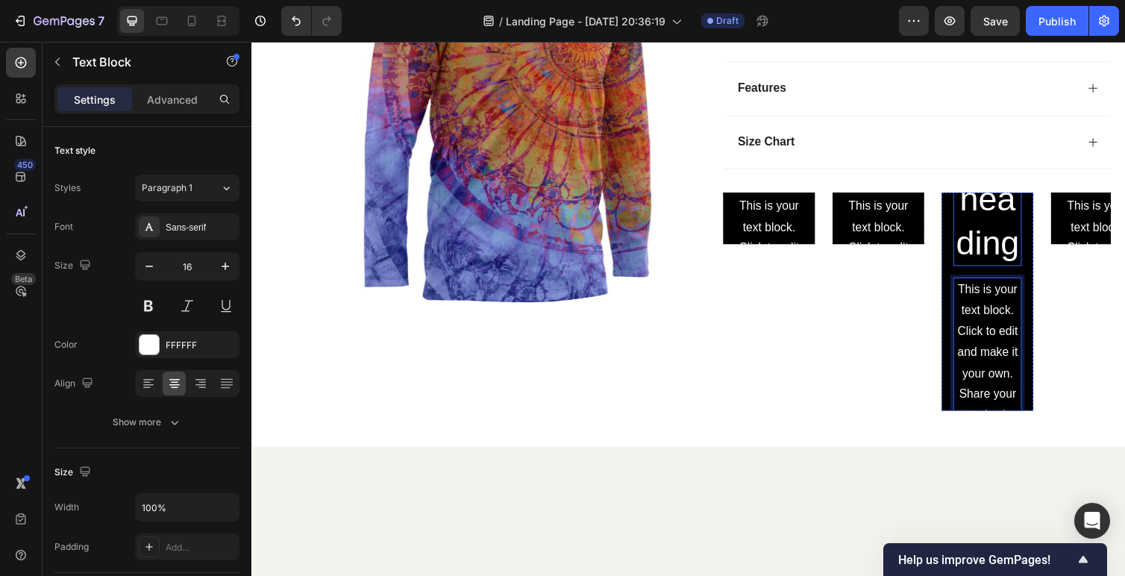
click at [999, 218] on h2 "Click here to edit heading" at bounding box center [1005, 115] width 70 height 316
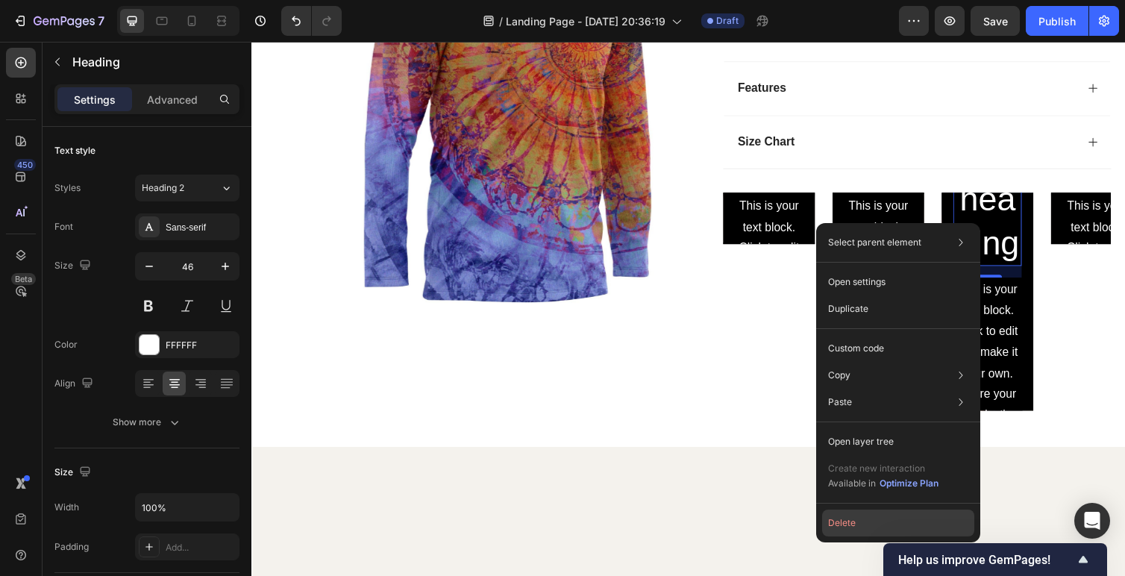
click at [860, 526] on button "Delete" at bounding box center [898, 523] width 152 height 27
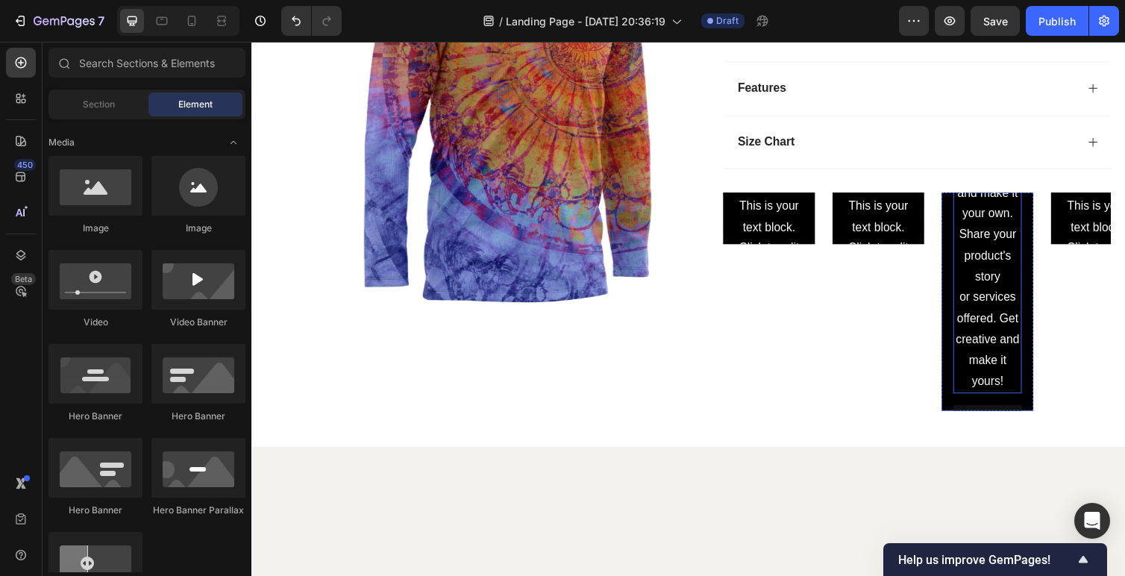
click at [1000, 342] on p "This is your text block. Click to edit and make it your own. Share your product…" at bounding box center [1004, 261] width 67 height 279
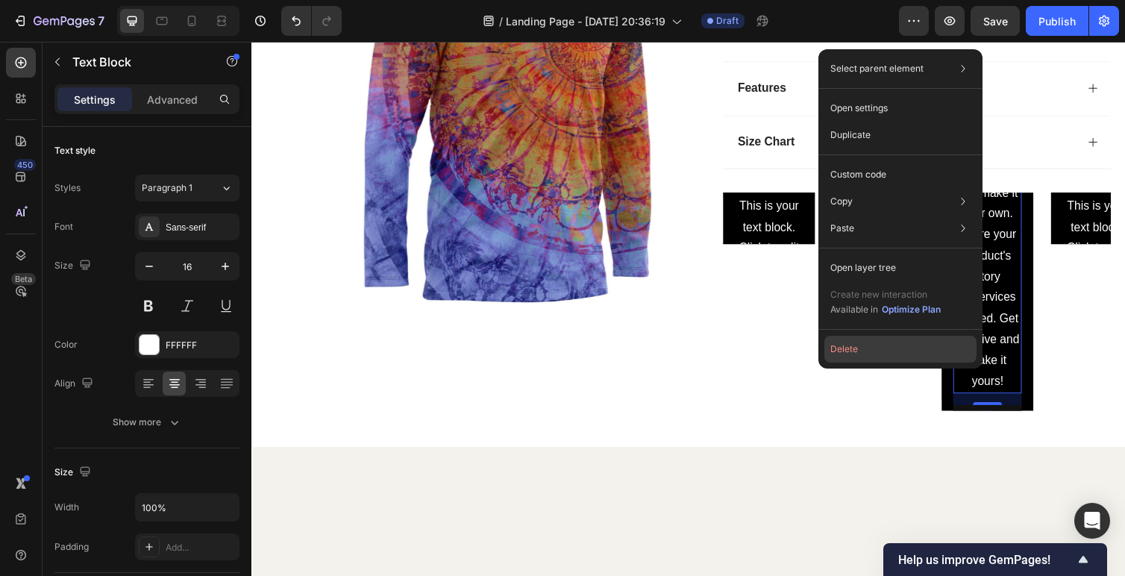
click at [868, 352] on button "Delete" at bounding box center [900, 349] width 152 height 27
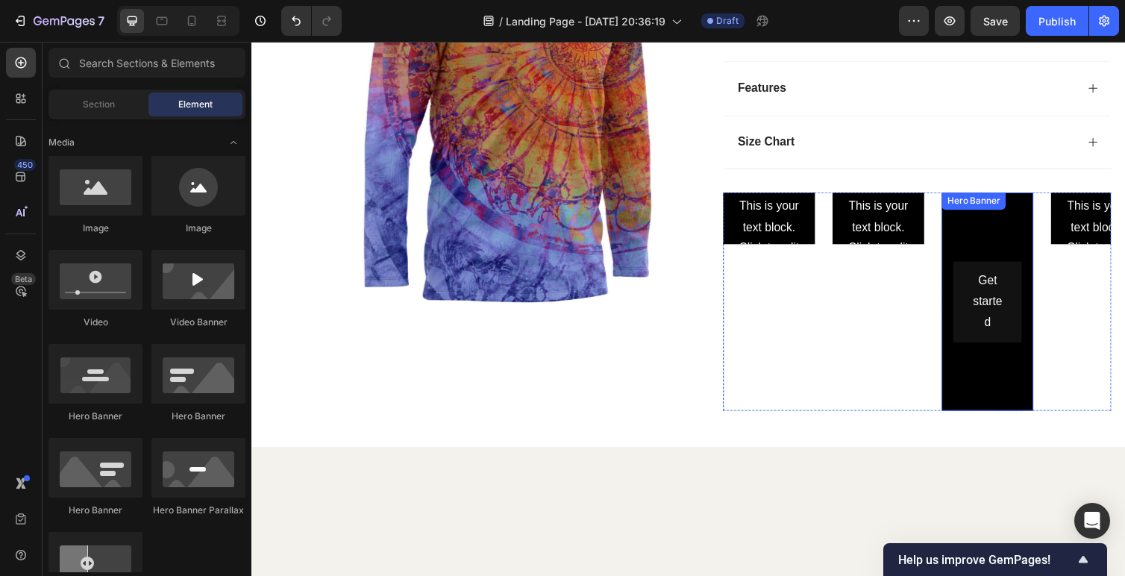
click at [996, 374] on div "Background Image" at bounding box center [1005, 308] width 94 height 224
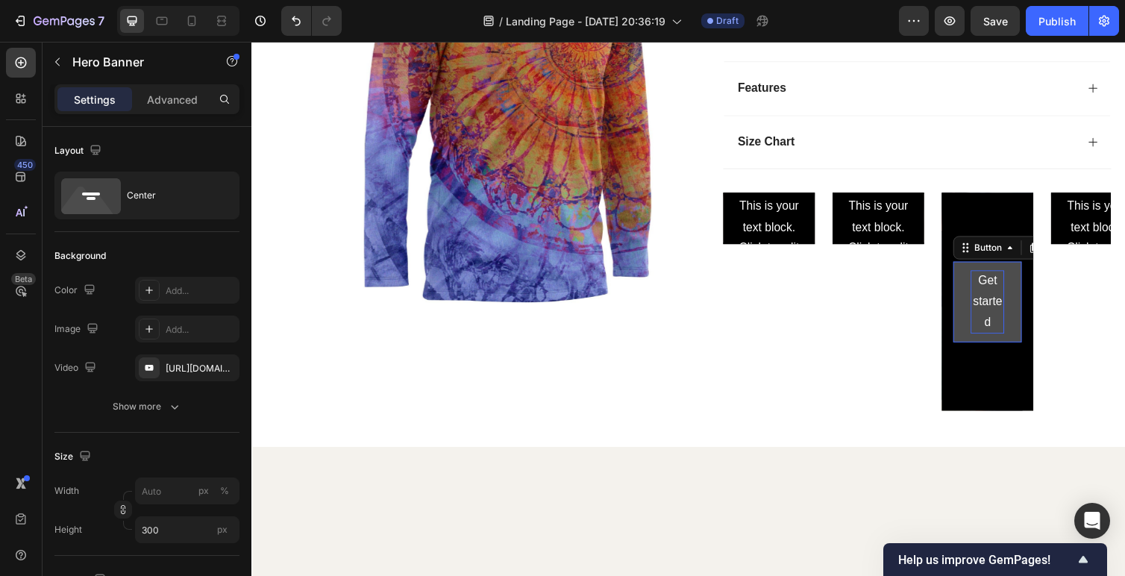
click at [997, 320] on div "Get started" at bounding box center [1005, 308] width 34 height 64
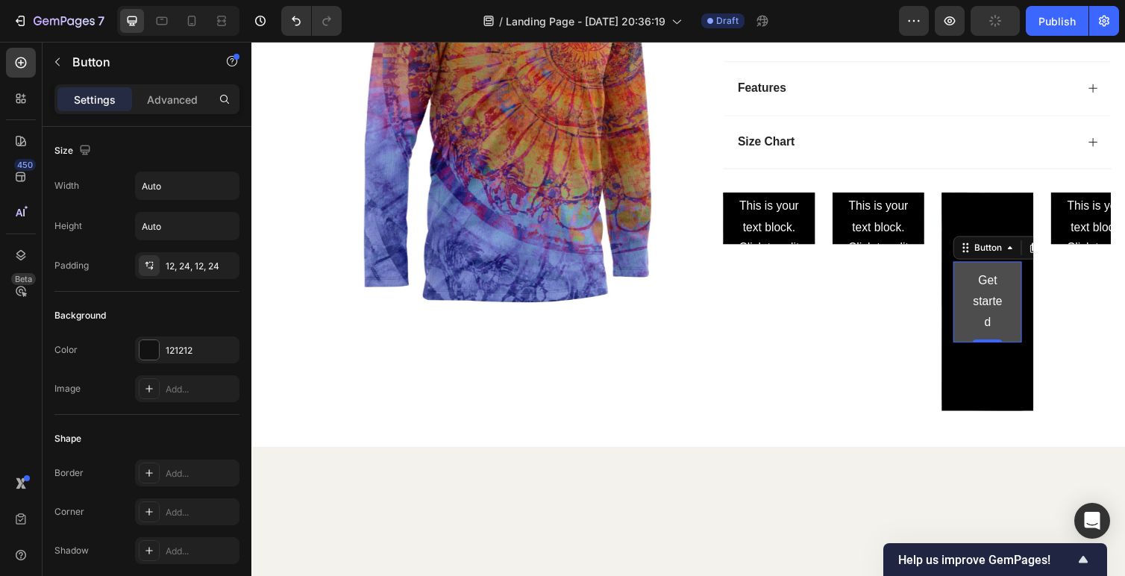
click at [985, 333] on button "Get started" at bounding box center [1005, 308] width 70 height 82
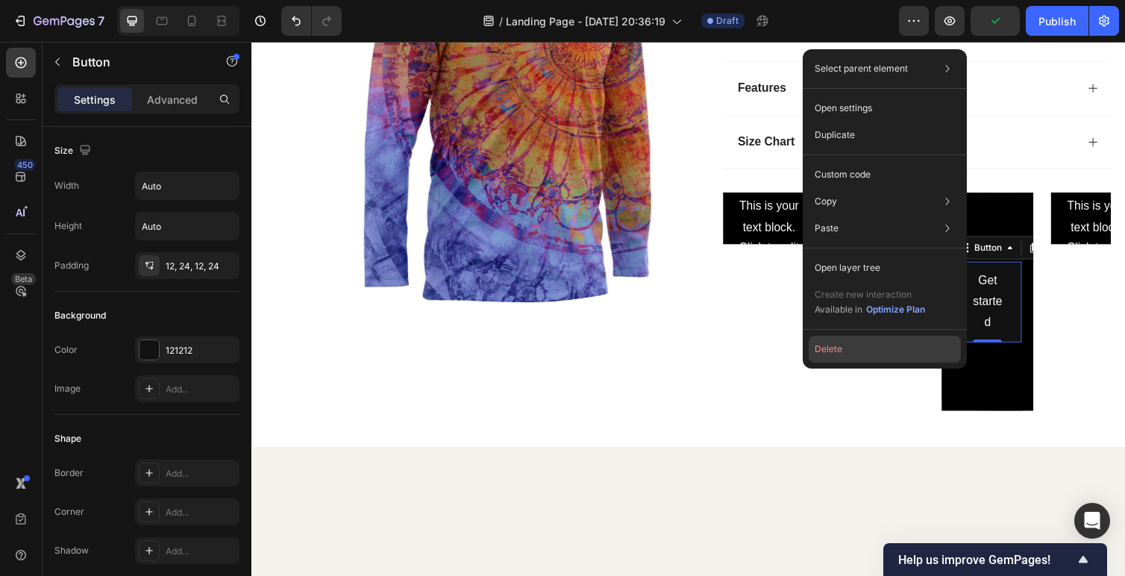
click at [909, 350] on button "Delete" at bounding box center [885, 349] width 152 height 27
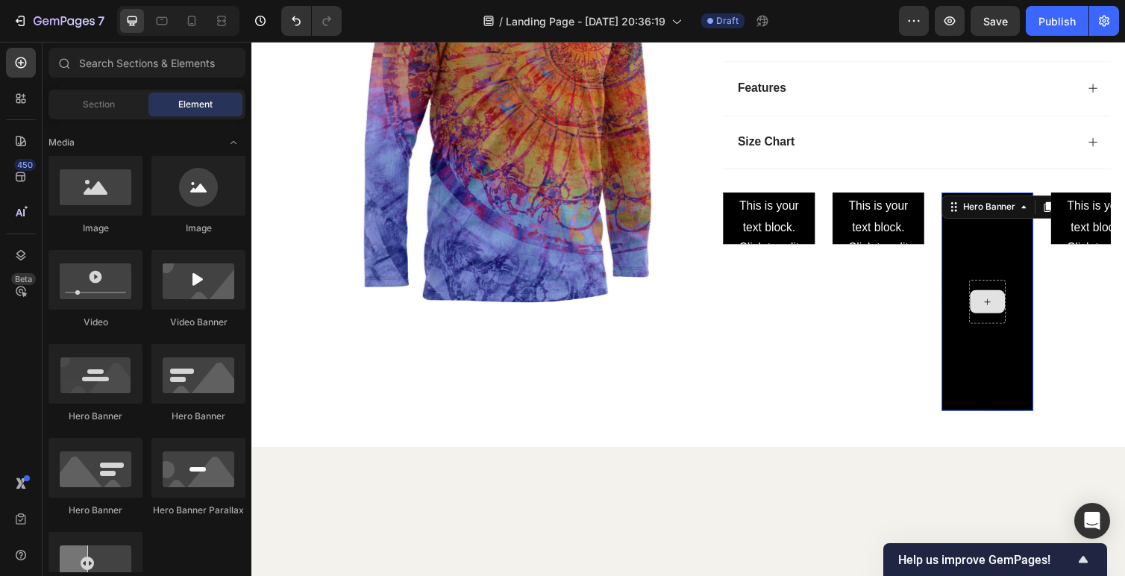
click at [1006, 287] on div at bounding box center [1004, 308] width 37 height 45
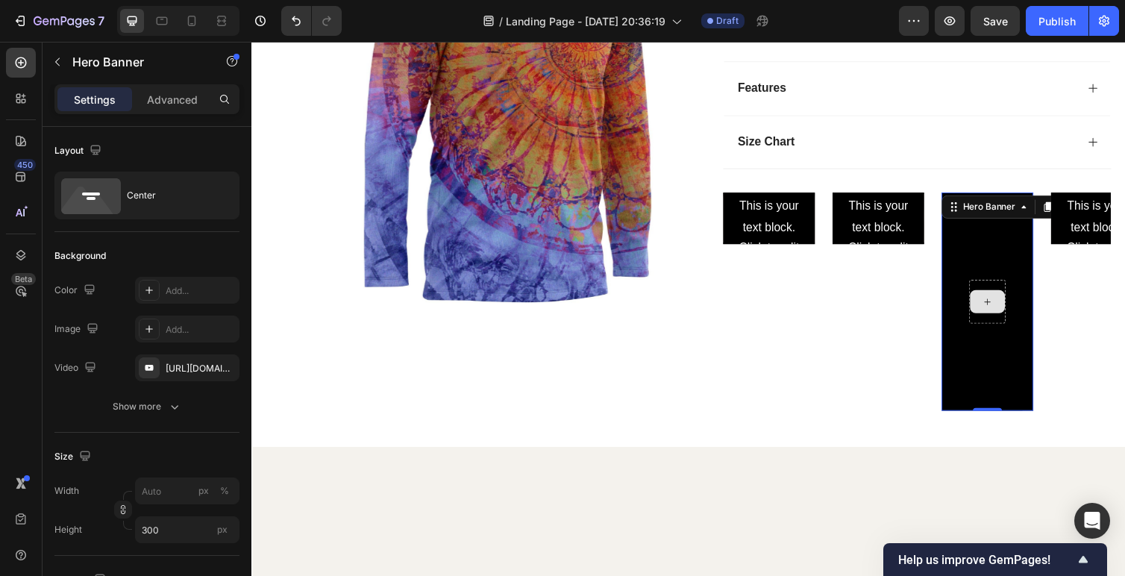
click at [1005, 326] on div at bounding box center [1004, 308] width 37 height 45
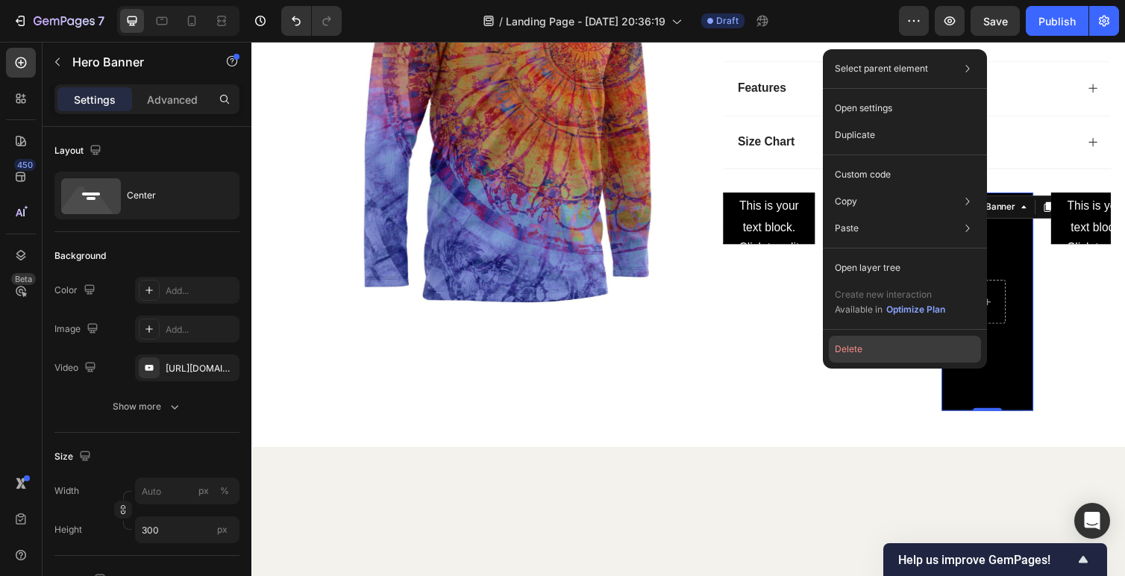
click at [877, 357] on button "Delete" at bounding box center [905, 349] width 152 height 27
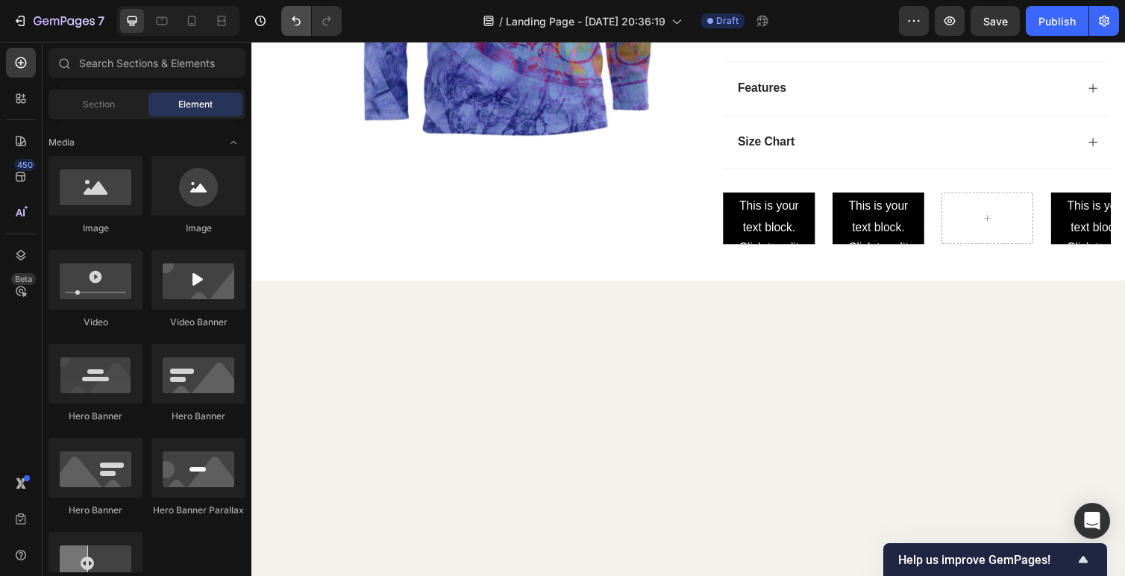
click at [290, 11] on button "Undo/Redo" at bounding box center [296, 21] width 30 height 30
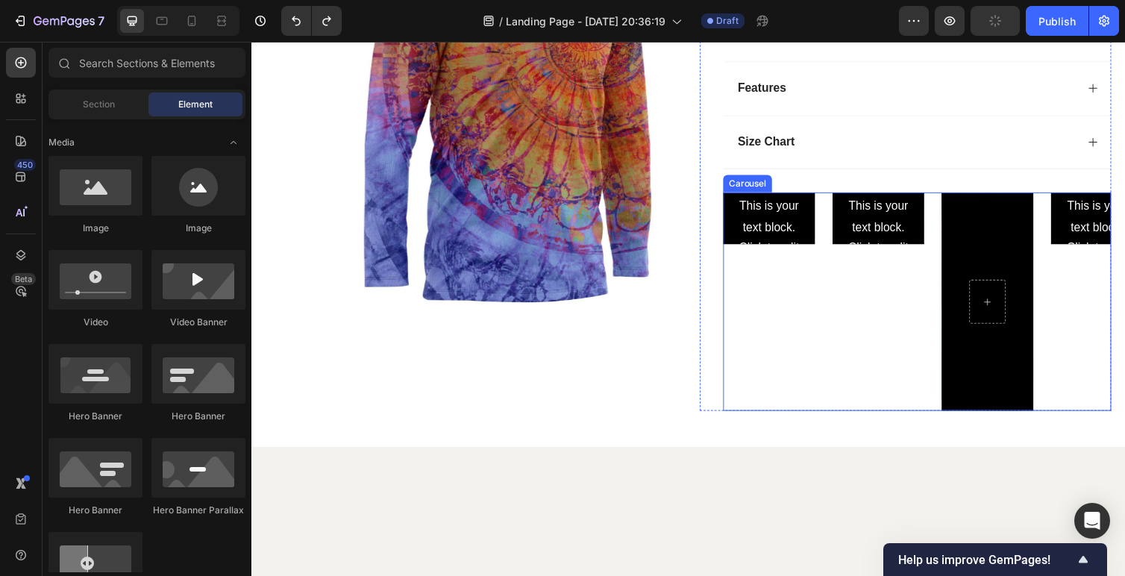
click at [885, 363] on div "Click here to edit heading Heading This is your text block. Click to edit and m…" at bounding box center [893, 308] width 94 height 224
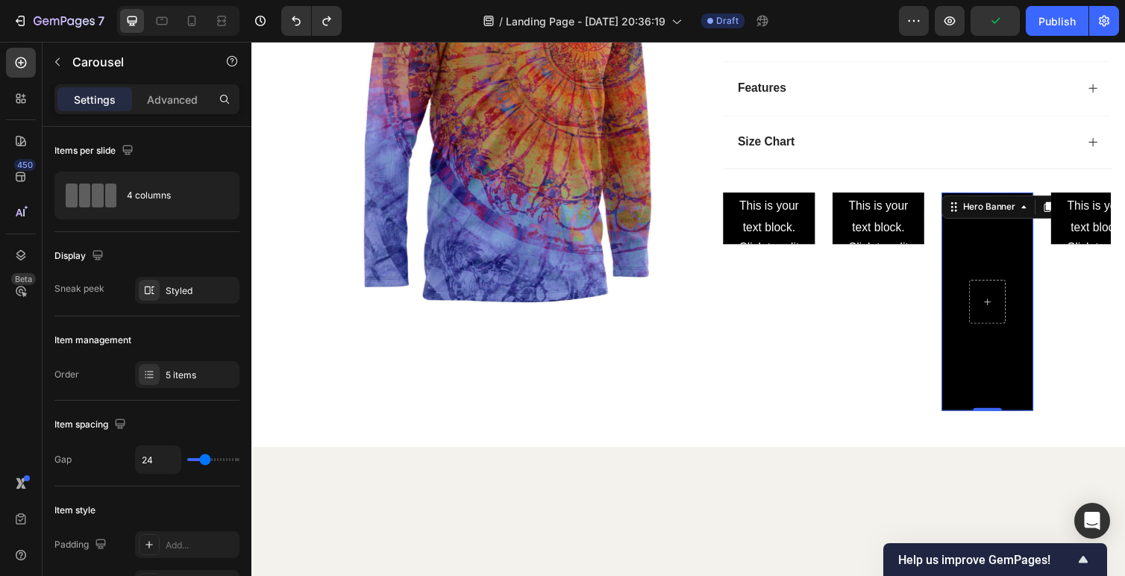
click at [974, 262] on div "Background Image" at bounding box center [1005, 308] width 94 height 224
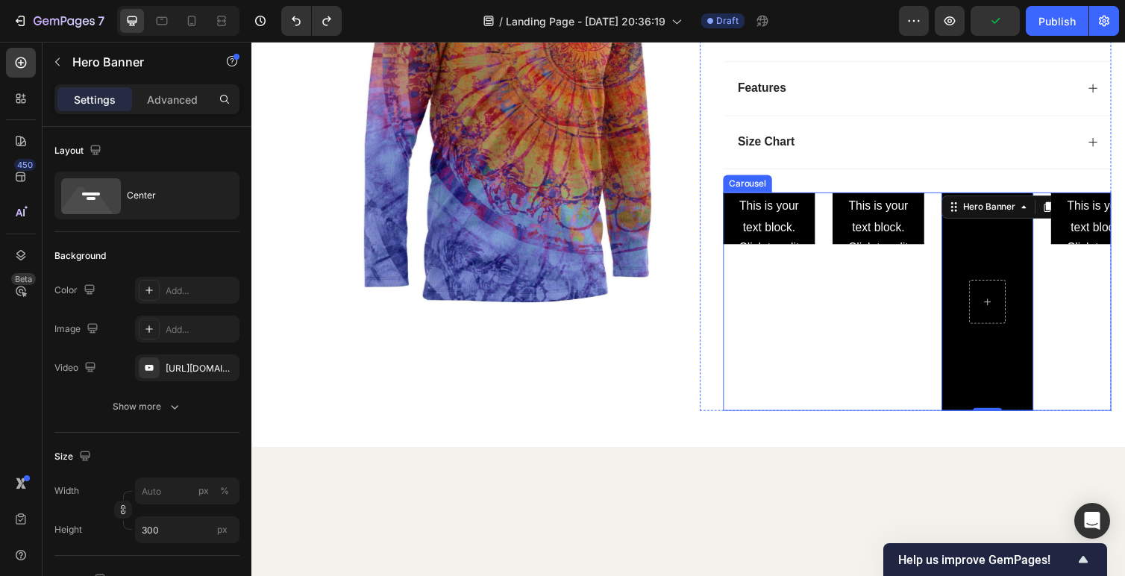
click at [1105, 355] on div "Click here to edit heading Heading This is your text block. Click to edit and m…" at bounding box center [1117, 308] width 94 height 224
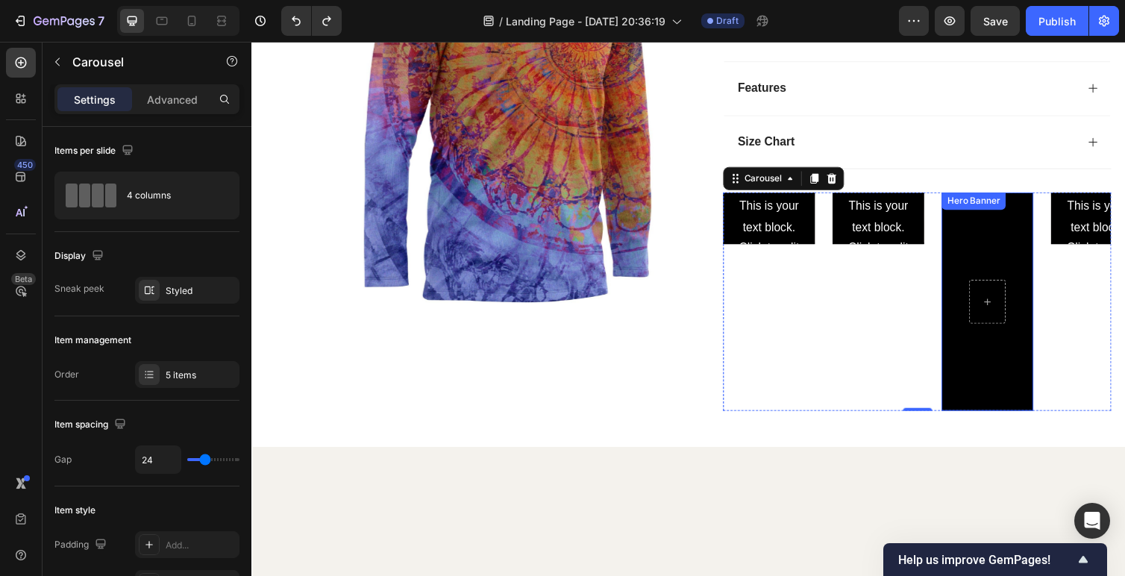
click at [984, 269] on div "Background Image" at bounding box center [1005, 308] width 94 height 224
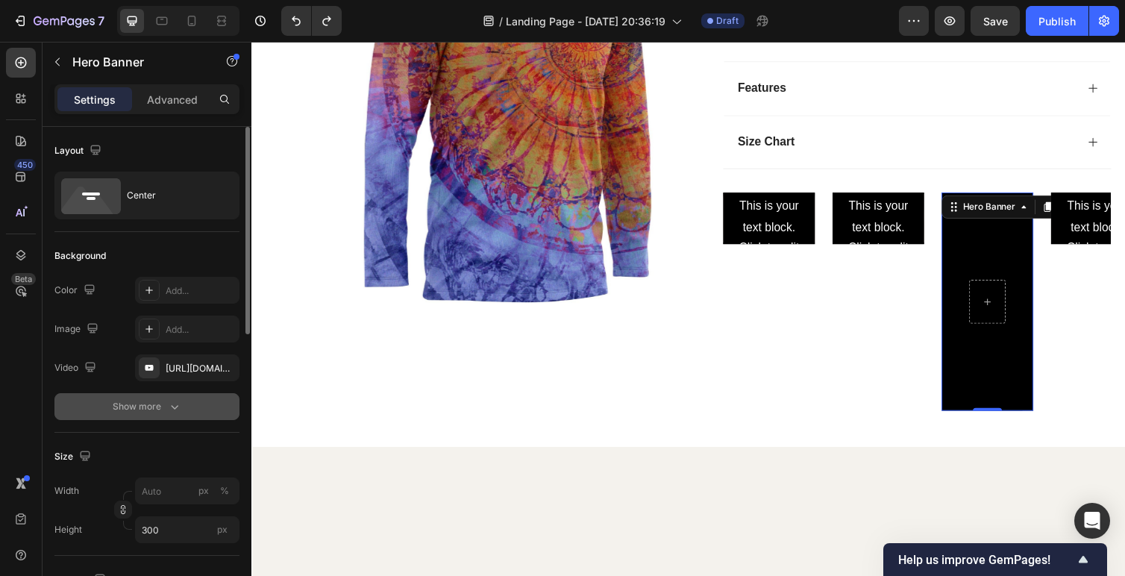
scroll to position [104, 0]
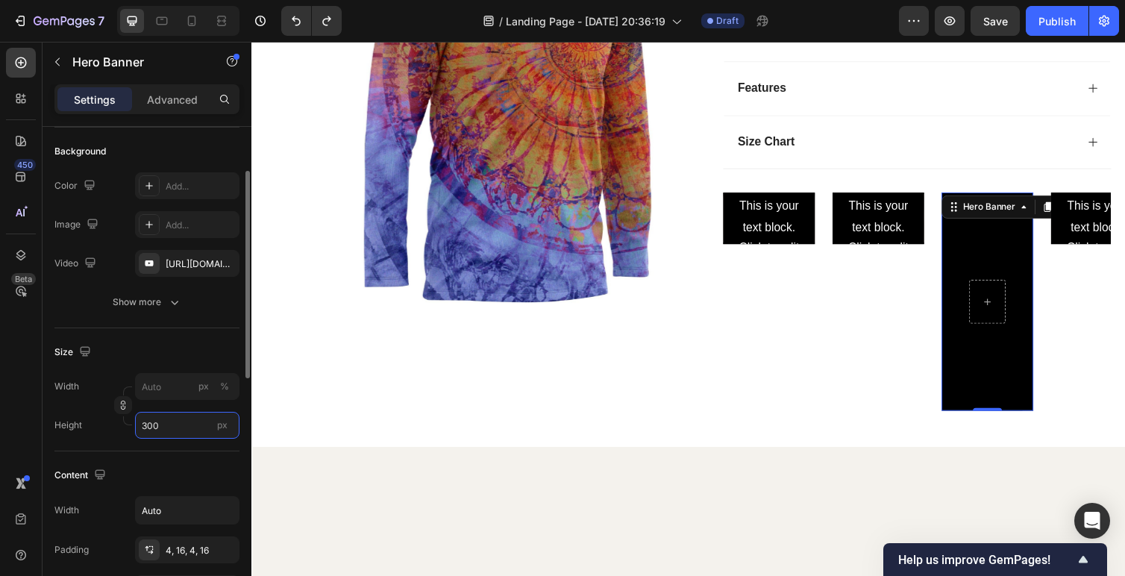
click at [165, 436] on input "300" at bounding box center [187, 425] width 104 height 27
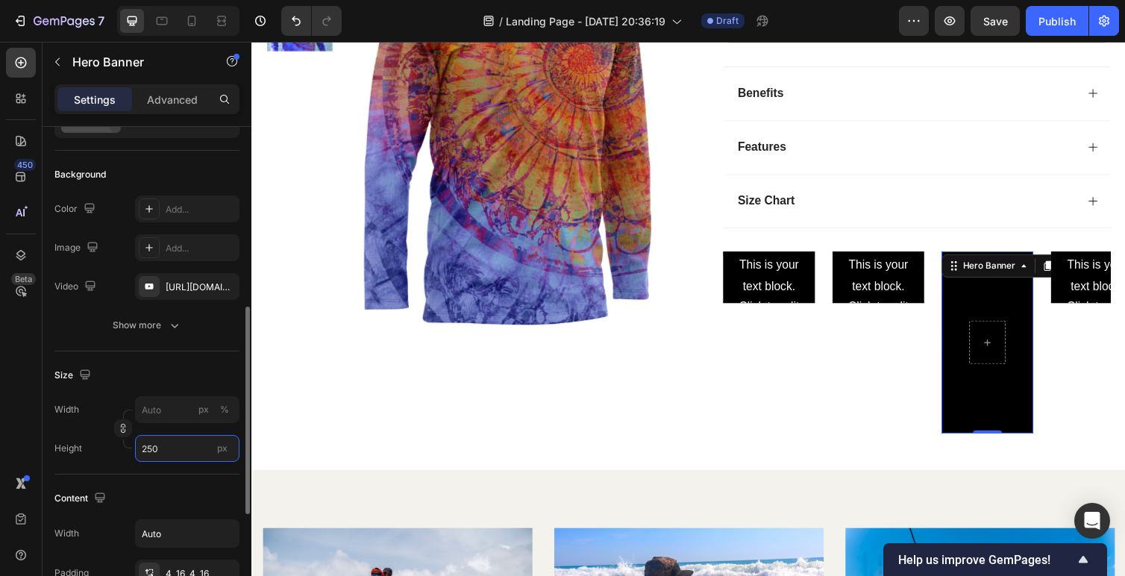
scroll to position [0, 0]
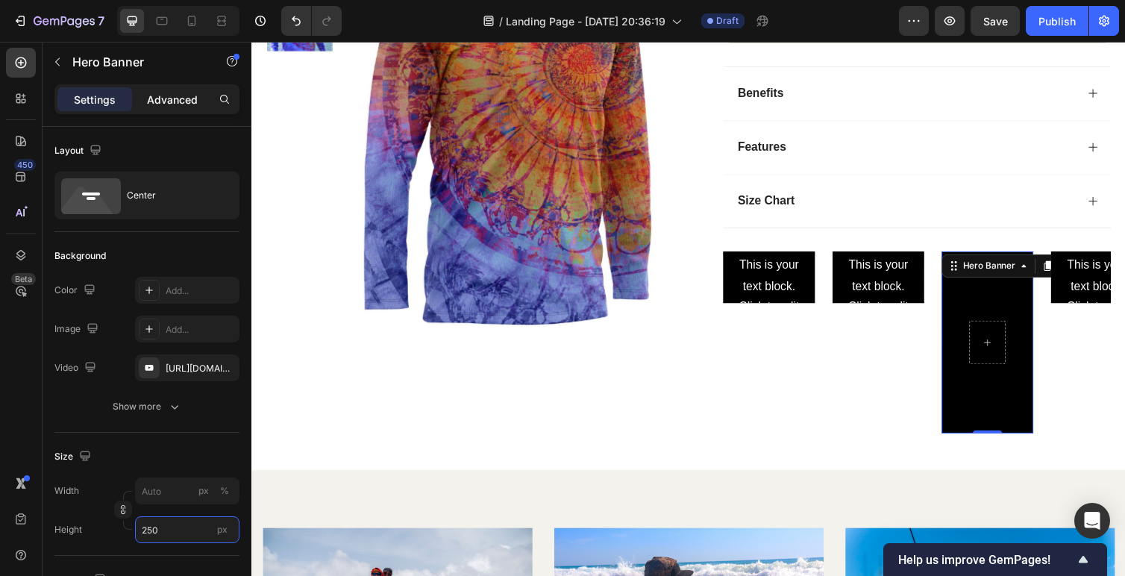
type input "250"
click at [175, 98] on p "Advanced" at bounding box center [172, 100] width 51 height 16
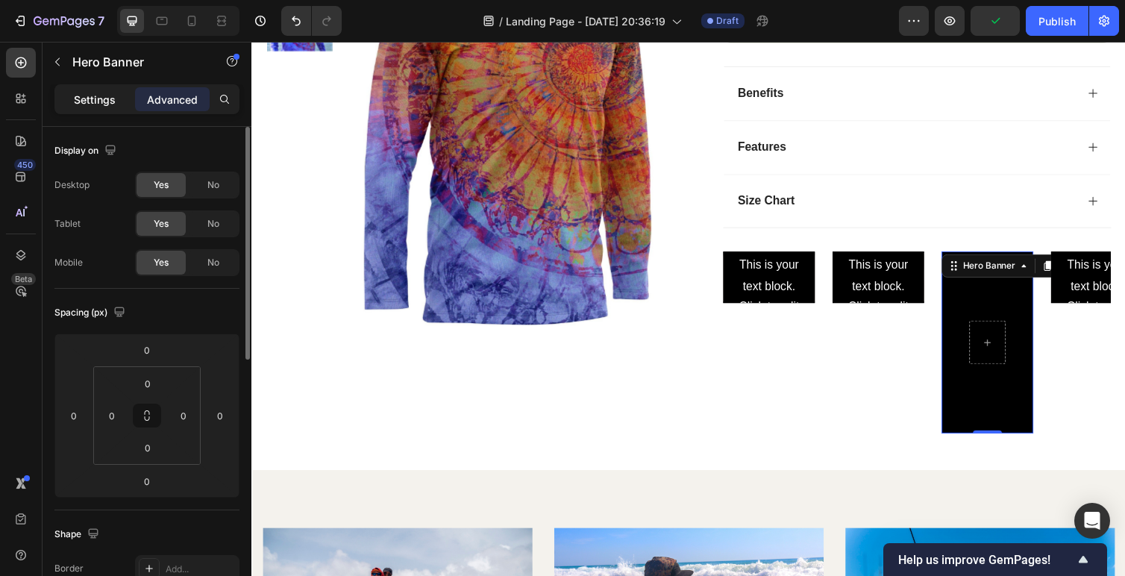
click at [101, 89] on div "Settings" at bounding box center [94, 99] width 75 height 24
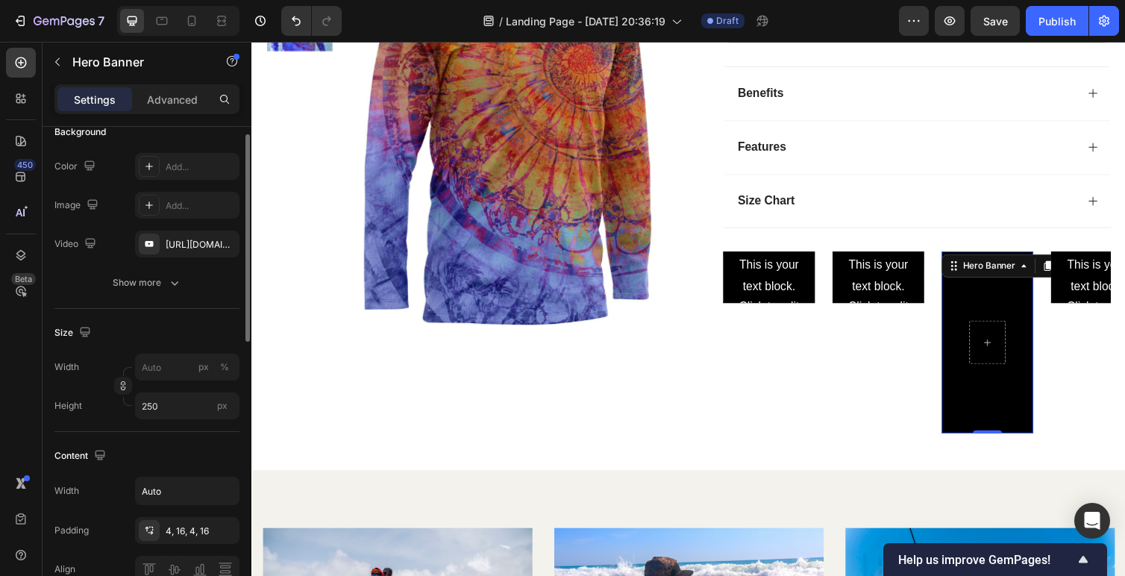
scroll to position [53, 0]
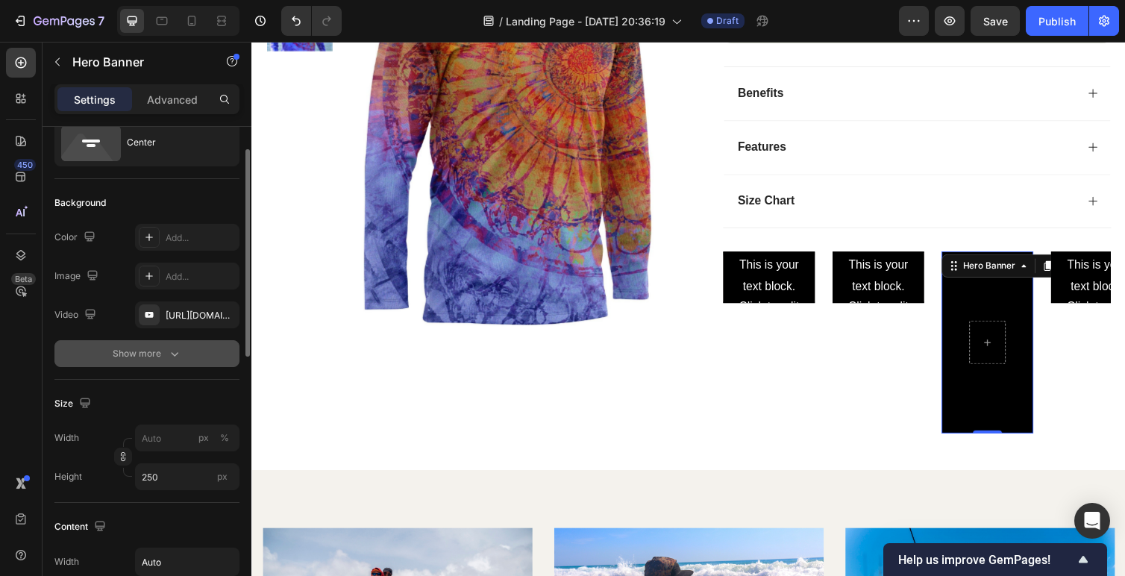
click at [157, 359] on div "Show more" at bounding box center [147, 353] width 69 height 15
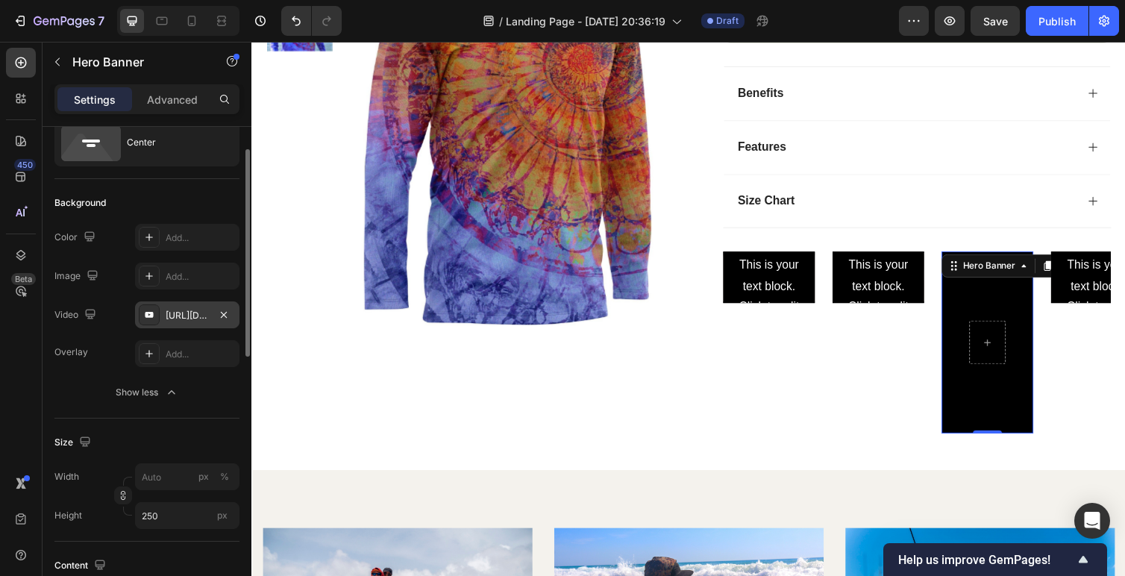
click at [195, 313] on div "https://www.youtube.com/watch?v=fNEIfoPDxok" at bounding box center [187, 315] width 43 height 13
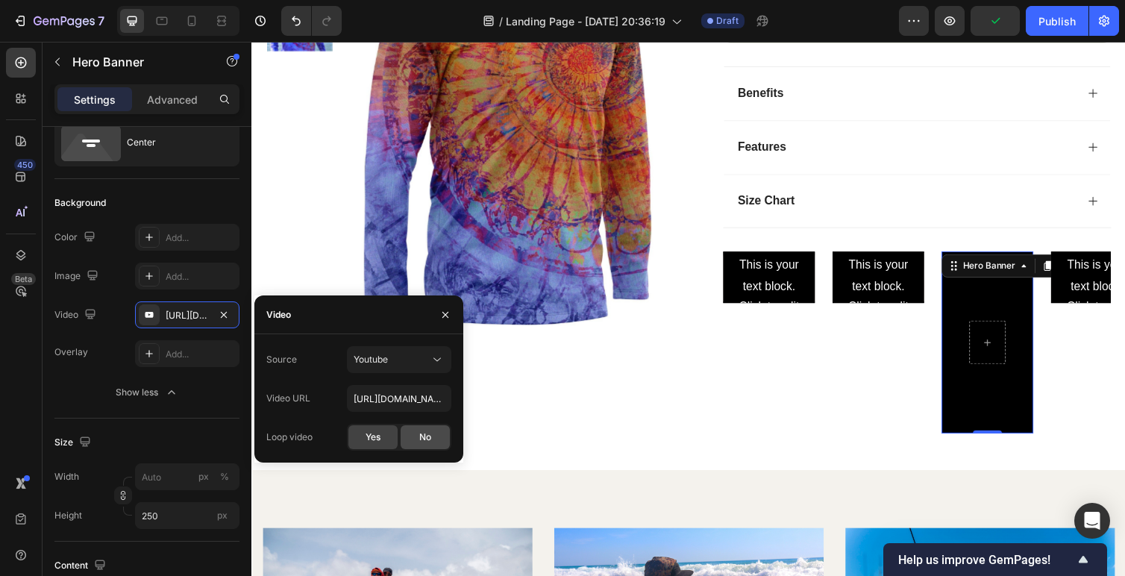
click at [418, 442] on div "No" at bounding box center [425, 437] width 49 height 24
type input "100"
click at [420, 369] on button "Youtube" at bounding box center [399, 359] width 104 height 27
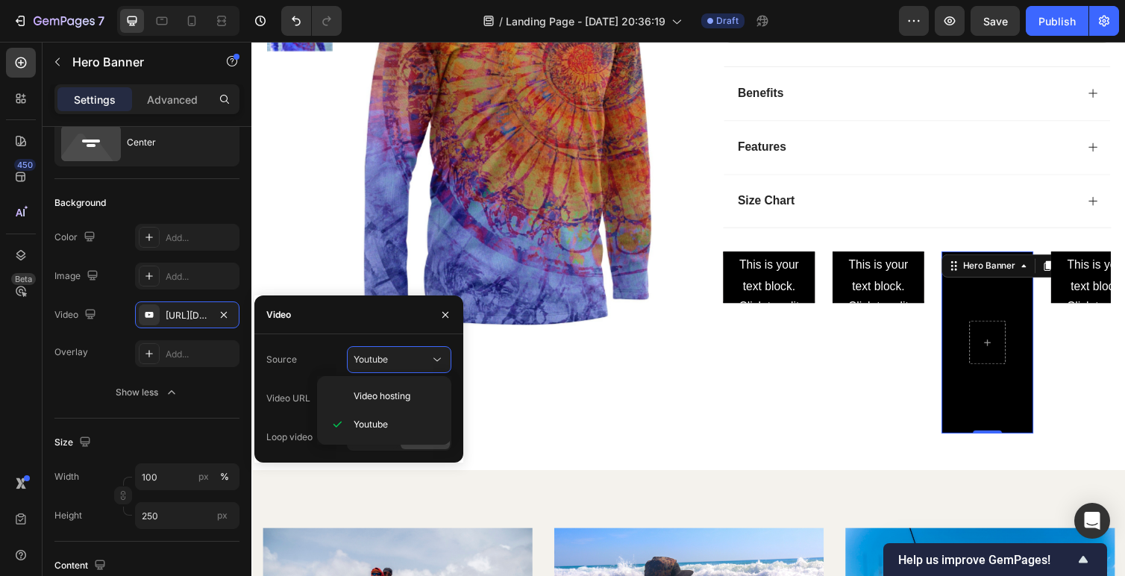
click at [292, 349] on div "Source" at bounding box center [281, 360] width 31 height 24
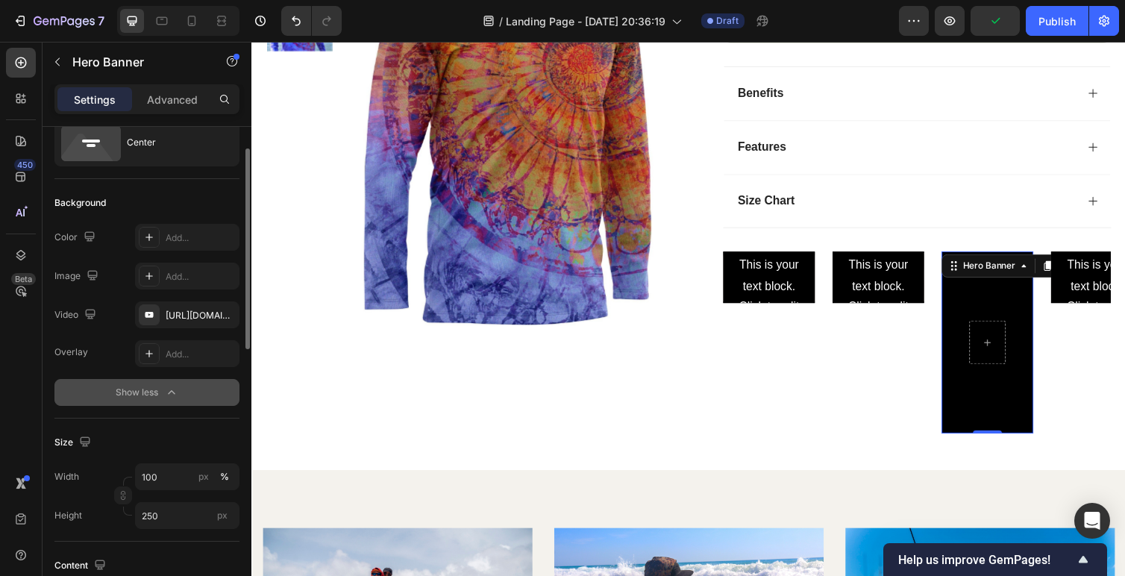
click at [57, 389] on button "Show less" at bounding box center [146, 392] width 185 height 27
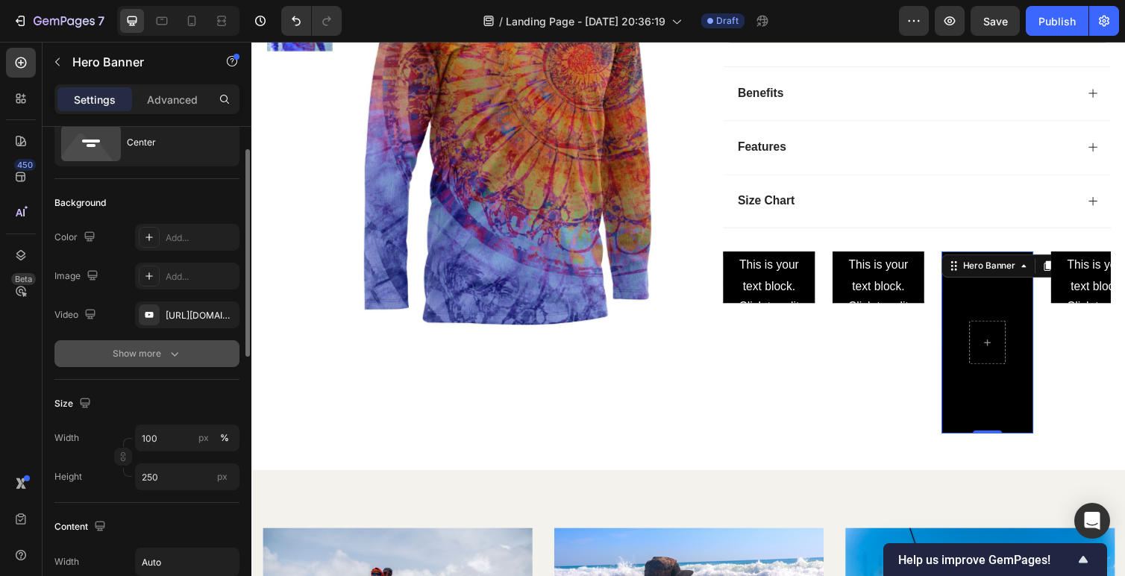
click at [173, 358] on icon "button" at bounding box center [174, 353] width 15 height 15
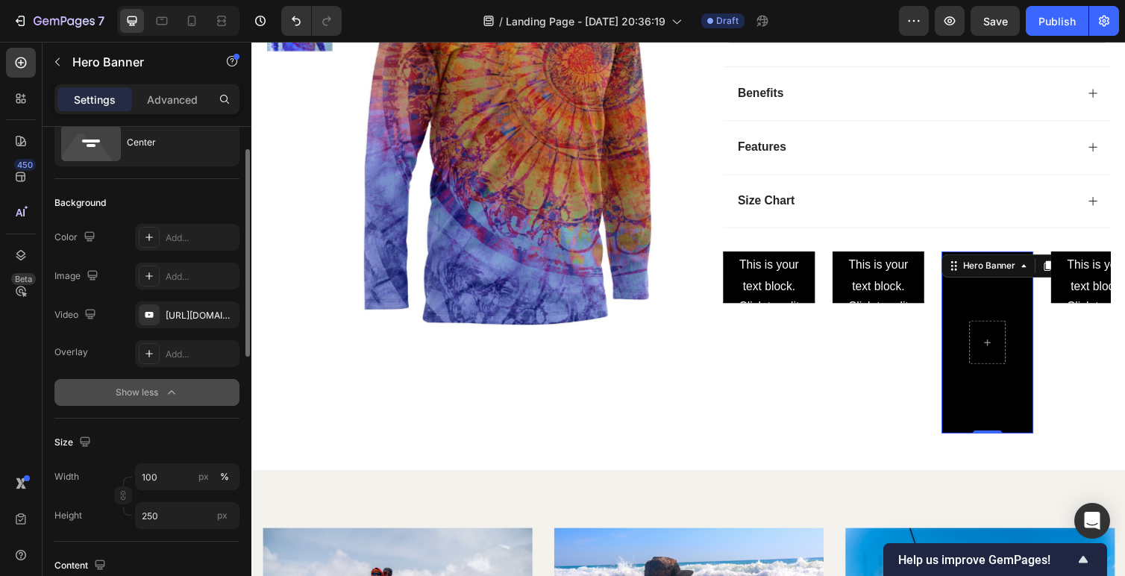
scroll to position [0, 0]
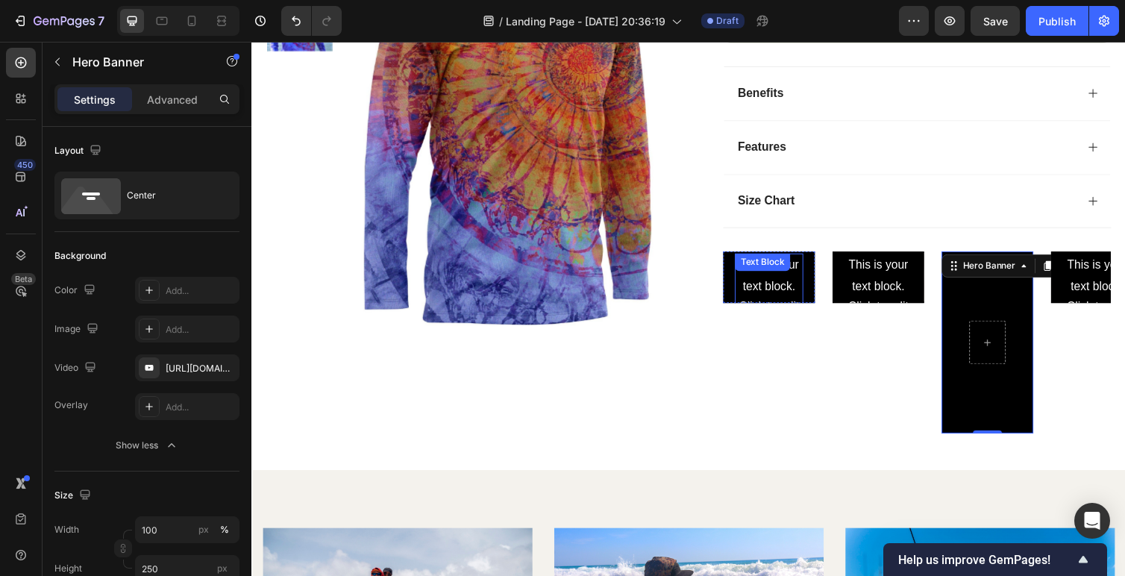
click at [760, 295] on div "This is your text block. Click to edit and make it your own. Share your product…" at bounding box center [781, 400] width 70 height 282
click at [740, 293] on div "Click here to edit heading Heading This is your text block. Click to edit and m…" at bounding box center [781, 283] width 94 height 710
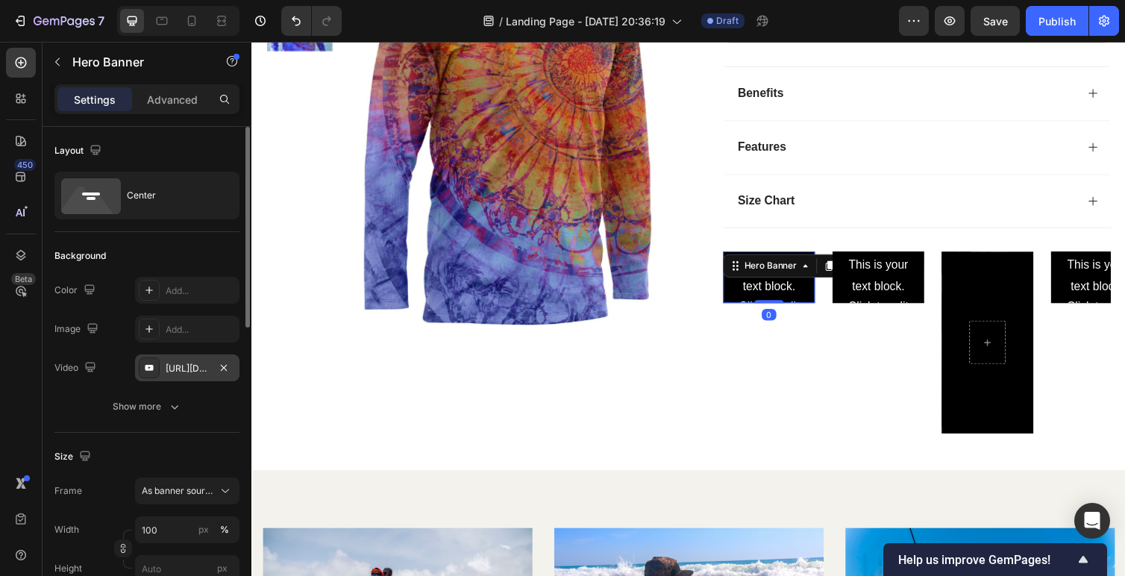
click at [197, 369] on div "https://www.youtube.com/watch?v=drIt4RH_kyQ" at bounding box center [187, 368] width 43 height 13
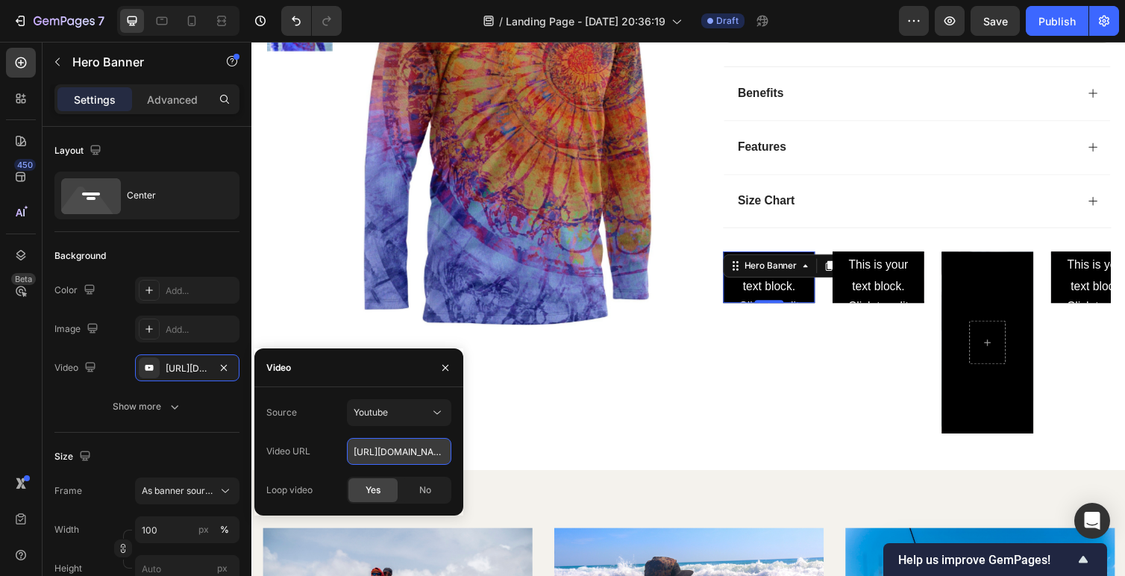
click at [376, 450] on input "https://www.youtube.com/watch?v=drIt4RH_kyQ" at bounding box center [399, 451] width 104 height 27
paste input "https://www.youtube.com/watch?v=uyiNvqtGnG4"
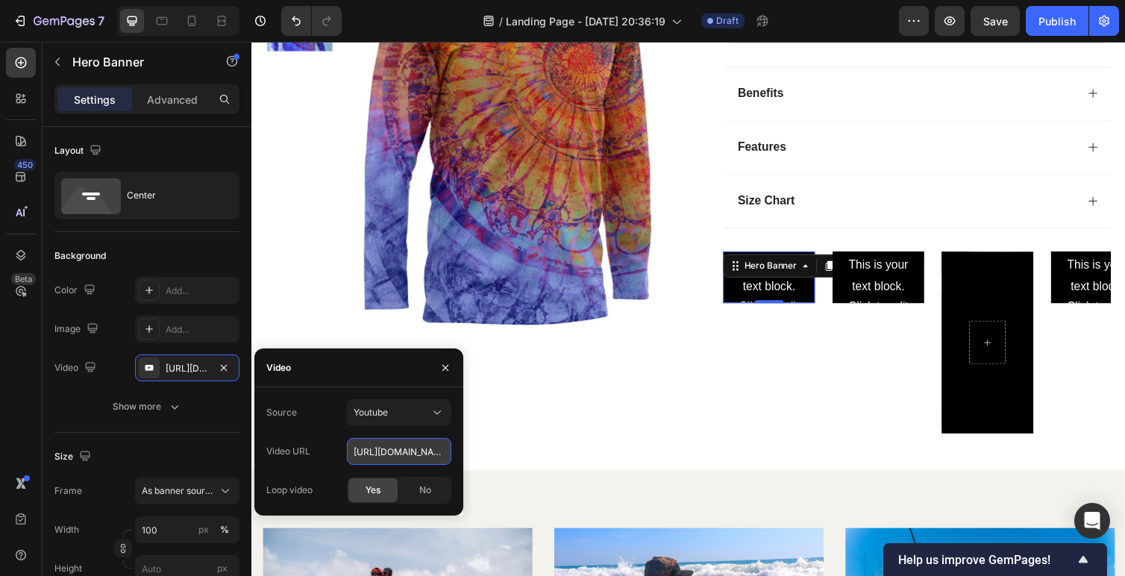
scroll to position [0, 122]
type input "https://www.youtube.com/watch?v=uyiNvqtGnG4"
click at [428, 498] on div "No" at bounding box center [425, 490] width 49 height 24
type input "Auto"
type input "https://www.youtube.com/watch?v=uyiNvqtGnG4"
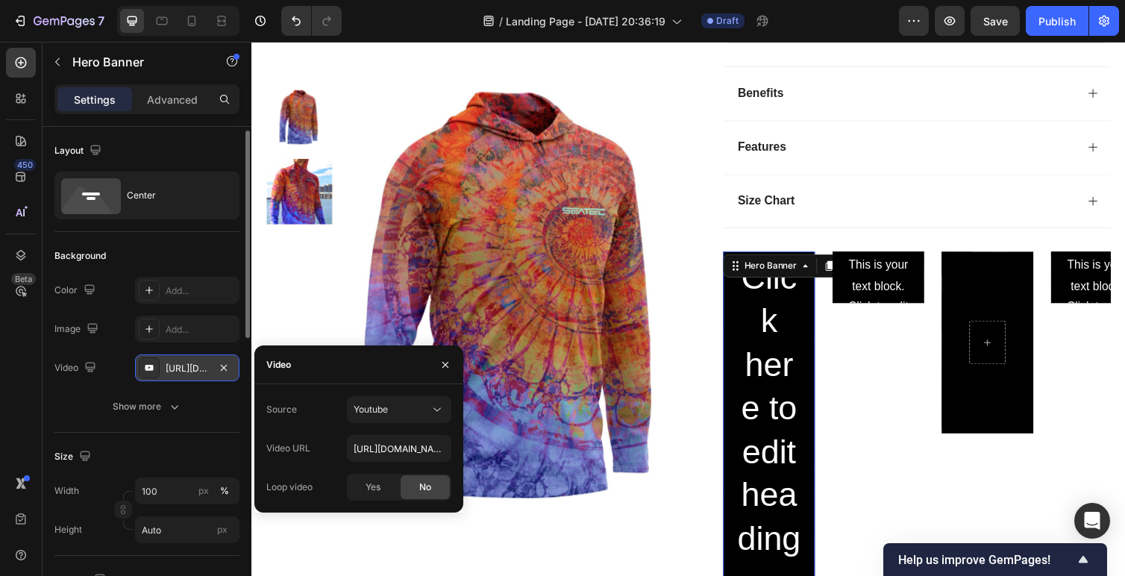
scroll to position [63, 0]
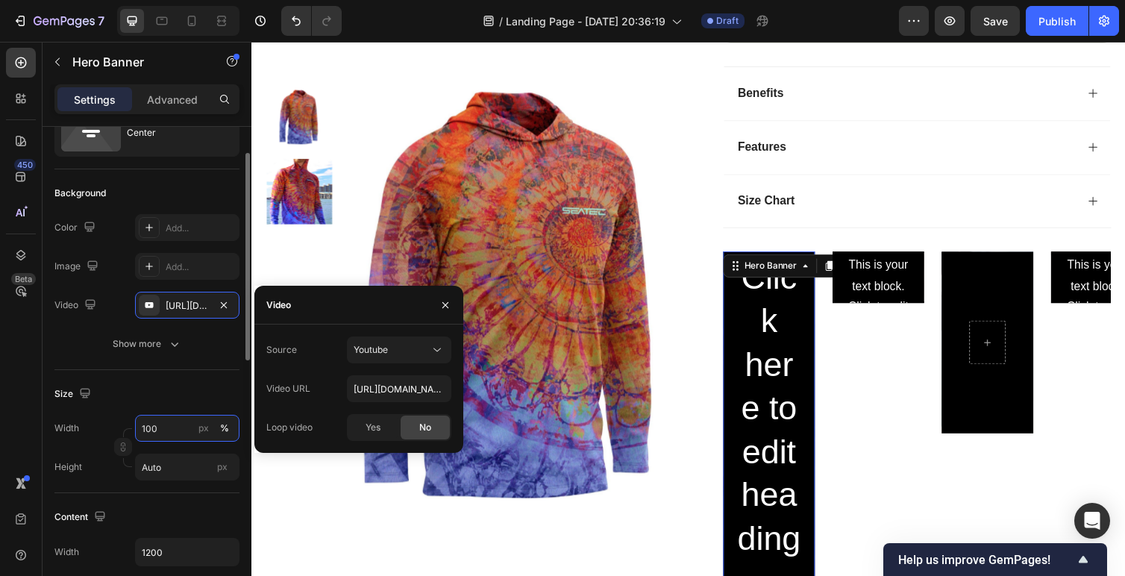
click at [160, 427] on input "100" at bounding box center [187, 428] width 104 height 27
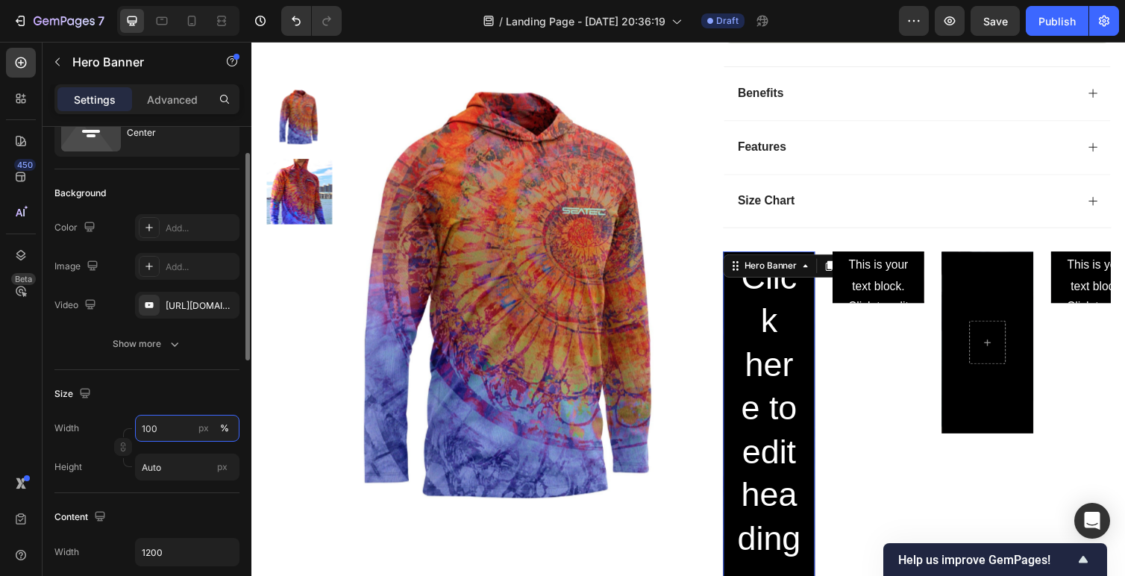
click at [160, 427] on input "100" at bounding box center [187, 428] width 104 height 27
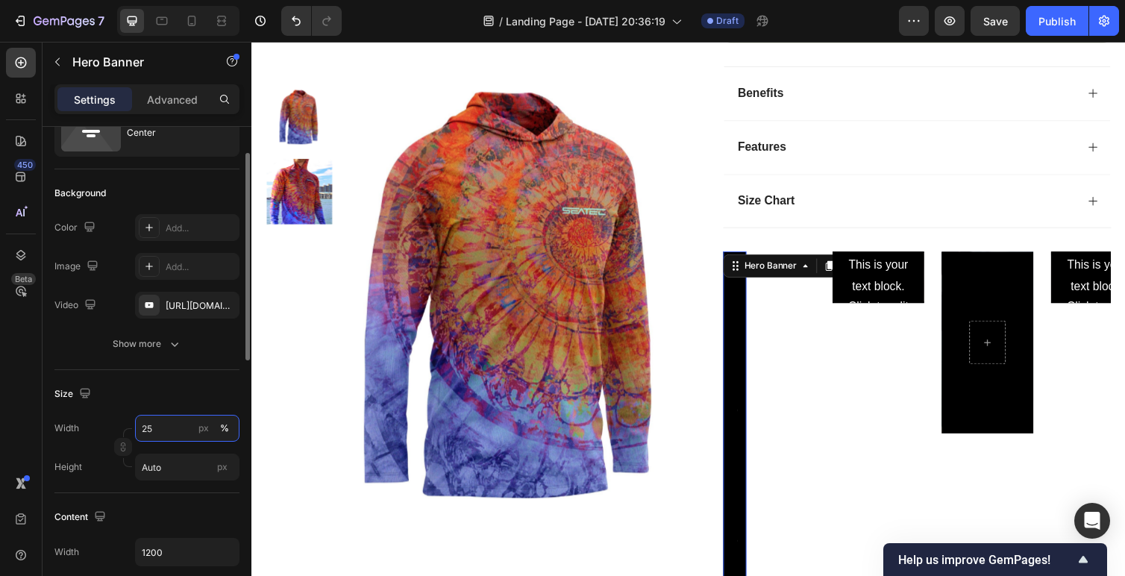
type input "2"
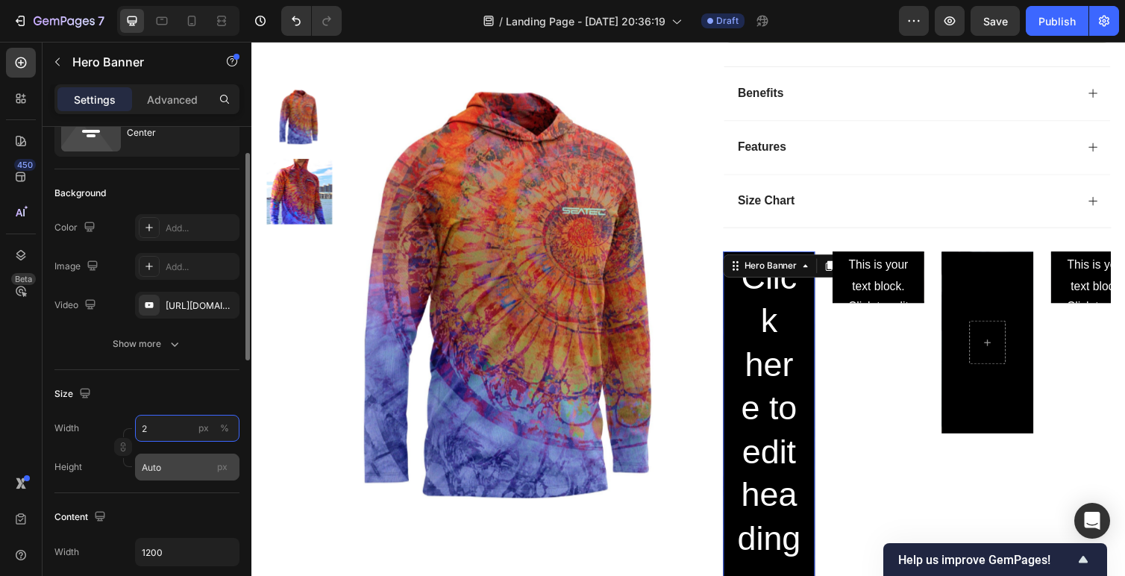
type input "2"
click at [165, 461] on input "Auto" at bounding box center [187, 467] width 104 height 27
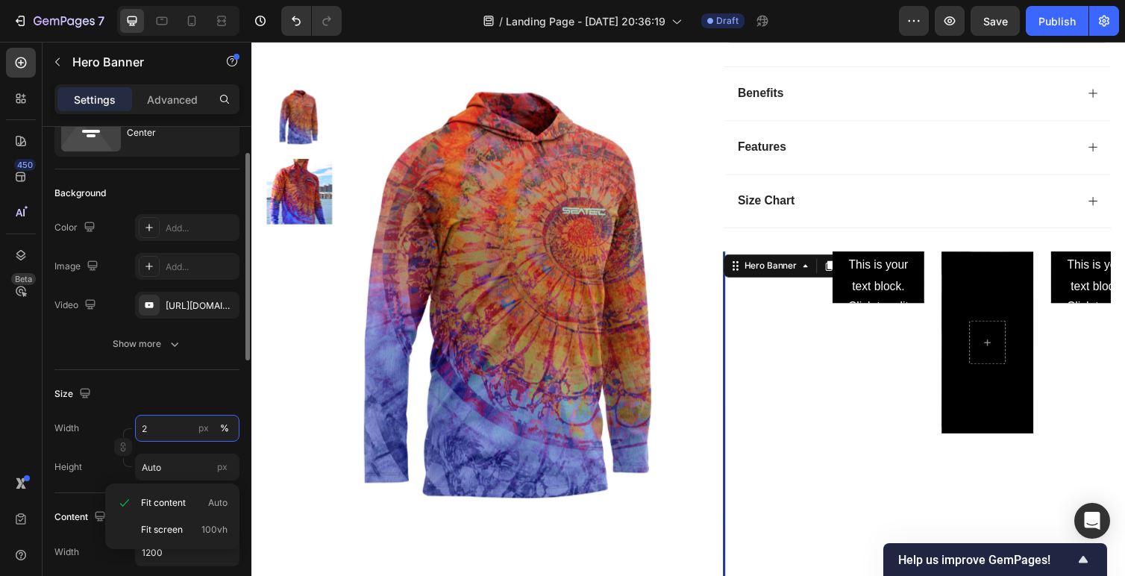
click at [169, 430] on input "2" at bounding box center [187, 428] width 104 height 27
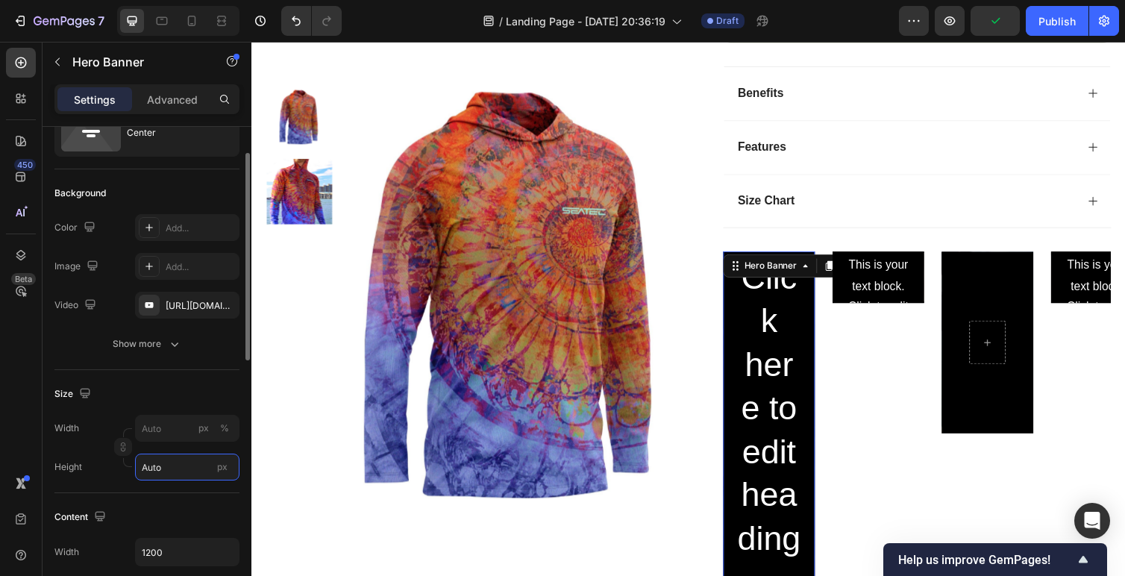
click at [169, 465] on input "Auto" at bounding box center [187, 467] width 104 height 27
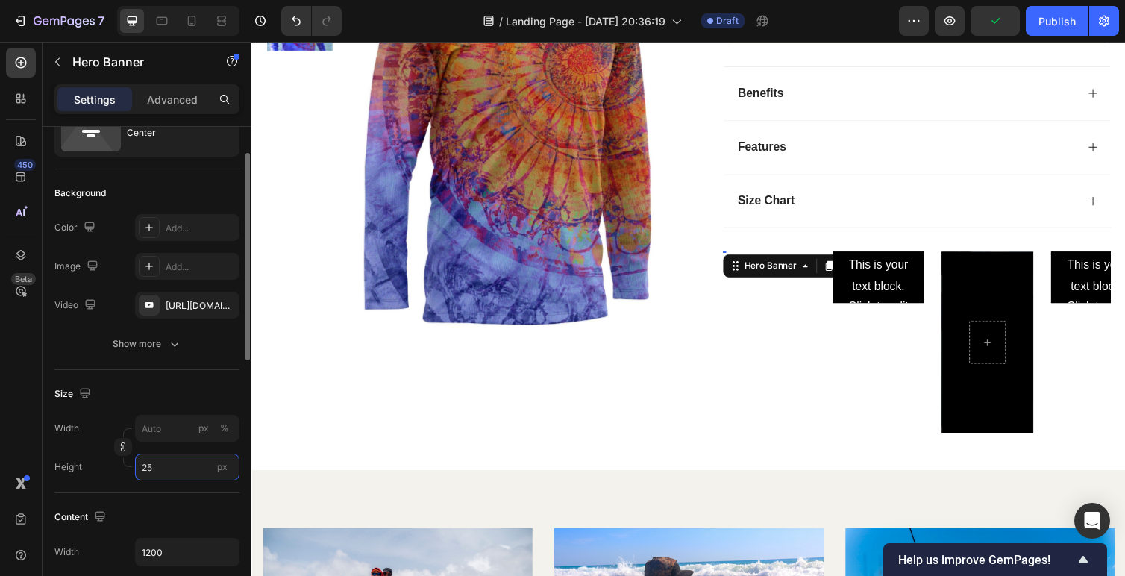
type input "250"
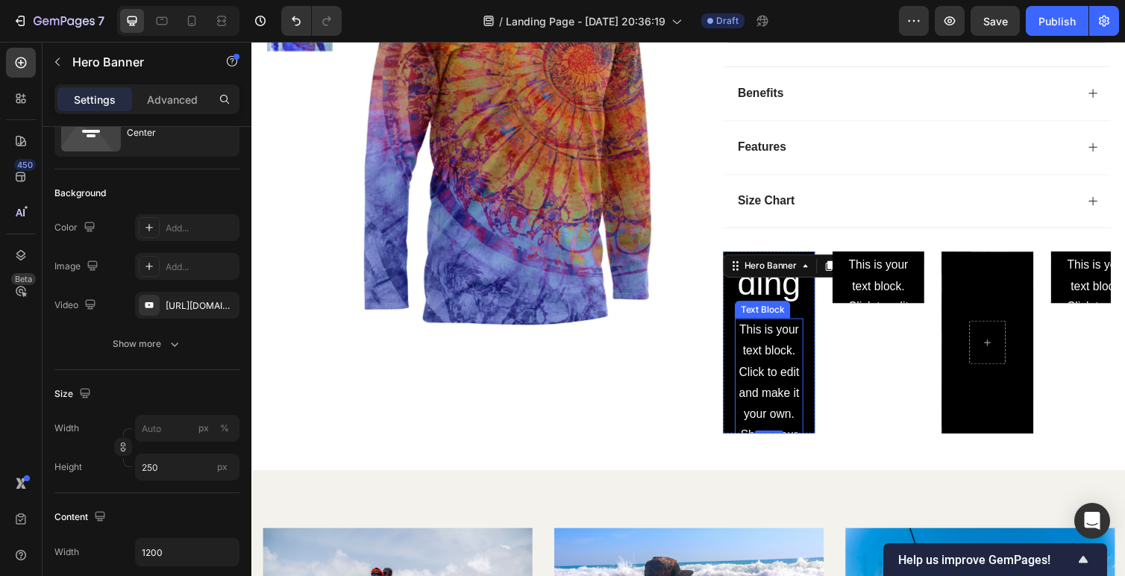
click at [774, 378] on div "This is your text block. Click to edit and make it your own. Share your product…" at bounding box center [781, 466] width 70 height 282
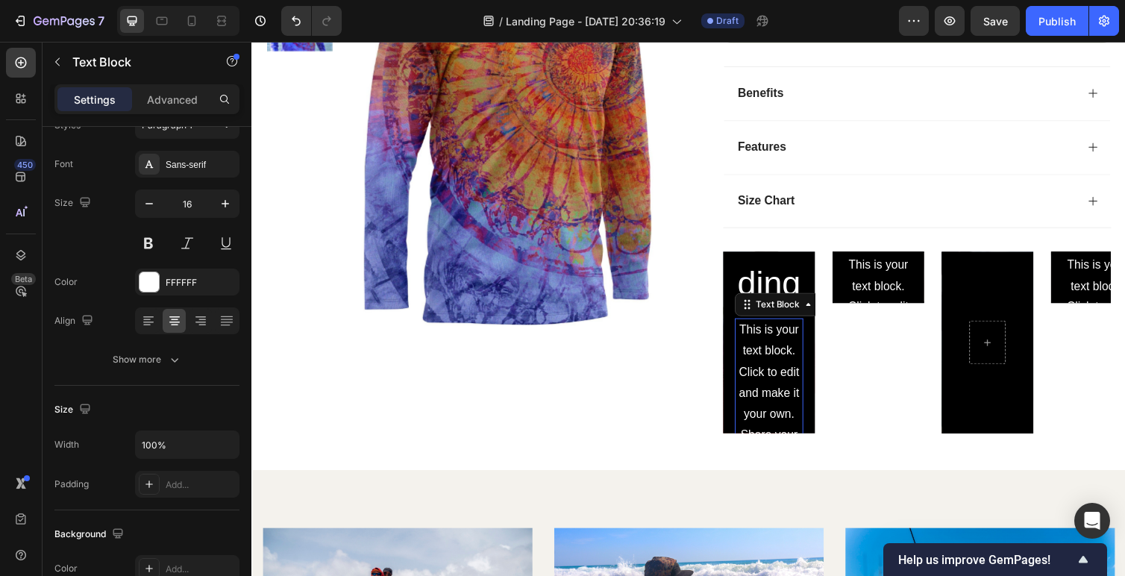
scroll to position [0, 0]
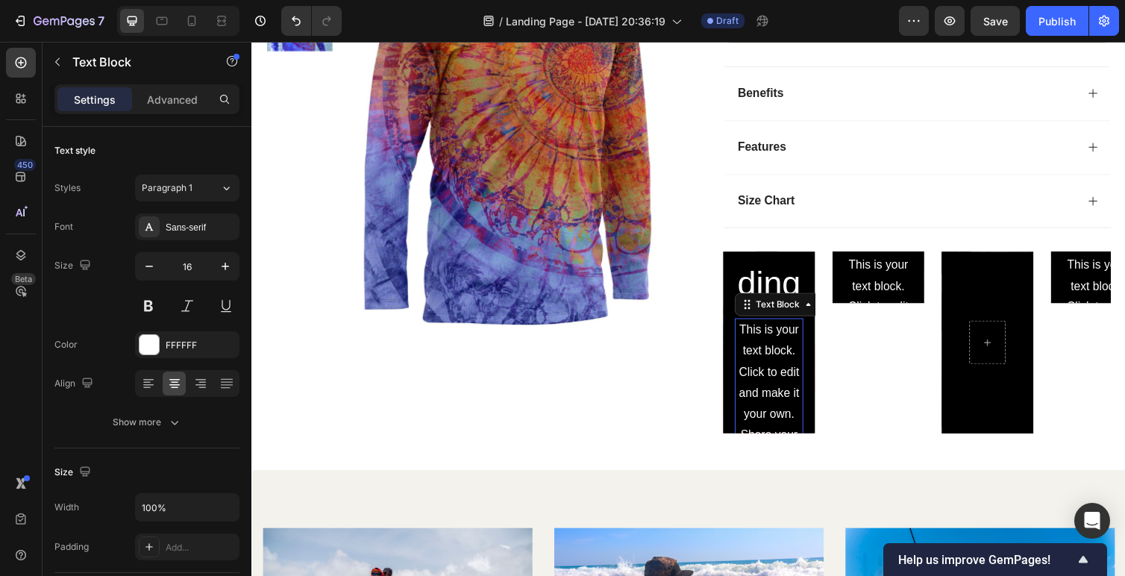
click at [776, 379] on div "This is your text block. Click to edit and make it your own. Share your product…" at bounding box center [781, 466] width 70 height 282
click at [748, 389] on p "This is your text block. Click to edit and make it your own. Share your product…" at bounding box center [781, 466] width 67 height 279
click at [748, 396] on p "This is your text block. Click to edit and make it your own. Share your product…" at bounding box center [781, 466] width 67 height 279
click at [781, 416] on p "This is your text block. Click to edit and make it your own. Share your product…" at bounding box center [781, 466] width 67 height 279
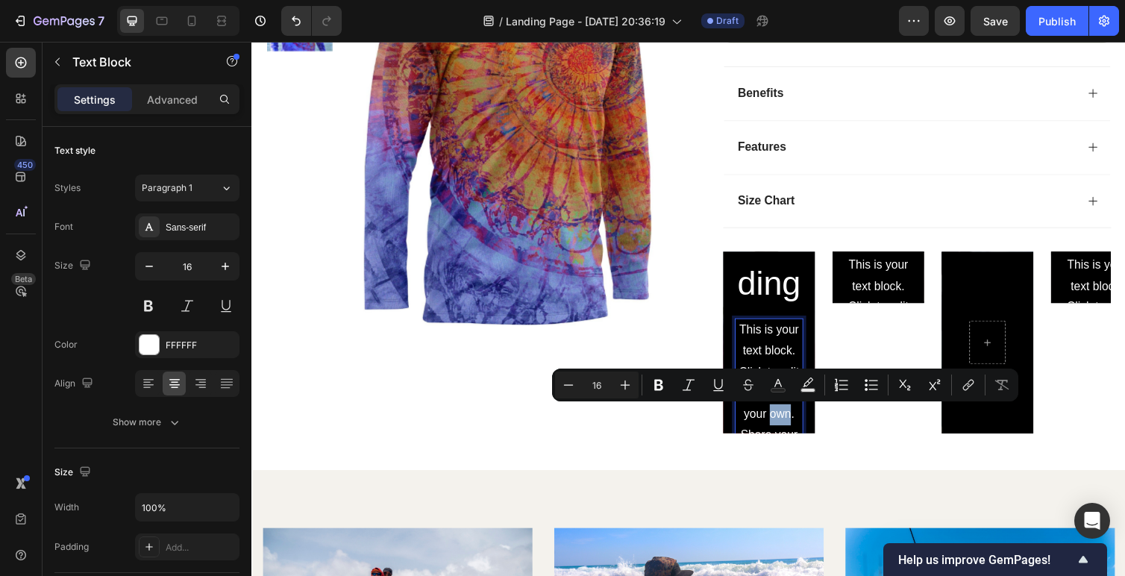
click at [792, 425] on p "This is your text block. Click to edit and make it your own. Share your product…" at bounding box center [781, 466] width 67 height 279
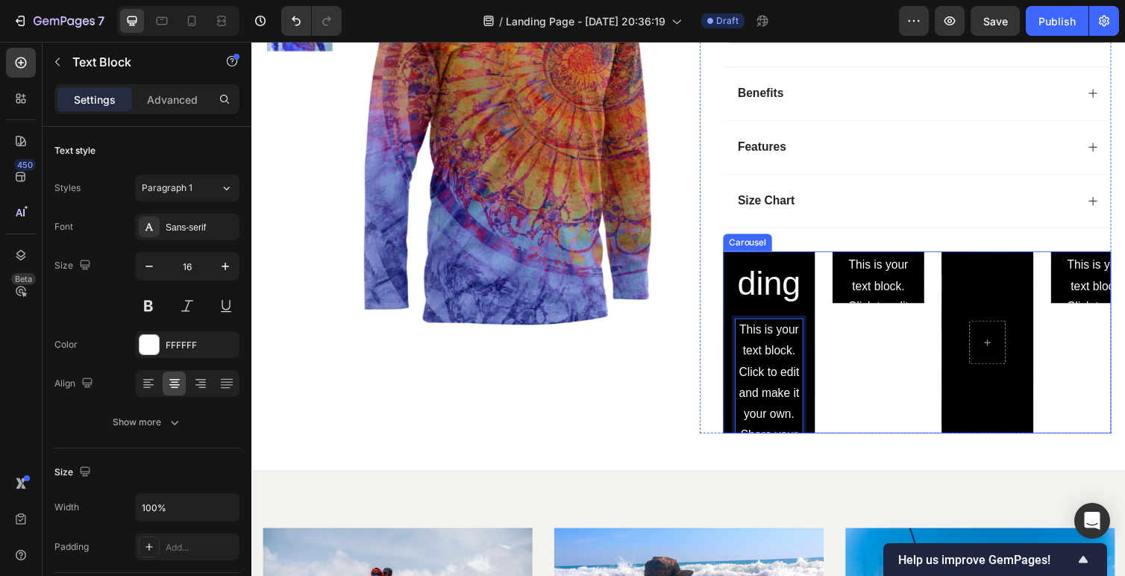
click at [871, 422] on div "Click here to edit heading Heading This is your text block. Click to edit and m…" at bounding box center [893, 350] width 94 height 187
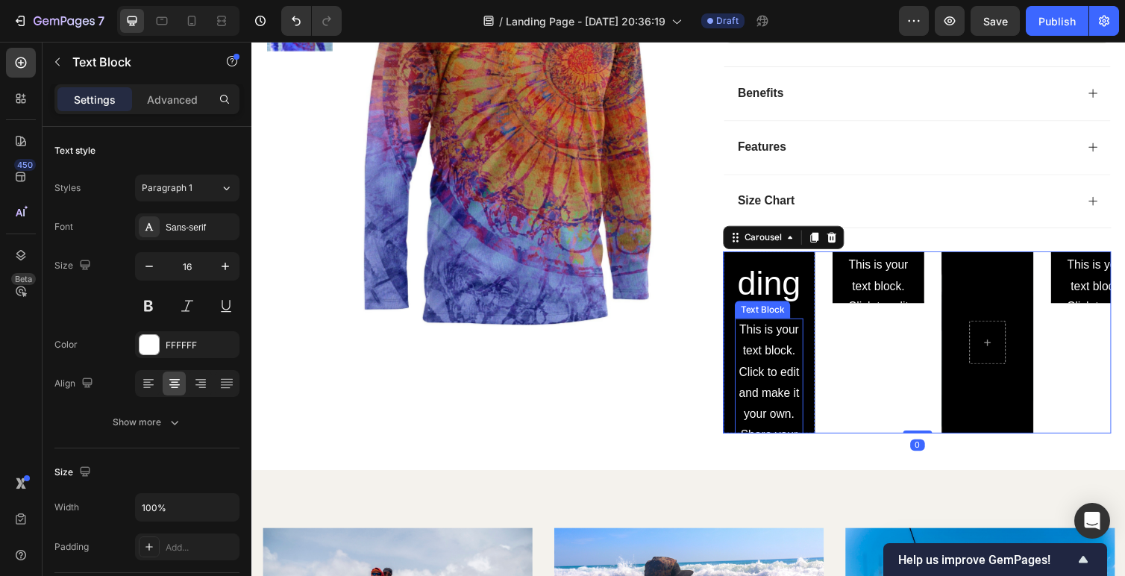
click at [790, 407] on p "This is your text block. Click to edit and make it your own. Share your product…" at bounding box center [781, 466] width 67 height 279
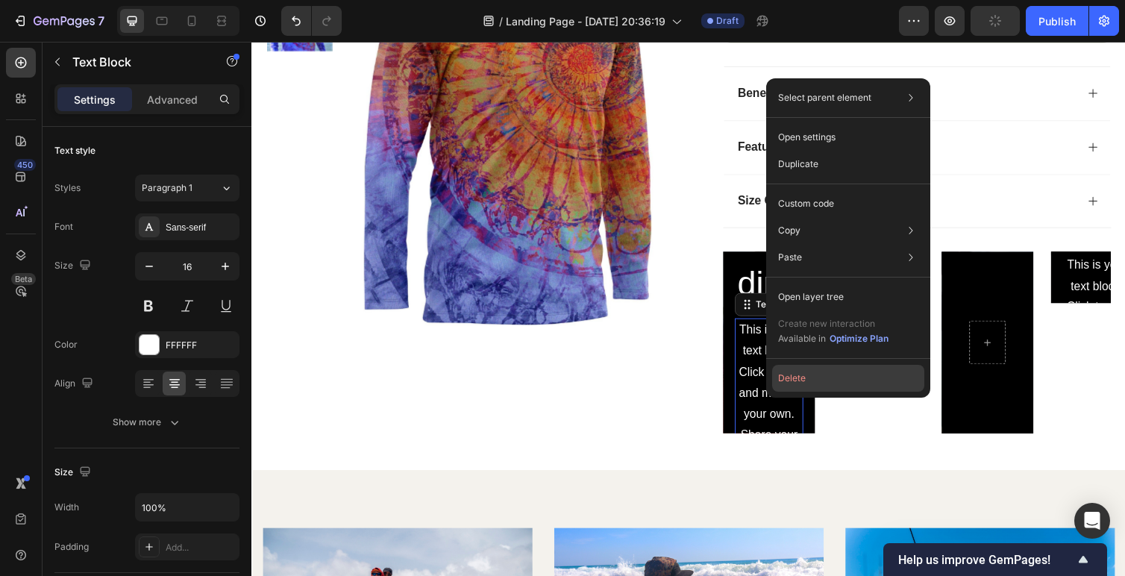
click at [791, 366] on button "Delete" at bounding box center [848, 378] width 152 height 27
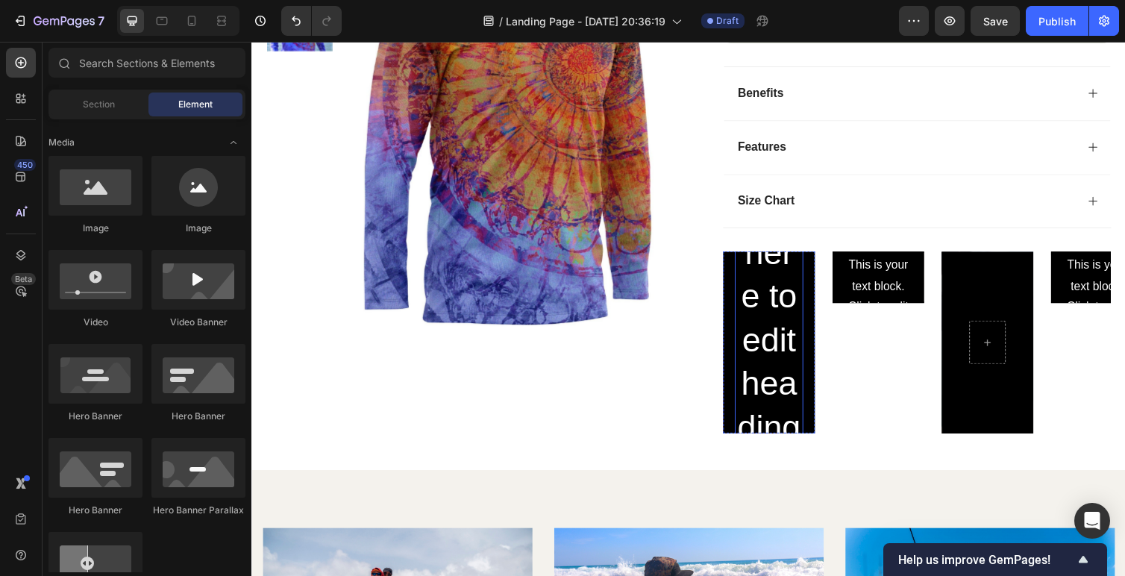
click at [782, 366] on h2 "Click here to edit heading" at bounding box center [781, 303] width 70 height 316
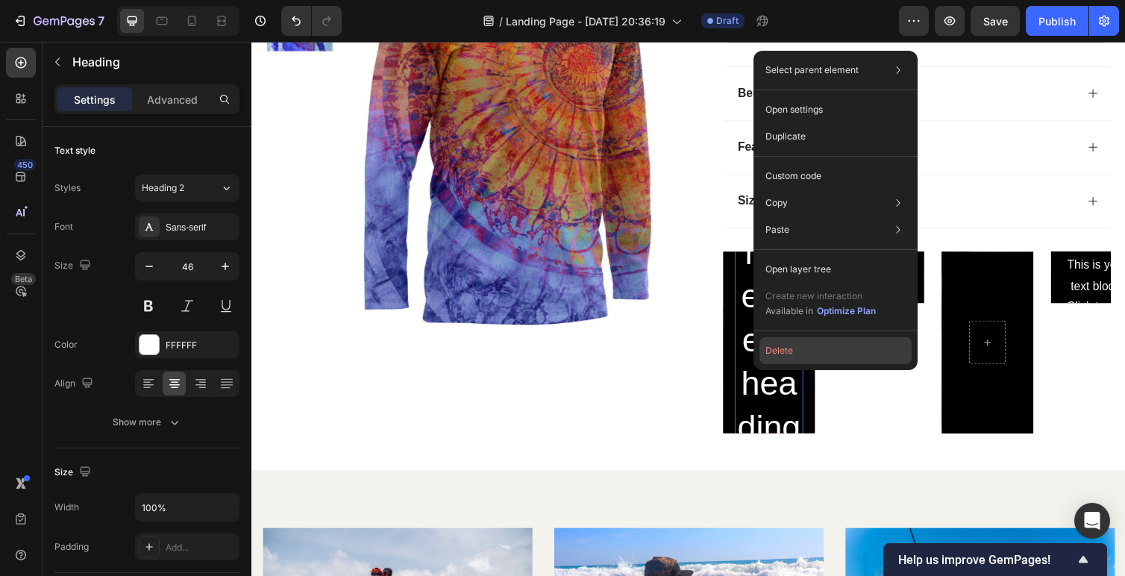
click at [791, 356] on button "Delete" at bounding box center [835, 350] width 152 height 27
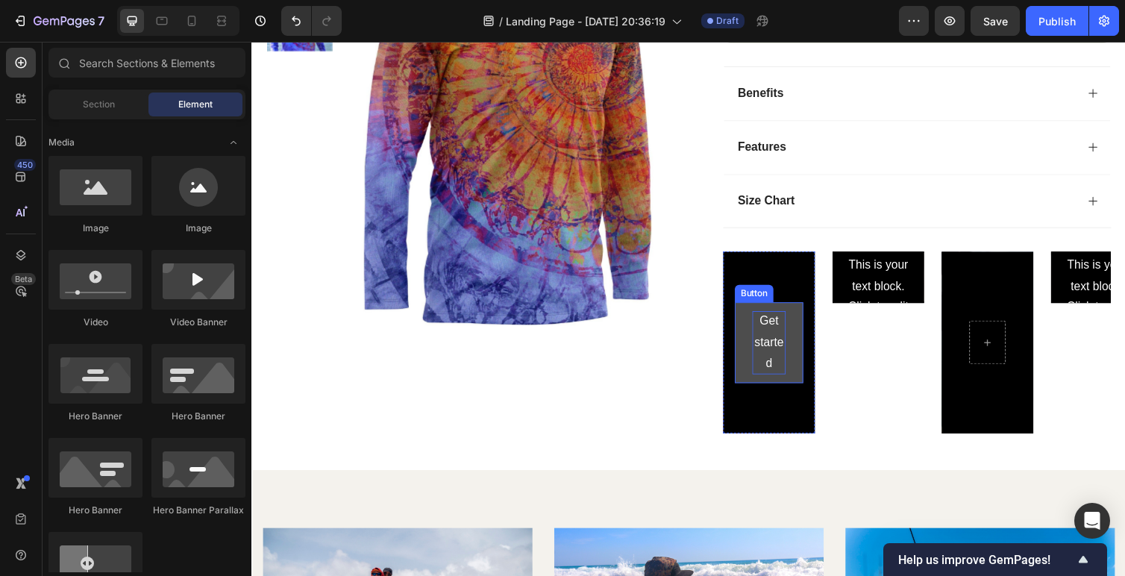
click at [781, 352] on div "Get started" at bounding box center [781, 350] width 34 height 64
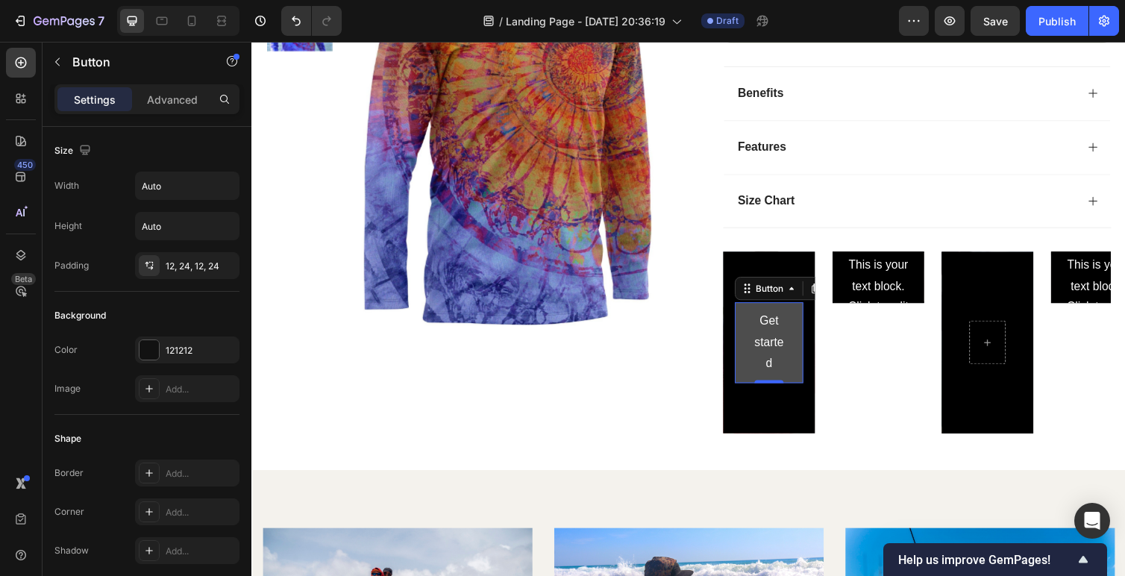
click at [761, 353] on button "Get started" at bounding box center [781, 350] width 70 height 82
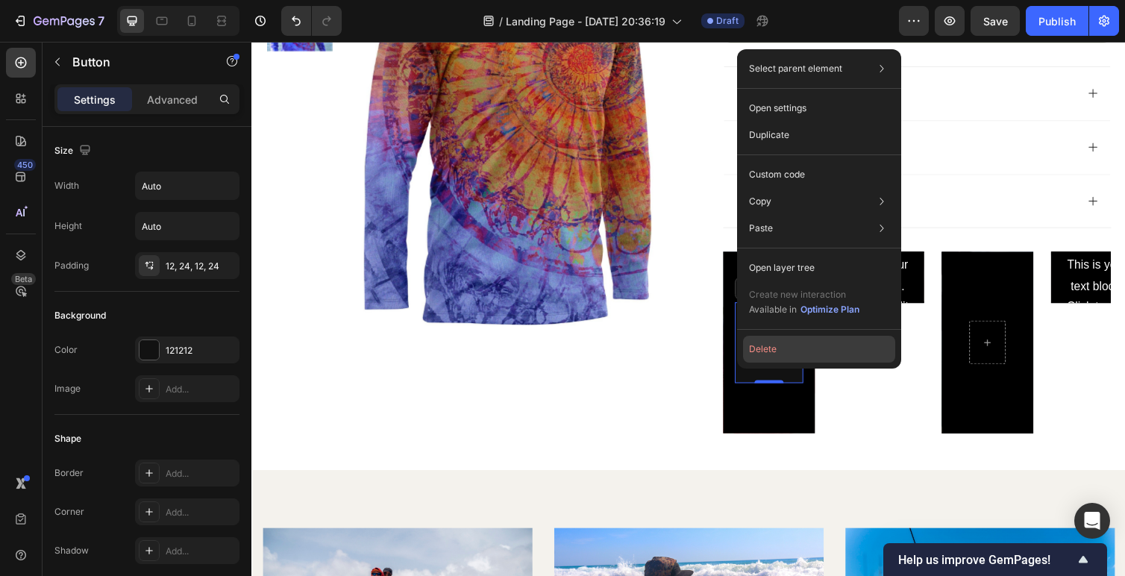
click at [771, 344] on button "Delete" at bounding box center [819, 349] width 152 height 27
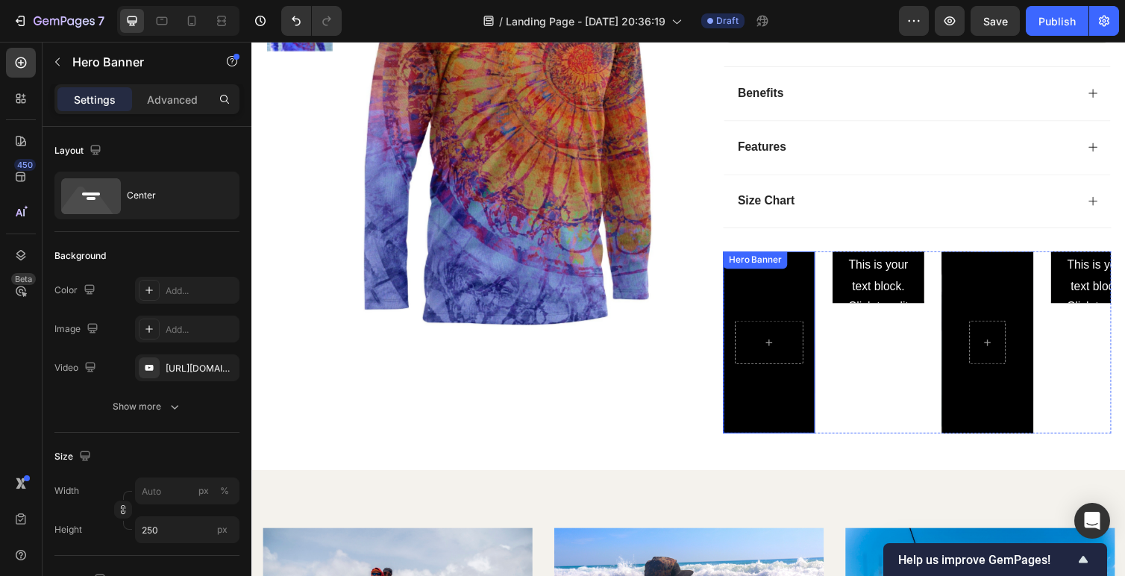
click at [772, 281] on div "Hero Banner" at bounding box center [781, 350] width 94 height 187
click at [920, 404] on div "Click here to edit heading Heading This is your text block. Click to edit and m…" at bounding box center [893, 350] width 94 height 187
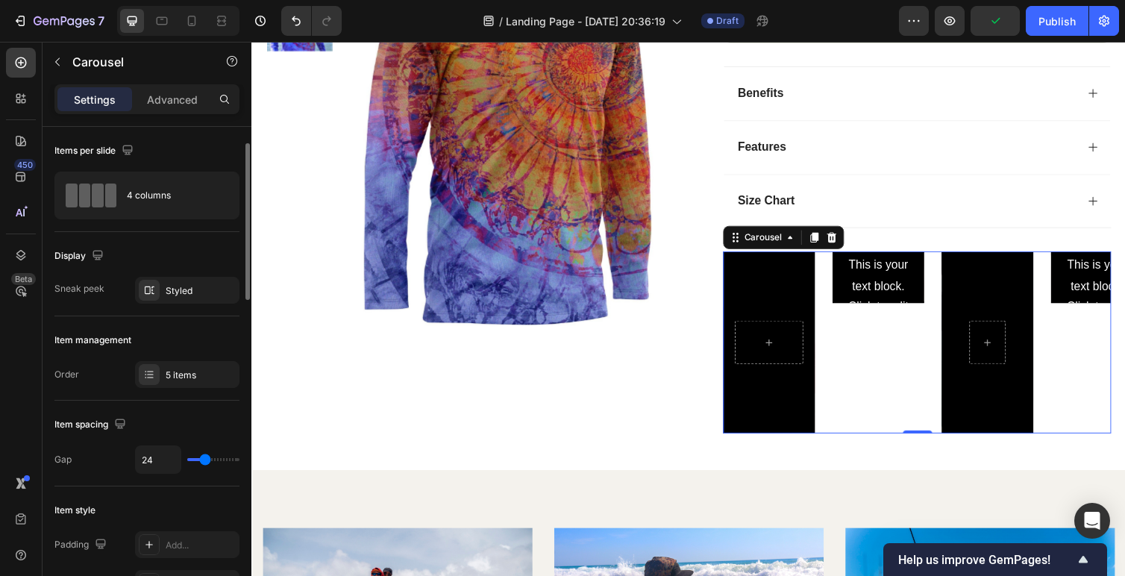
scroll to position [15, 0]
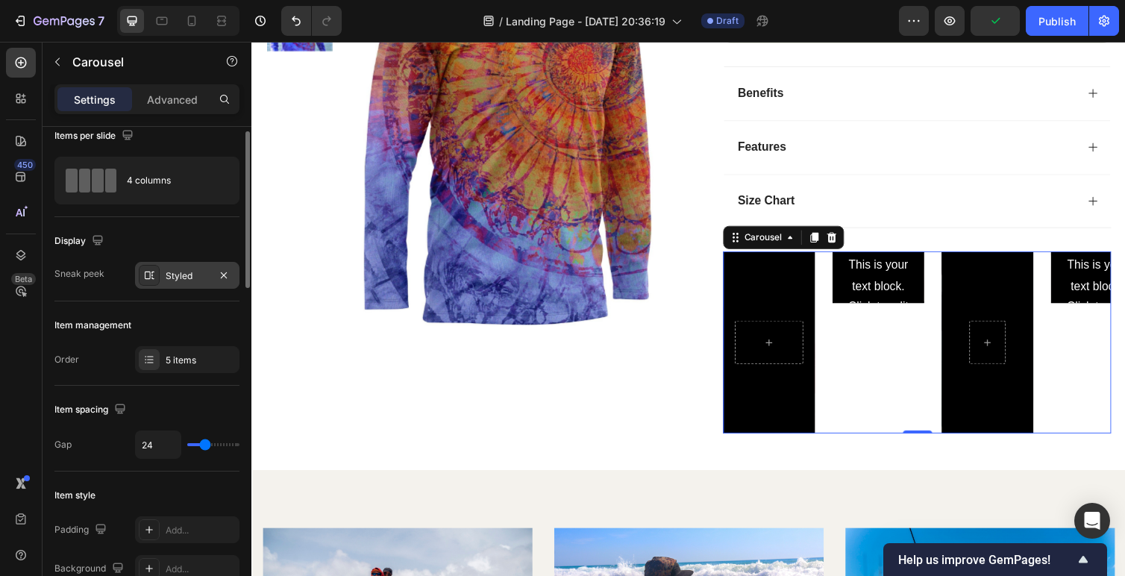
click at [185, 284] on div "Styled" at bounding box center [187, 275] width 104 height 27
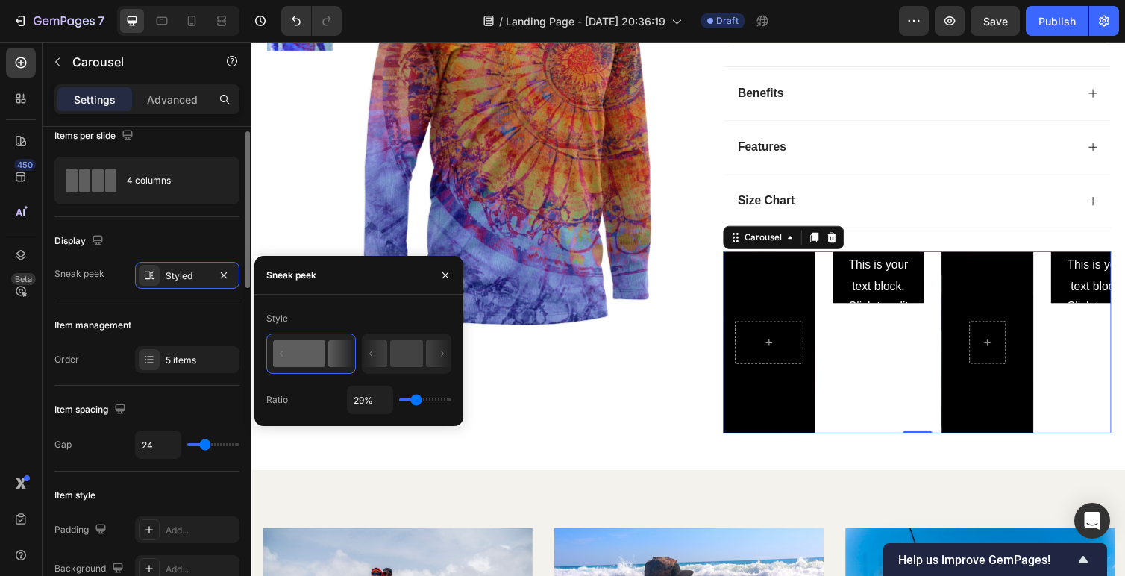
click at [142, 325] on div "Item management" at bounding box center [146, 325] width 185 height 24
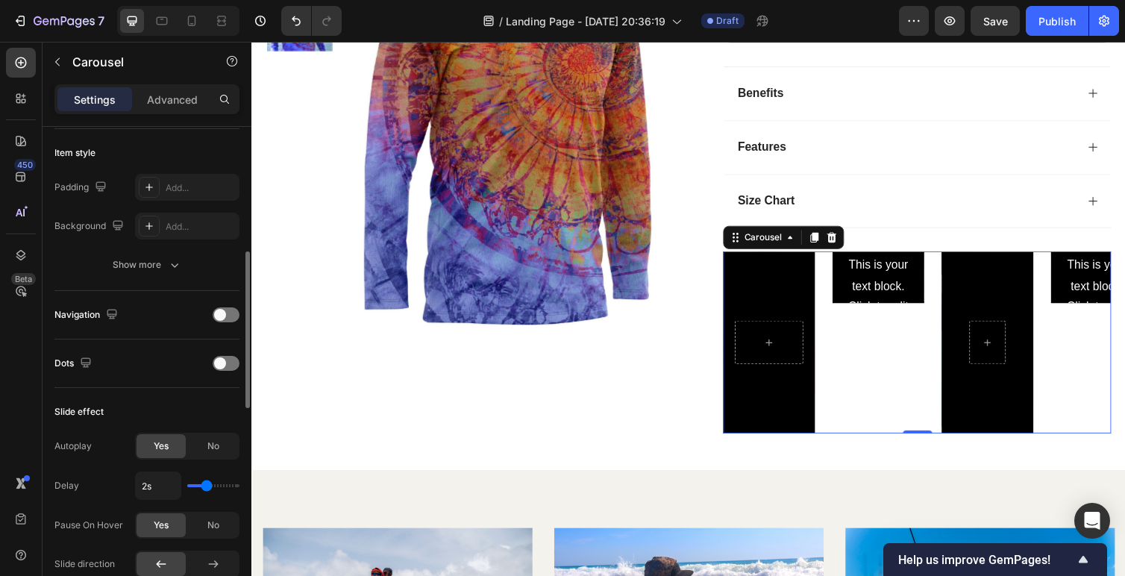
scroll to position [366, 0]
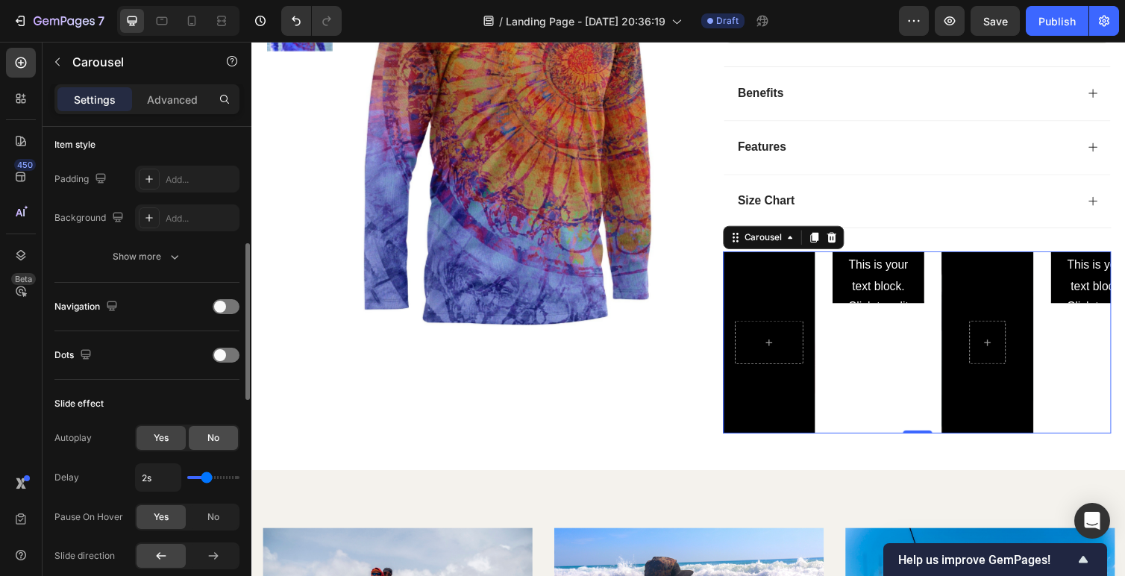
click at [213, 437] on span "No" at bounding box center [213, 437] width 12 height 13
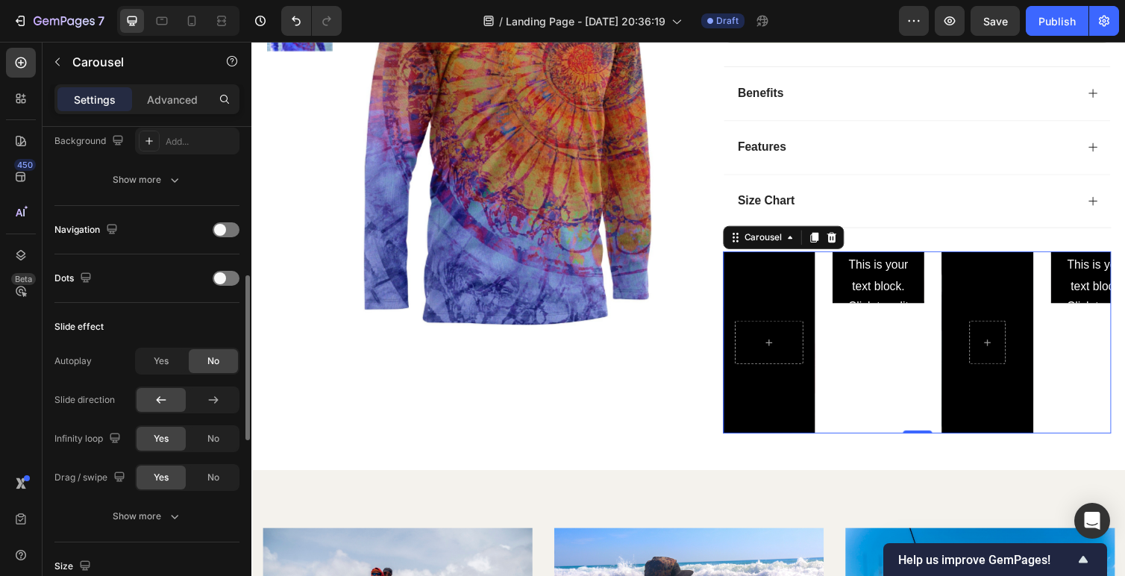
scroll to position [461, 0]
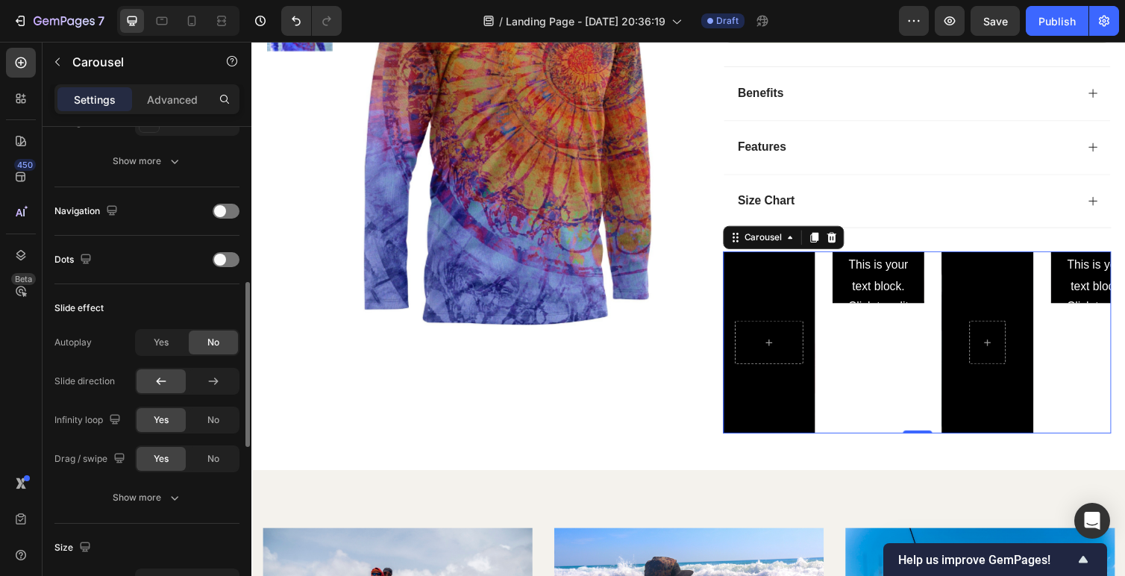
click at [216, 338] on span "No" at bounding box center [213, 342] width 12 height 13
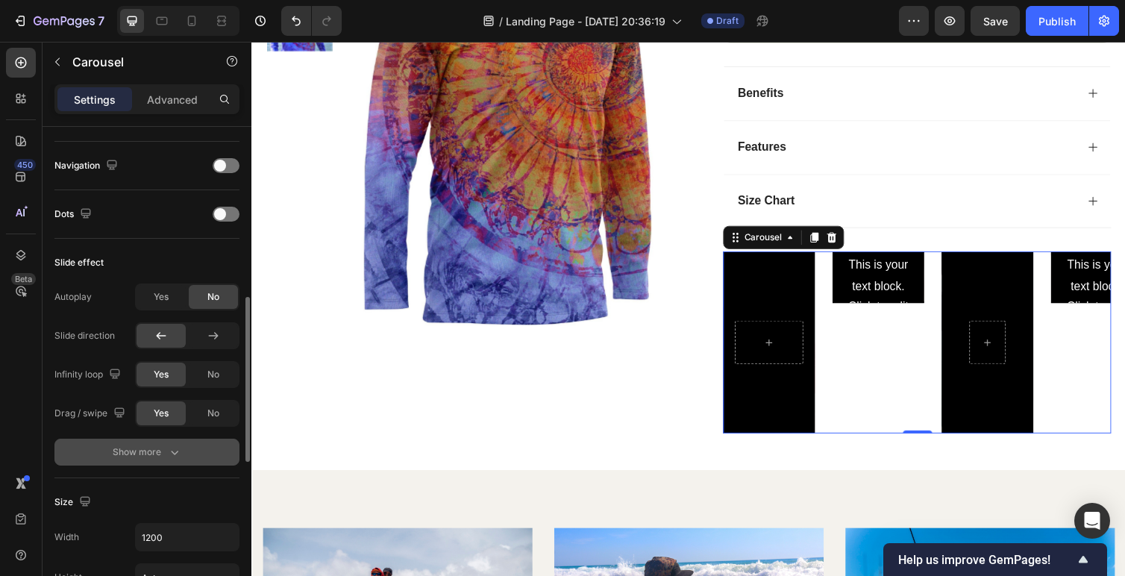
scroll to position [520, 0]
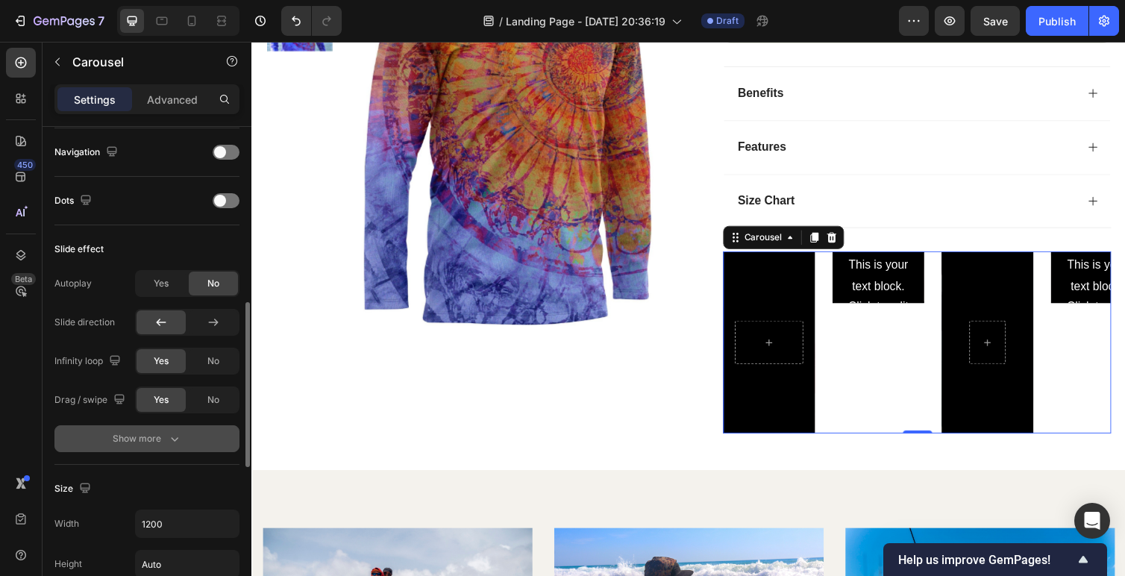
click at [157, 445] on div "Show more" at bounding box center [147, 438] width 69 height 15
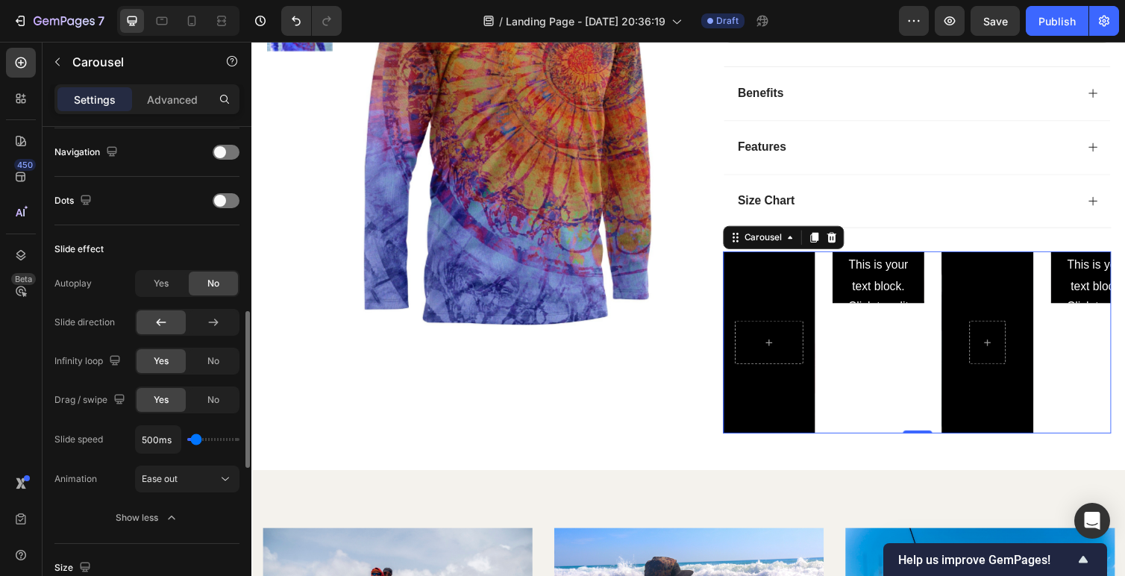
scroll to position [572, 0]
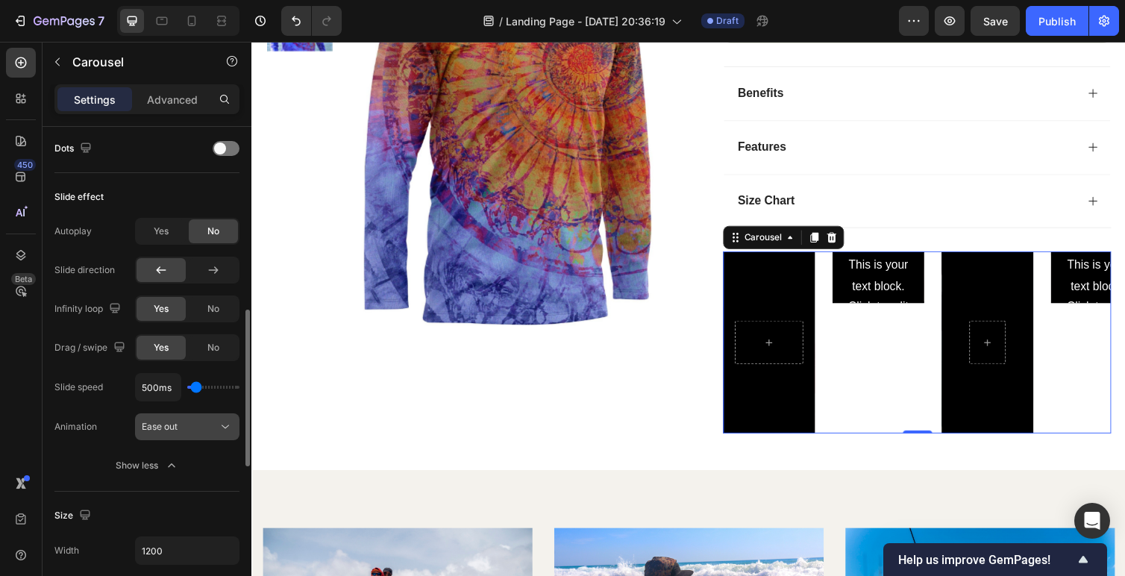
click at [192, 420] on div "Ease out" at bounding box center [180, 426] width 76 height 13
click at [89, 419] on div "Animation" at bounding box center [75, 427] width 43 height 24
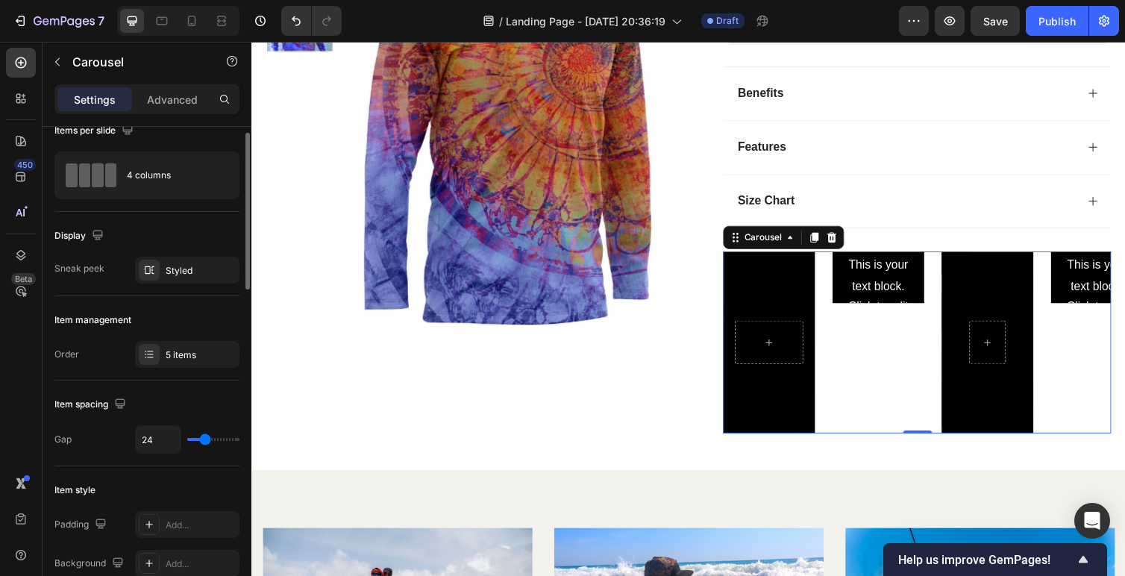
scroll to position [0, 0]
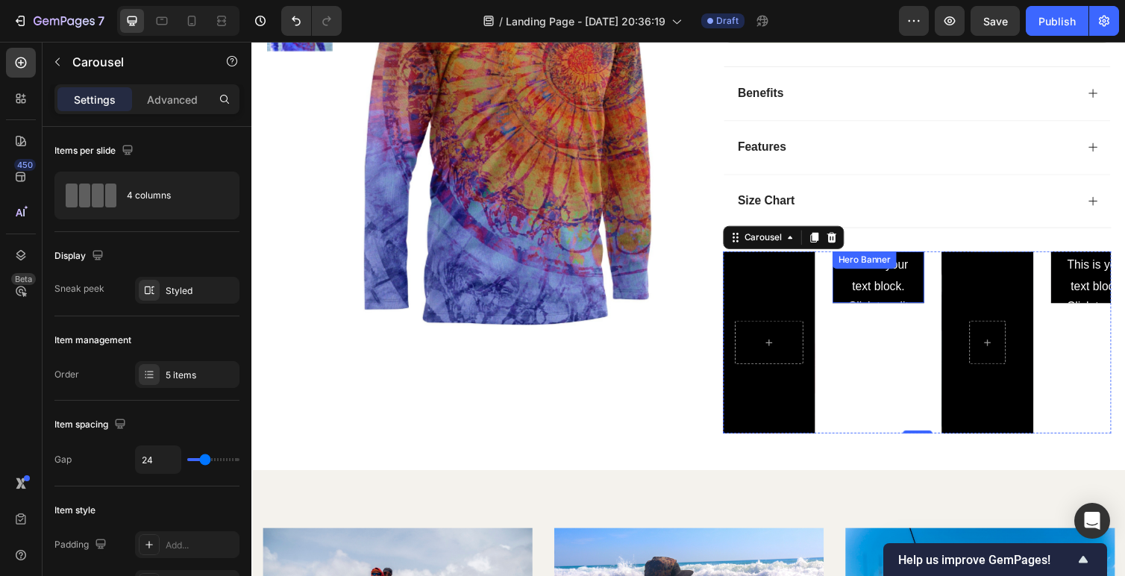
click at [854, 305] on div "Click here to edit heading Heading This is your text block. Click to edit and m…" at bounding box center [893, 283] width 94 height 710
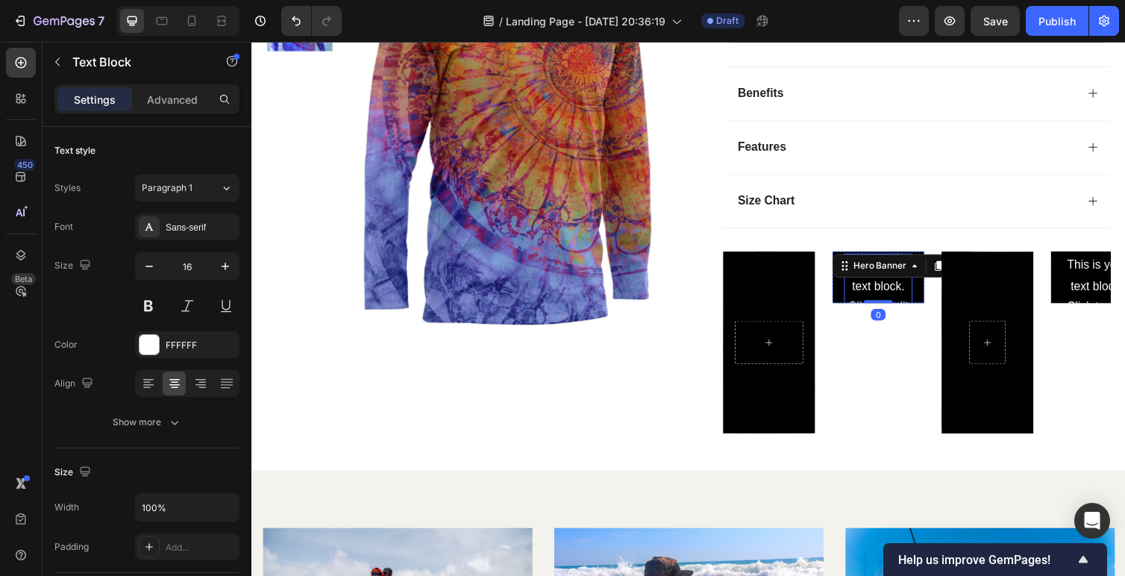
click at [896, 293] on div "This is your text block. Click to edit and make it your own. Share your product…" at bounding box center [893, 400] width 70 height 282
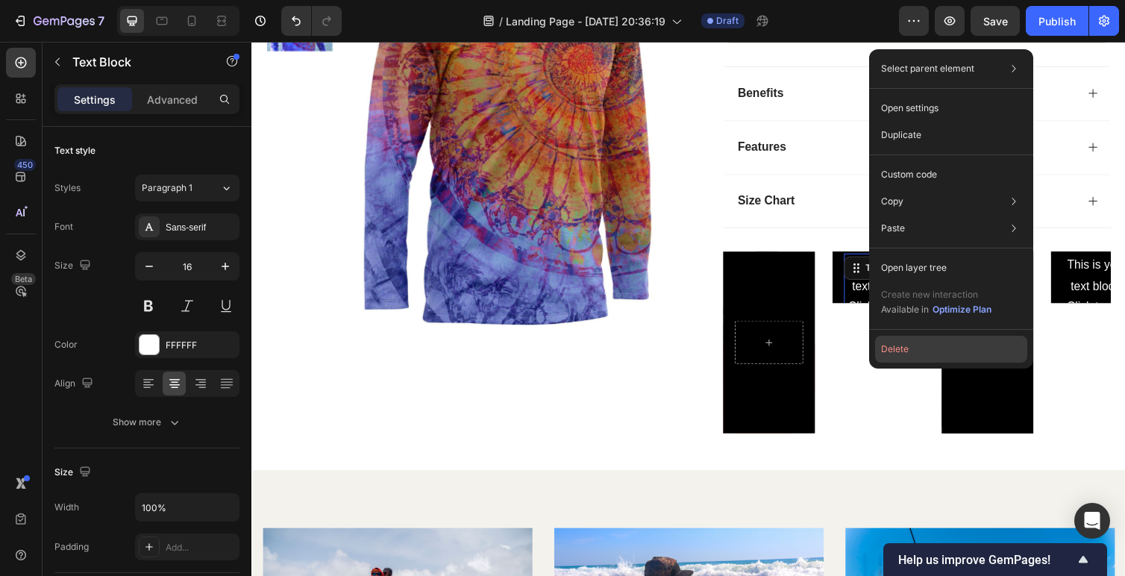
click at [901, 348] on button "Delete" at bounding box center [951, 349] width 152 height 27
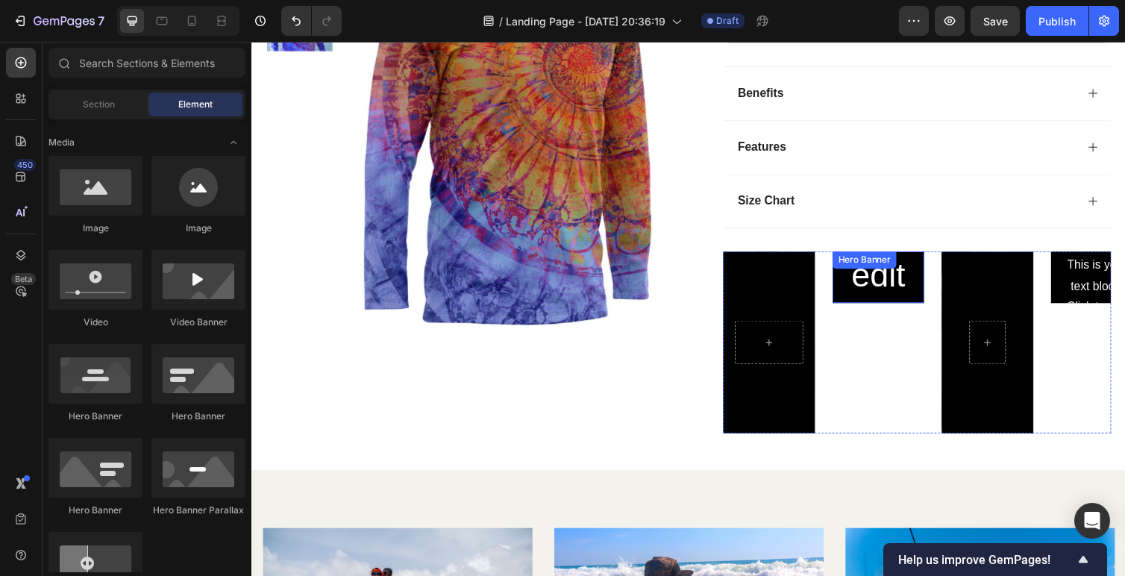
click at [849, 297] on div "Click here to edit heading Heading Get started Button" at bounding box center [893, 283] width 94 height 416
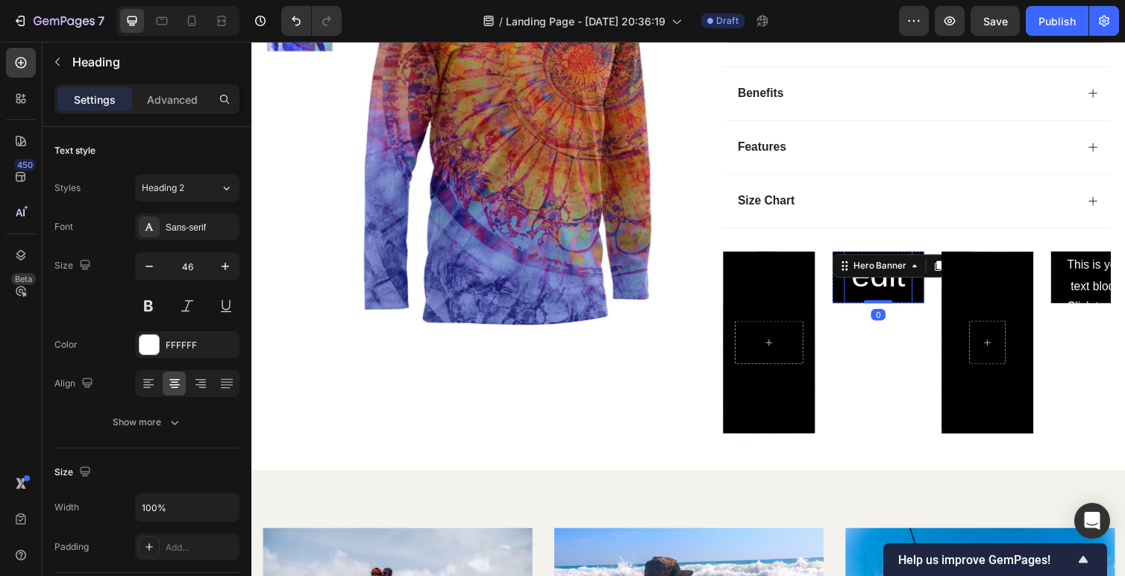
click at [880, 297] on h2 "Click here to edit heading" at bounding box center [893, 236] width 70 height 316
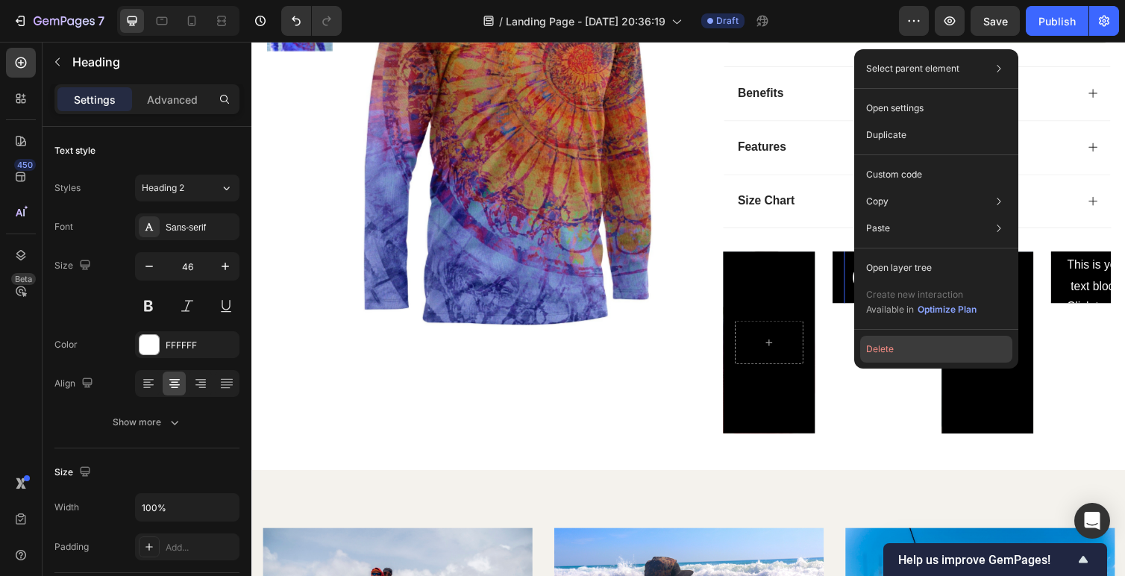
click at [885, 347] on button "Delete" at bounding box center [936, 349] width 152 height 27
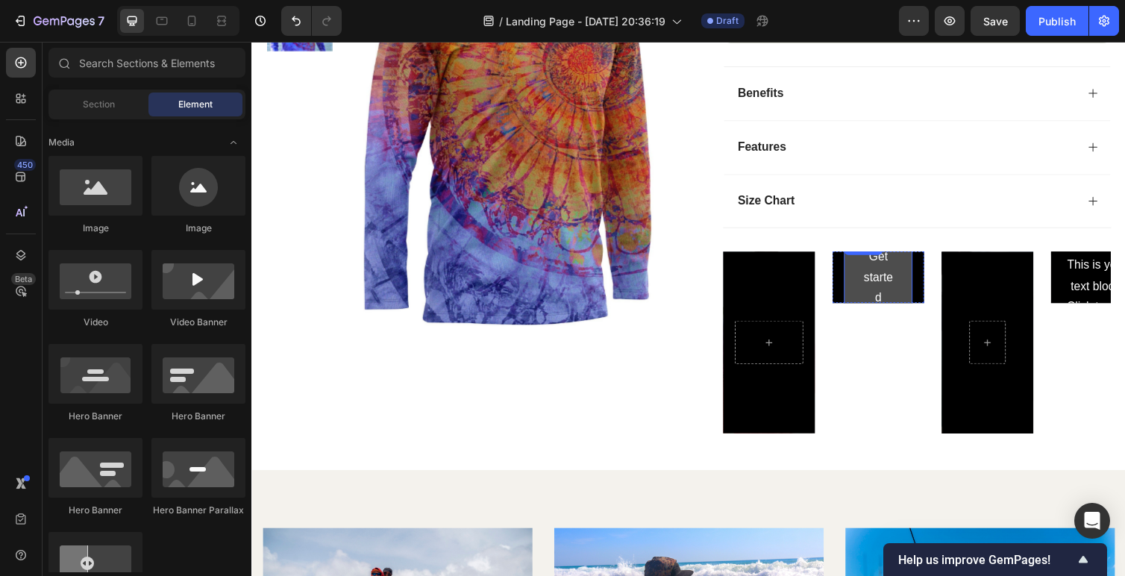
click at [861, 290] on button "Get started" at bounding box center [893, 283] width 70 height 82
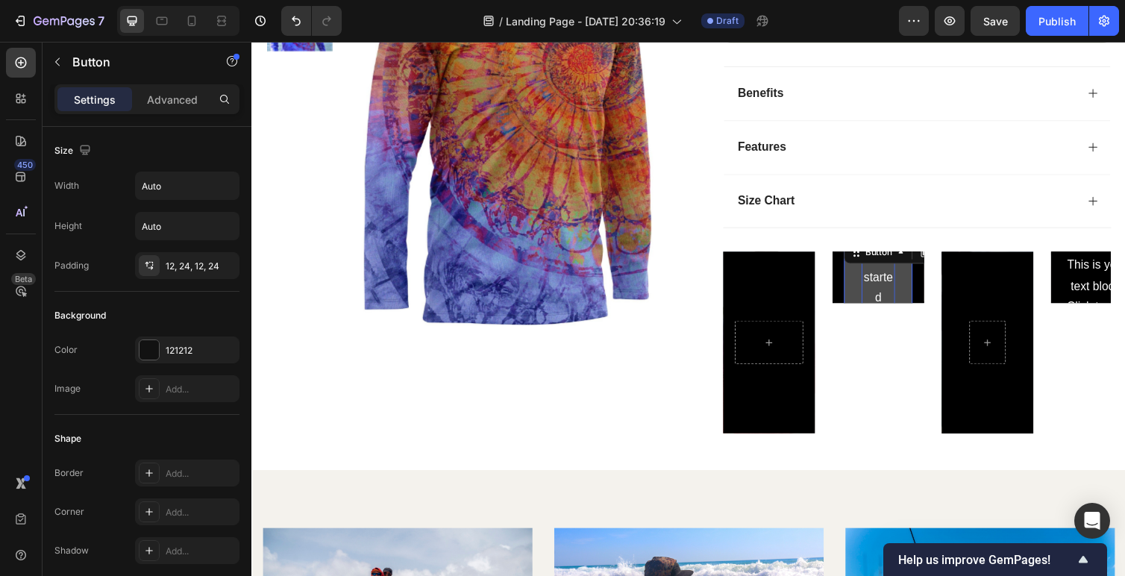
click at [894, 290] on div "Get started" at bounding box center [893, 283] width 34 height 64
click at [848, 289] on div "Get started Button 0" at bounding box center [893, 283] width 94 height 88
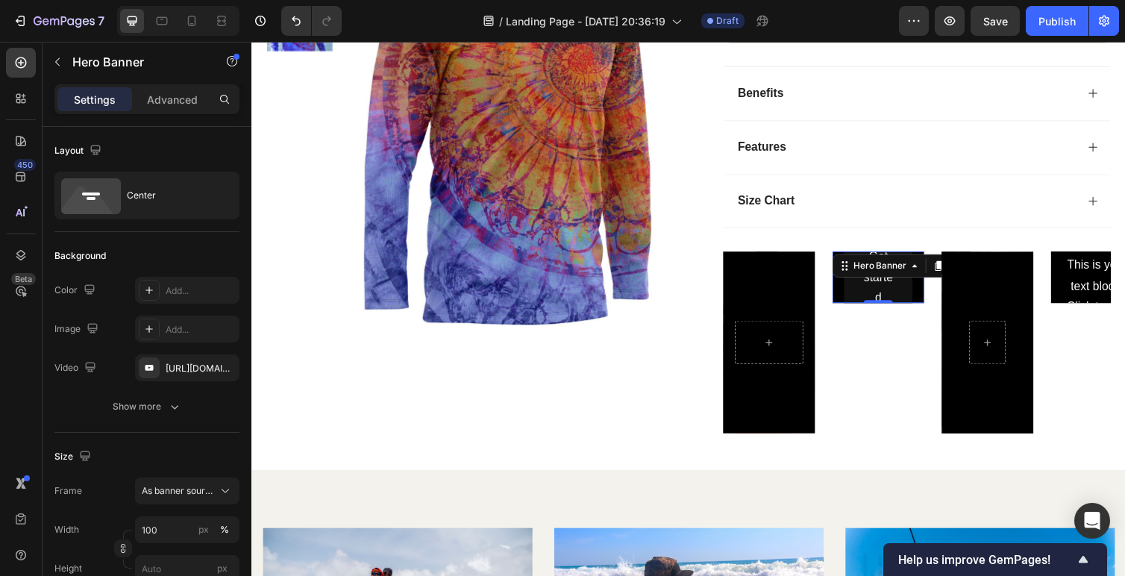
click at [850, 296] on div "Get started Button" at bounding box center [893, 283] width 94 height 88
click at [194, 372] on div "https://www.youtube.com/watch?v=drIt4RH_kyQ" at bounding box center [187, 368] width 43 height 13
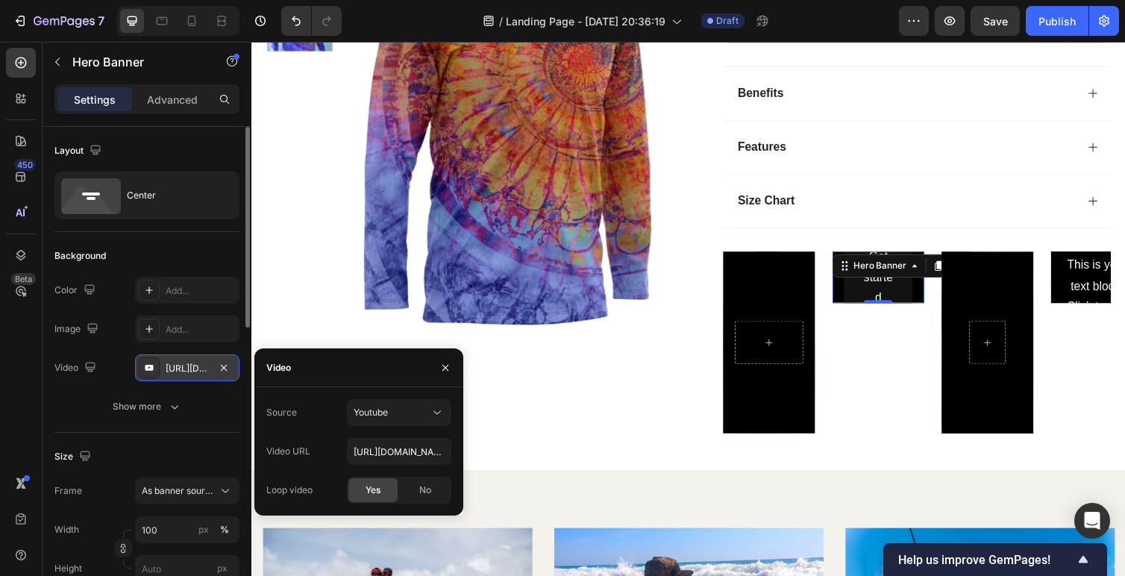
click at [194, 372] on div "https://www.youtube.com/watch?v=drIt4RH_kyQ" at bounding box center [187, 368] width 43 height 13
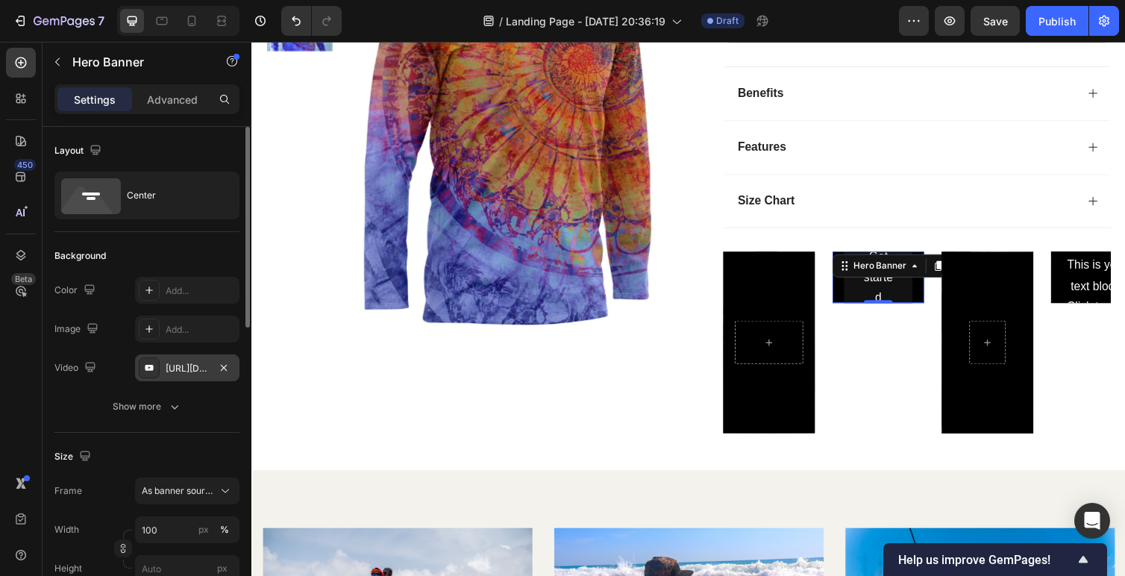
click at [194, 372] on div "https://www.youtube.com/watch?v=drIt4RH_kyQ" at bounding box center [187, 368] width 43 height 13
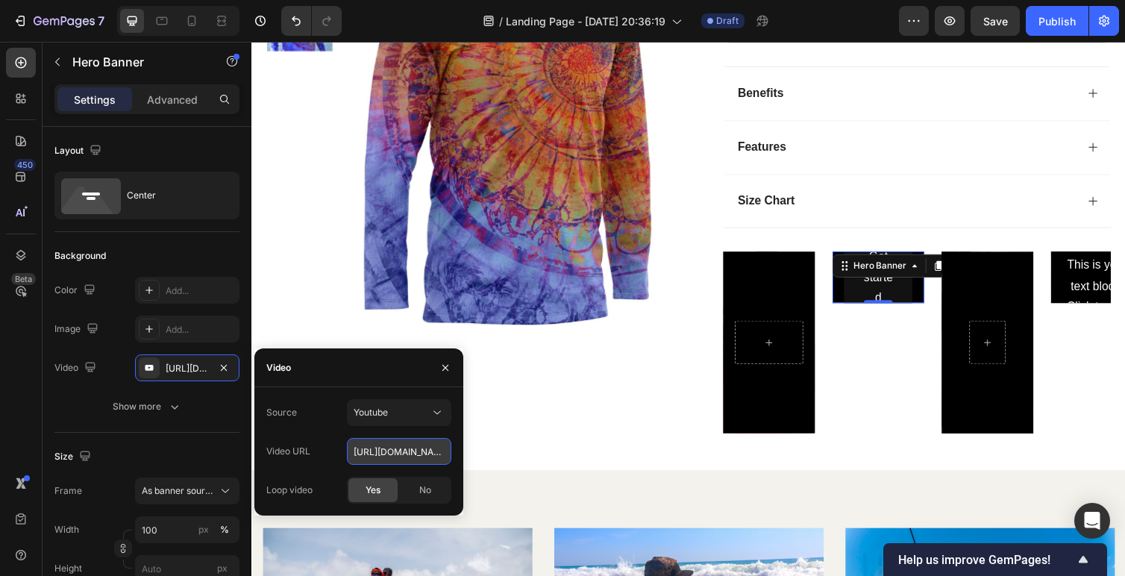
click at [378, 454] on input "https://www.youtube.com/watch?v=drIt4RH_kyQ" at bounding box center [399, 451] width 104 height 27
paste input "https://www.youtube.com/watch?v=5dLkZl_IIWs"
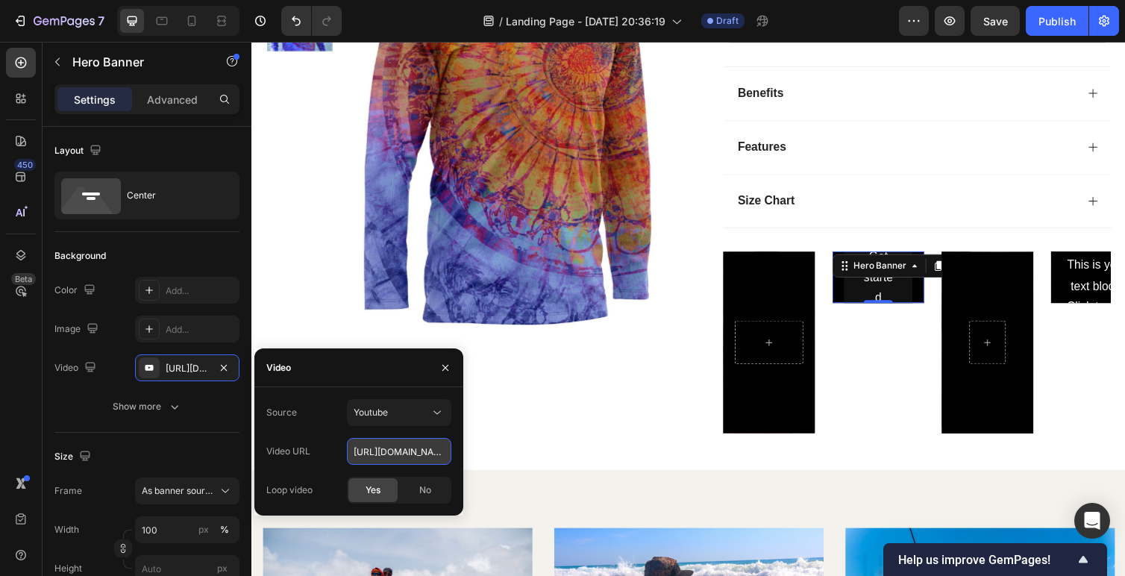
scroll to position [0, 116]
type input "https://www.youtube.com/watch?v=5dLkZl_IIWs"
click at [424, 501] on div "No" at bounding box center [425, 490] width 49 height 24
type input "Auto"
type input "https://www.youtube.com/watch?v=5dLkZl_IIWs"
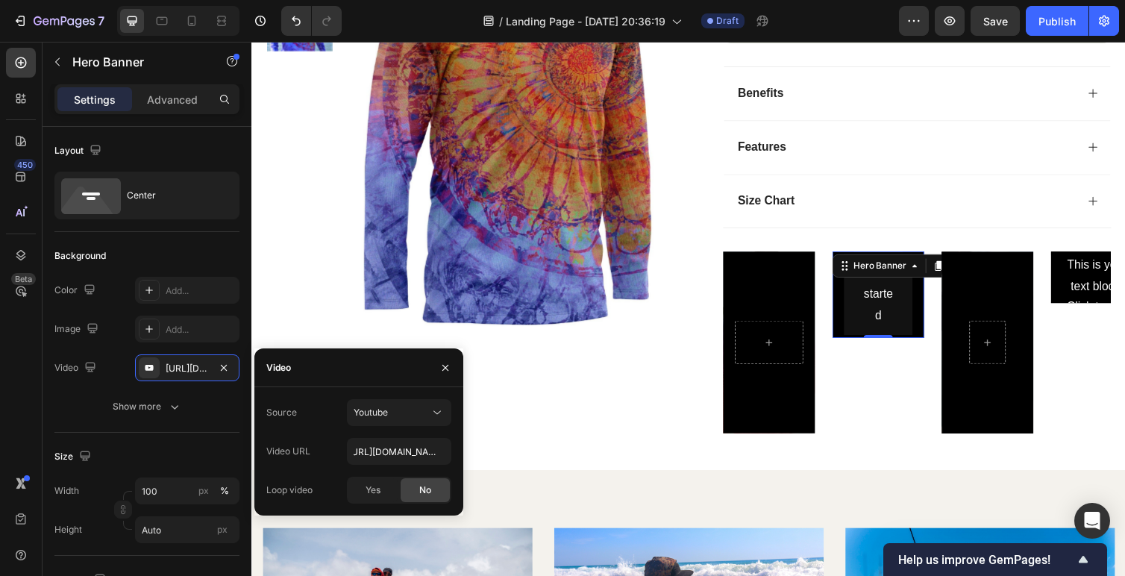
scroll to position [0, 0]
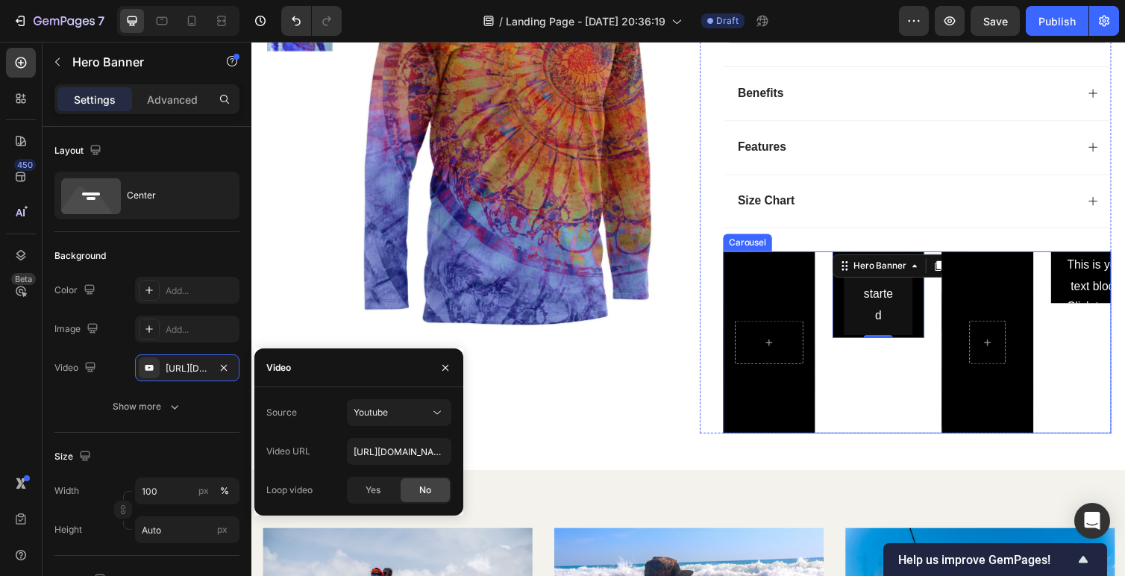
click at [886, 386] on div "Get started Button Hero Banner 0" at bounding box center [893, 350] width 94 height 187
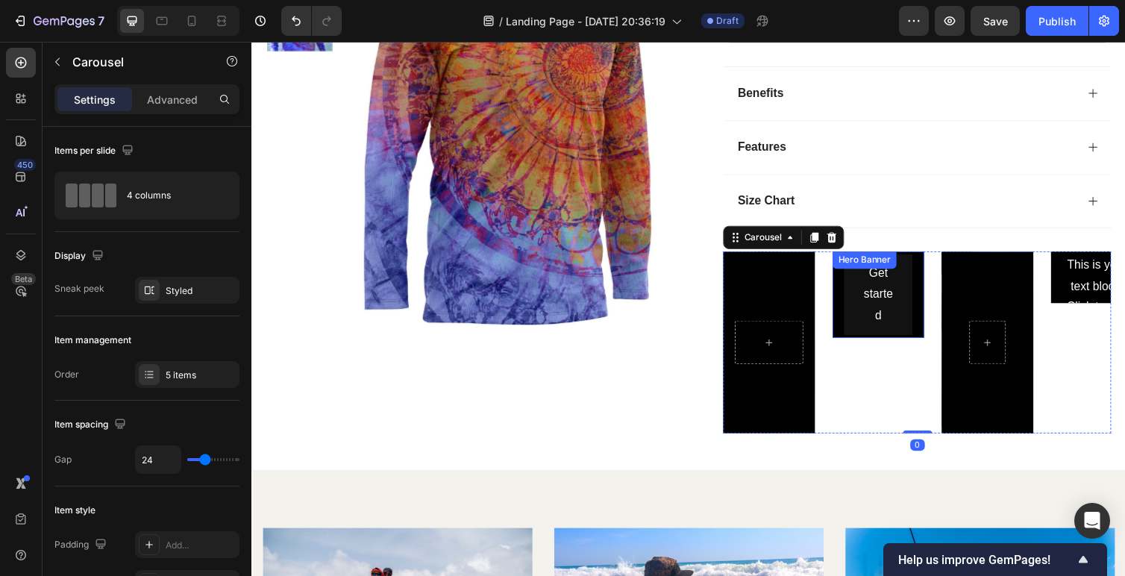
click at [848, 319] on div "Get started Button" at bounding box center [893, 301] width 94 height 88
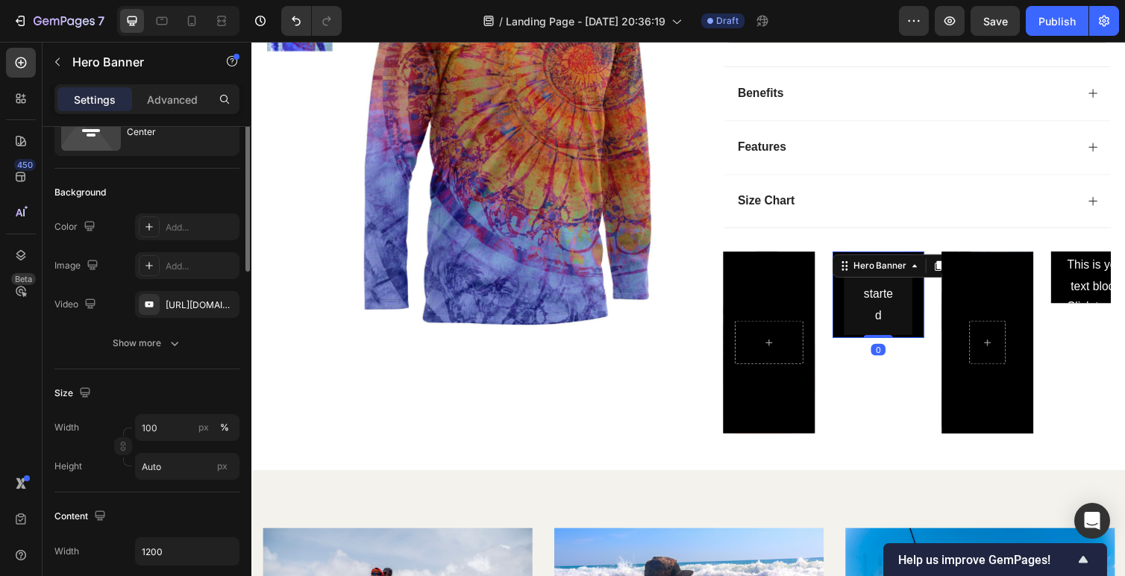
scroll to position [91, 0]
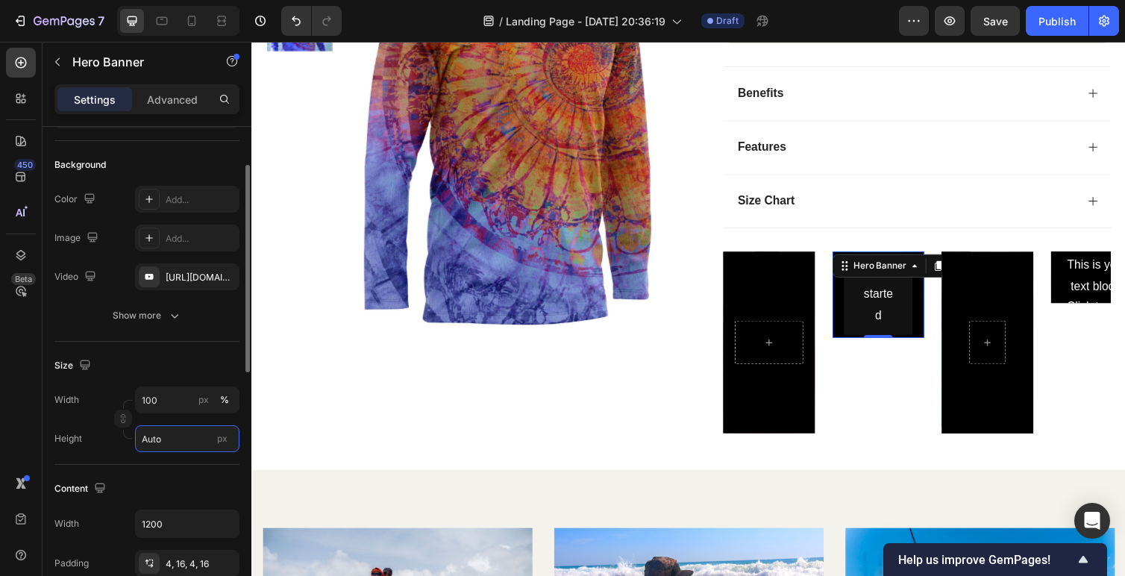
click at [158, 444] on input "Auto" at bounding box center [187, 438] width 104 height 27
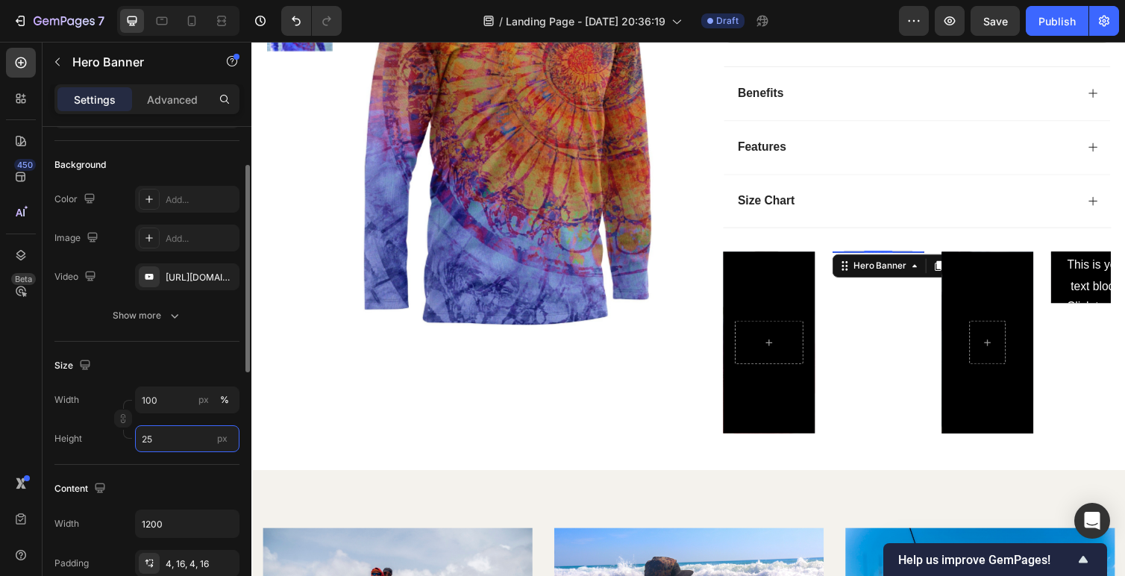
type input "250"
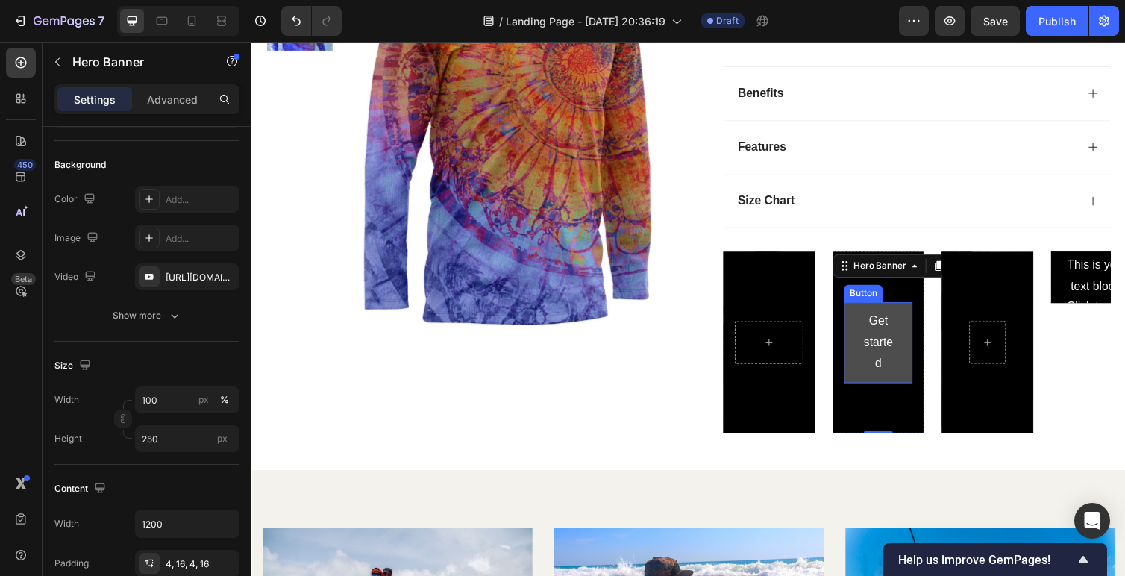
click at [874, 367] on button "Get started" at bounding box center [893, 350] width 70 height 82
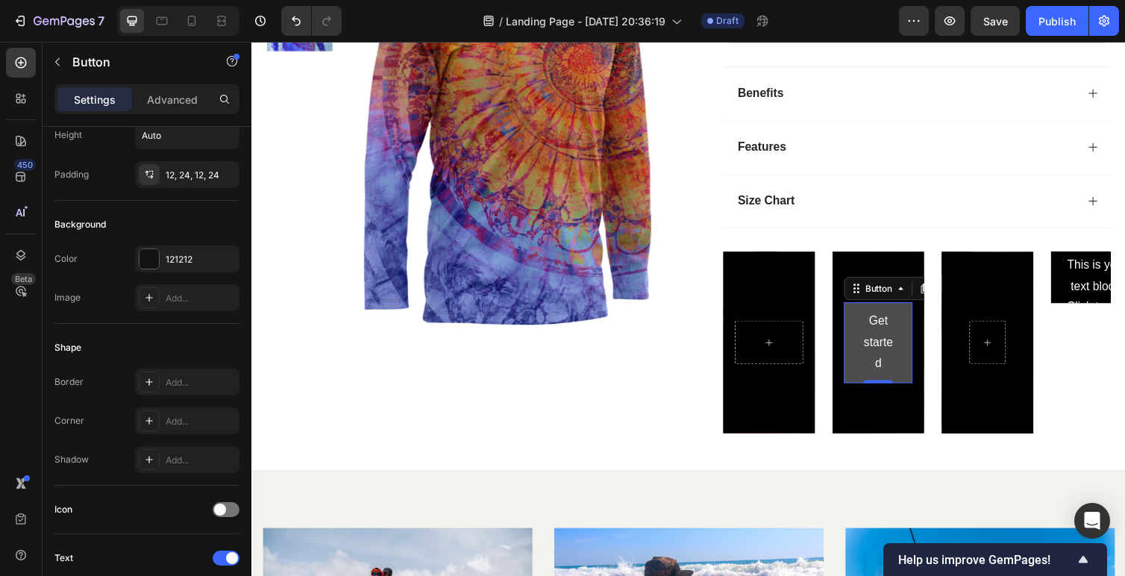
scroll to position [0, 0]
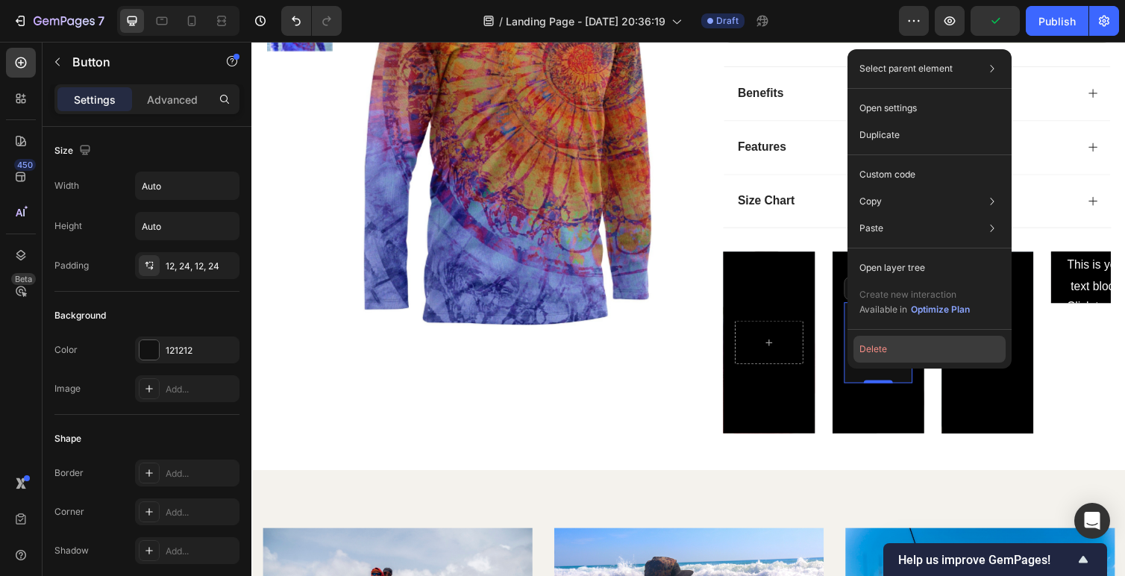
click at [876, 347] on button "Delete" at bounding box center [930, 349] width 152 height 27
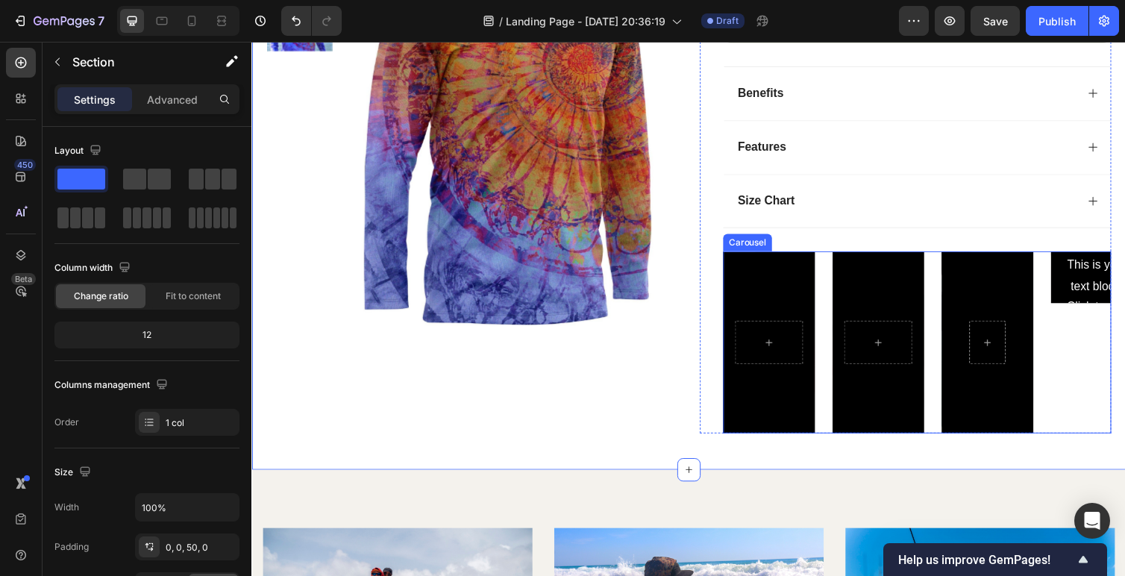
click at [1100, 378] on div "Click here to edit heading Heading This is your text block. Click to edit and m…" at bounding box center [1117, 350] width 94 height 187
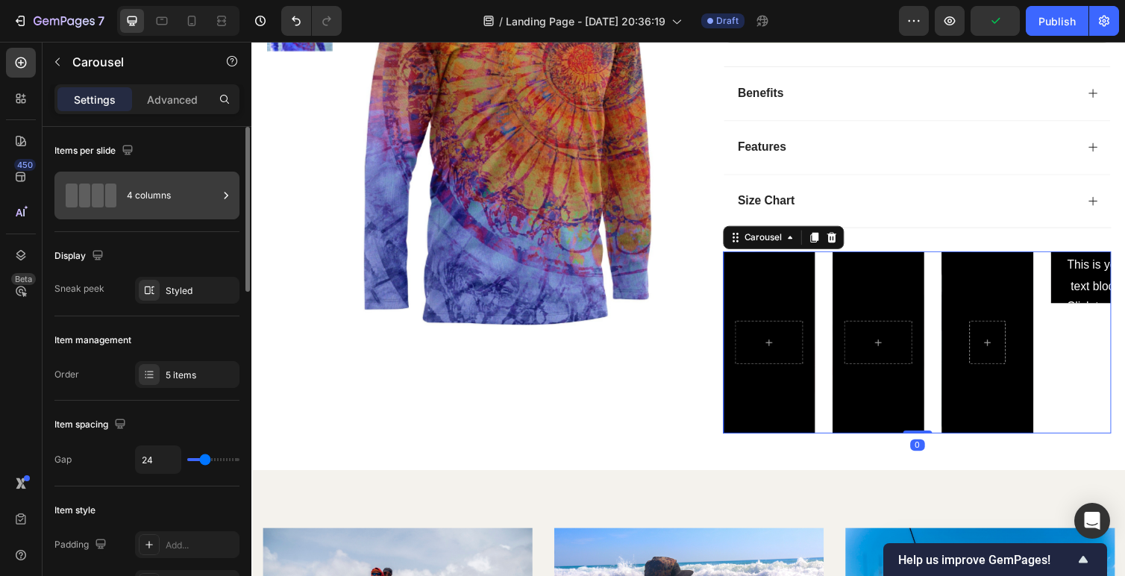
click at [146, 195] on div "4 columns" at bounding box center [172, 195] width 91 height 34
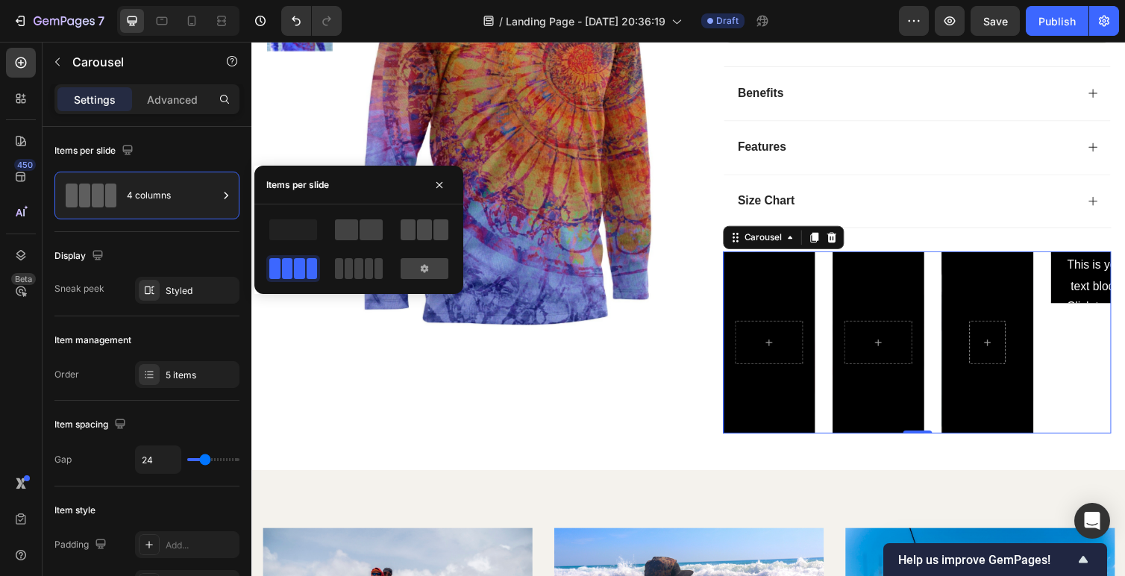
click at [425, 231] on span at bounding box center [424, 229] width 15 height 21
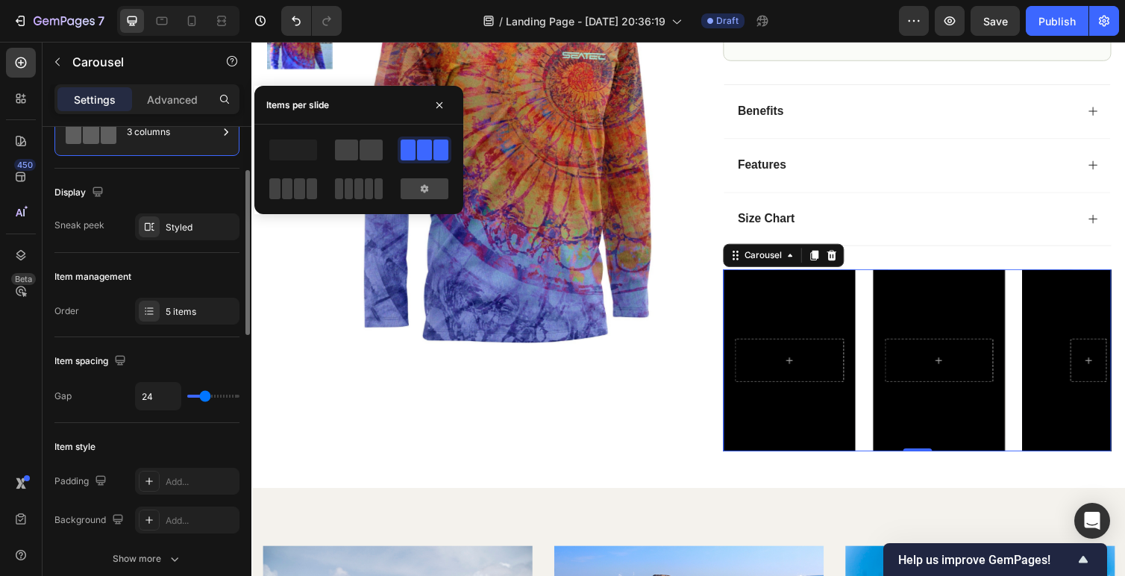
scroll to position [89, 0]
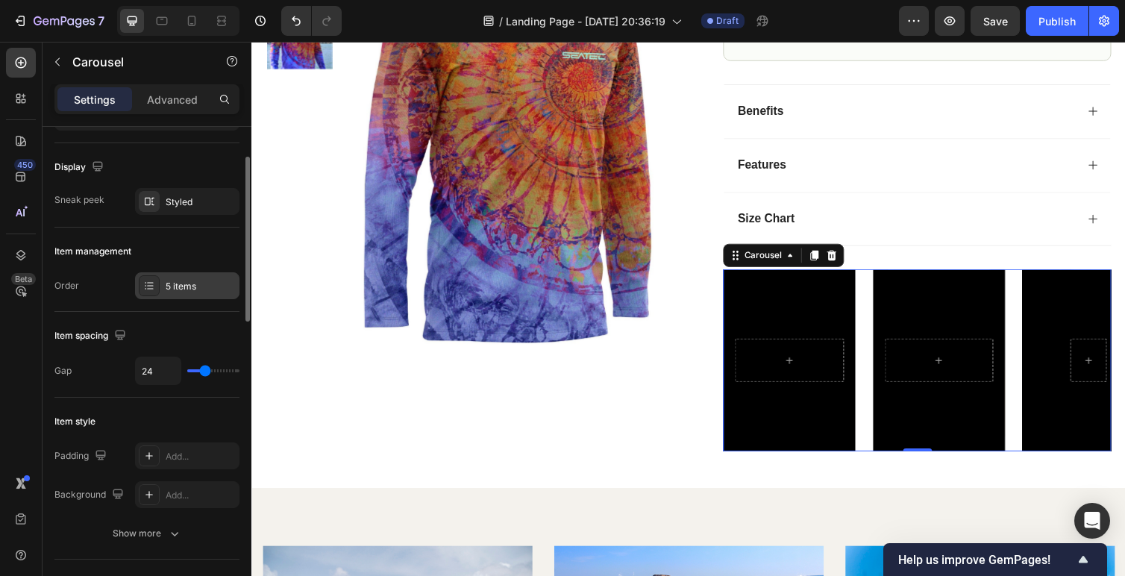
click at [169, 285] on div "5 items" at bounding box center [201, 286] width 70 height 13
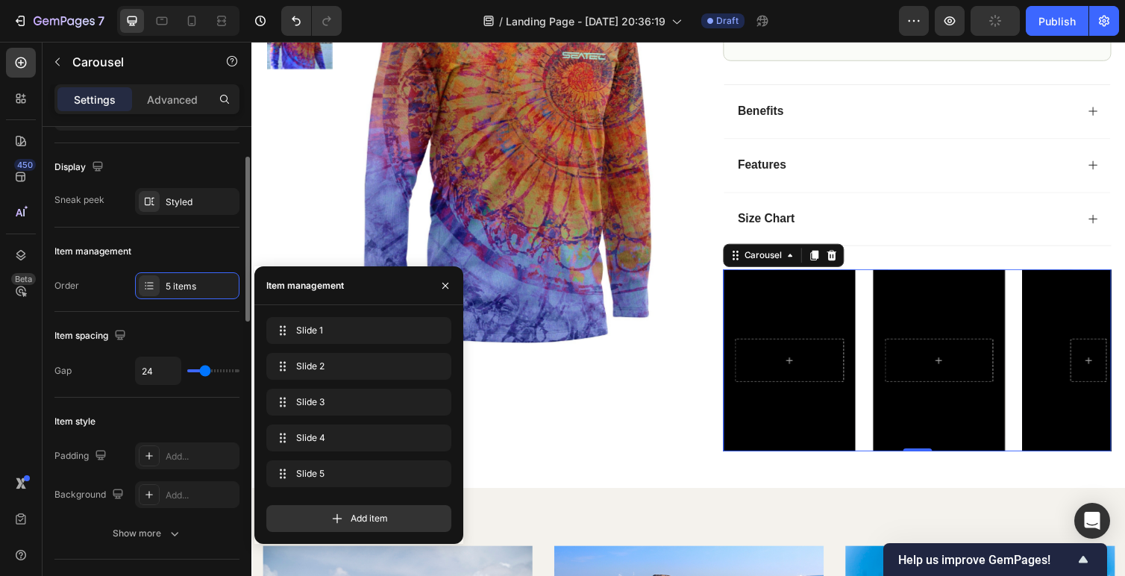
click at [78, 278] on div "Order" at bounding box center [66, 286] width 25 height 24
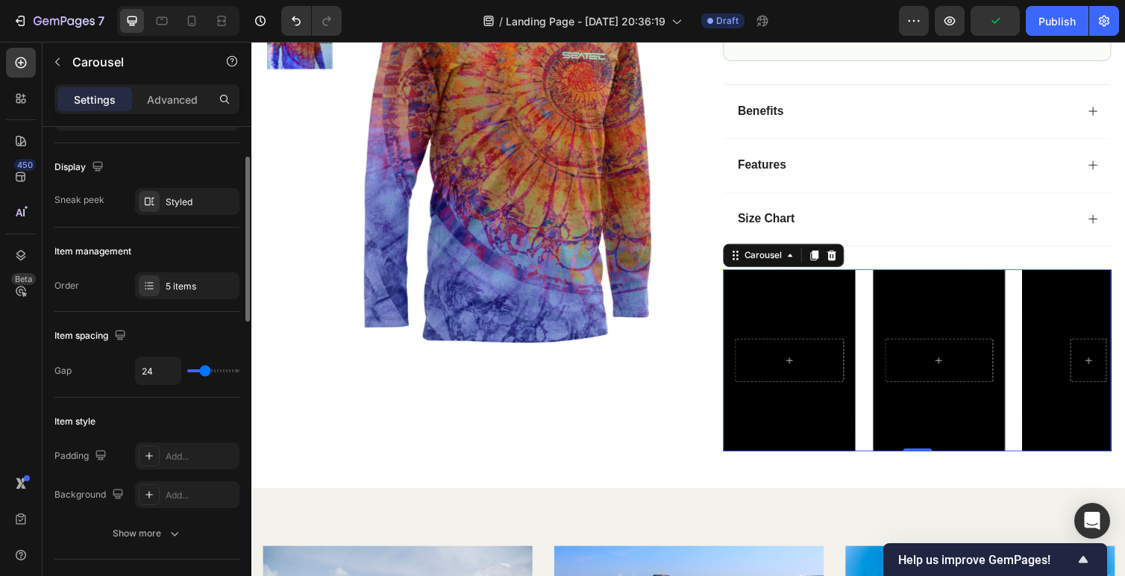
scroll to position [0, 0]
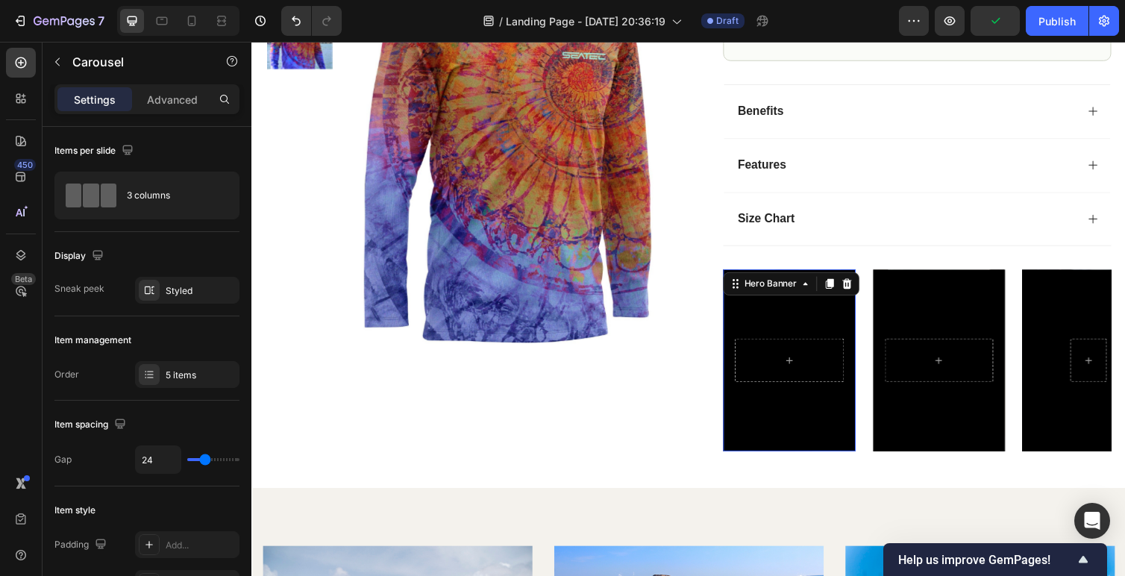
click at [845, 295] on div "Hero Banner 0" at bounding box center [802, 368] width 136 height 187
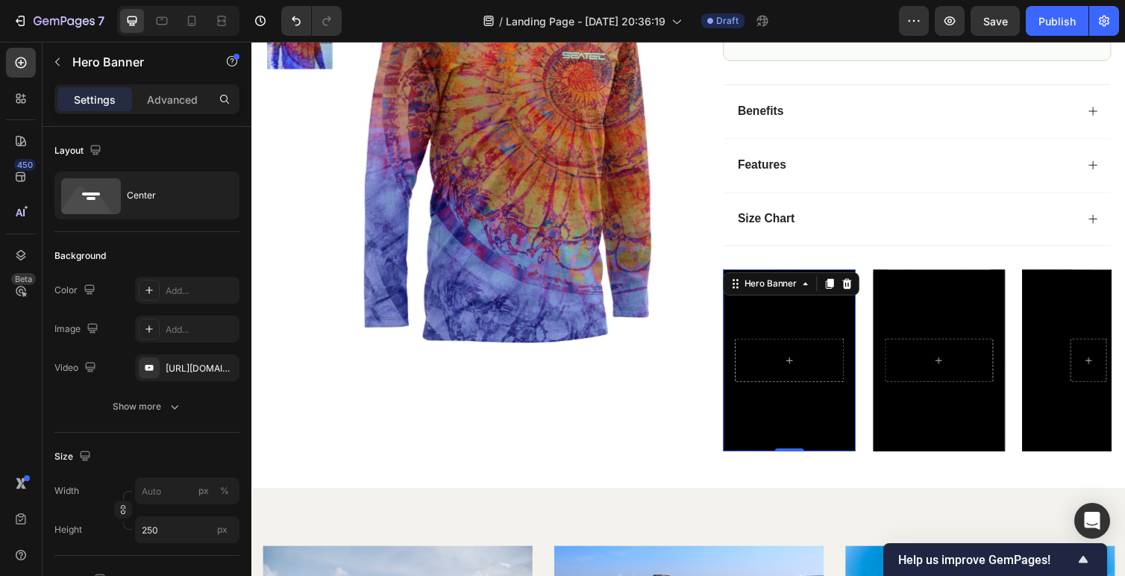
click at [841, 318] on div "Background Image" at bounding box center [802, 368] width 136 height 187
click at [853, 422] on div "Background Image" at bounding box center [802, 368] width 136 height 187
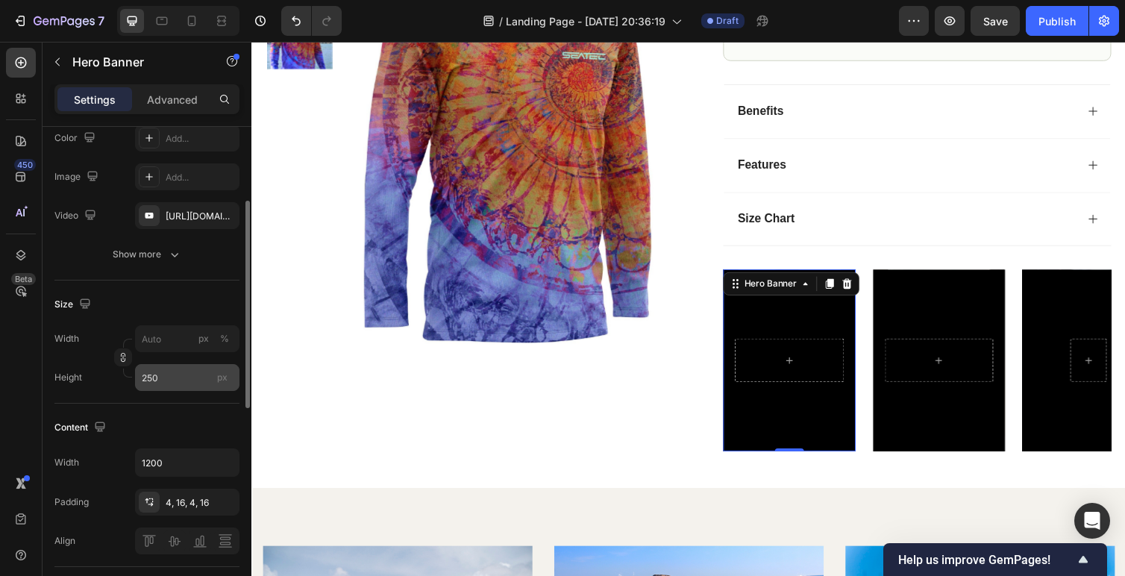
scroll to position [159, 0]
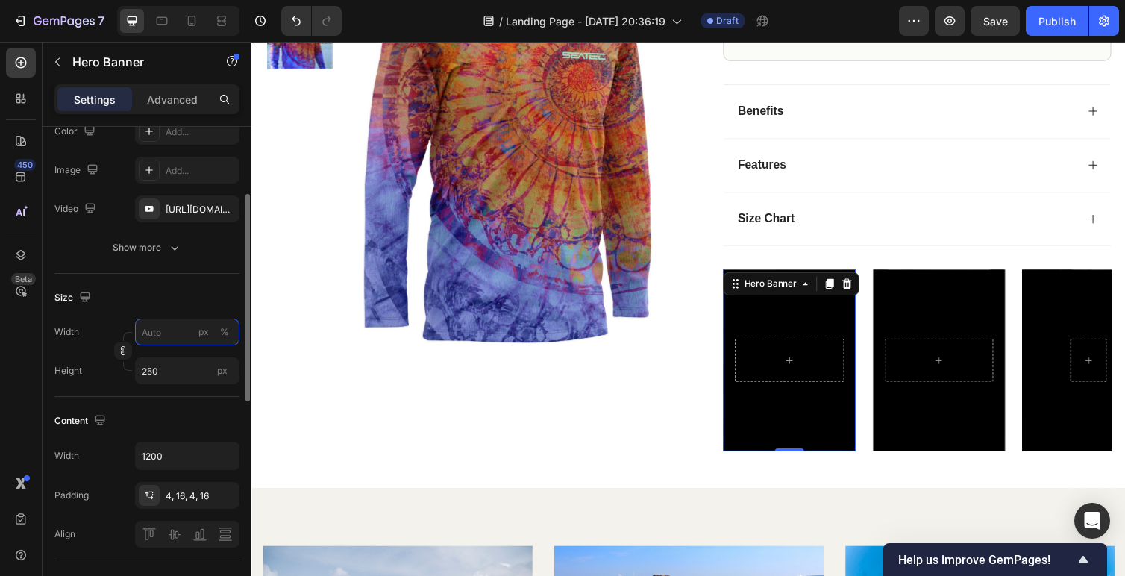
click at [160, 334] on input "px %" at bounding box center [187, 332] width 104 height 27
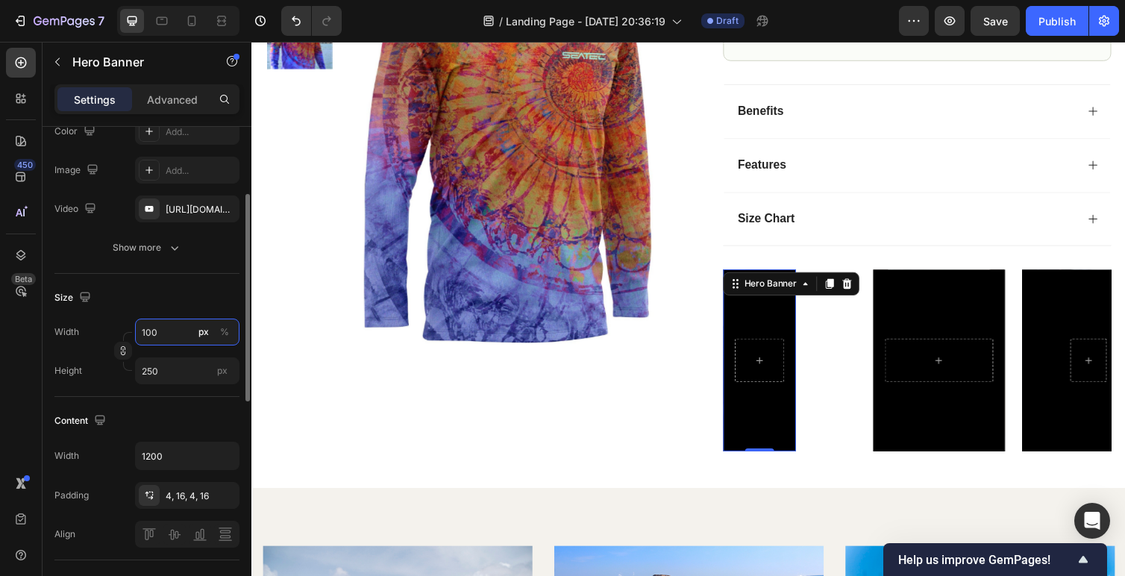
type input "1000"
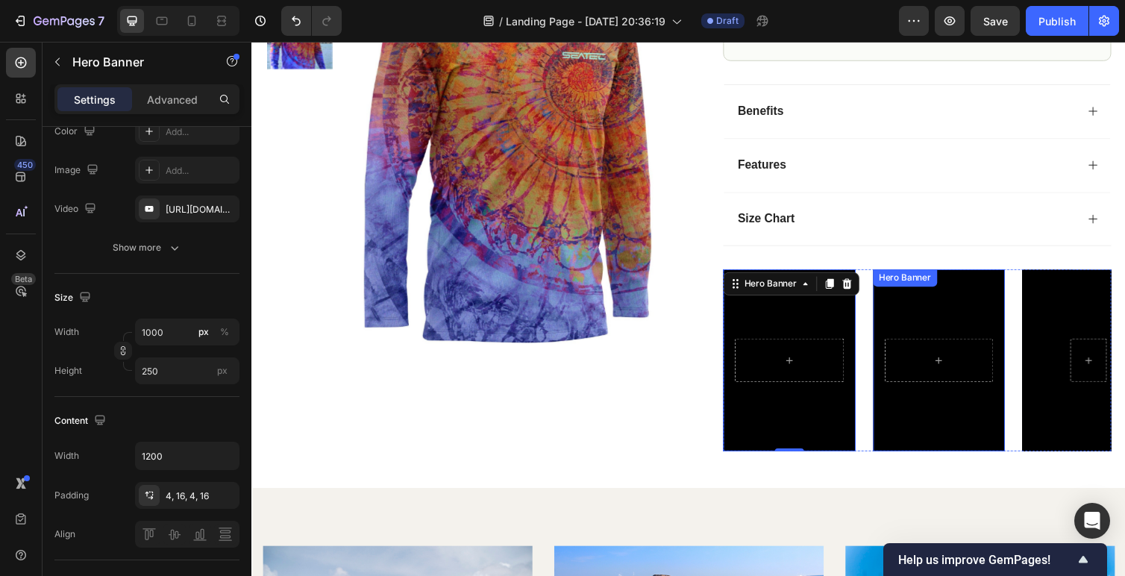
click at [918, 427] on div "Background Image" at bounding box center [956, 368] width 136 height 187
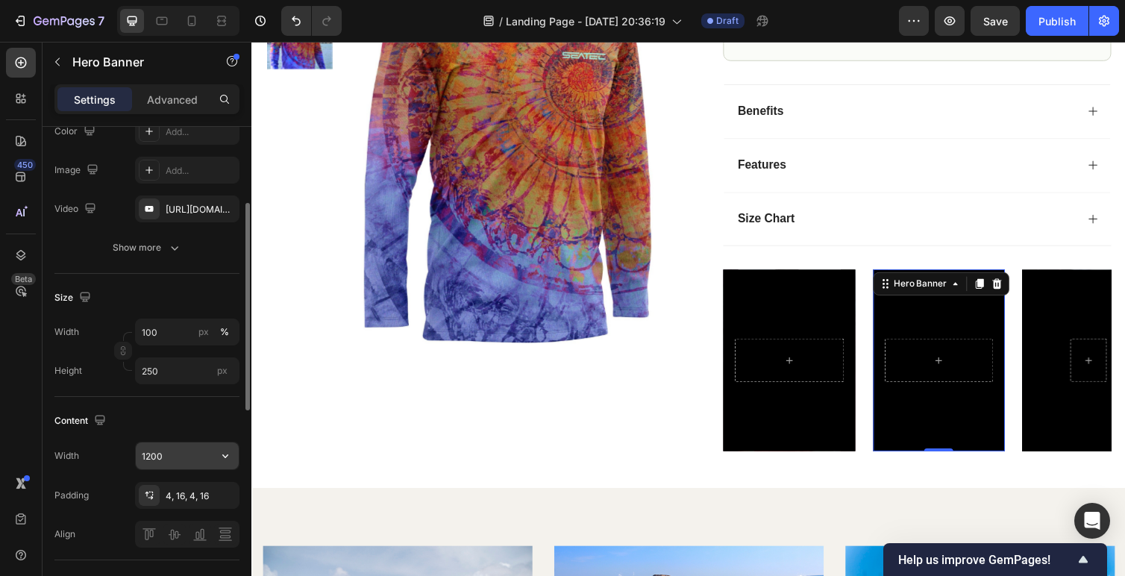
scroll to position [172, 0]
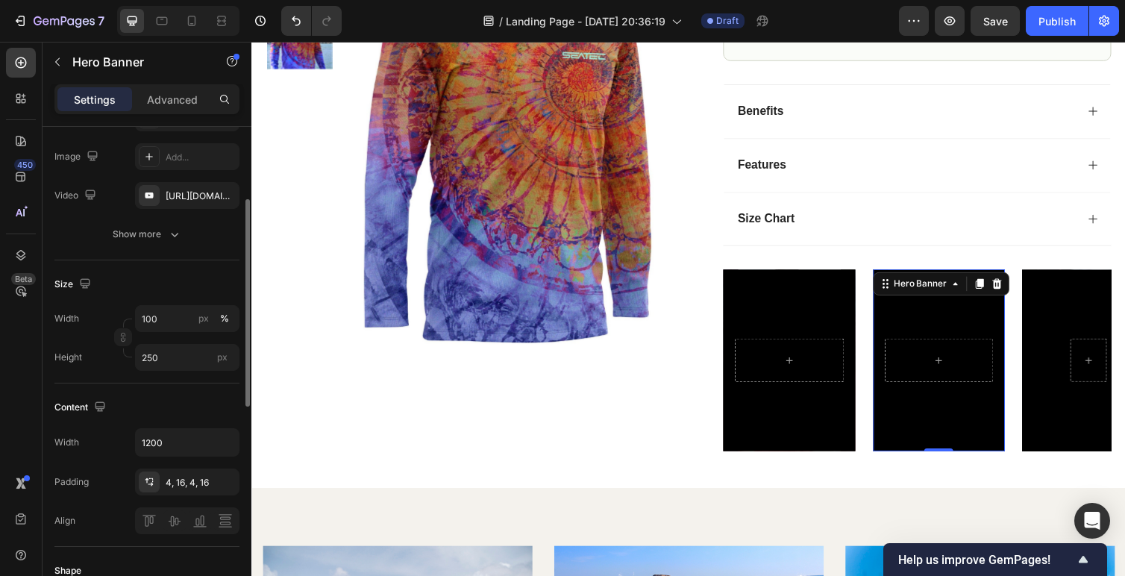
click at [896, 439] on div "Background Image" at bounding box center [956, 368] width 136 height 187
click at [938, 416] on div "Background Image" at bounding box center [956, 368] width 136 height 187
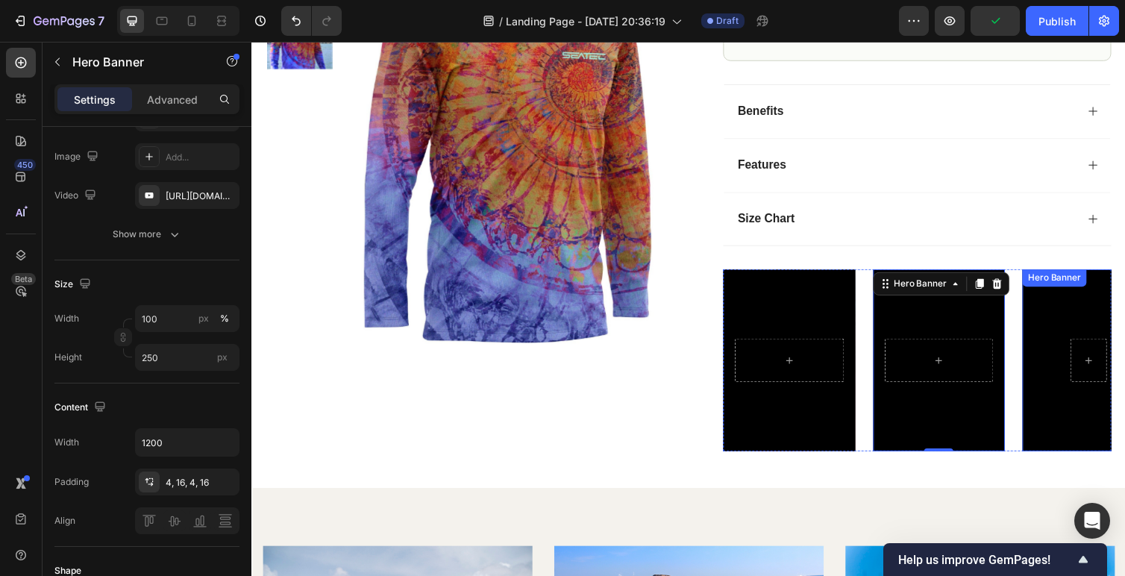
click at [1089, 433] on div "Background Image" at bounding box center [1109, 368] width 136 height 187
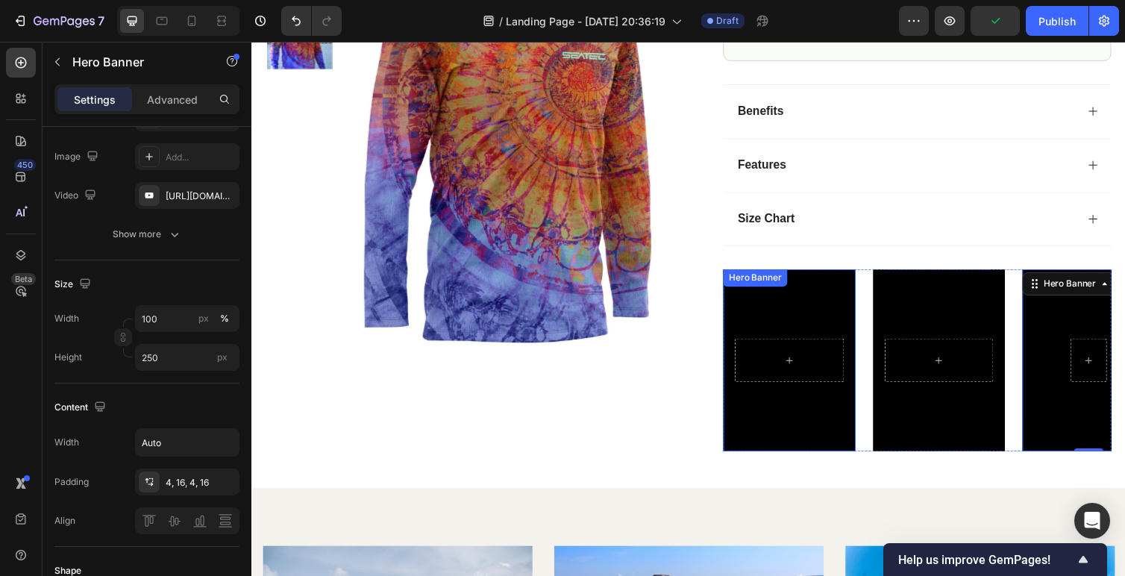
click at [820, 436] on div "Background Image" at bounding box center [802, 368] width 136 height 187
click at [1052, 436] on div "Background Image" at bounding box center [1109, 368] width 136 height 187
click at [886, 453] on div "Hero Banner Hero Banner Hero Banner 0 Click here to edit heading Heading This i…" at bounding box center [933, 368] width 398 height 187
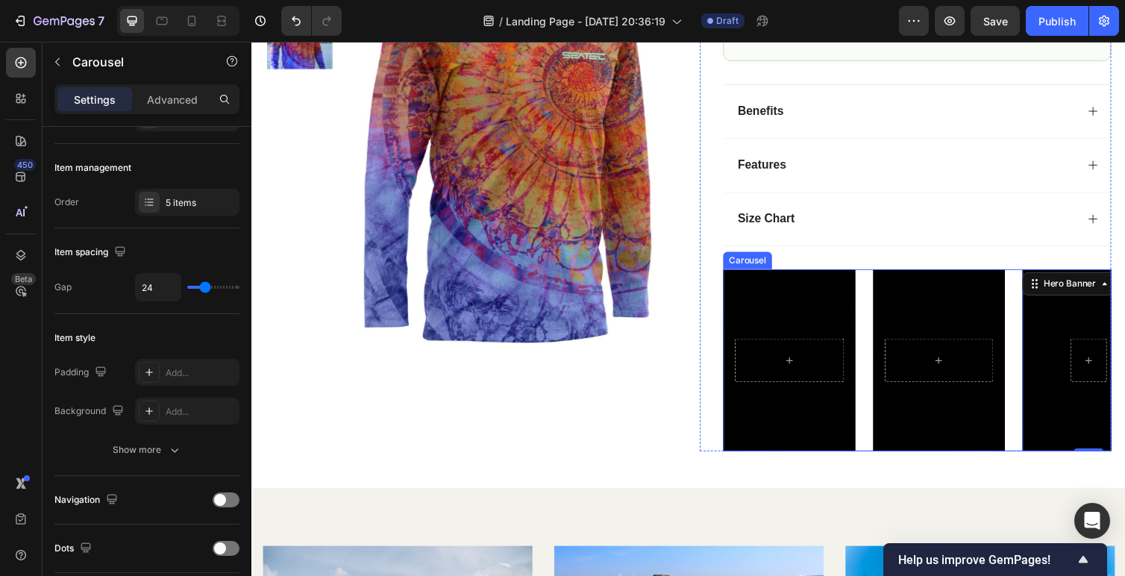
scroll to position [0, 0]
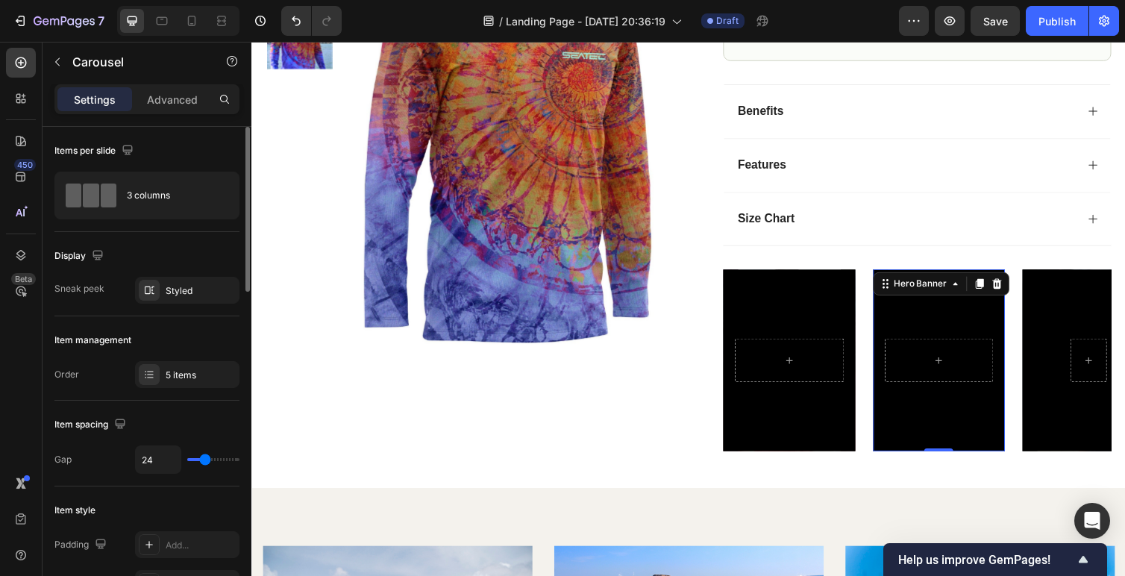
click at [917, 441] on div "Background Image" at bounding box center [956, 368] width 136 height 187
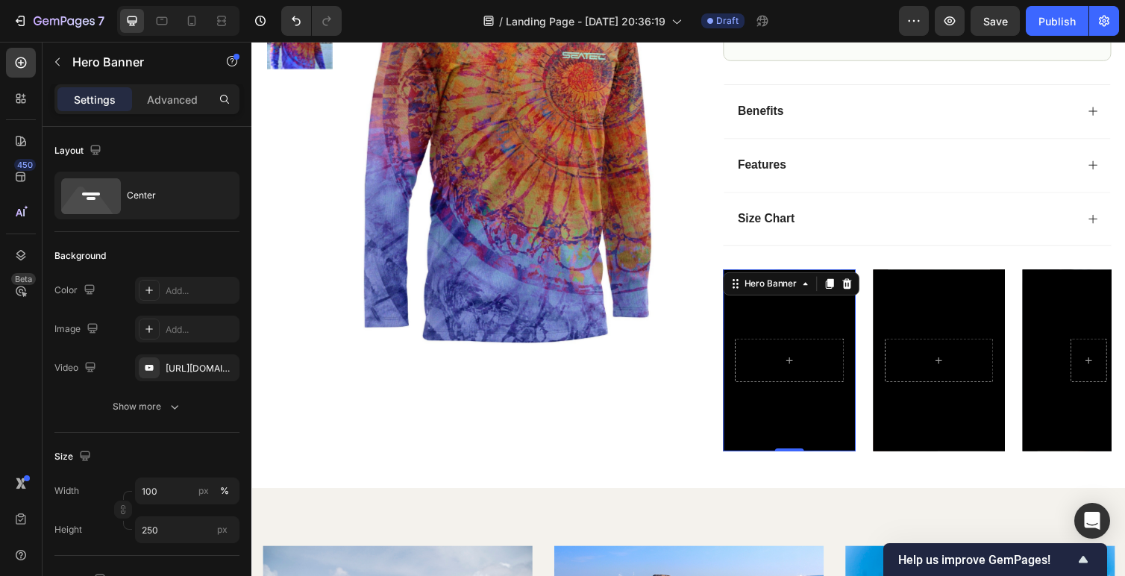
click at [808, 437] on div "Background Image" at bounding box center [802, 368] width 136 height 187
click at [916, 433] on div "Background Image" at bounding box center [956, 368] width 136 height 187
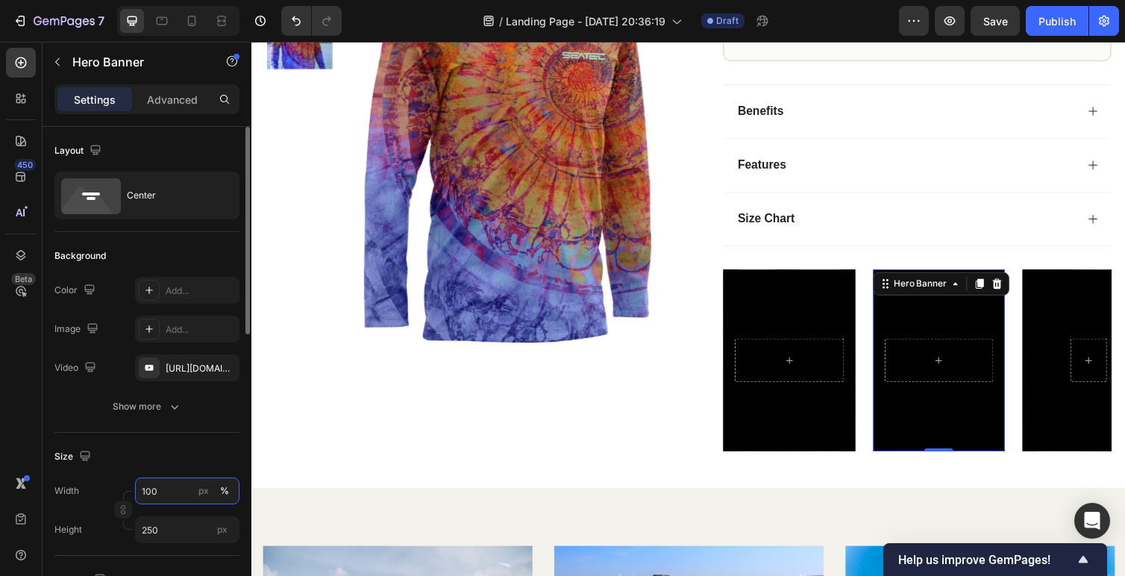
click at [181, 483] on input "100" at bounding box center [187, 490] width 104 height 27
click at [172, 489] on input "100" at bounding box center [187, 490] width 104 height 27
type input "1000"
click at [973, 451] on div "Background Image" at bounding box center [956, 368] width 136 height 187
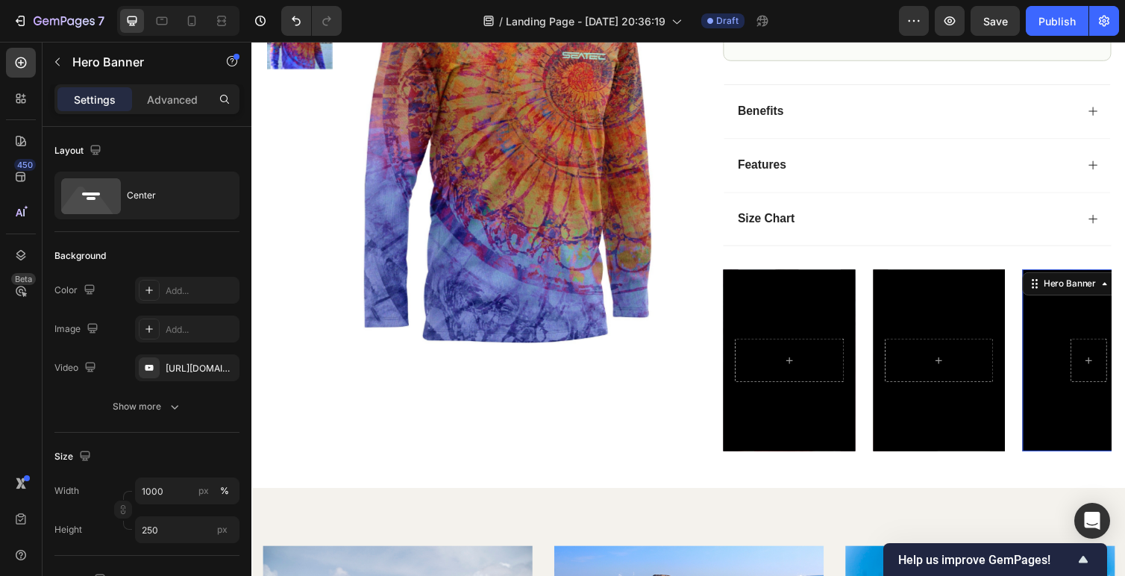
click at [1083, 442] on div "Background Image" at bounding box center [1109, 368] width 136 height 187
click at [178, 488] on input "100" at bounding box center [187, 490] width 104 height 27
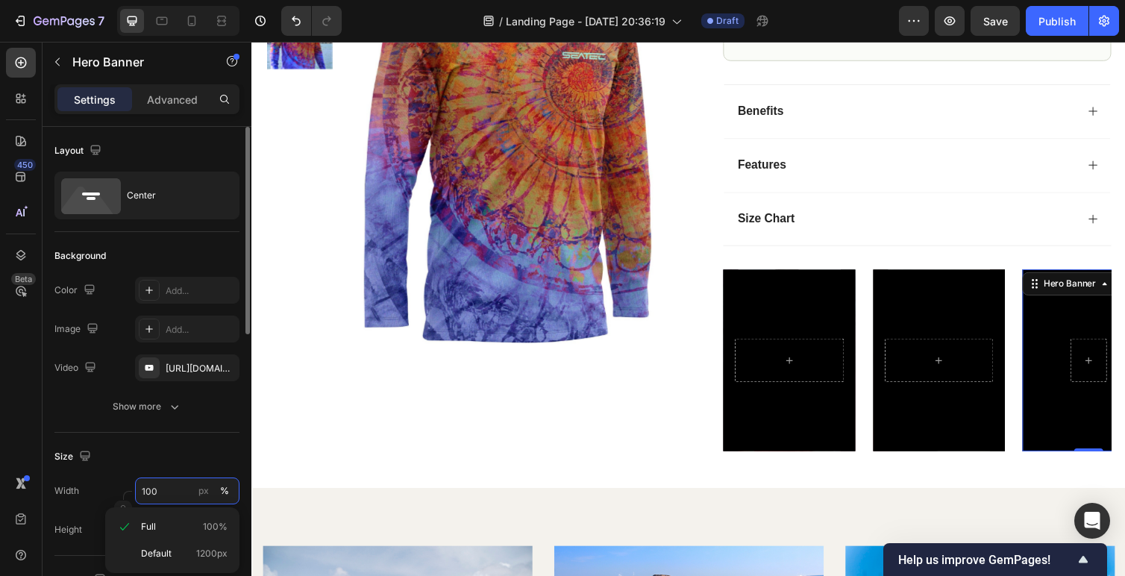
click at [178, 488] on input "100" at bounding box center [187, 490] width 104 height 27
click at [187, 488] on input "100" at bounding box center [187, 490] width 104 height 27
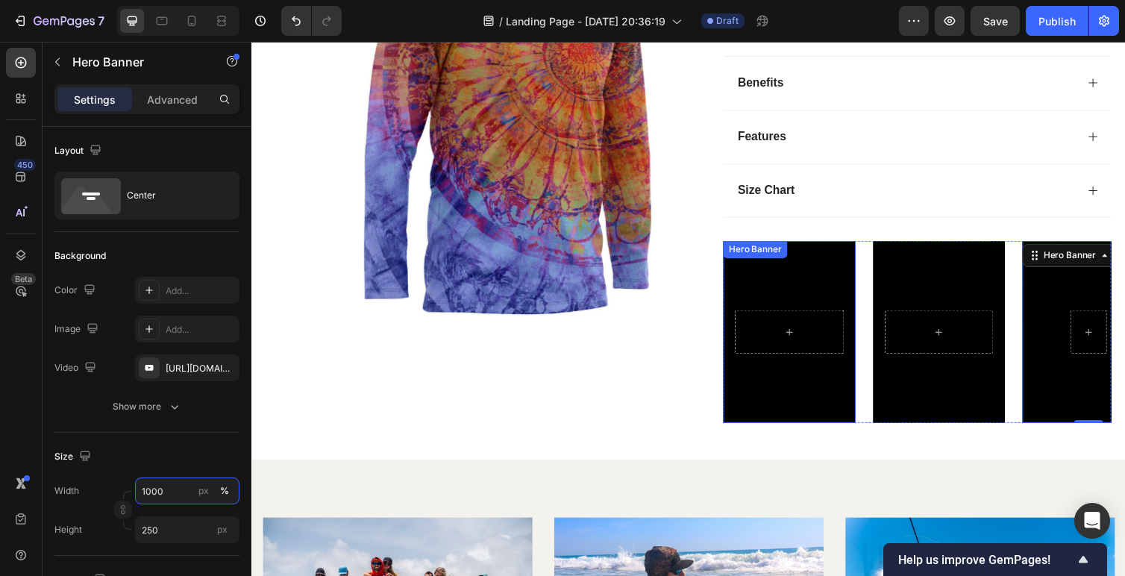
scroll to position [989, 0]
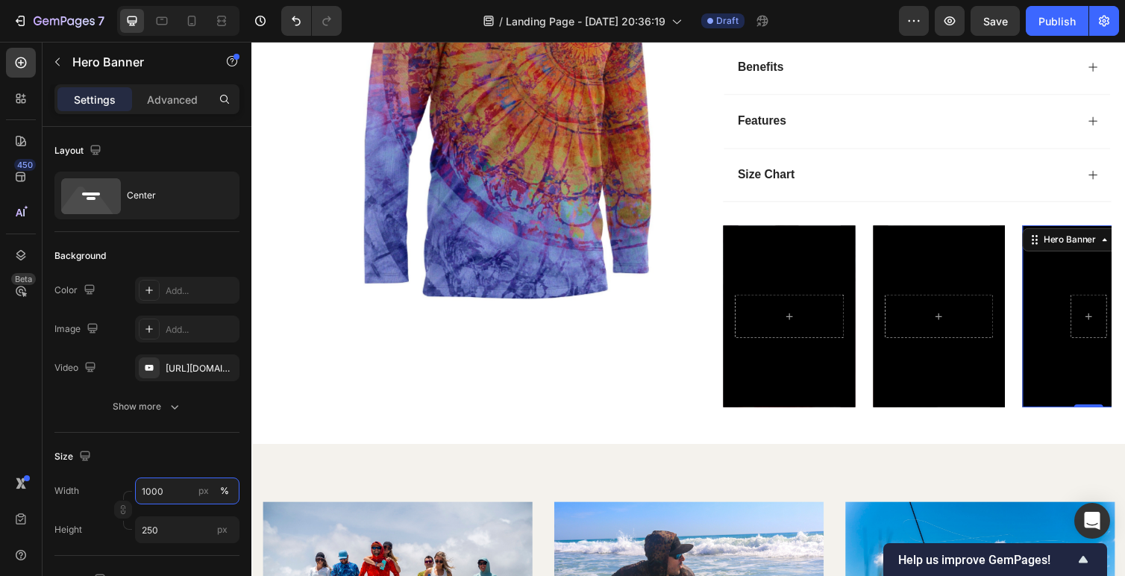
type input "1000"
click at [1100, 387] on div "Background Image" at bounding box center [1109, 323] width 136 height 187
click at [1084, 384] on div "Background Image" at bounding box center [1109, 323] width 136 height 187
click at [1054, 275] on div "Background Image" at bounding box center [1109, 323] width 136 height 187
click at [1062, 243] on div "Hero Banner" at bounding box center [1089, 244] width 60 height 13
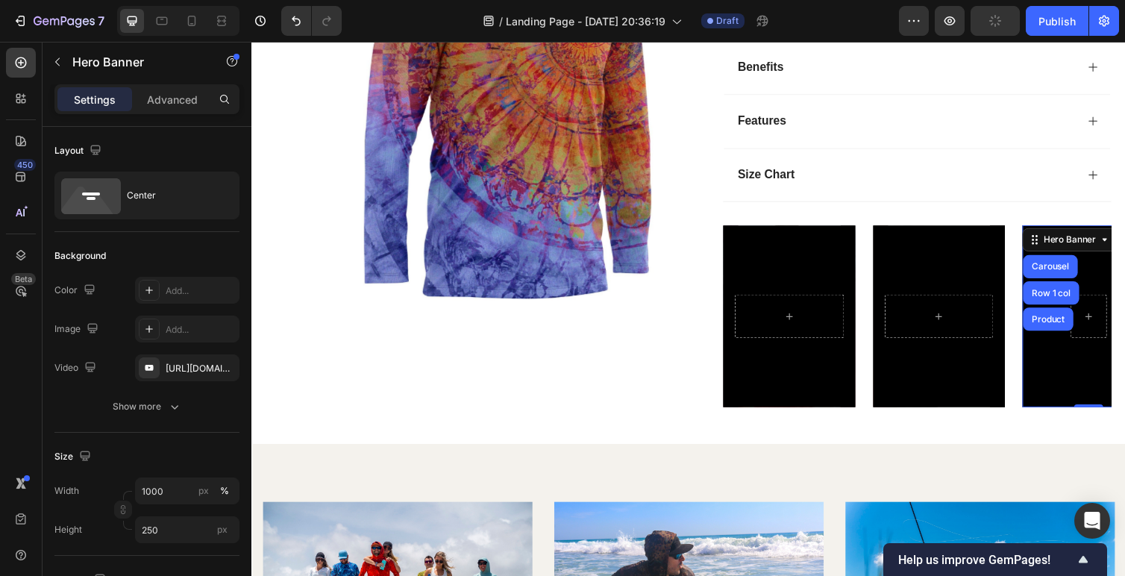
click at [1054, 385] on div "Background Image" at bounding box center [1109, 323] width 136 height 187
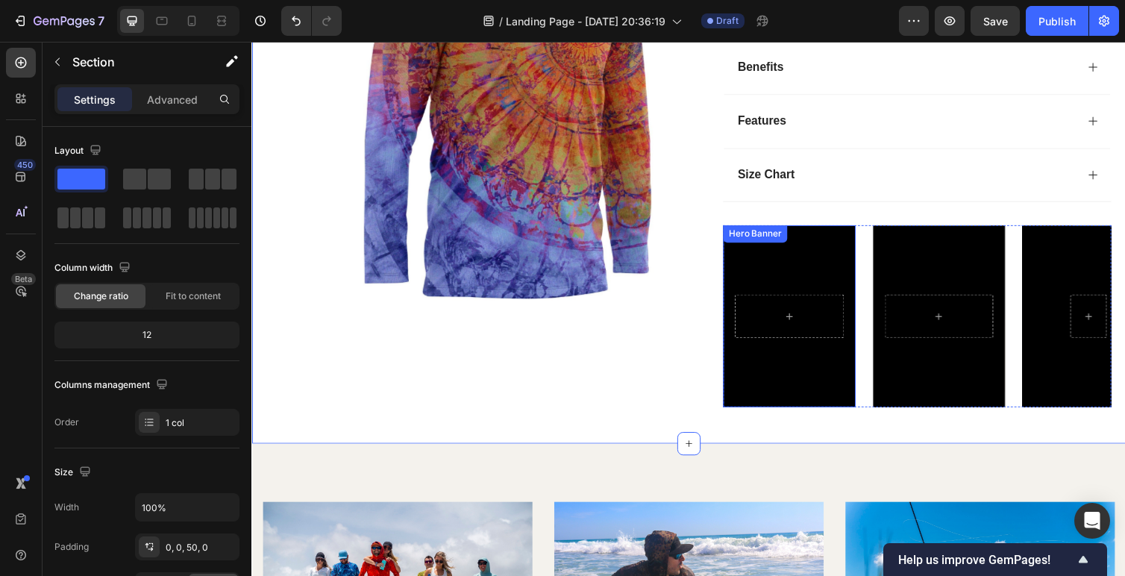
click at [748, 388] on div "Background Image" at bounding box center [802, 323] width 136 height 187
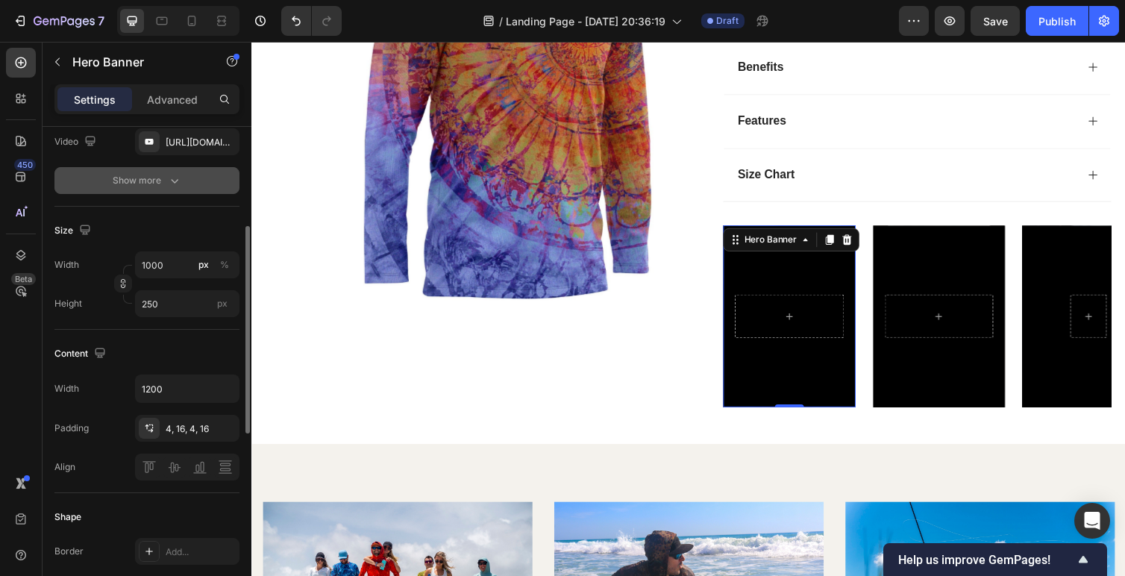
scroll to position [229, 0]
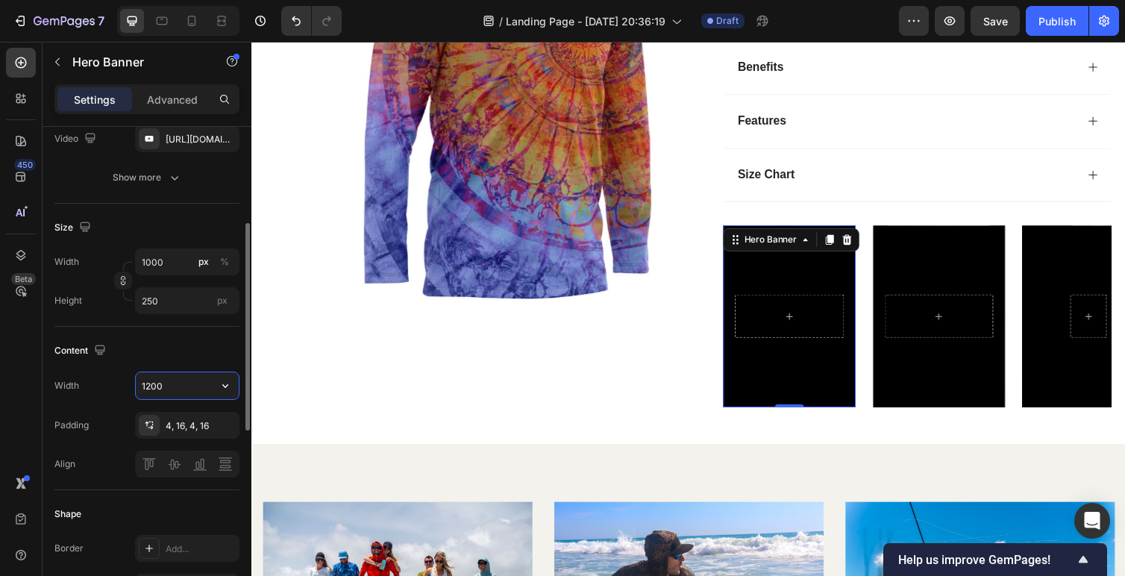
click at [169, 383] on input "1200" at bounding box center [187, 385] width 103 height 27
click at [229, 390] on icon "button" at bounding box center [225, 385] width 15 height 15
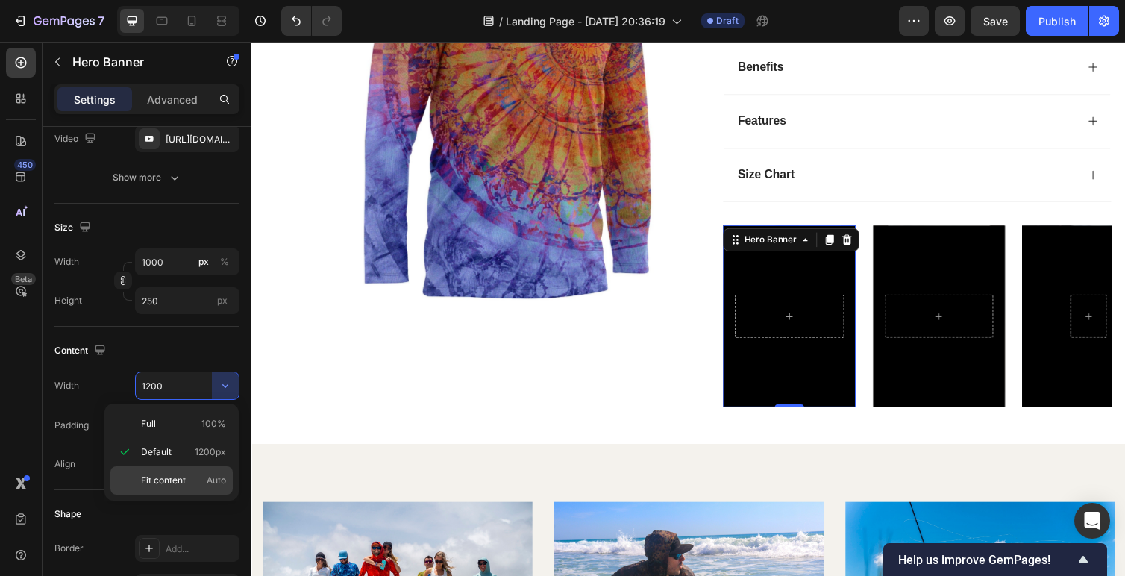
click at [168, 481] on span "Fit content" at bounding box center [163, 480] width 45 height 13
type input "Auto"
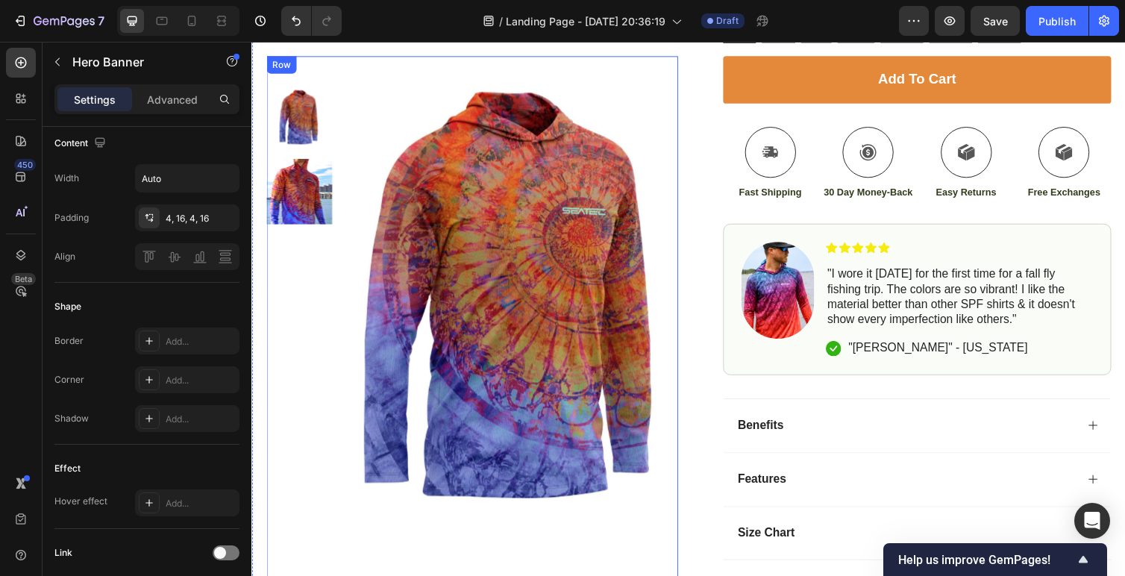
scroll to position [554, 0]
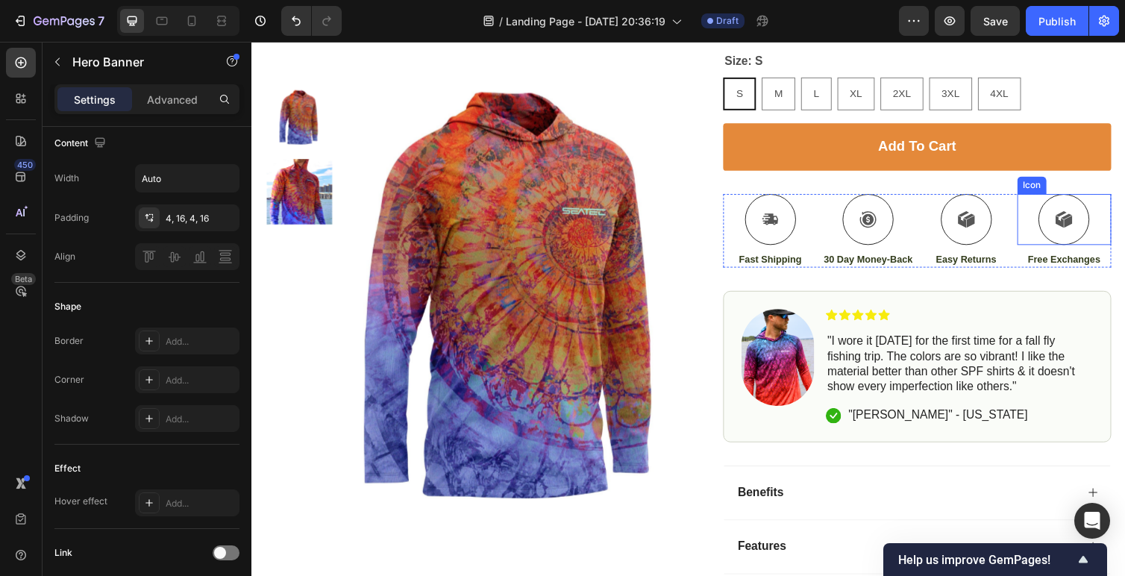
click at [1064, 230] on div at bounding box center [1083, 224] width 52 height 52
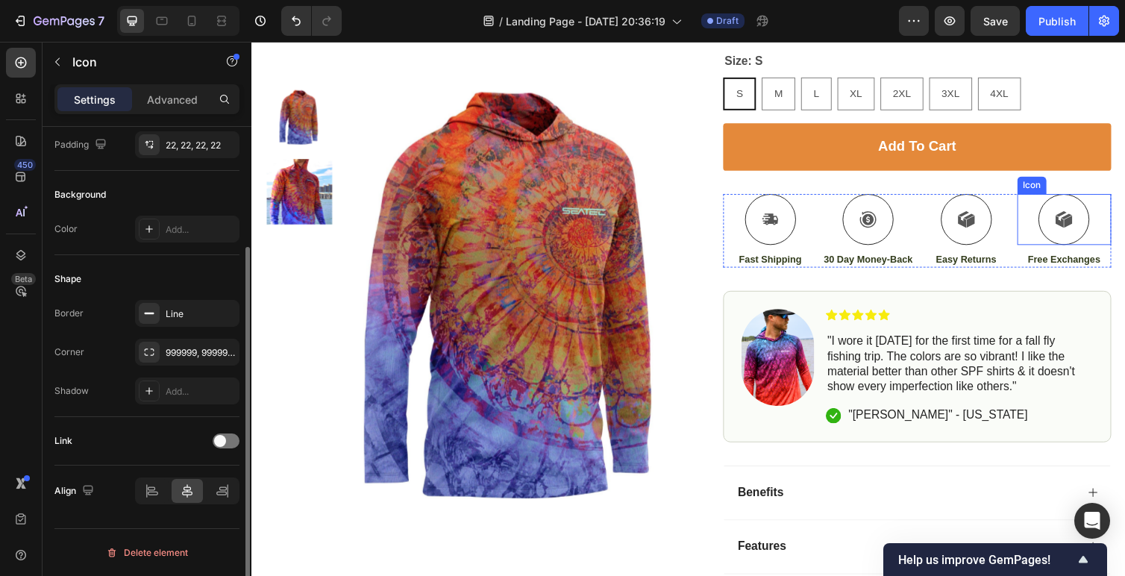
scroll to position [0, 0]
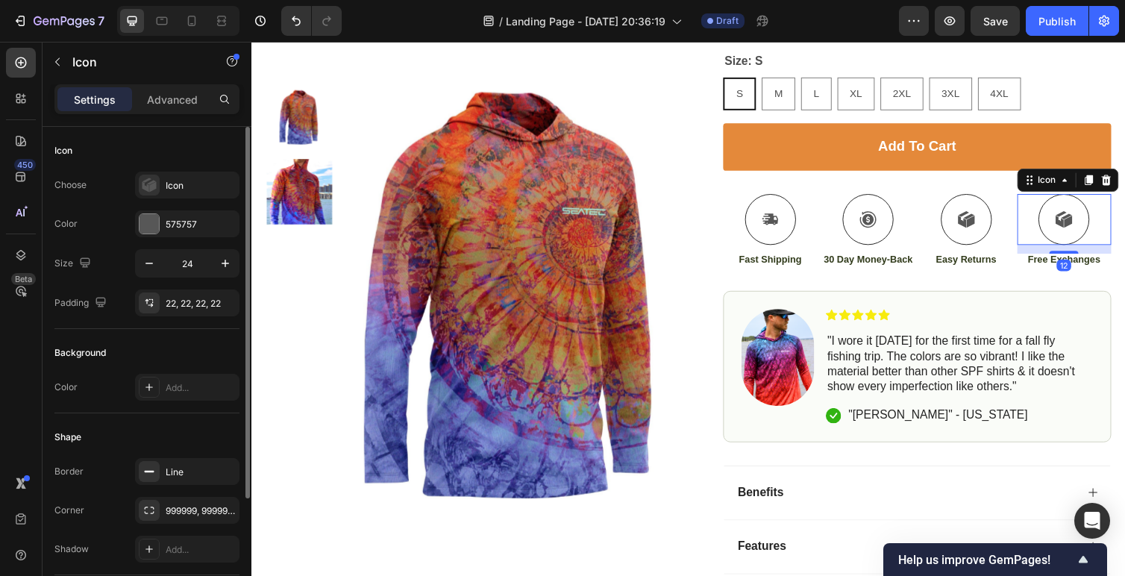
click at [1065, 256] on div "12" at bounding box center [1084, 254] width 97 height 9
click at [1065, 263] on p "Free Exchanges" at bounding box center [1084, 265] width 94 height 13
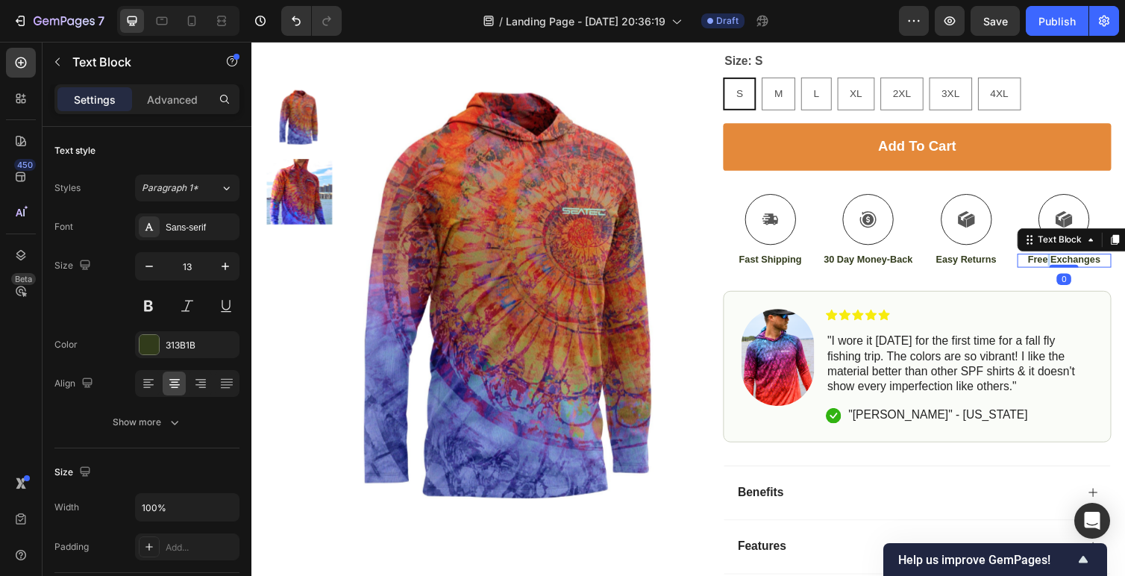
click at [1065, 263] on p "Free Exchanges" at bounding box center [1084, 265] width 94 height 13
click at [1060, 225] on div at bounding box center [1083, 224] width 52 height 52
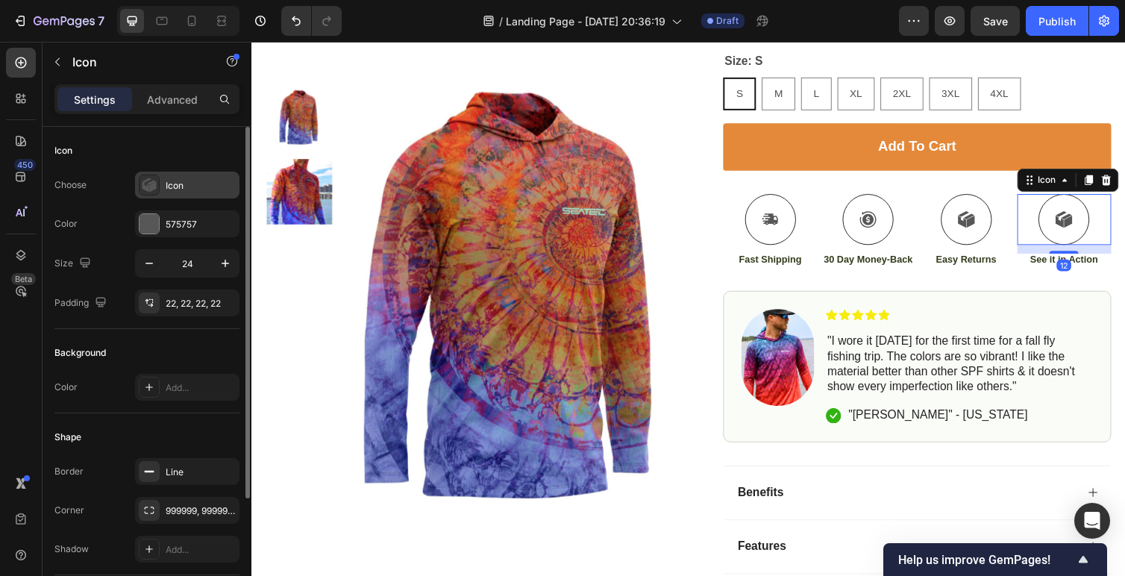
click at [175, 181] on div "Icon" at bounding box center [201, 185] width 70 height 13
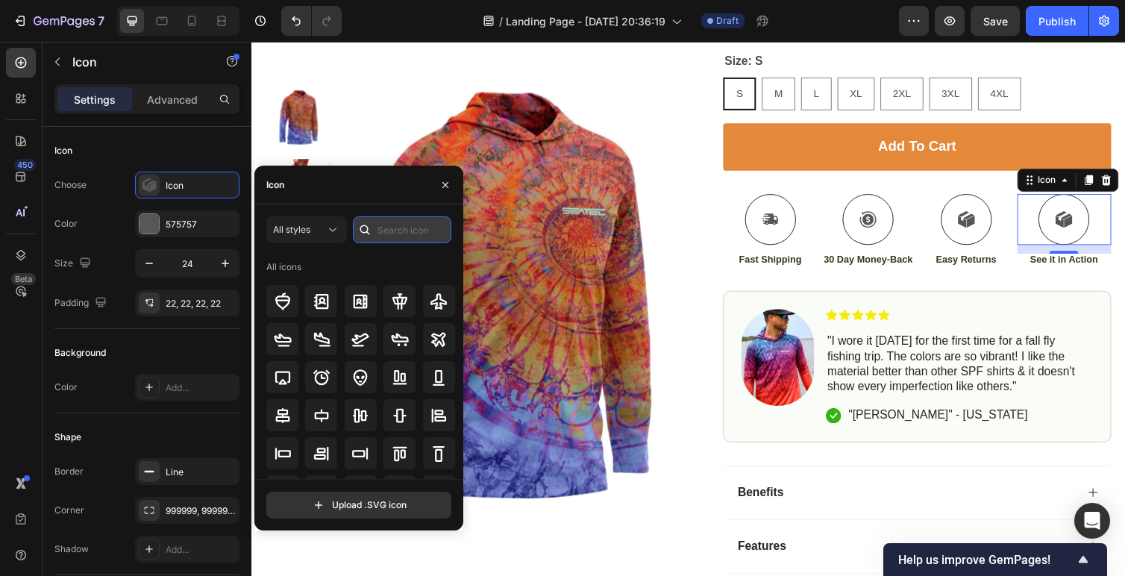
click at [390, 234] on input "text" at bounding box center [402, 229] width 98 height 27
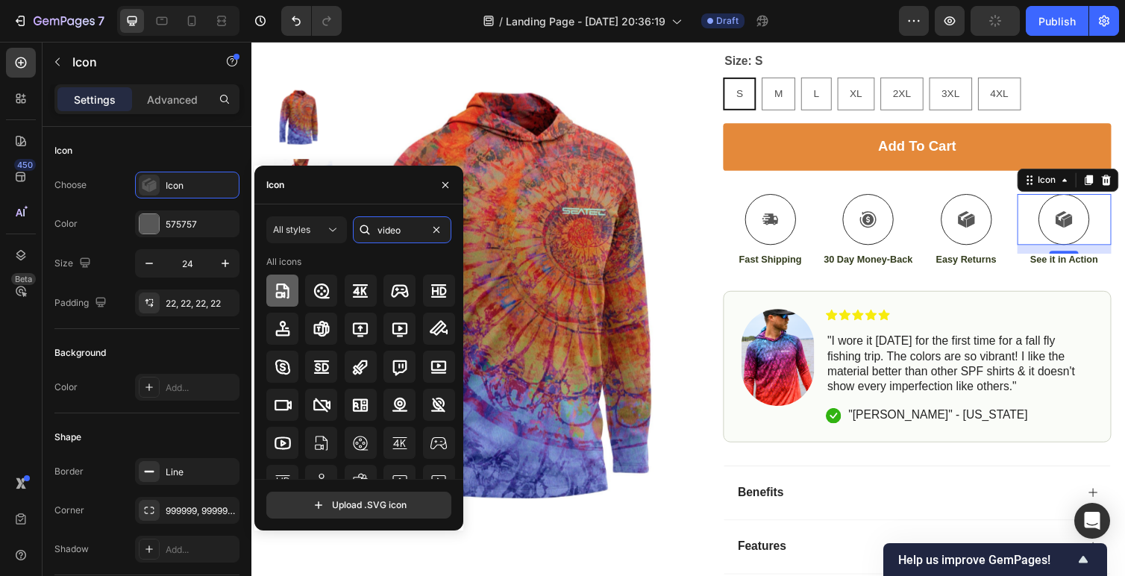
type input "video"
click at [281, 280] on div at bounding box center [282, 291] width 32 height 32
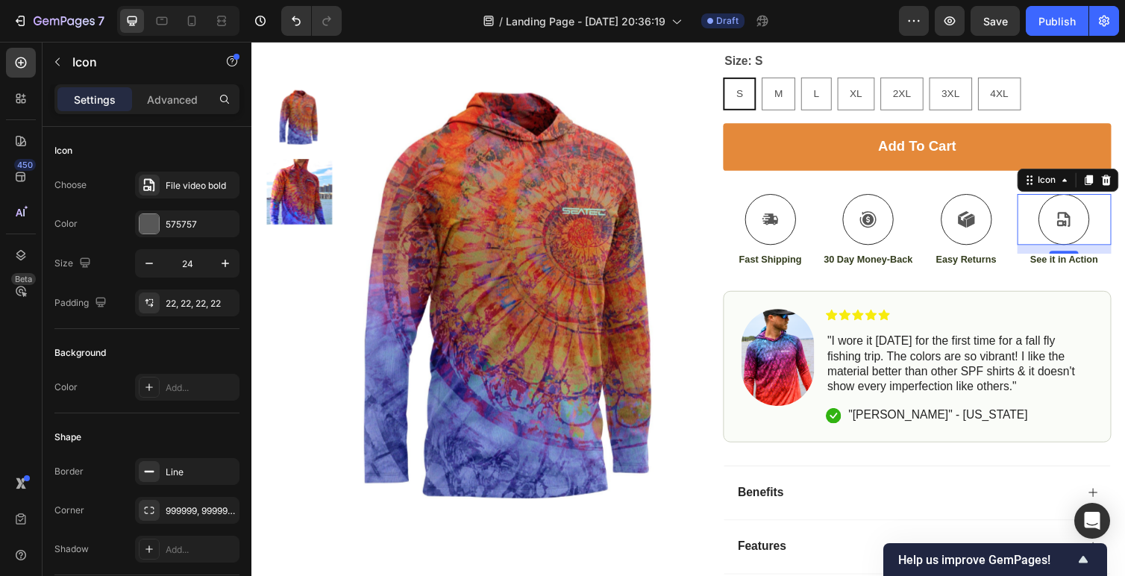
click at [1079, 265] on div "12" at bounding box center [1083, 271] width 15 height 12
click at [1094, 268] on p "See it in Action" at bounding box center [1084, 265] width 94 height 13
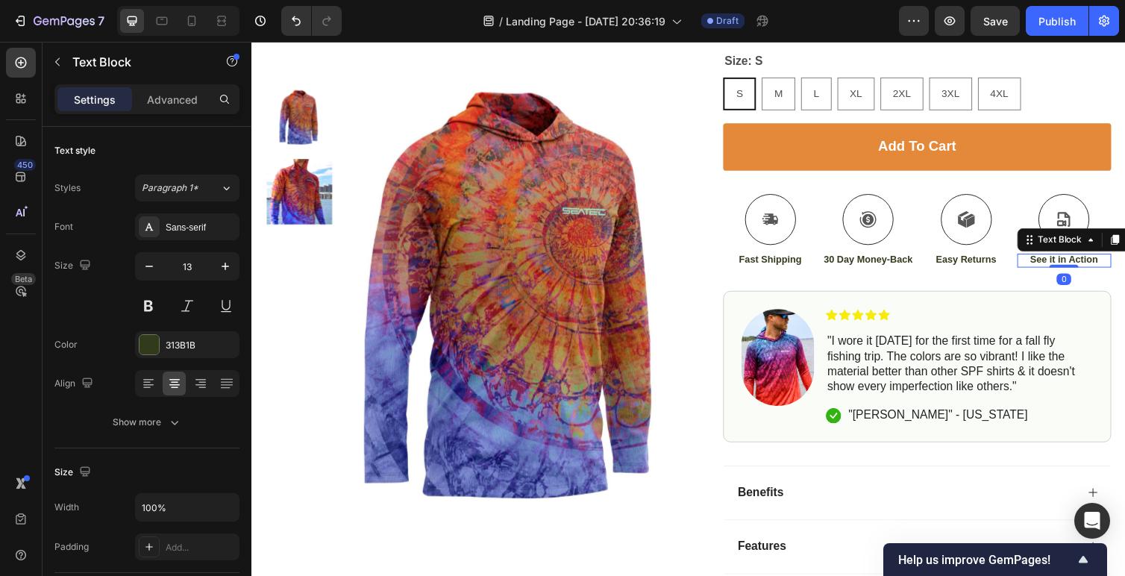
click at [1080, 263] on p "See it in Action" at bounding box center [1084, 265] width 94 height 13
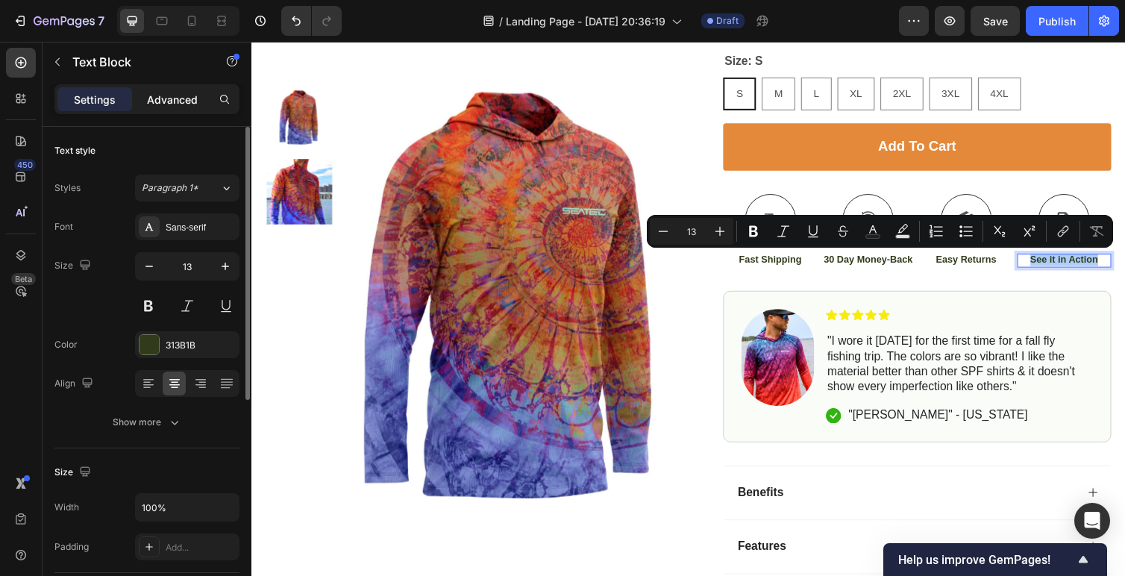
click at [169, 99] on p "Advanced" at bounding box center [172, 100] width 51 height 16
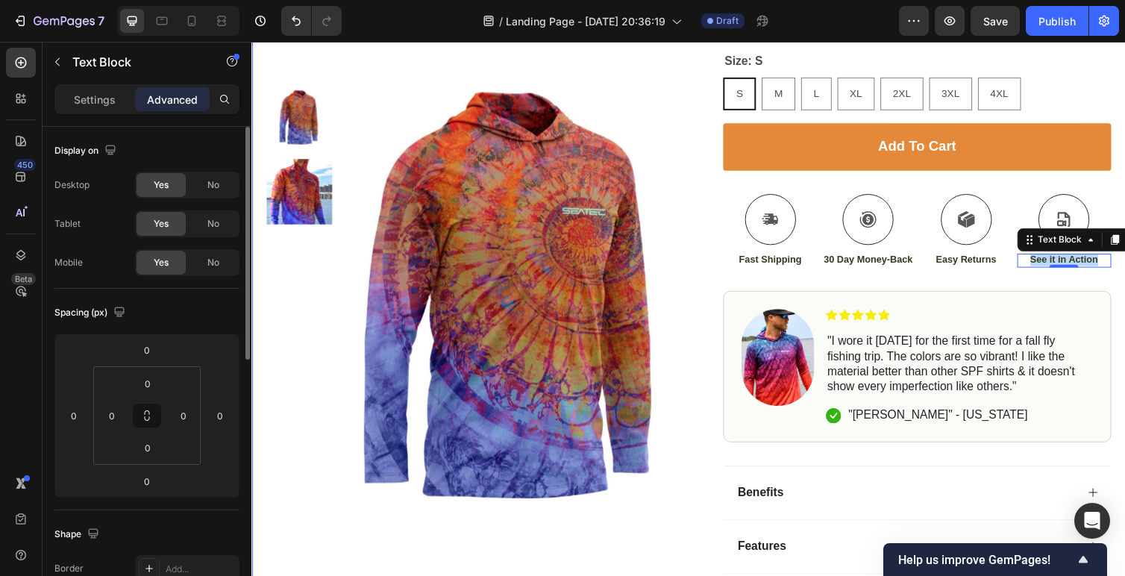
click at [705, 463] on div "Product Images Row Icon Icon Icon Icon Icon Icon List 4.7/5 Stars based on 25,0…" at bounding box center [698, 199] width 895 height 1306
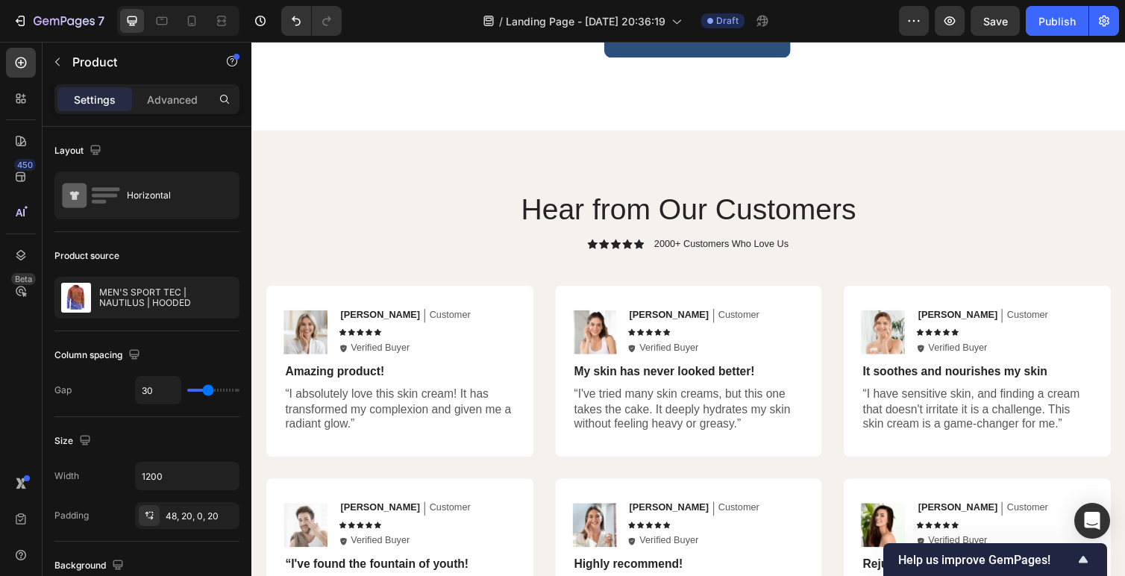
scroll to position [2284, 0]
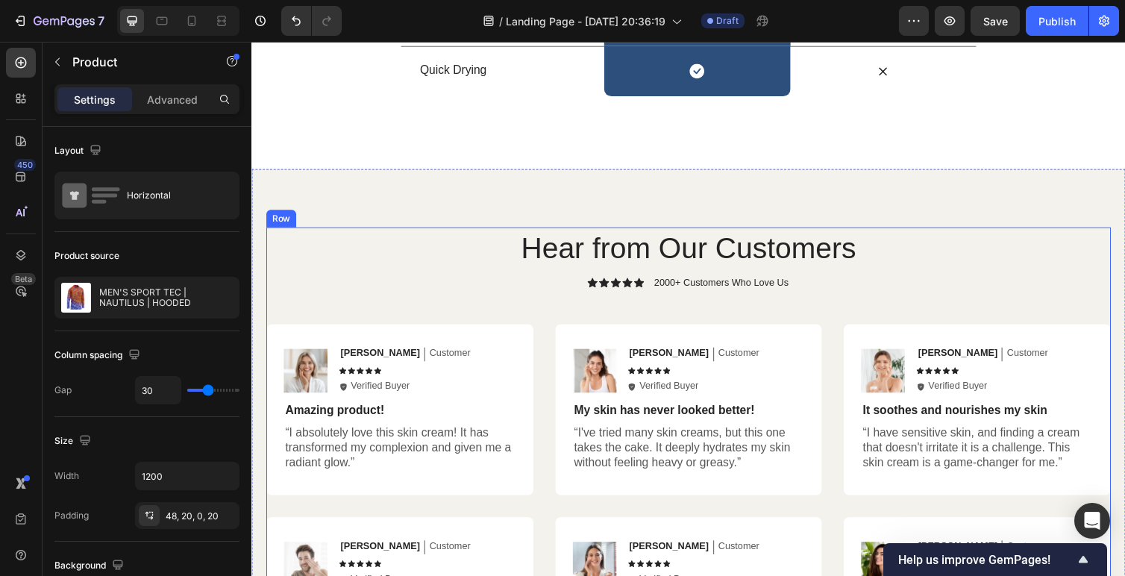
click at [665, 290] on p "2000+ Customers Who Love Us" at bounding box center [733, 289] width 138 height 12
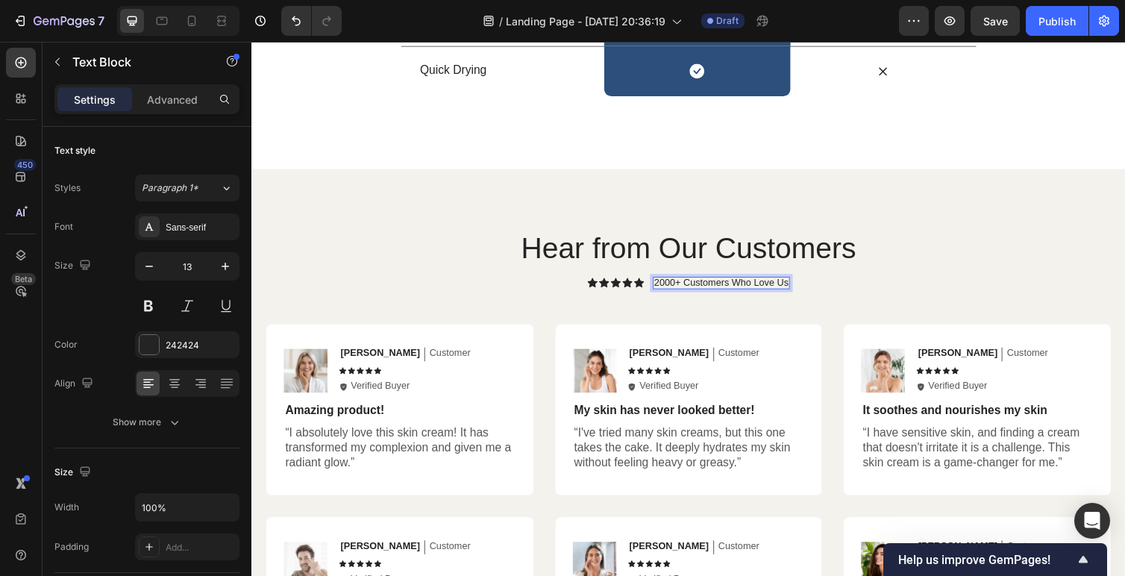
click at [669, 289] on p "2000+ Customers Who Love Us" at bounding box center [733, 289] width 138 height 12
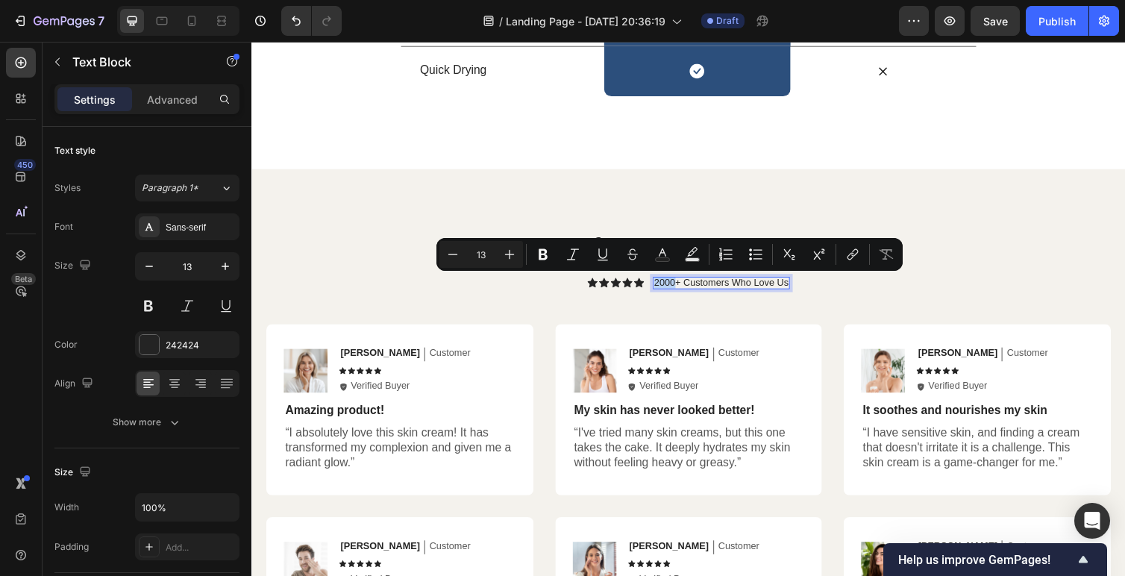
click at [669, 292] on p "2000+ Customers Who Love Us" at bounding box center [733, 289] width 138 height 12
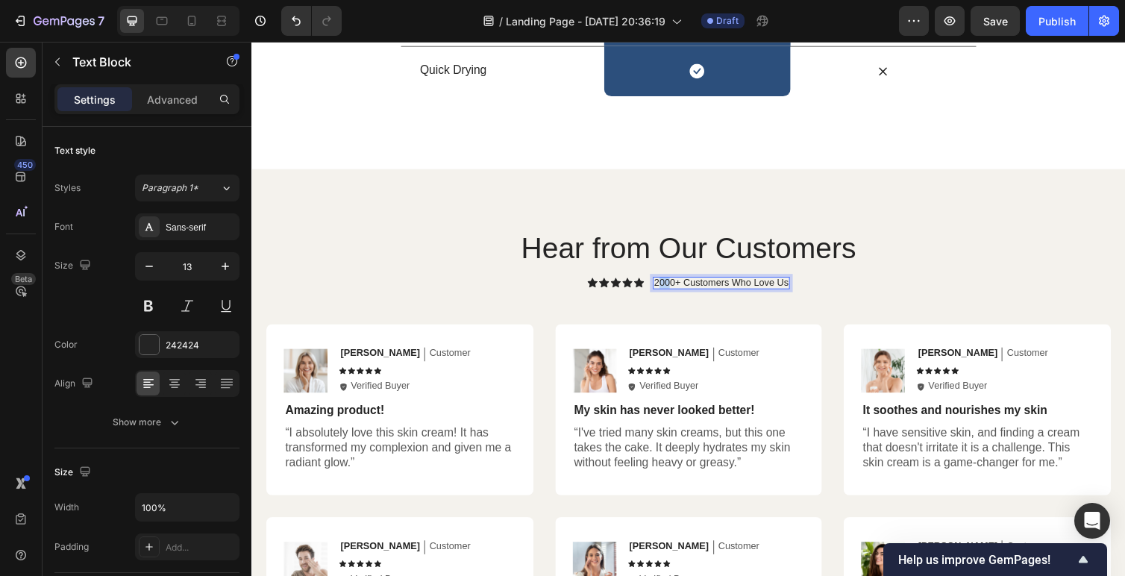
drag, startPoint x: 681, startPoint y: 288, endPoint x: 668, endPoint y: 288, distance: 12.7
click at [668, 288] on p "2000+ Customers Who Love Us" at bounding box center [733, 289] width 138 height 12
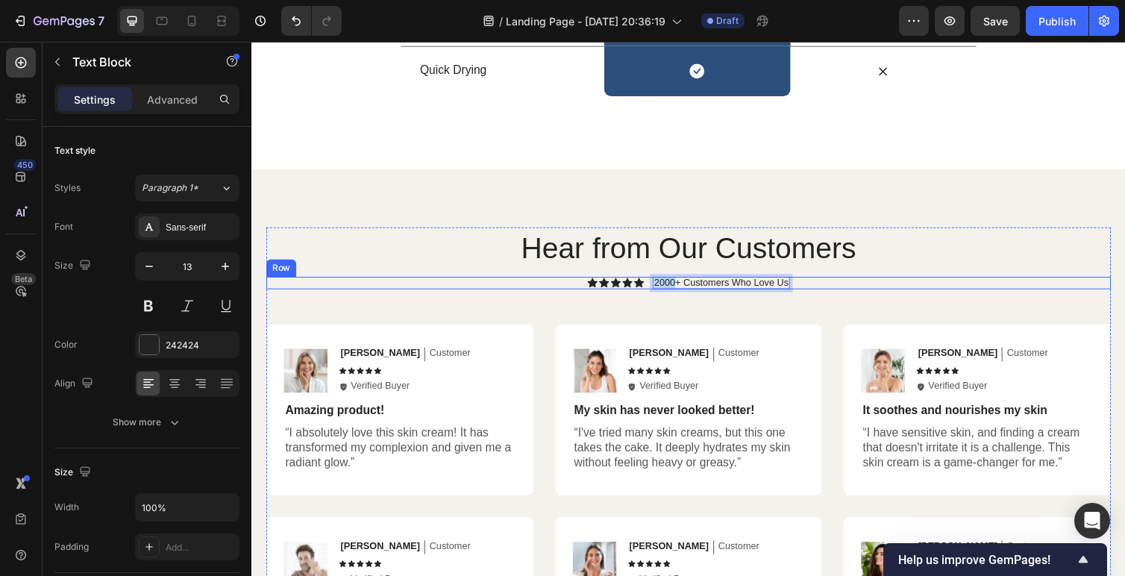
drag, startPoint x: 683, startPoint y: 288, endPoint x: 654, endPoint y: 288, distance: 29.1
click at [654, 288] on div "Icon Icon Icon Icon Icon Icon List 2000+ Customers Who Love Us Text Block 0 Row" at bounding box center [698, 289] width 865 height 13
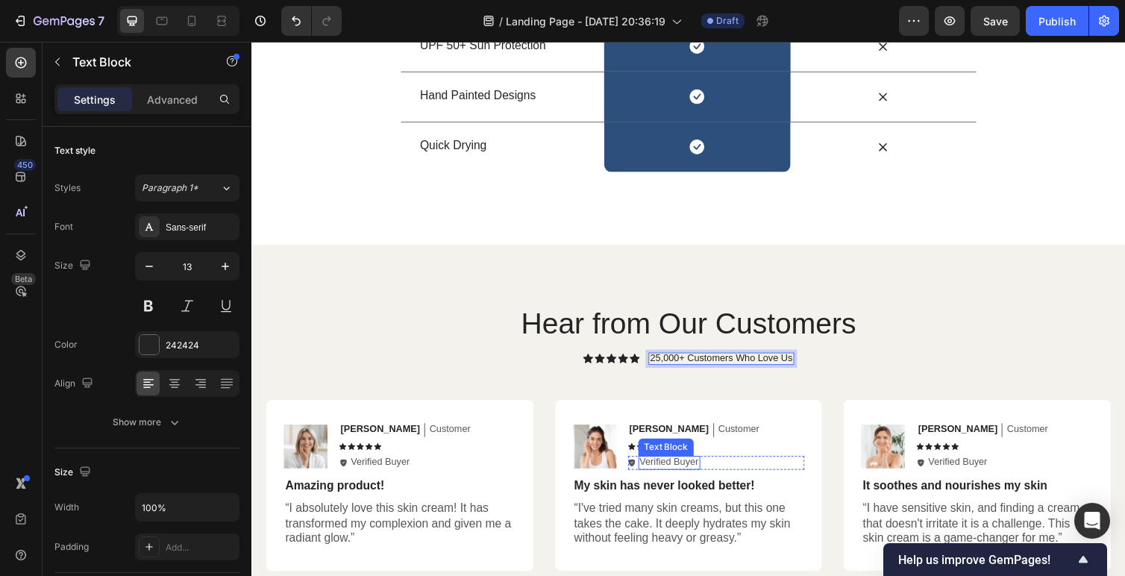
scroll to position [2211, 0]
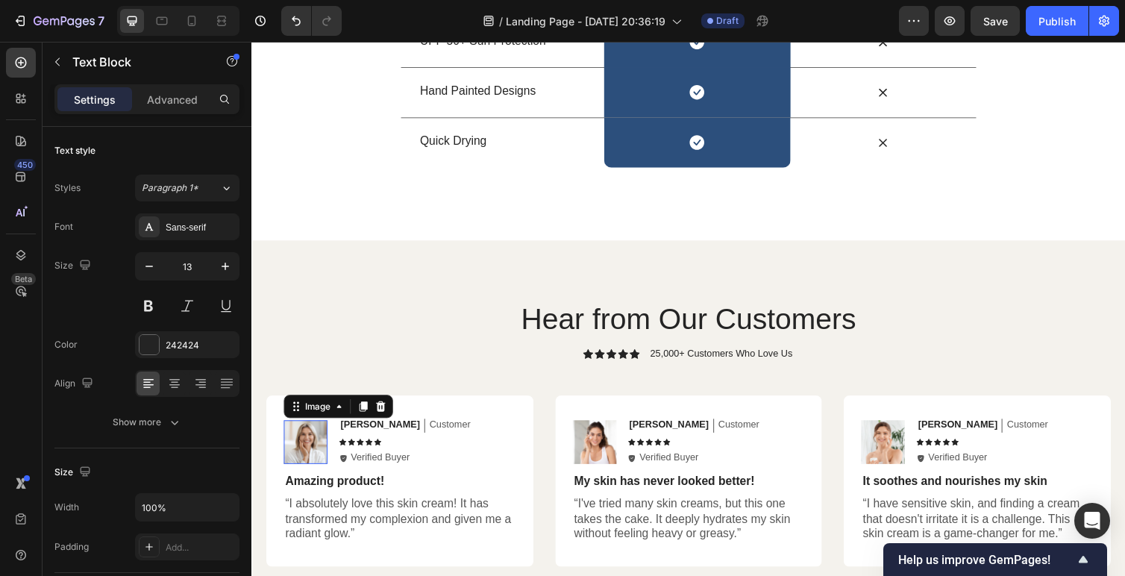
click at [301, 454] on img at bounding box center [306, 452] width 45 height 45
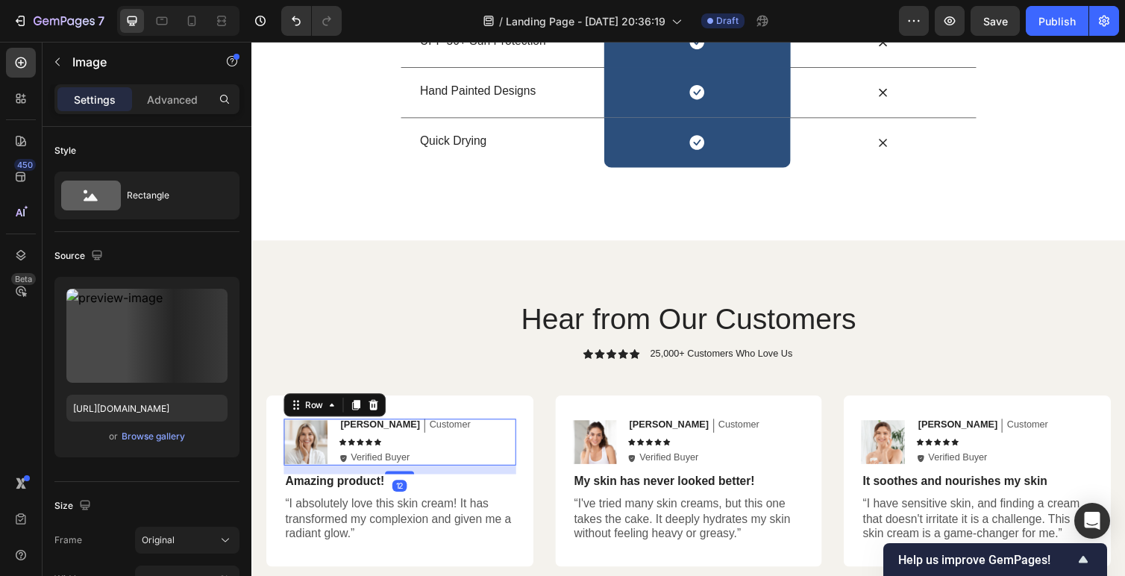
click at [361, 457] on div "Emily Text Block Customer Text Block Row Icon Icon Icon Icon Icon Icon List Ico…" at bounding box center [431, 452] width 181 height 48
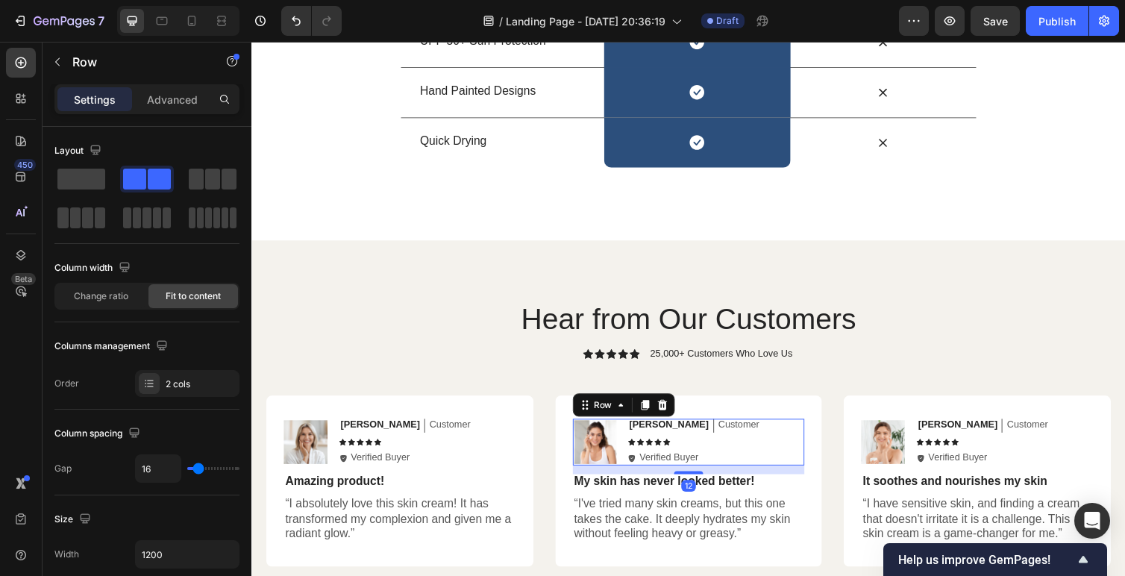
click at [704, 446] on div "Sarah Text Block Customer Text Block Row Icon Icon Icon Icon Icon Icon List Ico…" at bounding box center [727, 452] width 181 height 48
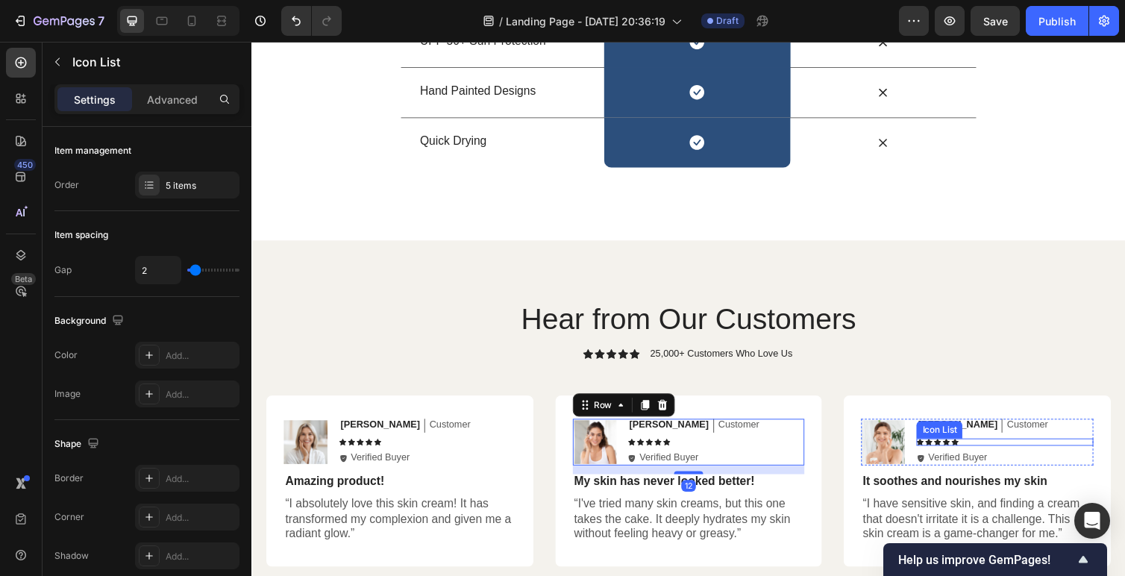
click at [977, 451] on div "Icon Icon Icon Icon Icon" at bounding box center [1023, 451] width 181 height 7
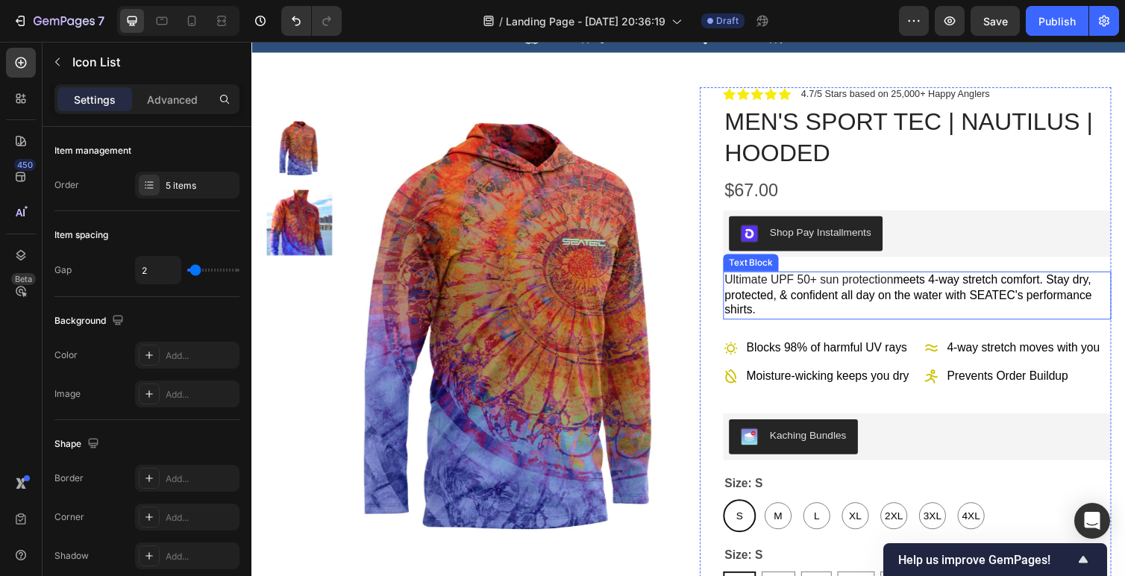
scroll to position [0, 0]
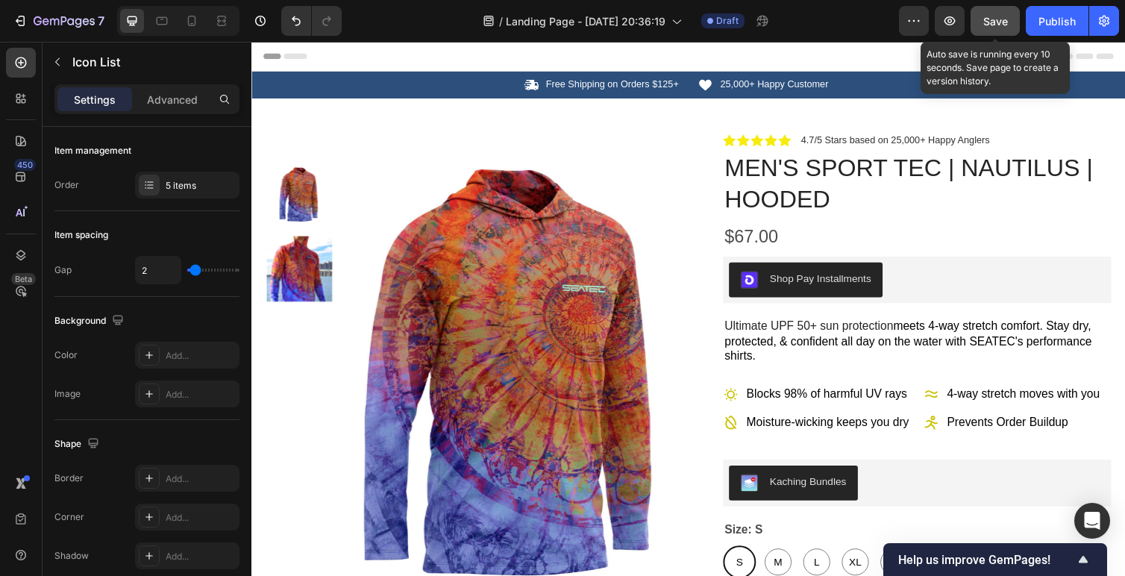
click at [986, 19] on span "Save" at bounding box center [995, 21] width 25 height 13
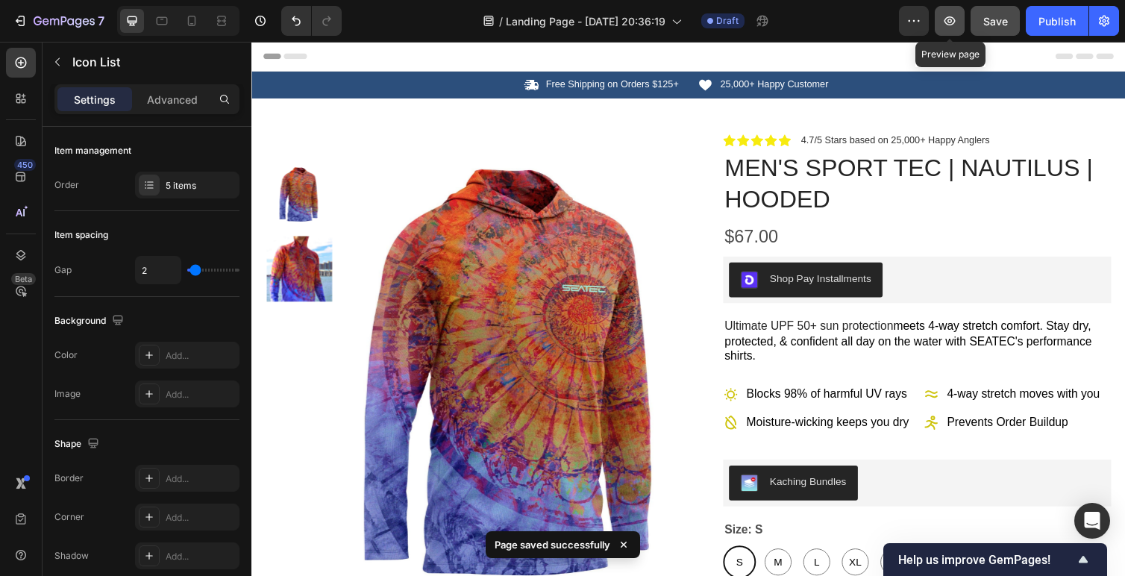
click at [945, 19] on icon "button" at bounding box center [950, 20] width 11 height 9
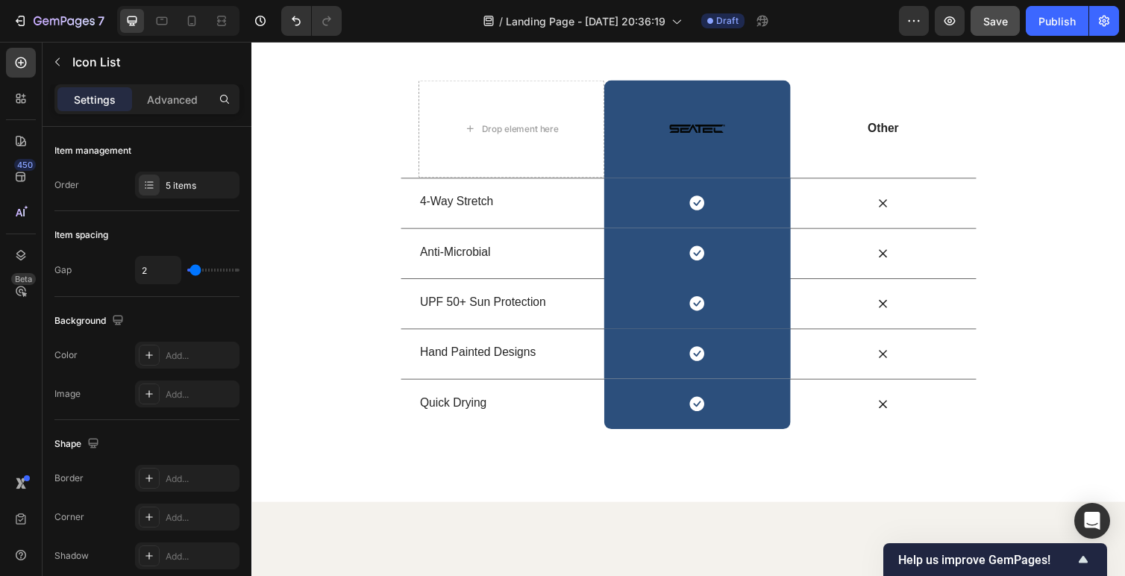
scroll to position [1864, 0]
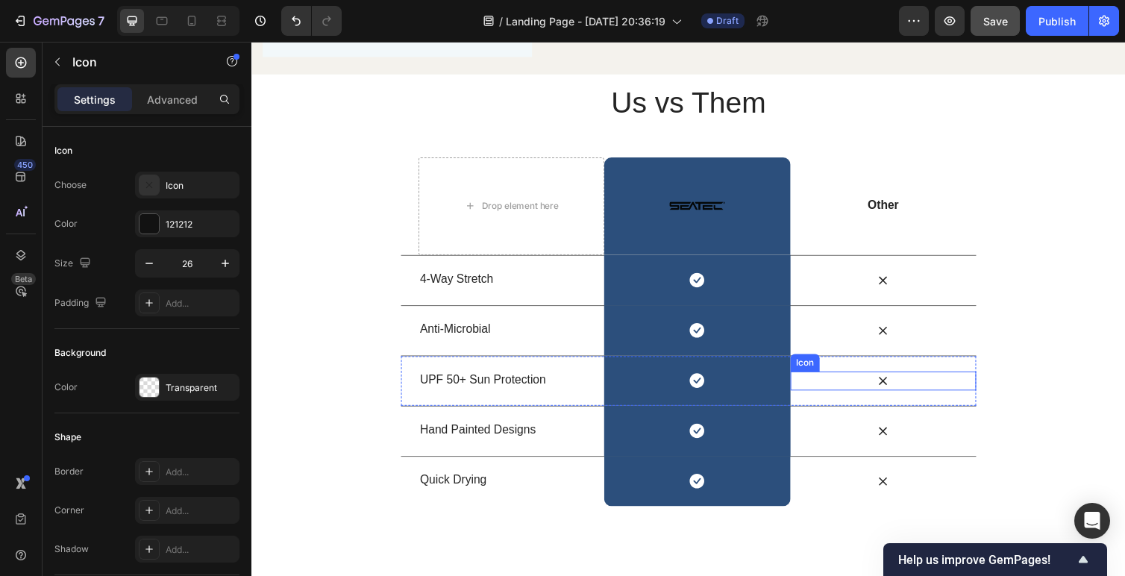
click at [910, 391] on div "Icon" at bounding box center [899, 389] width 190 height 19
click at [899, 389] on icon at bounding box center [899, 389] width 8 height 8
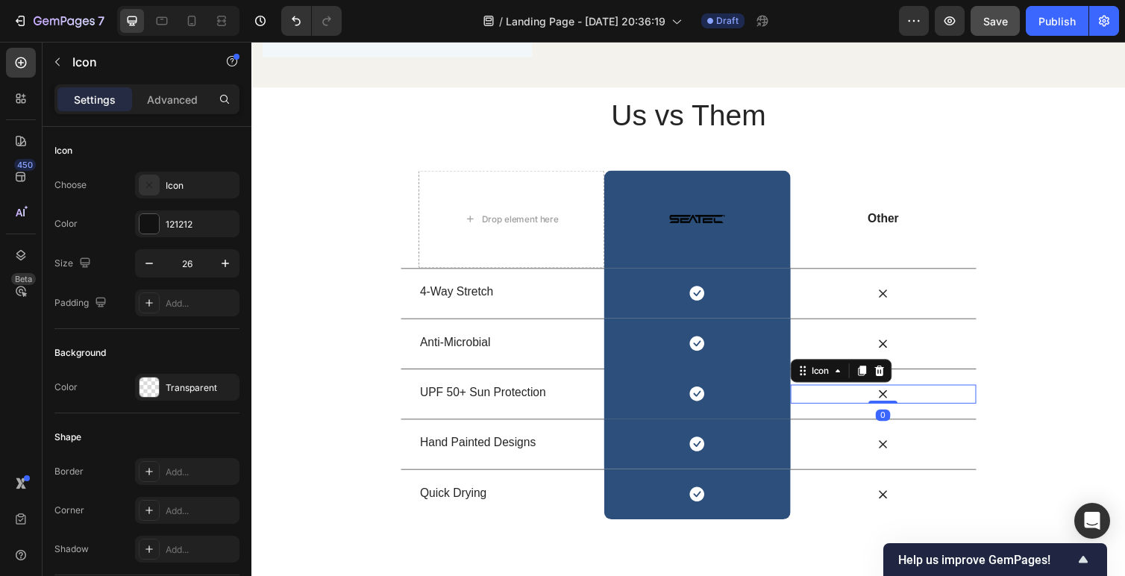
click at [899, 398] on icon at bounding box center [899, 402] width 8 height 8
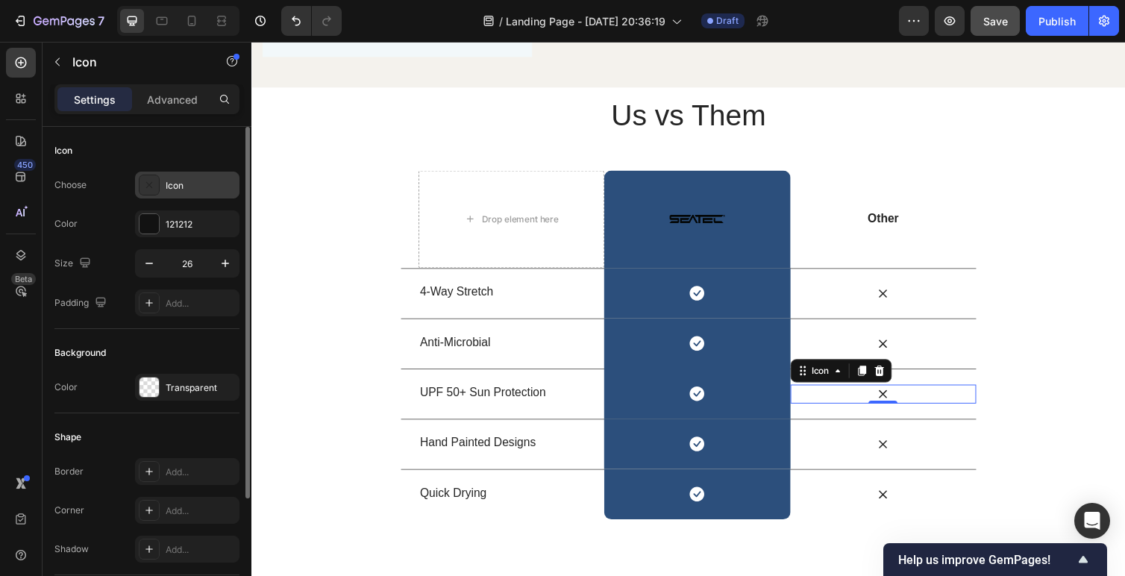
click at [183, 184] on div "Icon" at bounding box center [201, 185] width 70 height 13
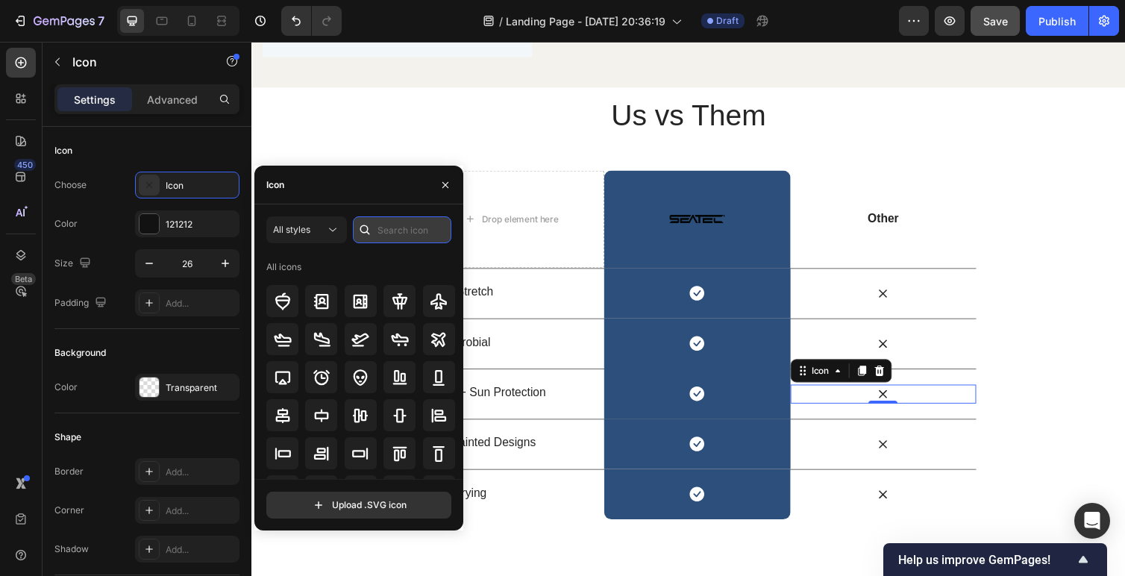
click at [392, 226] on input "text" at bounding box center [402, 229] width 98 height 27
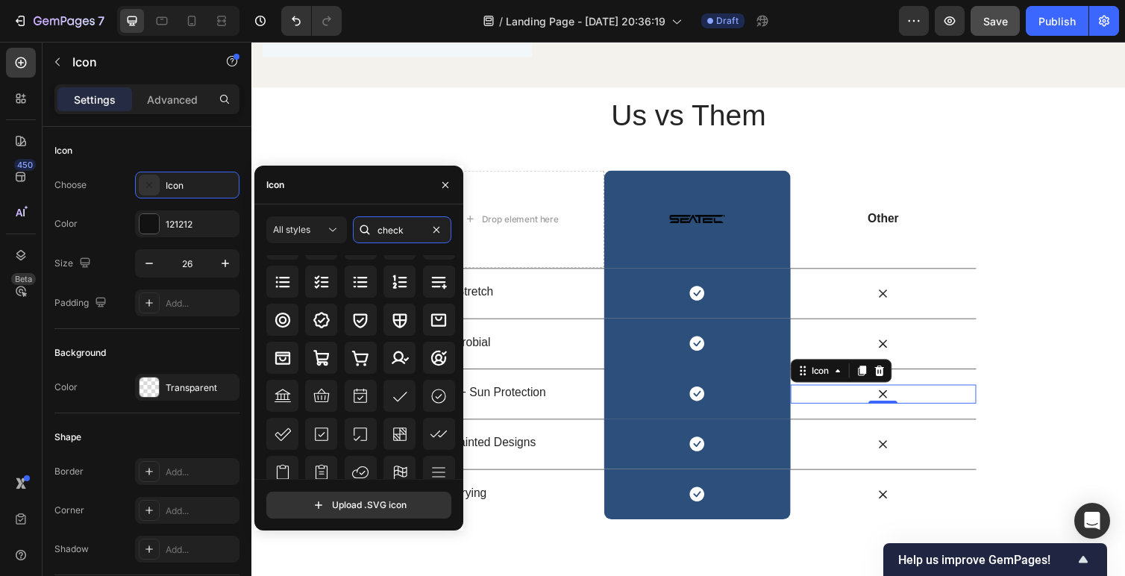
scroll to position [133, 0]
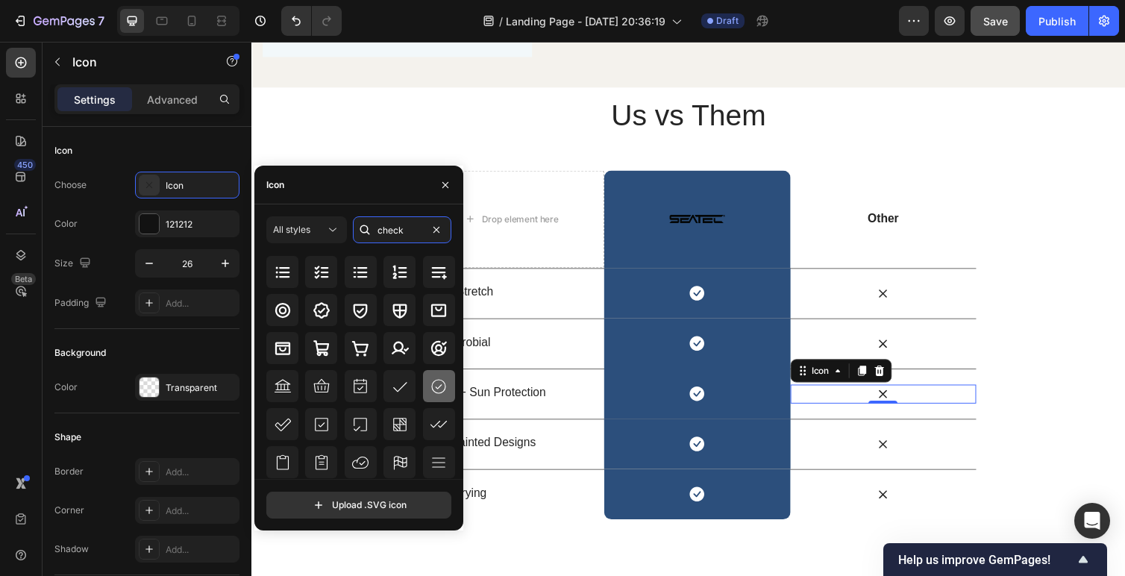
type input "check"
click at [443, 383] on icon at bounding box center [439, 387] width 18 height 18
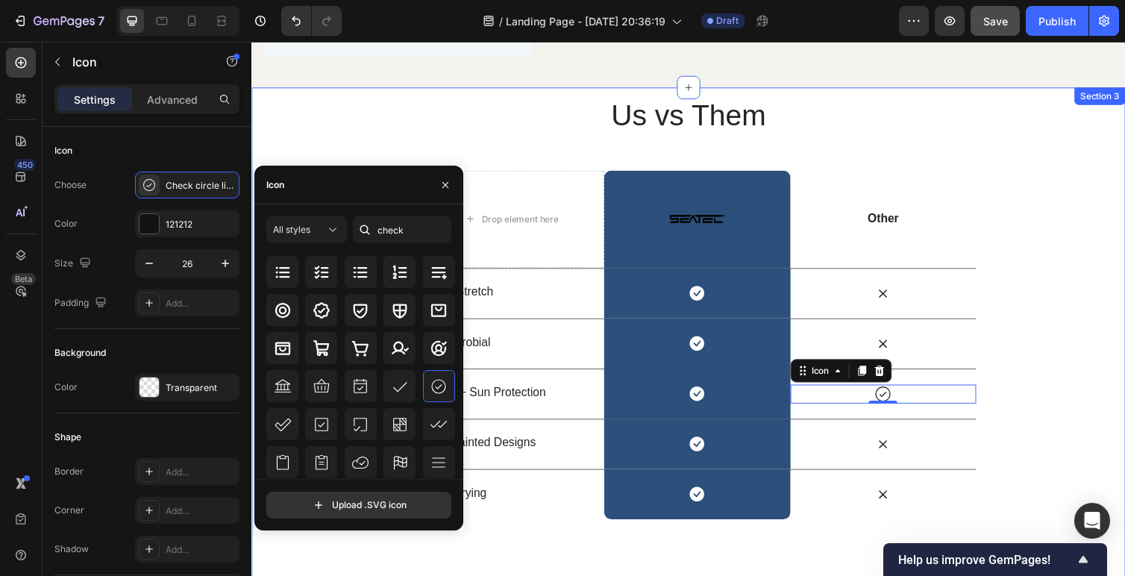
click at [1035, 454] on div "Us vs Them Heading Row Drop element here Image Row Other Text Block Row 4-Way S…" at bounding box center [698, 313] width 895 height 435
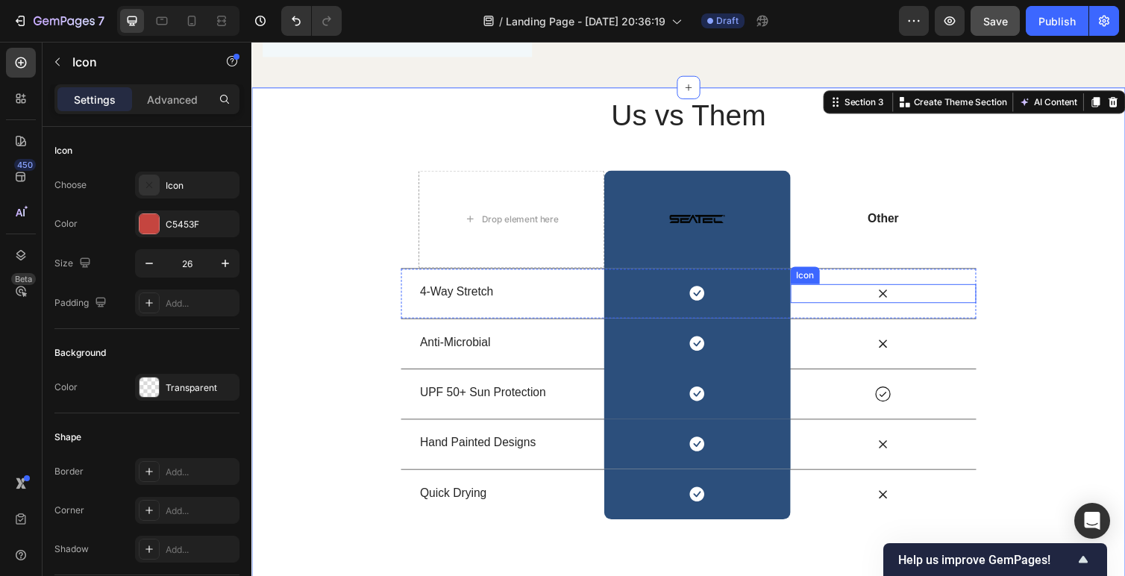
click at [898, 295] on icon at bounding box center [899, 299] width 8 height 8
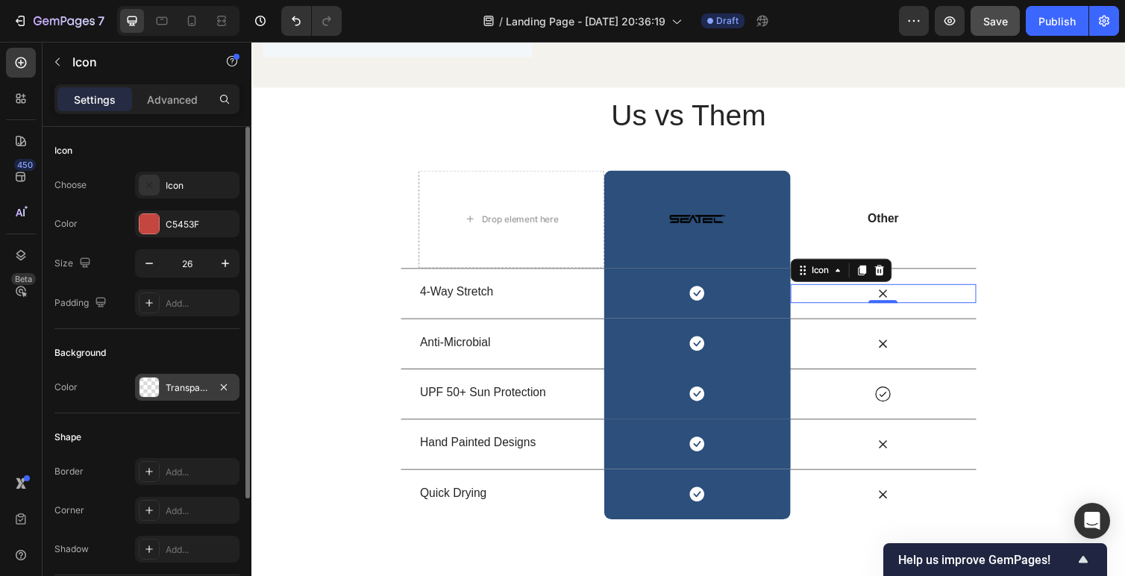
click at [144, 385] on div at bounding box center [149, 387] width 19 height 19
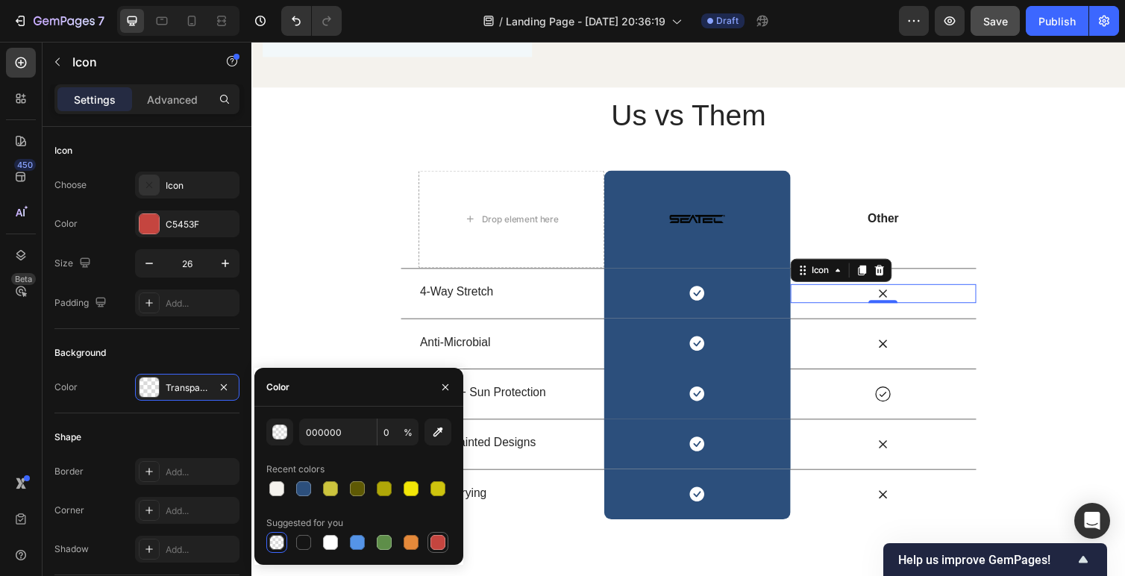
click at [438, 546] on div at bounding box center [437, 542] width 15 height 15
type input "C5453F"
type input "100"
click at [275, 490] on div at bounding box center [276, 488] width 15 height 15
click at [272, 542] on div at bounding box center [276, 542] width 15 height 15
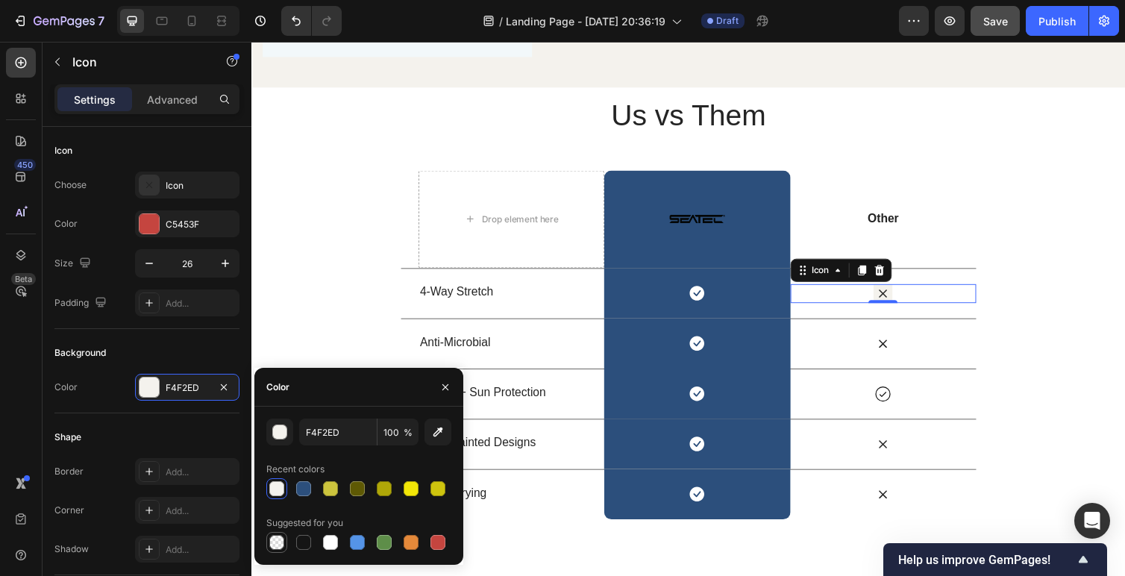
type input "000000"
type input "0"
click at [902, 290] on icon at bounding box center [898, 299] width 19 height 19
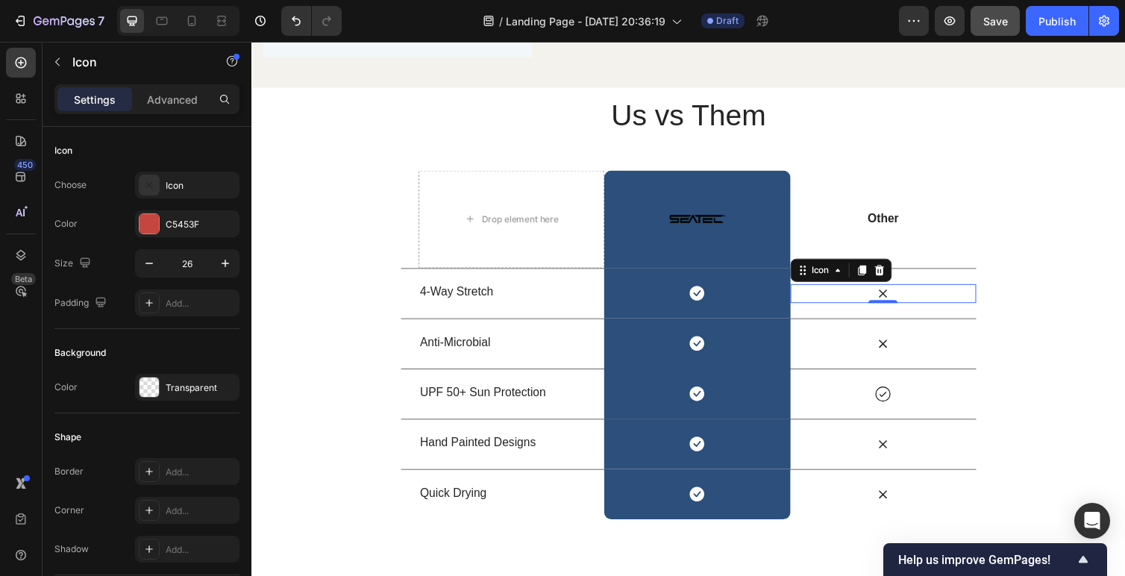
click at [898, 290] on icon at bounding box center [898, 299] width 19 height 19
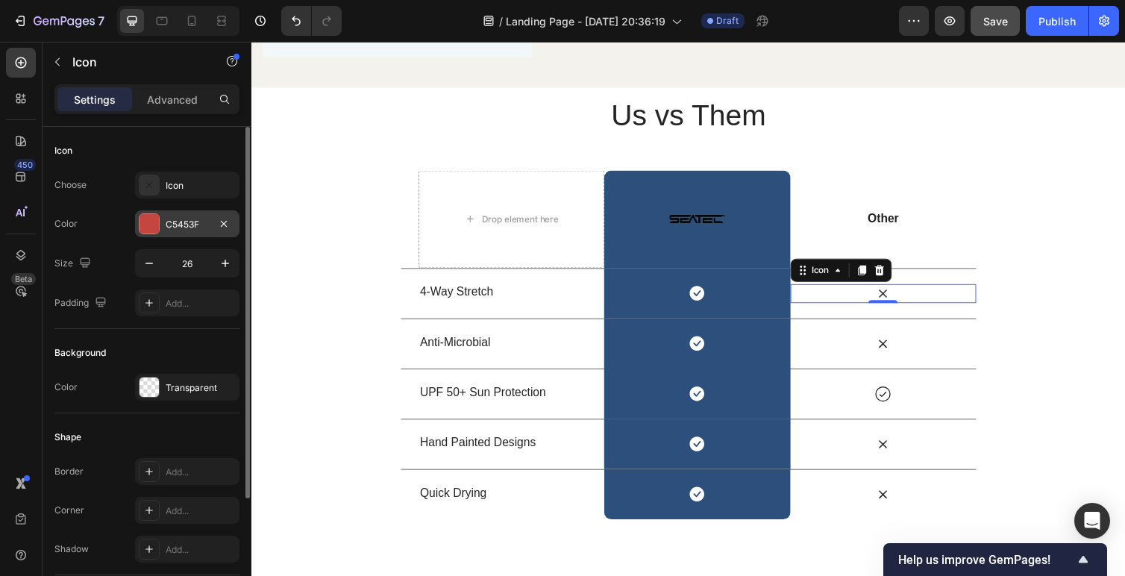
click at [154, 216] on div at bounding box center [149, 223] width 19 height 19
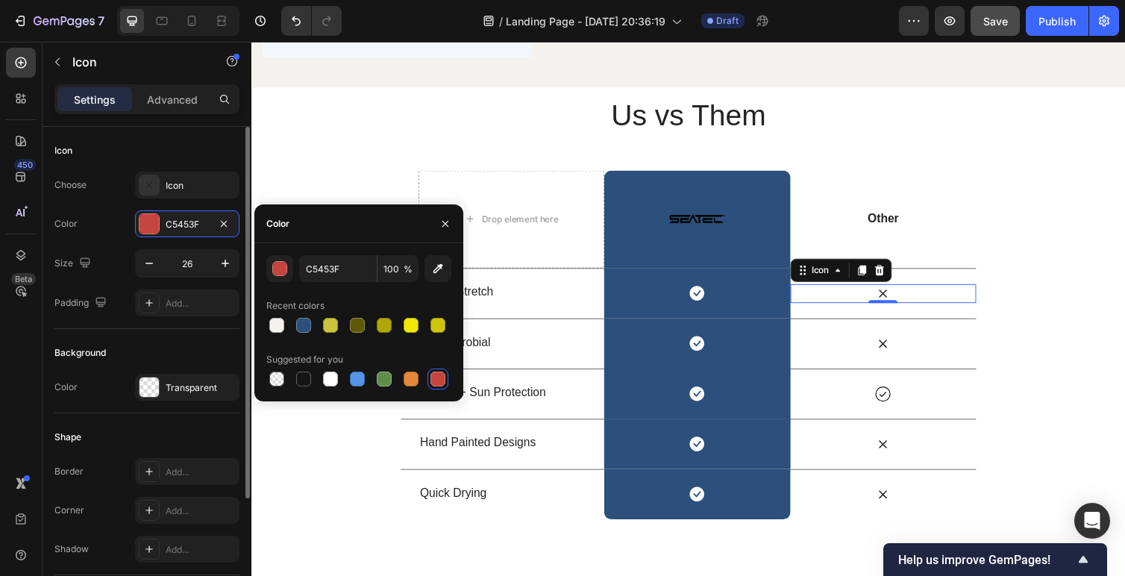
click at [186, 169] on div "Icon Choose Icon Color C5453F Size 26 Padding Add..." at bounding box center [146, 228] width 185 height 202
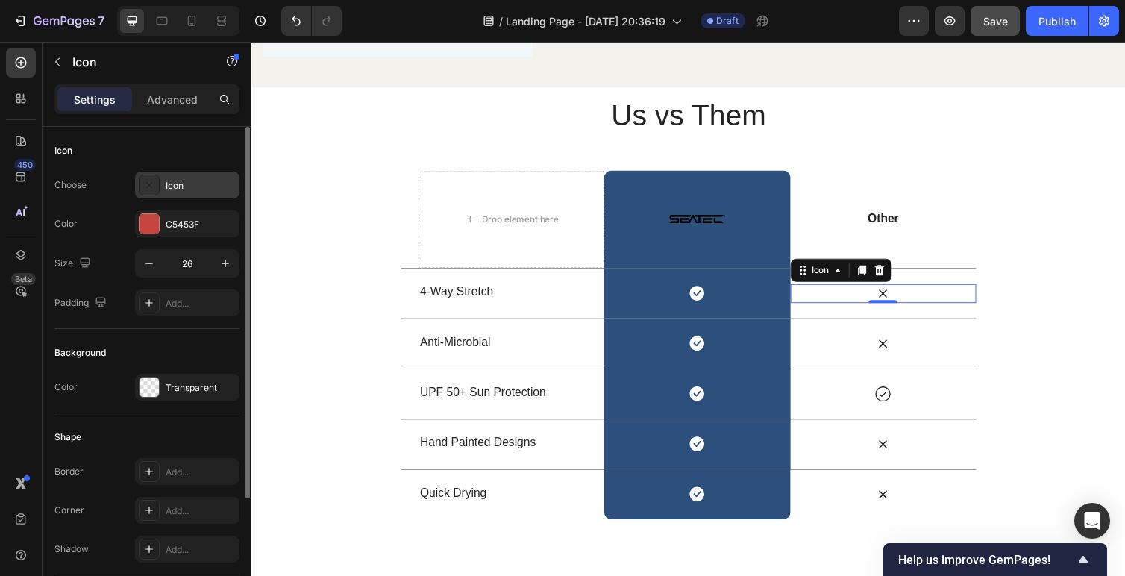
click at [180, 188] on div "Icon" at bounding box center [201, 185] width 70 height 13
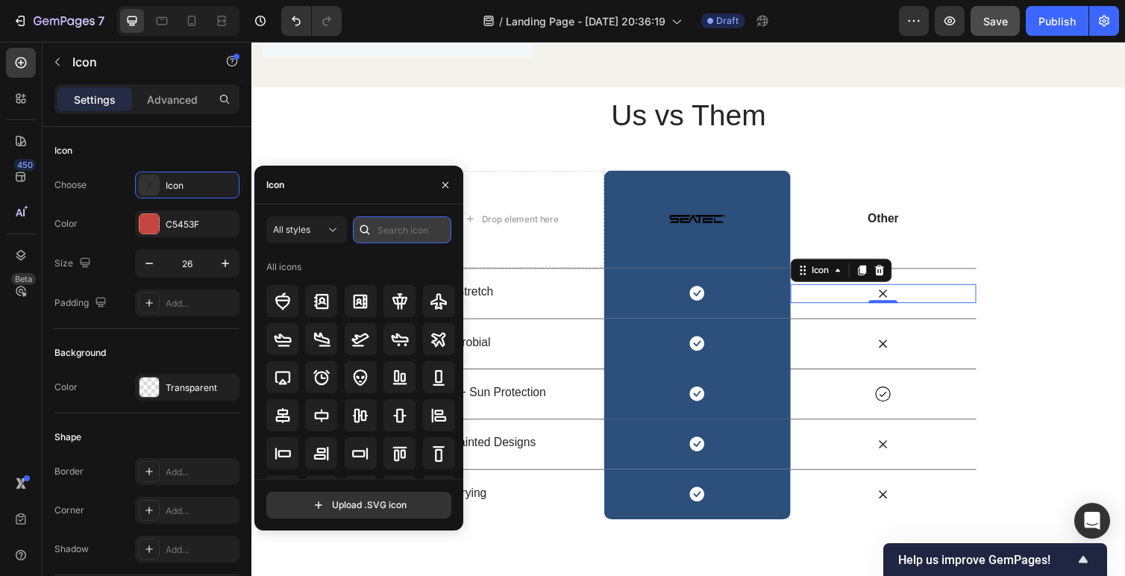
click at [395, 223] on input "text" at bounding box center [402, 229] width 98 height 27
type input "x"
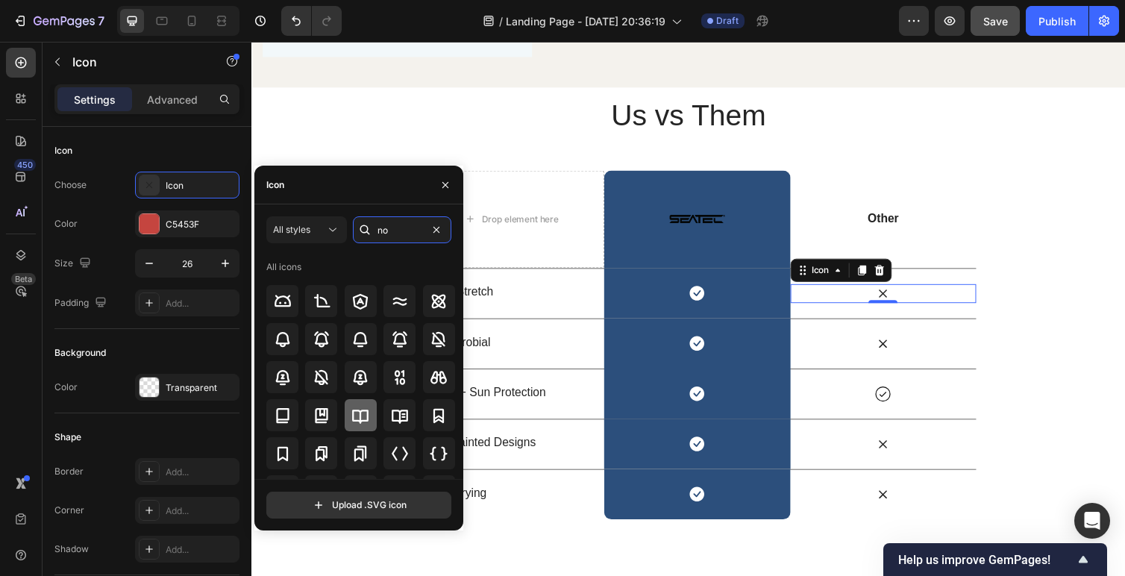
scroll to position [12, 0]
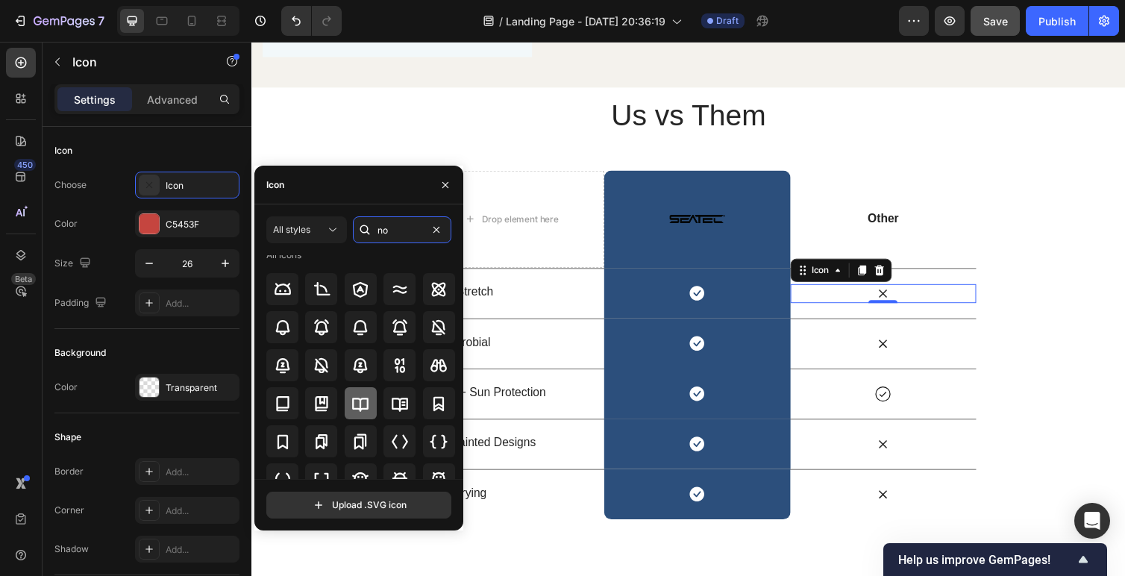
type input "n"
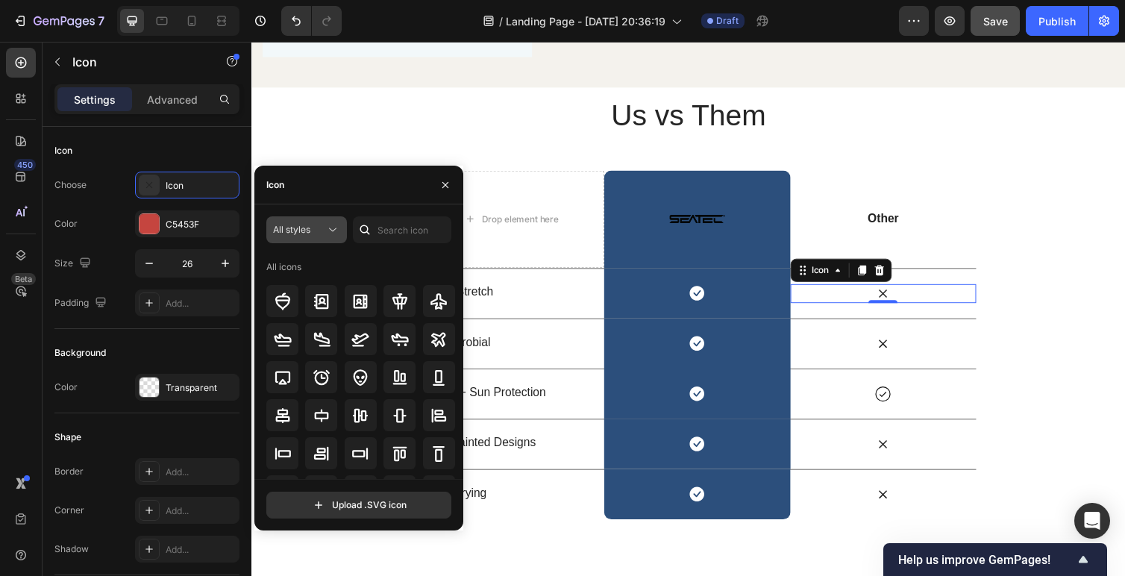
click at [305, 224] on span "All styles" at bounding box center [291, 229] width 37 height 11
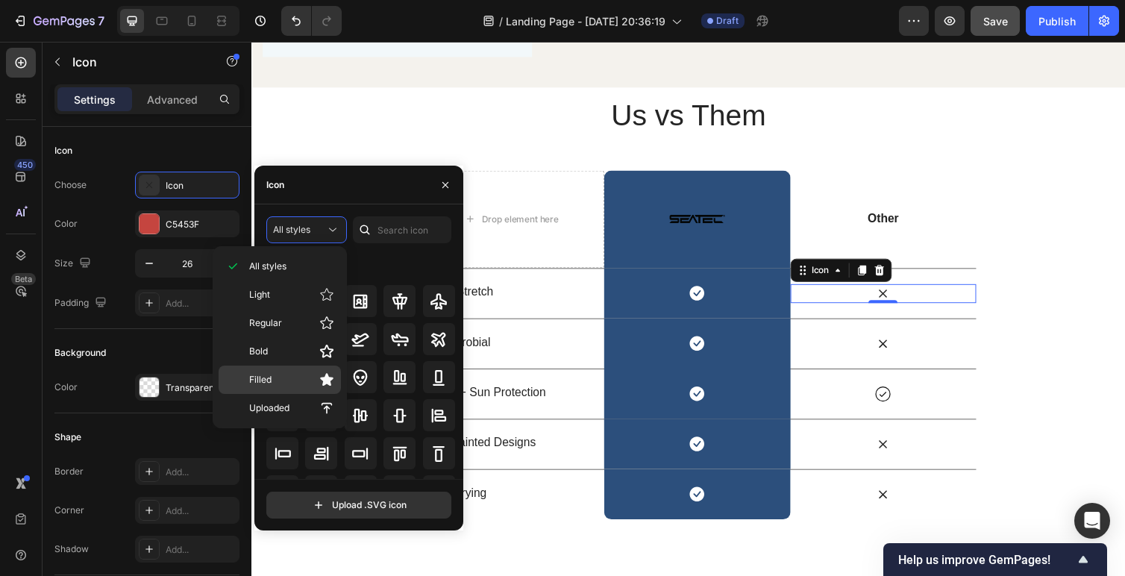
click at [305, 380] on p "Filled" at bounding box center [291, 379] width 85 height 15
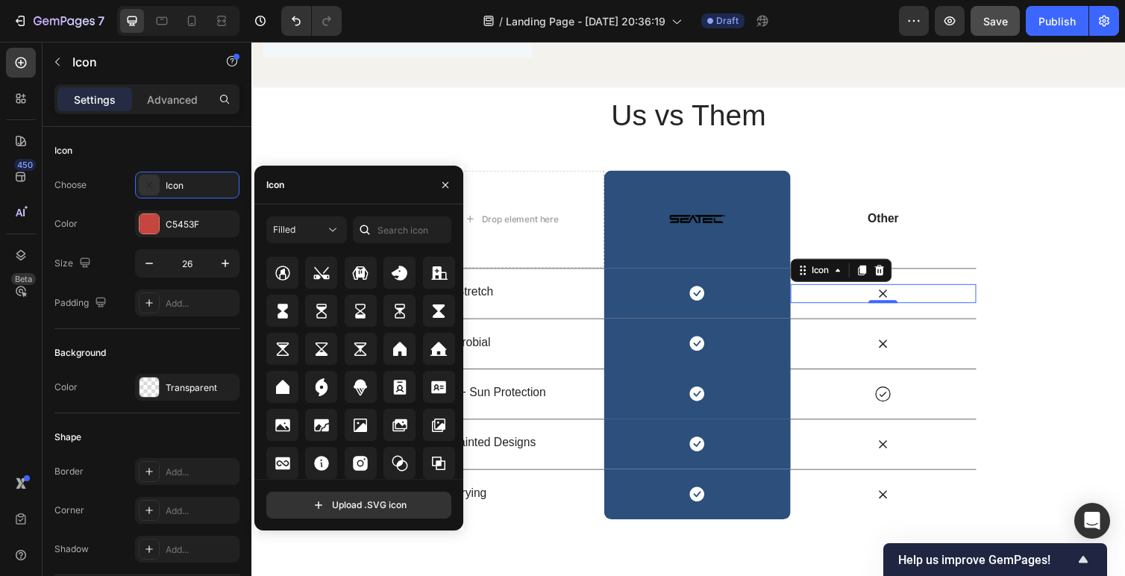
scroll to position [5297, 0]
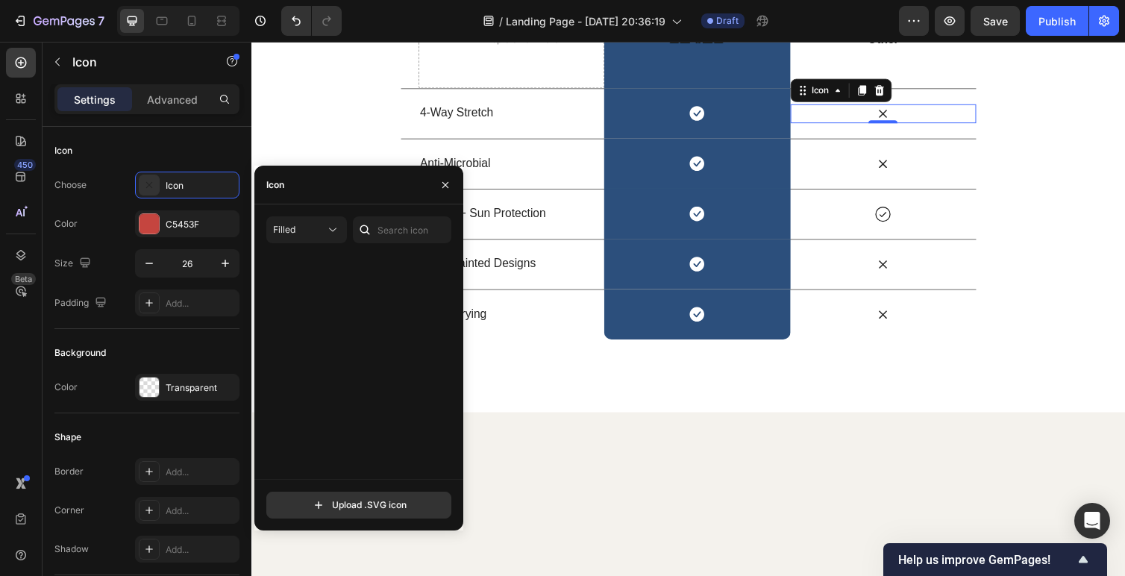
scroll to position [3673, 0]
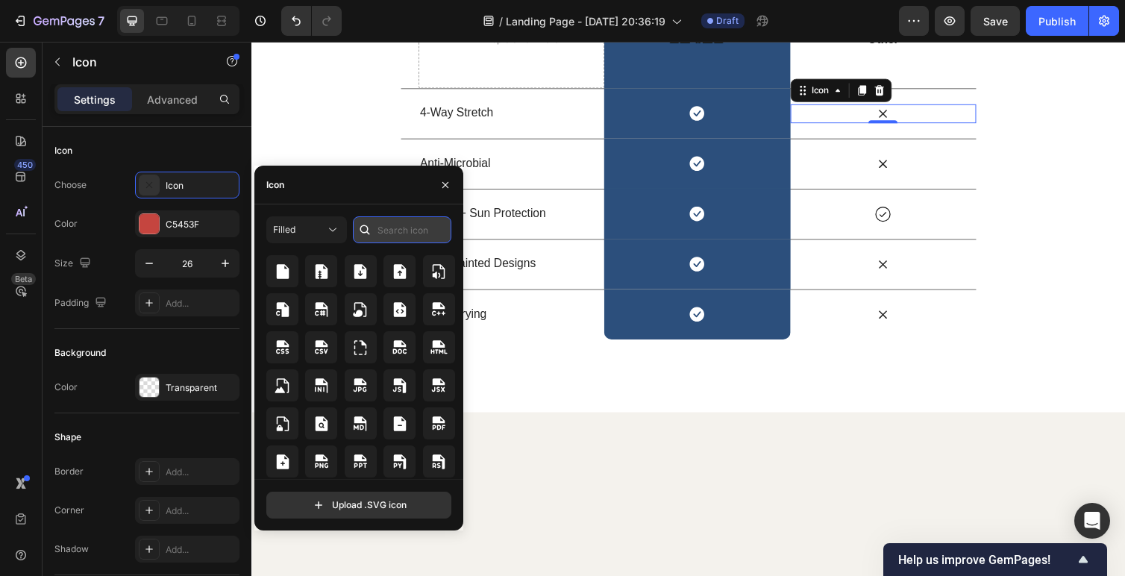
click at [377, 225] on input "text" at bounding box center [402, 229] width 98 height 27
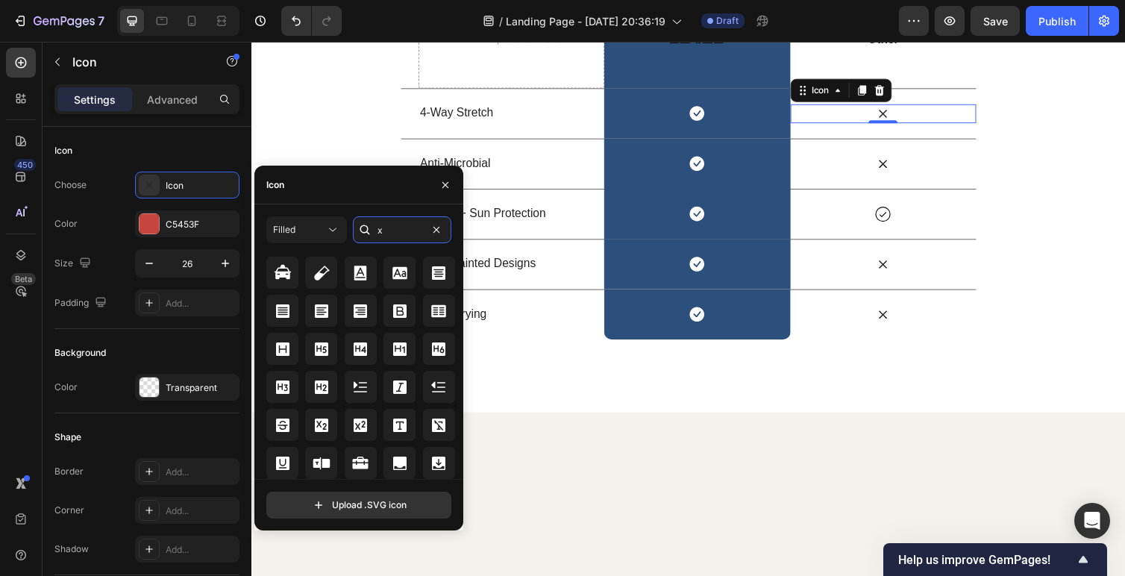
scroll to position [1223, 0]
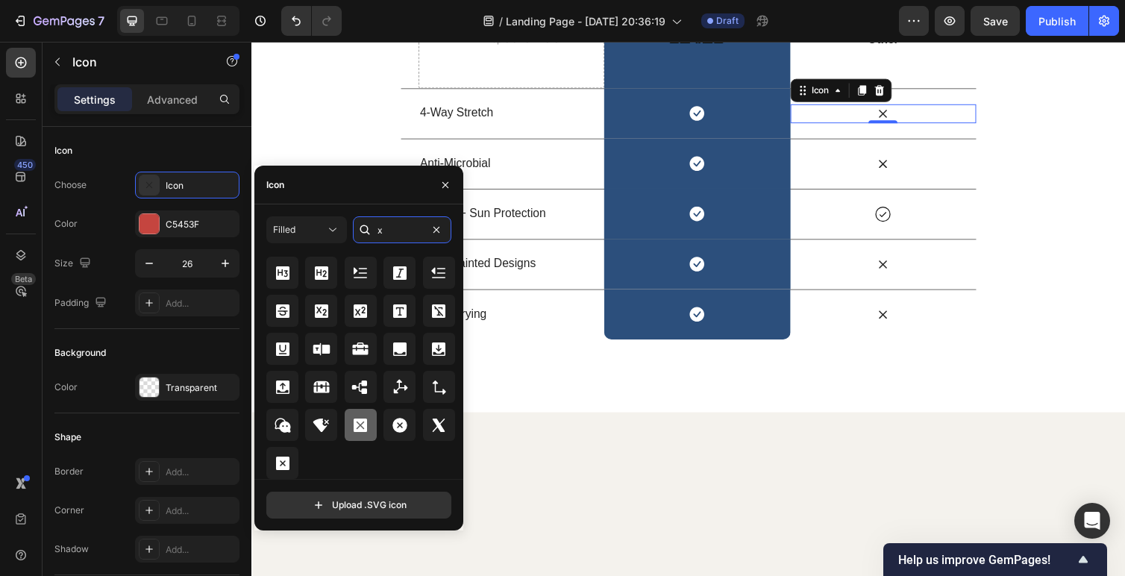
type input "x"
click at [360, 419] on icon at bounding box center [360, 425] width 13 height 13
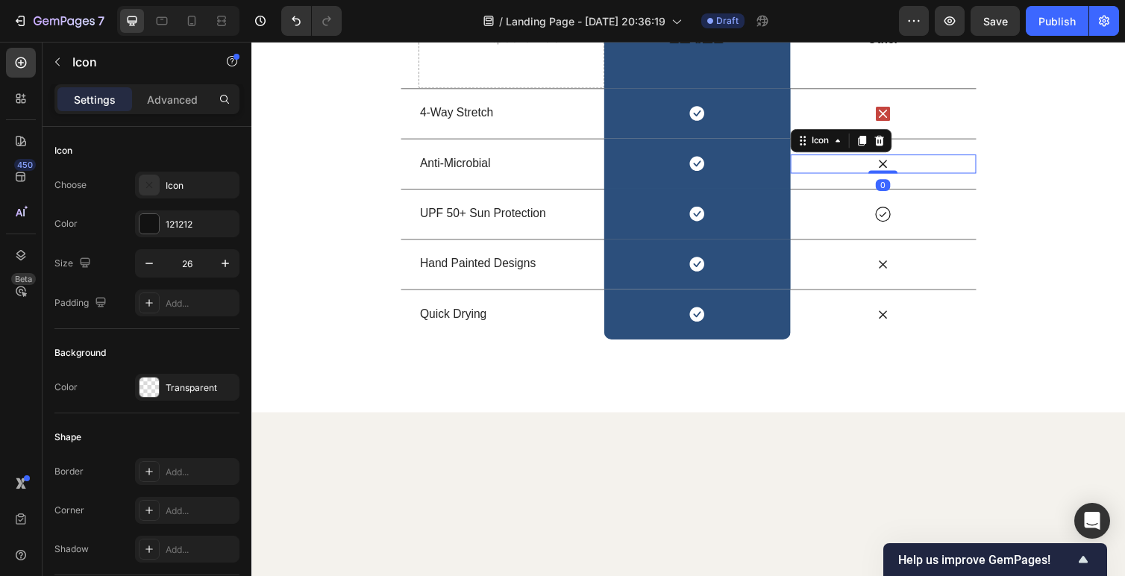
click at [900, 177] on icon at bounding box center [898, 166] width 19 height 19
click at [896, 177] on icon at bounding box center [898, 166] width 19 height 19
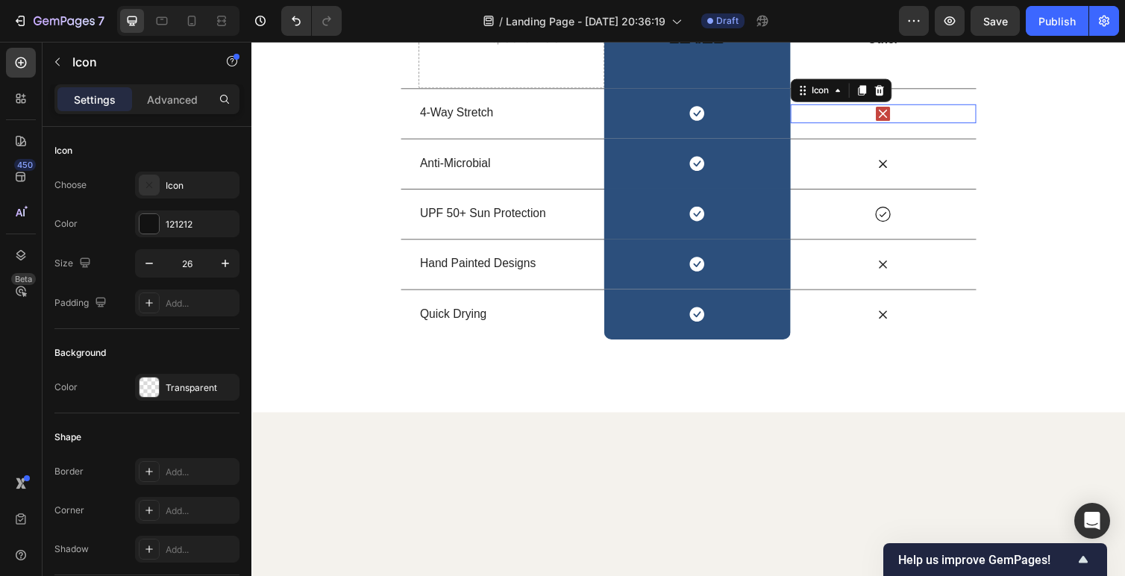
click at [898, 123] on icon at bounding box center [899, 115] width 15 height 15
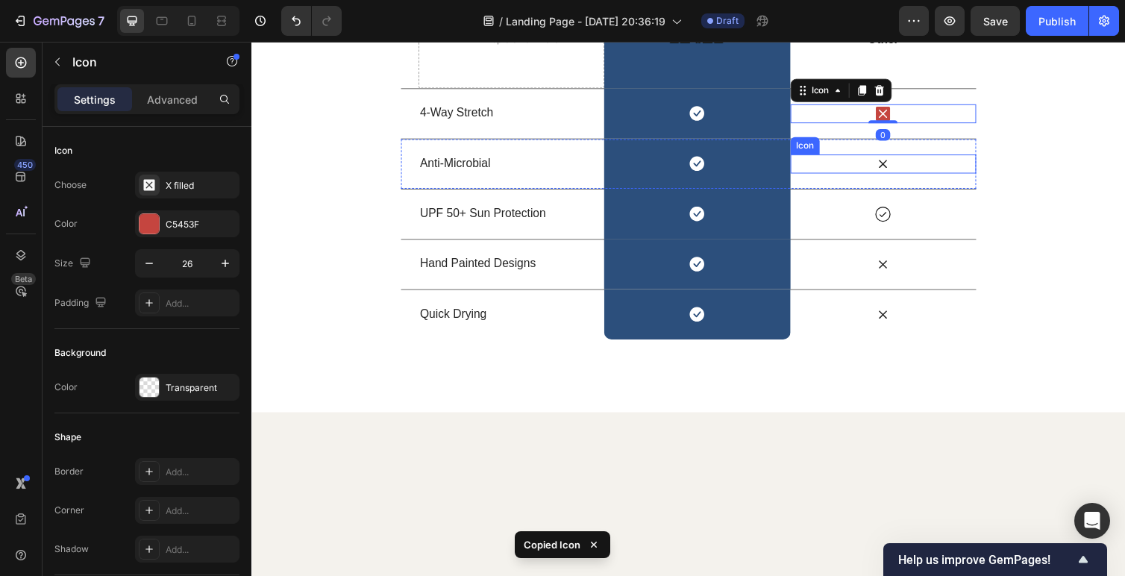
click at [896, 177] on icon at bounding box center [898, 166] width 19 height 19
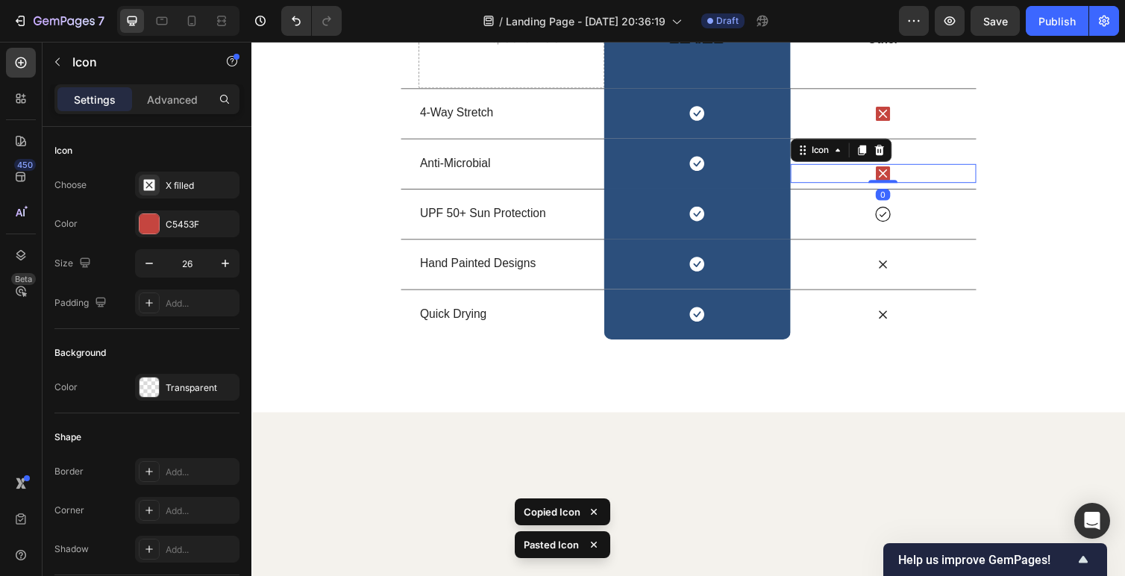
click at [953, 187] on div "Icon 0" at bounding box center [899, 176] width 190 height 19
click at [951, 167] on div "Icon" at bounding box center [899, 157] width 190 height 19
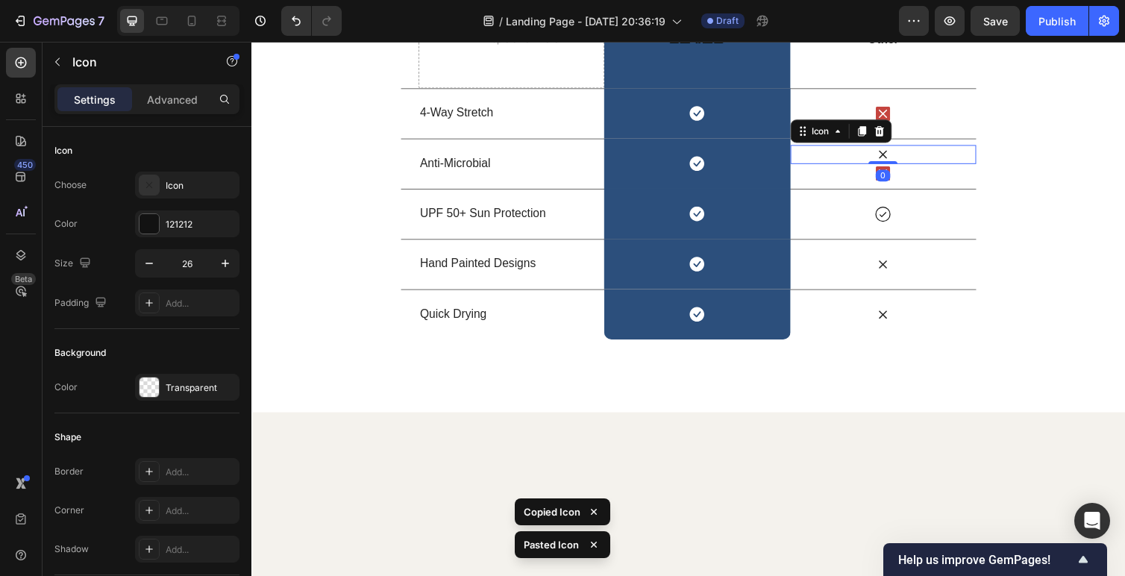
click at [891, 167] on icon at bounding box center [898, 157] width 19 height 19
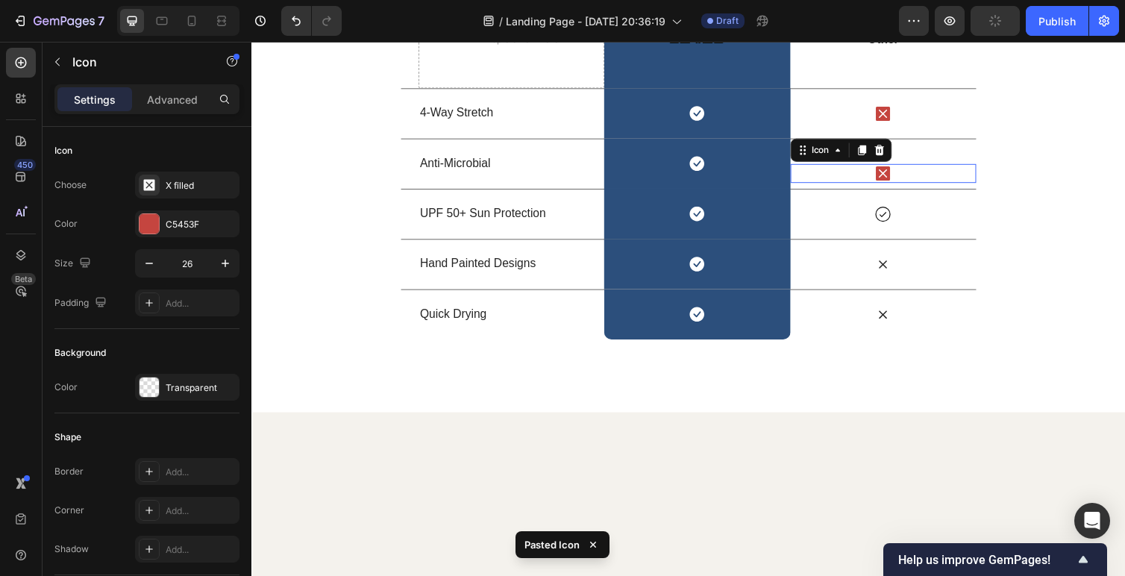
click at [934, 187] on div "Icon 0" at bounding box center [899, 176] width 190 height 19
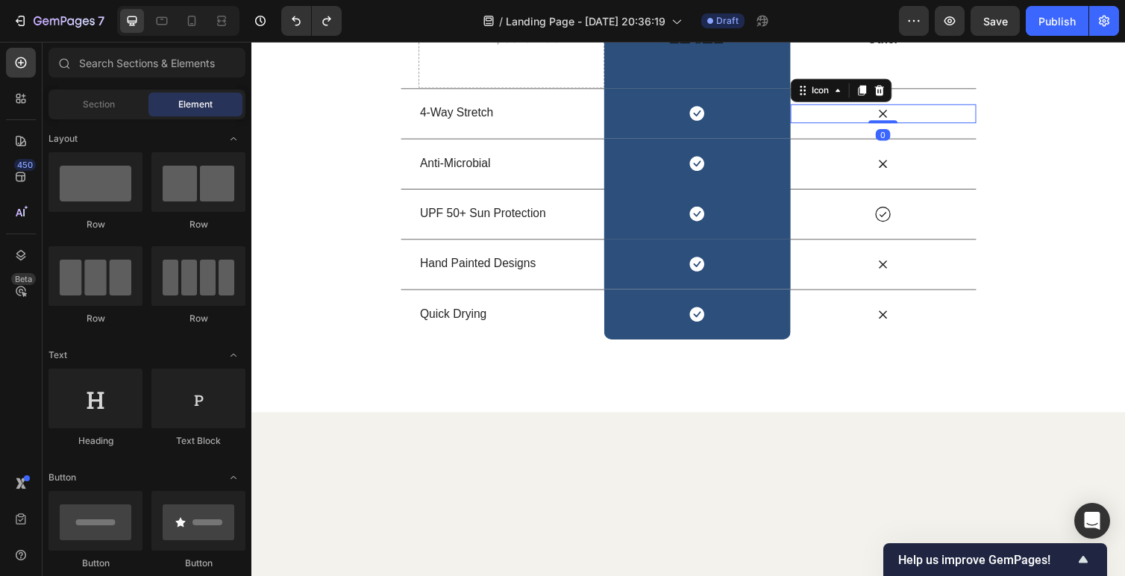
click at [896, 125] on icon at bounding box center [898, 115] width 19 height 19
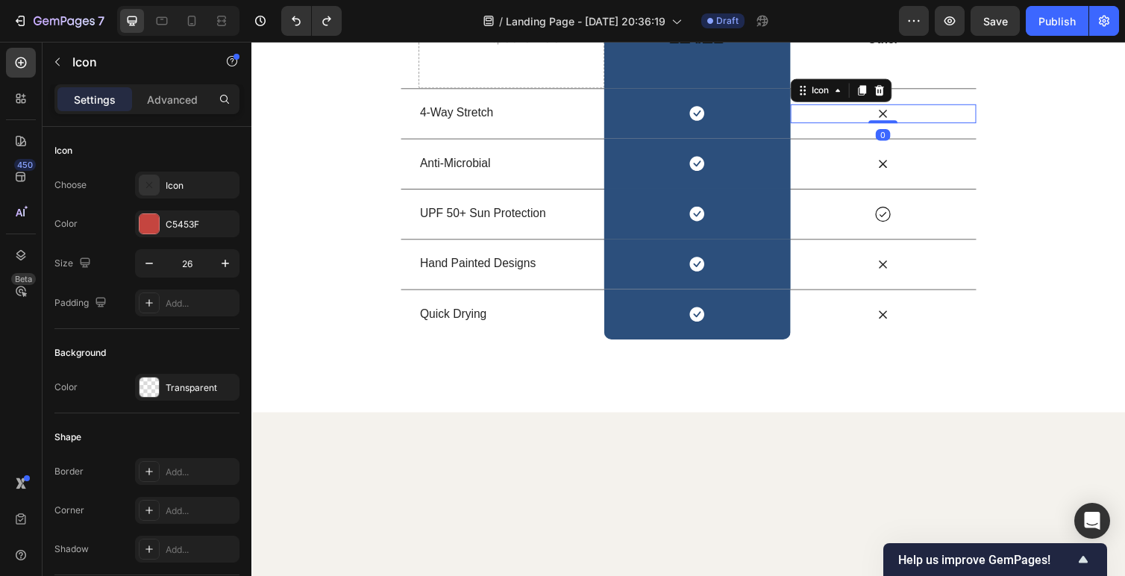
click at [896, 120] on icon at bounding box center [899, 116] width 8 height 8
click at [895, 125] on icon at bounding box center [898, 115] width 19 height 19
click at [898, 120] on icon at bounding box center [899, 116] width 8 height 8
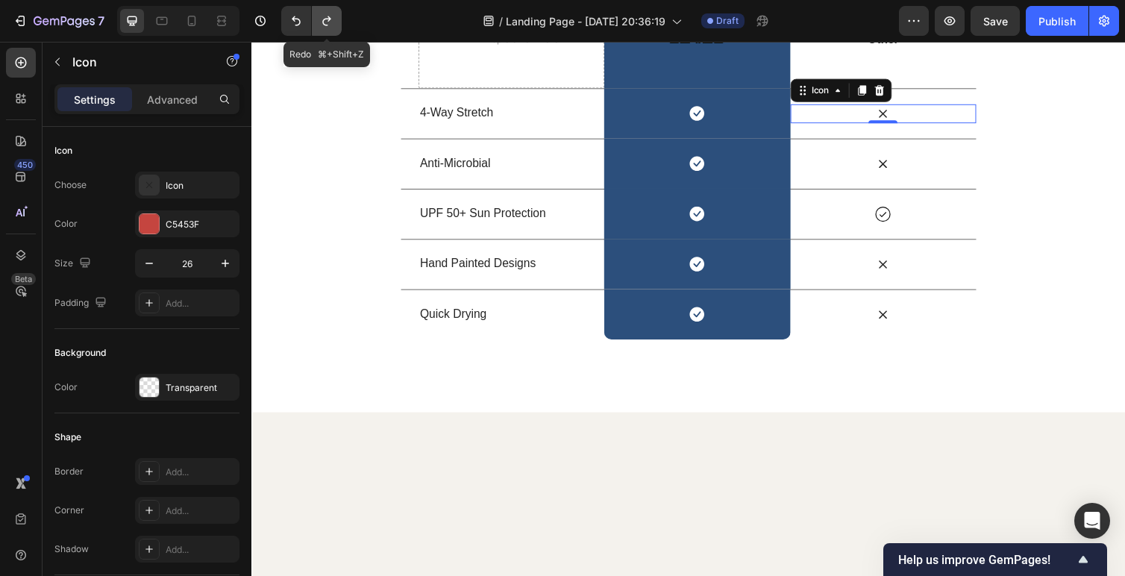
click at [325, 25] on icon "Undo/Redo" at bounding box center [326, 20] width 15 height 15
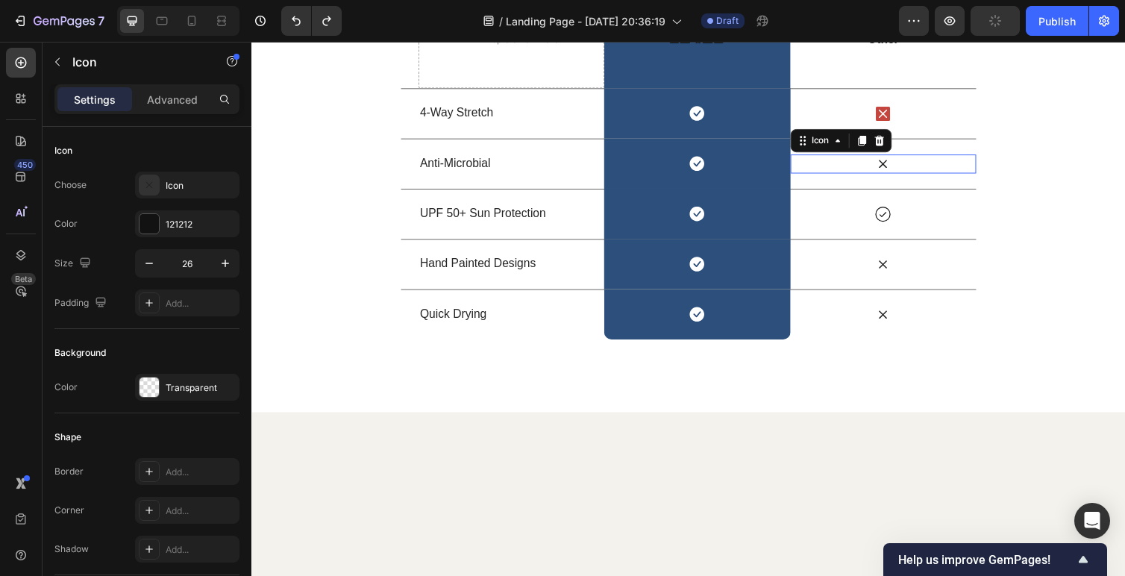
click at [897, 177] on icon at bounding box center [898, 166] width 19 height 19
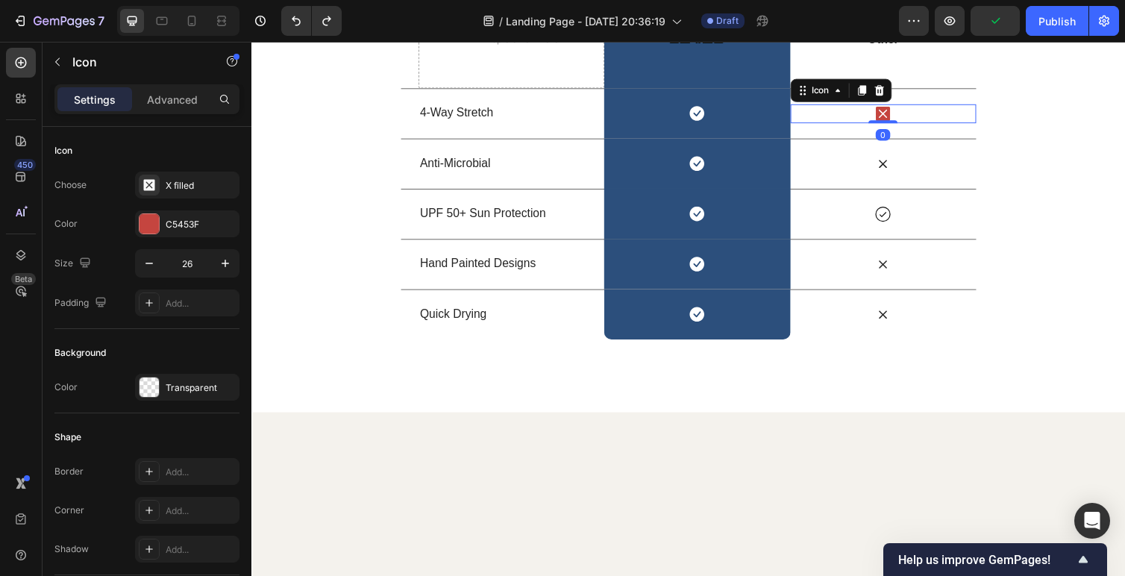
click at [898, 125] on icon at bounding box center [898, 115] width 19 height 19
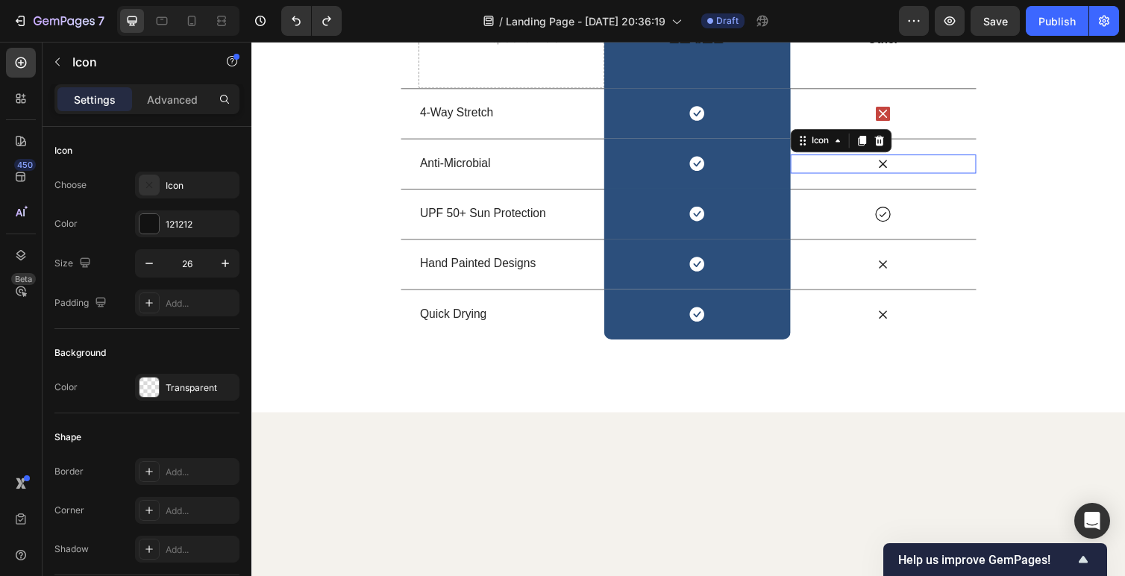
click at [912, 177] on div "Icon 0" at bounding box center [899, 166] width 190 height 19
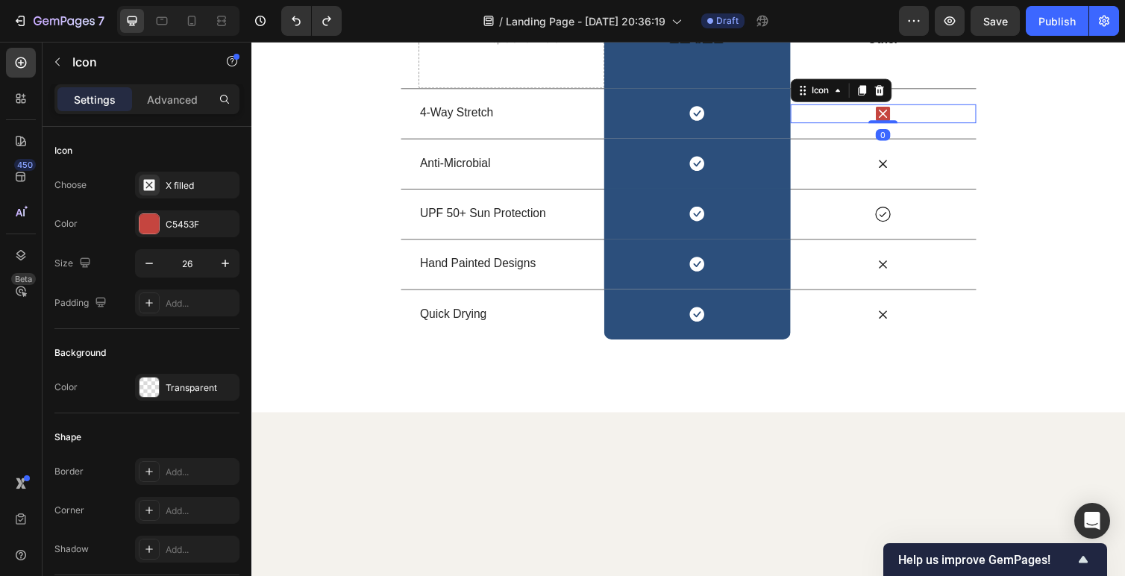
click at [897, 125] on icon at bounding box center [898, 115] width 19 height 19
click at [897, 172] on icon at bounding box center [899, 167] width 8 height 8
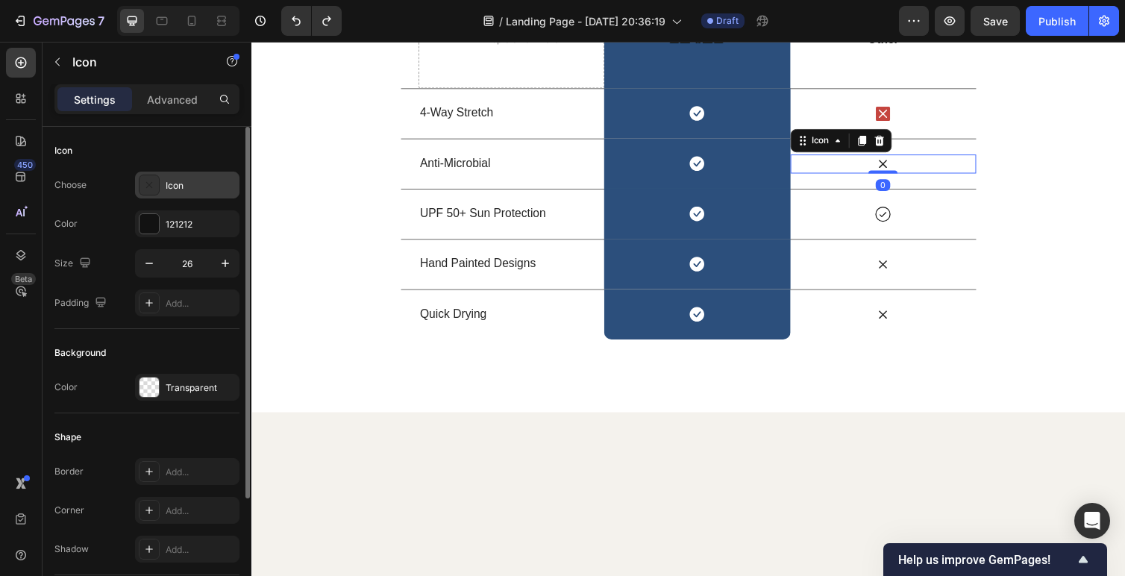
click at [192, 179] on div "Icon" at bounding box center [201, 185] width 70 height 13
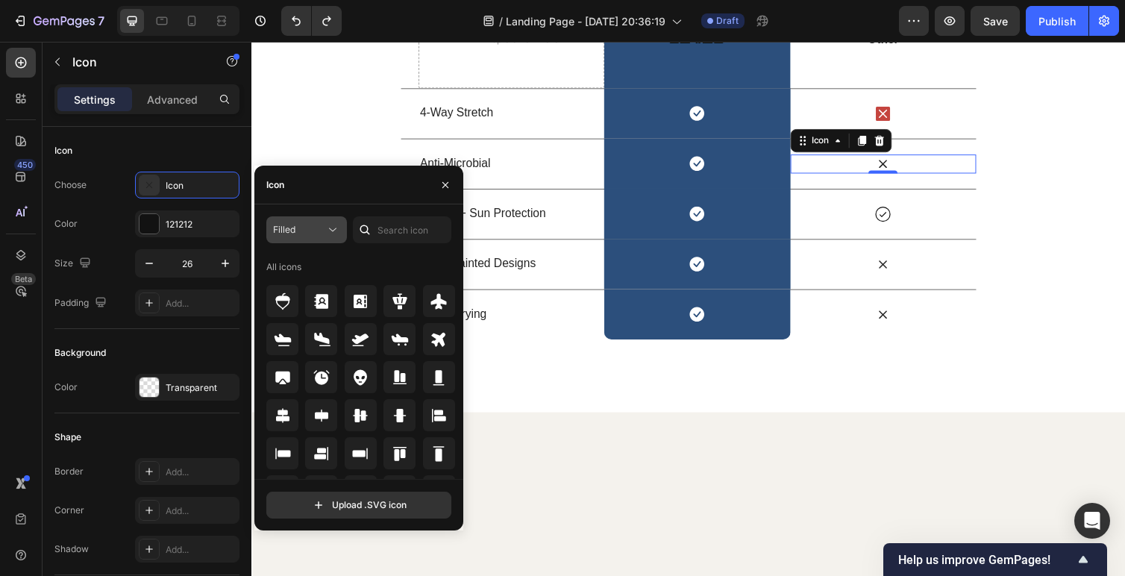
click at [322, 229] on div "Filled" at bounding box center [299, 229] width 52 height 13
click at [401, 237] on input "text" at bounding box center [402, 229] width 98 height 27
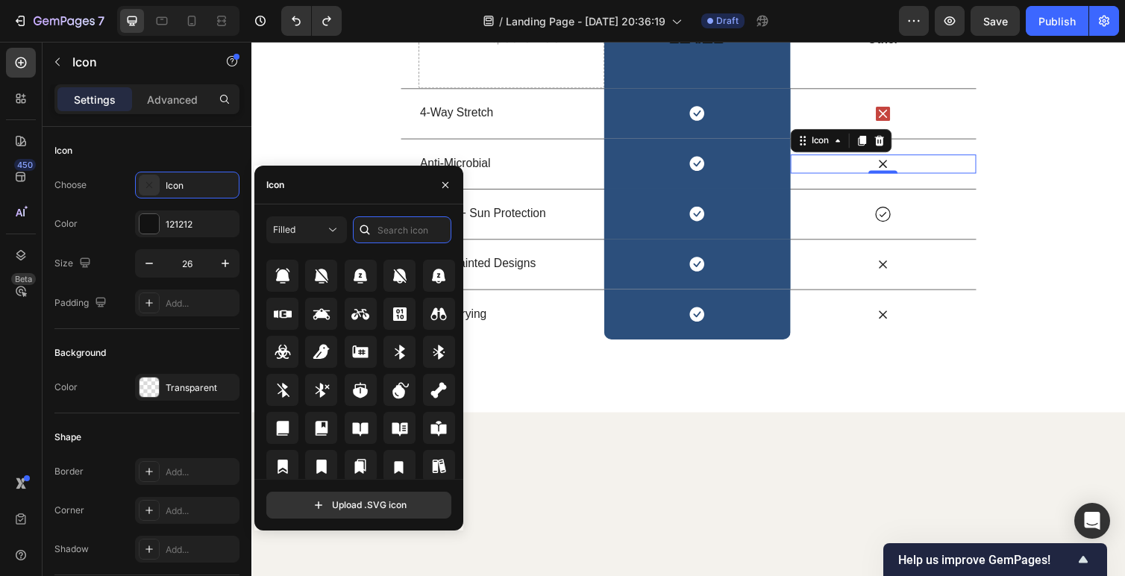
scroll to position [1371, 0]
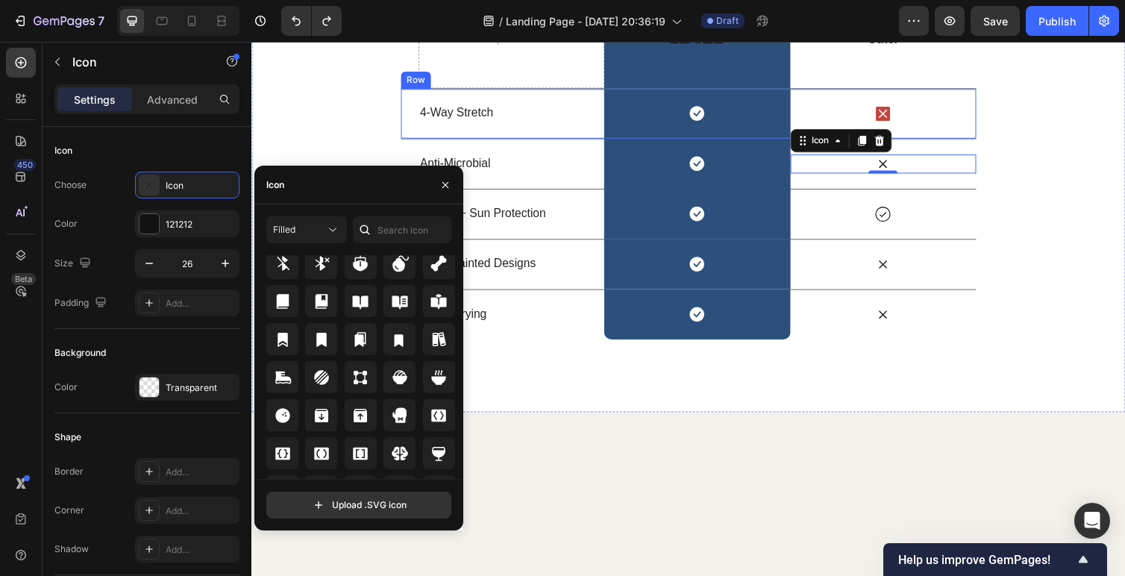
click at [898, 123] on icon at bounding box center [899, 115] width 15 height 15
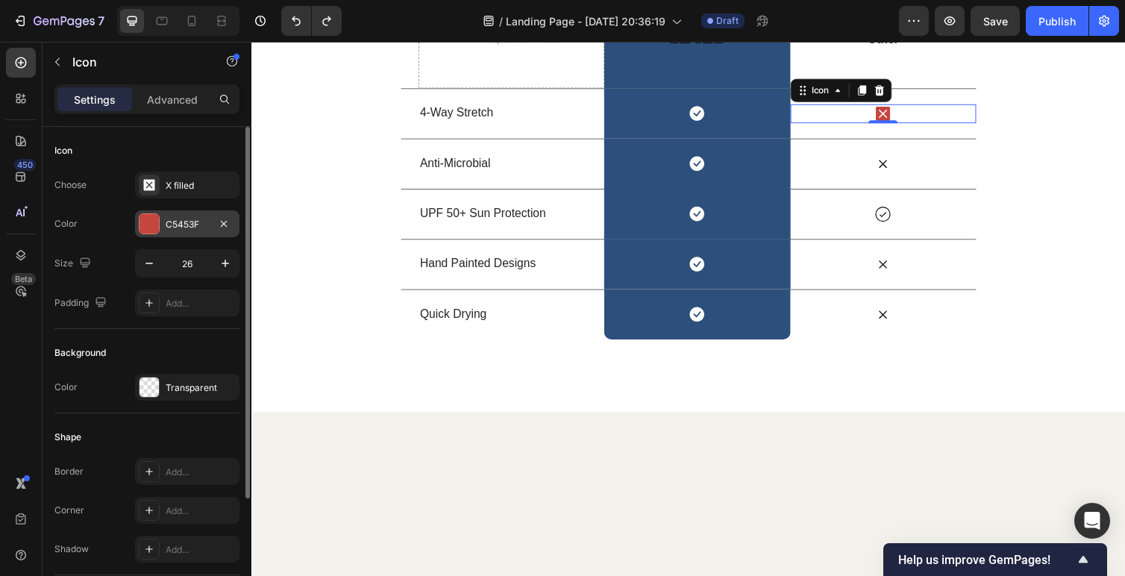
click at [170, 226] on div "C5453F" at bounding box center [187, 224] width 43 height 13
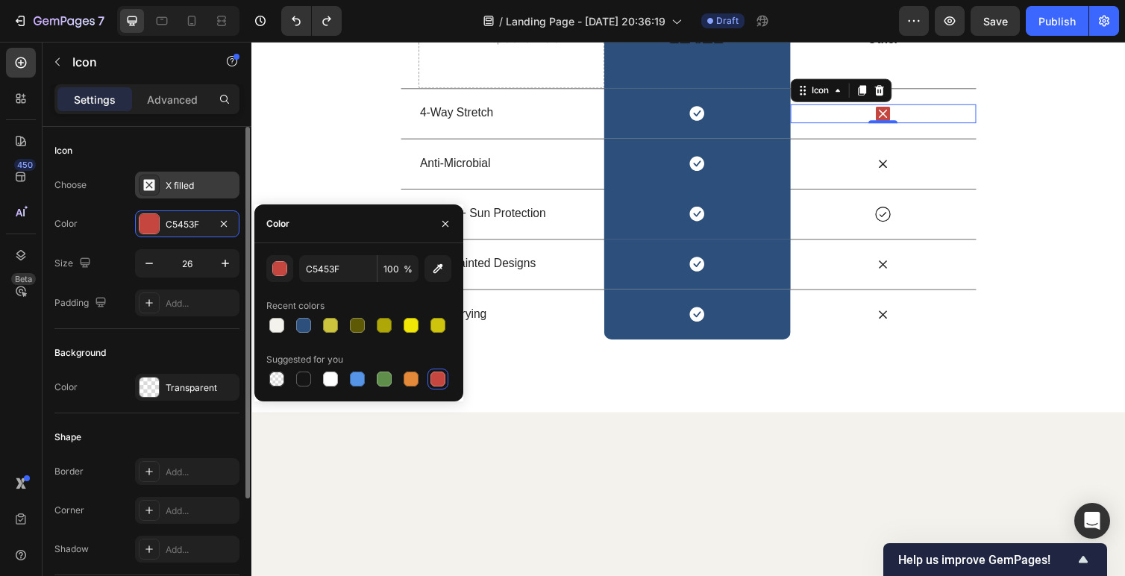
click at [167, 191] on div "X filled" at bounding box center [201, 185] width 70 height 13
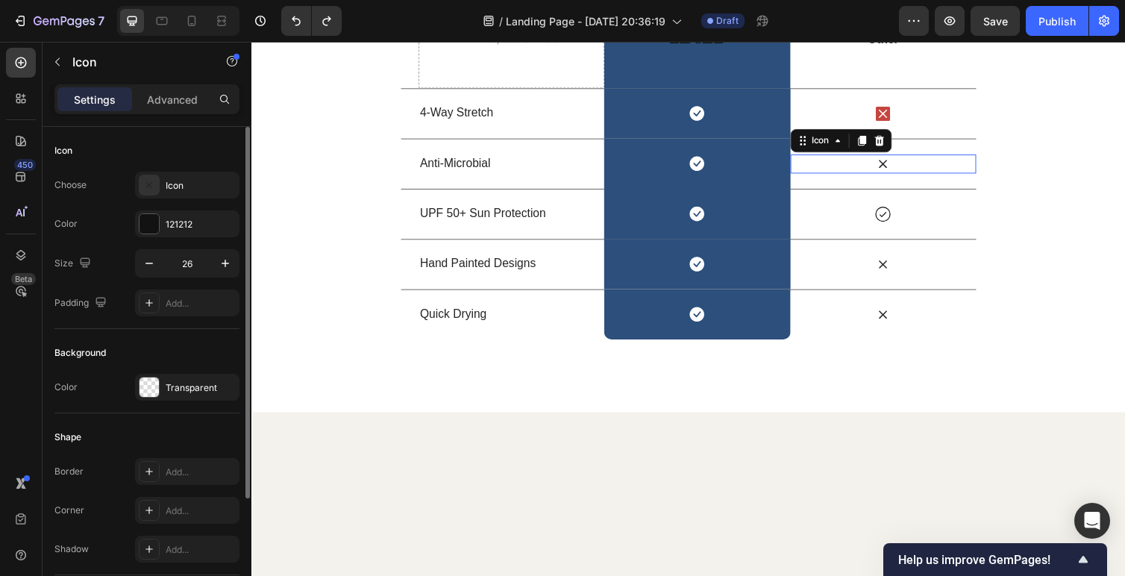
click at [898, 172] on icon at bounding box center [899, 167] width 8 height 8
click at [183, 191] on div "Icon" at bounding box center [201, 185] width 70 height 13
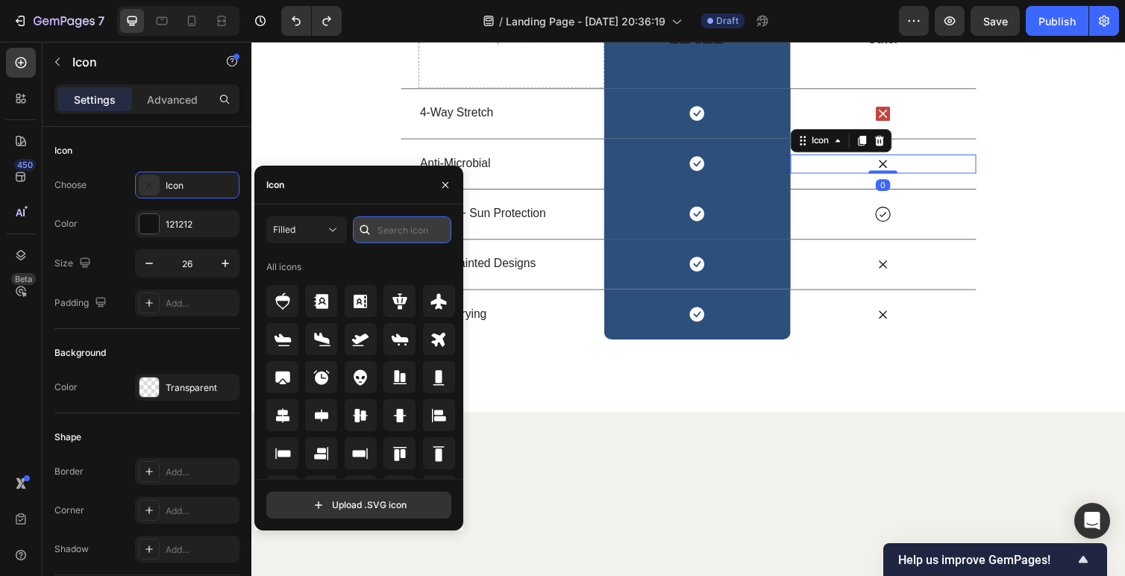
click at [385, 240] on input "text" at bounding box center [402, 229] width 98 height 27
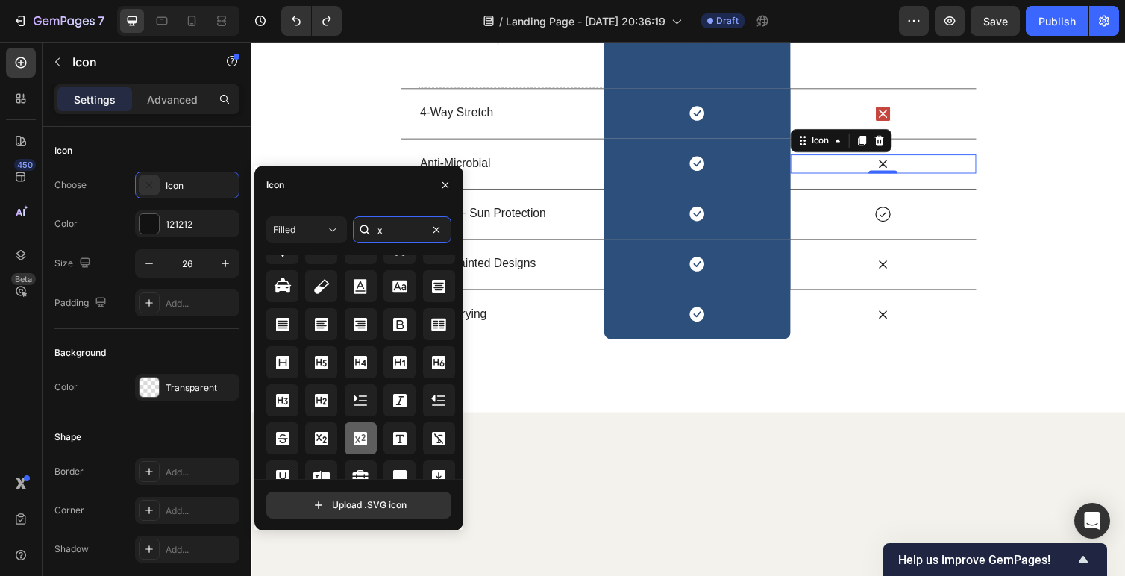
scroll to position [1223, 0]
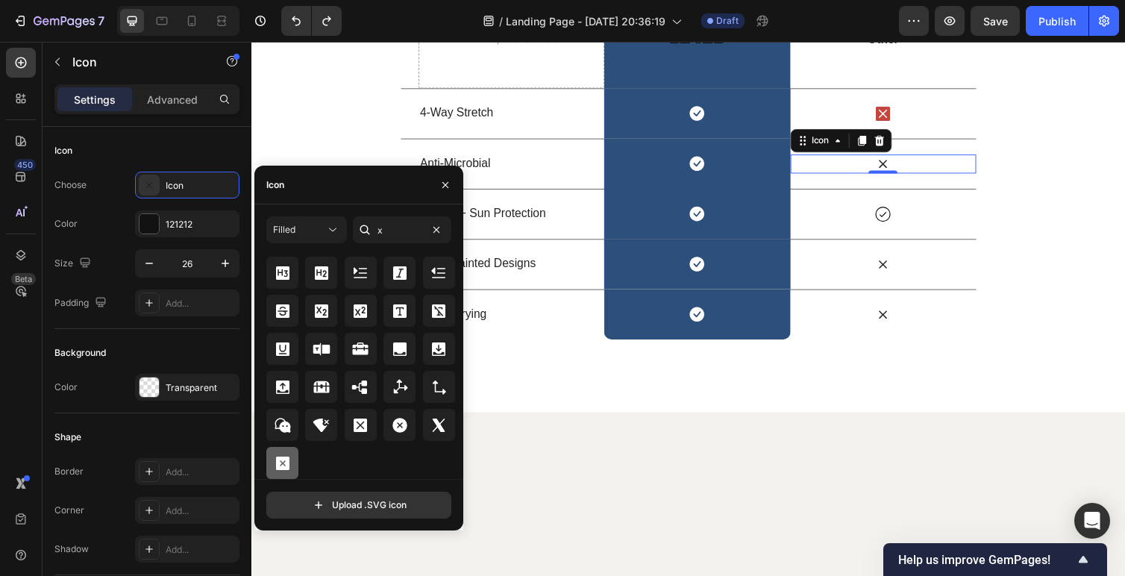
type input "x"
click at [275, 457] on icon at bounding box center [283, 463] width 18 height 18
click at [904, 123] on icon at bounding box center [899, 115] width 15 height 15
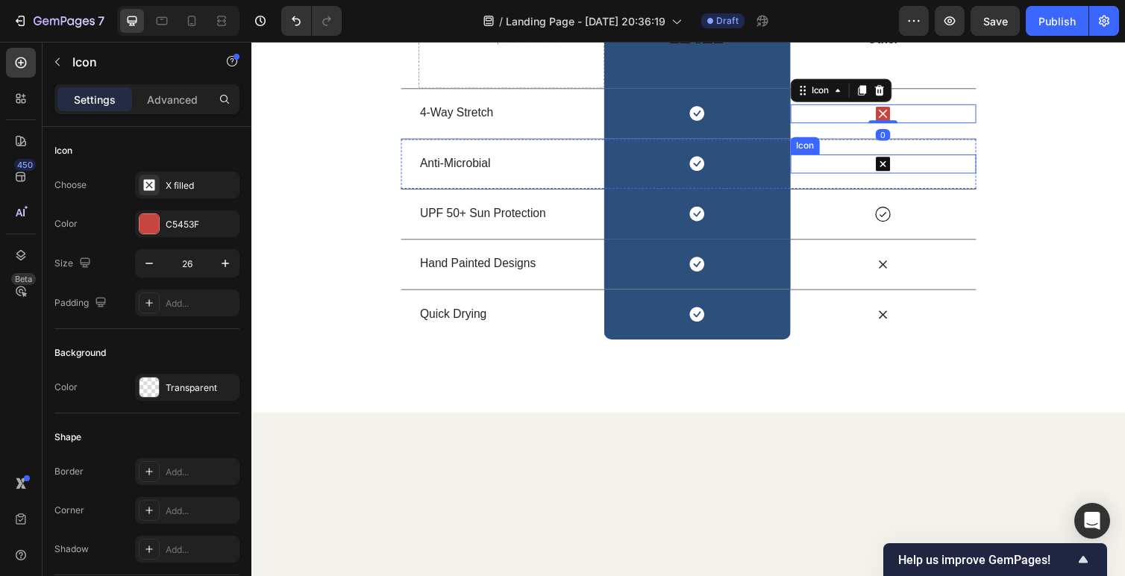
click at [892, 175] on icon at bounding box center [899, 167] width 15 height 15
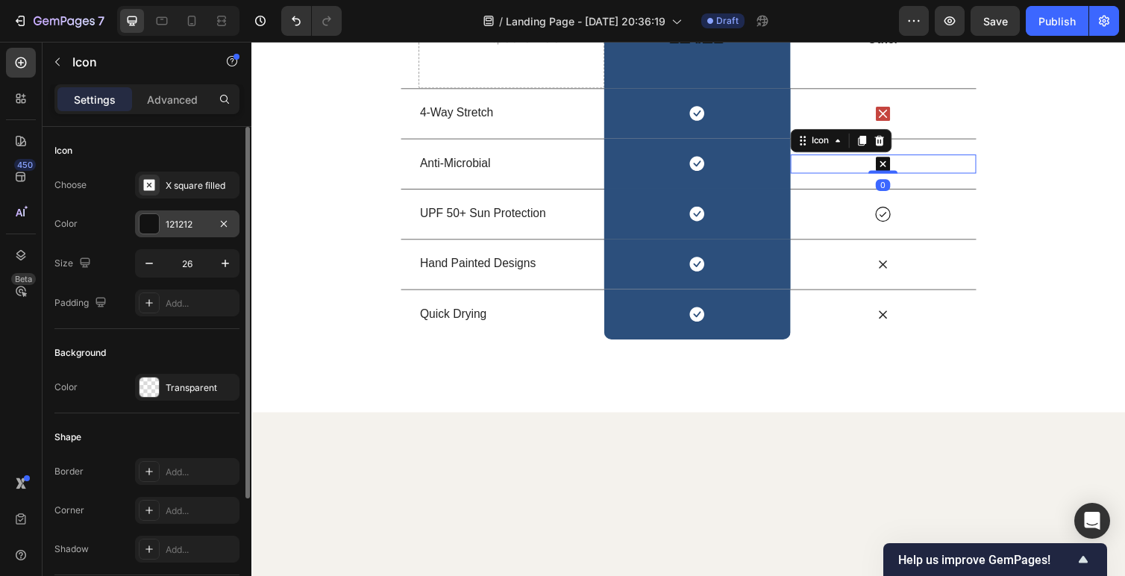
click at [146, 222] on div at bounding box center [149, 223] width 19 height 19
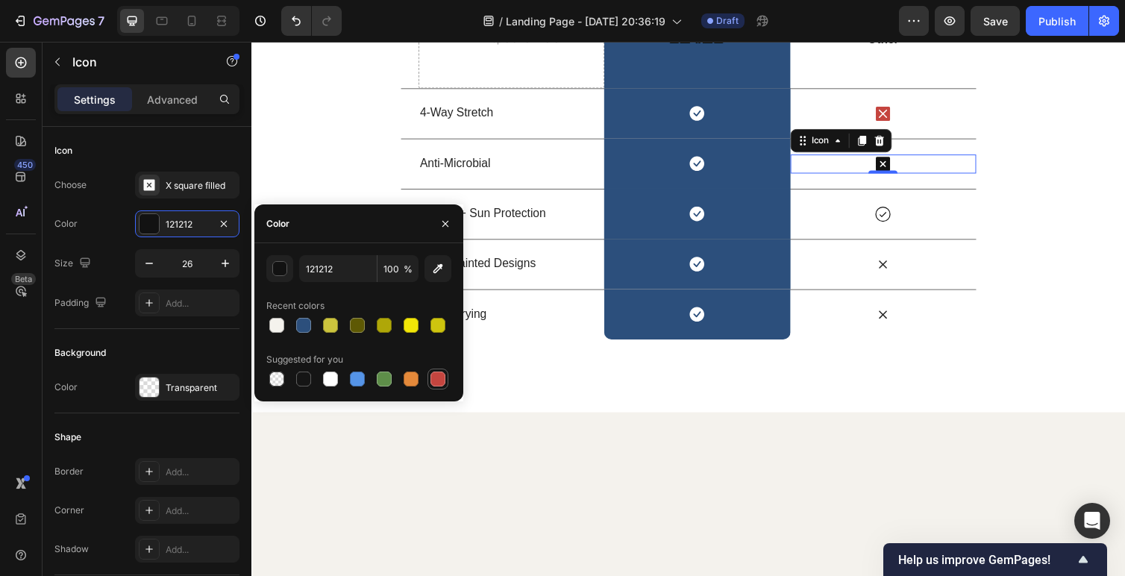
click at [435, 378] on div at bounding box center [437, 379] width 15 height 15
type input "C5453F"
click at [893, 295] on div "Icon" at bounding box center [899, 270] width 190 height 51
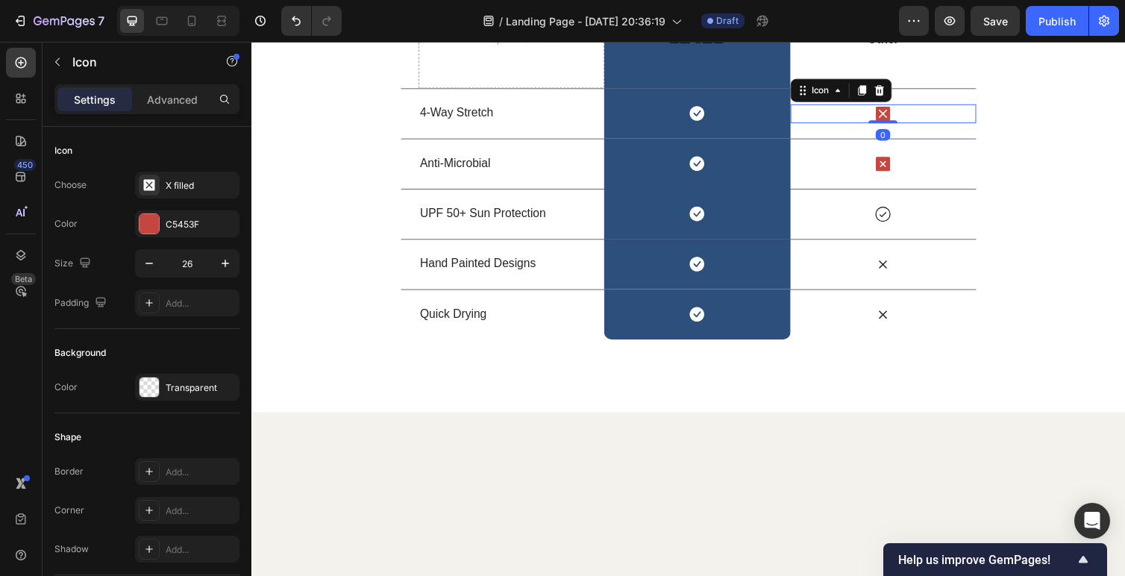
click at [898, 123] on icon at bounding box center [899, 115] width 15 height 15
click at [889, 177] on icon at bounding box center [898, 166] width 19 height 19
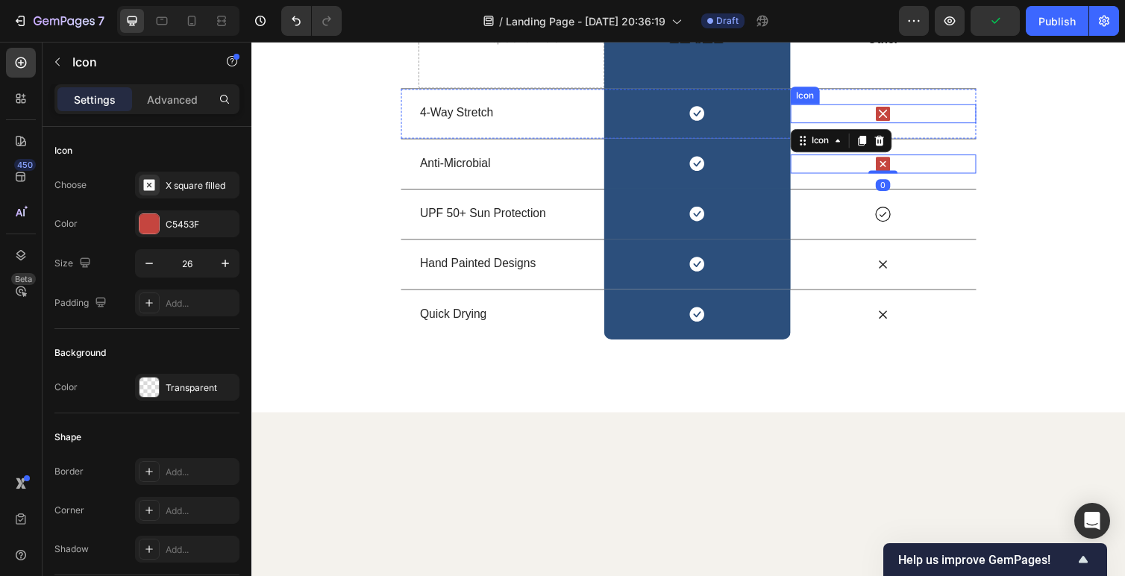
click at [902, 123] on icon at bounding box center [899, 115] width 15 height 15
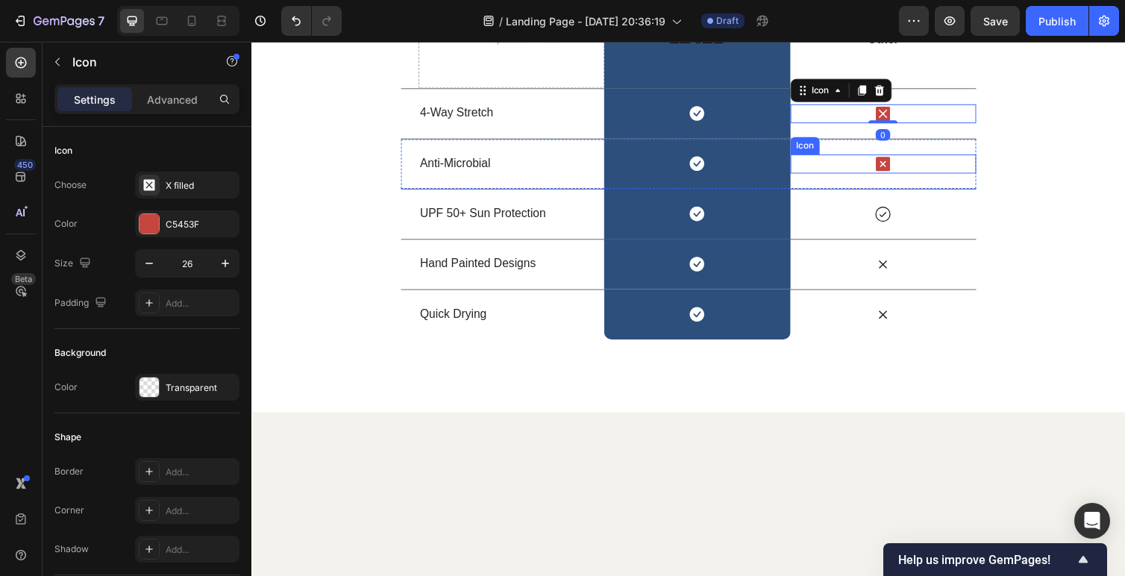
click at [894, 175] on icon at bounding box center [899, 167] width 15 height 15
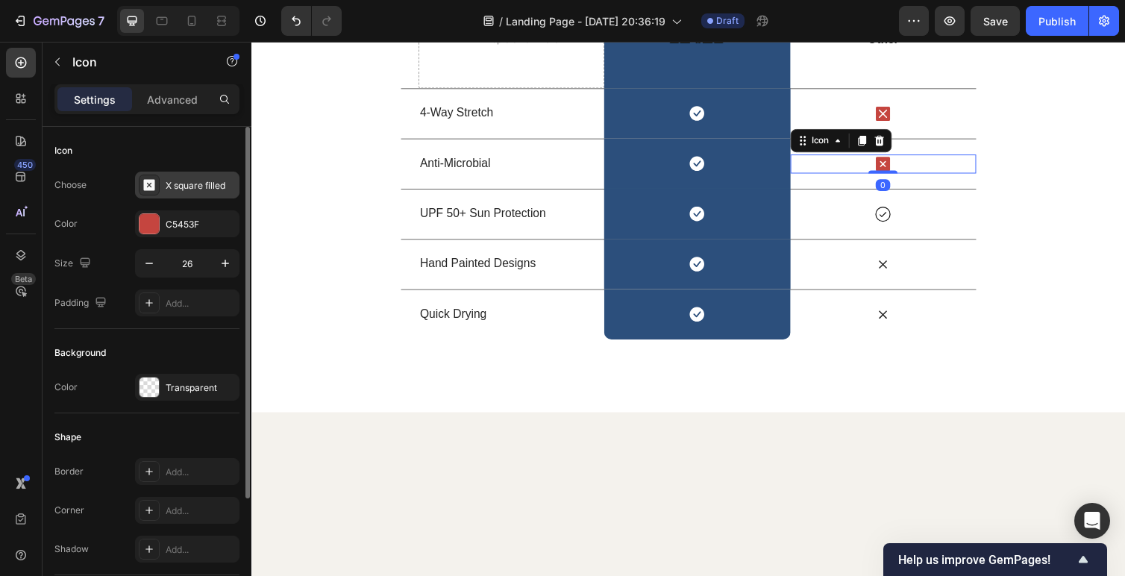
click at [191, 173] on div "X square filled" at bounding box center [187, 185] width 104 height 27
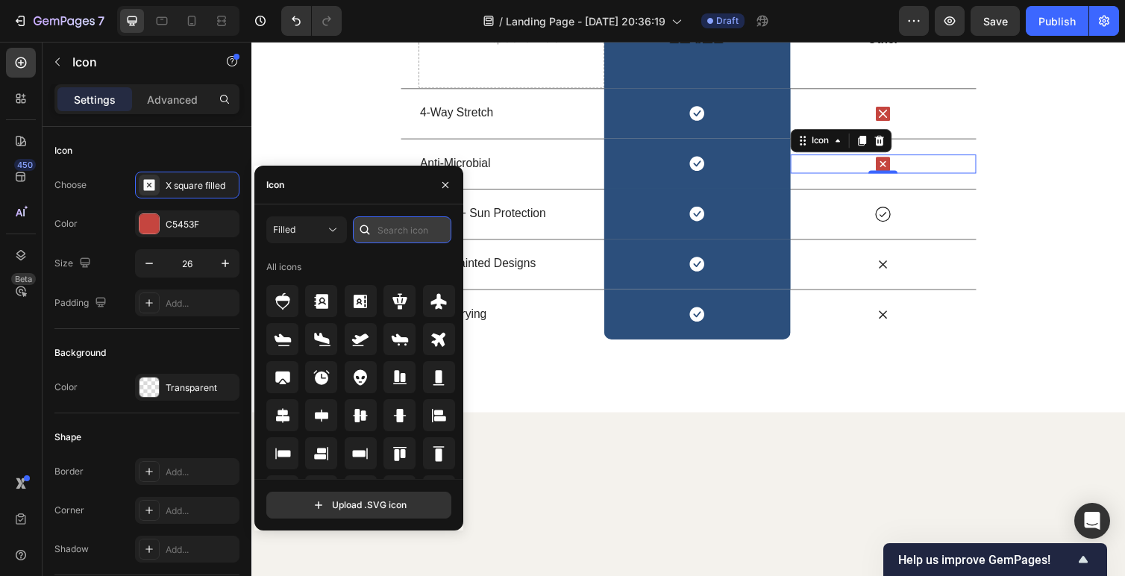
click at [409, 233] on input "text" at bounding box center [402, 229] width 98 height 27
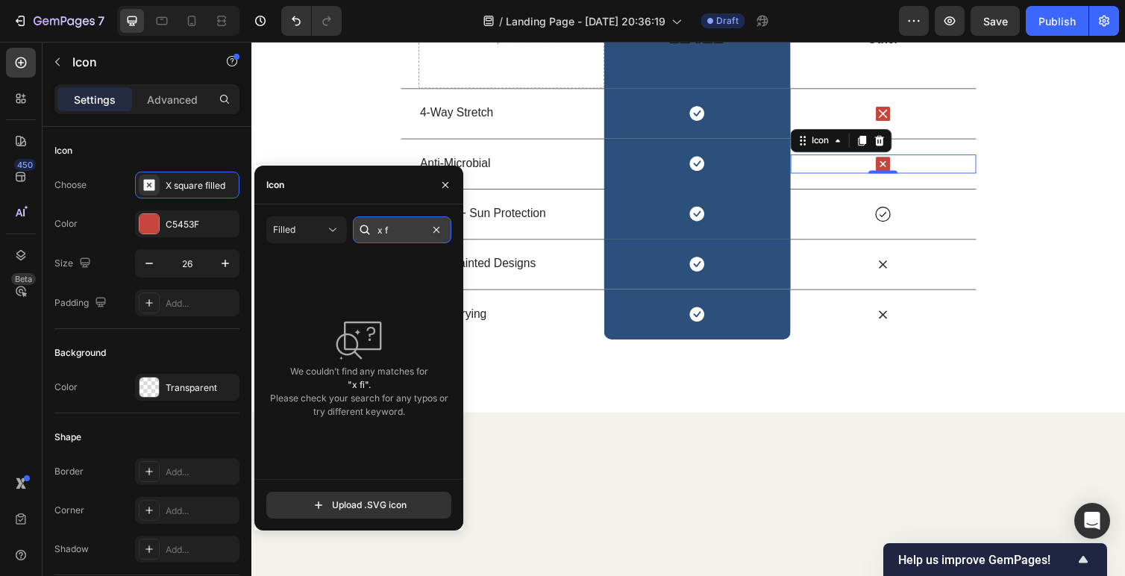
type input "x"
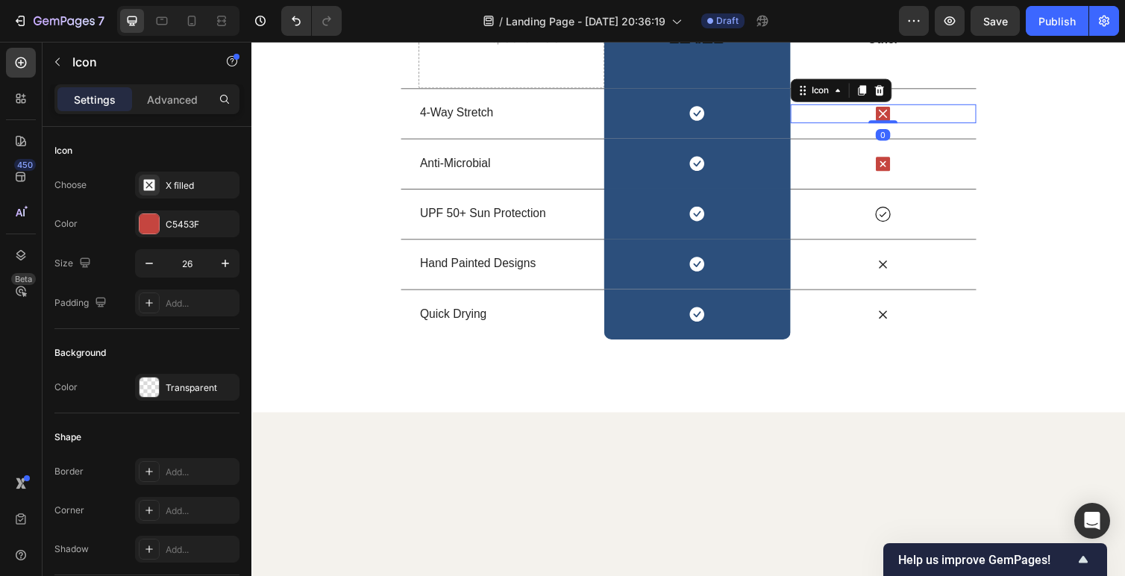
click at [895, 123] on icon at bounding box center [899, 115] width 15 height 15
click at [895, 177] on div "Icon" at bounding box center [899, 166] width 190 height 19
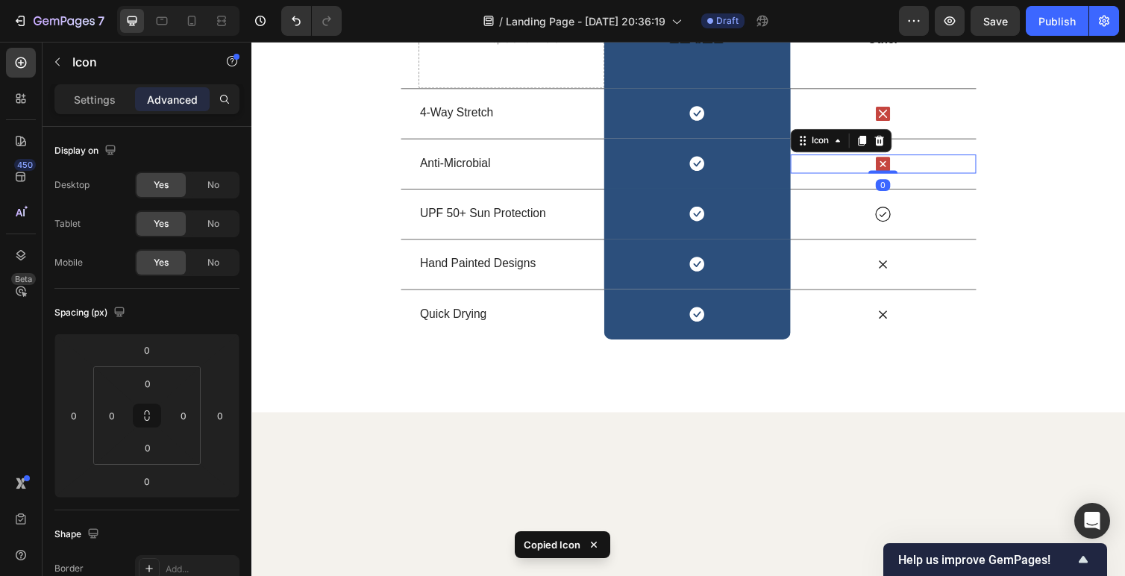
click at [898, 175] on icon at bounding box center [899, 167] width 15 height 15
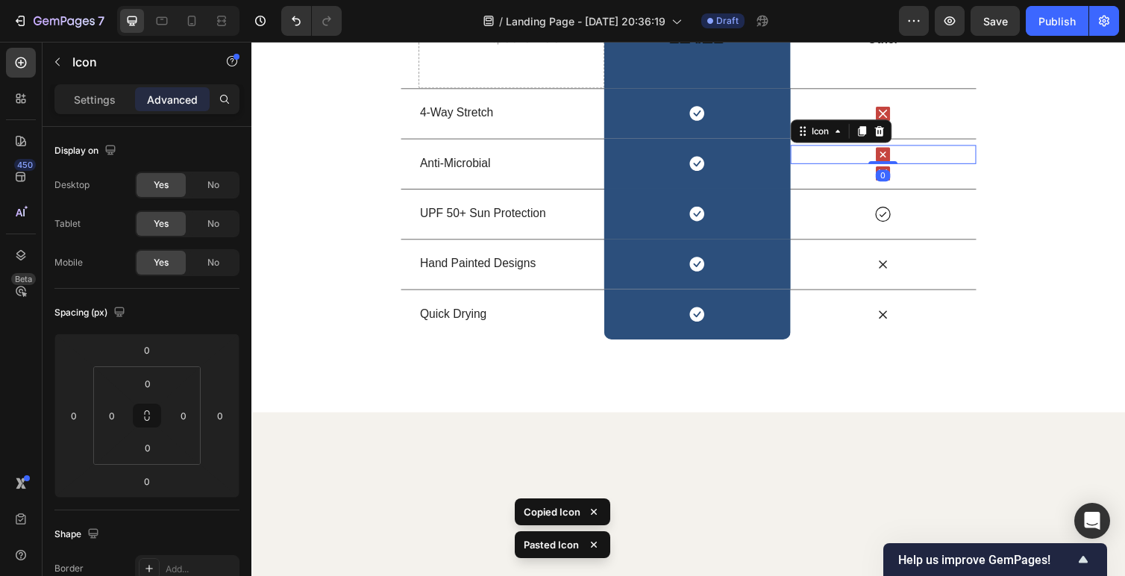
click at [927, 167] on div "Icon 0" at bounding box center [899, 157] width 190 height 19
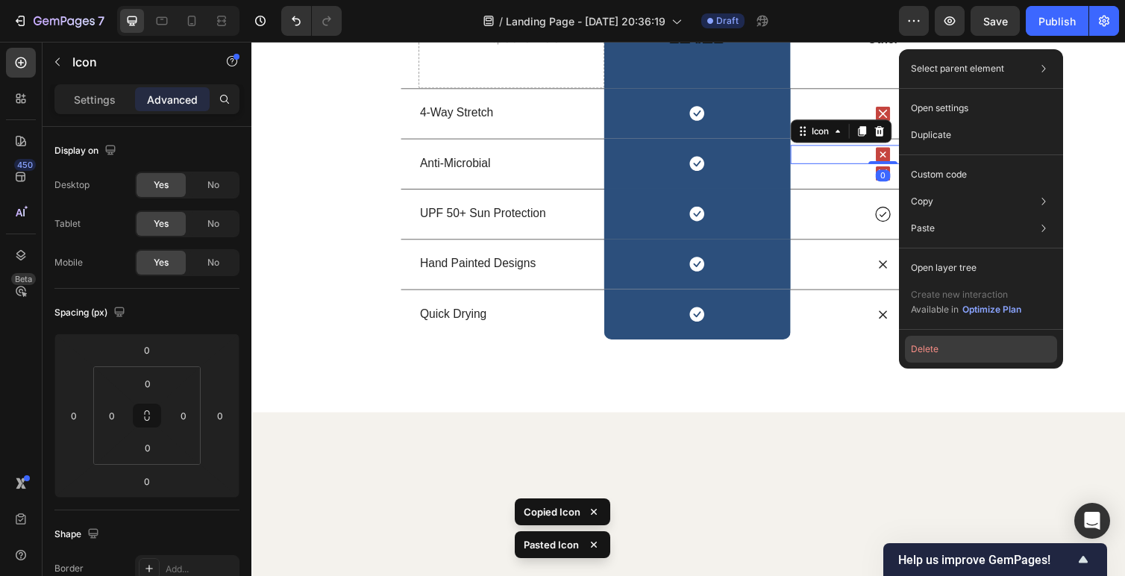
click at [932, 347] on button "Delete" at bounding box center [981, 349] width 152 height 27
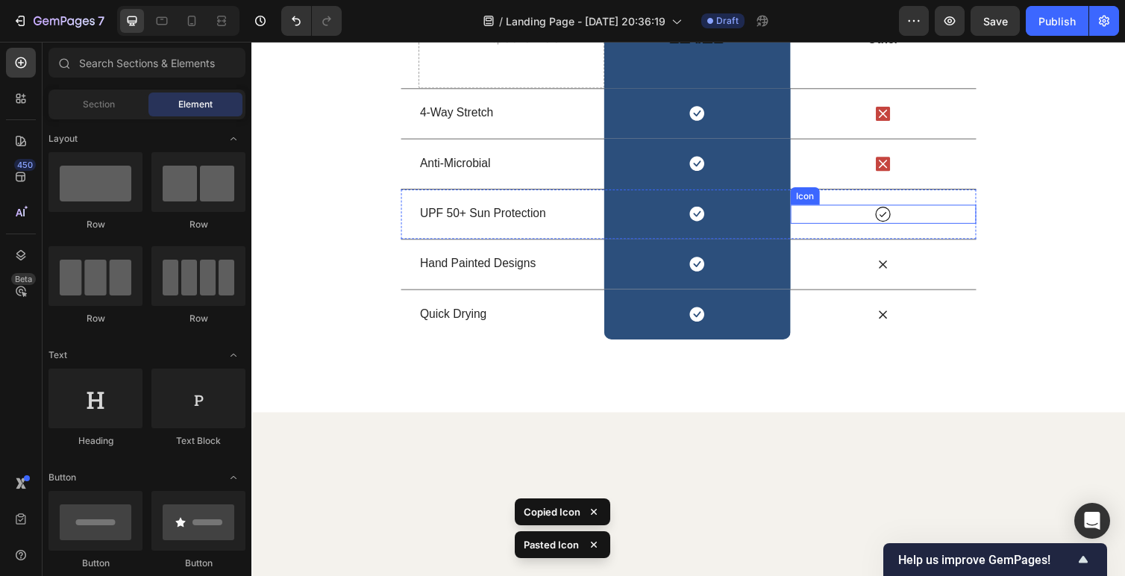
click at [886, 228] on div "Icon" at bounding box center [899, 218] width 190 height 19
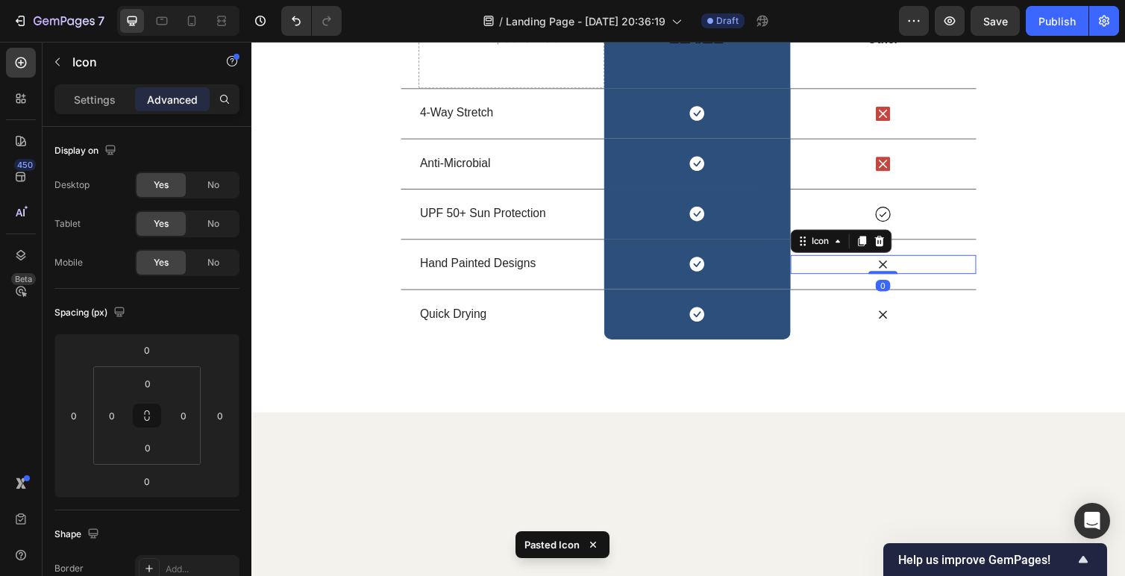
click at [898, 280] on icon at bounding box center [898, 269] width 19 height 19
click at [922, 270] on div "Icon 0" at bounding box center [899, 260] width 190 height 19
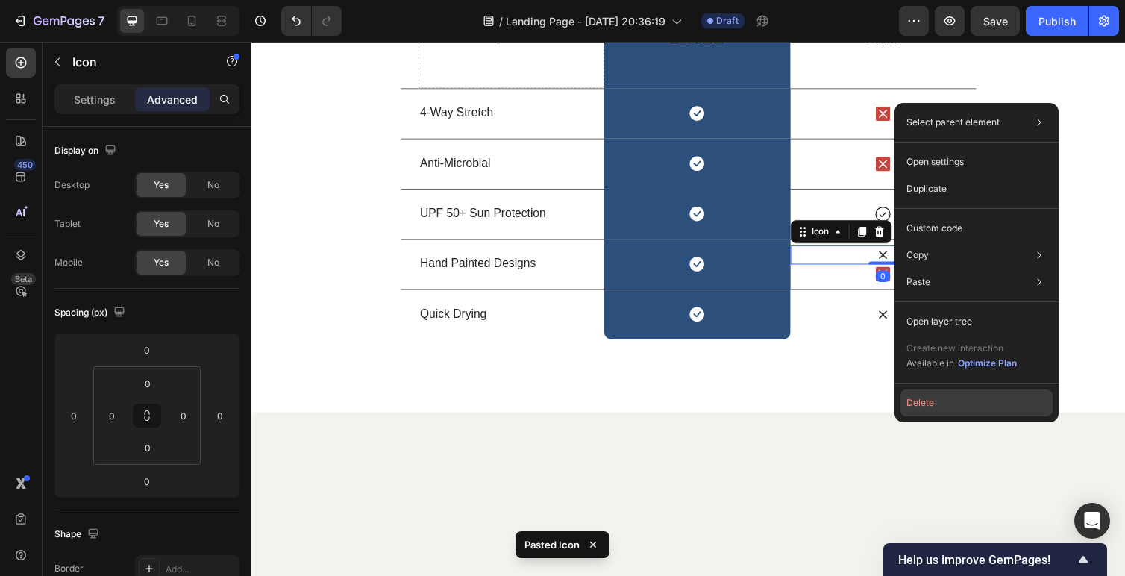
click at [918, 401] on button "Delete" at bounding box center [977, 402] width 152 height 27
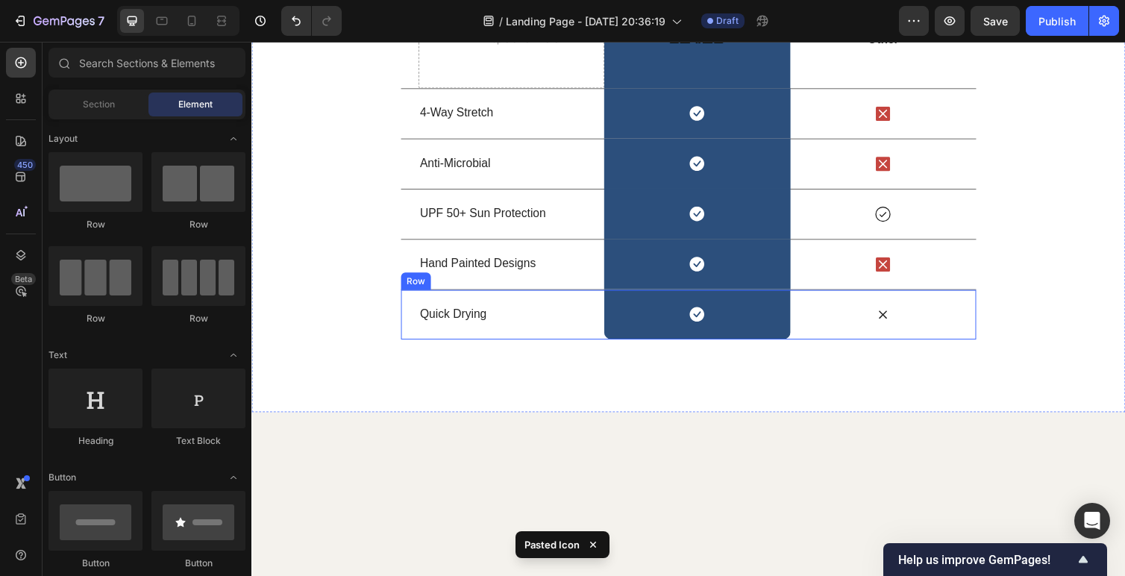
click at [894, 331] on icon at bounding box center [898, 321] width 19 height 19
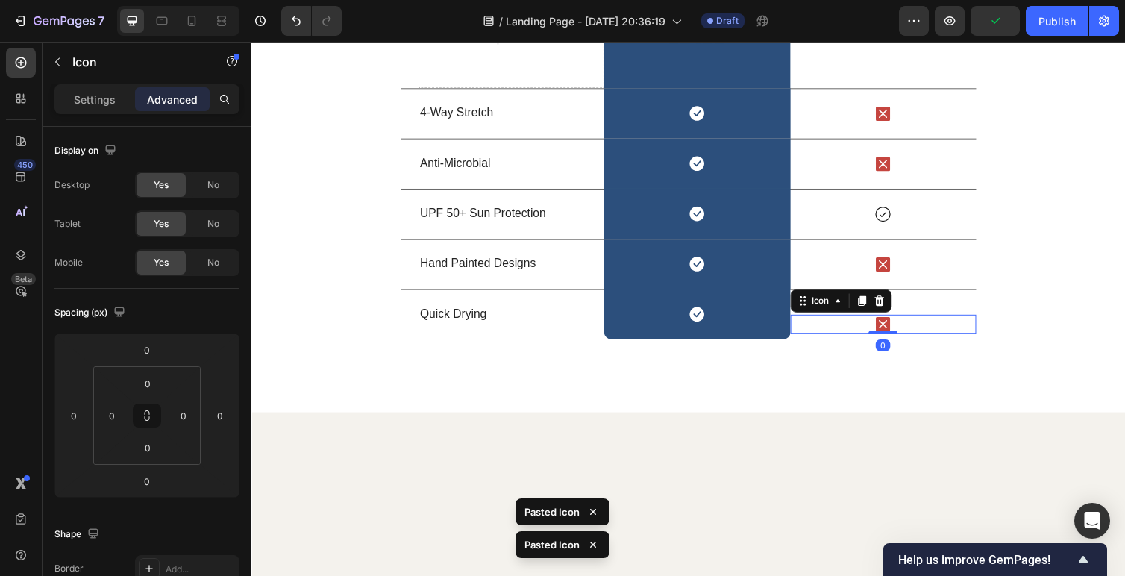
click at [930, 322] on div "Icon" at bounding box center [899, 311] width 190 height 19
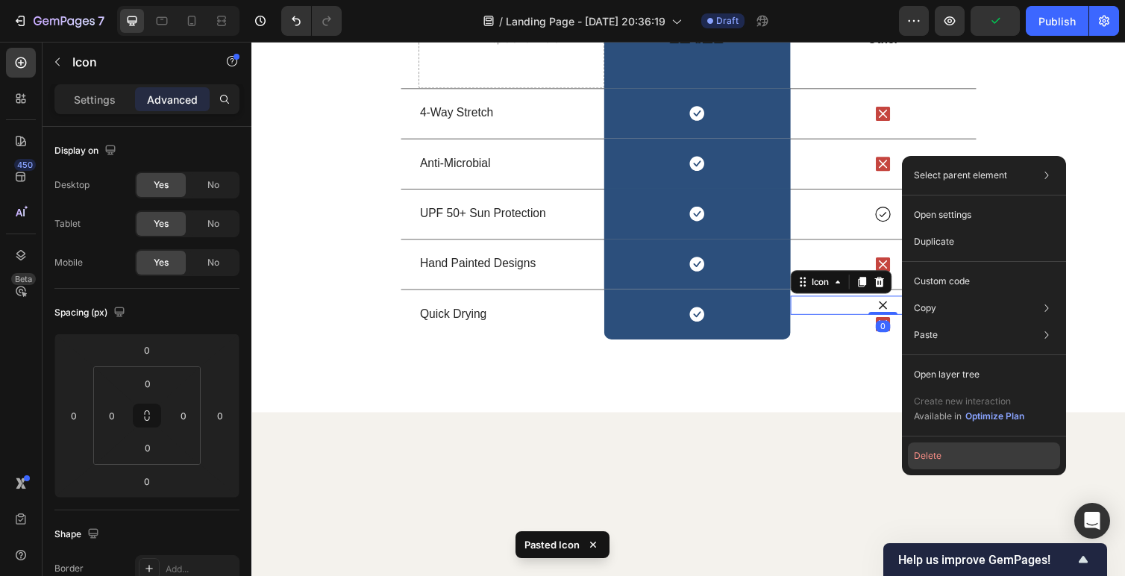
click at [927, 451] on button "Delete" at bounding box center [984, 455] width 152 height 27
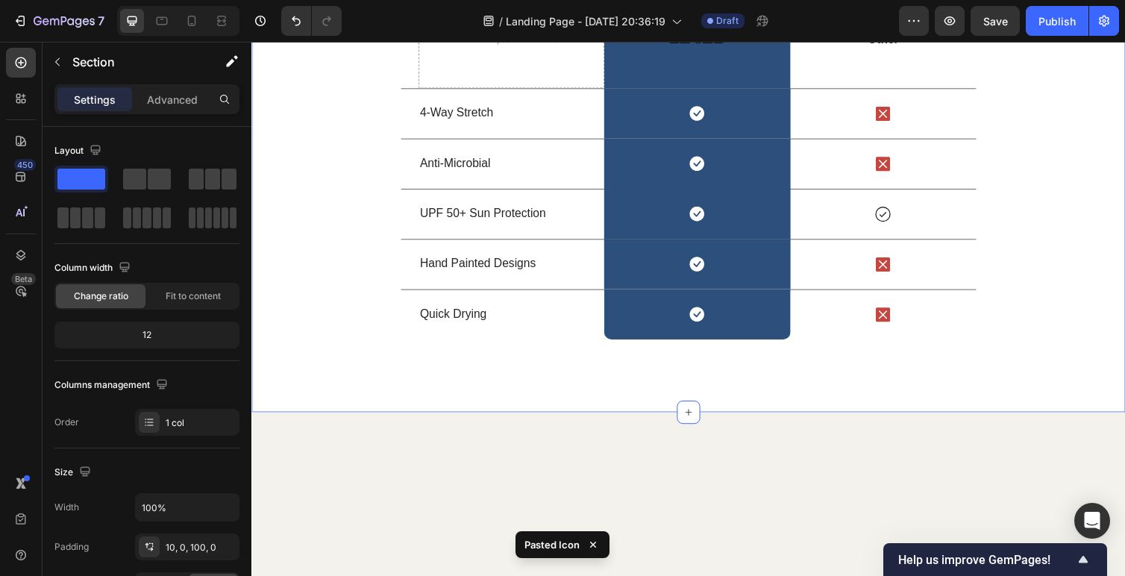
click at [1042, 347] on div "Us vs Them Heading Row Drop element here Image Row Other Text Block Row 4-Way S…" at bounding box center [698, 129] width 895 height 435
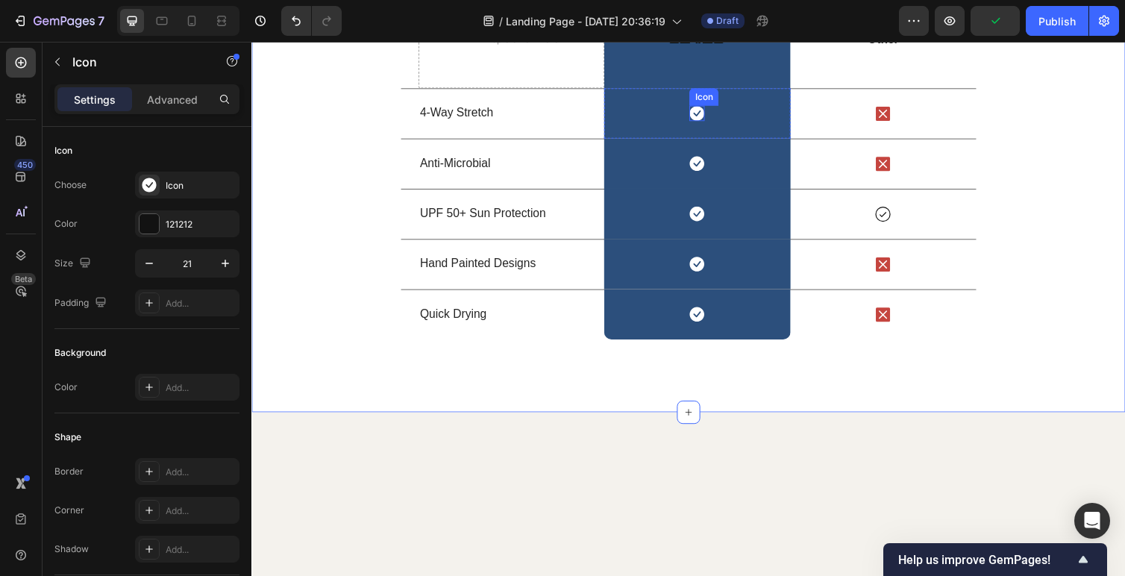
click at [705, 122] on icon at bounding box center [708, 114] width 15 height 15
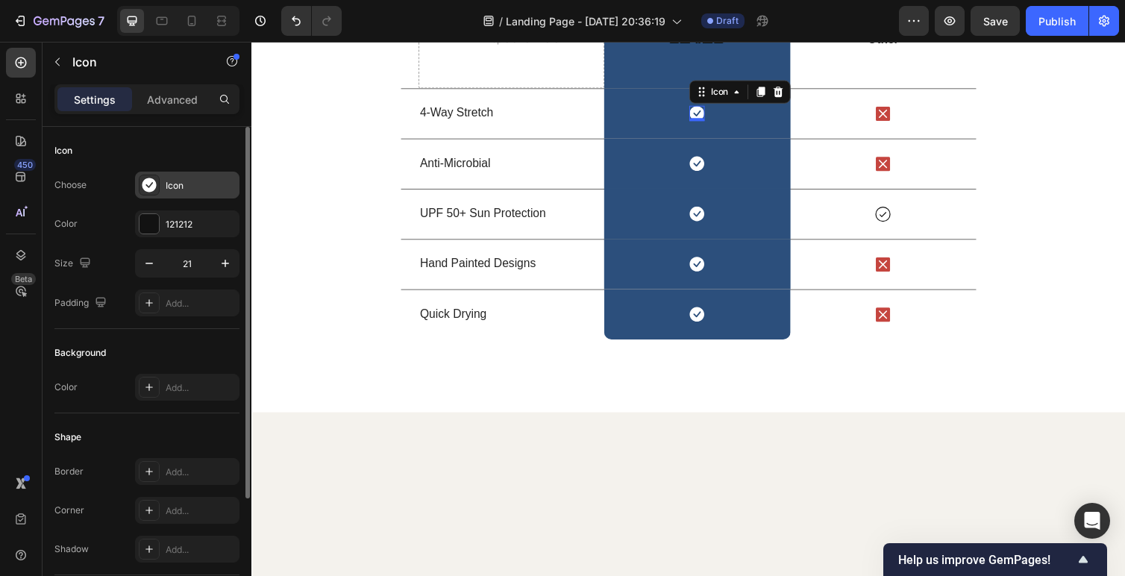
click at [169, 190] on div "Icon" at bounding box center [201, 185] width 70 height 13
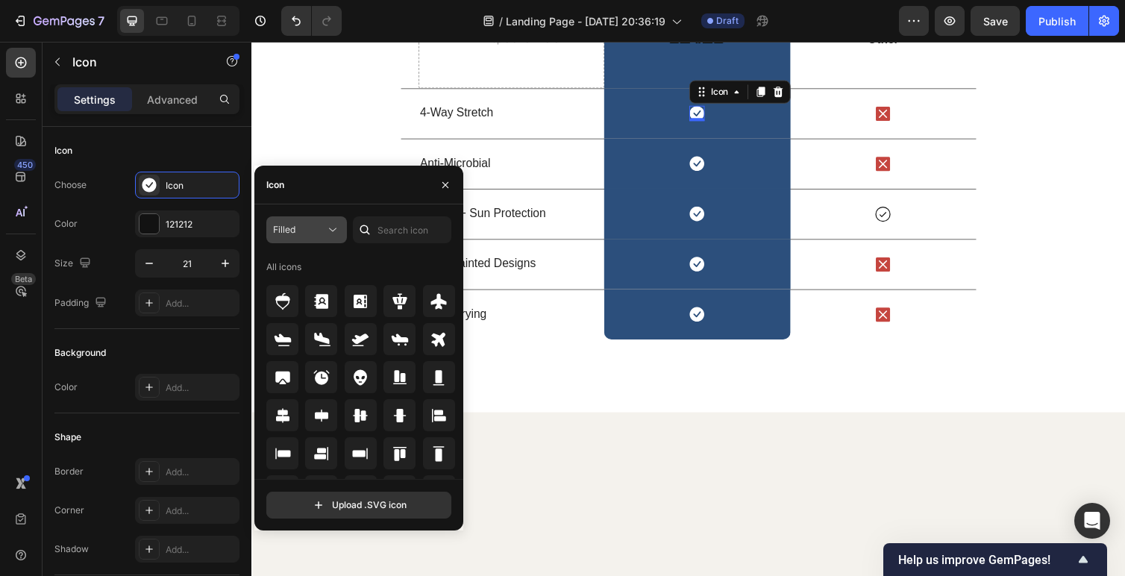
click at [322, 239] on button "Filled" at bounding box center [306, 229] width 81 height 27
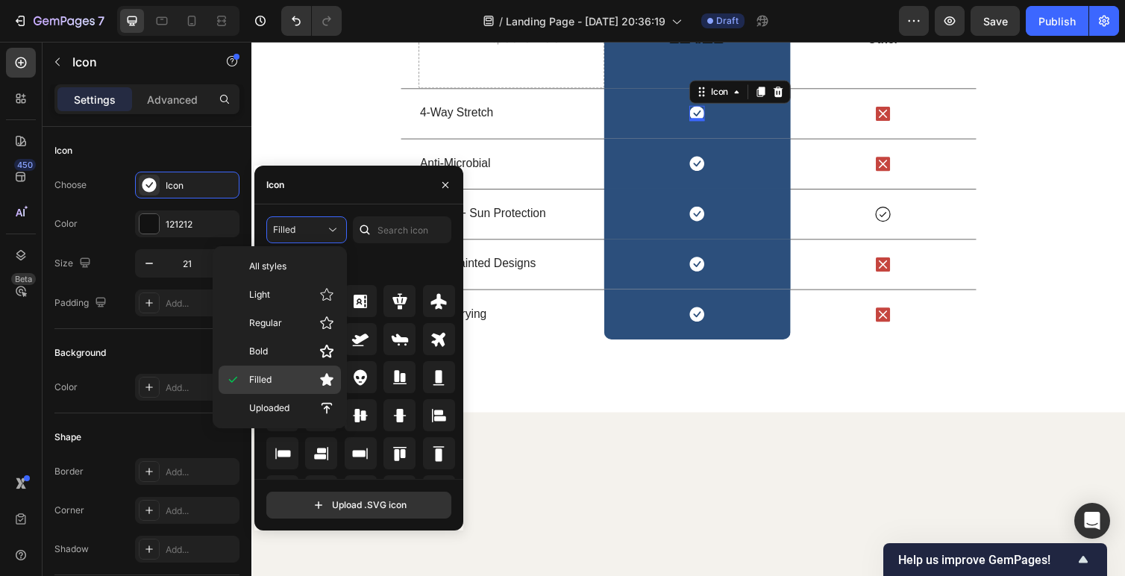
click at [278, 380] on p "Filled" at bounding box center [291, 379] width 85 height 15
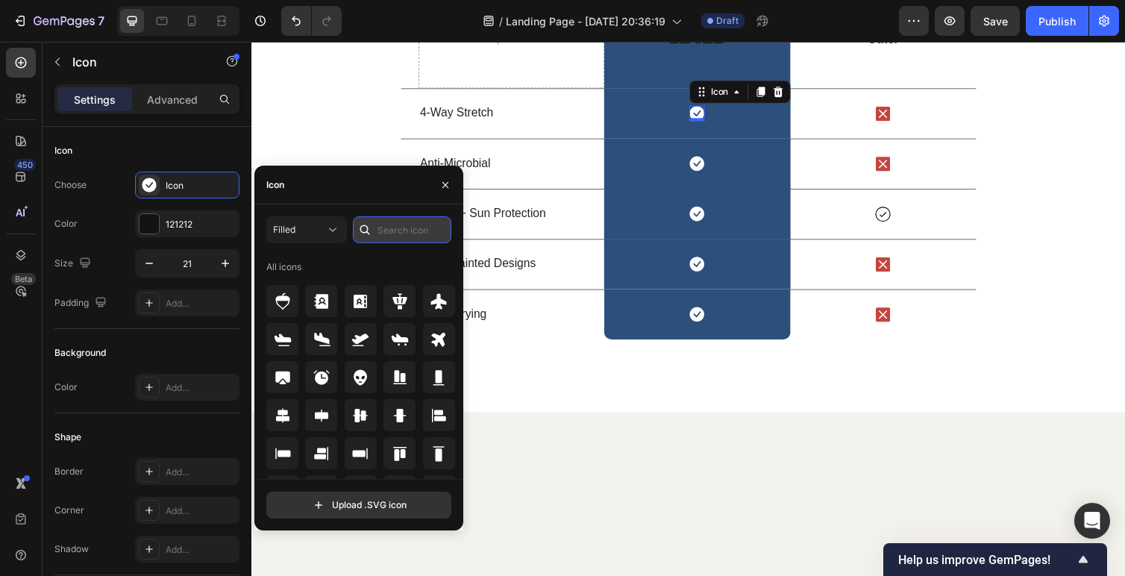
click at [390, 235] on input "text" at bounding box center [402, 229] width 98 height 27
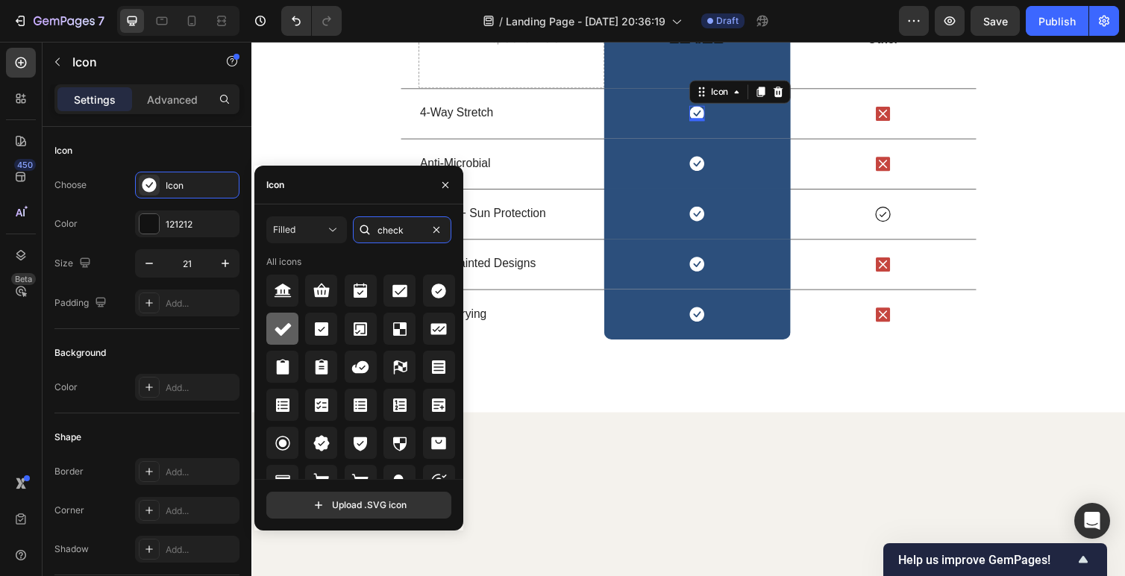
type input "check"
click at [274, 330] on icon at bounding box center [283, 329] width 18 height 18
click at [438, 289] on icon at bounding box center [439, 291] width 18 height 18
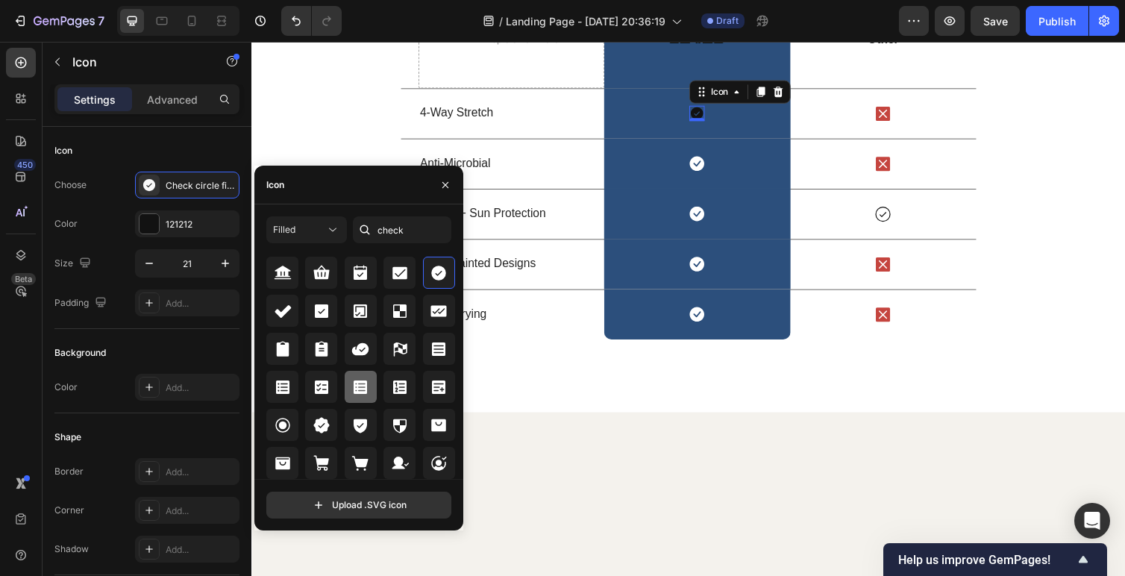
scroll to position [0, 0]
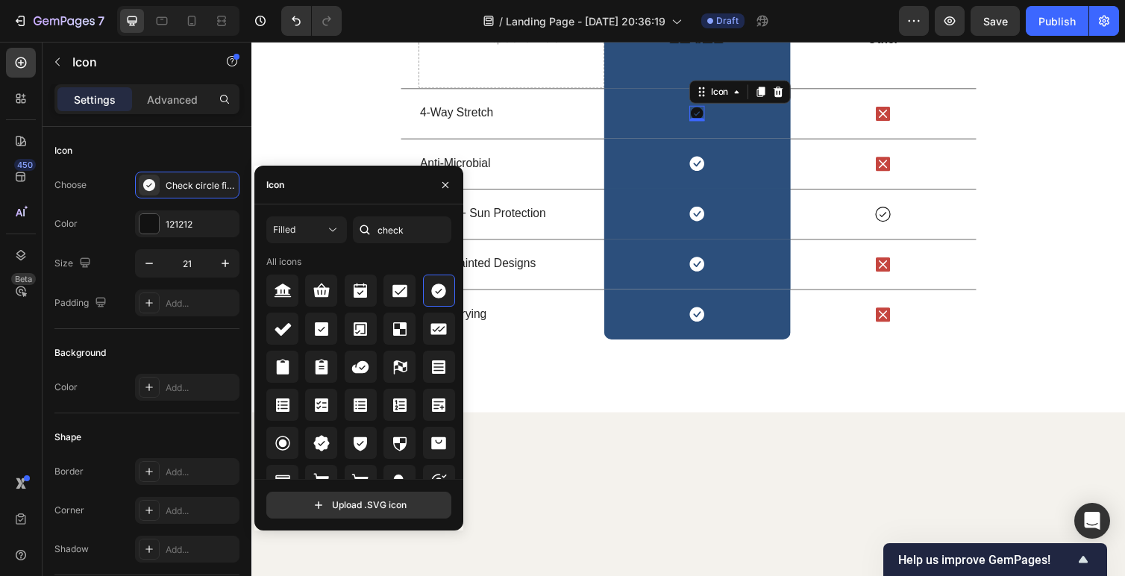
click at [707, 123] on icon at bounding box center [708, 115] width 16 height 16
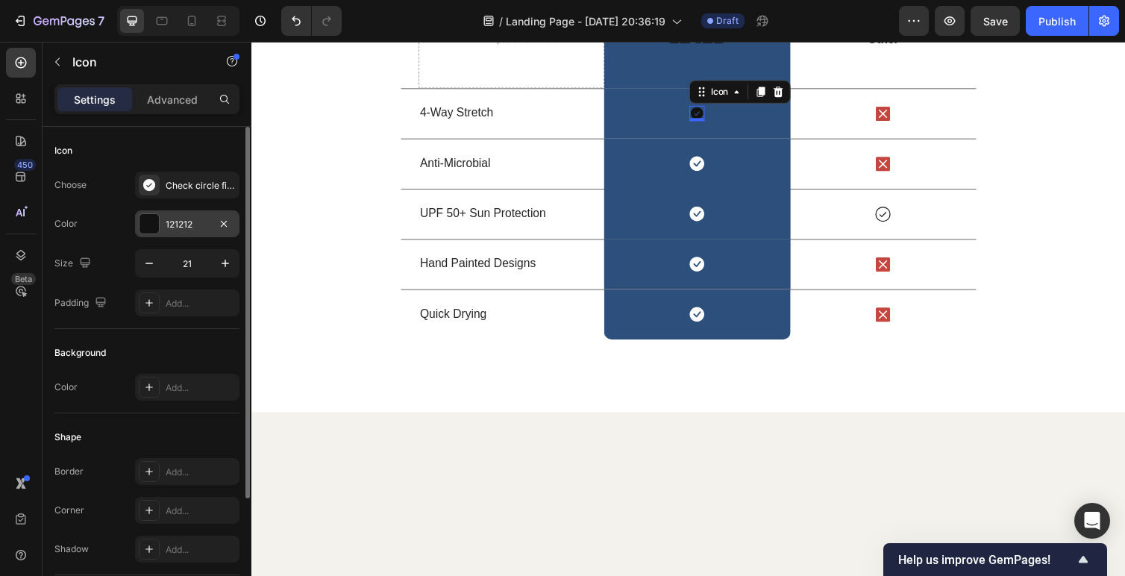
click at [149, 222] on div at bounding box center [149, 223] width 19 height 19
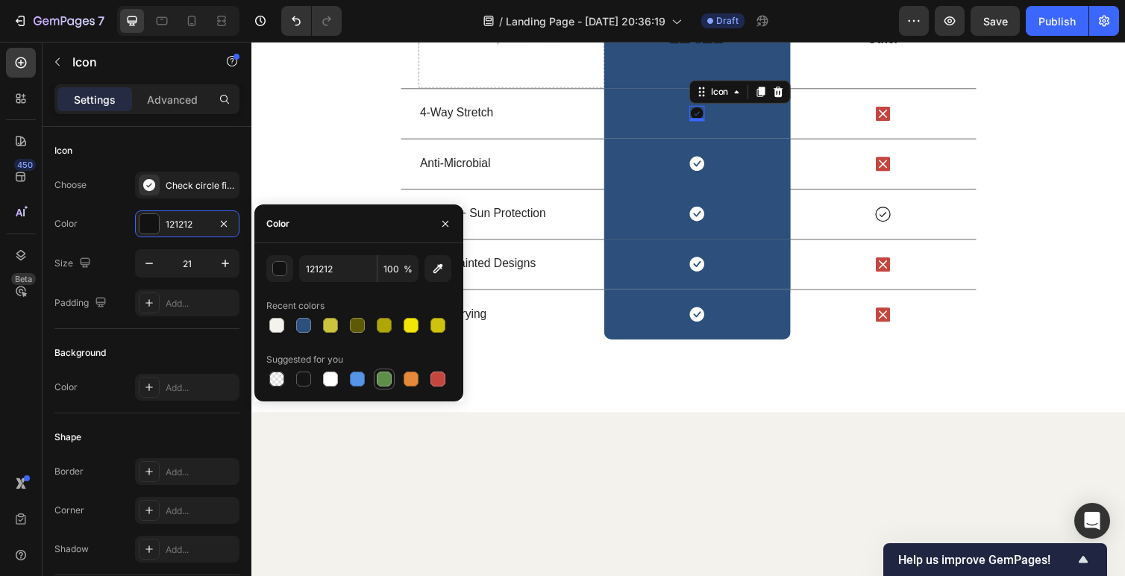
click at [383, 378] on div at bounding box center [384, 379] width 15 height 15
type input "5E8E49"
click at [283, 264] on div "button" at bounding box center [280, 269] width 15 height 15
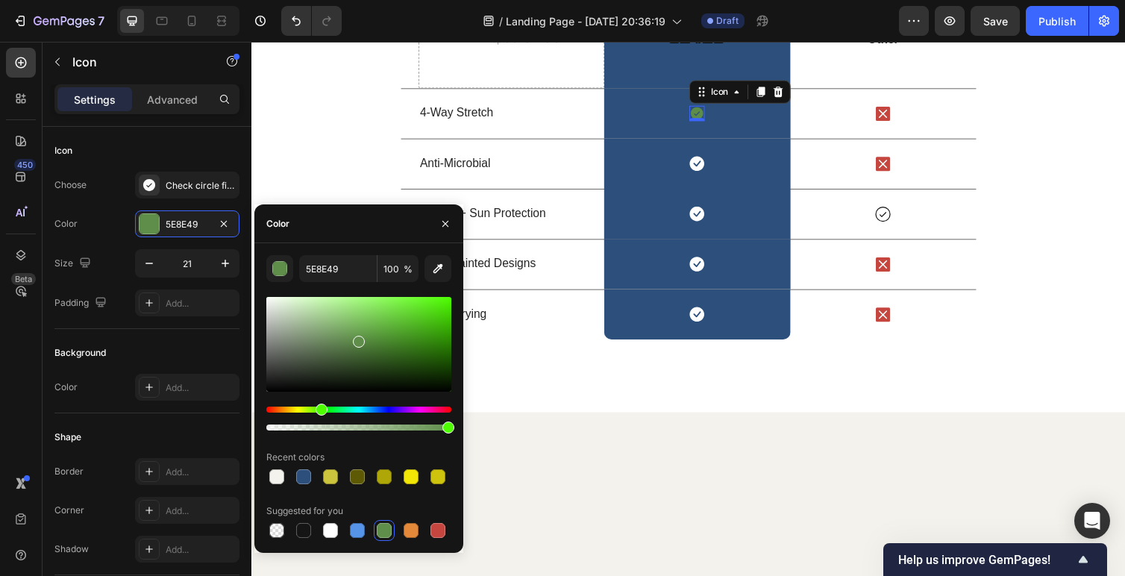
click at [450, 430] on div at bounding box center [448, 428] width 12 height 12
type input "99"
drag, startPoint x: 363, startPoint y: 347, endPoint x: 374, endPoint y: 323, distance: 26.4
click at [374, 323] on div at bounding box center [358, 344] width 185 height 95
click at [374, 322] on div at bounding box center [376, 325] width 12 height 12
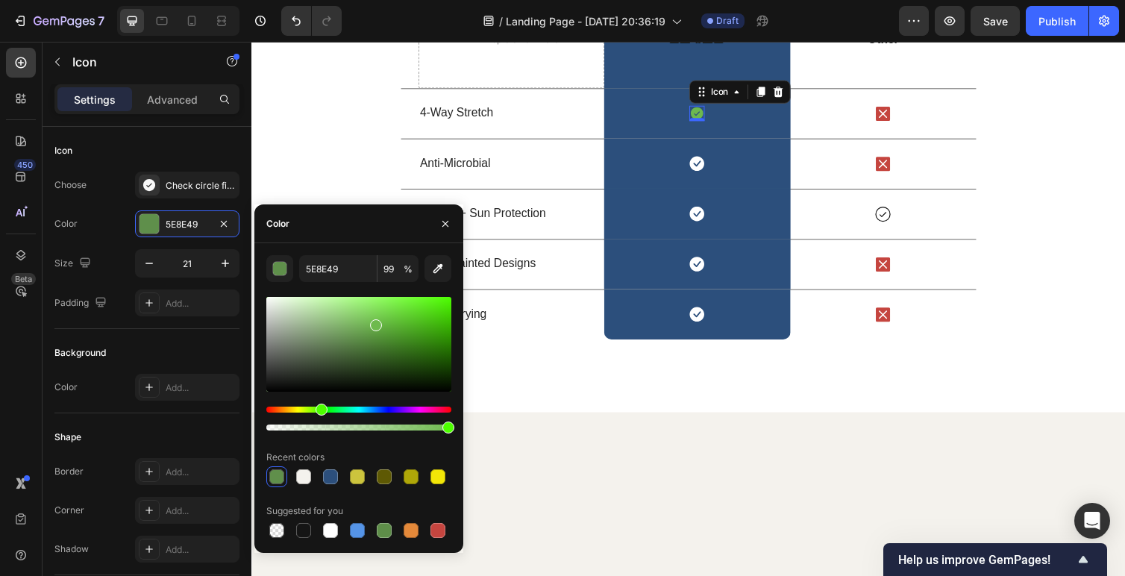
type input "6EBA4E"
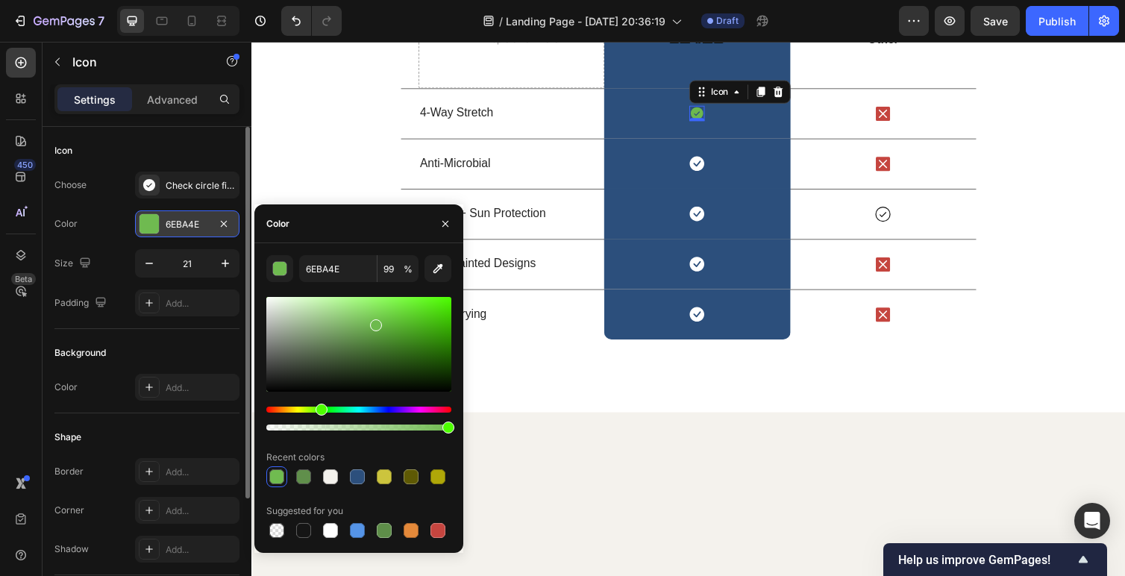
click at [188, 228] on div "6EBA4E" at bounding box center [187, 224] width 43 height 13
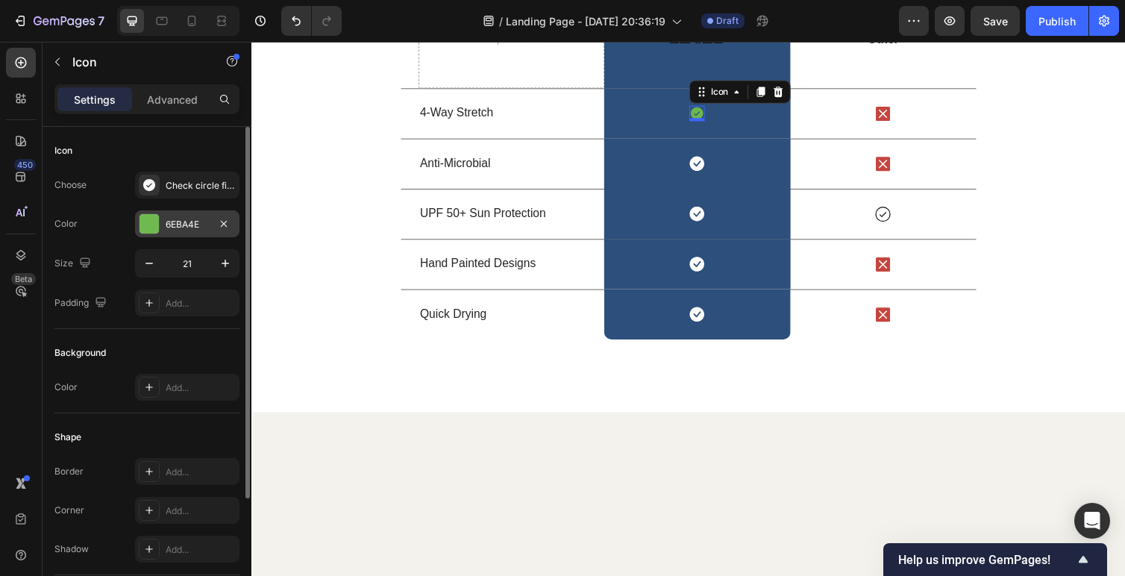
click at [188, 228] on div "6EBA4E" at bounding box center [187, 224] width 43 height 13
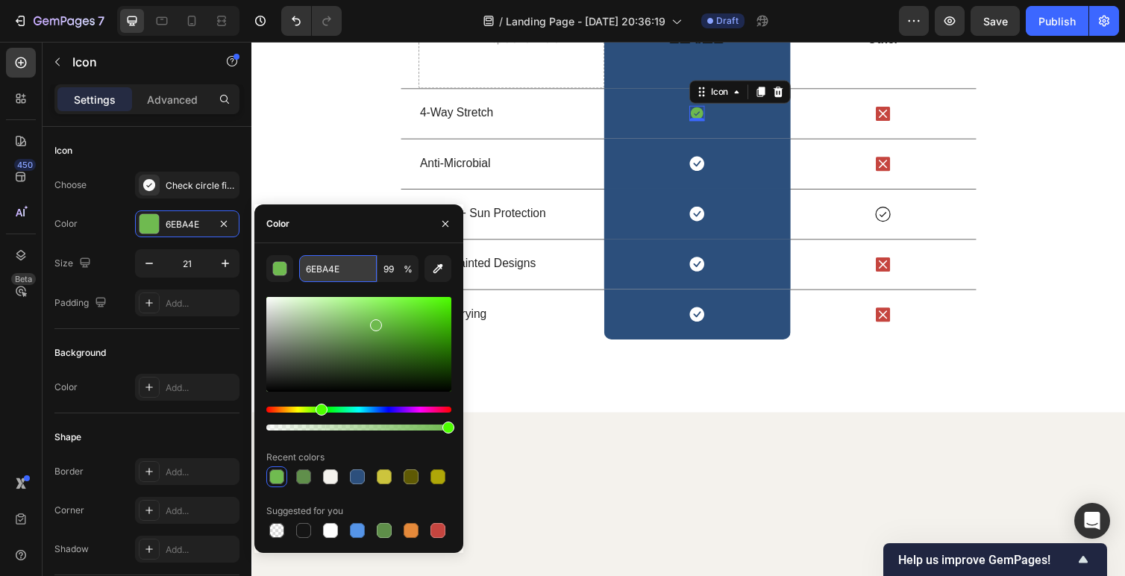
click at [307, 263] on input "6EBA4E" at bounding box center [338, 268] width 78 height 27
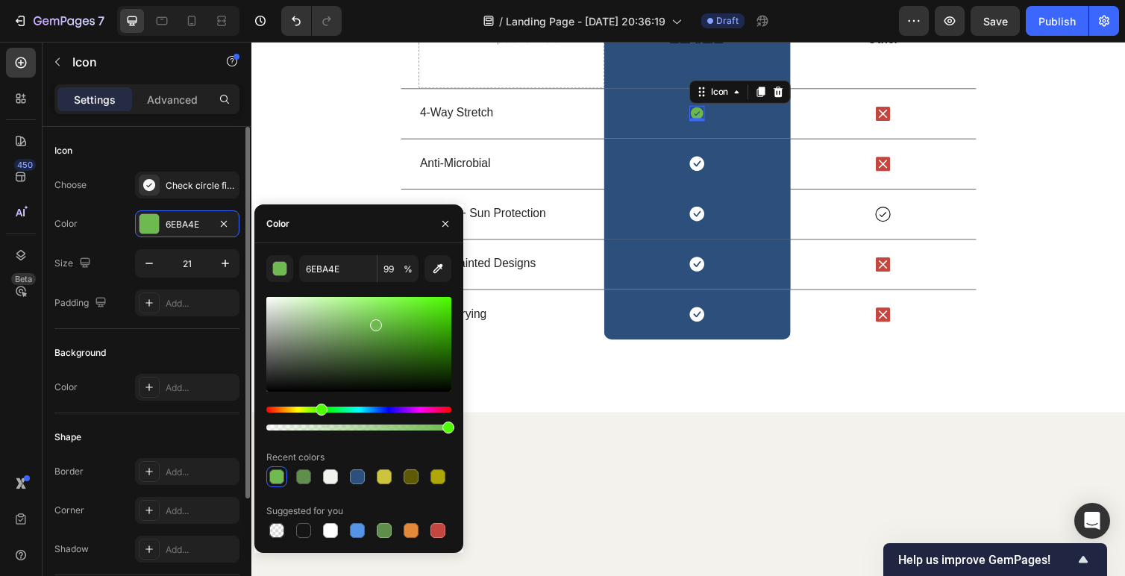
click at [110, 261] on div "Size 21" at bounding box center [146, 263] width 185 height 28
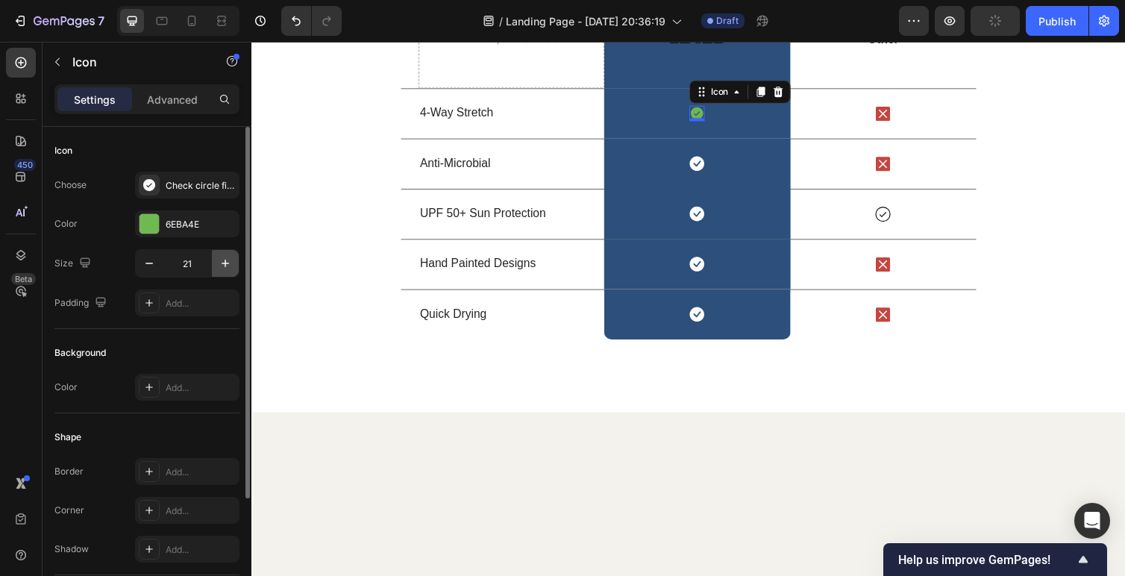
click at [225, 265] on icon "button" at bounding box center [225, 263] width 15 height 15
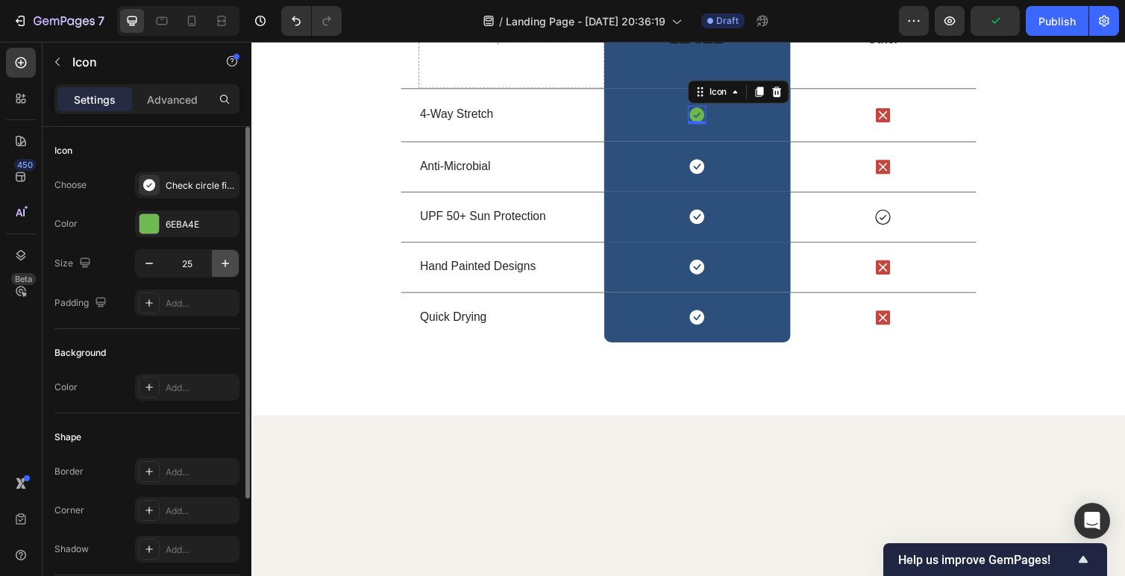
click at [225, 265] on icon "button" at bounding box center [225, 263] width 15 height 15
type input "26"
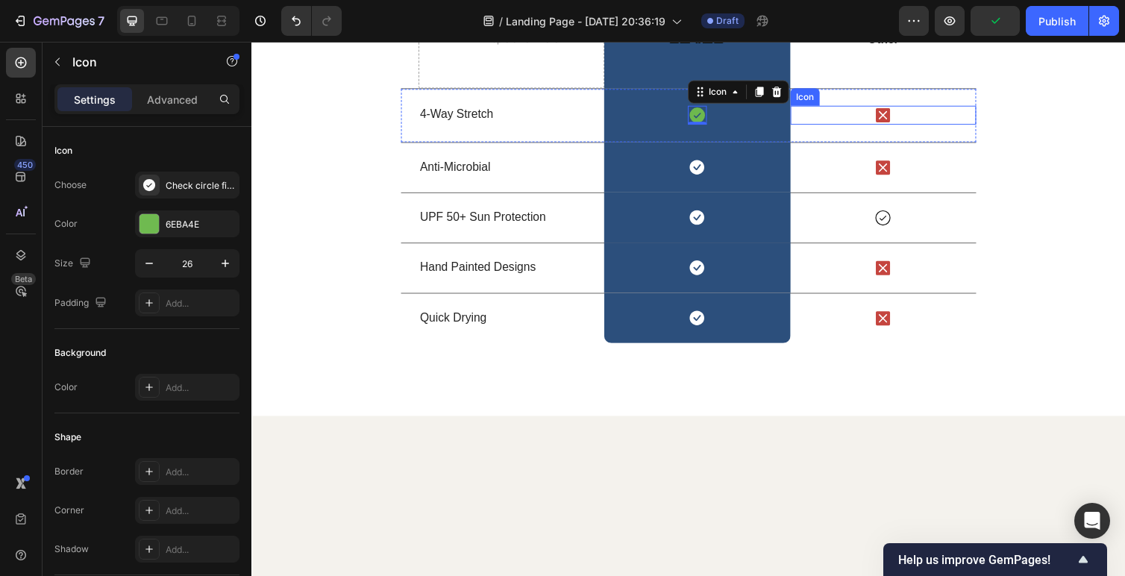
click at [900, 127] on icon at bounding box center [898, 116] width 19 height 19
click at [705, 127] on icon at bounding box center [707, 116] width 19 height 19
click at [707, 125] on icon at bounding box center [708, 117] width 16 height 16
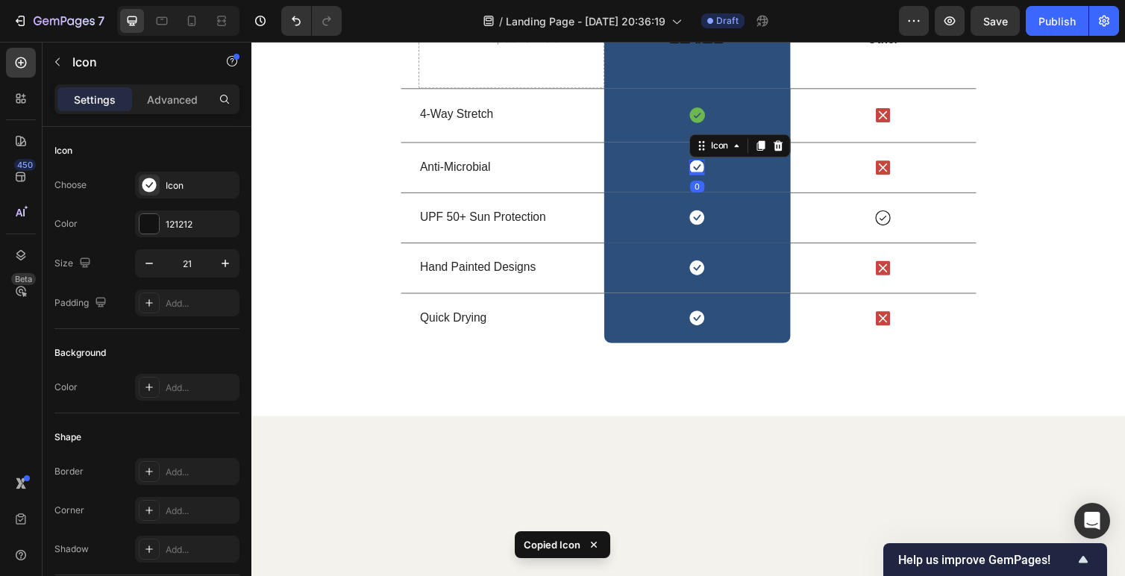
click at [707, 178] on icon at bounding box center [708, 170] width 15 height 15
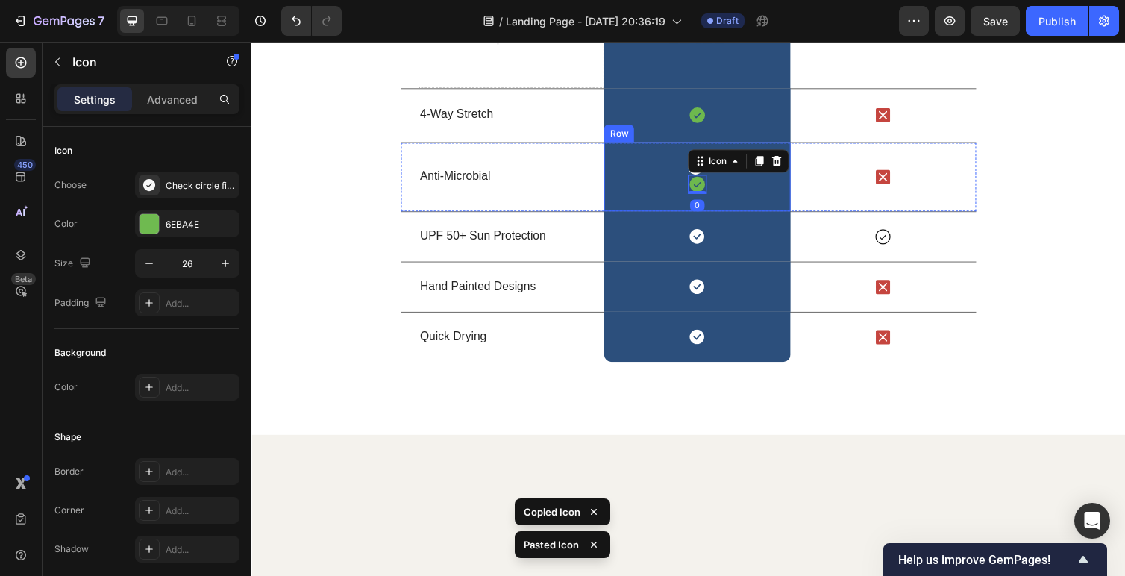
click at [673, 216] on div "Icon Icon 0 Row" at bounding box center [708, 180] width 190 height 71
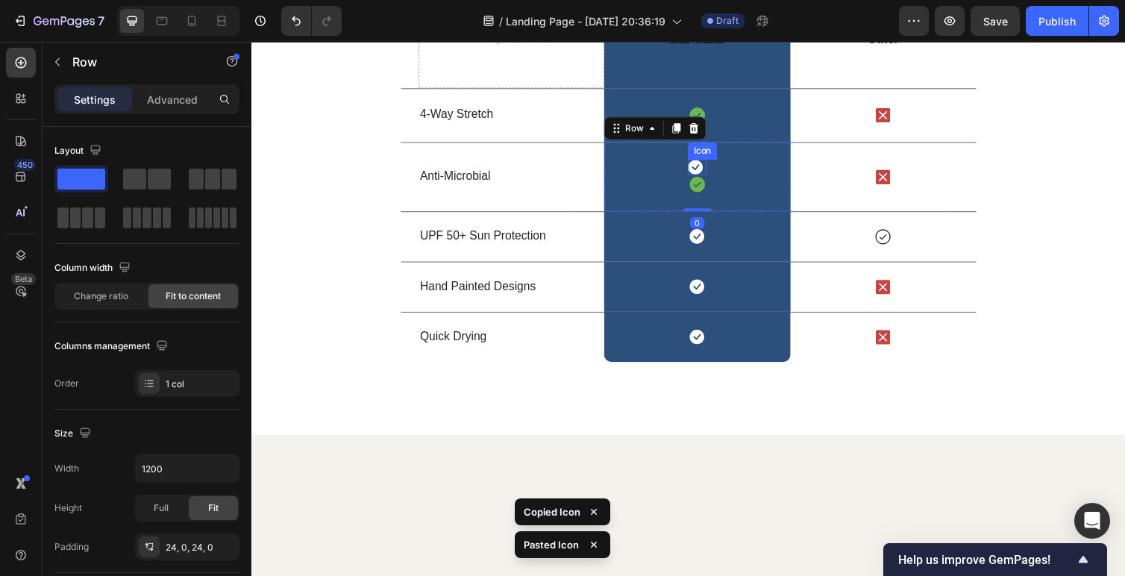
click at [707, 178] on icon at bounding box center [705, 170] width 15 height 15
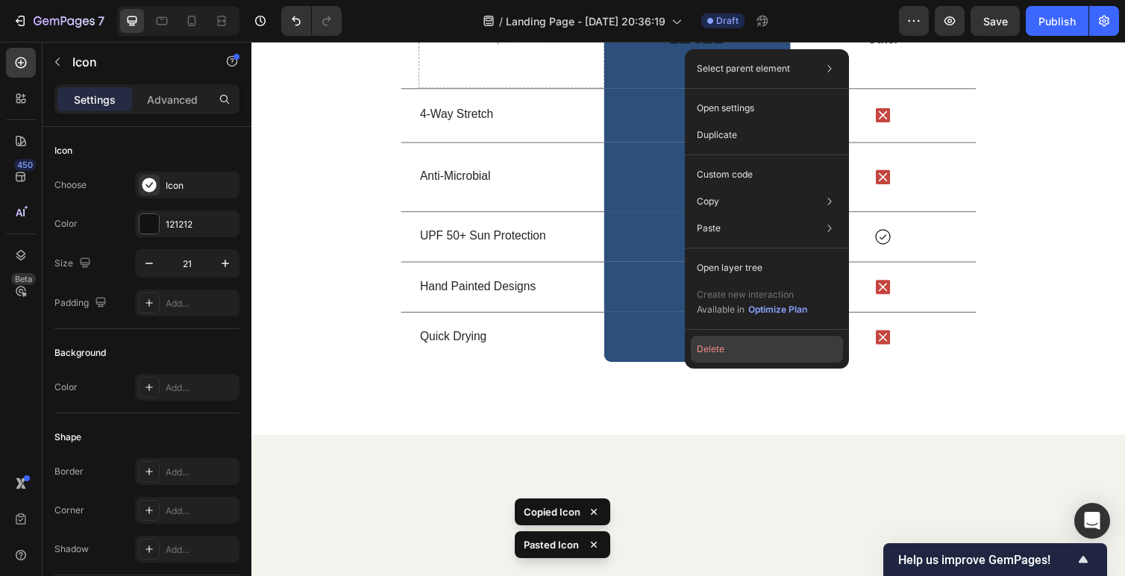
click at [712, 352] on button "Delete" at bounding box center [767, 349] width 152 height 27
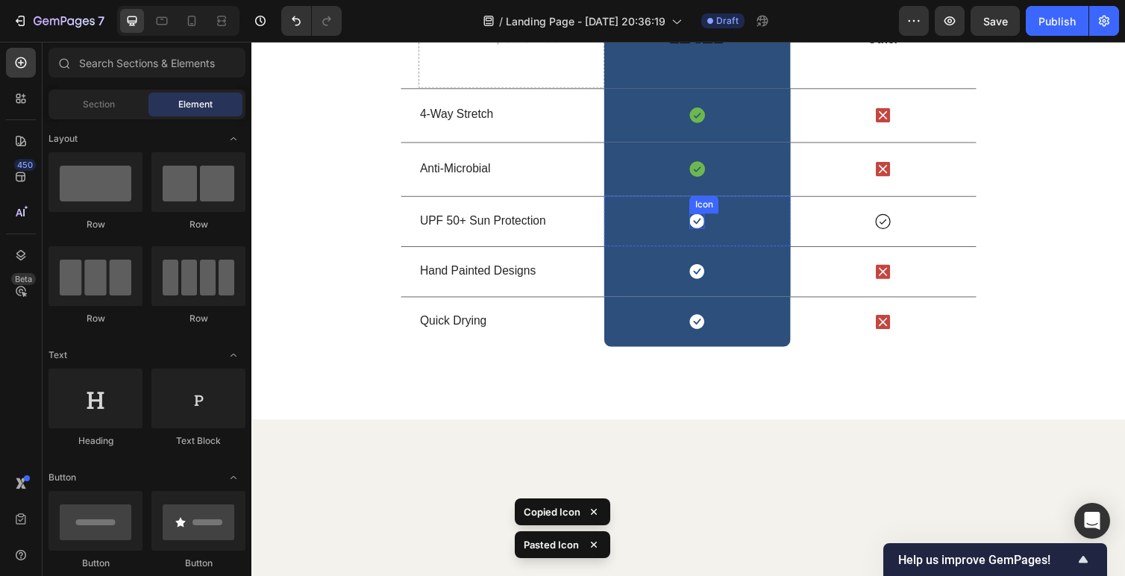
click at [704, 233] on icon at bounding box center [708, 225] width 15 height 15
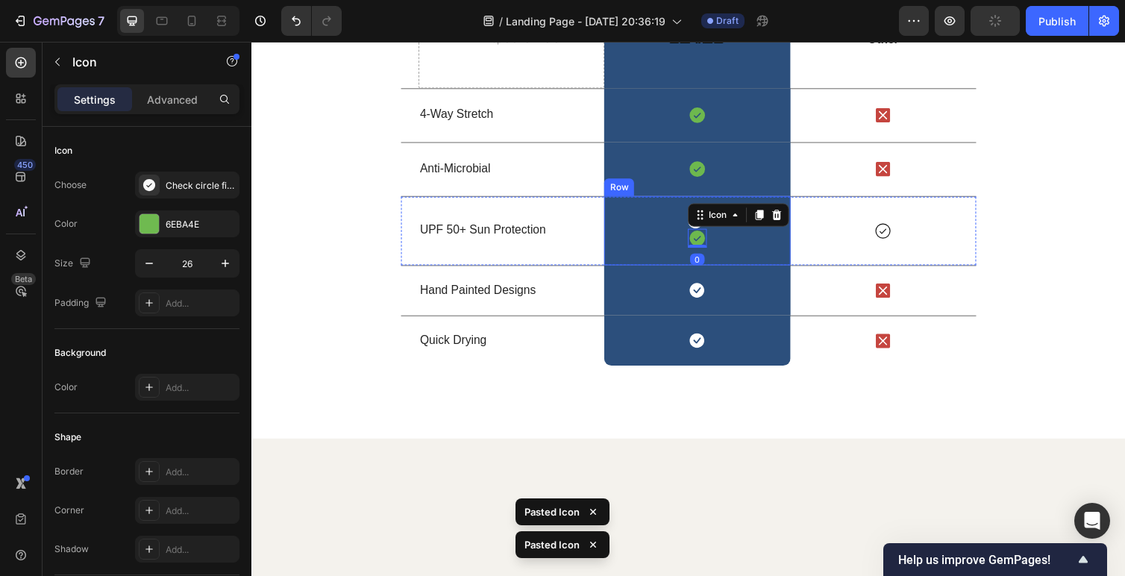
click at [671, 271] on div "Icon Icon 0 Row" at bounding box center [708, 235] width 190 height 71
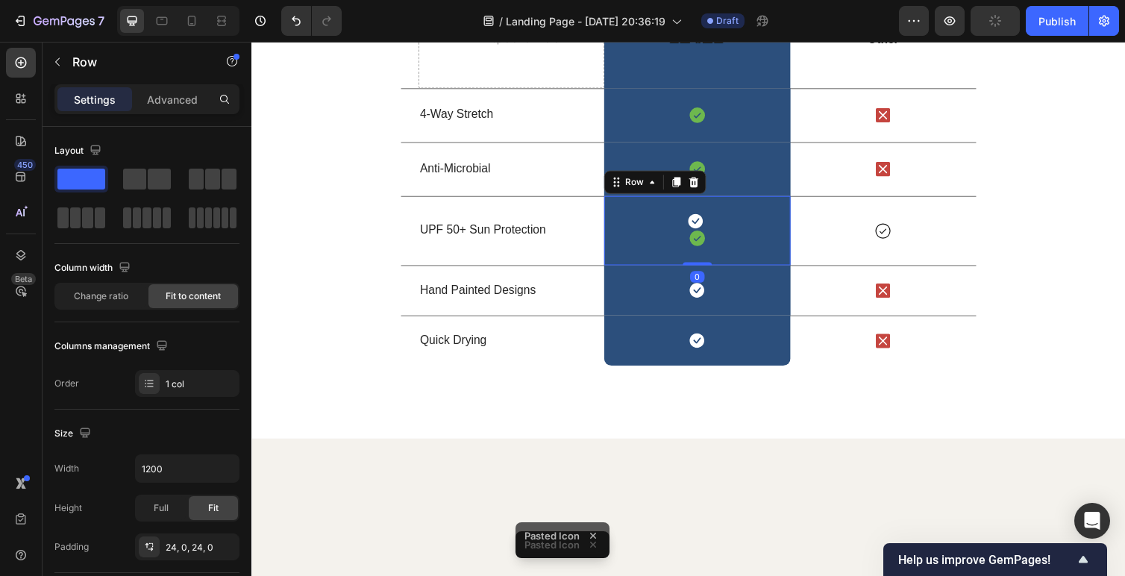
click at [695, 271] on div "Icon Icon Row 0" at bounding box center [708, 235] width 190 height 71
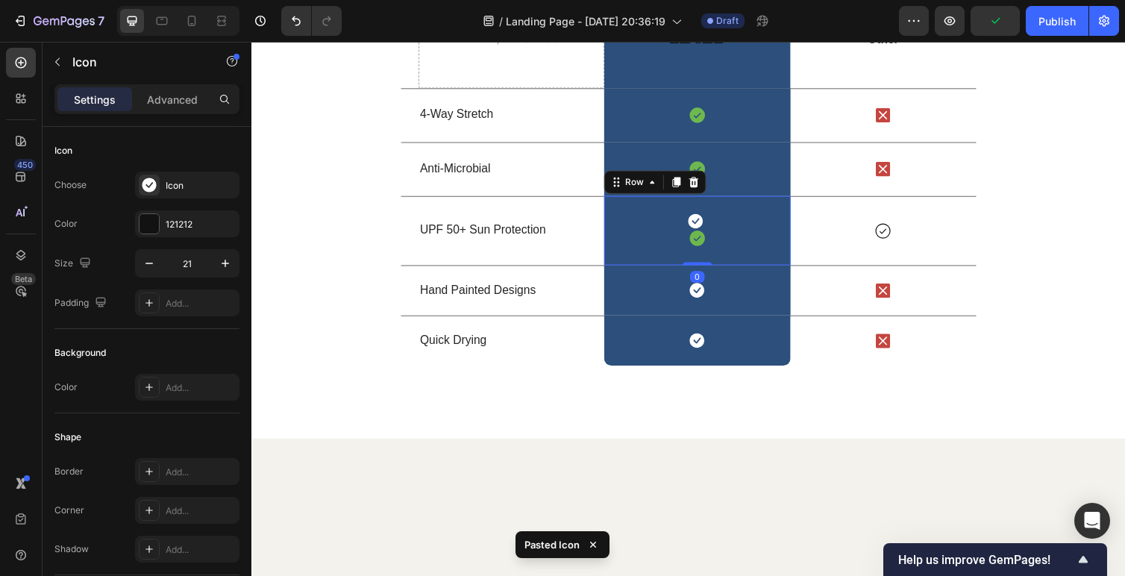
click at [706, 233] on icon at bounding box center [705, 225] width 15 height 15
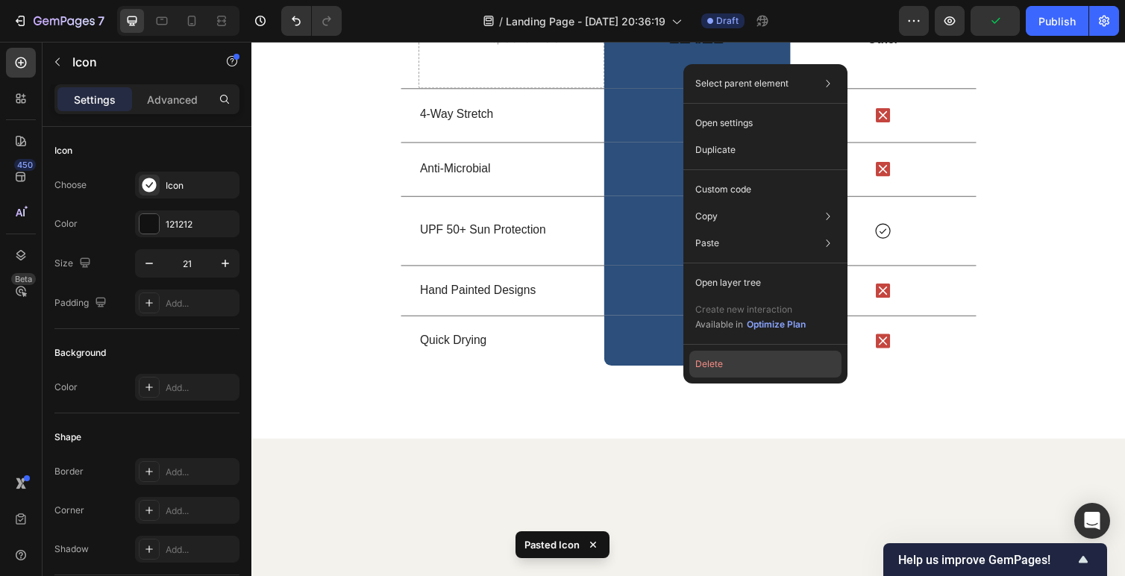
click at [731, 363] on button "Delete" at bounding box center [765, 364] width 152 height 27
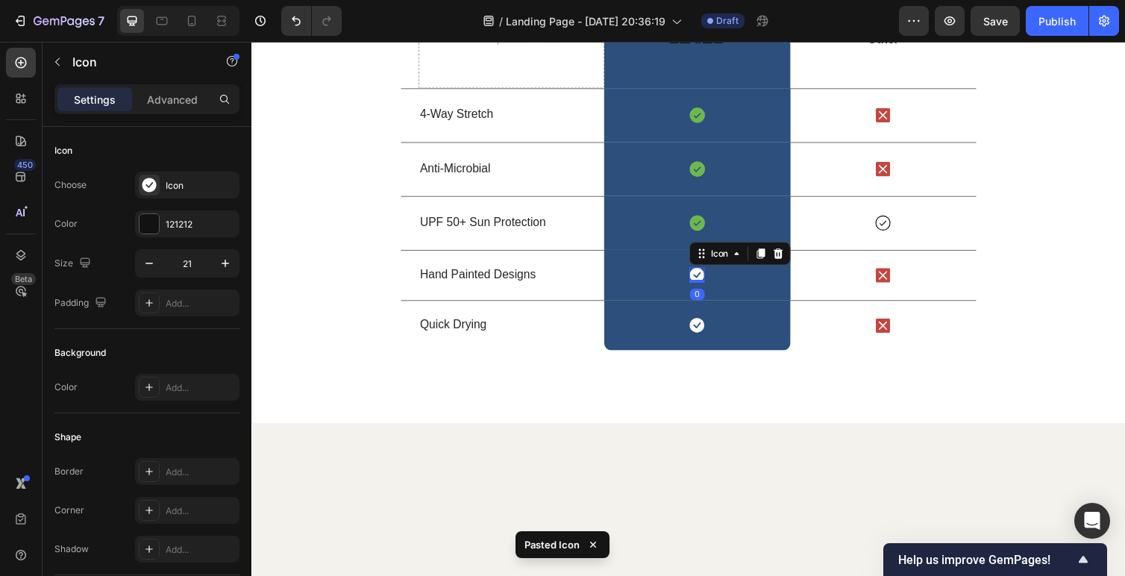
click at [709, 289] on icon at bounding box center [708, 281] width 16 height 16
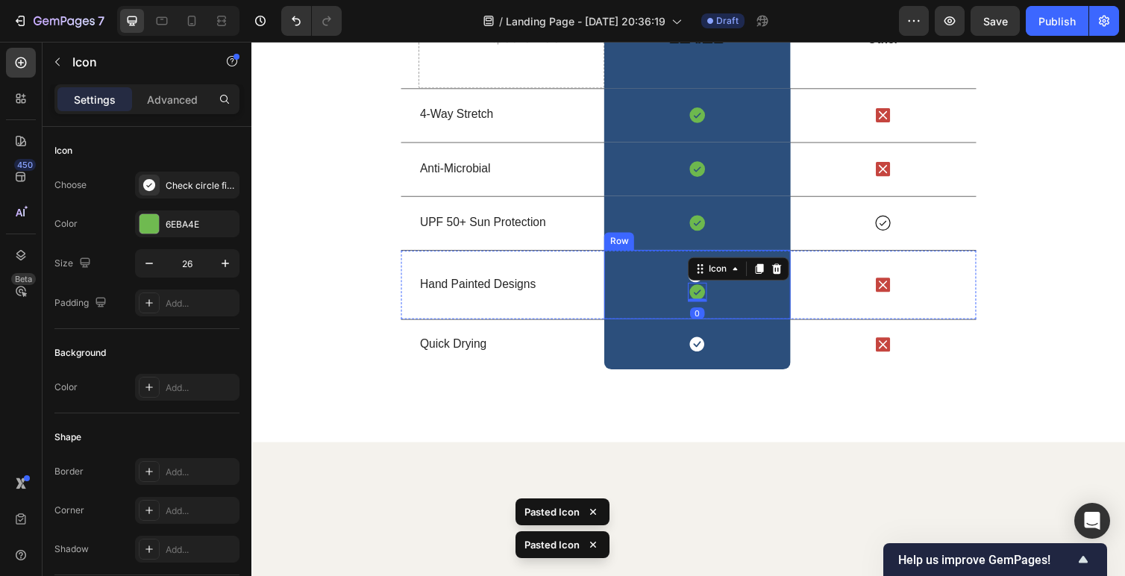
click at [676, 326] on div "Icon Icon 0 Row" at bounding box center [708, 290] width 190 height 71
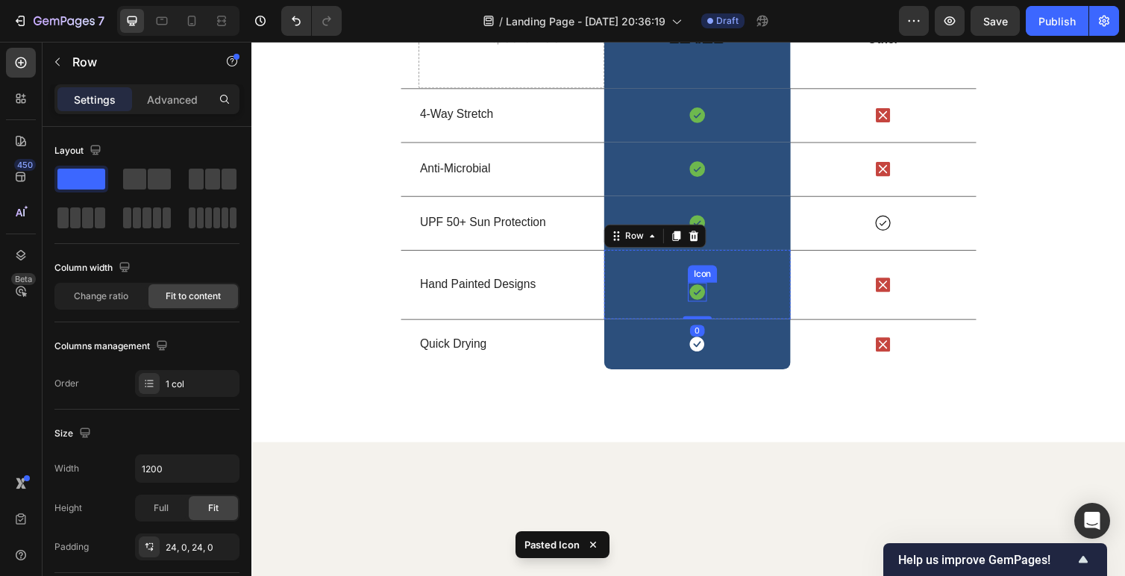
click at [704, 289] on div "Icon" at bounding box center [713, 280] width 30 height 18
click at [672, 326] on div "Icon Icon 0 Row" at bounding box center [708, 290] width 190 height 71
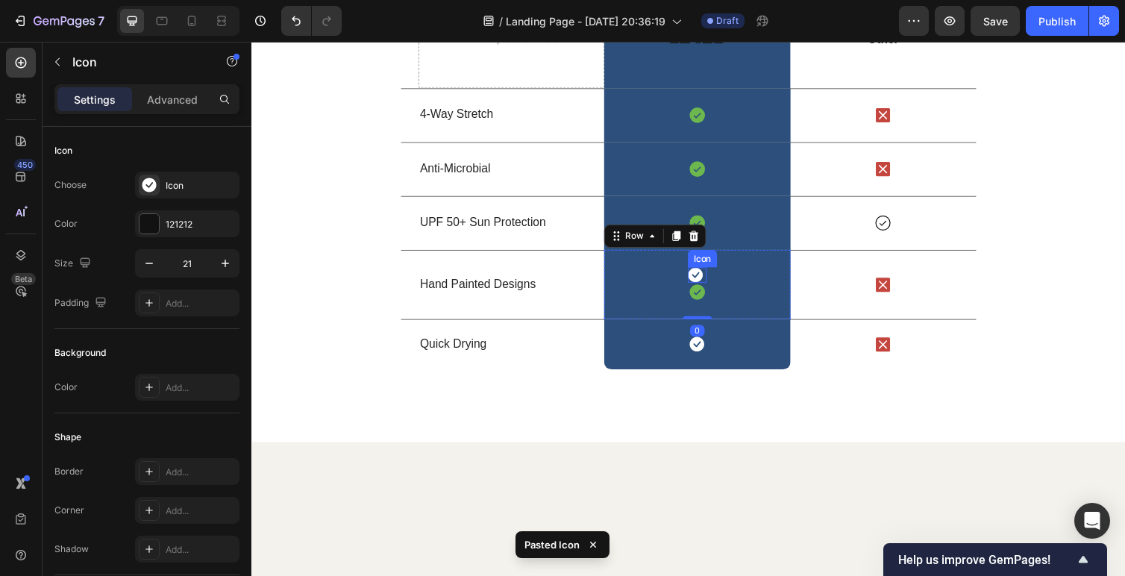
click at [711, 289] on icon at bounding box center [706, 281] width 16 height 16
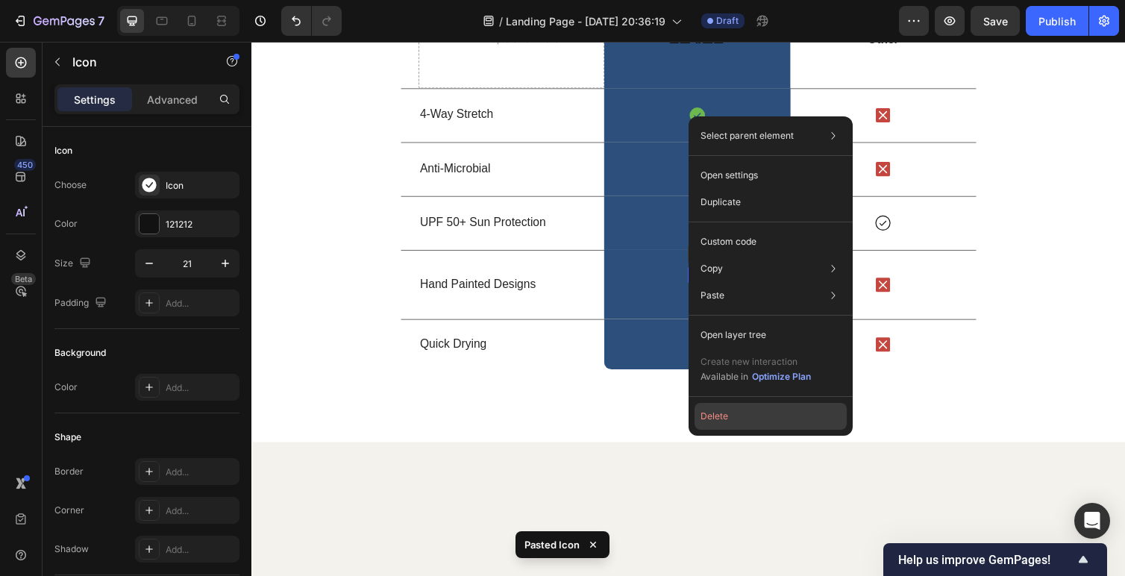
click at [727, 407] on button "Delete" at bounding box center [771, 416] width 152 height 27
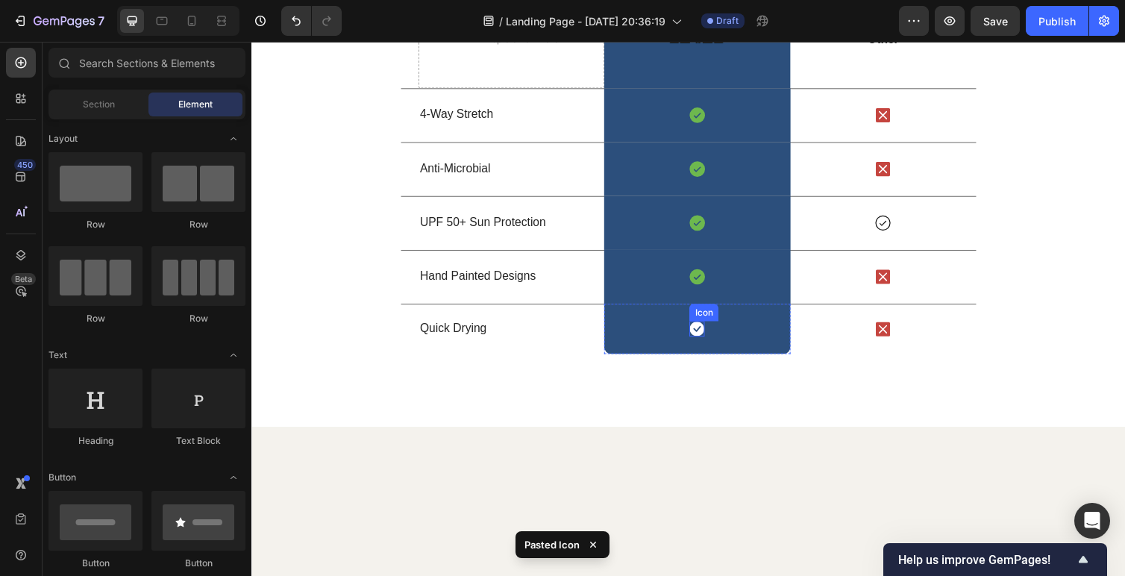
click at [702, 343] on icon at bounding box center [708, 335] width 15 height 15
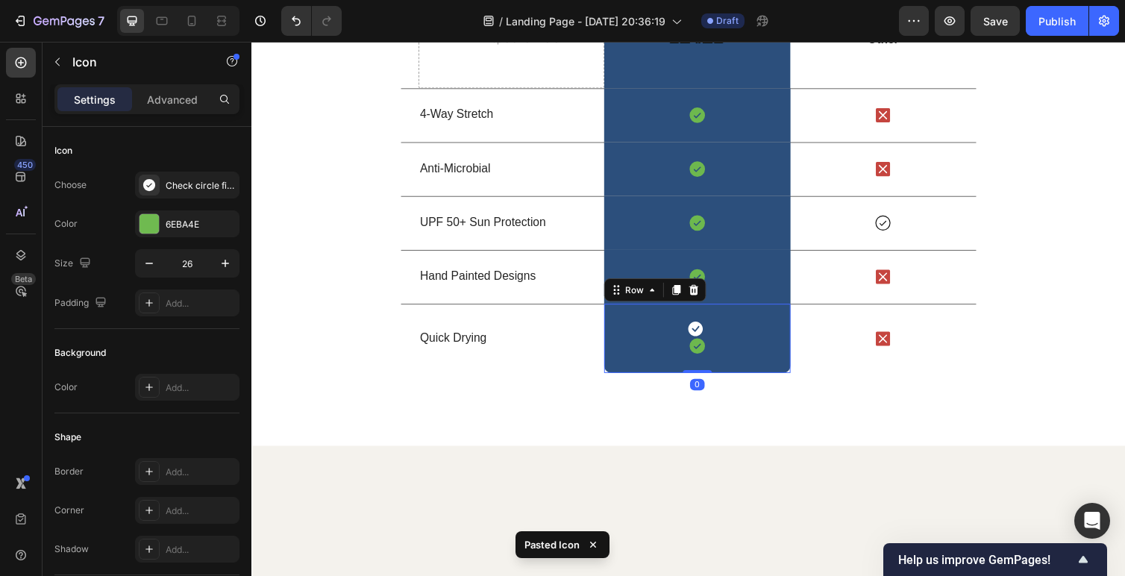
click at [673, 381] on div "Icon Icon Row 0" at bounding box center [708, 345] width 190 height 71
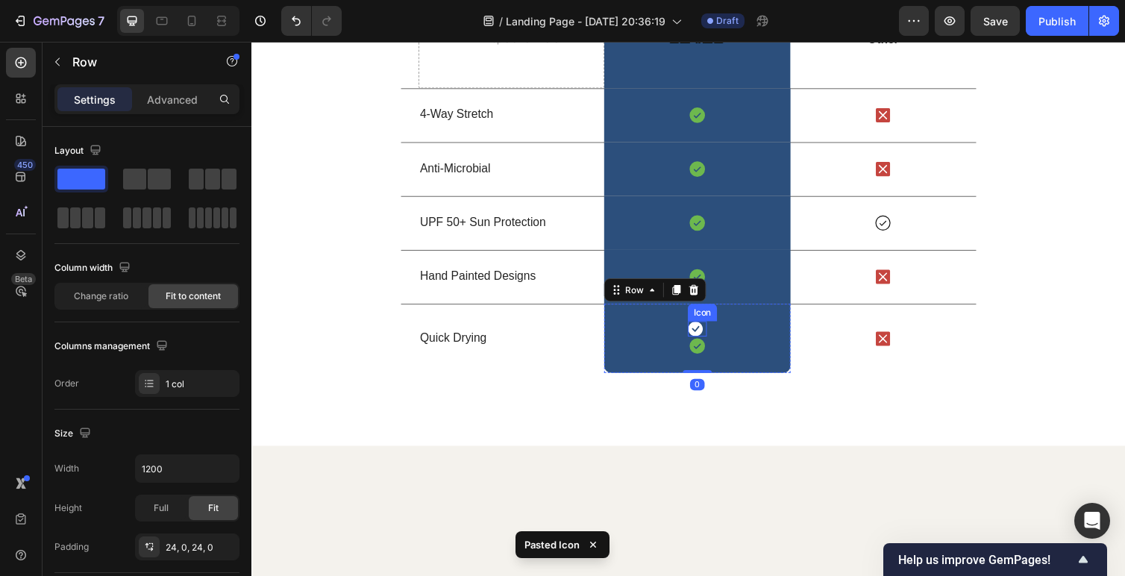
click at [709, 343] on icon at bounding box center [705, 335] width 15 height 15
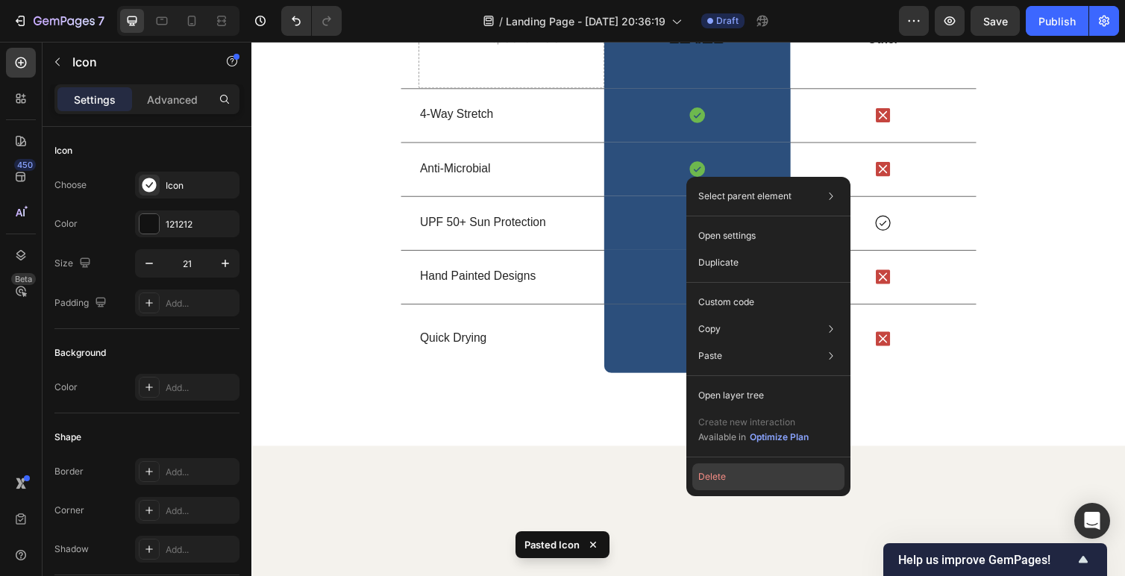
click at [732, 480] on button "Delete" at bounding box center [768, 476] width 152 height 27
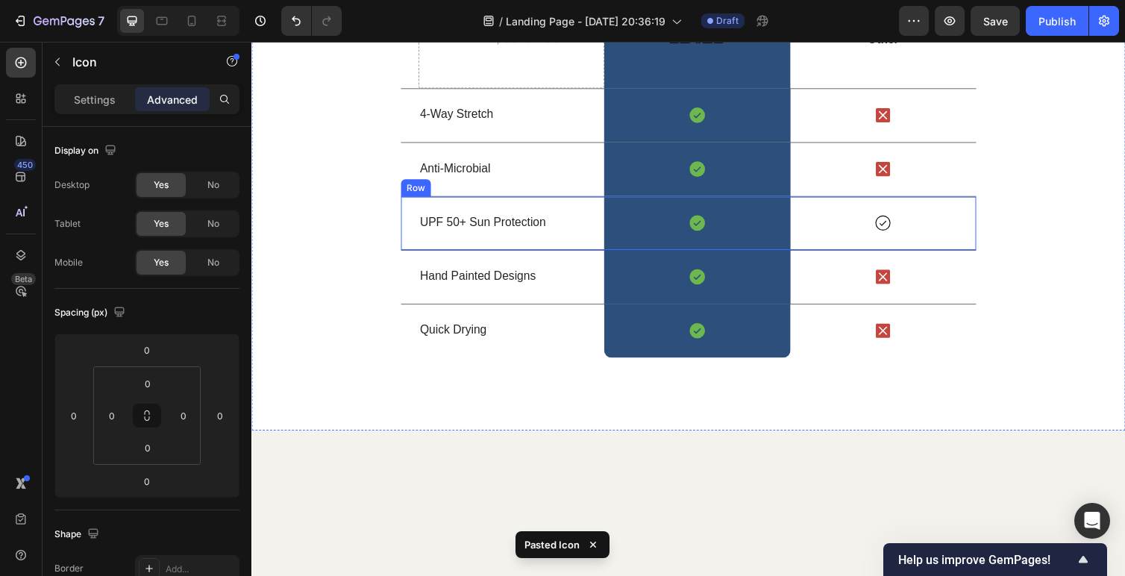
click at [901, 237] on icon at bounding box center [898, 227] width 19 height 19
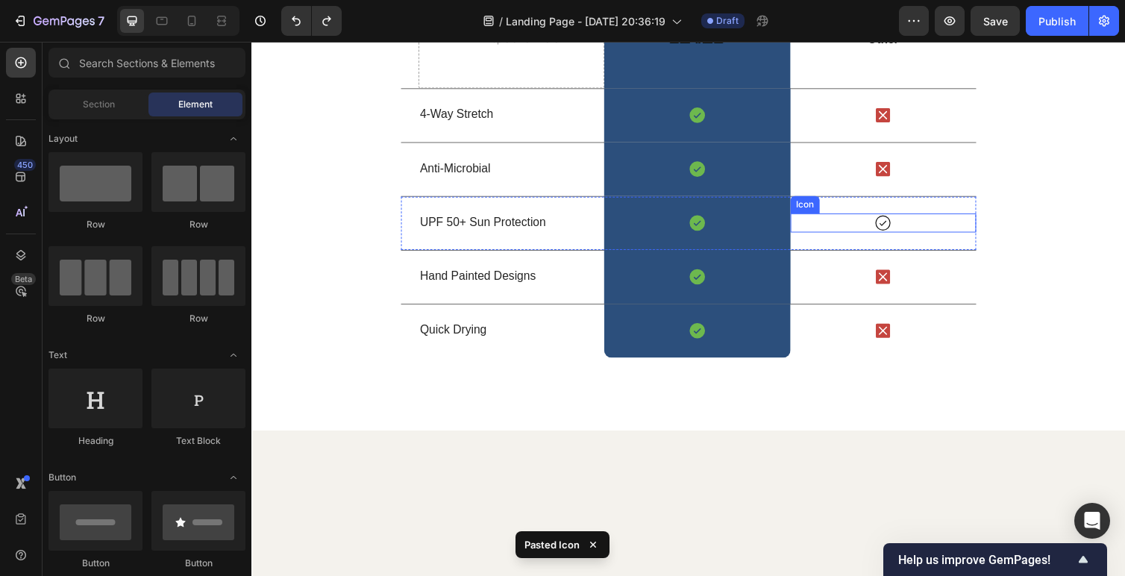
click at [902, 237] on icon at bounding box center [898, 227] width 19 height 19
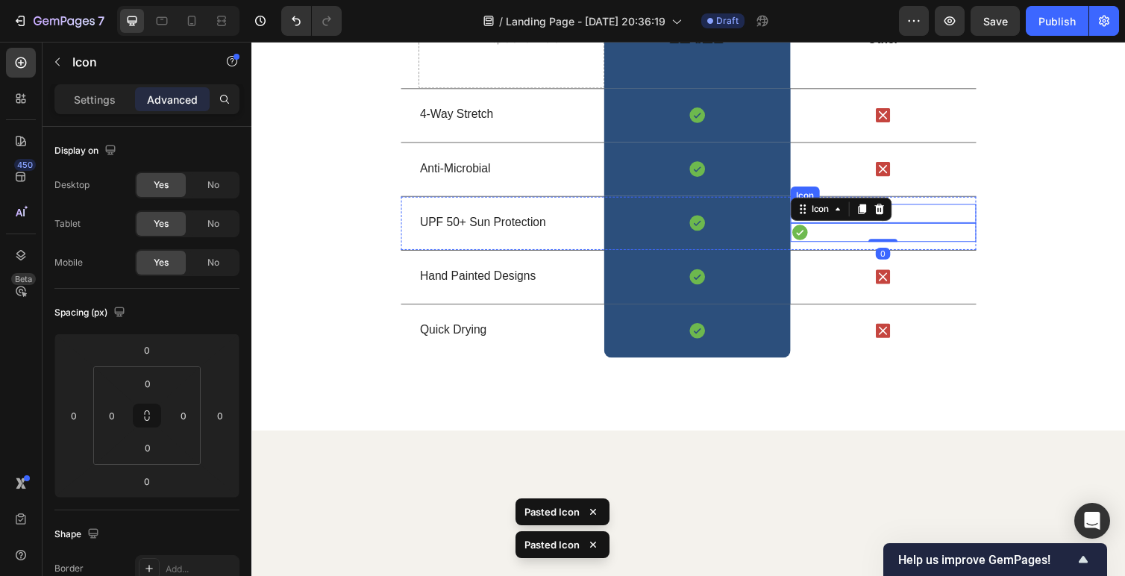
click at [918, 228] on div "Icon" at bounding box center [899, 217] width 190 height 19
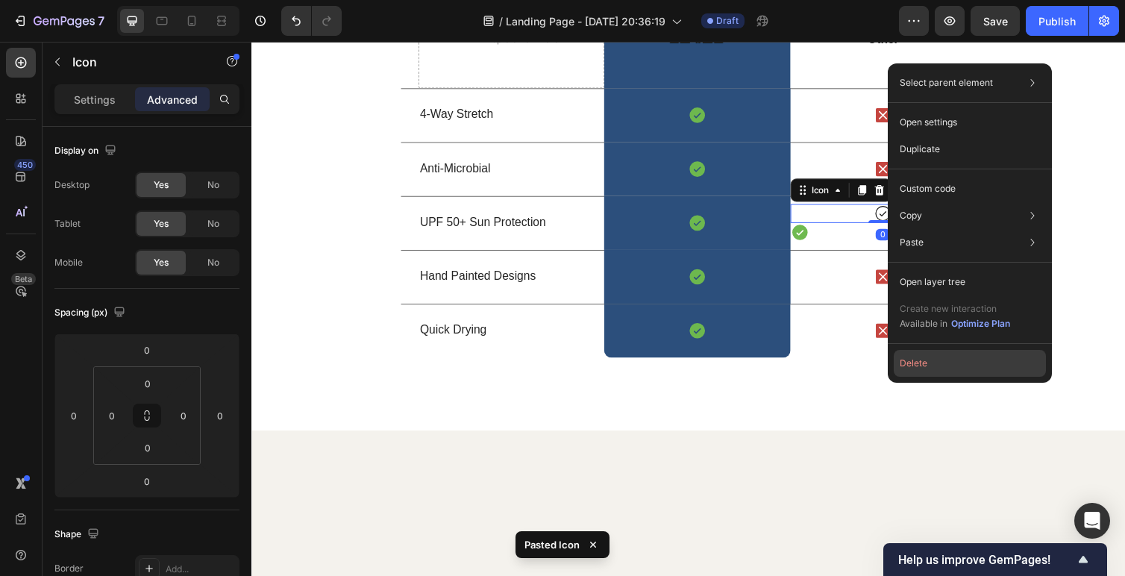
click at [919, 369] on button "Delete" at bounding box center [970, 363] width 152 height 27
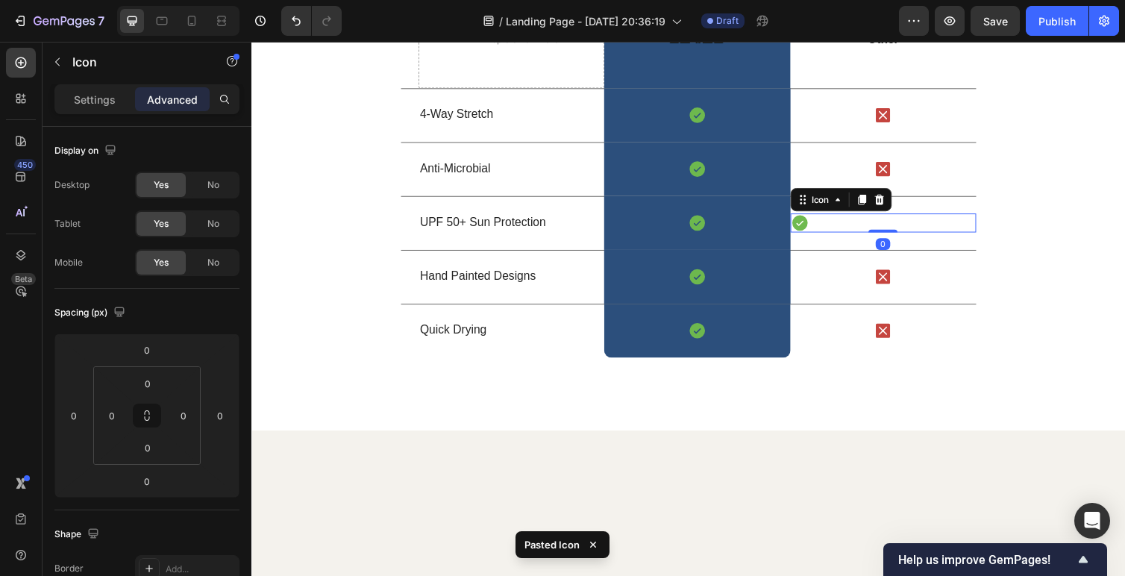
click at [886, 237] on div "Icon 0" at bounding box center [899, 227] width 190 height 19
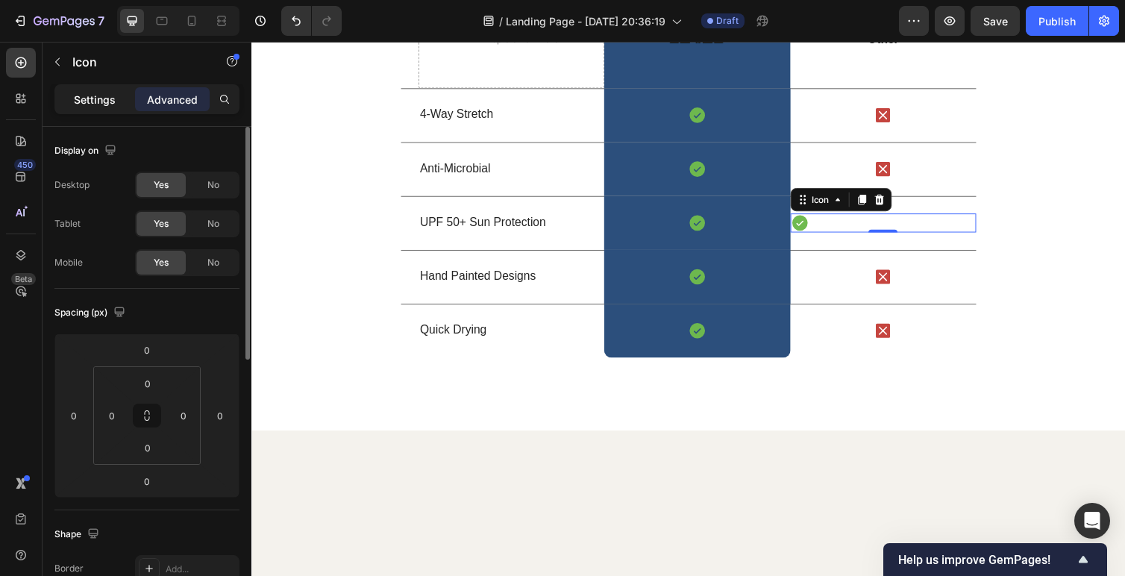
click at [98, 99] on p "Settings" at bounding box center [95, 100] width 42 height 16
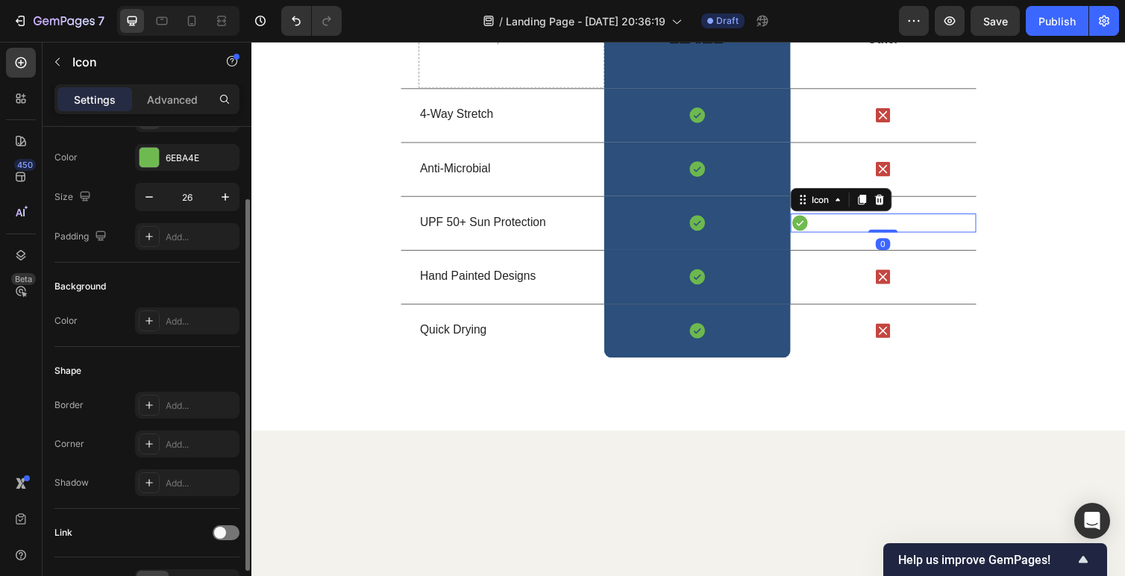
scroll to position [158, 0]
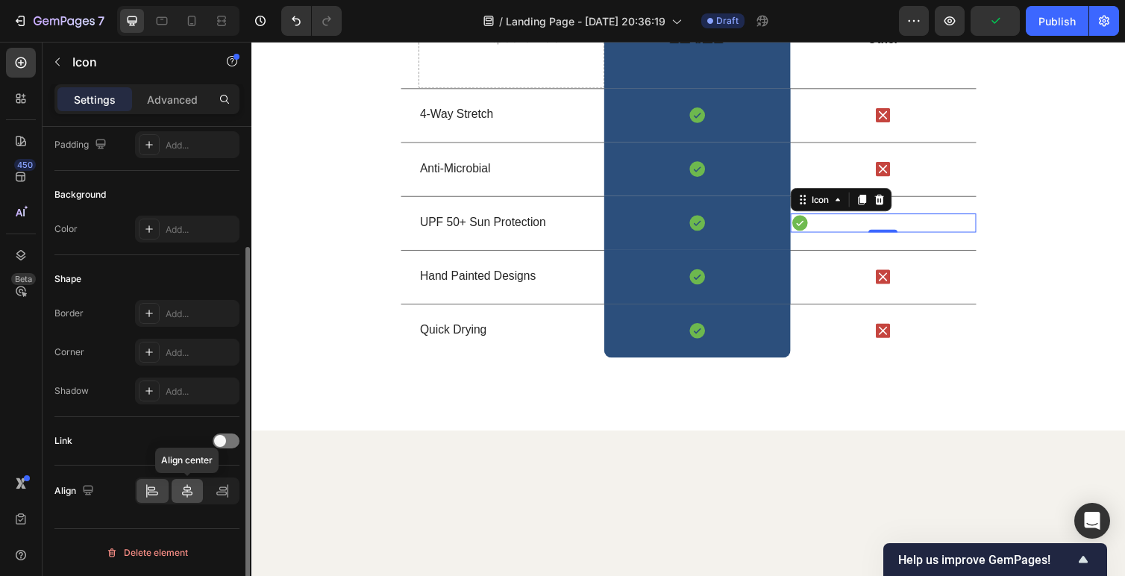
click at [188, 489] on icon at bounding box center [187, 490] width 10 height 13
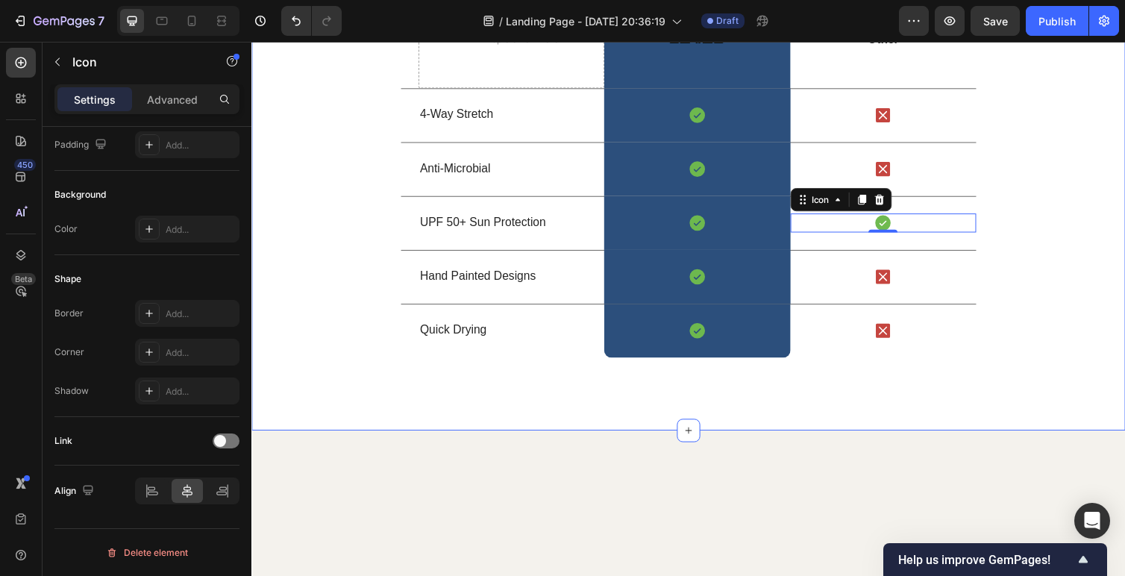
click at [1087, 347] on div "Us vs Them Heading Row Drop element here Image Row Other Text Block Row 4-Way S…" at bounding box center [698, 139] width 895 height 454
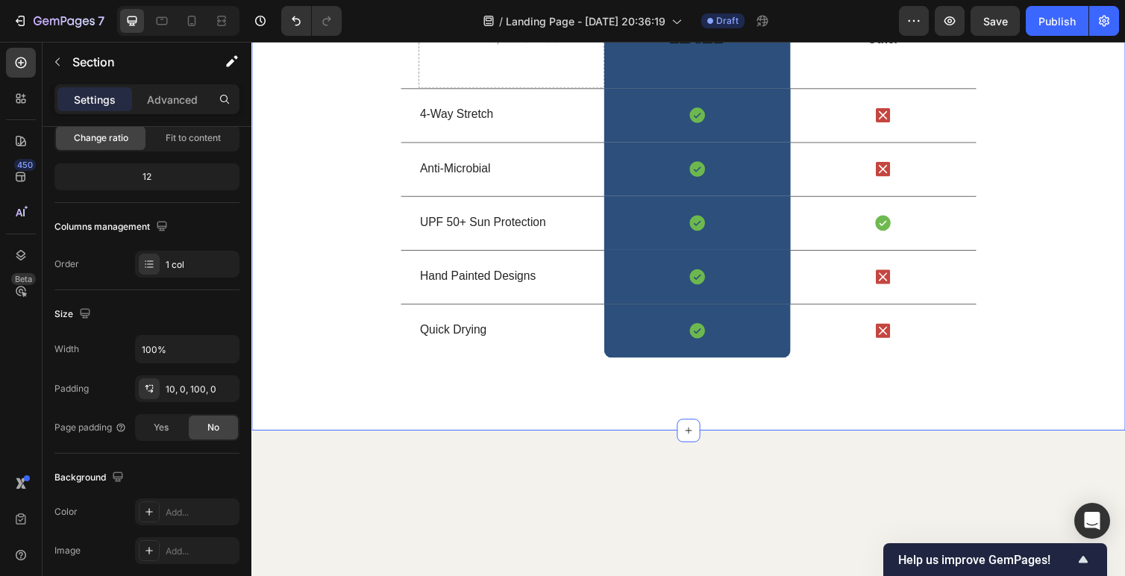
scroll to position [0, 0]
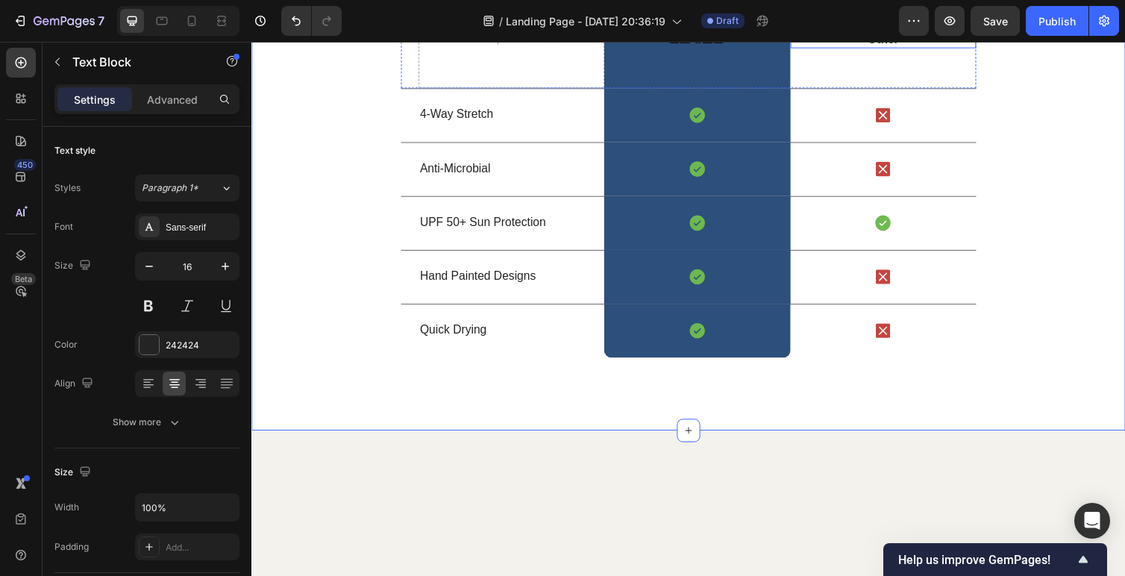
click at [904, 48] on p "Other" at bounding box center [898, 40] width 187 height 16
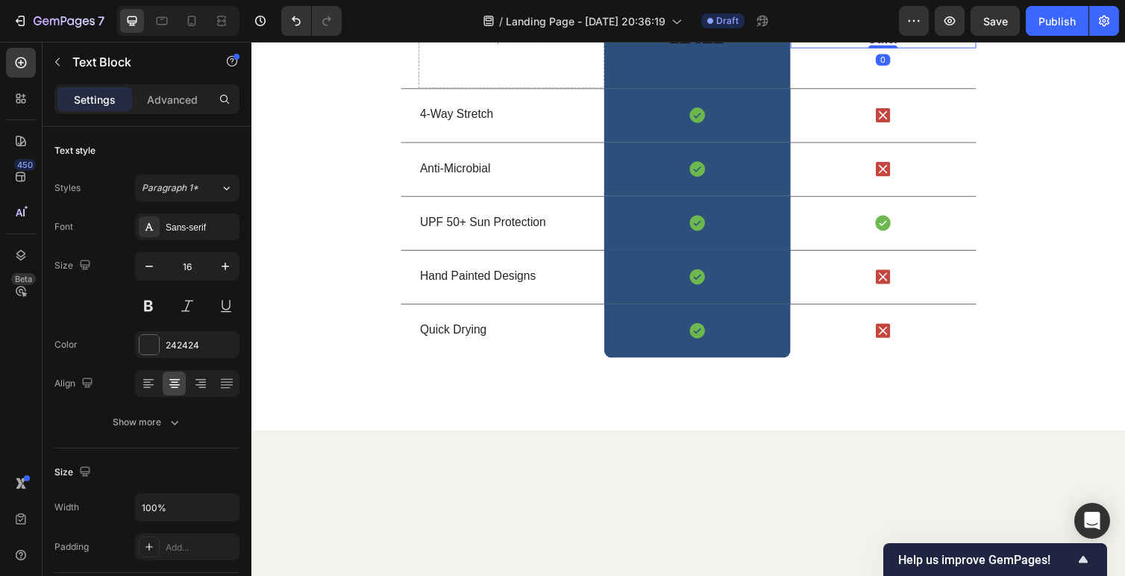
click at [928, 48] on p "Other" at bounding box center [898, 40] width 187 height 16
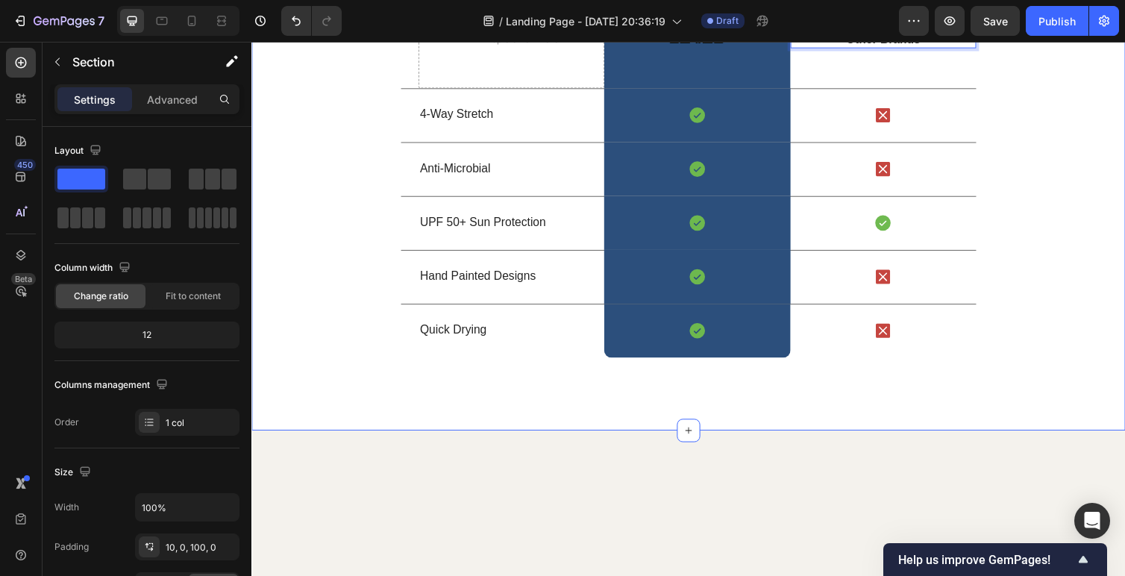
click at [1078, 250] on div "Us vs Them Heading Row Drop element here Image Row Other Brands Text Block 0 Ro…" at bounding box center [698, 139] width 895 height 454
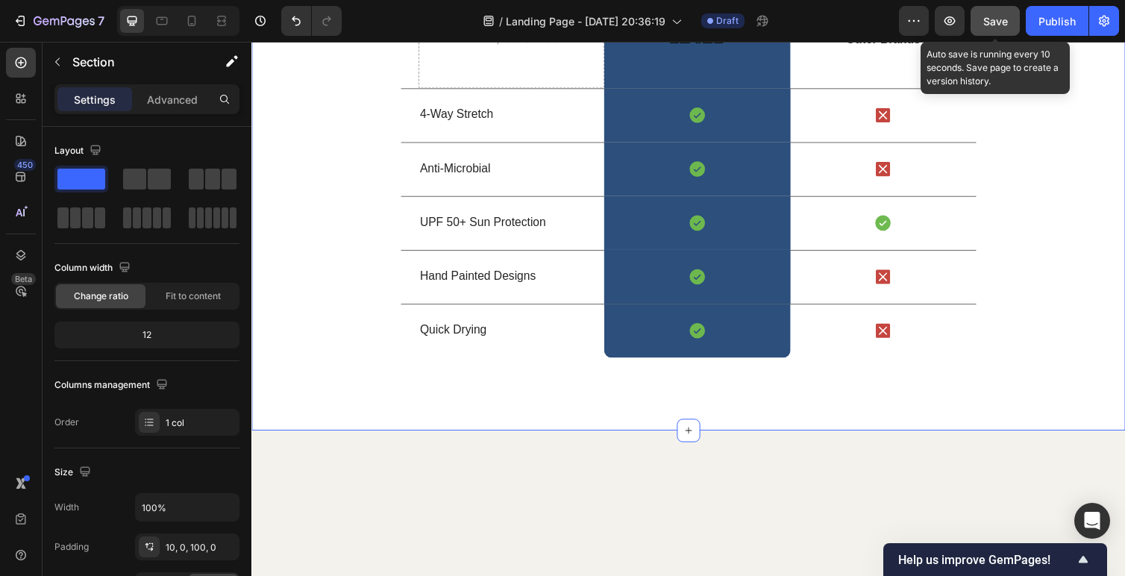
click at [998, 23] on span "Save" at bounding box center [995, 21] width 25 height 13
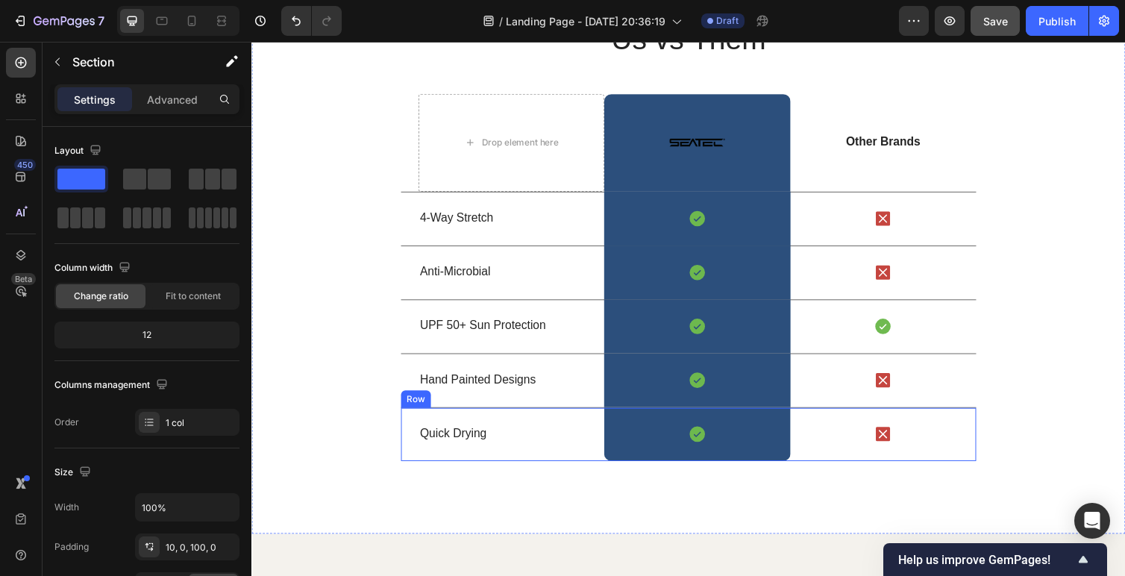
scroll to position [1850, 0]
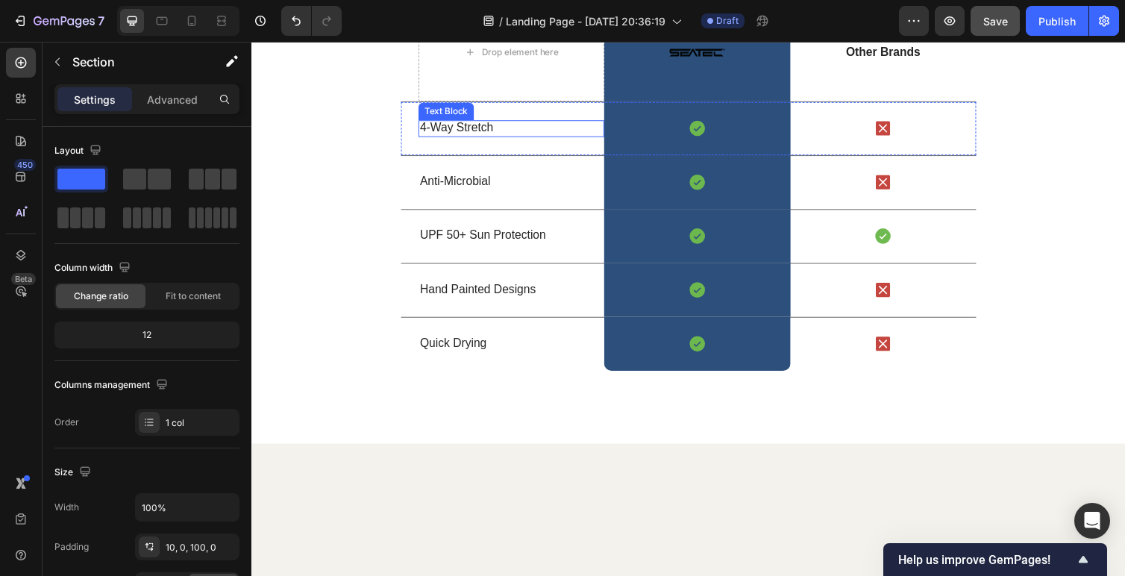
click at [452, 138] on p "4-Way Stretch" at bounding box center [517, 130] width 187 height 16
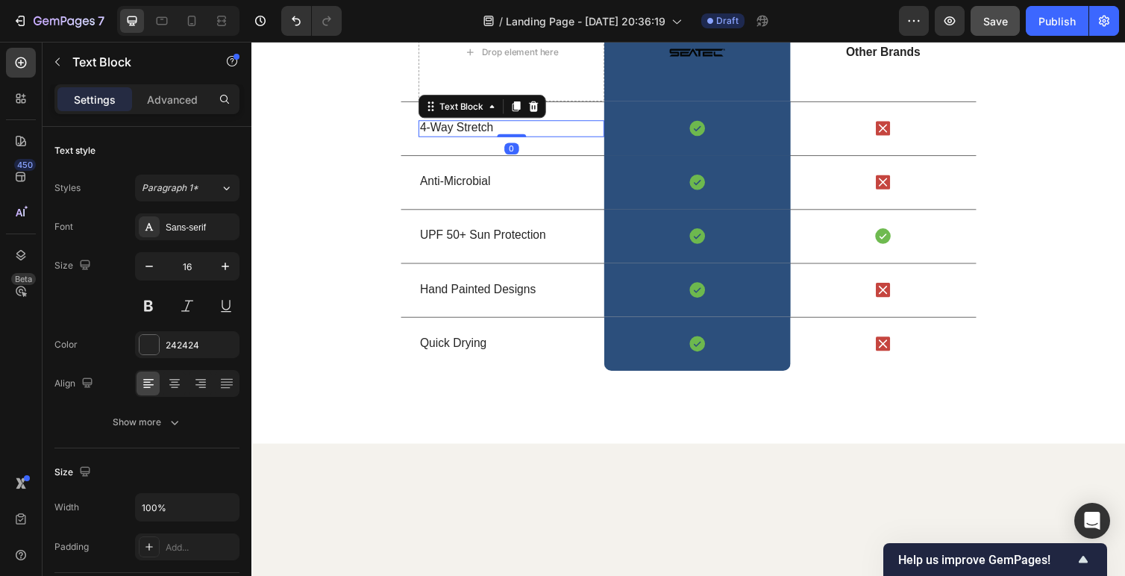
click at [452, 138] on p "4-Way Stretch" at bounding box center [517, 130] width 187 height 16
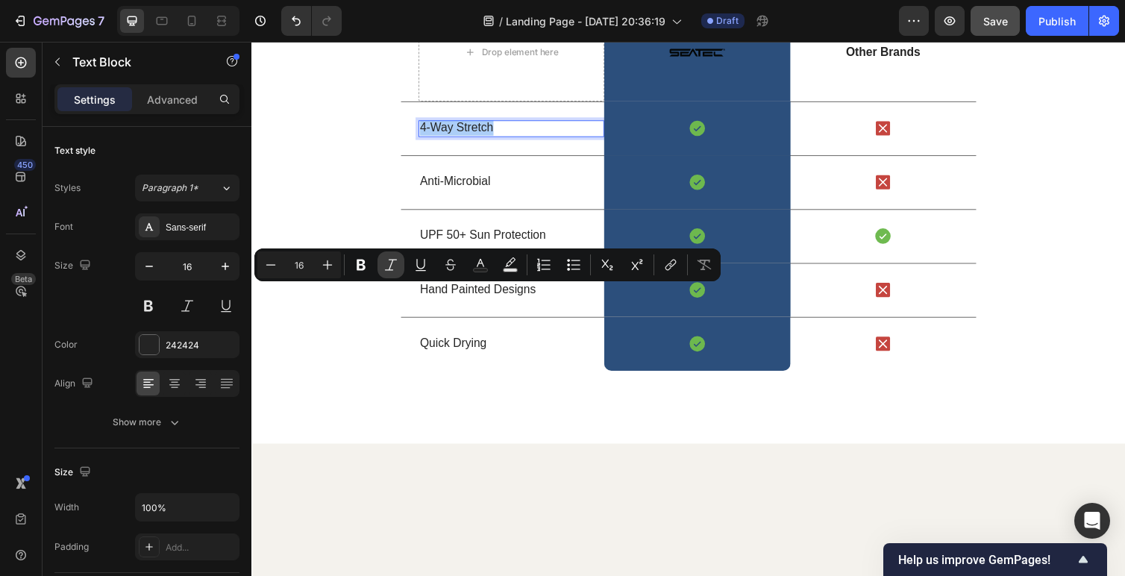
click at [392, 269] on icon "Editor contextual toolbar" at bounding box center [390, 264] width 15 height 15
click at [464, 193] on p "Anti-Microbial" at bounding box center [517, 186] width 187 height 16
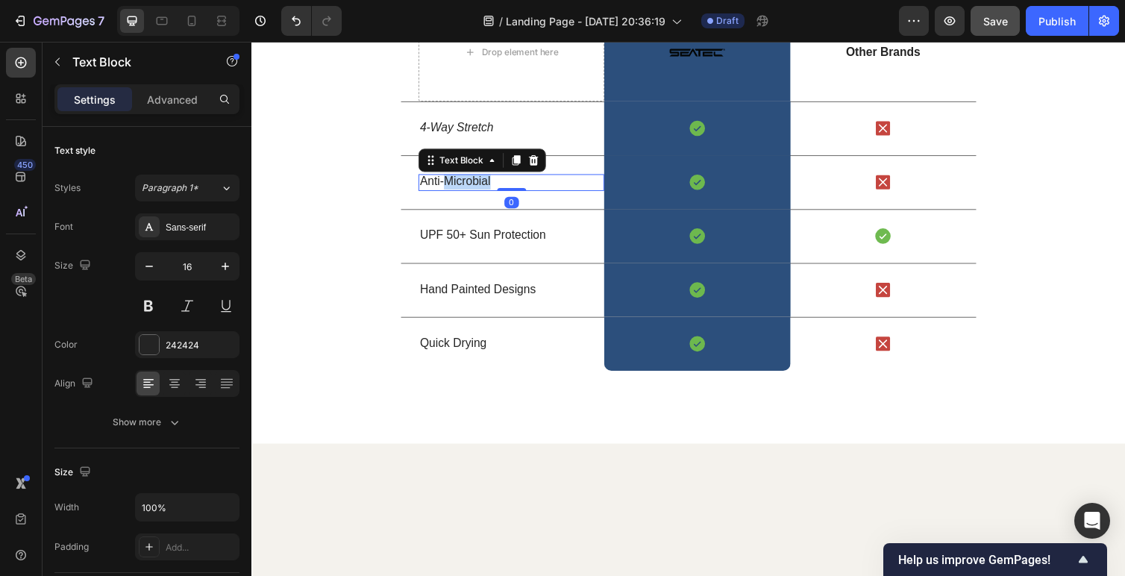
click at [464, 193] on p "Anti-Microbial" at bounding box center [517, 186] width 187 height 16
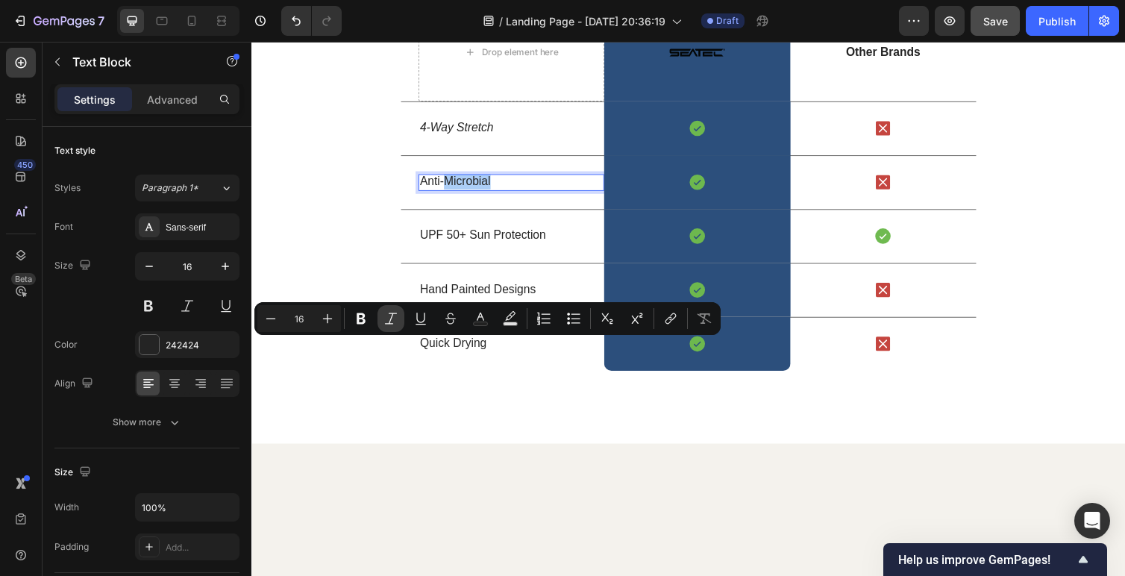
click at [389, 317] on icon "Editor contextual toolbar" at bounding box center [390, 318] width 15 height 15
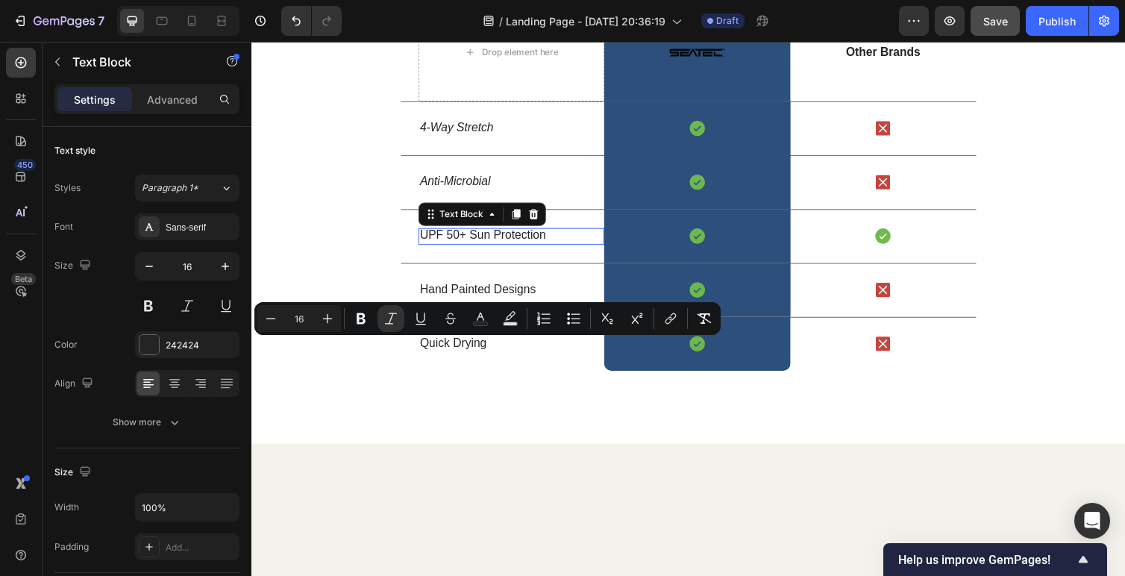
click at [475, 248] on p "UPF 50+ Sun Protection" at bounding box center [517, 241] width 187 height 16
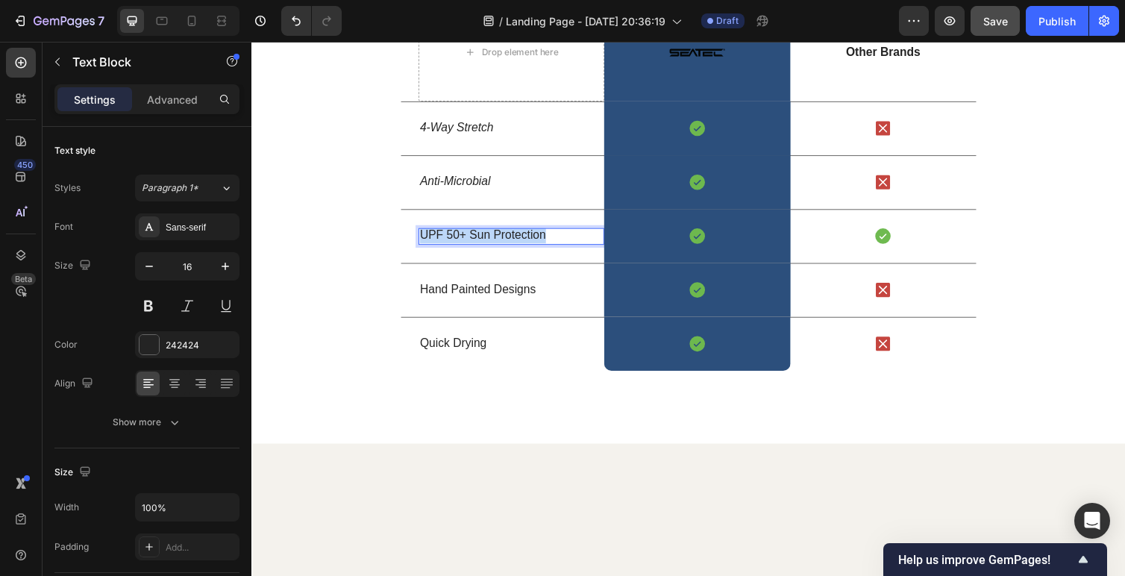
click at [475, 248] on p "UPF 50+ Sun Protection" at bounding box center [517, 241] width 187 height 16
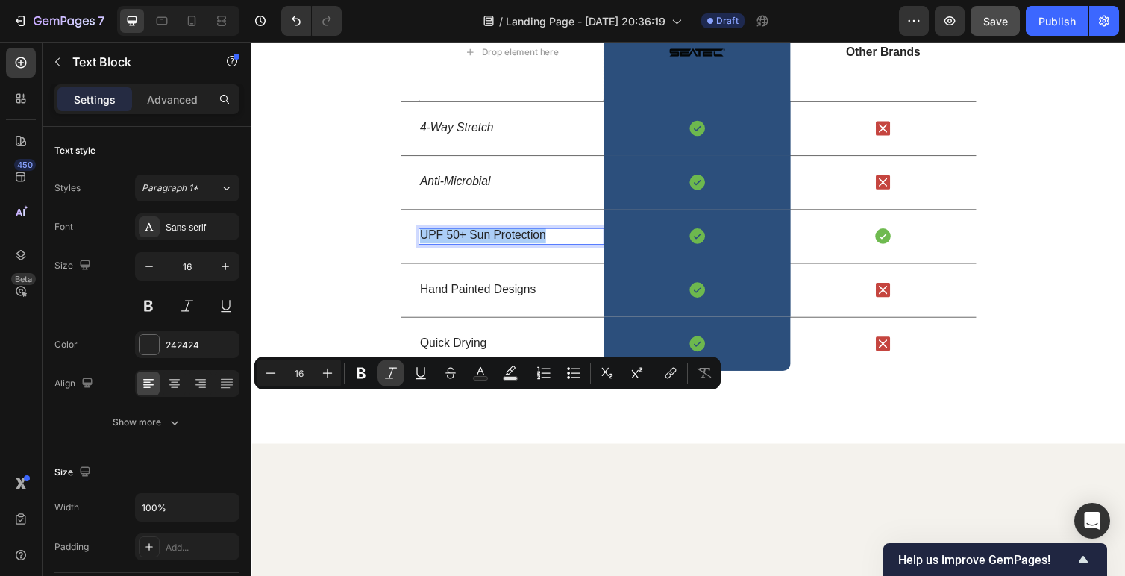
click at [383, 370] on icon "Editor contextual toolbar" at bounding box center [390, 373] width 15 height 15
click at [481, 304] on p "Hand Painted Designs" at bounding box center [517, 296] width 187 height 16
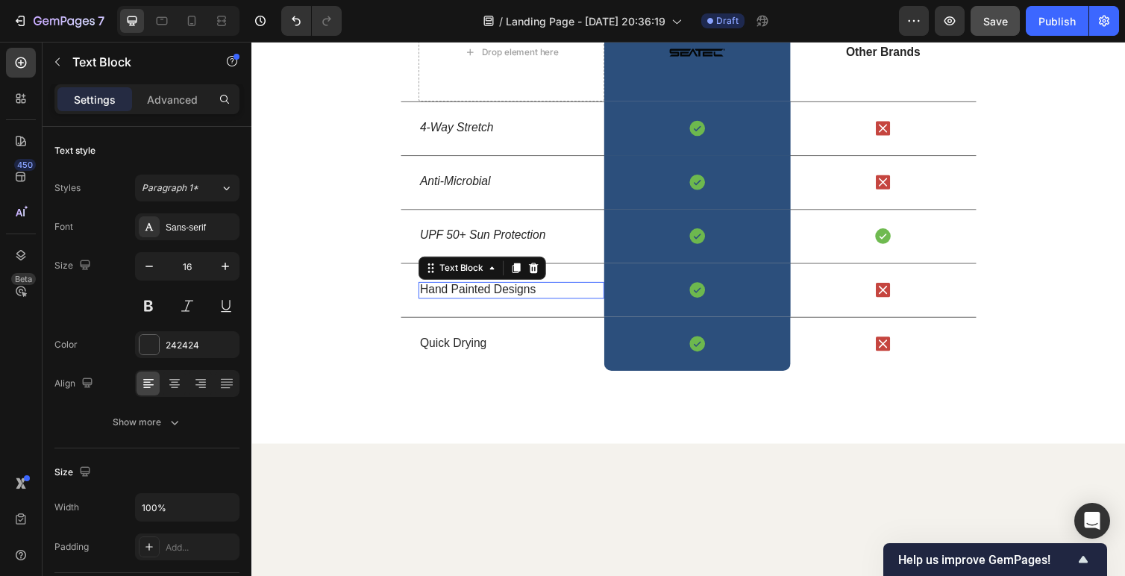
click at [481, 304] on p "Hand Painted Designs" at bounding box center [517, 296] width 187 height 16
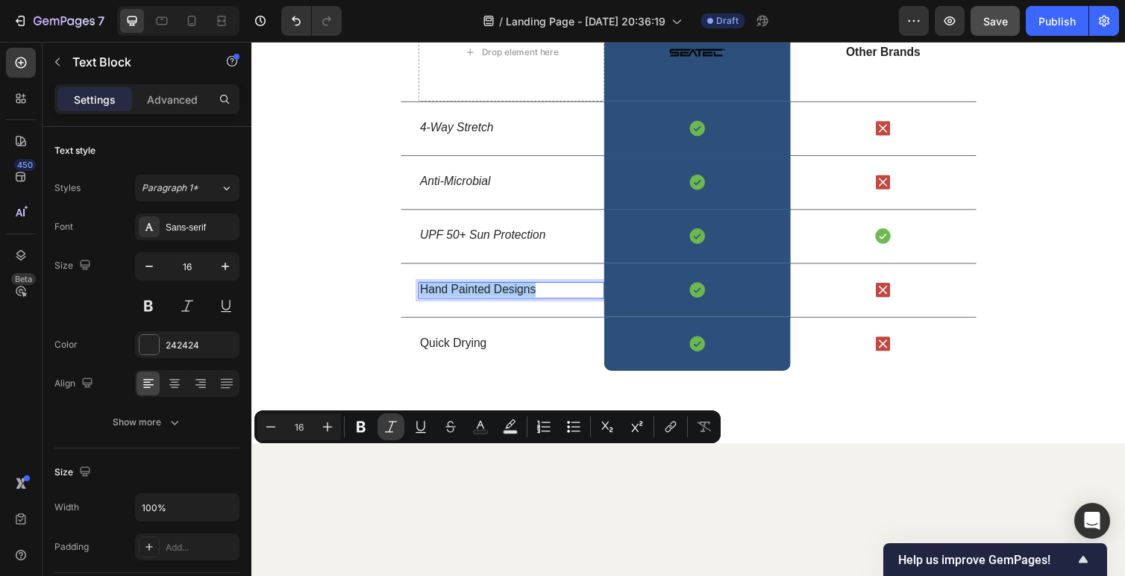
click at [392, 422] on icon "Editor contextual toolbar" at bounding box center [391, 426] width 12 height 11
click at [461, 359] on p "Quick Drying" at bounding box center [517, 351] width 187 height 16
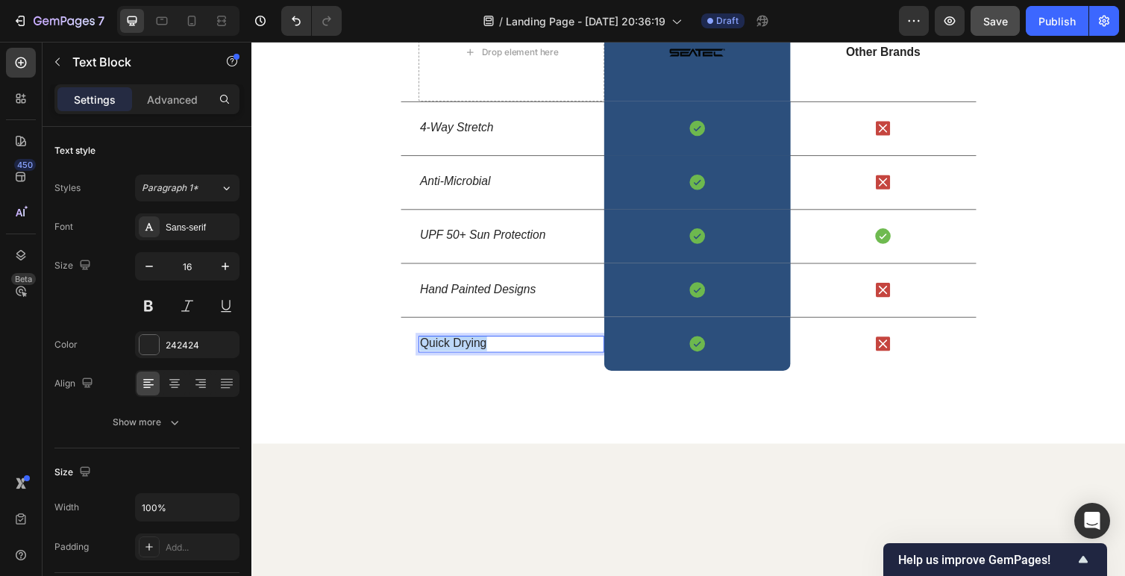
click at [461, 359] on p "Quick Drying" at bounding box center [517, 351] width 187 height 16
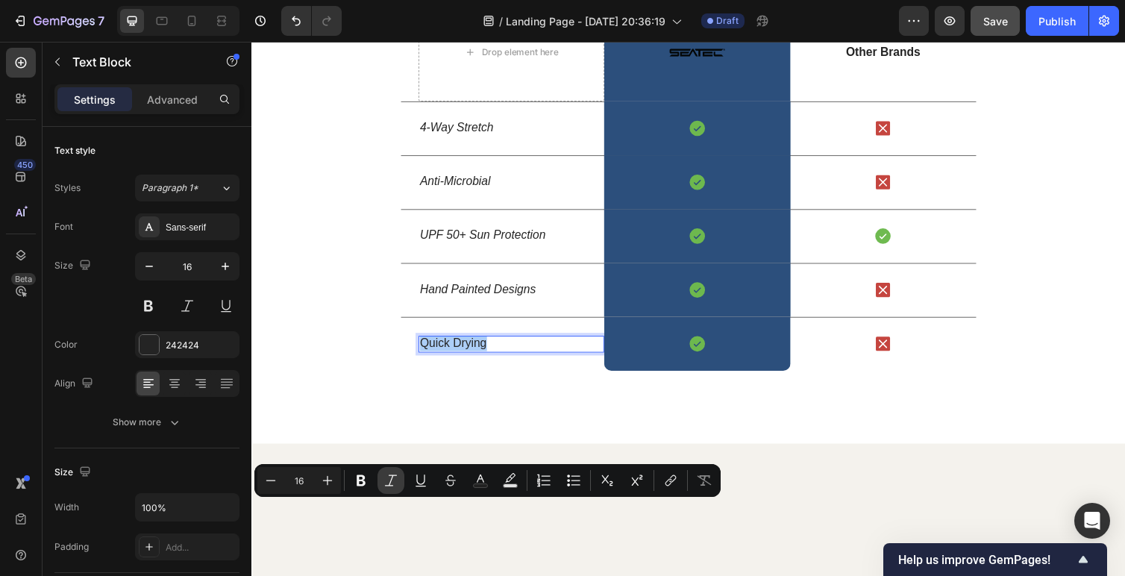
click at [389, 477] on icon "Editor contextual toolbar" at bounding box center [390, 480] width 15 height 15
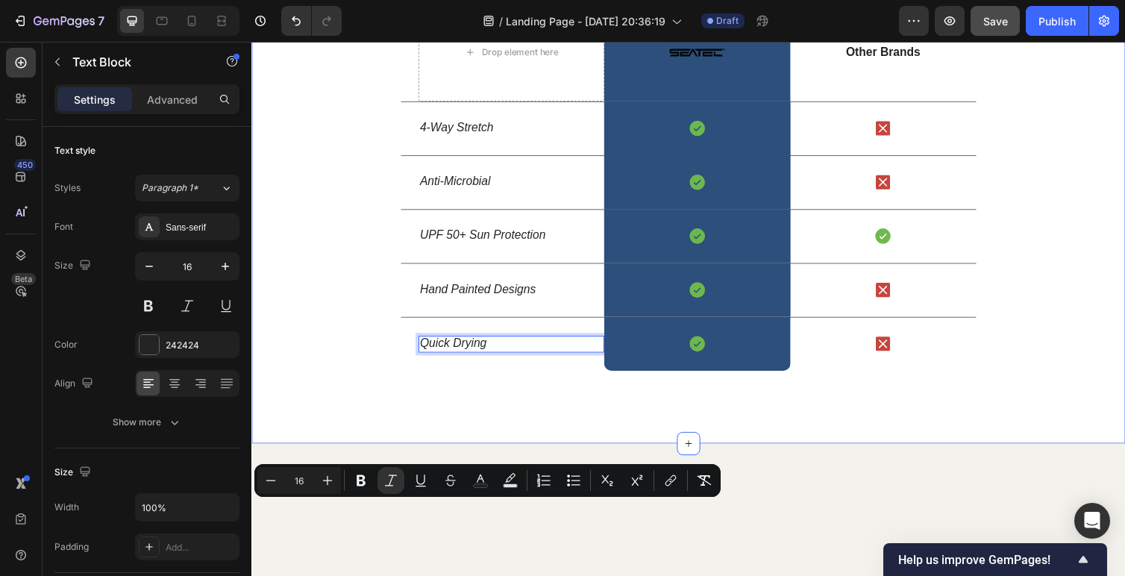
click at [331, 379] on div "Us vs Them Heading Row Drop element here Image Row Other Brands Text Block Row …" at bounding box center [698, 152] width 895 height 454
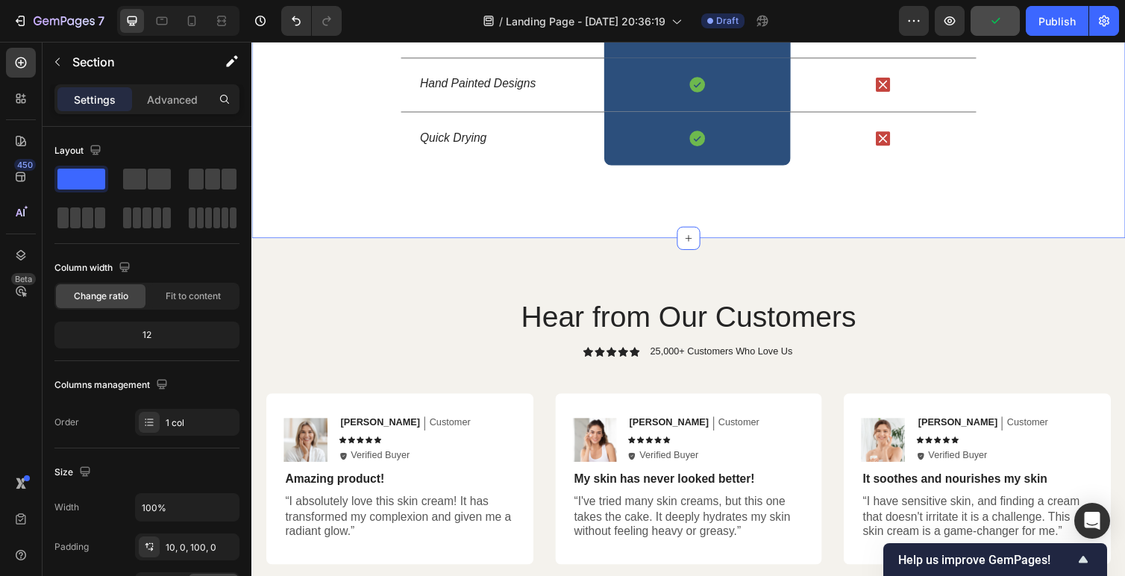
scroll to position [2240, 0]
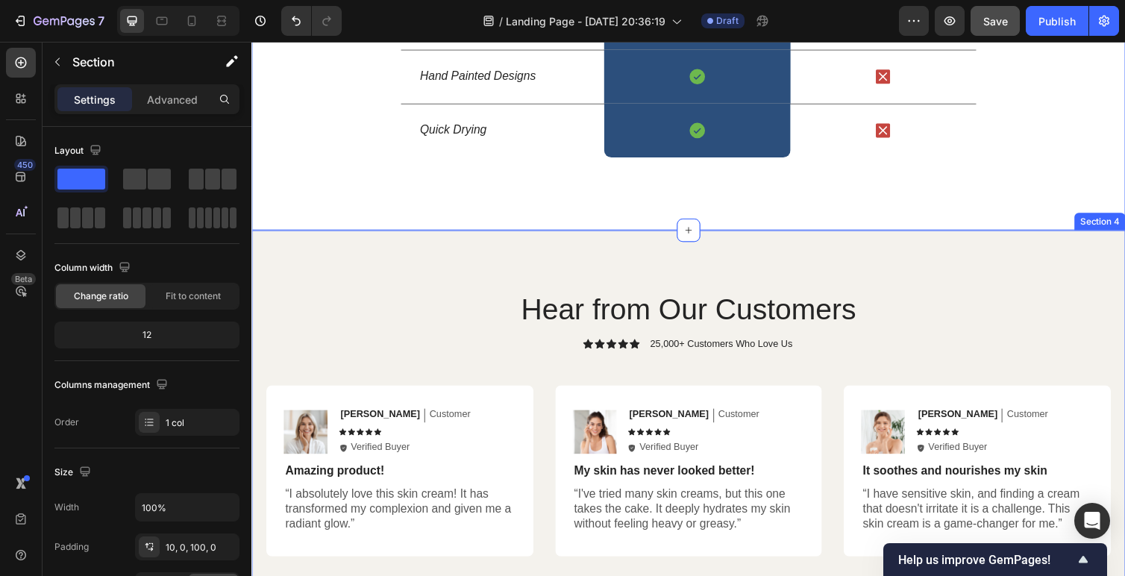
click at [554, 255] on div "Hear from Our Customers Heading Icon Icon Icon Icon Icon Icon List 25,000+ Cust…" at bounding box center [698, 555] width 895 height 640
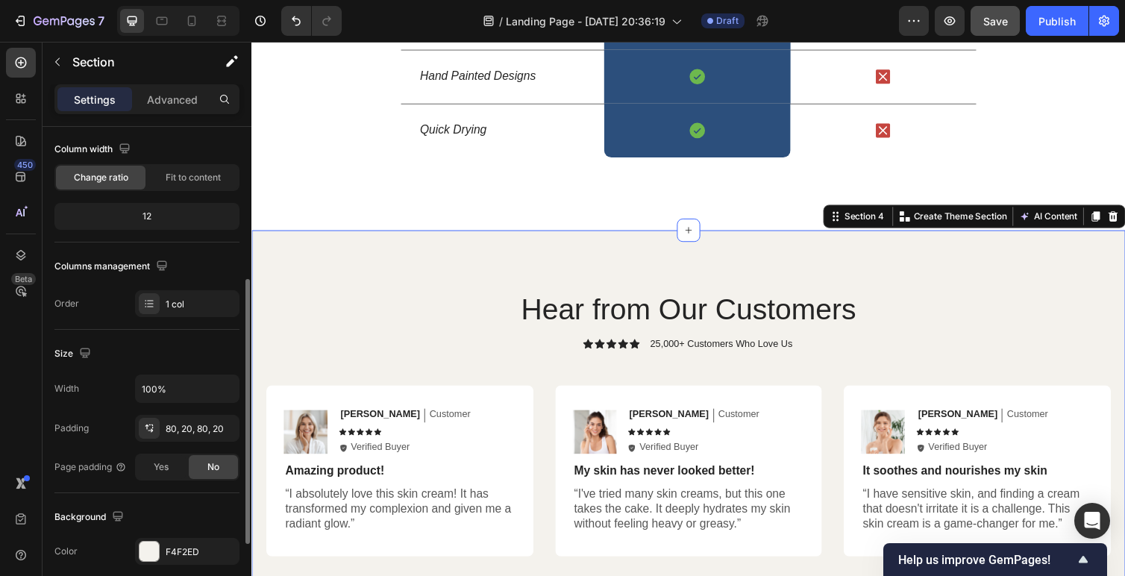
scroll to position [196, 0]
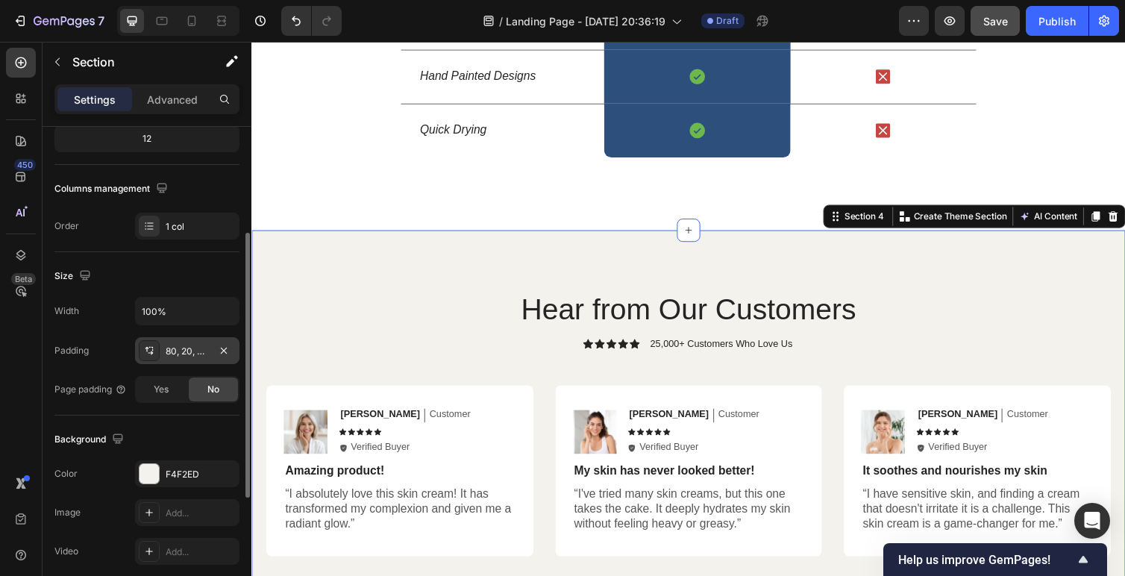
click at [179, 355] on div "80, 20, 80, 20" at bounding box center [187, 351] width 43 height 13
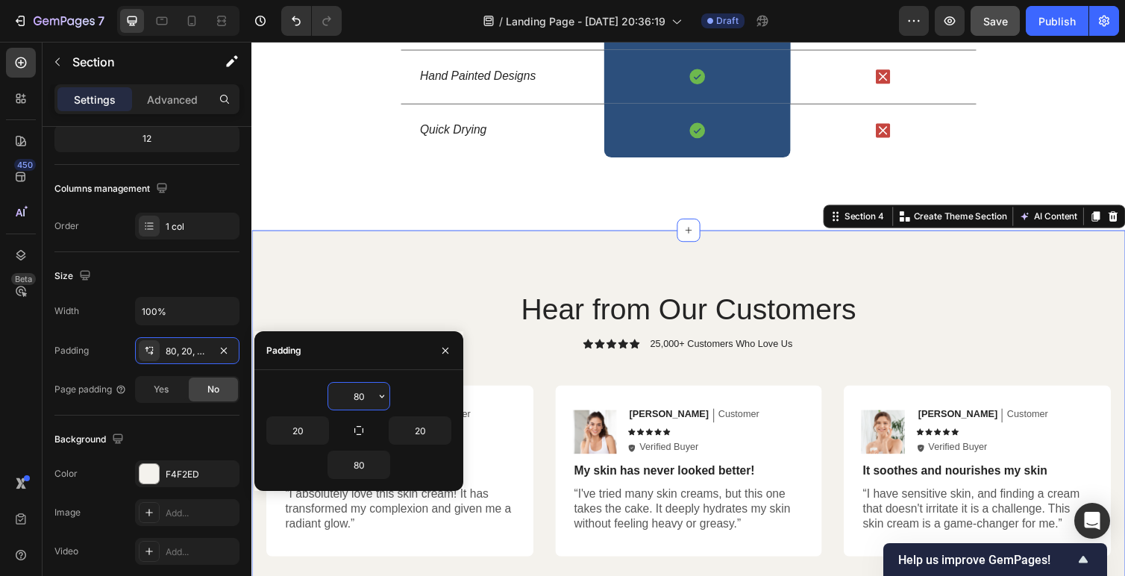
click at [363, 395] on input "80" at bounding box center [358, 396] width 61 height 27
type input "50"
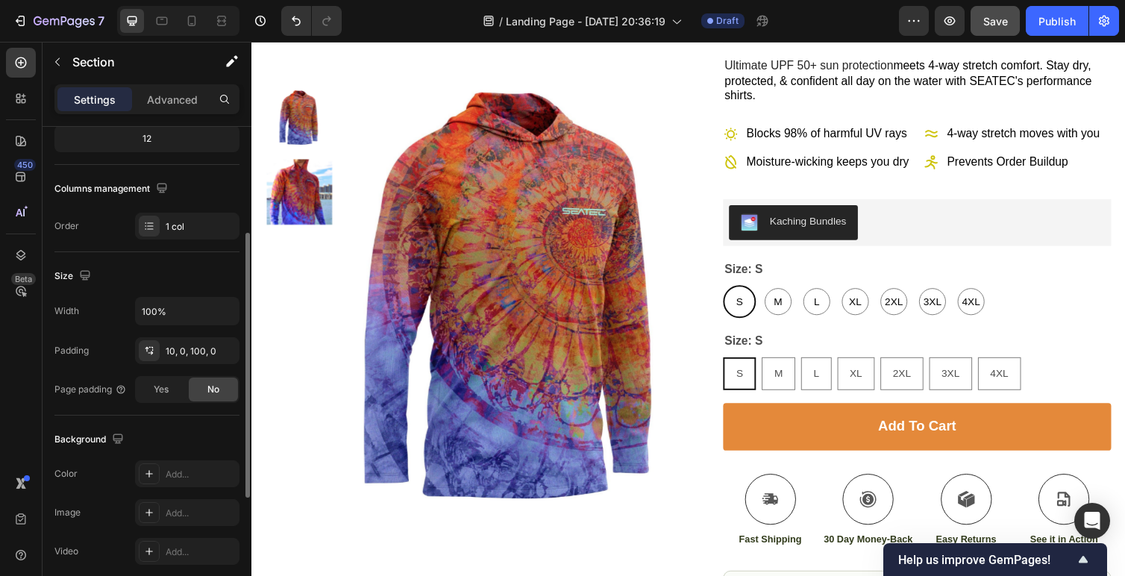
scroll to position [0, 0]
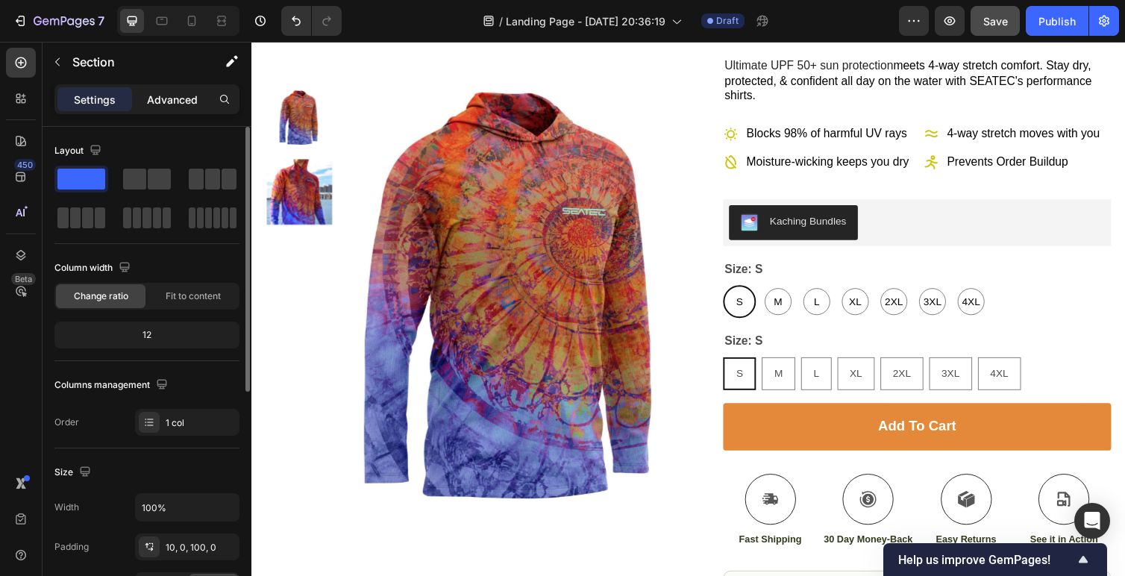
click at [163, 106] on p "Advanced" at bounding box center [172, 100] width 51 height 16
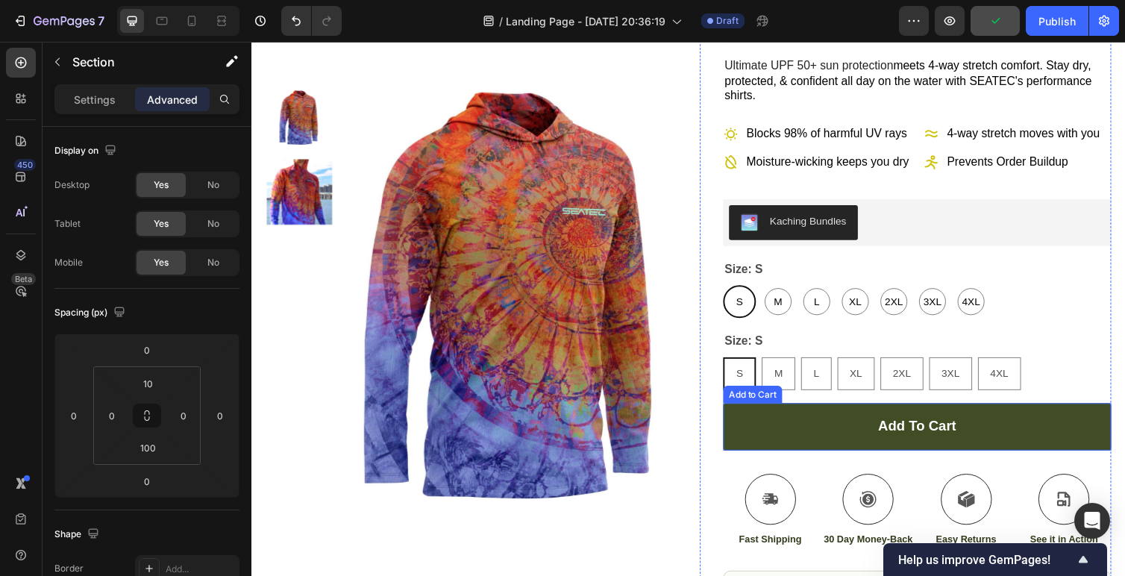
click at [789, 452] on button "Add to cart" at bounding box center [933, 436] width 398 height 48
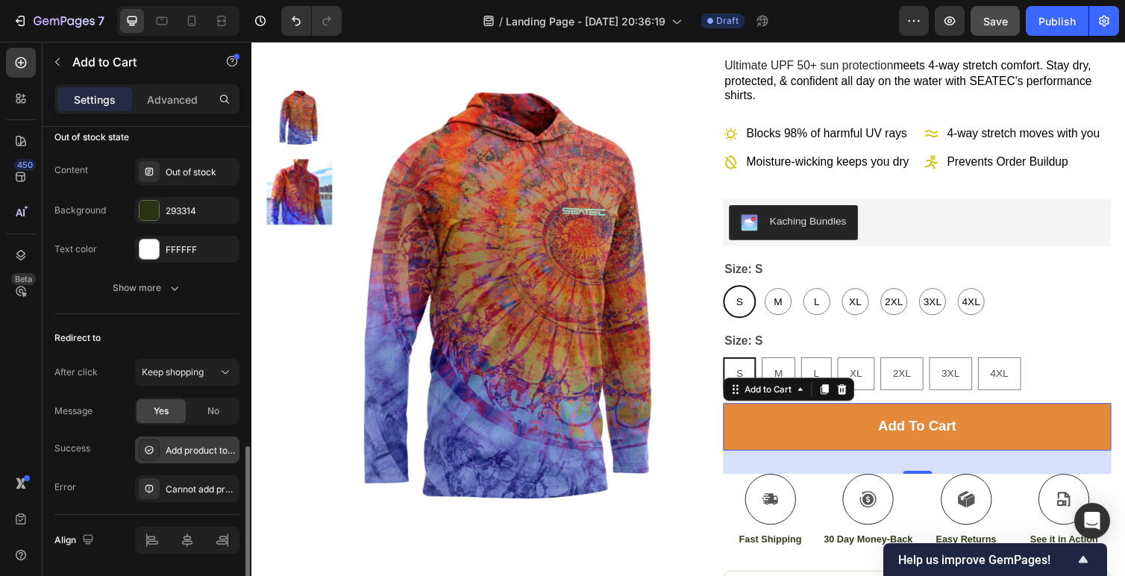
scroll to position [1224, 0]
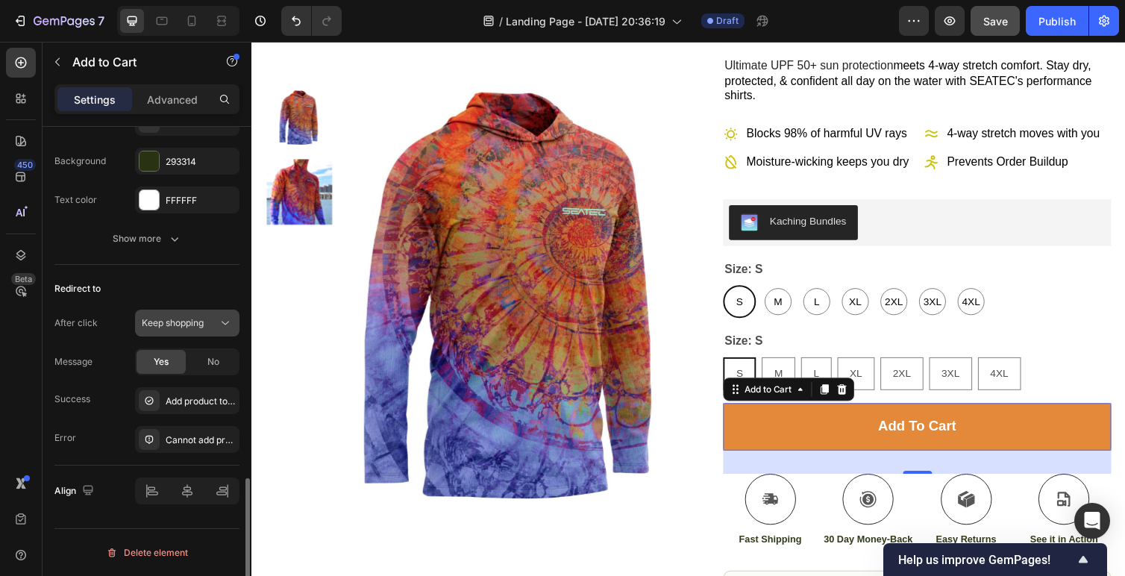
click at [200, 322] on span "Keep shopping" at bounding box center [173, 322] width 62 height 11
click at [80, 312] on div "After click" at bounding box center [75, 323] width 43 height 24
click at [177, 325] on span "Keep shopping" at bounding box center [173, 322] width 62 height 11
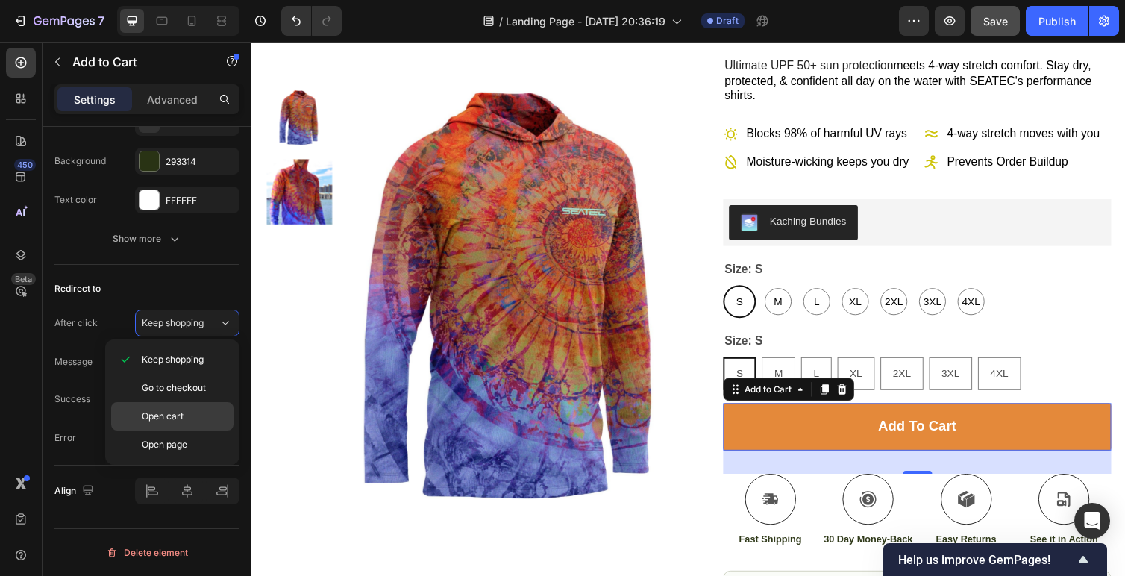
click at [173, 422] on span "Open cart" at bounding box center [163, 416] width 42 height 13
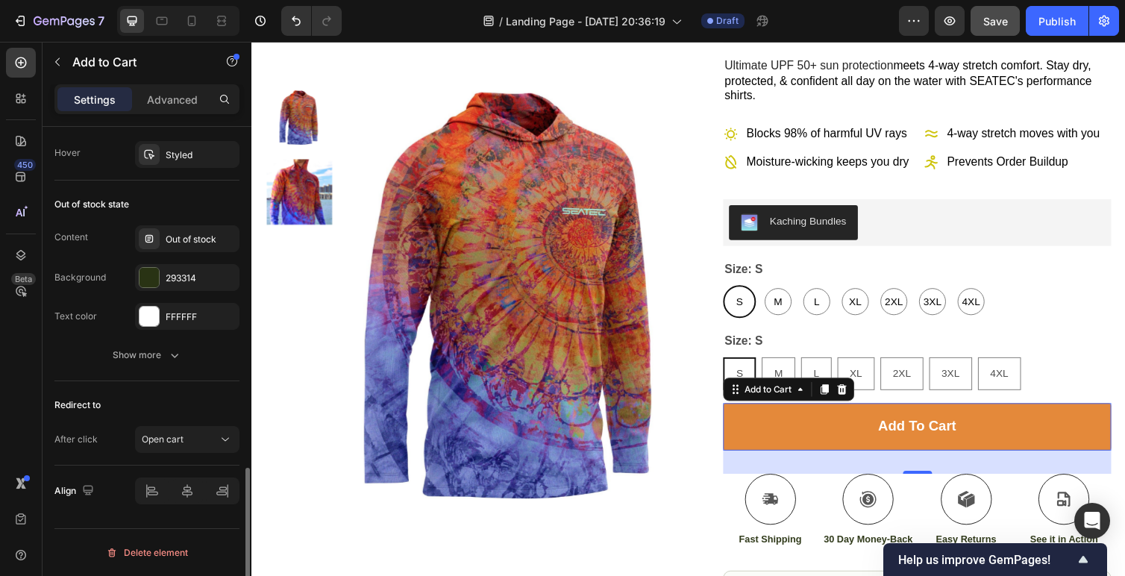
scroll to position [1107, 0]
click at [58, 324] on div "Text color" at bounding box center [75, 316] width 43 height 24
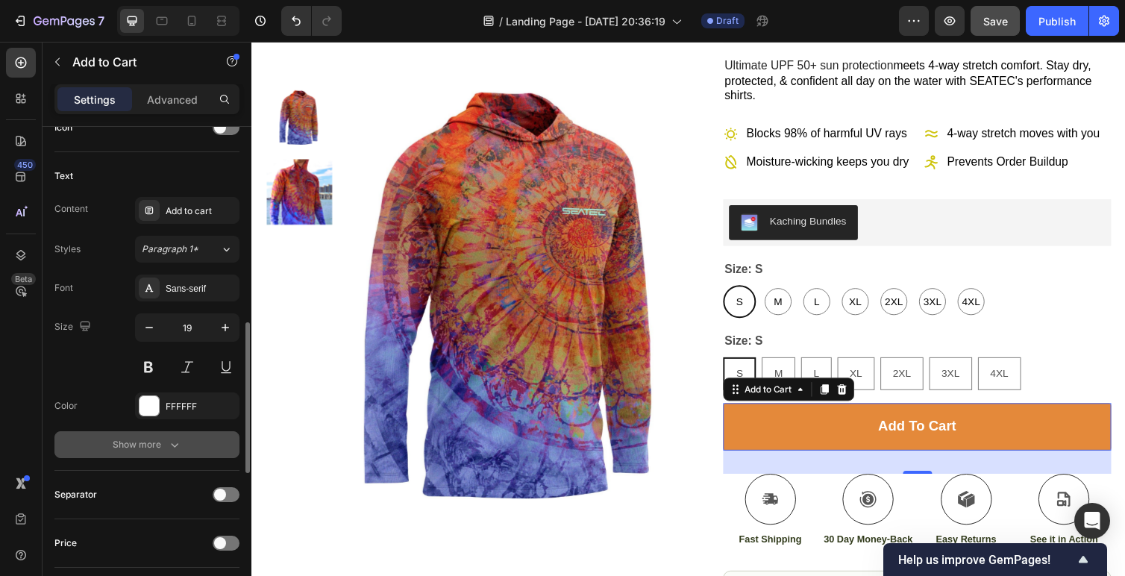
click at [169, 450] on icon "button" at bounding box center [174, 444] width 15 height 15
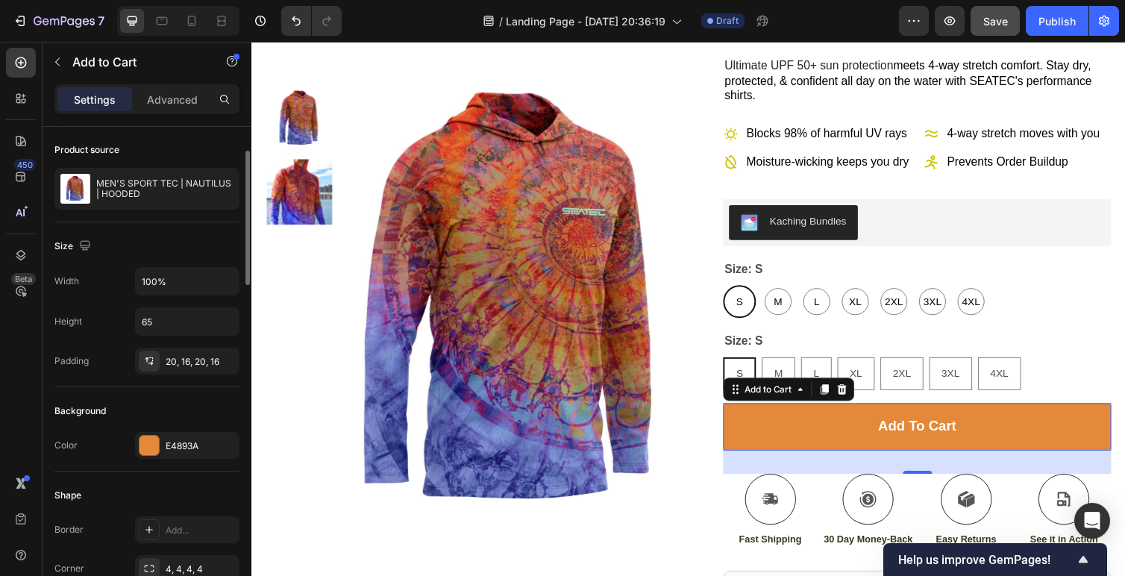
scroll to position [0, 0]
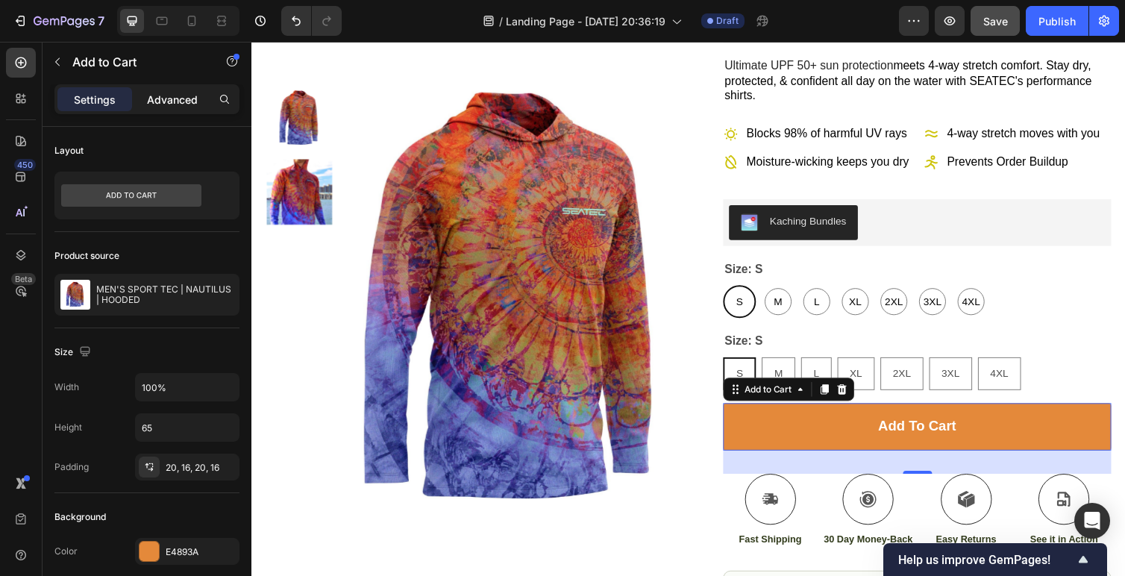
click at [156, 104] on p "Advanced" at bounding box center [172, 100] width 51 height 16
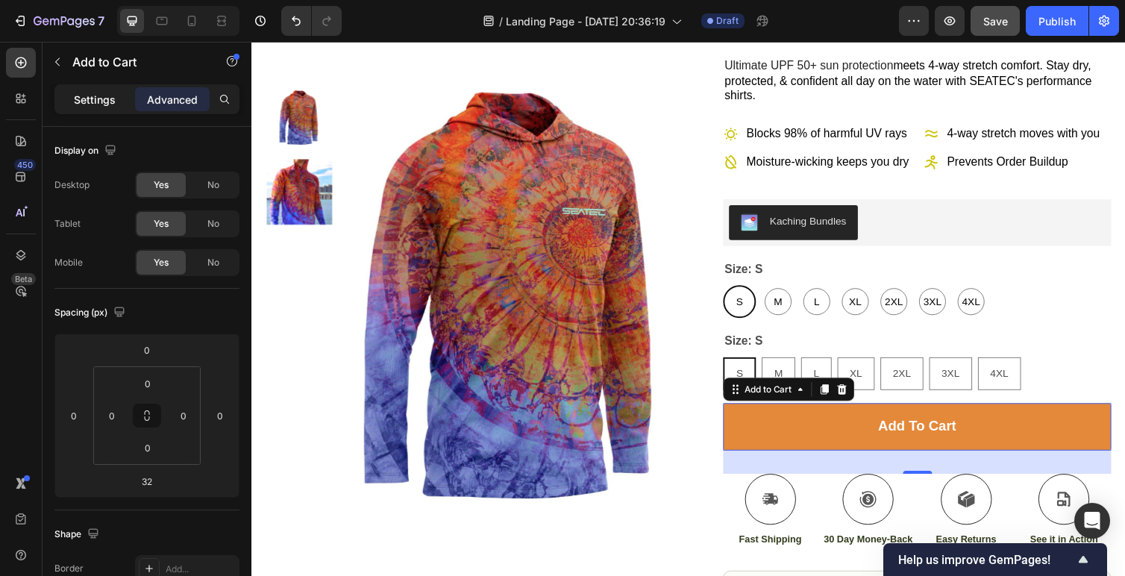
click at [100, 93] on p "Settings" at bounding box center [95, 100] width 42 height 16
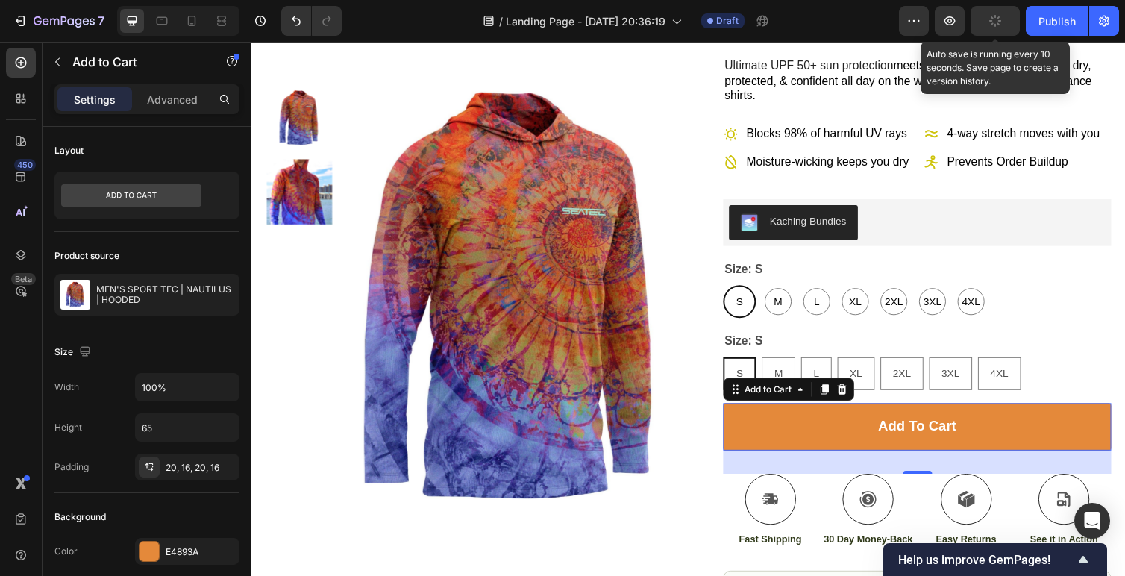
click at [987, 12] on button "button" at bounding box center [995, 21] width 49 height 30
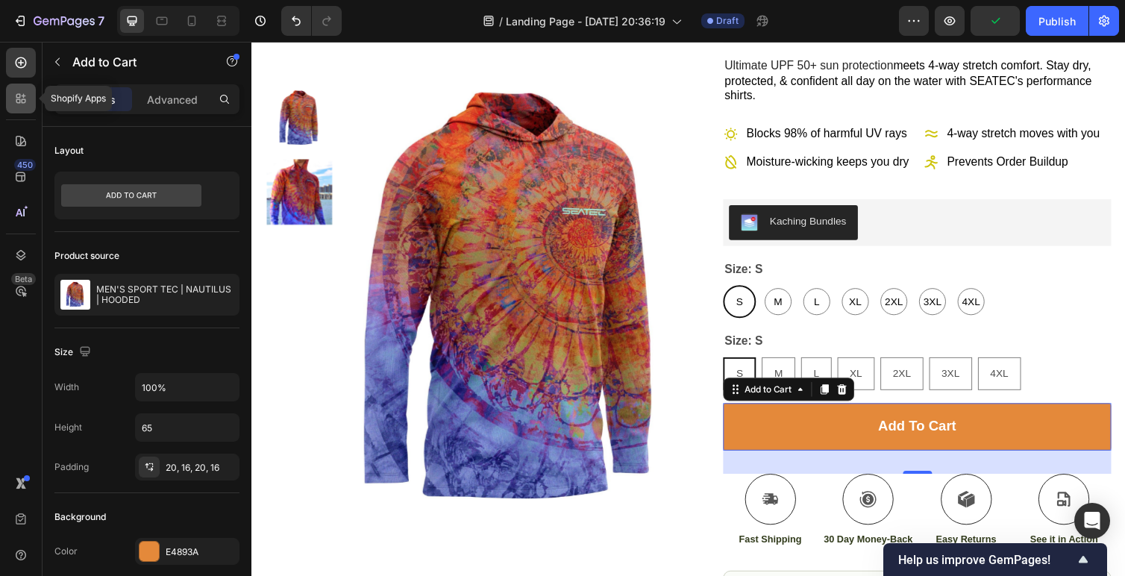
click at [16, 98] on icon at bounding box center [20, 98] width 15 height 15
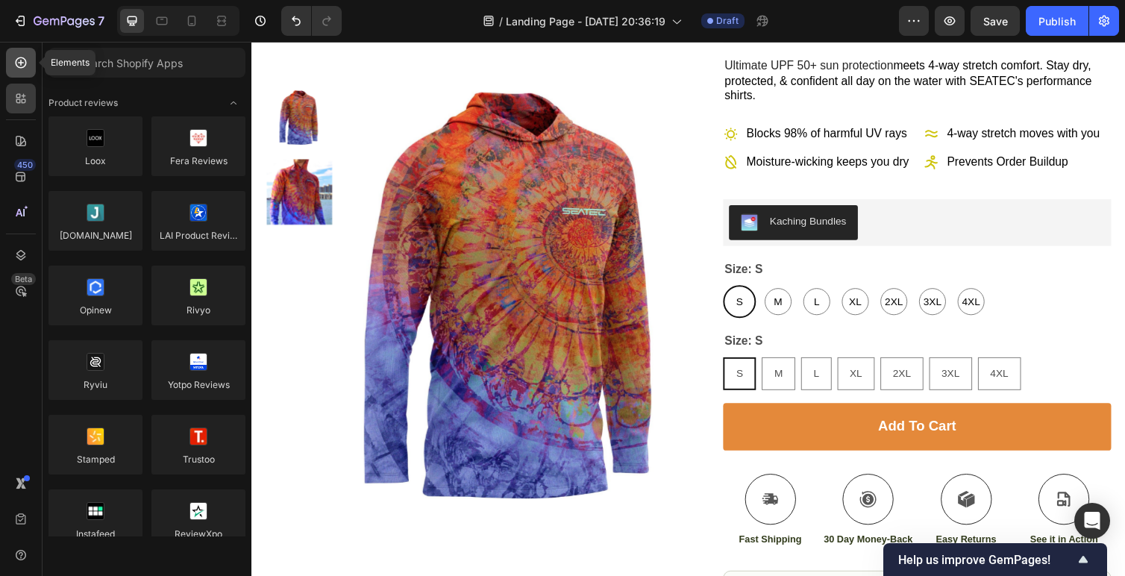
click at [17, 64] on icon at bounding box center [20, 62] width 15 height 15
radio input "false"
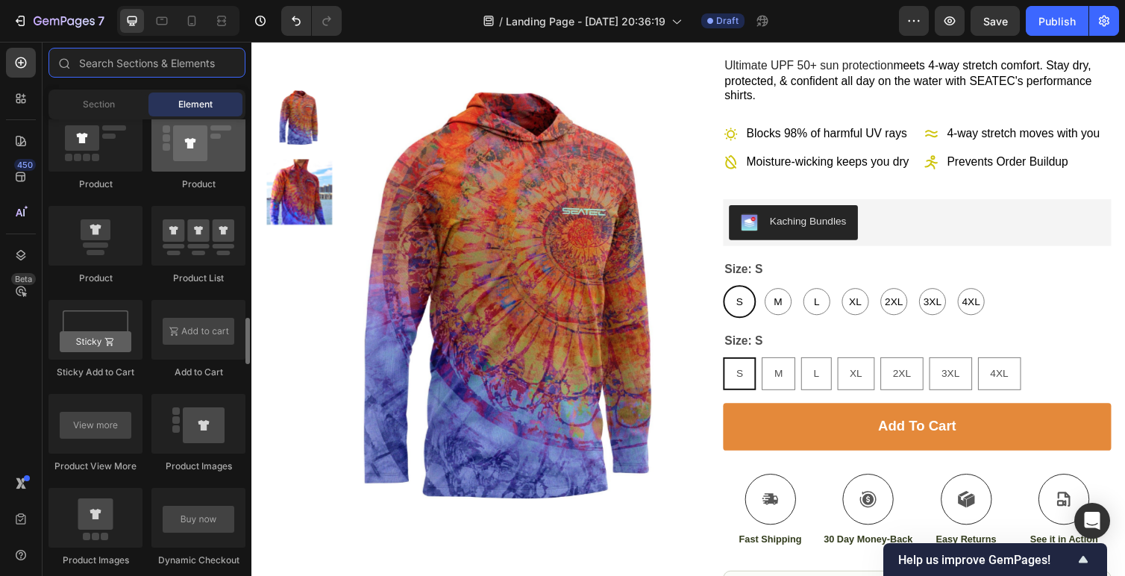
scroll to position [1955, 0]
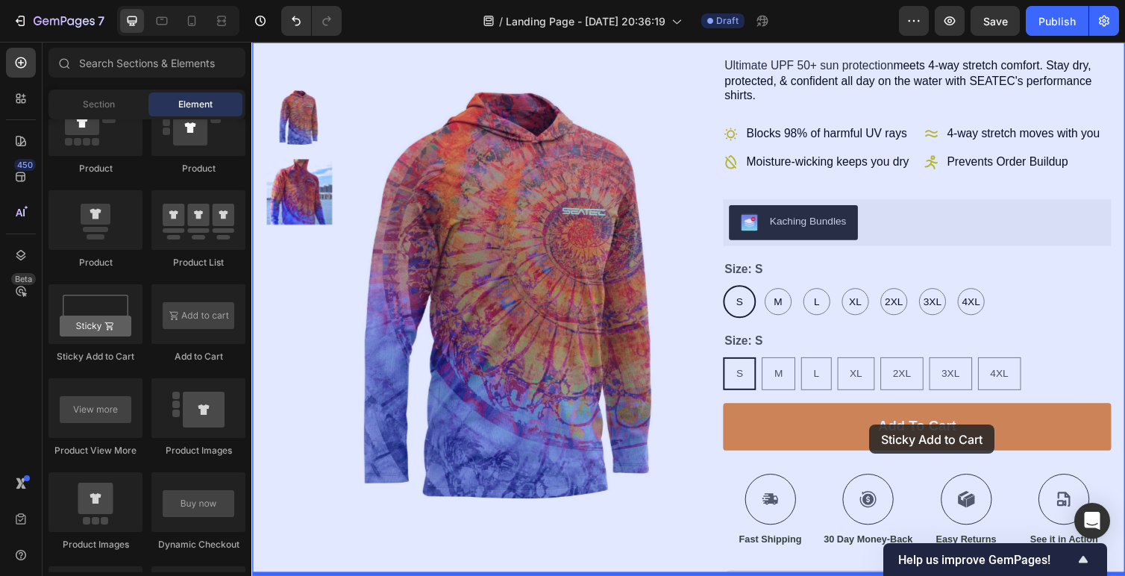
drag, startPoint x: 357, startPoint y: 366, endPoint x: 884, endPoint y: 434, distance: 531.2
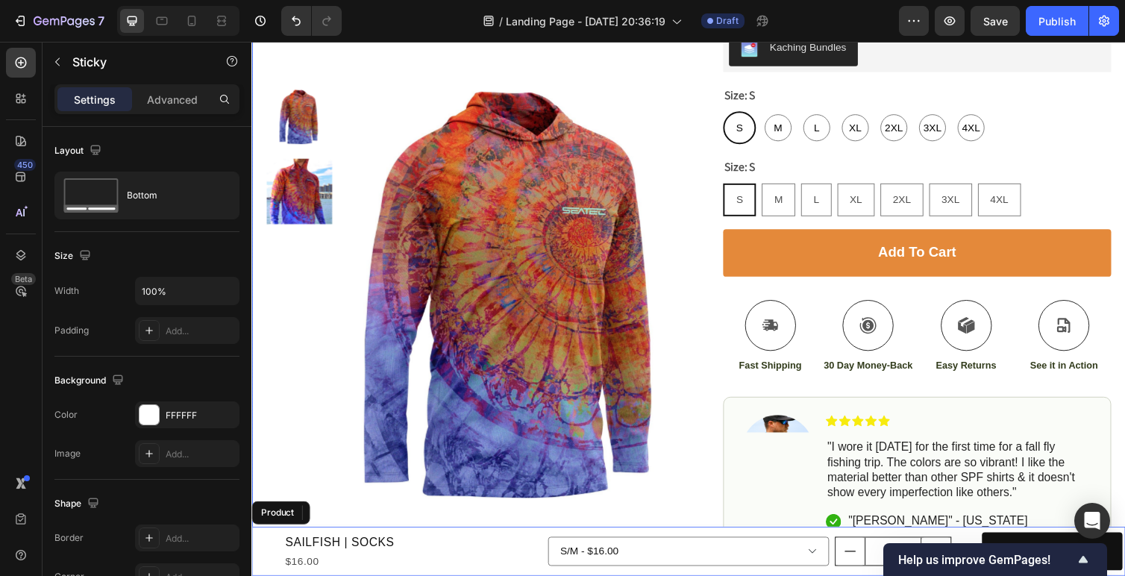
scroll to position [460, 0]
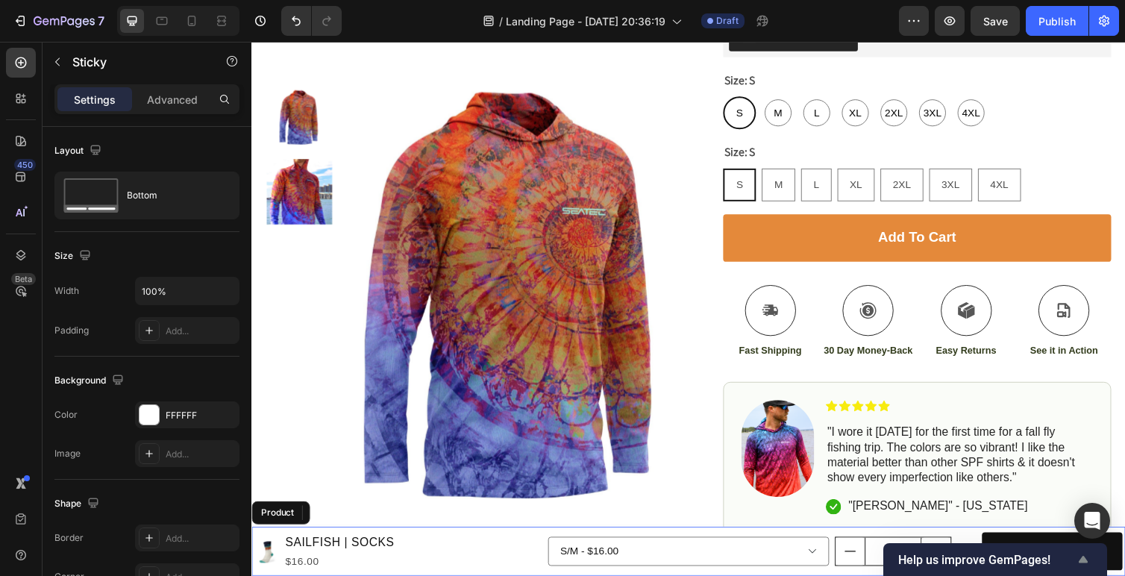
drag, startPoint x: 1006, startPoint y: 554, endPoint x: 1030, endPoint y: 567, distance: 27.0
click at [1030, 567] on div "Help us improve GemPages!" at bounding box center [995, 560] width 194 height 18
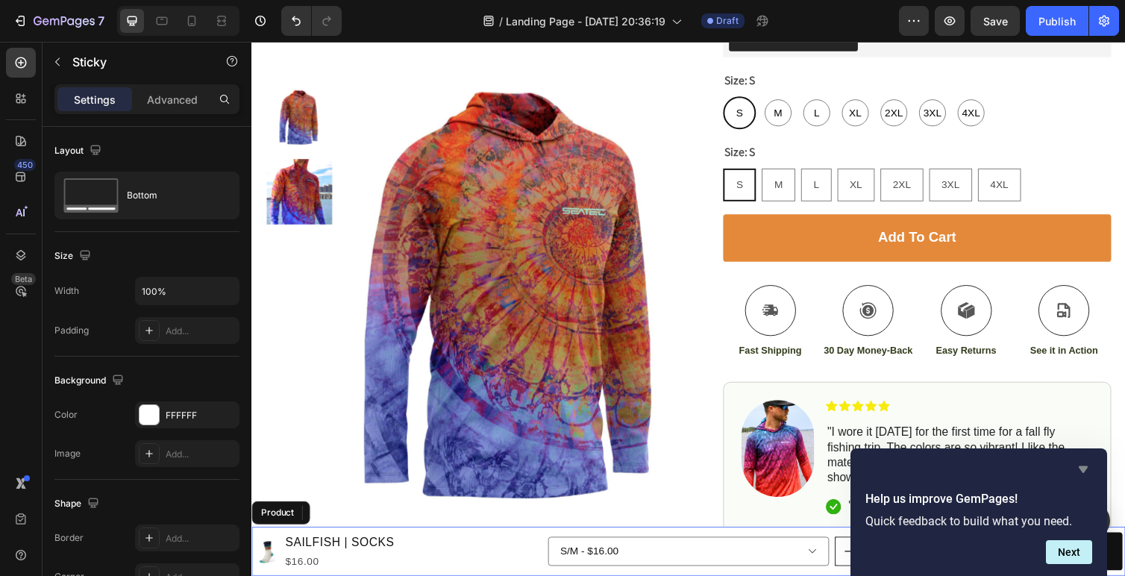
click at [1090, 462] on icon "Hide survey" at bounding box center [1083, 469] width 18 height 18
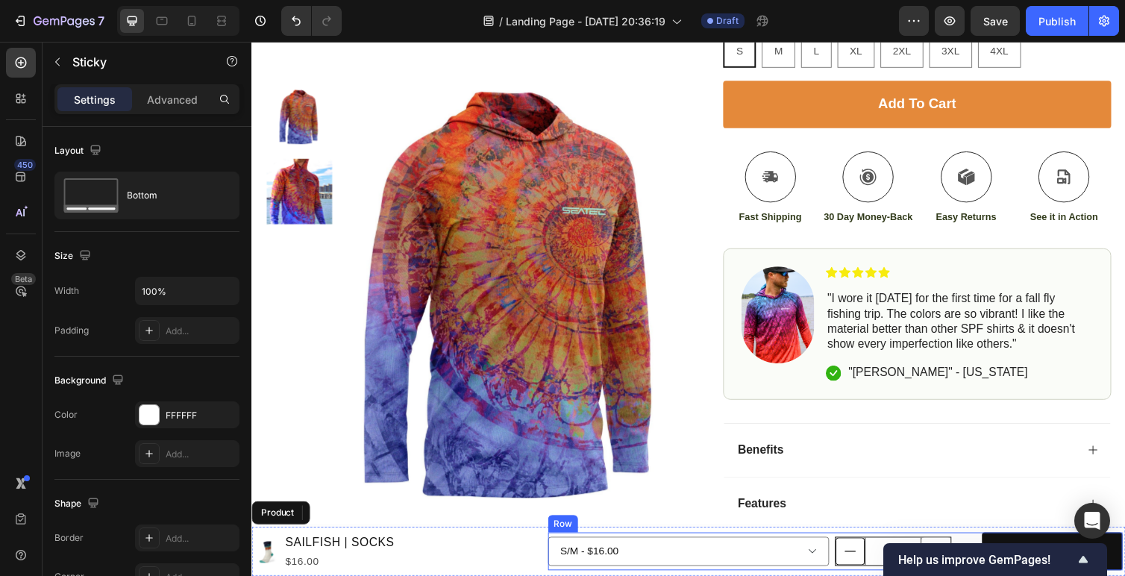
scroll to position [672, 0]
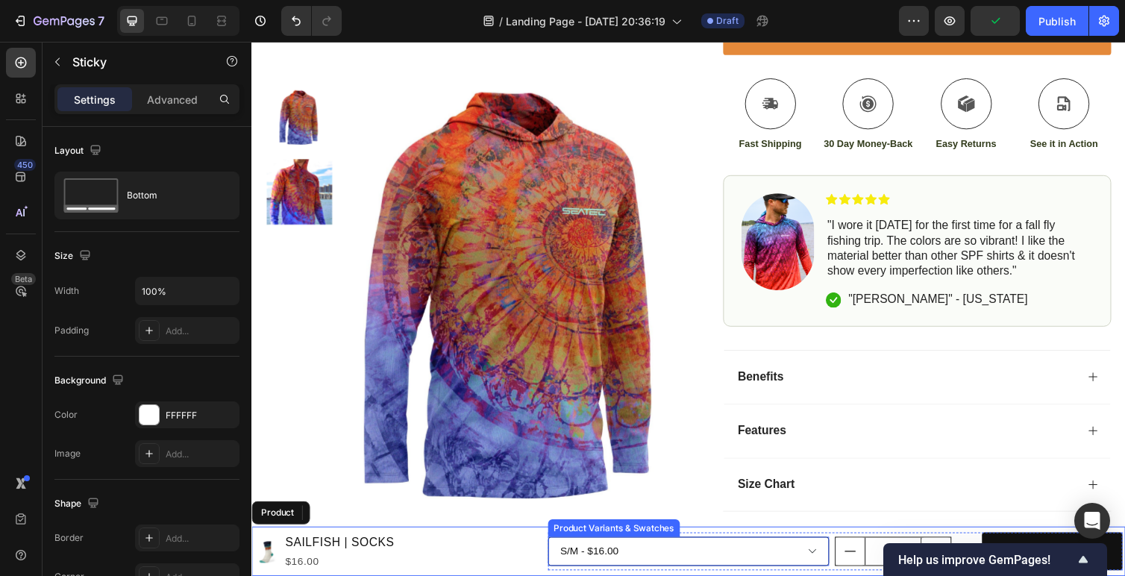
click at [743, 555] on select "S/M - $16.00 L/XL - $16.00" at bounding box center [699, 564] width 289 height 30
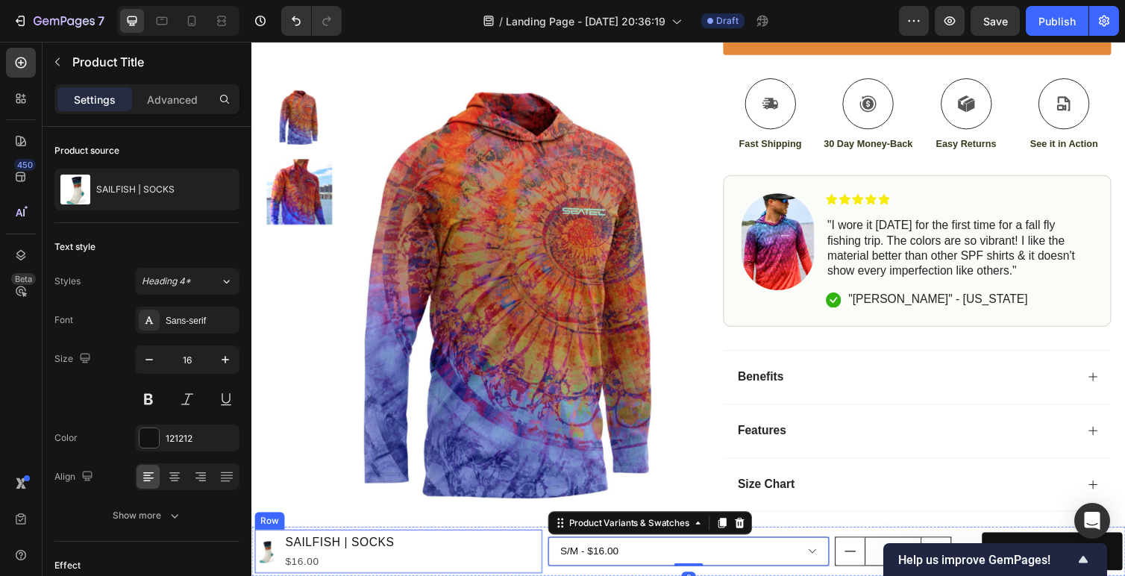
click at [343, 553] on h1 "SAILFISH | SOCKS" at bounding box center [341, 555] width 115 height 21
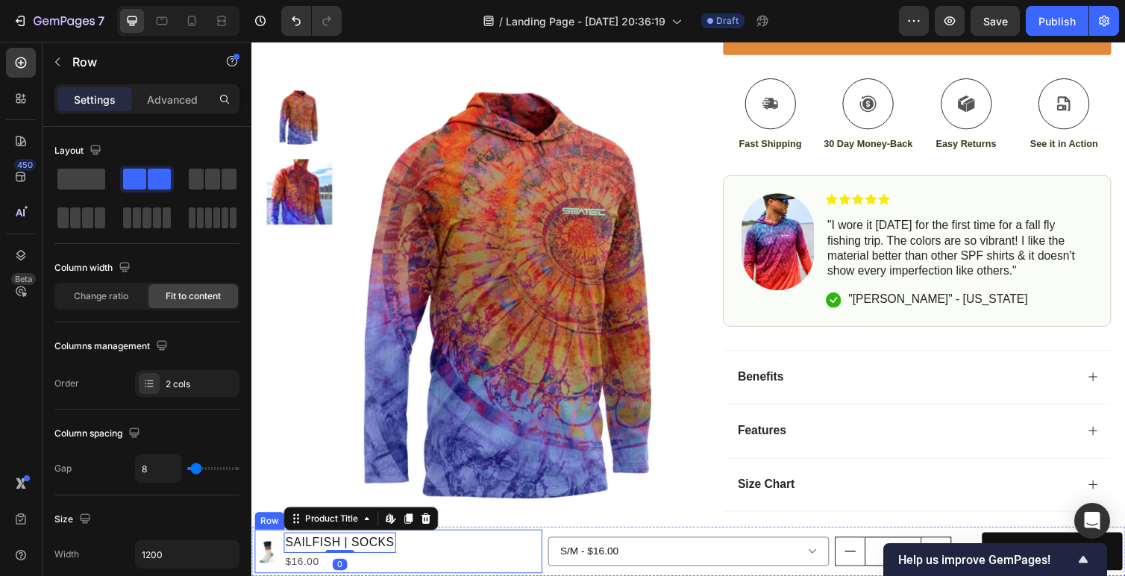
click at [478, 575] on div "Product Images SAILFISH | SOCKS Product Title Edit content in Shopify 0 $16.00 …" at bounding box center [401, 564] width 295 height 45
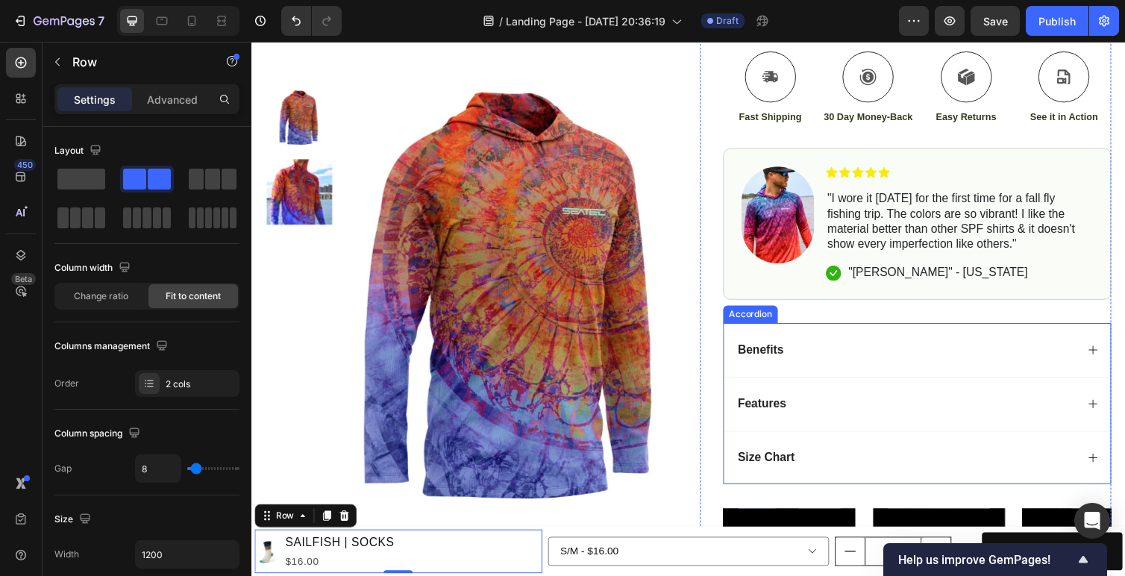
scroll to position [677, 0]
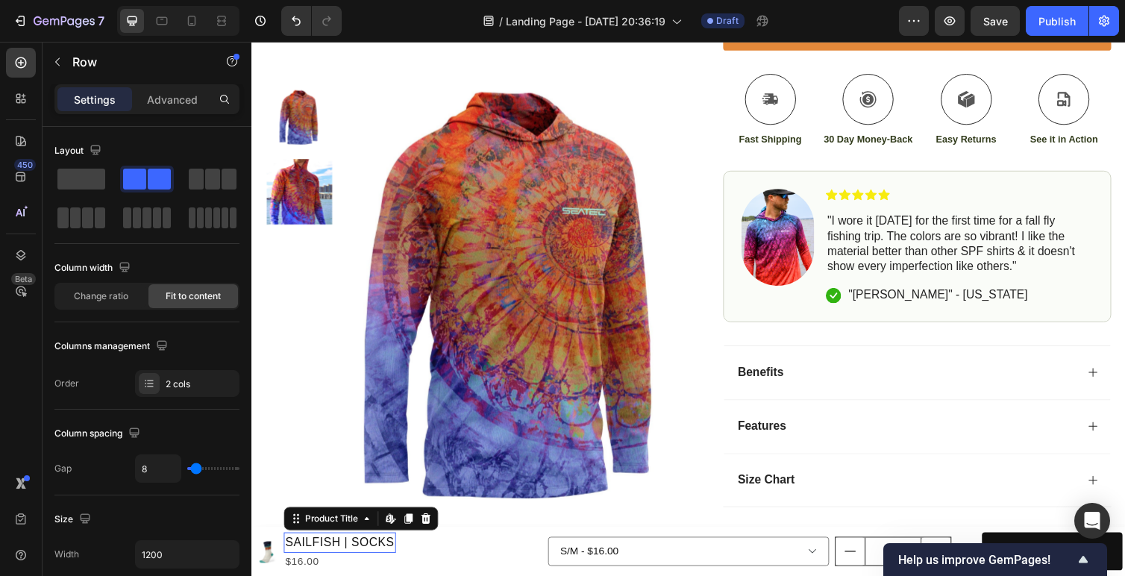
click at [301, 557] on h1 "SAILFISH | SOCKS" at bounding box center [341, 555] width 115 height 21
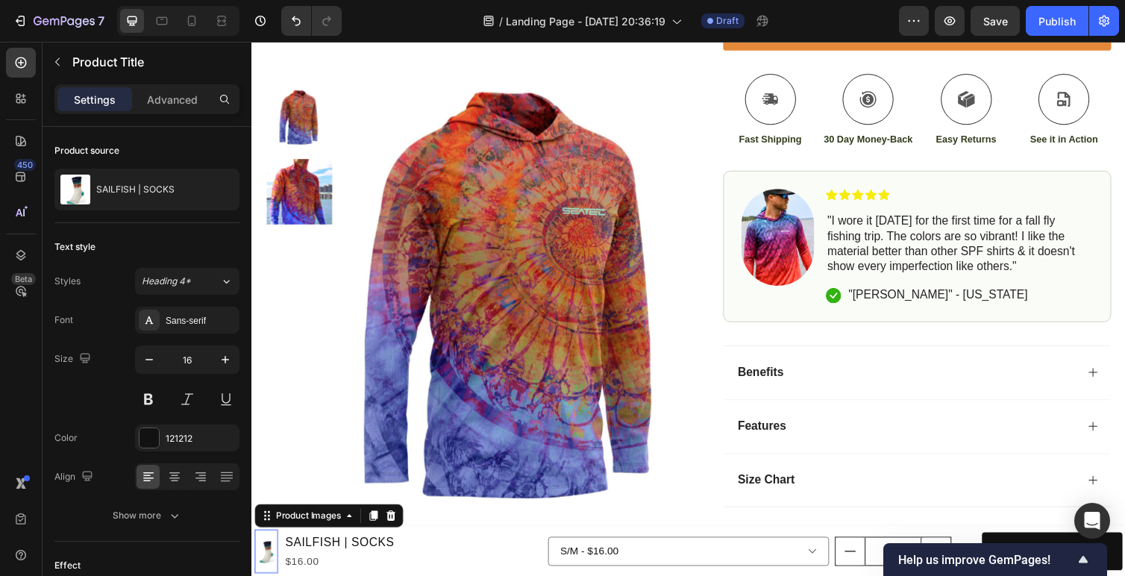
click at [267, 567] on img at bounding box center [266, 564] width 24 height 24
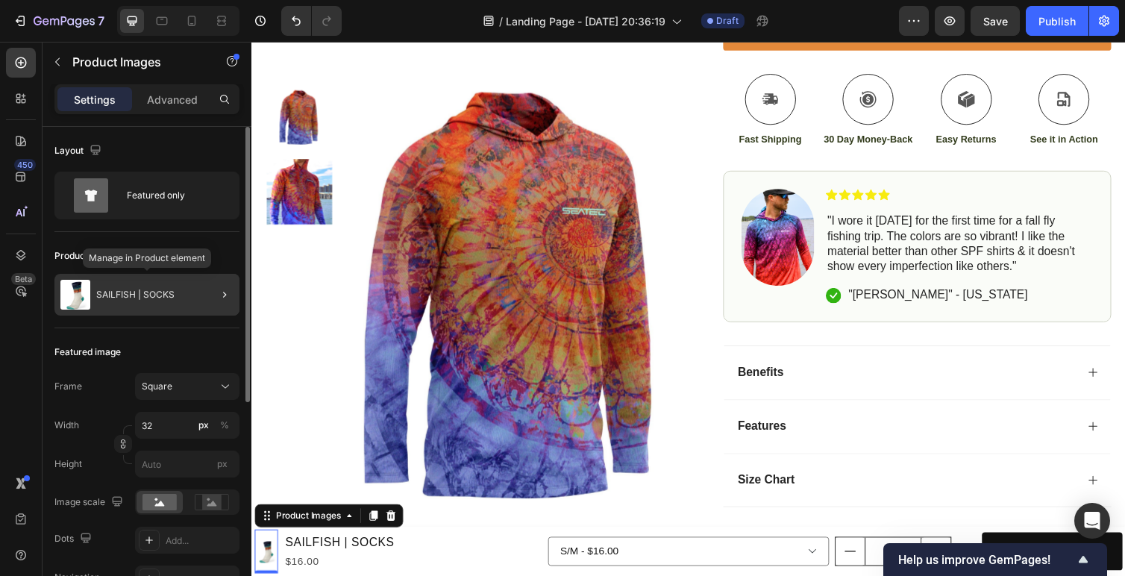
click at [95, 293] on div "SAILFISH | SOCKS" at bounding box center [146, 295] width 185 height 42
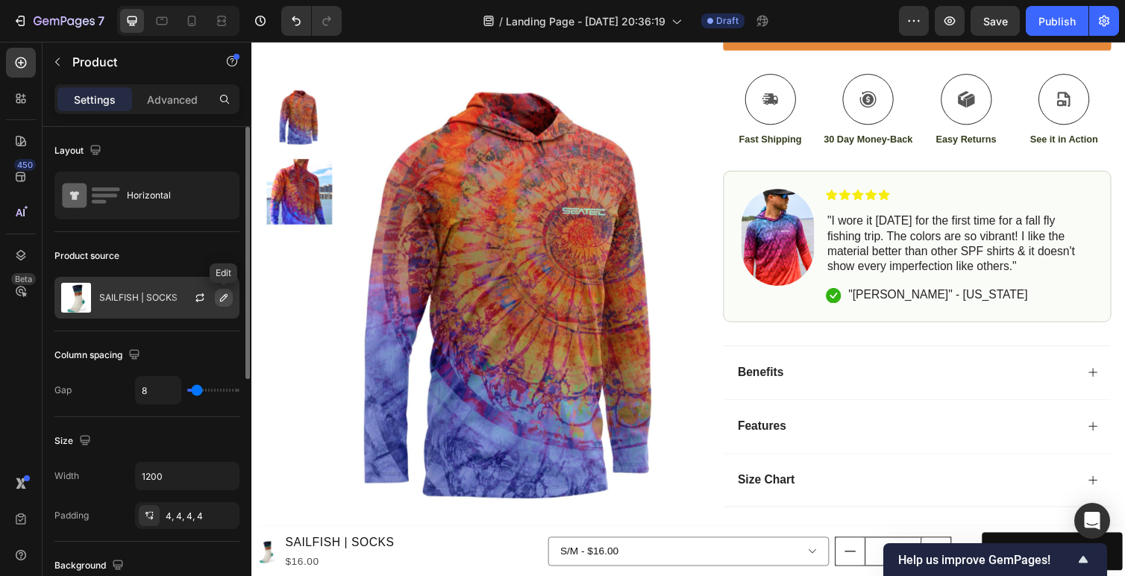
click at [222, 298] on icon "button" at bounding box center [223, 297] width 7 height 7
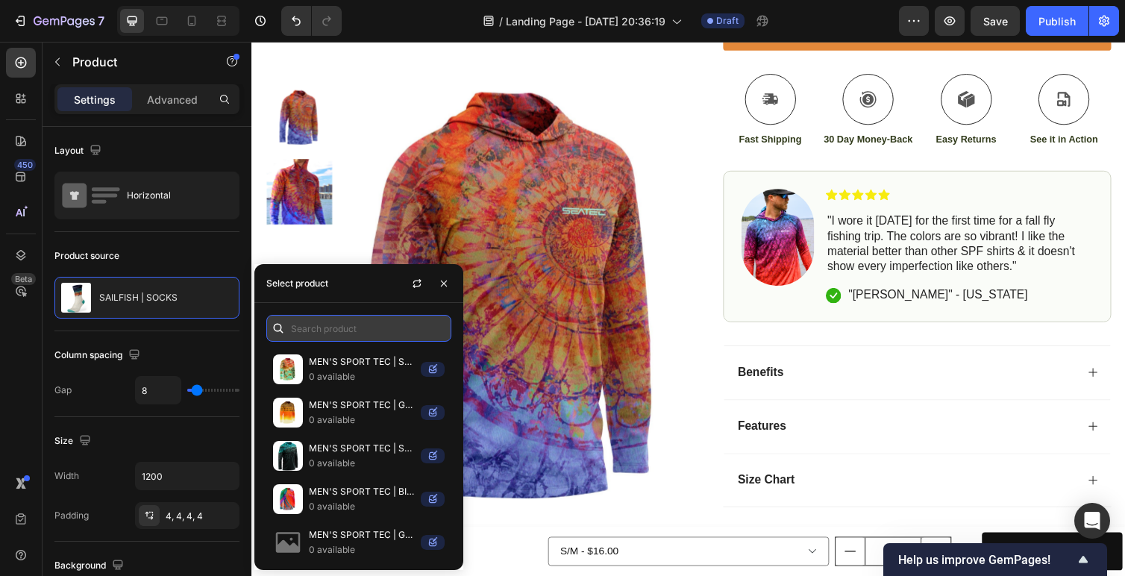
click at [373, 337] on input "text" at bounding box center [358, 328] width 185 height 27
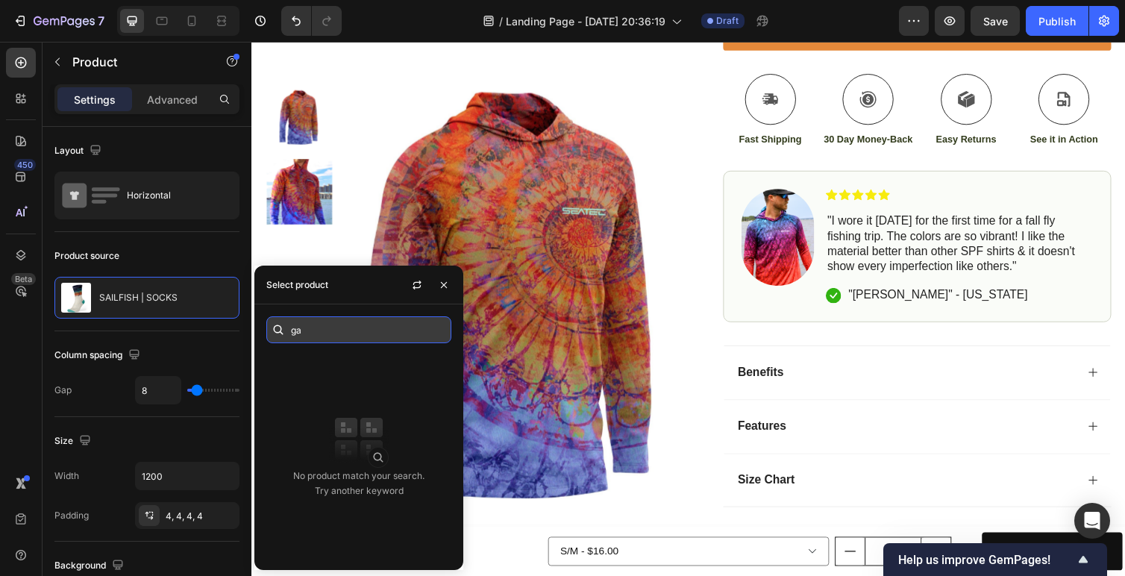
type input "g"
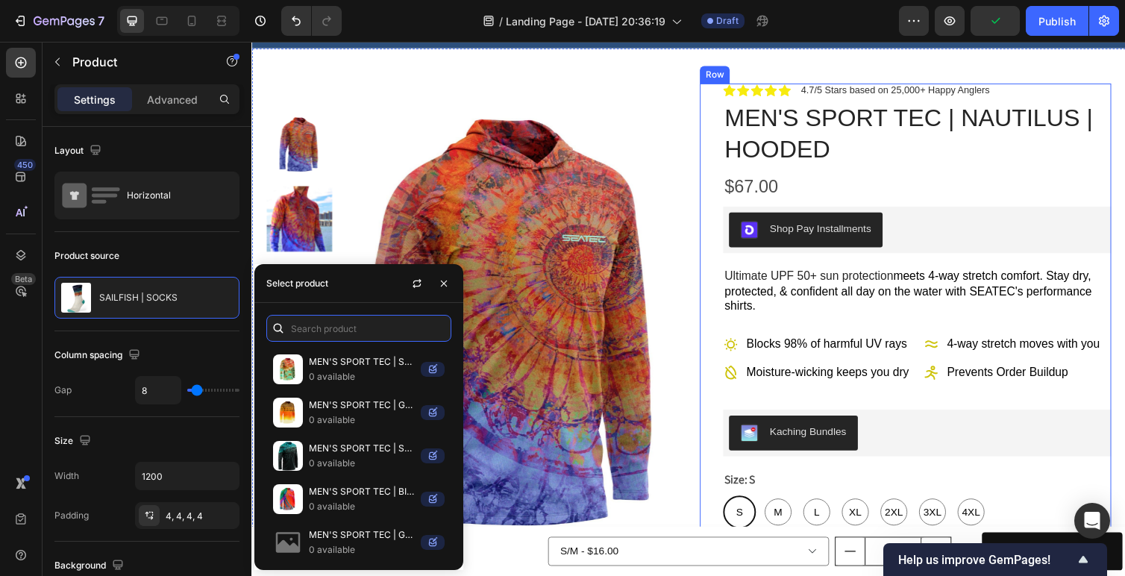
scroll to position [0, 0]
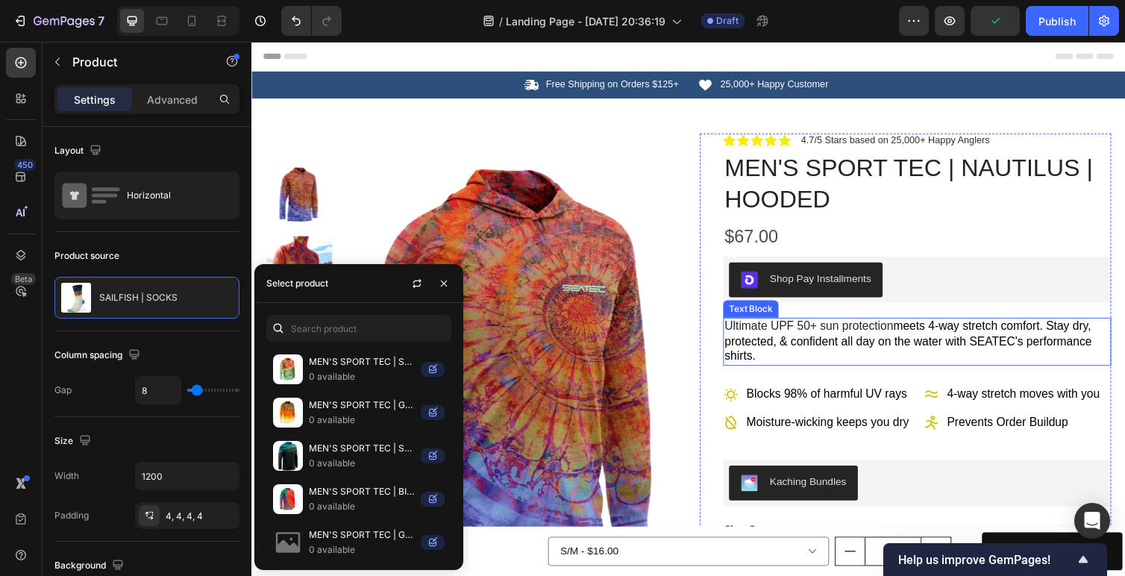
click at [907, 342] on span "meets 4-way stretch comfort. Stay dry, protected, & confident all day on the wa…" at bounding box center [924, 349] width 376 height 44
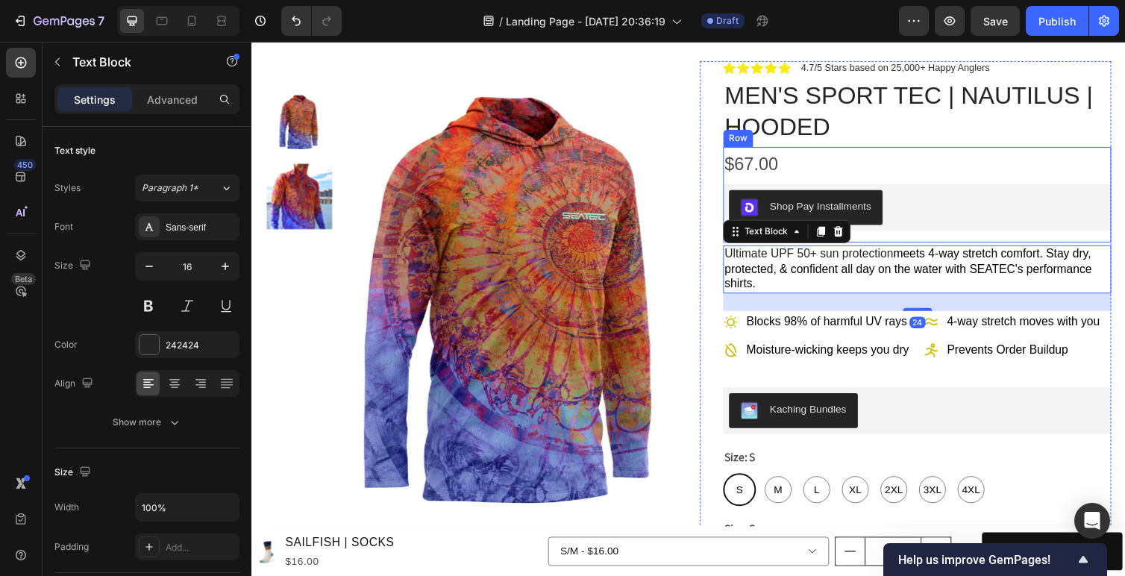
scroll to position [124, 0]
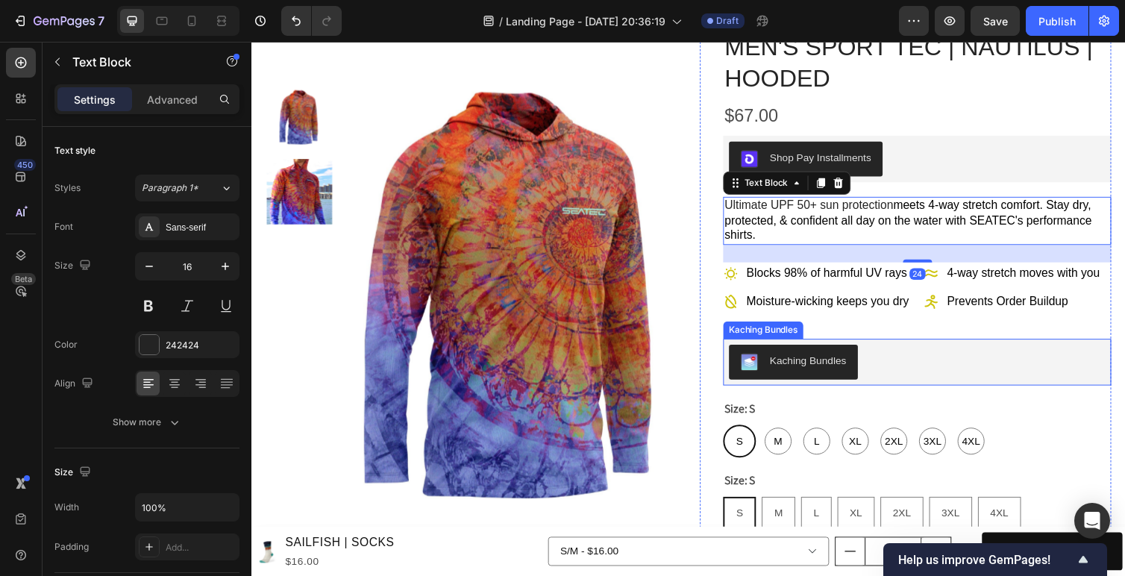
click at [952, 372] on div "Kaching Bundles" at bounding box center [933, 370] width 386 height 36
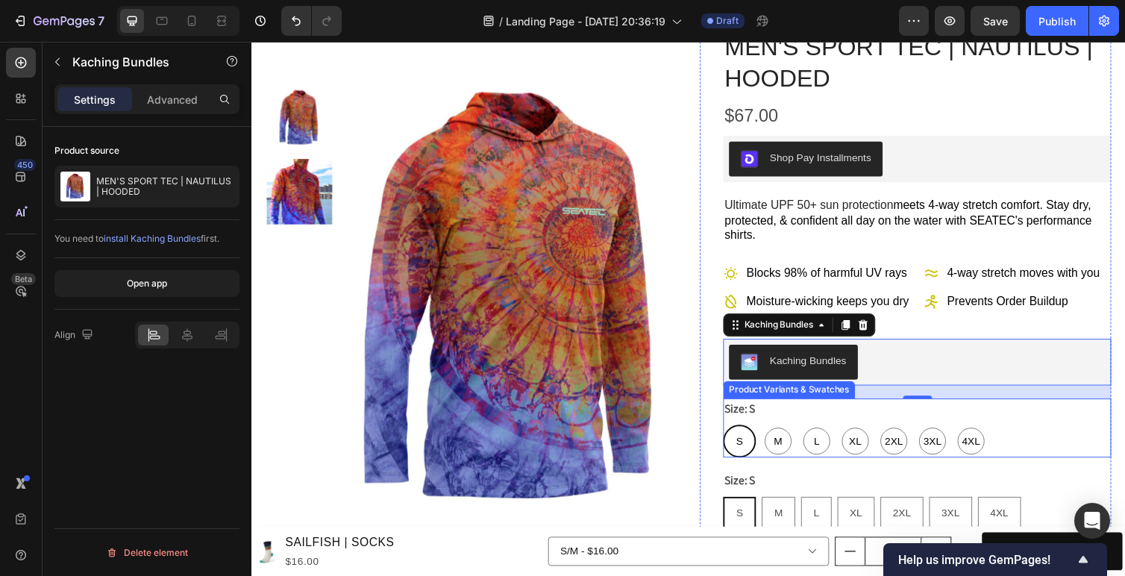
click at [1048, 457] on div "S S S M M M L L L XL XL XL 2XL 2XL 2XL 3XL 3XL 3XL 4XL 4XL 4XL" at bounding box center [933, 451] width 398 height 34
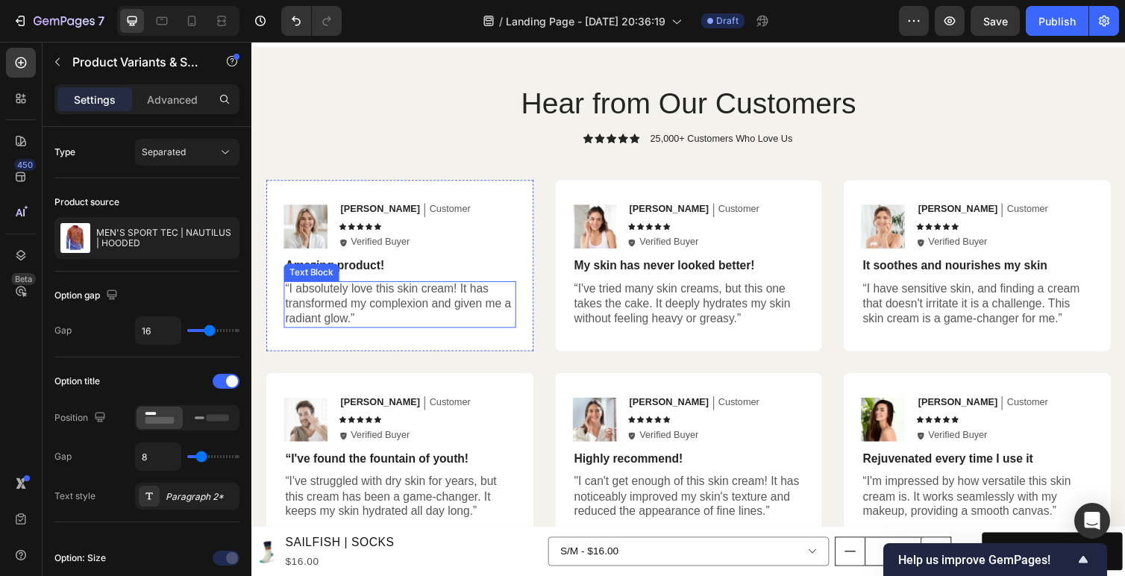
scroll to position [2475, 0]
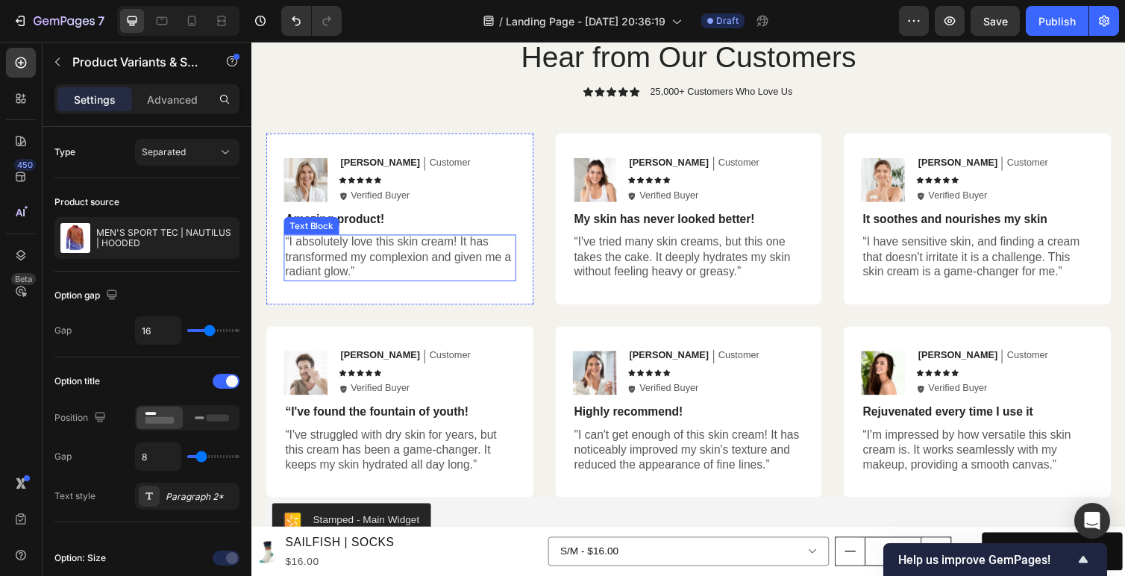
click at [360, 261] on p "“I absolutely love this skin cream! It has transformed my complexion and given …" at bounding box center [403, 262] width 235 height 46
click at [332, 259] on p "“I absolutely love this skin cream! It has transformed my complexion and given …" at bounding box center [403, 262] width 235 height 46
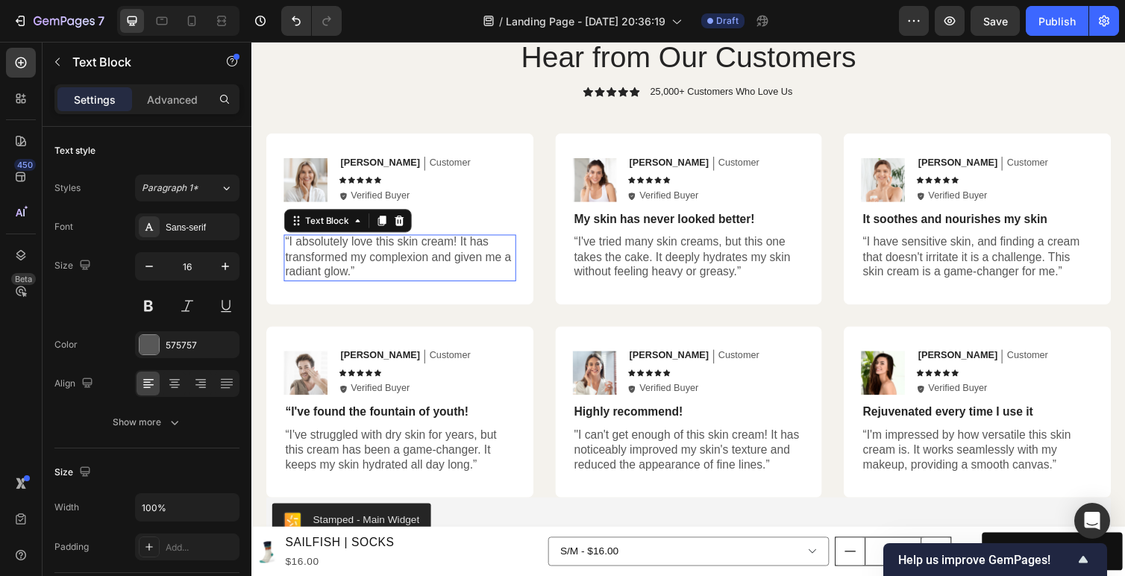
click at [332, 259] on p "“I absolutely love this skin cream! It has transformed my complexion and given …" at bounding box center [403, 262] width 235 height 46
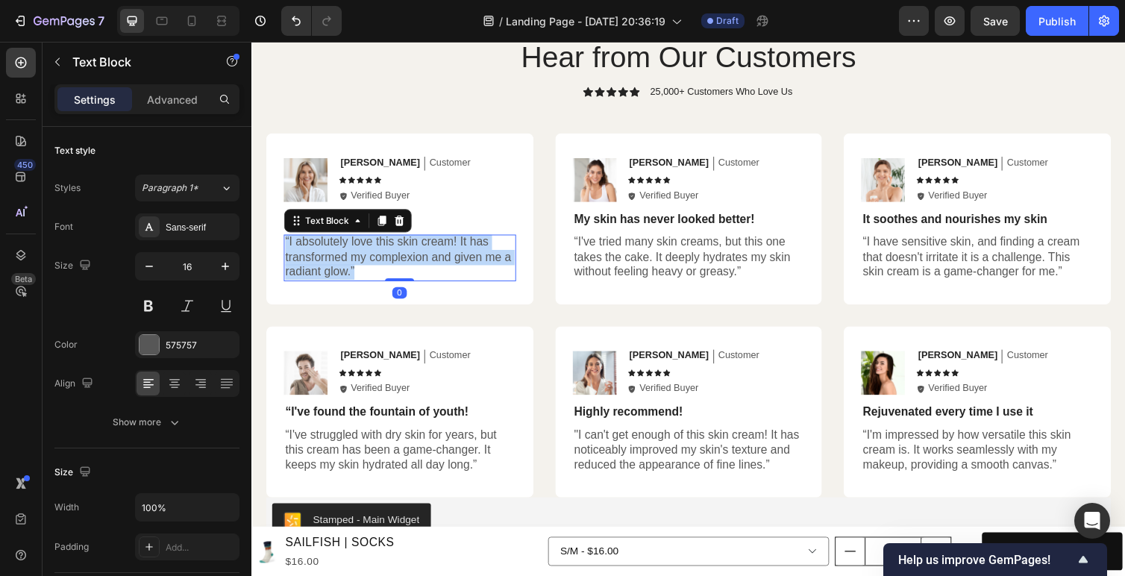
click at [332, 259] on p "“I absolutely love this skin cream! It has transformed my complexion and given …" at bounding box center [403, 262] width 235 height 46
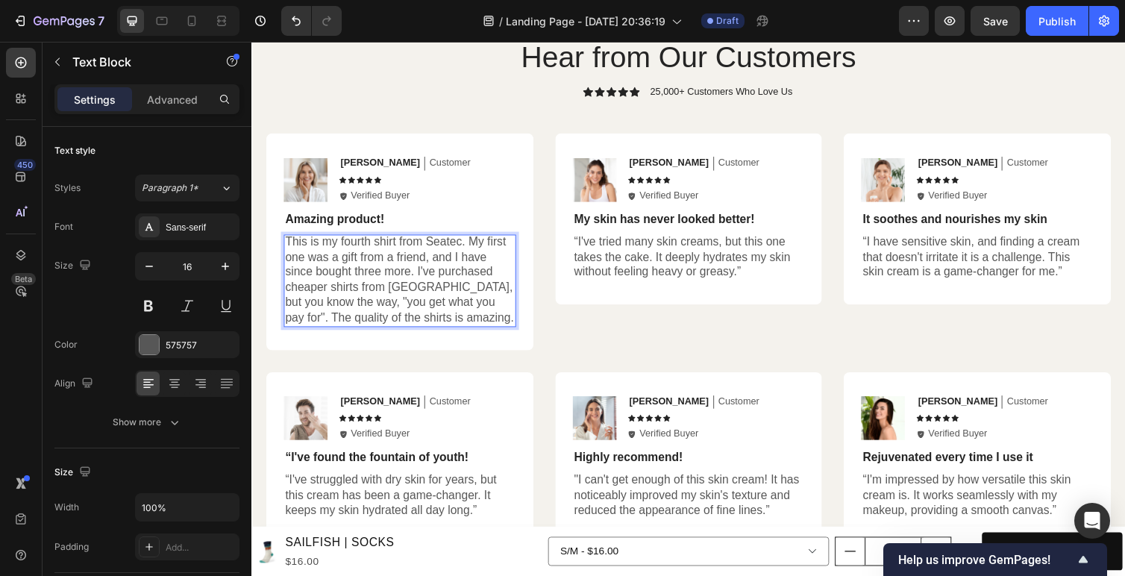
click at [454, 320] on p "This is my fourth shirt from Seatec. My first one was a gift from a friend, and…" at bounding box center [403, 285] width 235 height 93
click at [358, 167] on div "Icon List" at bounding box center [364, 170] width 41 height 13
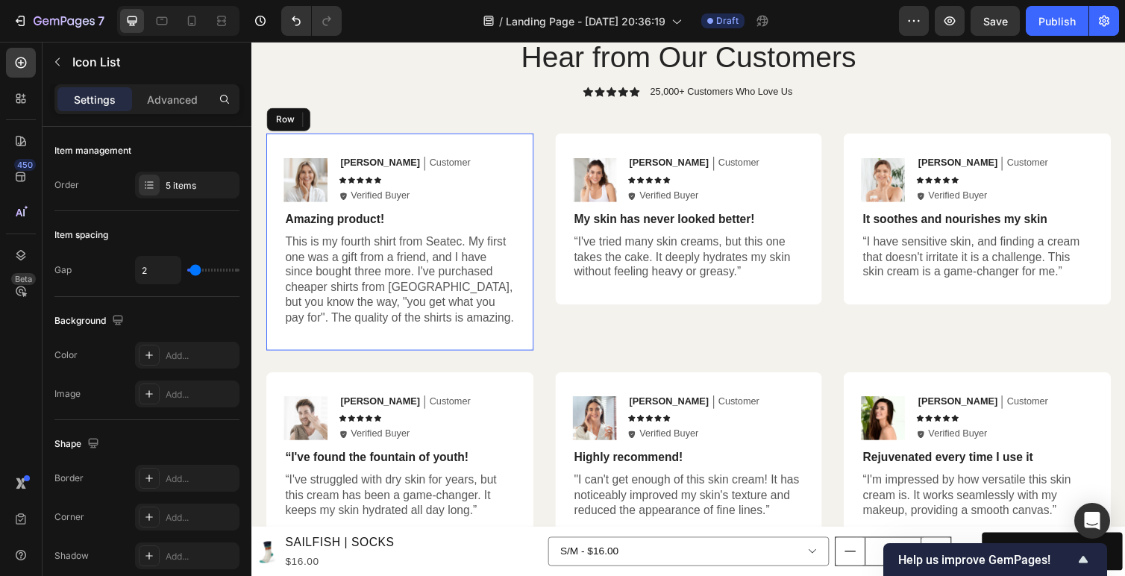
click at [358, 210] on div "Image [PERSON_NAME] Text Block Customer Text Block Row Icon Icon Icon Icon Icon…" at bounding box center [403, 247] width 238 height 174
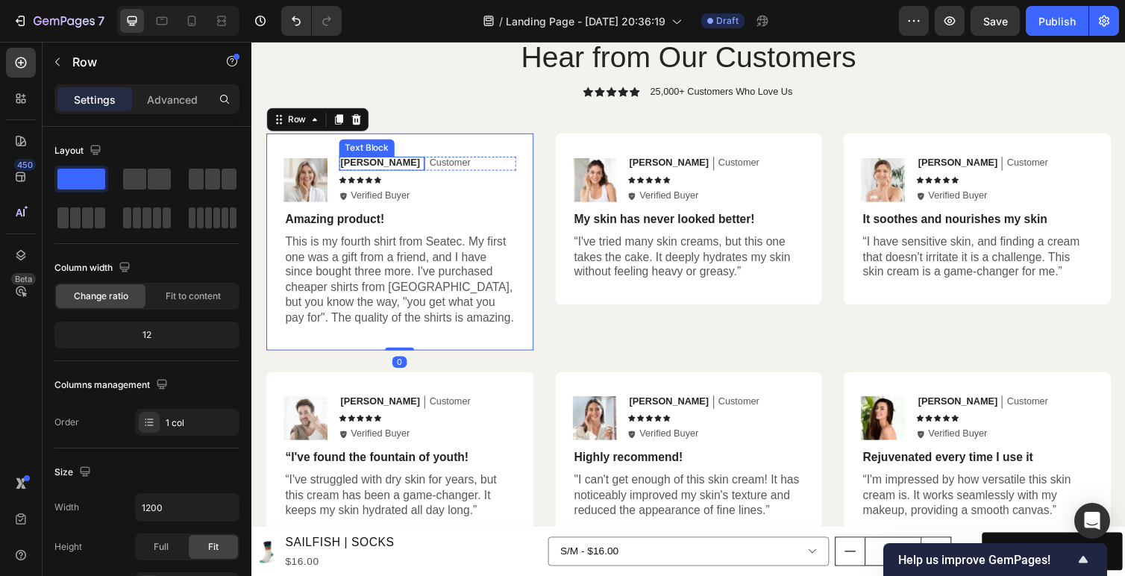
click at [359, 161] on p "[PERSON_NAME]" at bounding box center [382, 166] width 81 height 13
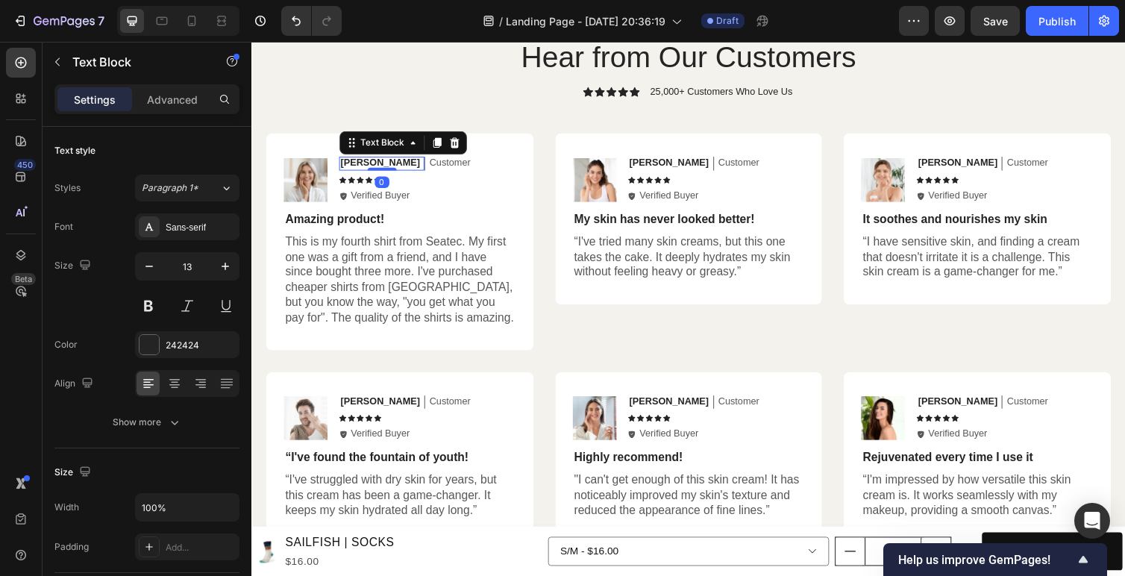
click at [359, 161] on p "[PERSON_NAME]" at bounding box center [382, 166] width 81 height 13
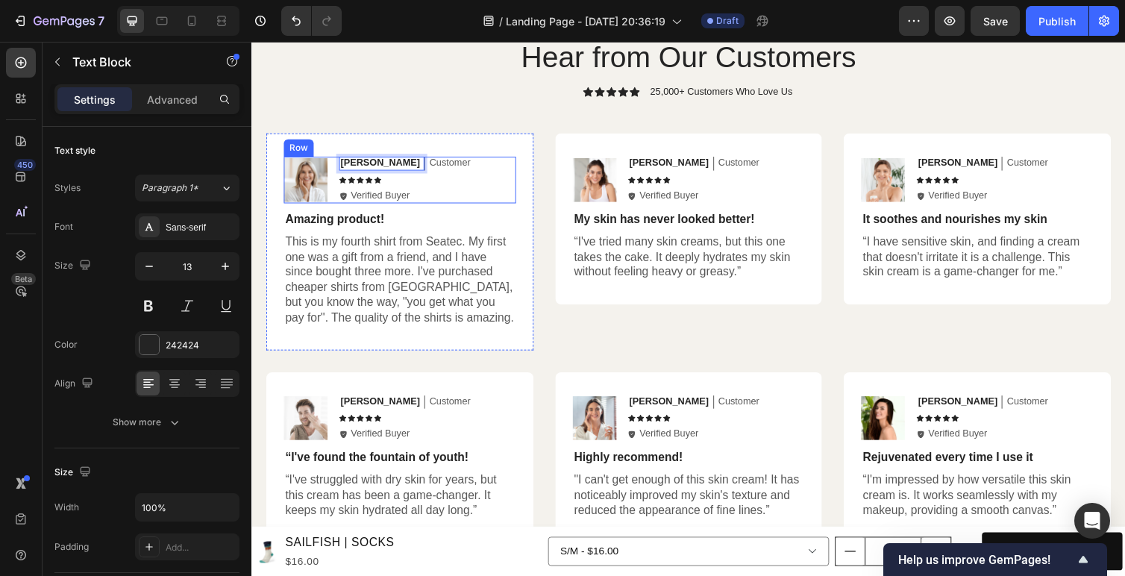
click at [355, 238] on div "Image [PERSON_NAME] Text Block 0 Customer Text Block Row Icon Icon Icon Icon Ic…" at bounding box center [403, 247] width 238 height 174
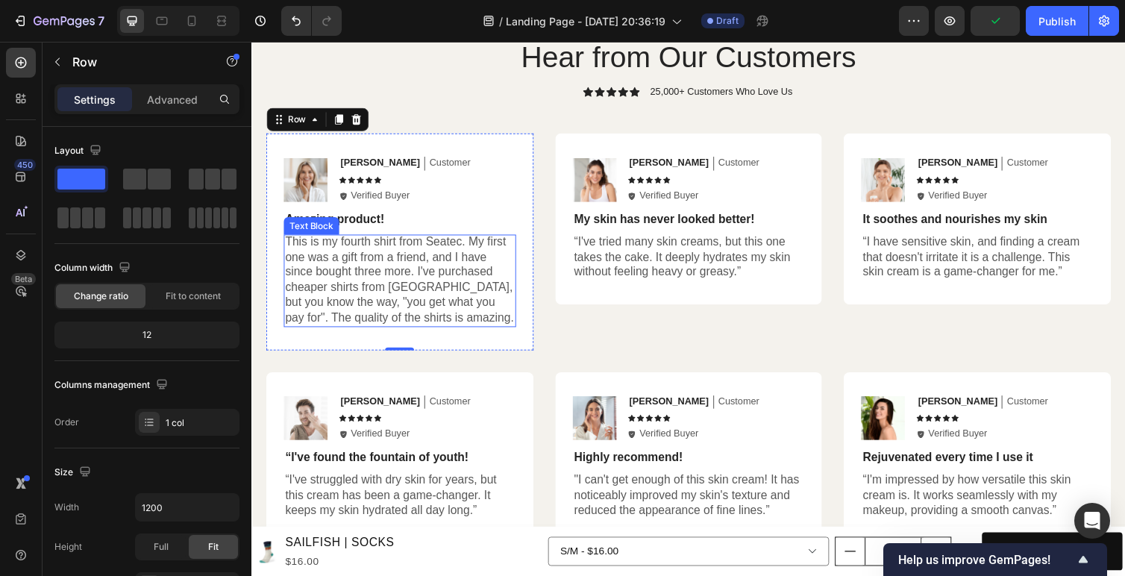
click at [359, 278] on p "This is my fourth shirt from Seatec. My first one was a gift from a friend, and…" at bounding box center [403, 285] width 235 height 93
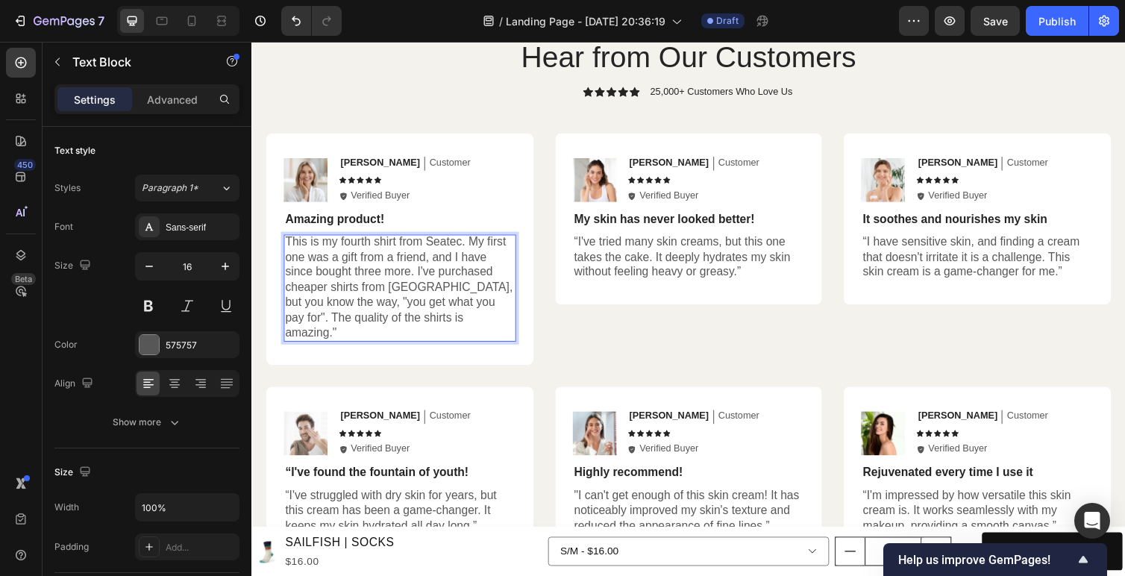
click at [289, 248] on p "This is my fourth shirt from Seatec. My first one was a gift from a friend, and…" at bounding box center [403, 293] width 235 height 109
click at [310, 226] on p "Amazing product!" at bounding box center [403, 224] width 235 height 16
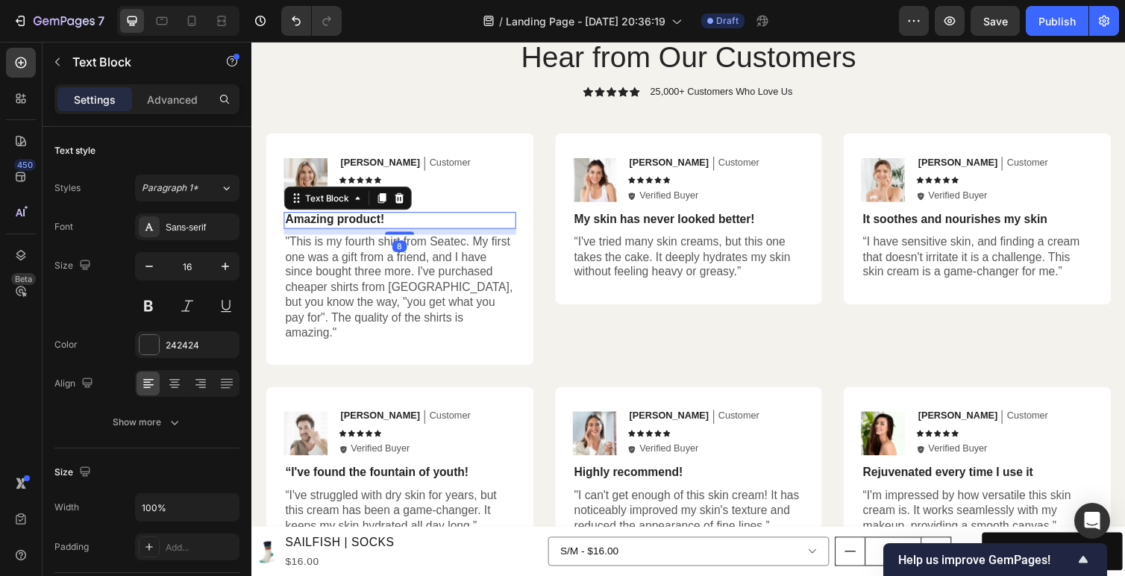
click at [310, 226] on p "Amazing product!" at bounding box center [403, 224] width 235 height 16
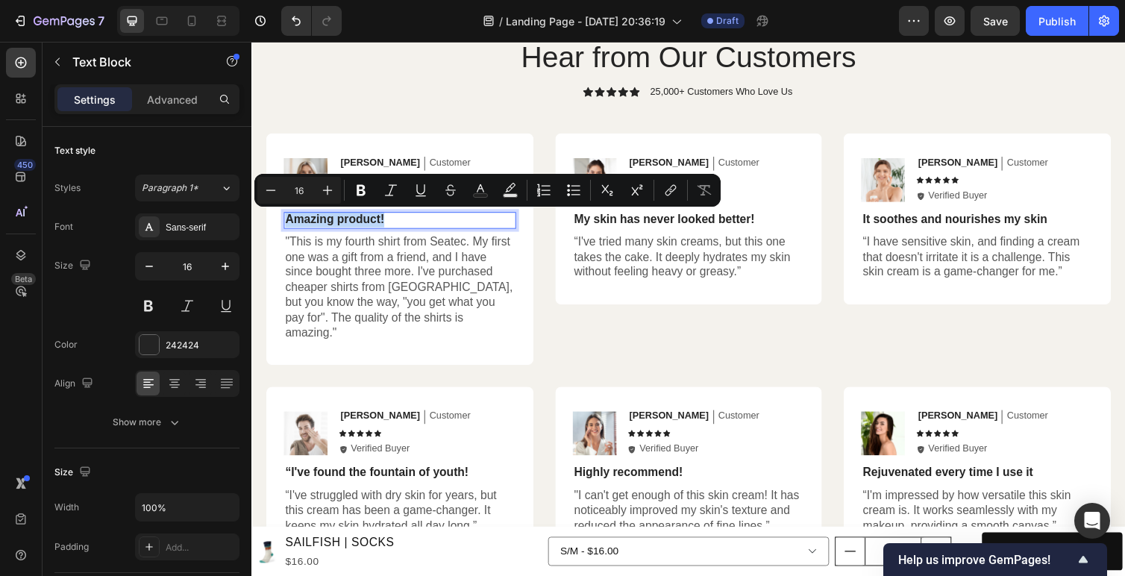
click at [310, 226] on p "Amazing product!" at bounding box center [403, 224] width 235 height 16
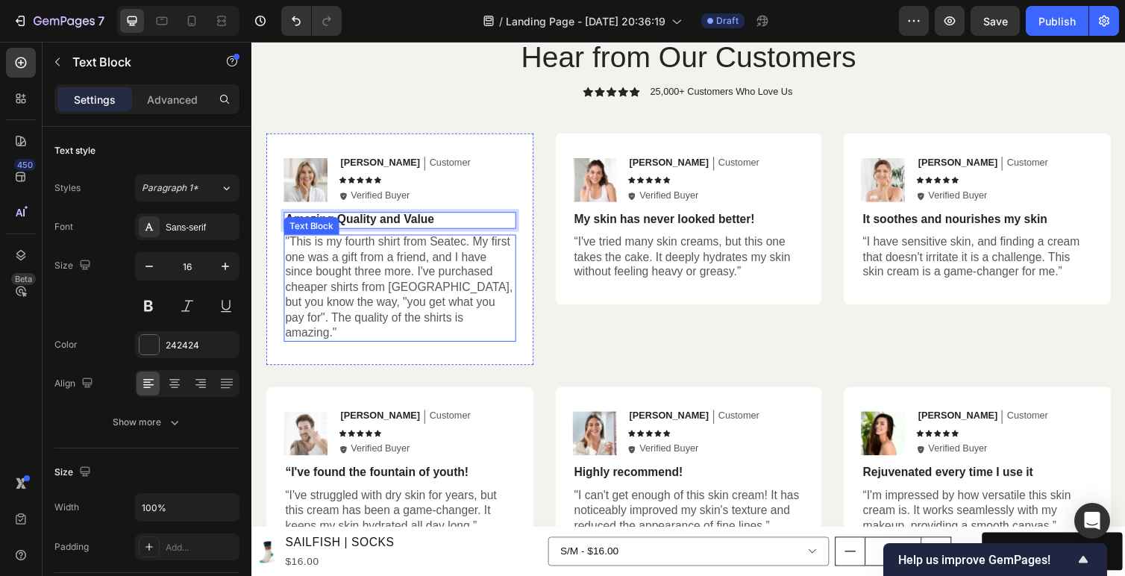
click at [286, 305] on p ""This is my fourth shirt from Seatec. My first one was a gift from a friend, an…" at bounding box center [403, 293] width 235 height 109
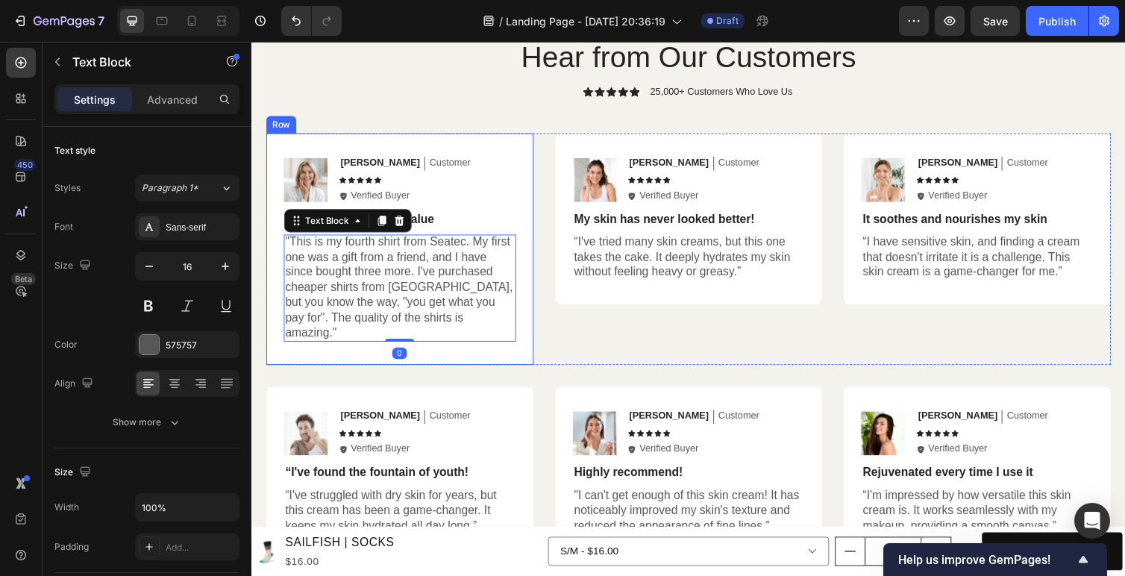
click at [410, 358] on div "Hear from Our Customers Heading Icon Icon Icon Icon Icon Icon List 25,000+ Cust…" at bounding box center [698, 304] width 865 height 535
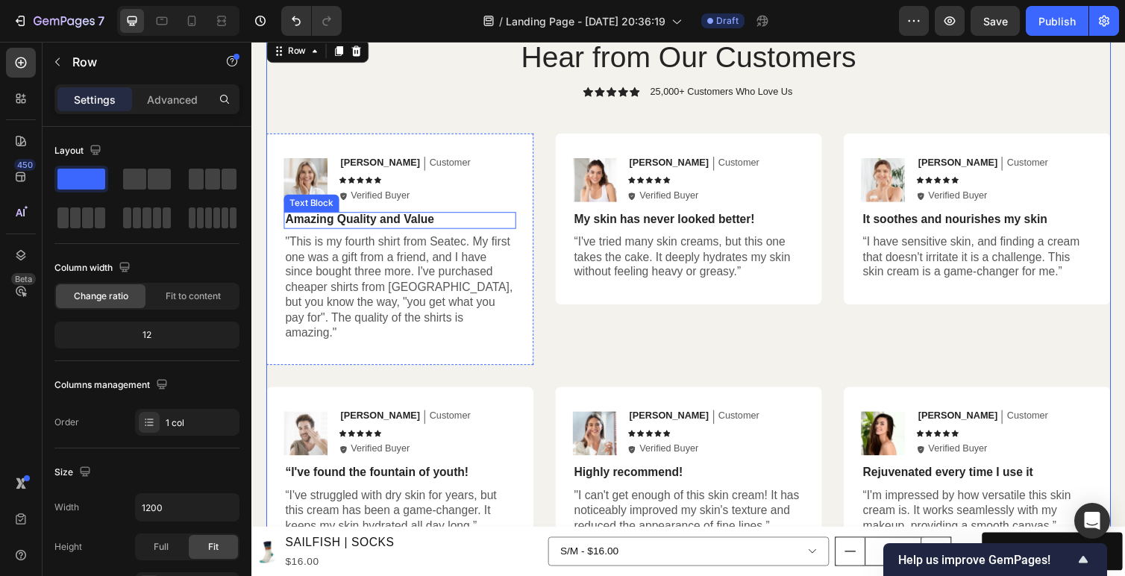
click at [448, 221] on p "Amazing Quality and Value" at bounding box center [403, 224] width 235 height 16
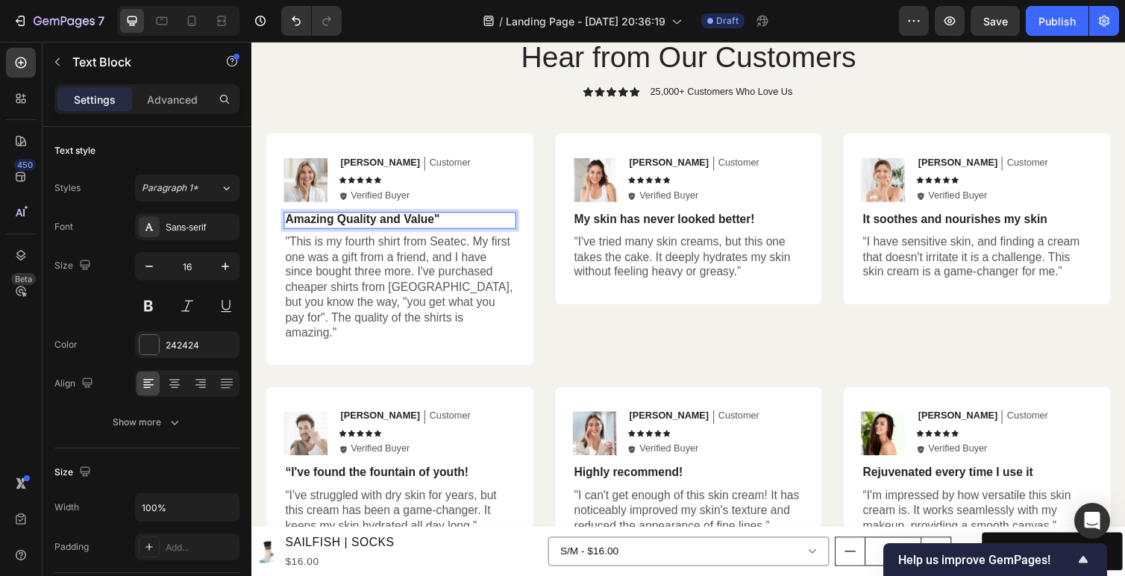
click at [290, 222] on p "Amazing Quality and Value"" at bounding box center [403, 224] width 235 height 16
click at [389, 334] on div "Image [PERSON_NAME] Text Block Customer Text Block Row Icon Icon Icon Icon Icon…" at bounding box center [403, 254] width 274 height 237
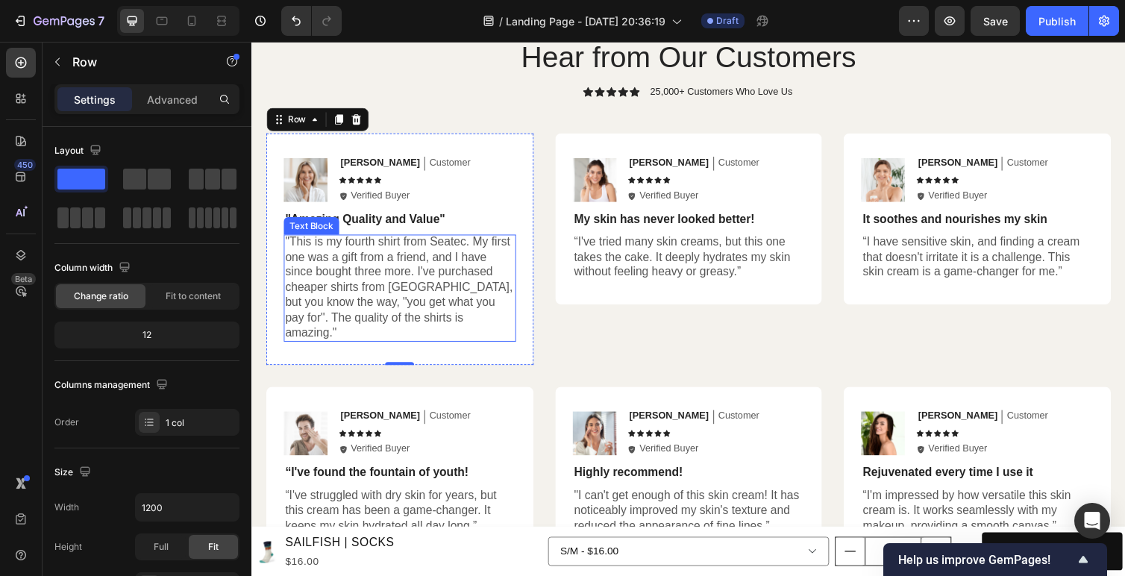
click at [380, 292] on p ""This is my fourth shirt from Seatec. My first one was a gift from a friend, an…" at bounding box center [403, 293] width 235 height 109
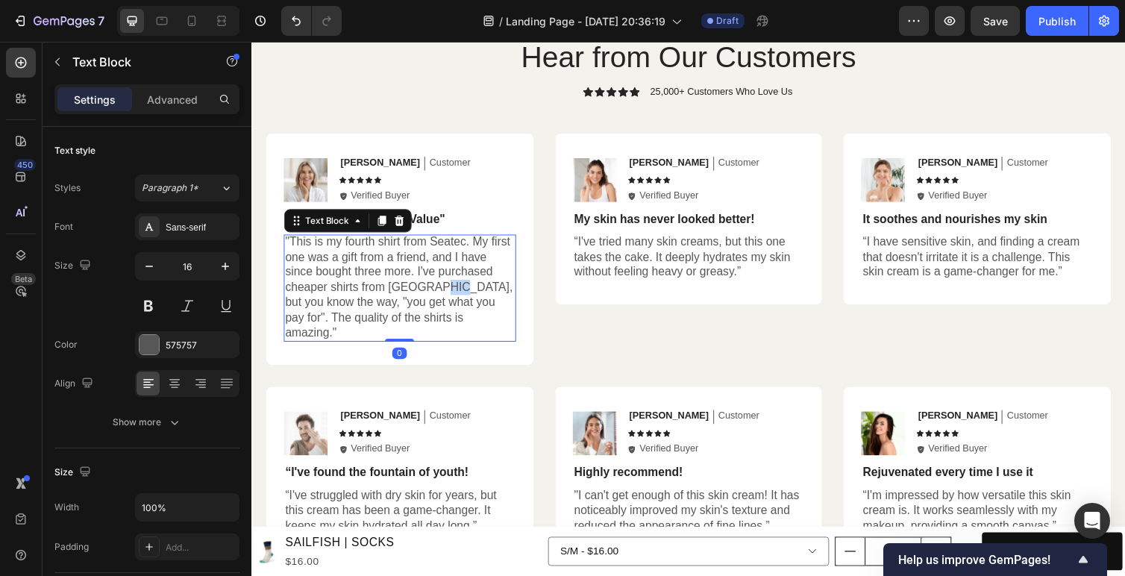
click at [441, 290] on p ""This is my fourth shirt from Seatec. My first one was a gift from a friend, an…" at bounding box center [403, 293] width 235 height 109
click at [444, 283] on p ""This is my fourth shirt from Seatec. My first one was a gift from a friend, an…" at bounding box center [403, 293] width 235 height 109
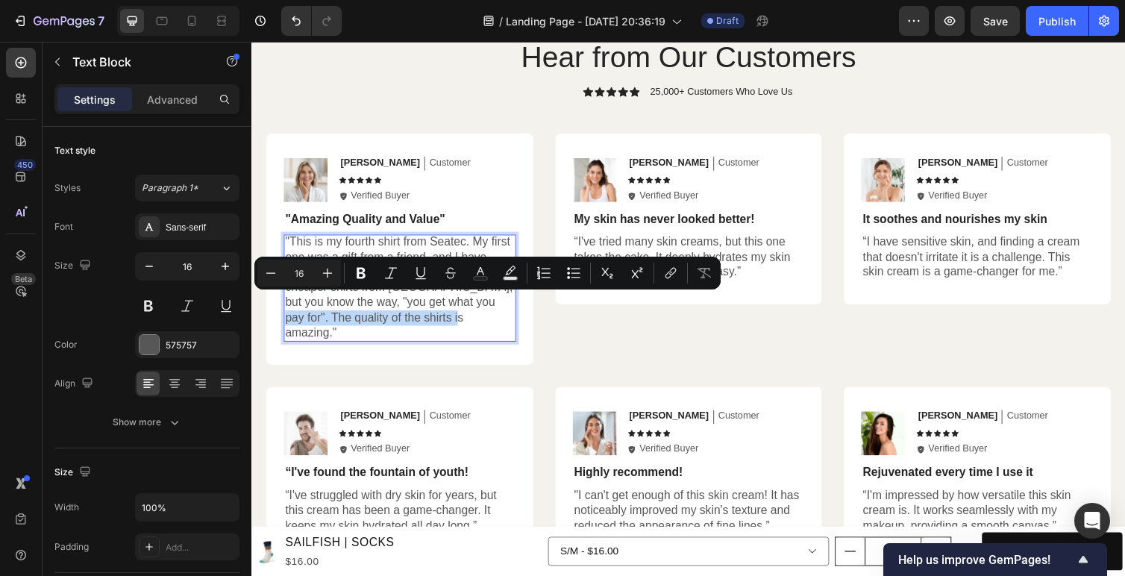
drag, startPoint x: 478, startPoint y: 304, endPoint x: 495, endPoint y: 320, distance: 23.7
click at [495, 320] on p ""This is my fourth shirt from Seatec. My first one was a gift from a friend, an…" at bounding box center [403, 293] width 235 height 109
click at [358, 278] on icon "Editor contextual toolbar" at bounding box center [361, 273] width 9 height 11
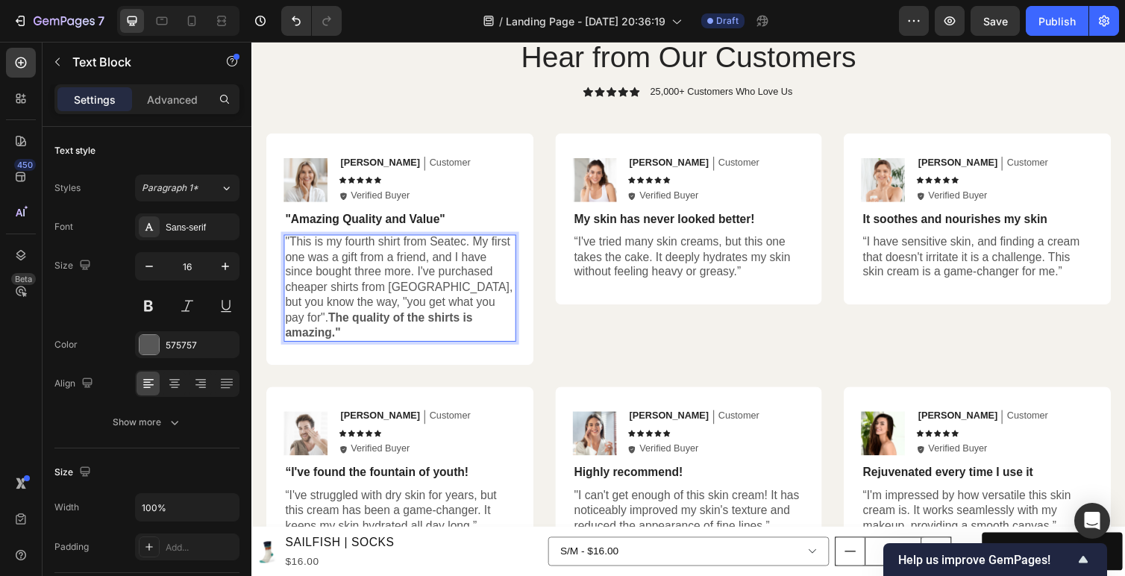
click at [406, 338] on div "Image [PERSON_NAME] Text Block Customer Text Block Row Icon Icon Icon Icon Icon…" at bounding box center [403, 254] width 274 height 237
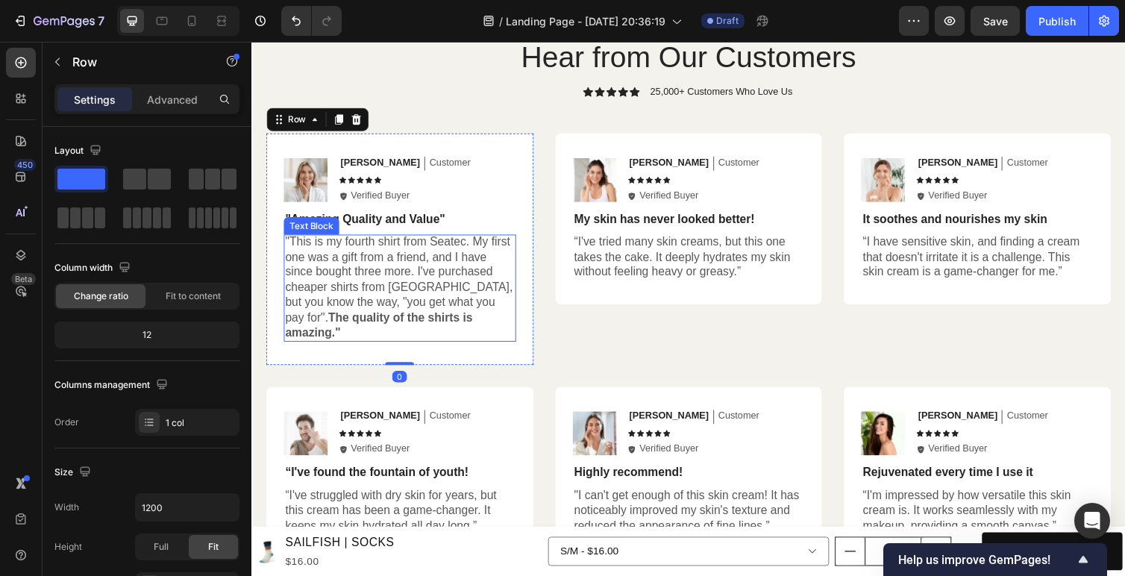
click at [422, 295] on p ""This is my fourth shirt from Seatec. My first one was a gift from a friend, an…" at bounding box center [403, 293] width 235 height 109
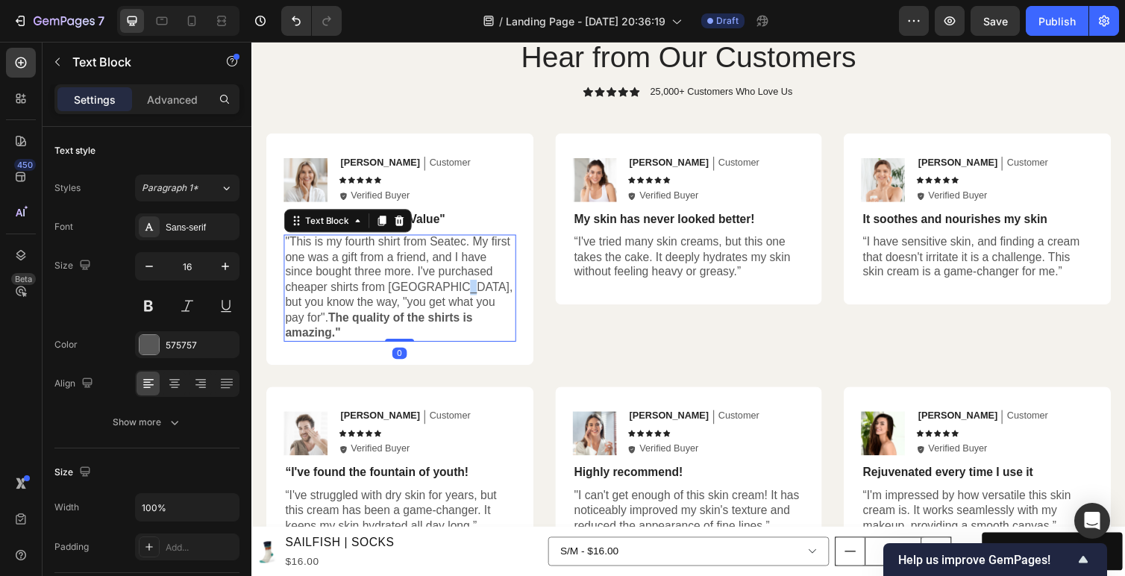
click at [456, 295] on p ""This is my fourth shirt from Seatec. My first one was a gift from a friend, an…" at bounding box center [403, 293] width 235 height 109
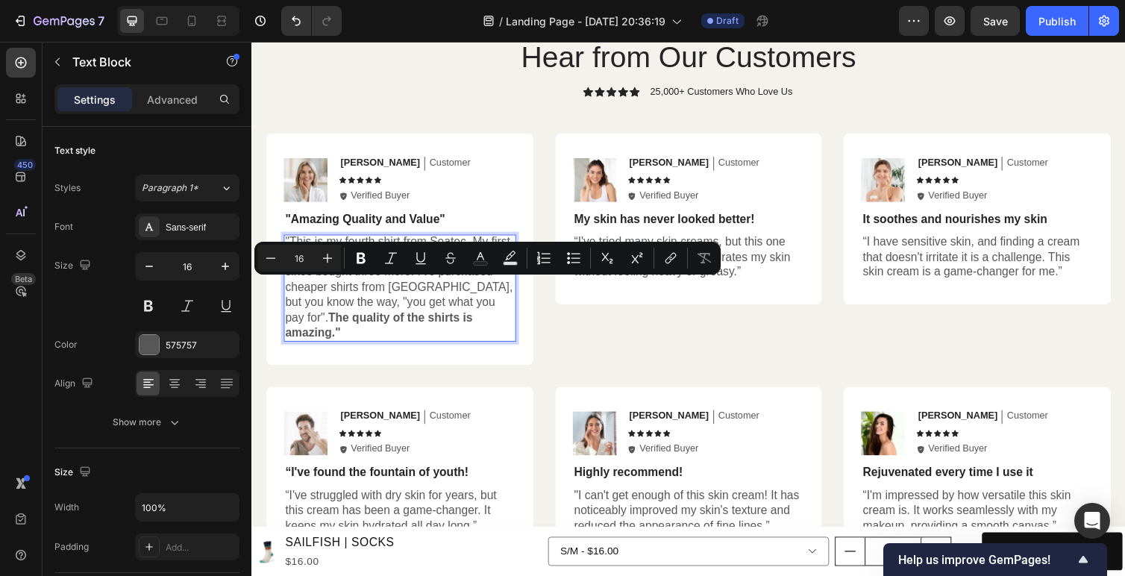
click at [436, 292] on p ""This is my fourth shirt from Seatec. My first one was a gift from a friend, an…" at bounding box center [403, 293] width 235 height 109
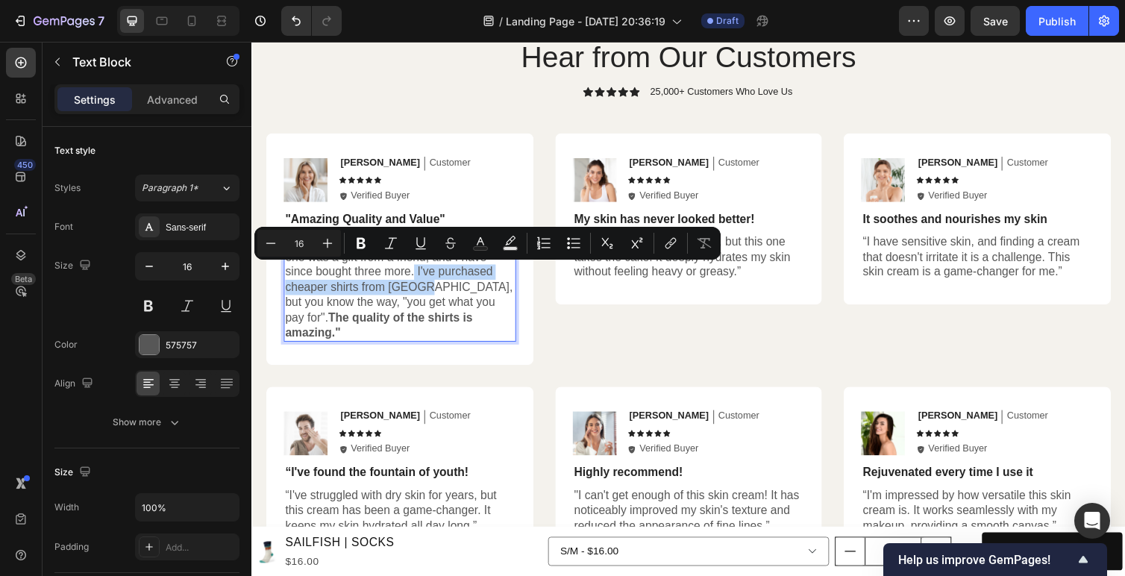
drag, startPoint x: 416, startPoint y: 271, endPoint x: 434, endPoint y: 294, distance: 29.7
click at [434, 294] on p ""This is my fourth shirt from Seatec. My first one was a gift from a friend, an…" at bounding box center [403, 293] width 235 height 109
click at [357, 243] on icon "Editor contextual toolbar" at bounding box center [361, 243] width 9 height 11
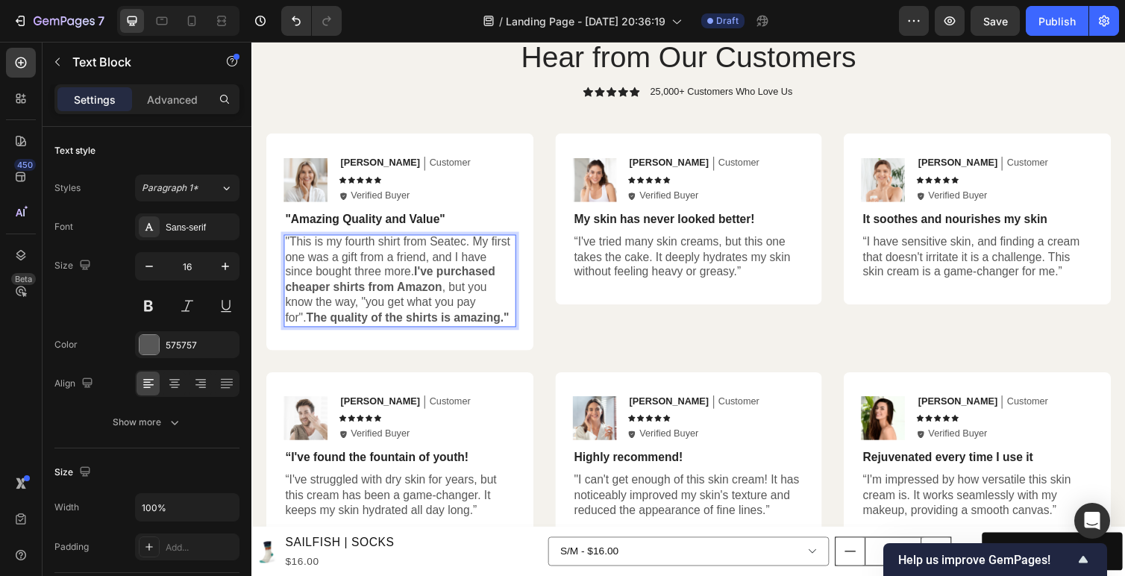
click at [390, 306] on p ""This is my fourth shirt from Seatec. My first one was a gift from a friend, an…" at bounding box center [403, 285] width 235 height 93
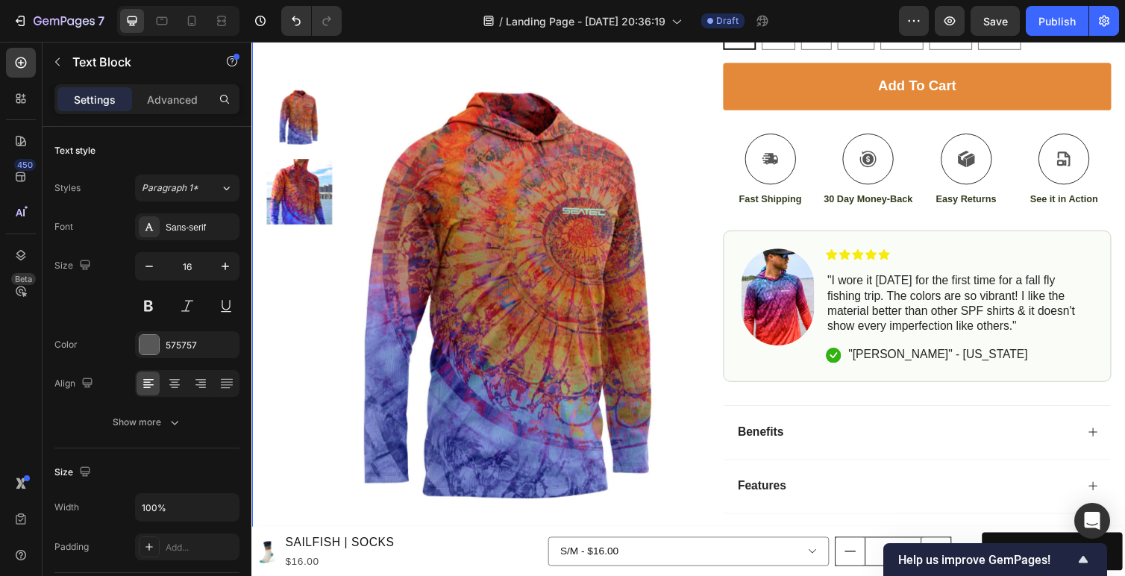
scroll to position [631, 0]
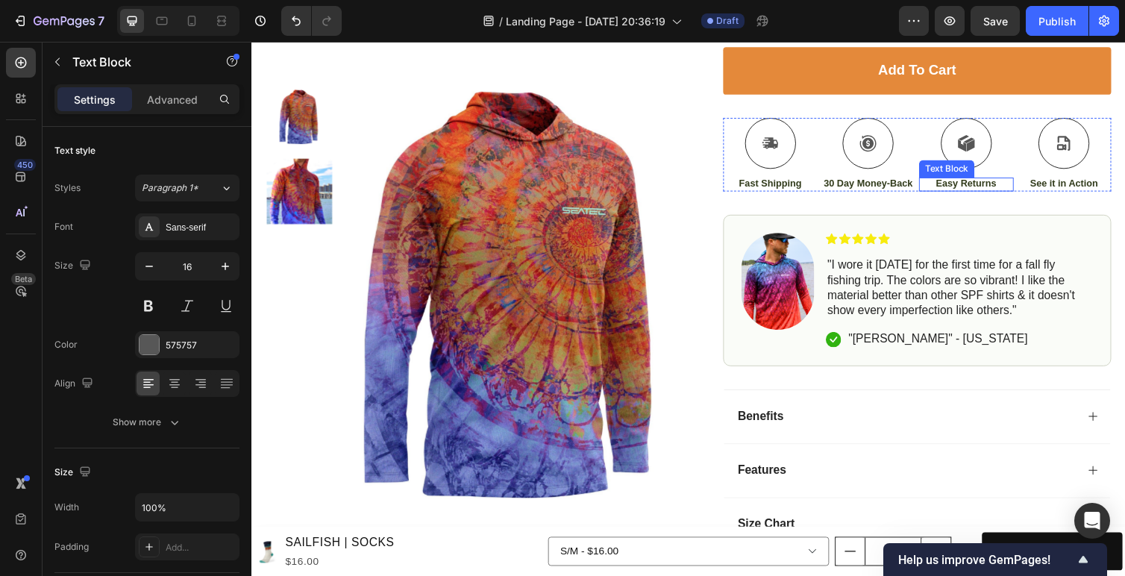
click at [1015, 187] on p "Easy Returns" at bounding box center [983, 187] width 94 height 13
click at [1017, 185] on p "Easy Returns" at bounding box center [983, 187] width 94 height 13
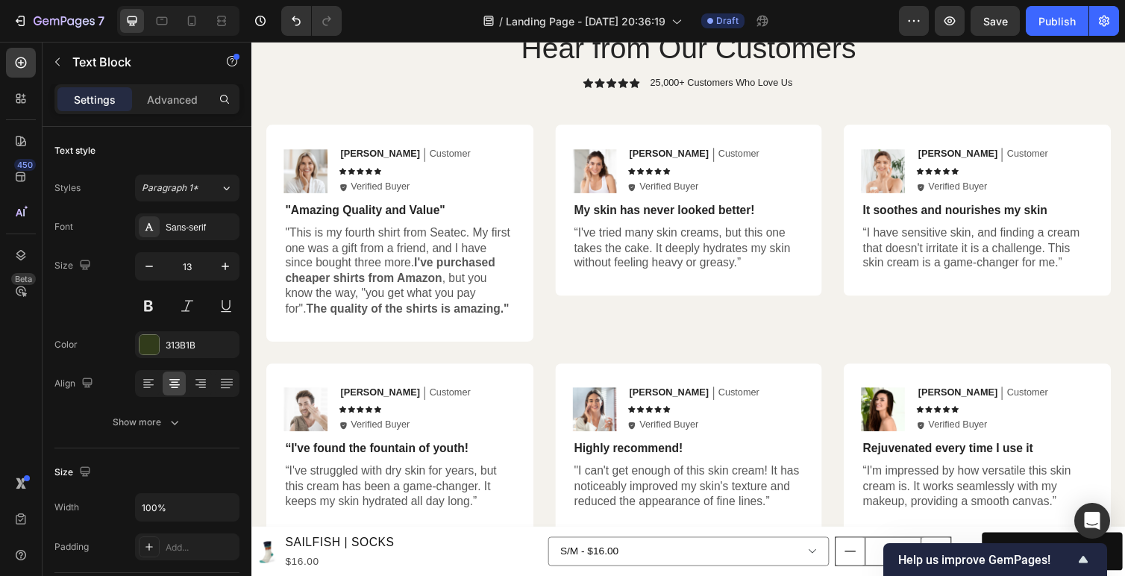
scroll to position [2496, 0]
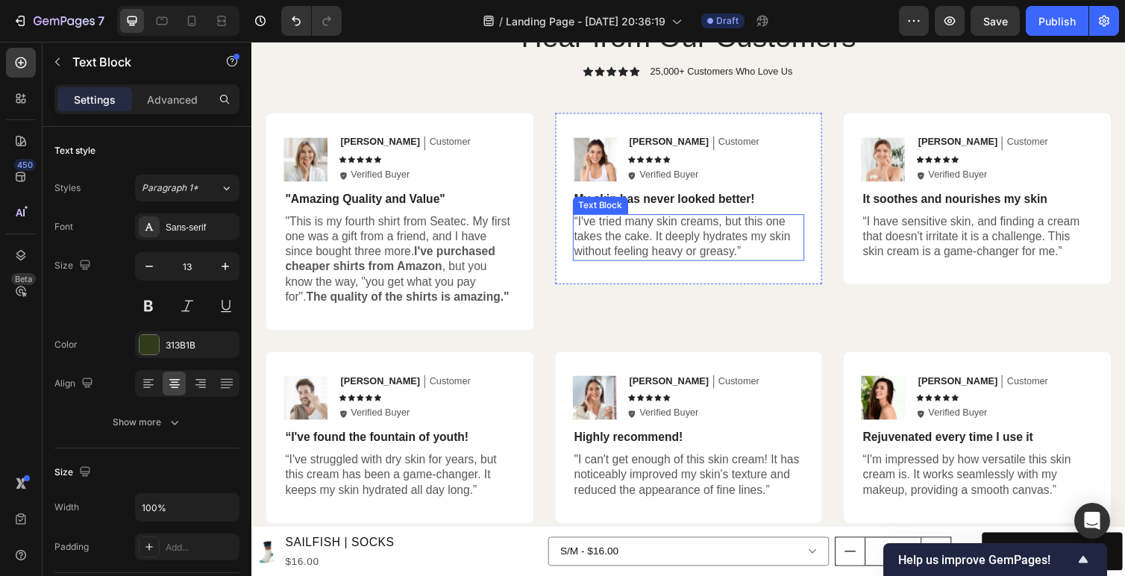
click at [679, 230] on p "“I've tried many skin creams, but this one takes the cake. It deeply hydrates m…" at bounding box center [699, 242] width 235 height 46
click at [679, 239] on p "“I've tried many skin creams, but this one takes the cake. It deeply hydrates m…" at bounding box center [699, 242] width 235 height 46
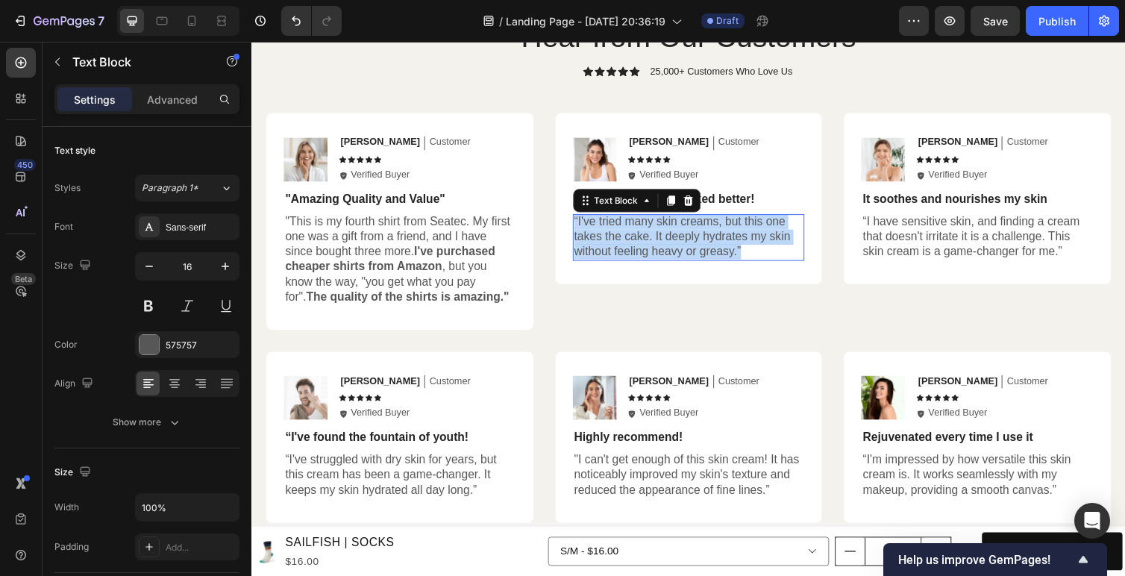
click at [679, 239] on p "“I've tried many skin creams, but this one takes the cake. It deeply hydrates m…" at bounding box center [699, 242] width 235 height 46
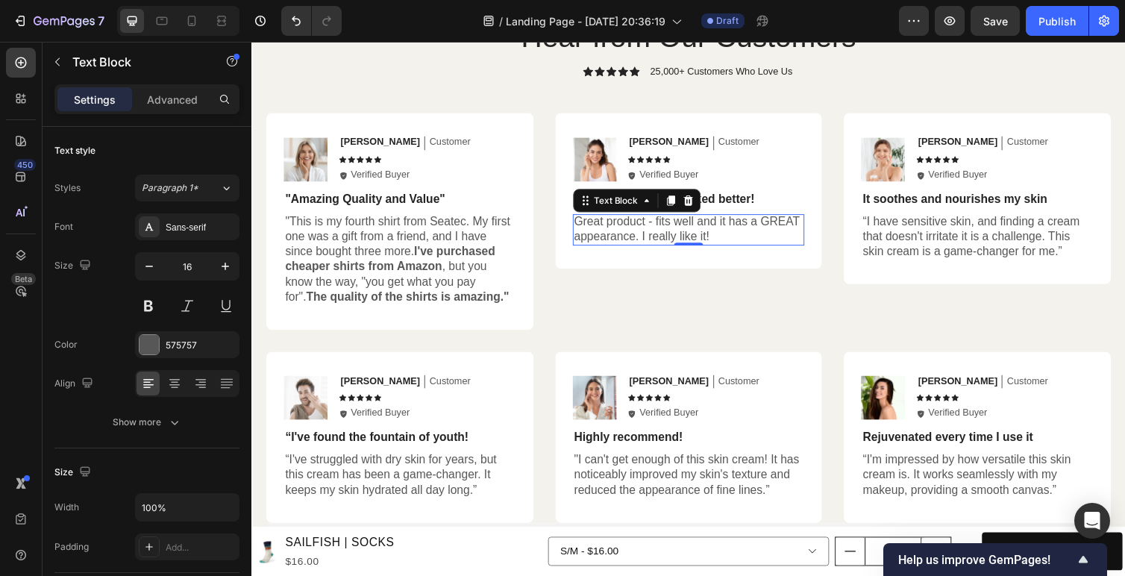
click at [765, 236] on p "Great product - fits well and it has a GREAT appearance. I really like it!" at bounding box center [699, 234] width 235 height 31
click at [647, 139] on p "[PERSON_NAME]" at bounding box center [679, 145] width 81 height 13
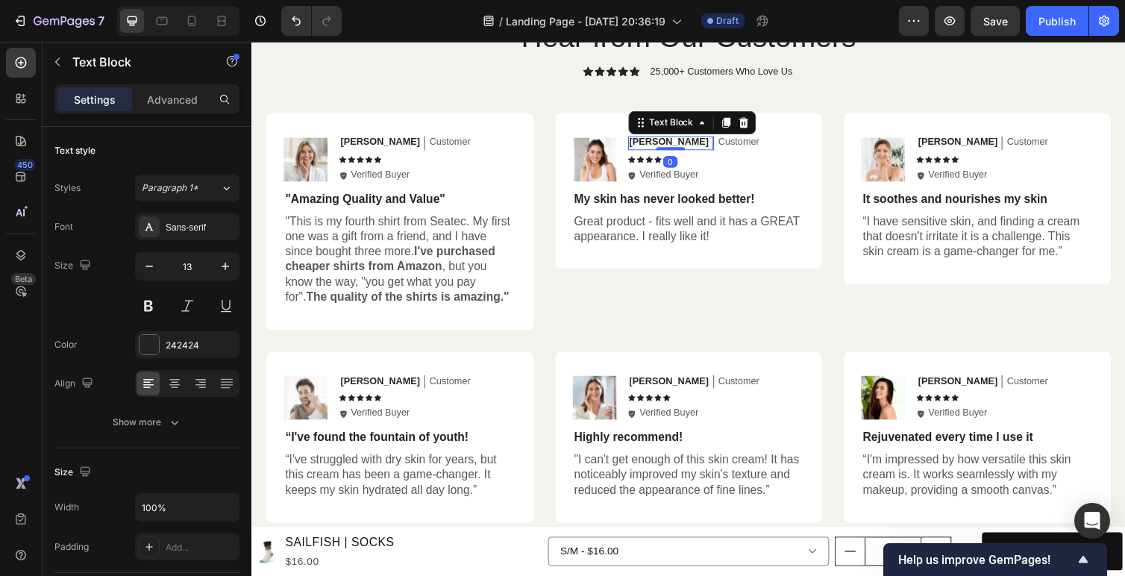
click at [647, 141] on p "[PERSON_NAME]" at bounding box center [679, 145] width 81 height 13
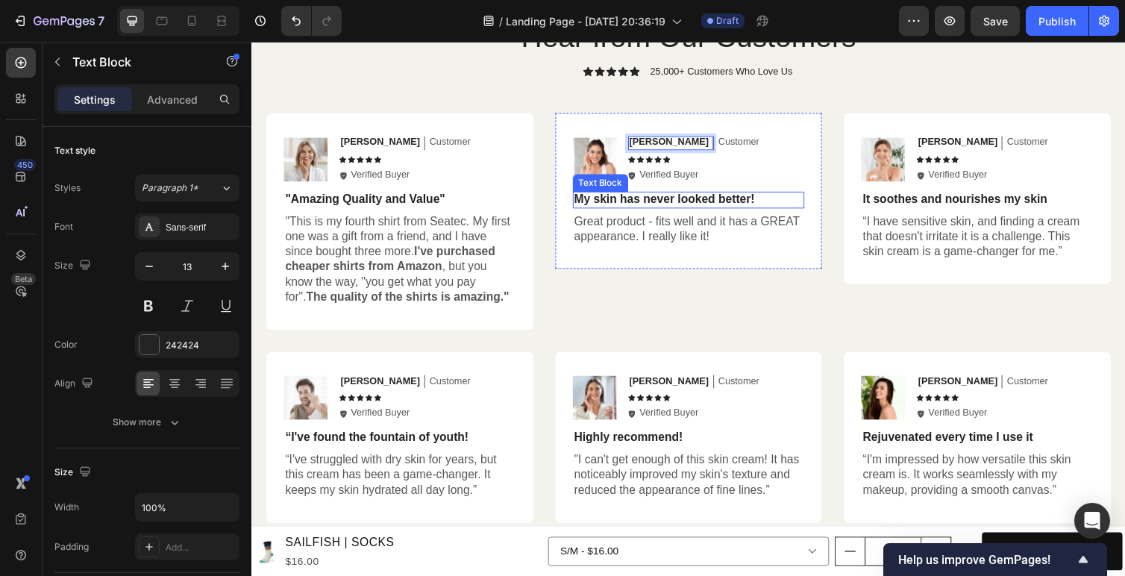
click at [633, 202] on p "My skin has never looked better!" at bounding box center [699, 203] width 235 height 16
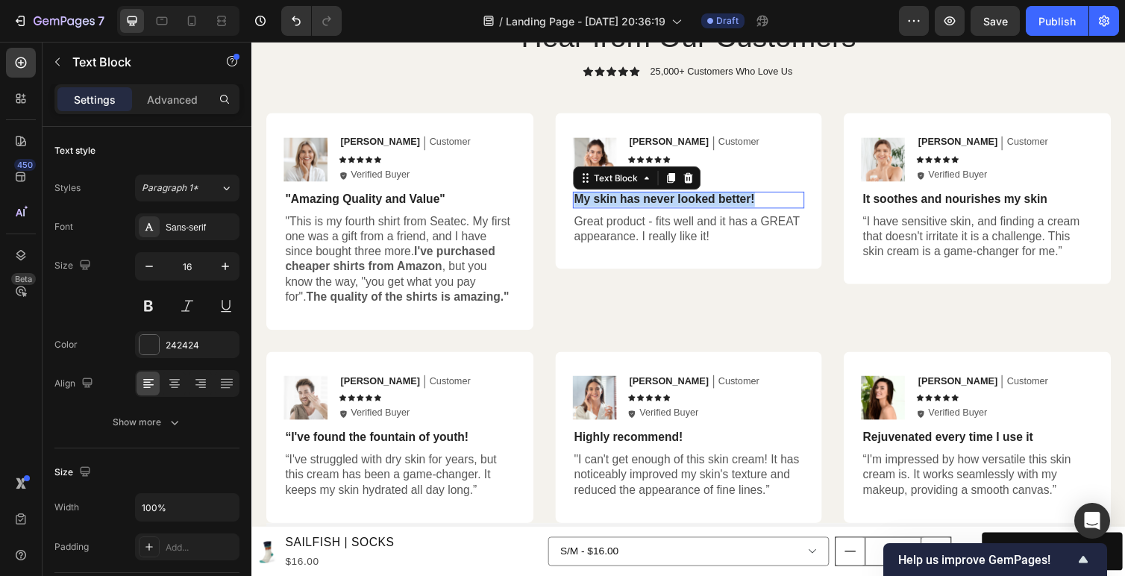
click at [633, 202] on p "My skin has never looked better!" at bounding box center [699, 203] width 235 height 16
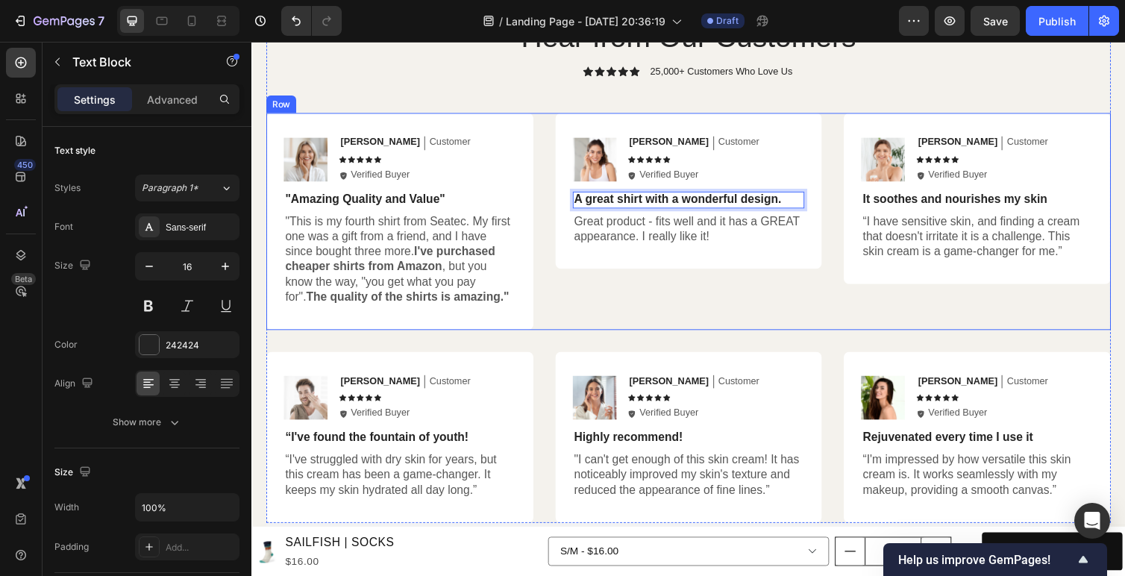
click at [692, 314] on div "Image [PERSON_NAME] Text Block Customer Text Block Row Icon Icon Icon Icon Icon…" at bounding box center [700, 226] width 274 height 222
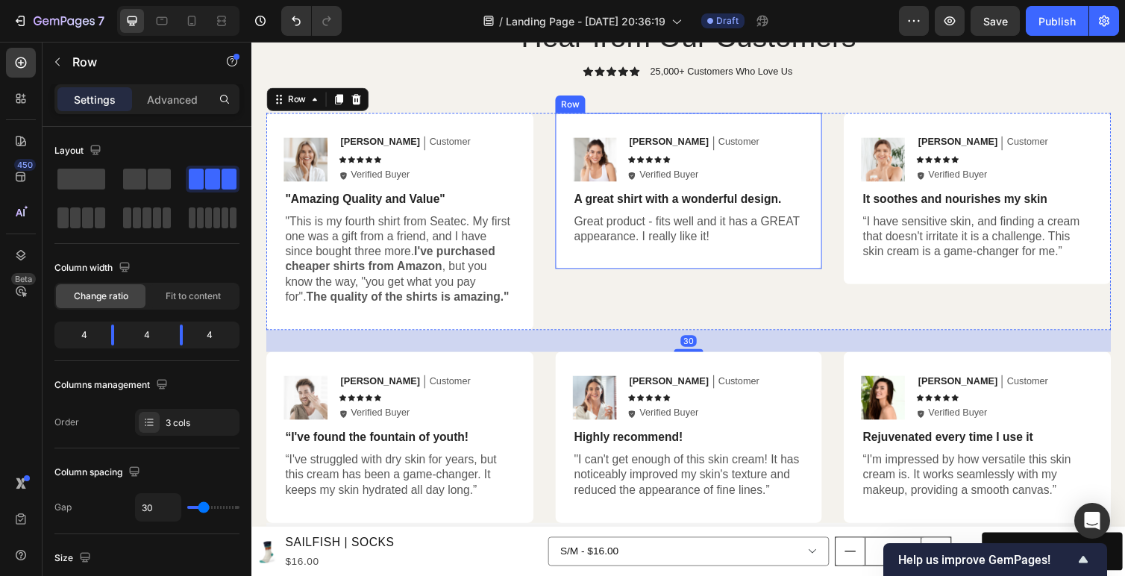
click at [653, 234] on p "Great product - fits well and it has a GREAT appearance. I really like it!" at bounding box center [699, 234] width 235 height 31
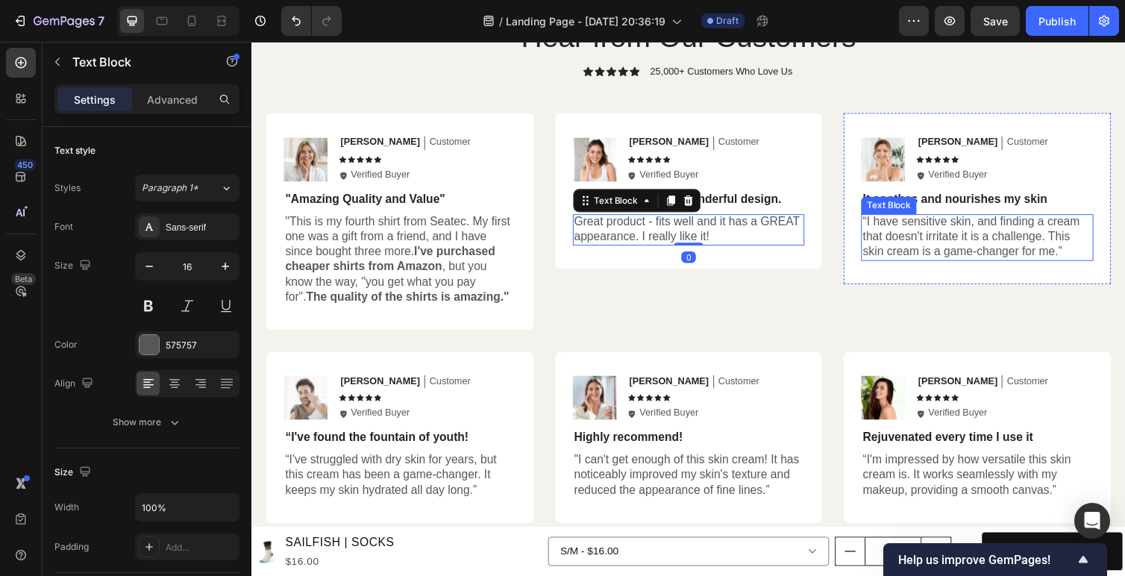
click at [949, 233] on p "“I have sensitive skin, and finding a cream that doesn't irritate it is a chall…" at bounding box center [994, 242] width 235 height 46
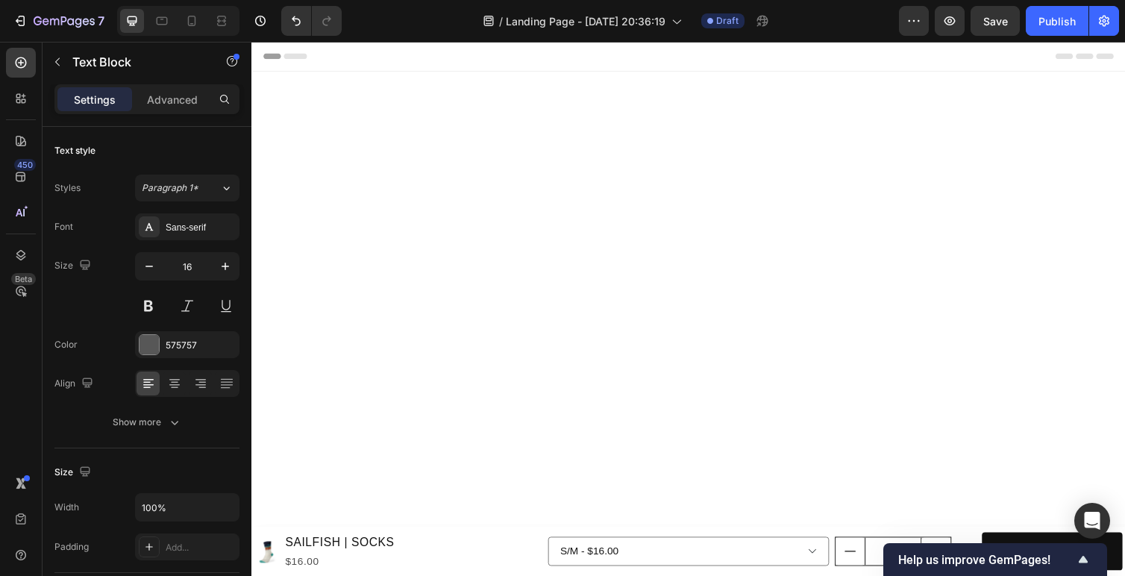
scroll to position [2496, 0]
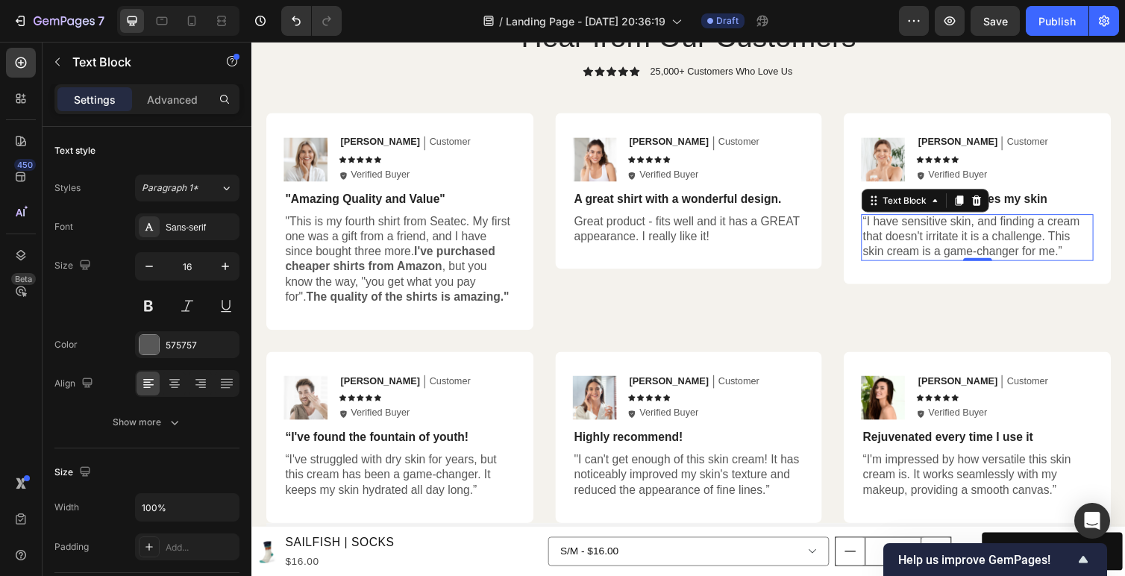
click at [963, 246] on p "“I have sensitive skin, and finding a cream that doesn't irritate it is a chall…" at bounding box center [994, 242] width 235 height 46
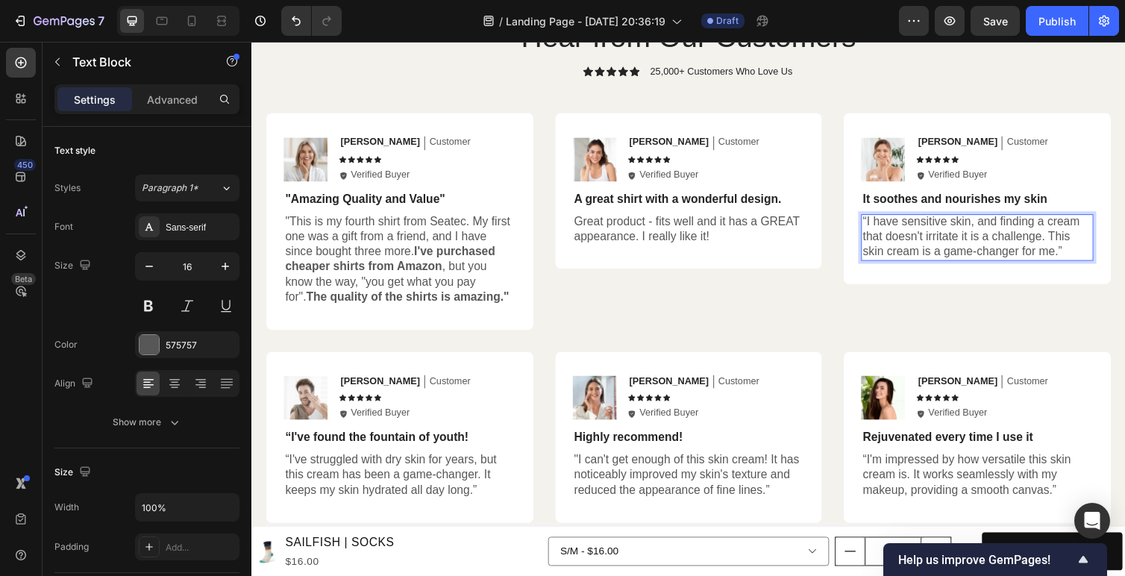
click at [950, 239] on p "“I have sensitive skin, and finding a cream that doesn't irritate it is a chall…" at bounding box center [994, 242] width 235 height 46
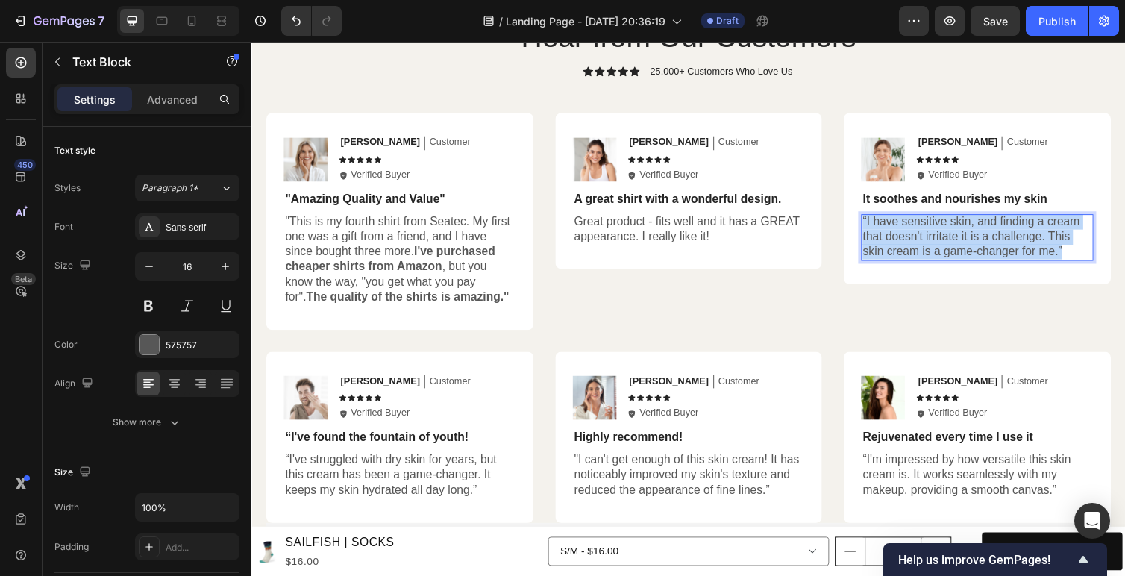
click at [950, 239] on p "“I have sensitive skin, and finding a cream that doesn't irritate it is a chall…" at bounding box center [994, 242] width 235 height 46
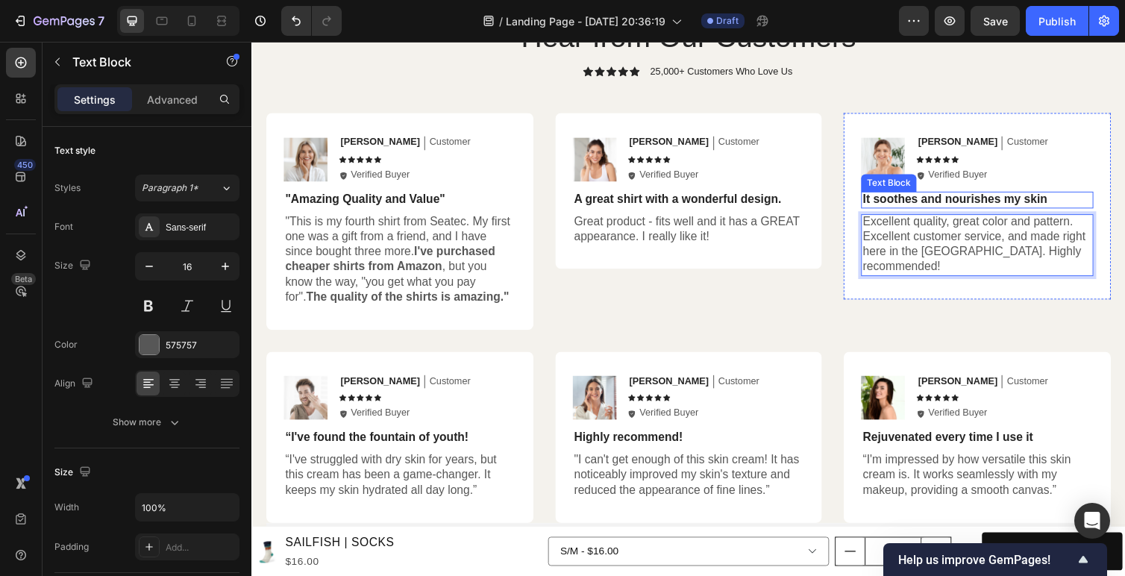
click at [942, 199] on p "It soothes and nourishes my skin" at bounding box center [994, 203] width 235 height 16
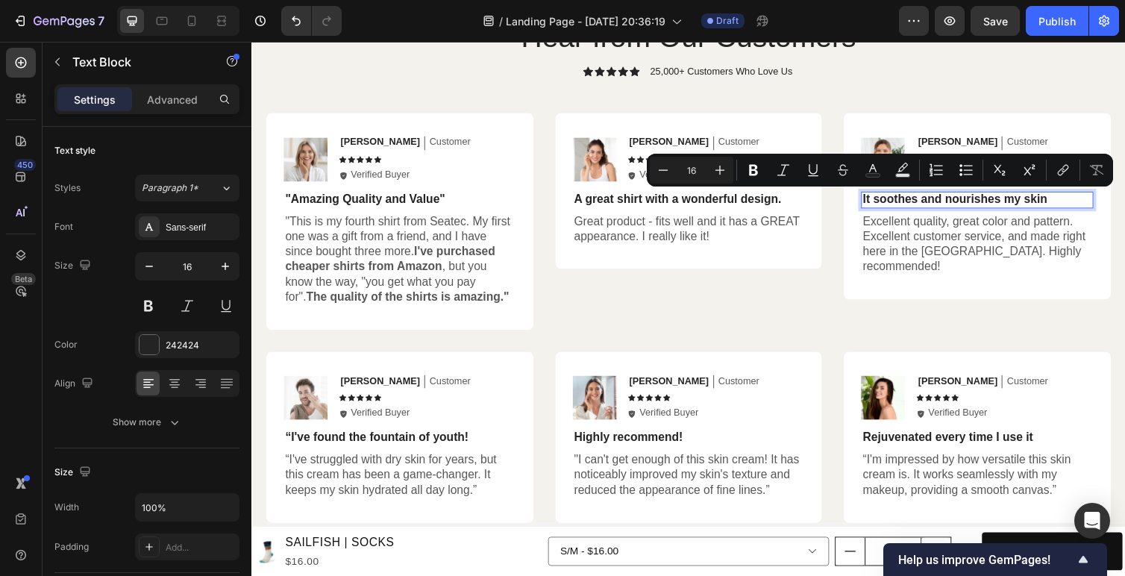
click at [965, 199] on p "It soothes and nourishes my skin" at bounding box center [994, 203] width 235 height 16
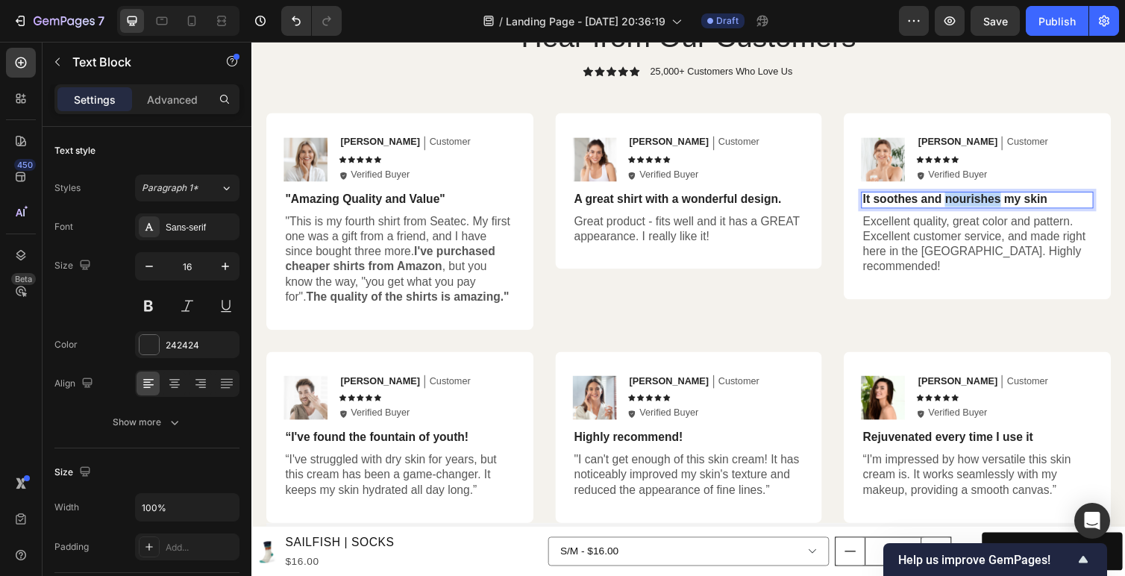
click at [965, 199] on p "It soothes and nourishes my skin" at bounding box center [994, 203] width 235 height 16
click at [953, 142] on p "[PERSON_NAME]" at bounding box center [974, 145] width 81 height 13
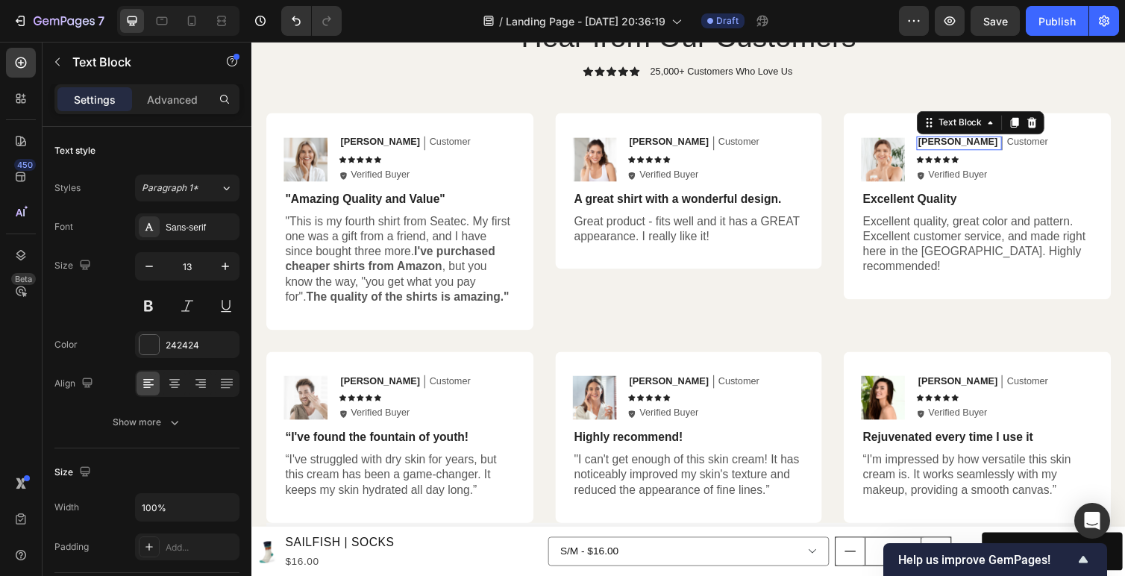
click at [953, 142] on p "[PERSON_NAME]" at bounding box center [974, 145] width 81 height 13
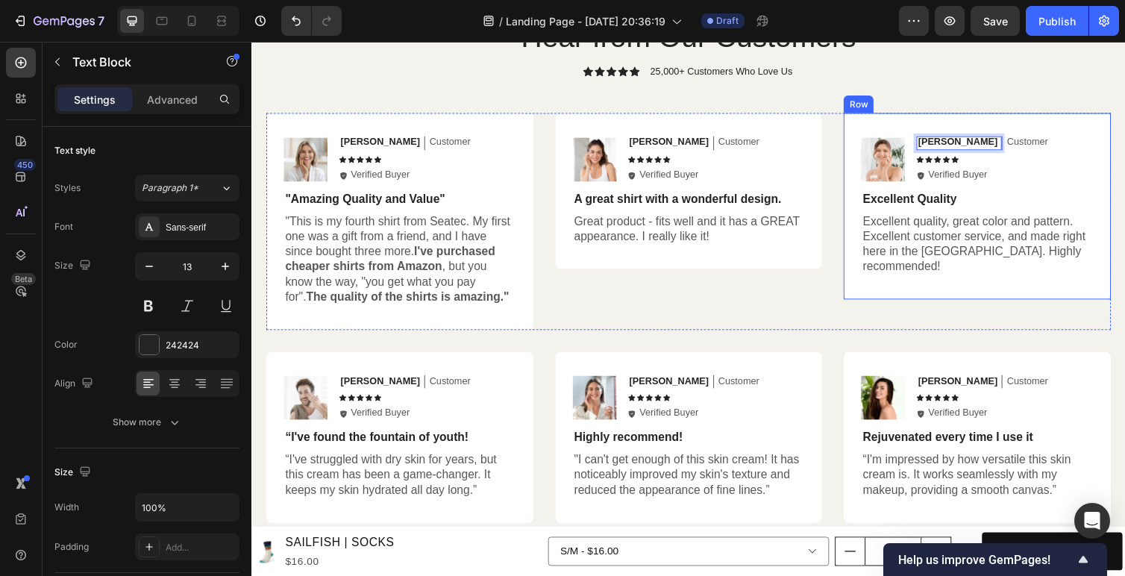
click at [954, 269] on div "Image Mike Text Block 0 Customer Text Block Row Icon Icon Icon Icon Icon Icon L…" at bounding box center [995, 210] width 274 height 191
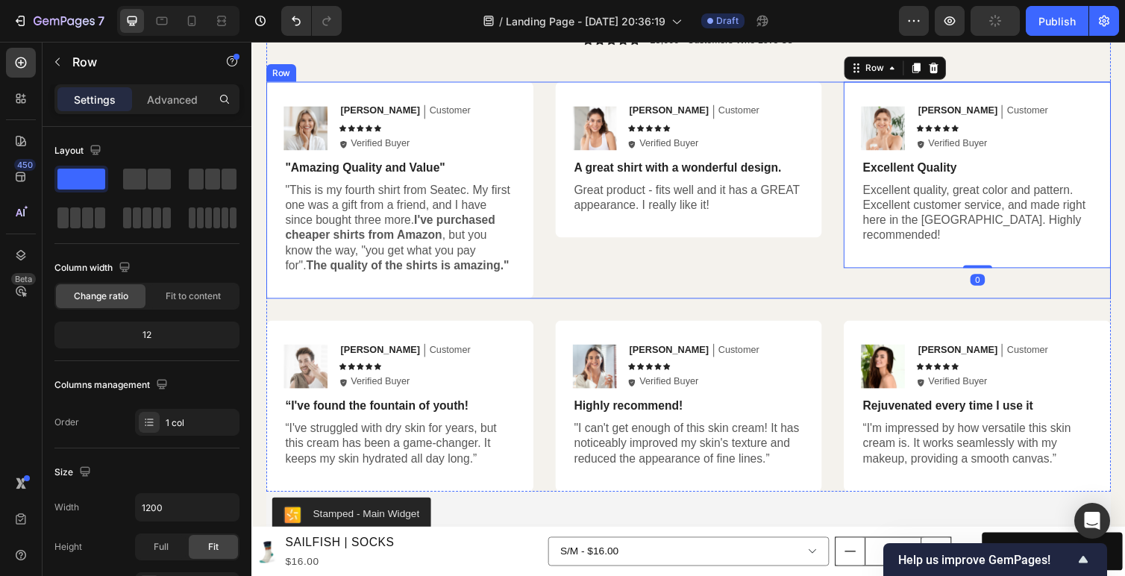
scroll to position [2565, 0]
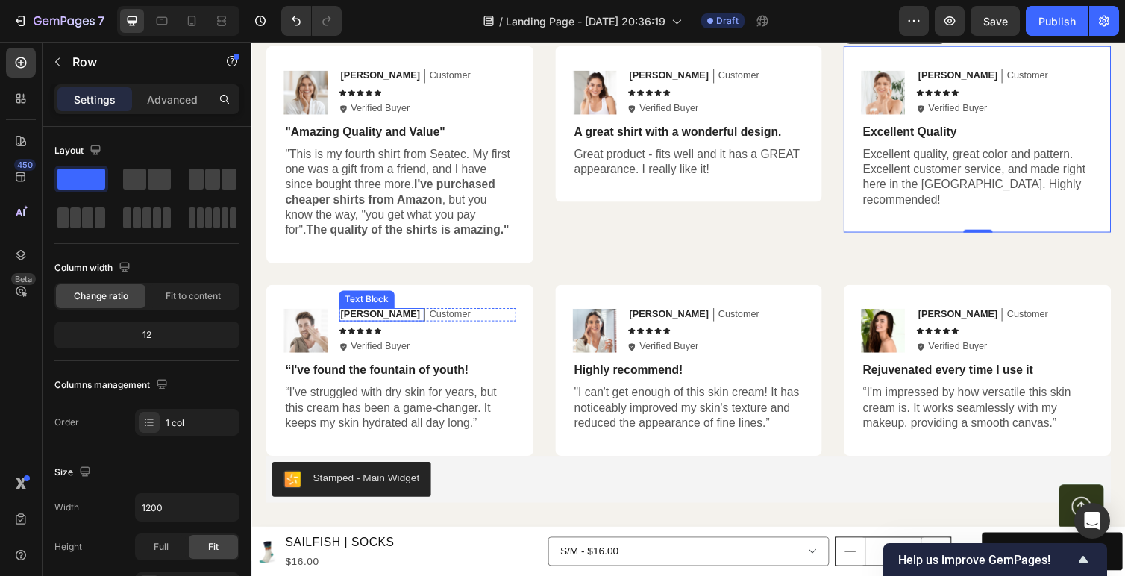
click at [363, 319] on p "[PERSON_NAME]" at bounding box center [382, 321] width 81 height 13
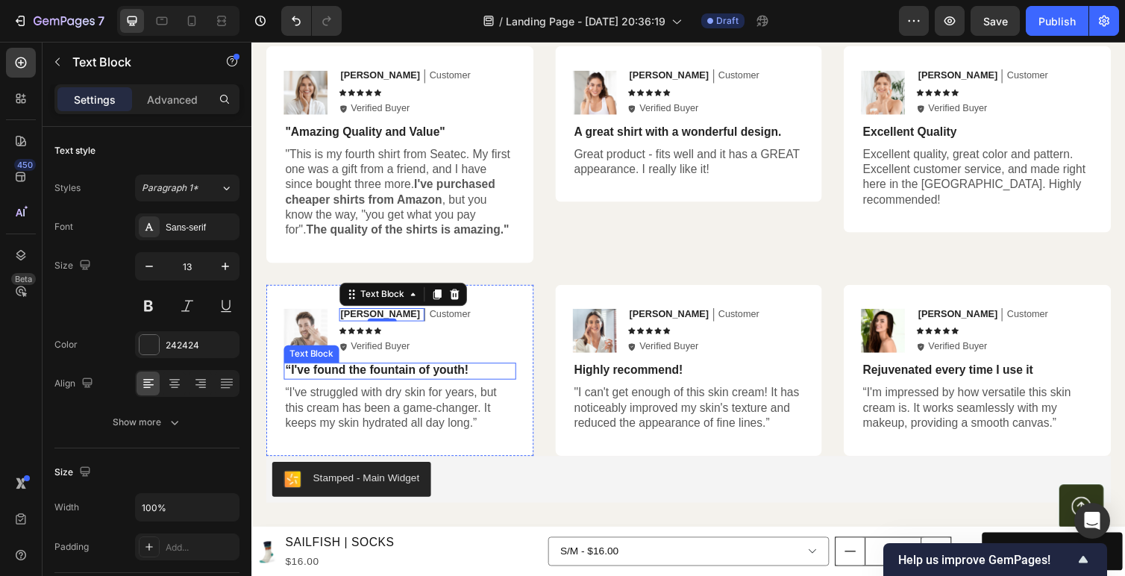
click at [356, 376] on p "“I've found the fountain of youth!" at bounding box center [403, 379] width 235 height 16
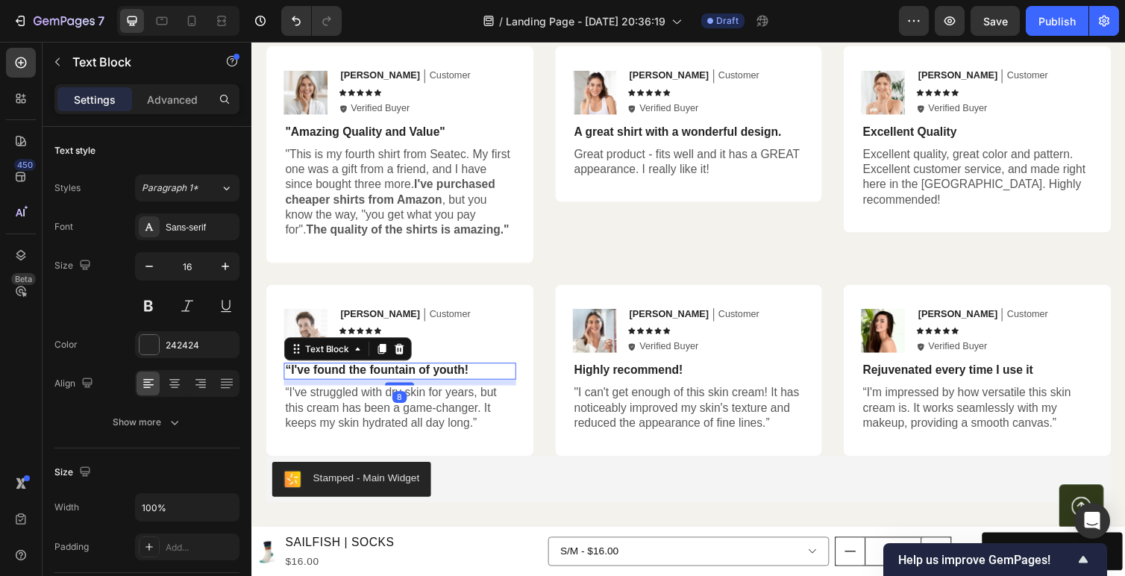
click at [356, 376] on p "“I've found the fountain of youth!" at bounding box center [403, 379] width 235 height 16
click at [284, 375] on div "Love it!!"" at bounding box center [403, 379] width 238 height 17
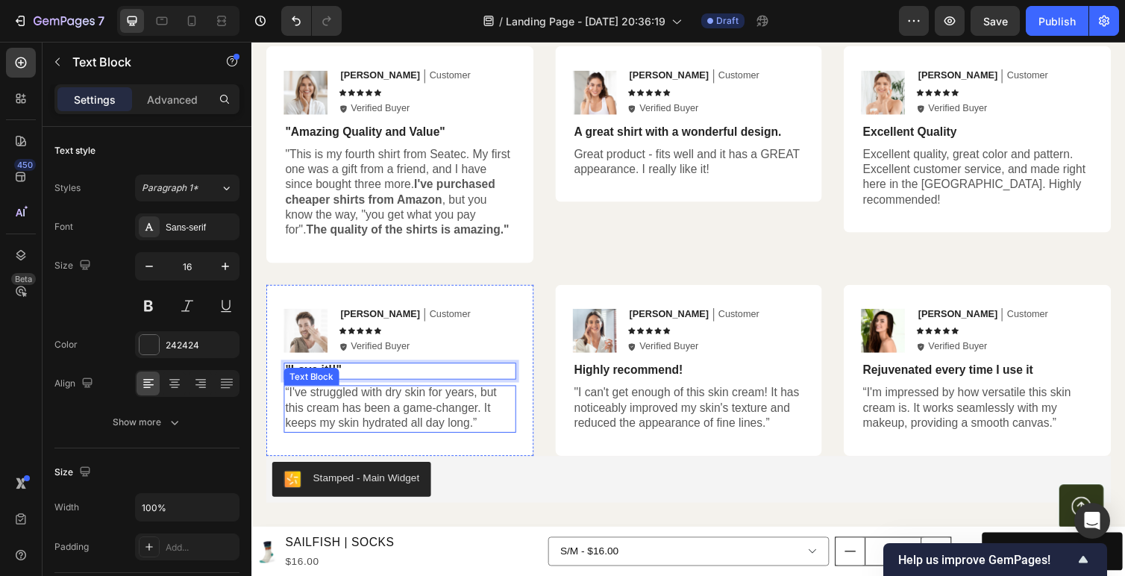
click at [371, 416] on p "“I've struggled with dry skin for years, but this cream has been a game-changer…" at bounding box center [403, 417] width 235 height 46
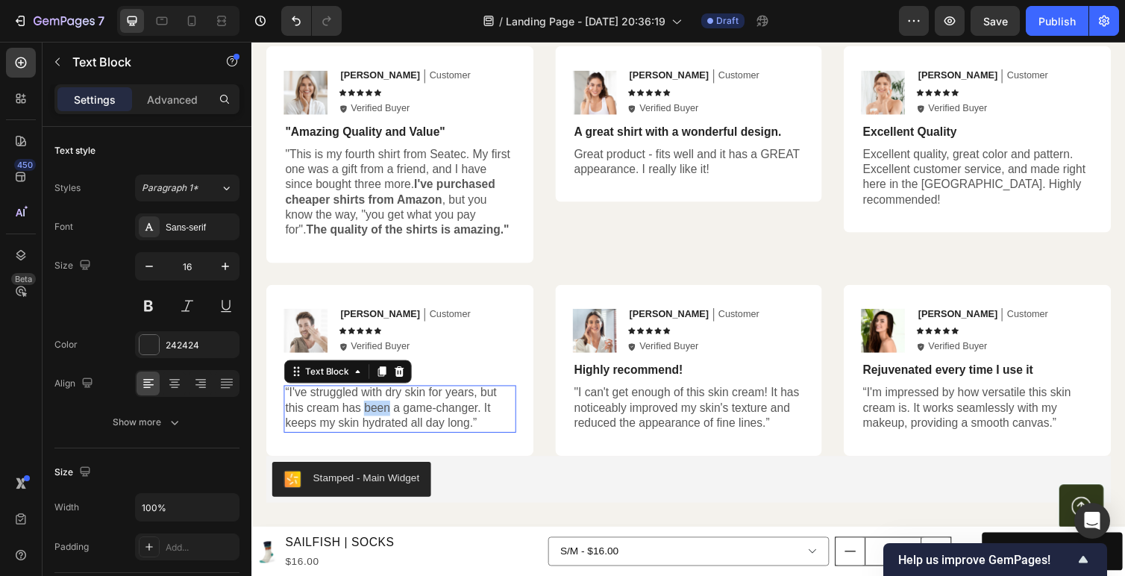
click at [371, 416] on p "“I've struggled with dry skin for years, but this cream has been a game-changer…" at bounding box center [403, 417] width 235 height 46
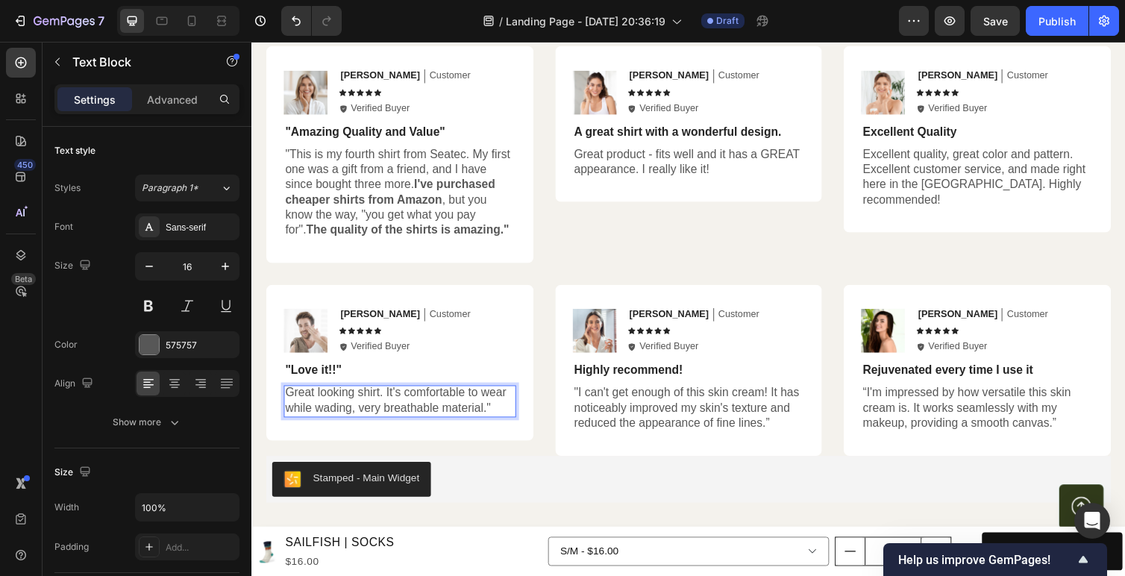
click at [287, 400] on p "Great looking shirt. It's comfortable to wear while wading, very breathable mat…" at bounding box center [403, 409] width 235 height 31
click at [701, 151] on p "Great product - fits well and it has a GREAT appearance. I really like it!" at bounding box center [699, 165] width 235 height 31
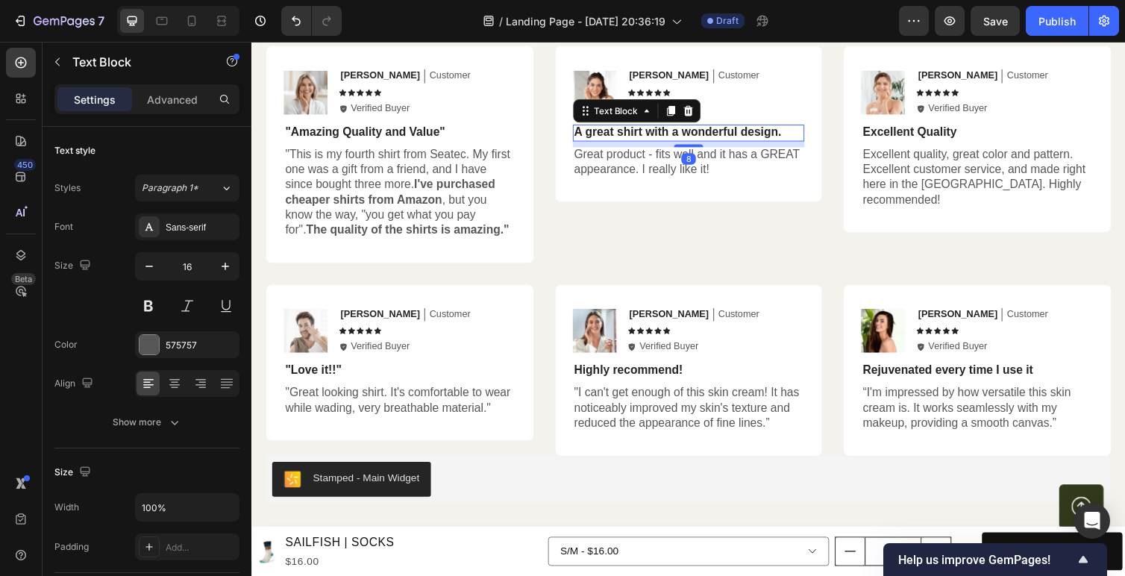
click at [755, 135] on p "A great shirt with a wonderful design." at bounding box center [699, 135] width 235 height 16
click at [586, 133] on p "A great shirt with a wonderful design."" at bounding box center [699, 135] width 235 height 16
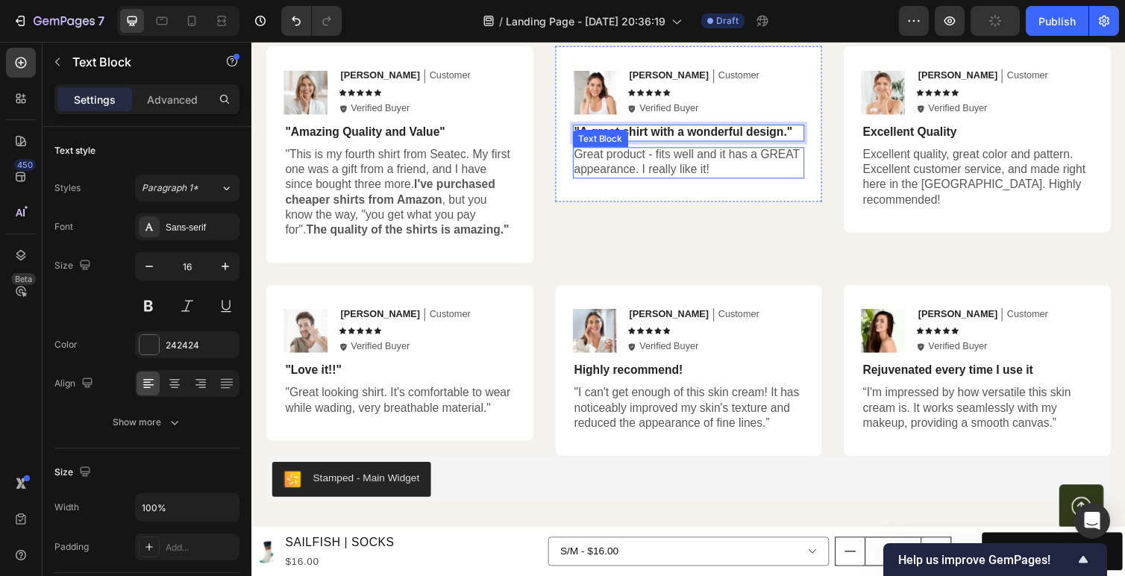
click at [758, 171] on p "Great product - fits well and it has a GREAT appearance. I really like it!" at bounding box center [699, 165] width 235 height 31
click at [585, 152] on p "Great product - fits well and it has a GREAT appearance. I really like it!"" at bounding box center [699, 165] width 235 height 31
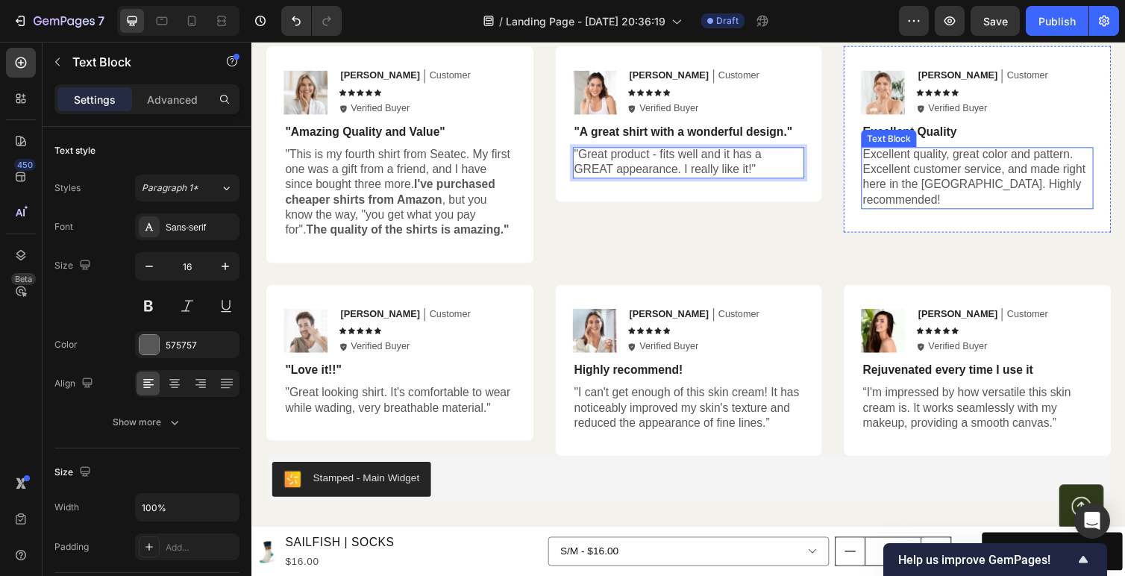
click at [919, 163] on p "Excellent quality, great color and pattern. Excellent customer service, and mad…" at bounding box center [994, 181] width 235 height 62
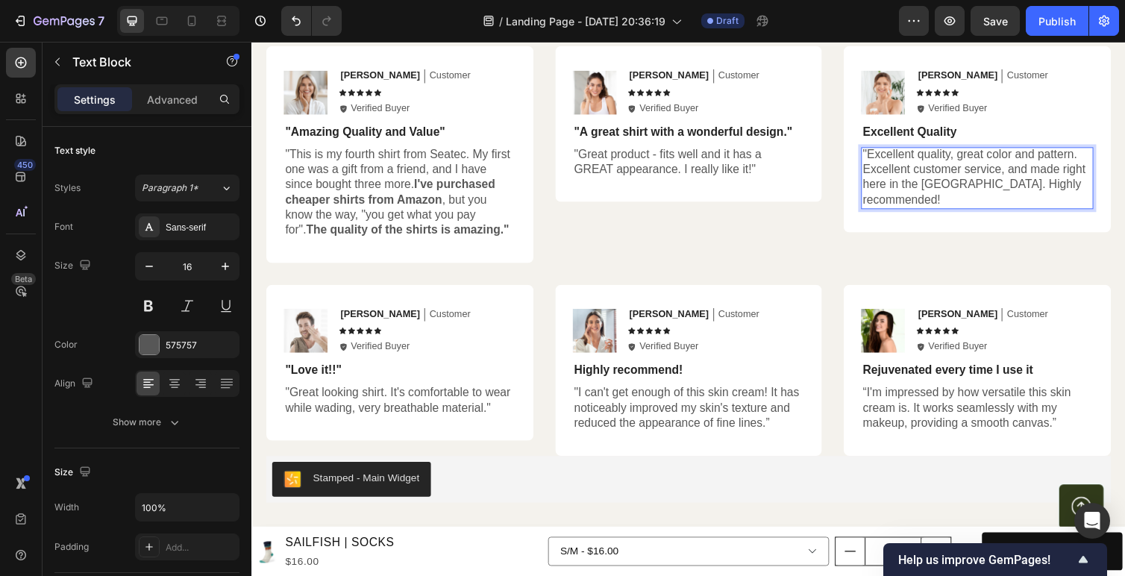
click at [1075, 189] on p ""Excellent quality, great color and pattern. Excellent customer service, and ma…" at bounding box center [994, 181] width 235 height 62
click at [981, 130] on p "Excellent Quality" at bounding box center [994, 135] width 235 height 16
click at [979, 137] on p "Excellent Quality" at bounding box center [994, 135] width 235 height 16
click at [880, 134] on p "Excellent Quality"" at bounding box center [994, 135] width 235 height 16
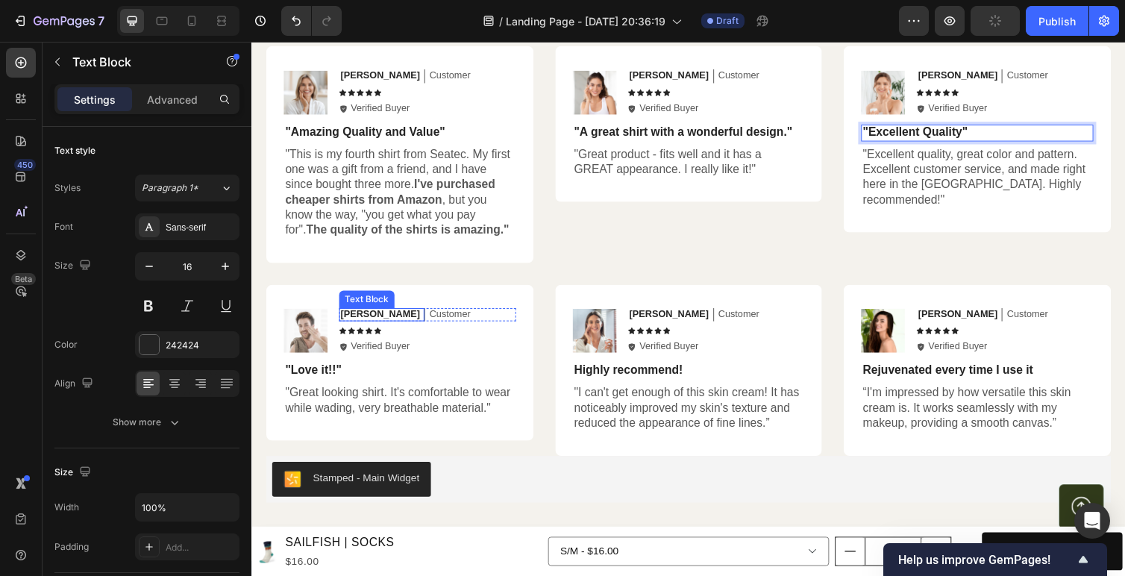
click at [360, 323] on p "[PERSON_NAME]" at bounding box center [382, 321] width 81 height 13
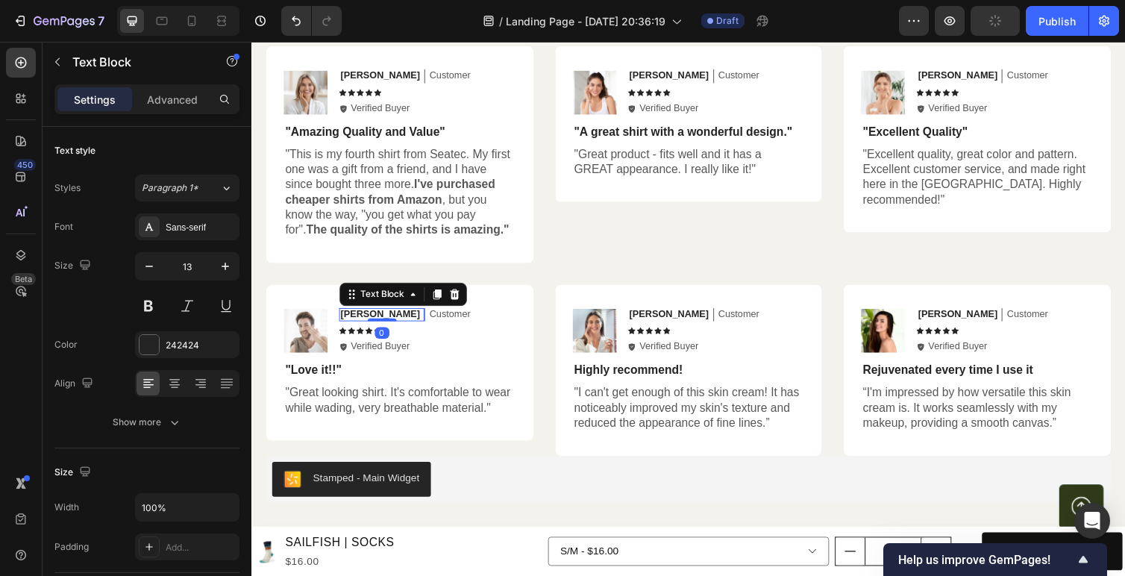
click at [360, 323] on p "[PERSON_NAME]" at bounding box center [382, 321] width 81 height 13
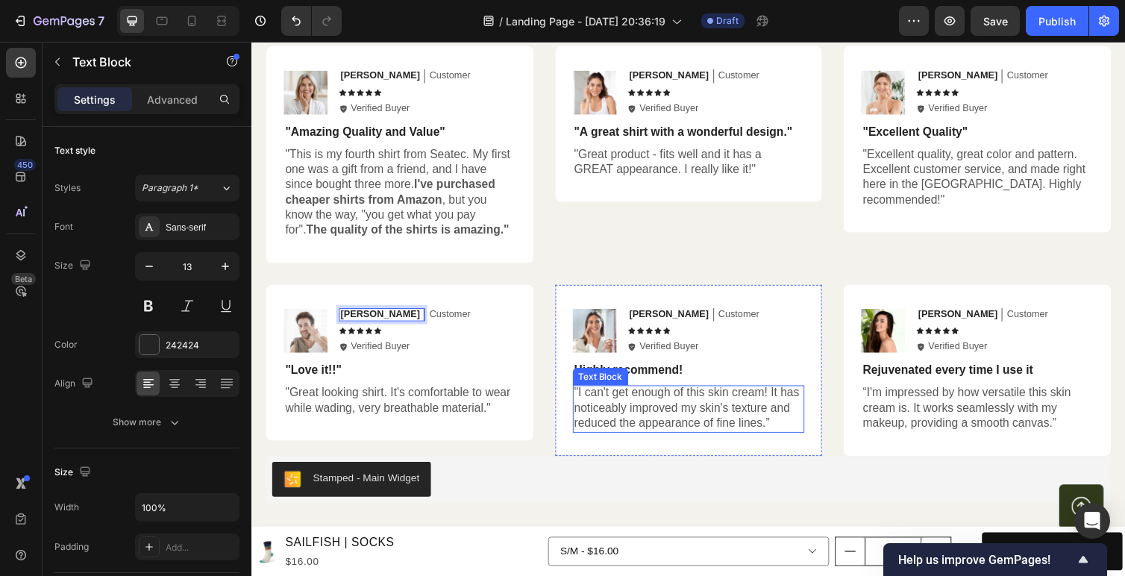
click at [627, 428] on p ""I can't get enough of this skin cream! It has noticeably improved my skin's te…" at bounding box center [699, 417] width 235 height 46
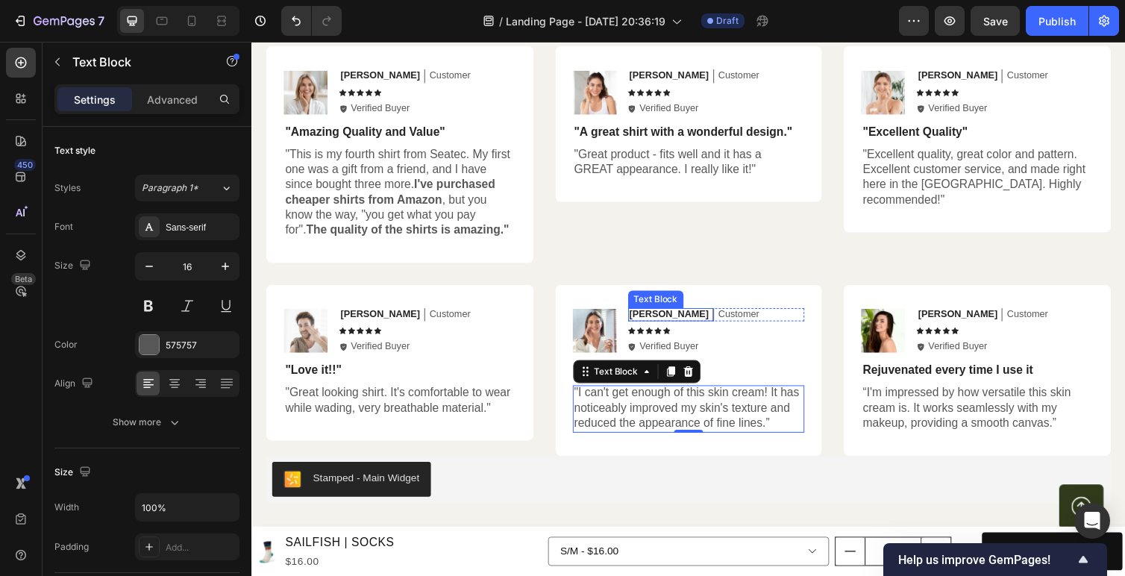
click at [677, 325] on div "Jessica Text Block" at bounding box center [681, 322] width 88 height 14
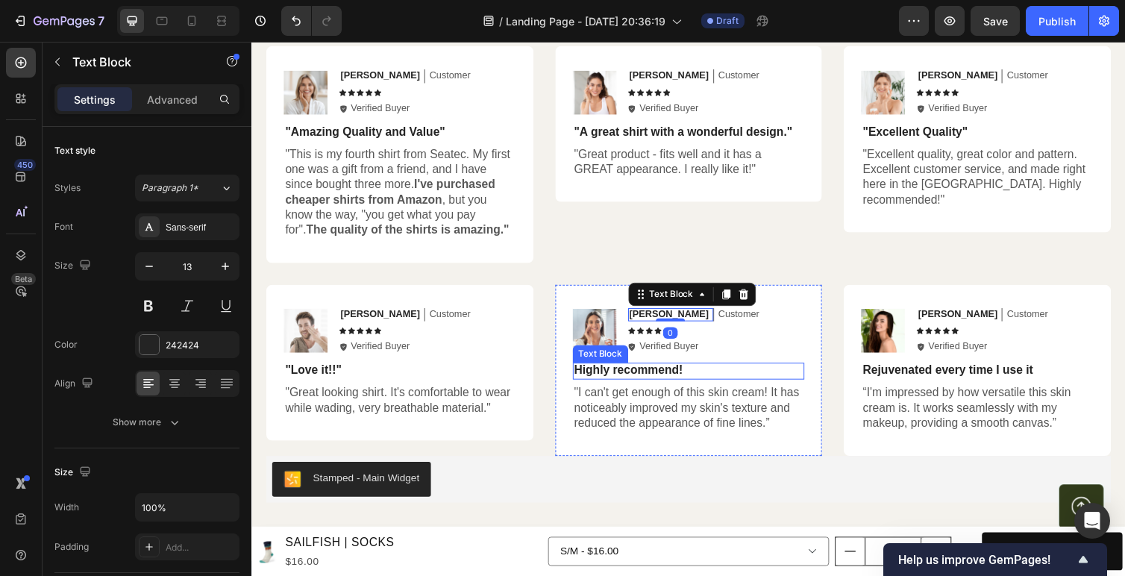
click at [664, 377] on p "Highly recommend!" at bounding box center [699, 379] width 235 height 16
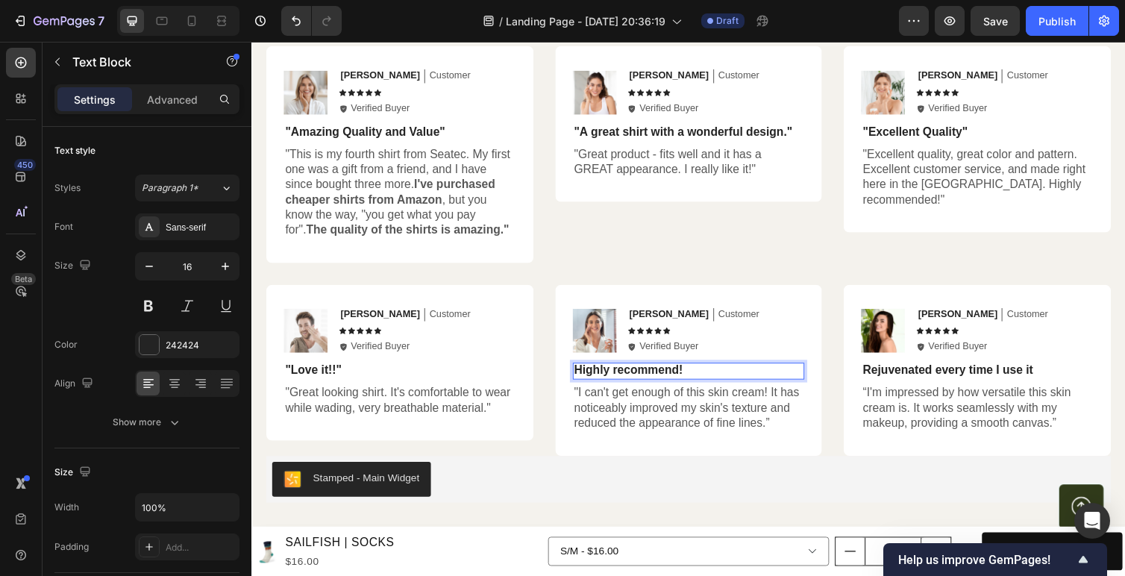
click at [664, 377] on p "Highly recommend!" at bounding box center [699, 379] width 235 height 16
click at [584, 375] on p "Beautiful shirt"" at bounding box center [699, 379] width 235 height 16
click at [630, 417] on p ""I can't get enough of this skin cream! It has noticeably improved my skin's te…" at bounding box center [699, 417] width 235 height 46
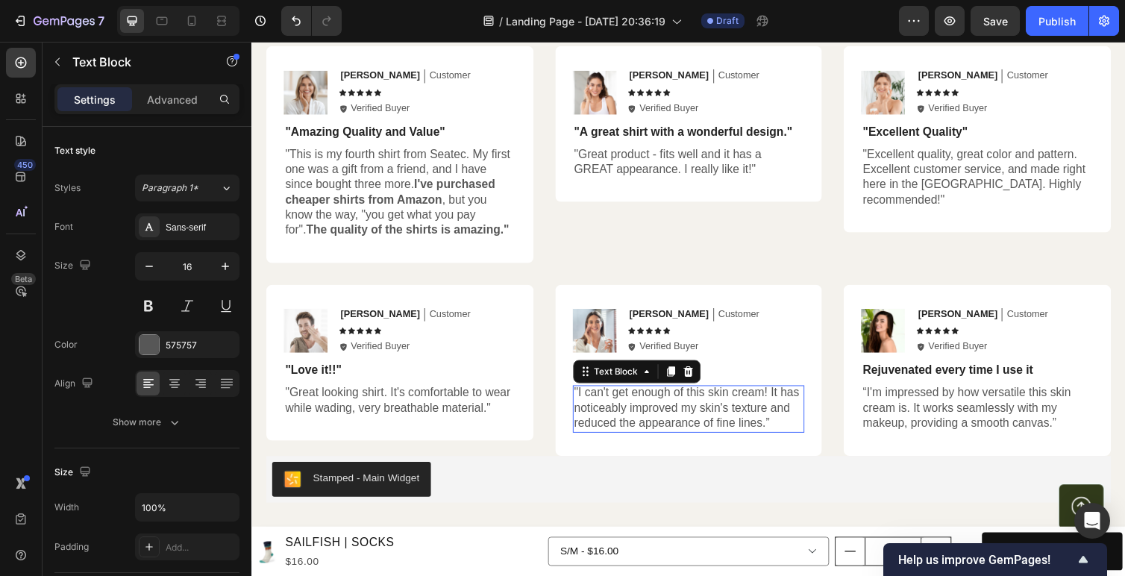
click at [630, 417] on p ""I can't get enough of this skin cream! It has noticeably improved my skin's te…" at bounding box center [699, 417] width 235 height 46
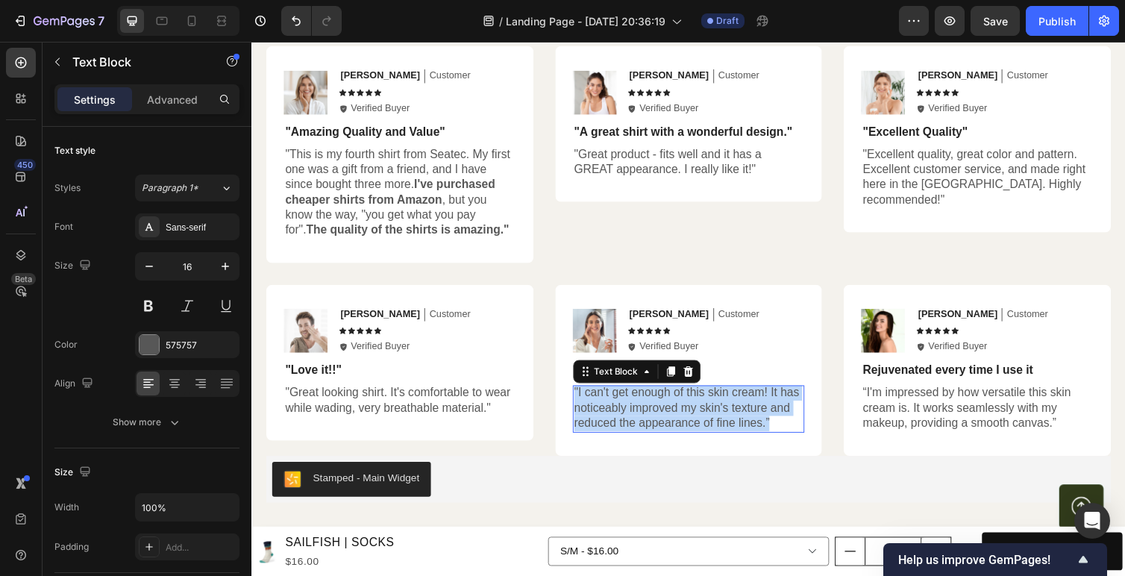
click at [630, 417] on p ""I can't get enough of this skin cream! It has noticeably improved my skin's te…" at bounding box center [699, 417] width 235 height 46
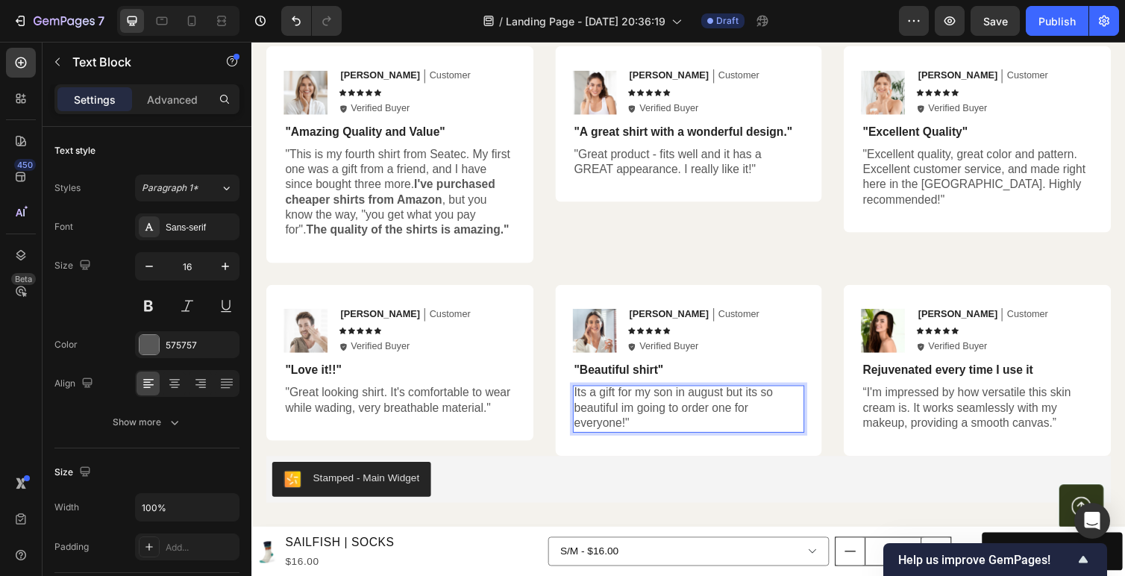
click at [611, 407] on p "Its a gift for my son in august but its so beautiful im going to order one for …" at bounding box center [699, 417] width 235 height 46
click at [716, 412] on p ""Its a gift for my son in august but its so beautiful im going to order one for…" at bounding box center [699, 417] width 235 height 46
click at [646, 430] on p ""Its a gift for my son in august but its so beautiful im going to order one for…" at bounding box center [699, 417] width 235 height 46
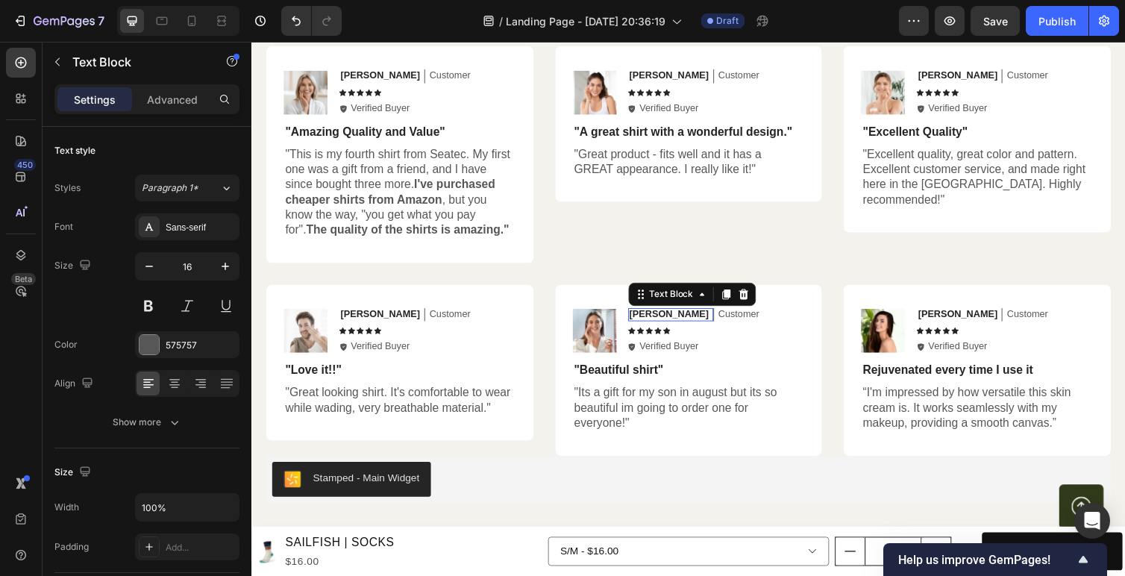
click at [660, 316] on p "[PERSON_NAME]" at bounding box center [679, 321] width 81 height 13
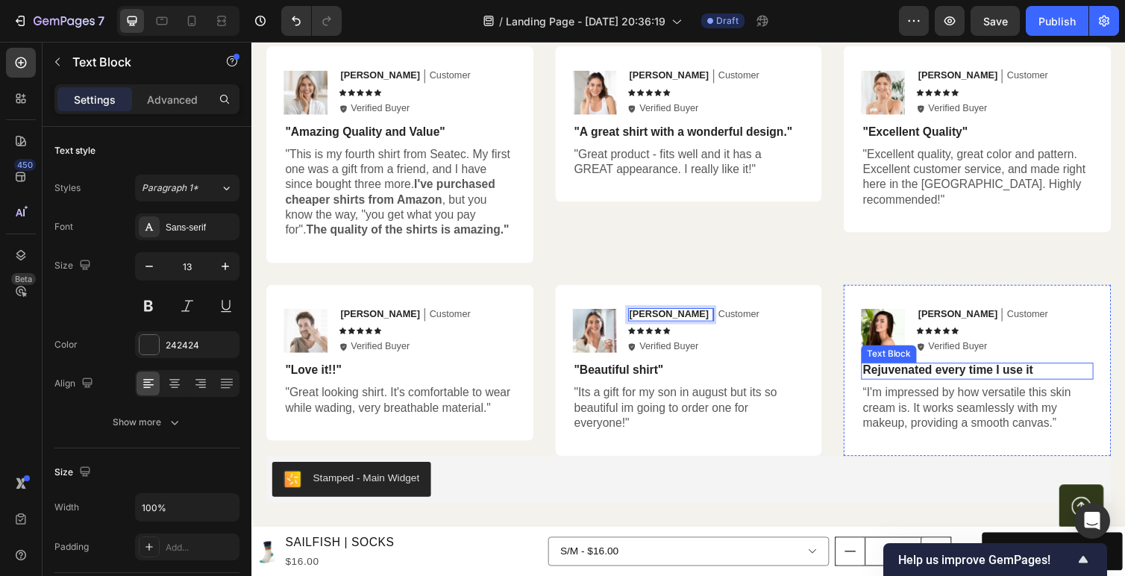
click at [968, 378] on p "Rejuvenated every time I use it" at bounding box center [994, 379] width 235 height 16
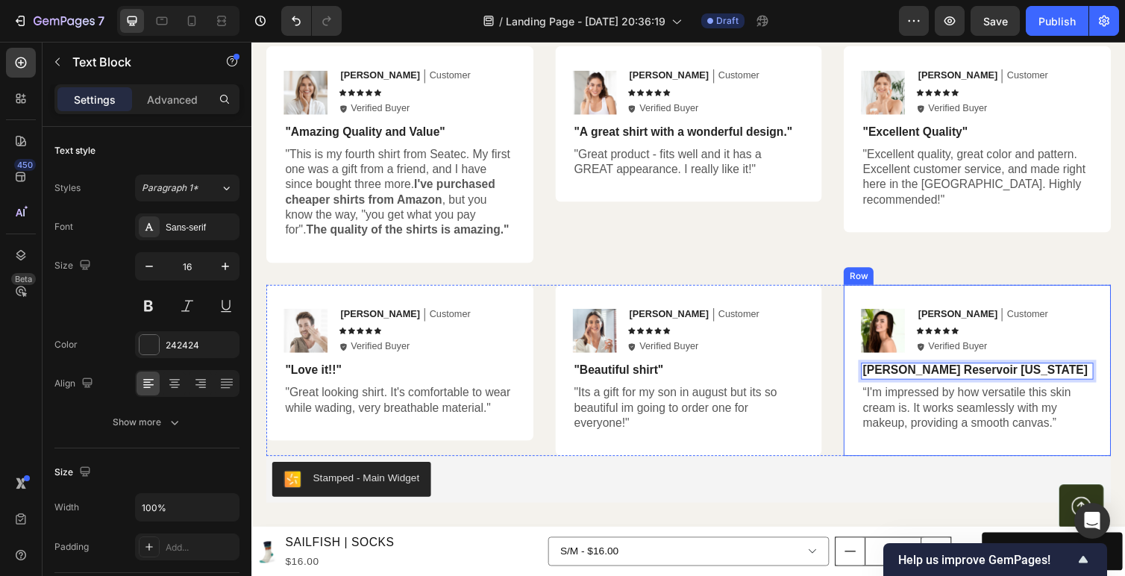
click at [980, 427] on p "“I'm impressed by how versatile this skin cream is. It works seamlessly with my…" at bounding box center [994, 417] width 235 height 46
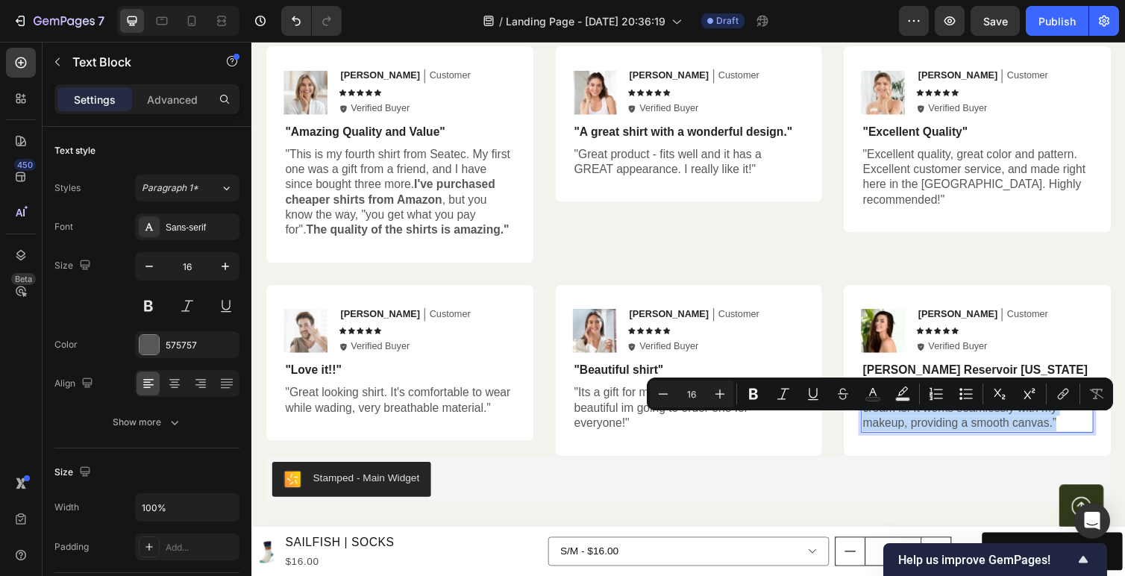
click at [980, 427] on p "“I'm impressed by how versatile this skin cream is. It works seamlessly with my…" at bounding box center [994, 417] width 235 height 46
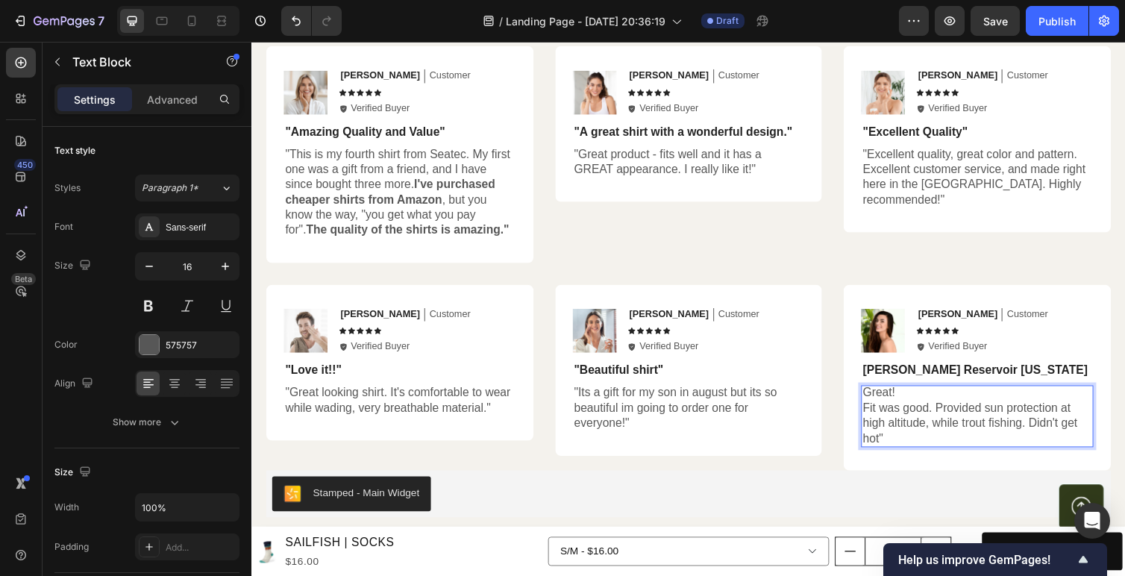
click at [881, 399] on p "Great!" at bounding box center [994, 402] width 235 height 16
click at [945, 318] on p "[PERSON_NAME]" at bounding box center [974, 321] width 81 height 13
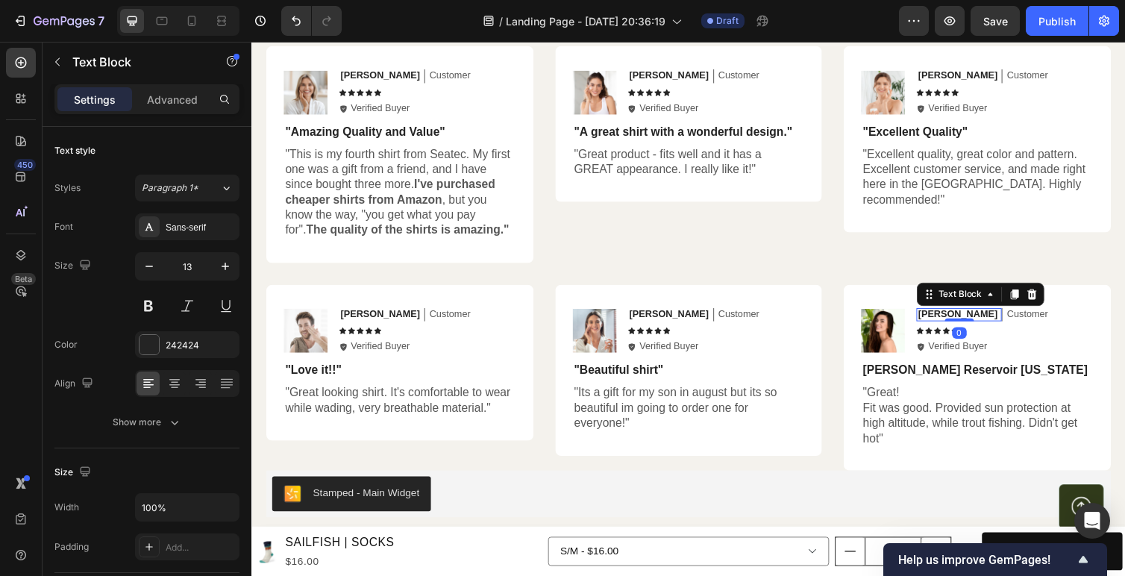
click at [945, 318] on p "[PERSON_NAME]" at bounding box center [974, 321] width 81 height 13
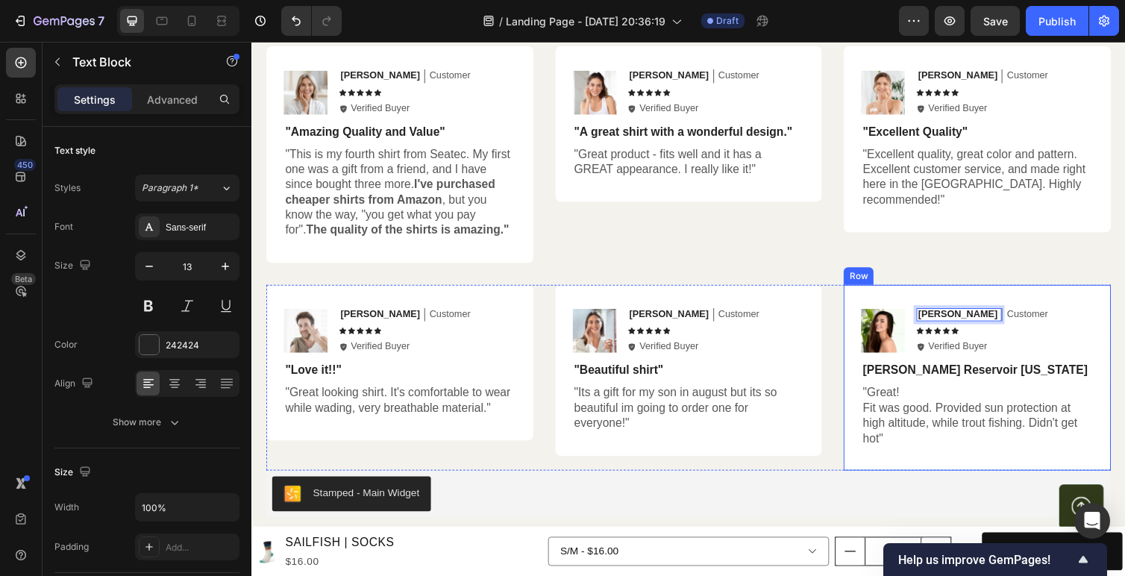
click at [952, 371] on p "Sherriff's Reservoir Colorado" at bounding box center [994, 379] width 235 height 16
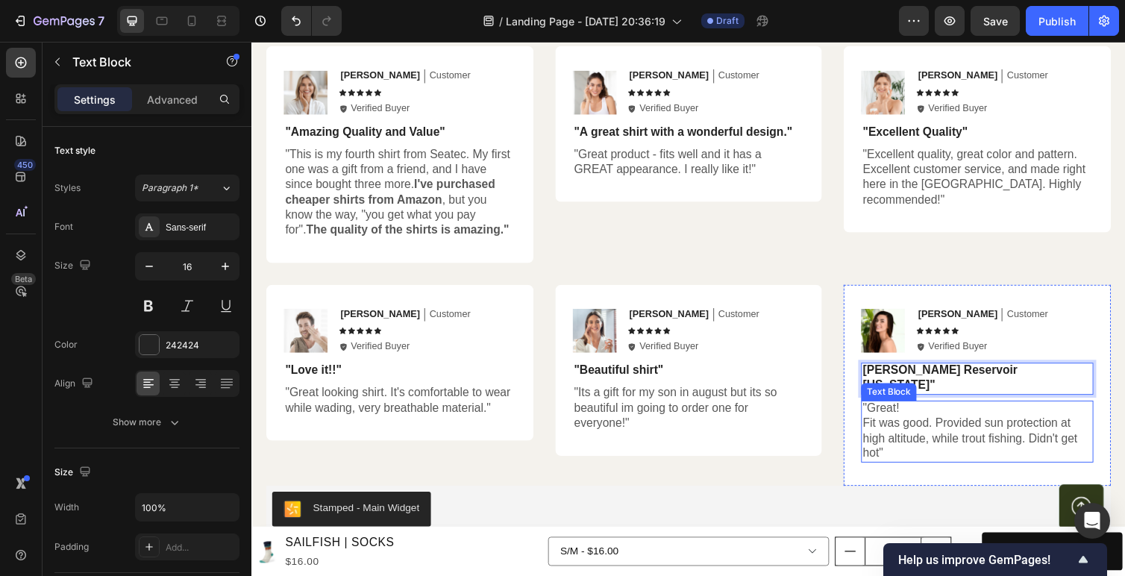
click at [879, 392] on div "Text Block" at bounding box center [904, 401] width 57 height 18
click at [879, 378] on p "Sherriff's Reservoir Colorado"" at bounding box center [994, 386] width 235 height 31
click at [847, 395] on div "Image Richie P. Text Block Customer Text Block Row Icon Icon Icon Icon Icon Ico…" at bounding box center [698, 394] width 865 height 207
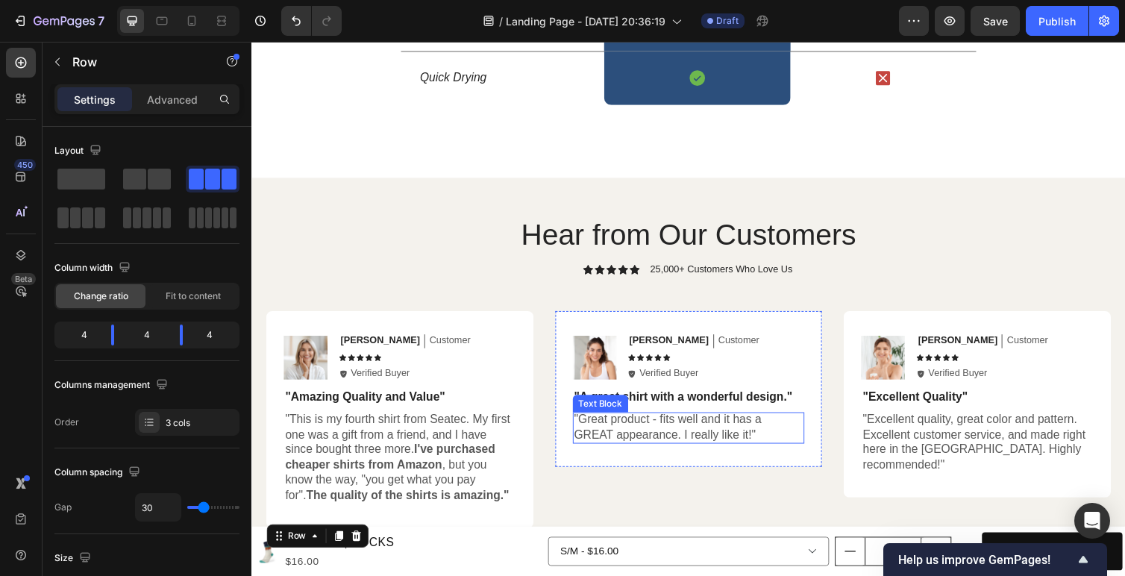
scroll to position [2278, 0]
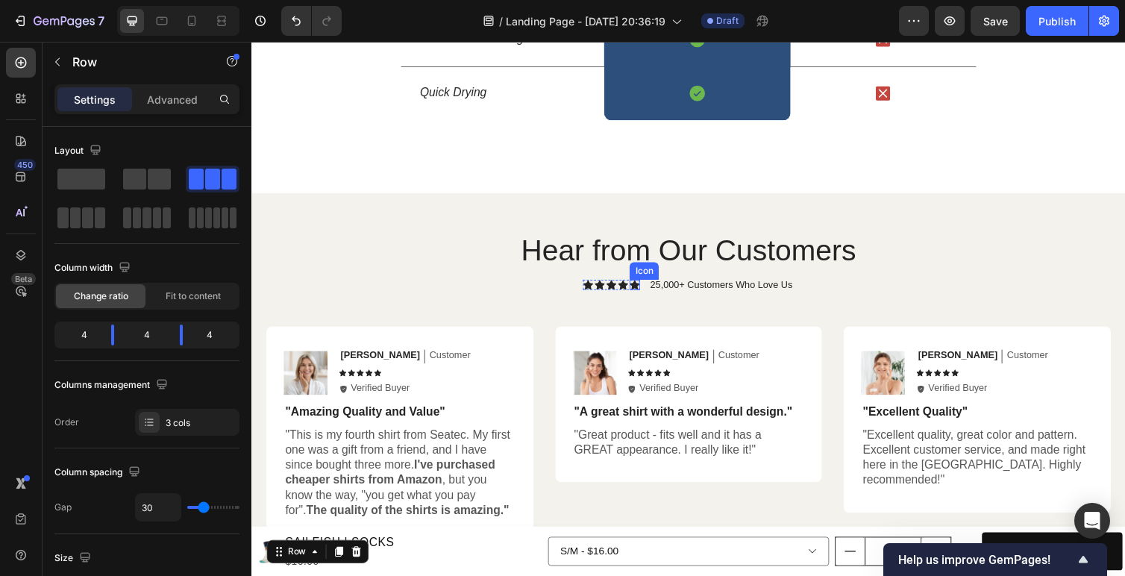
click at [647, 292] on icon at bounding box center [644, 291] width 10 height 10
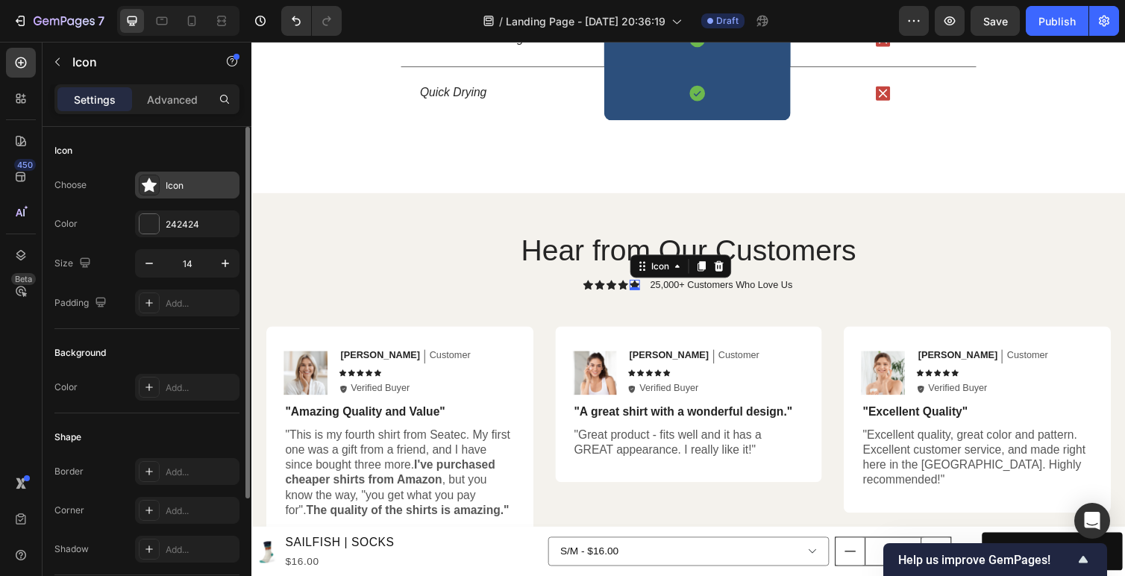
click at [196, 181] on div "Icon" at bounding box center [201, 185] width 70 height 13
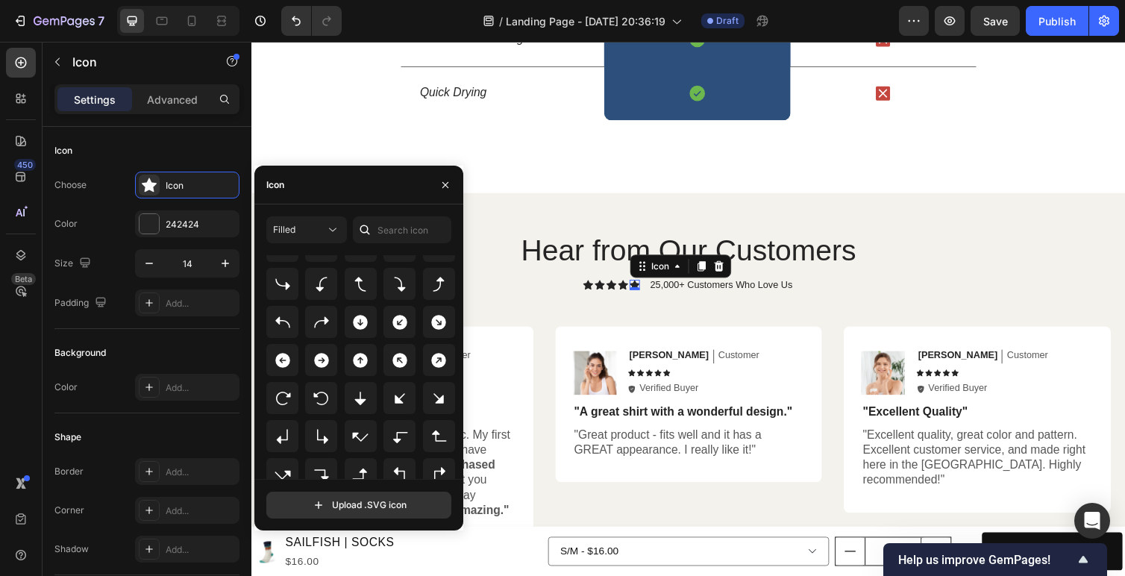
scroll to position [2, 0]
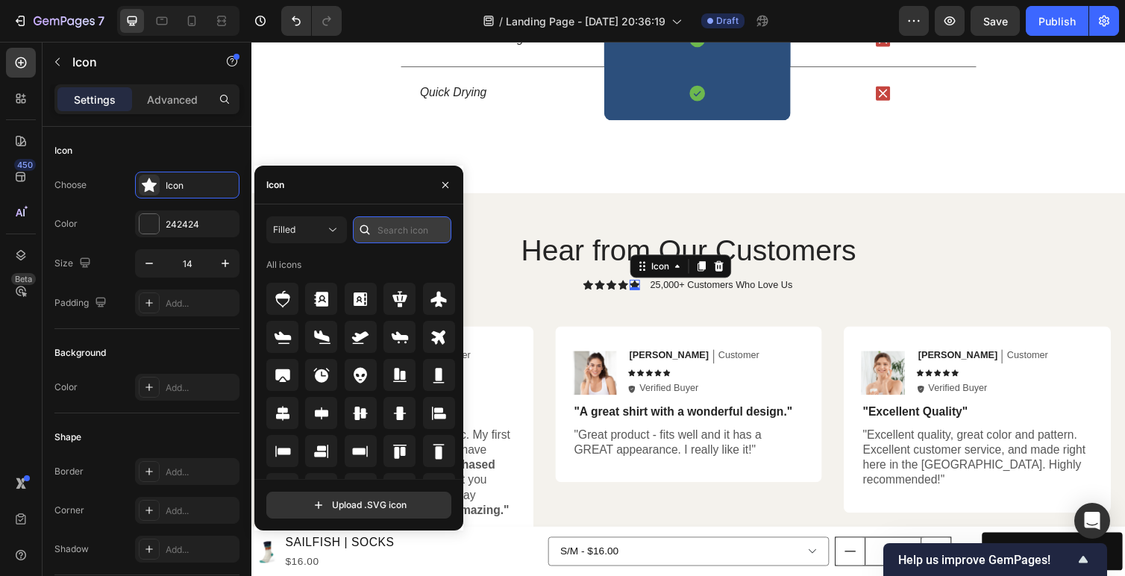
click at [406, 229] on input "text" at bounding box center [402, 229] width 98 height 27
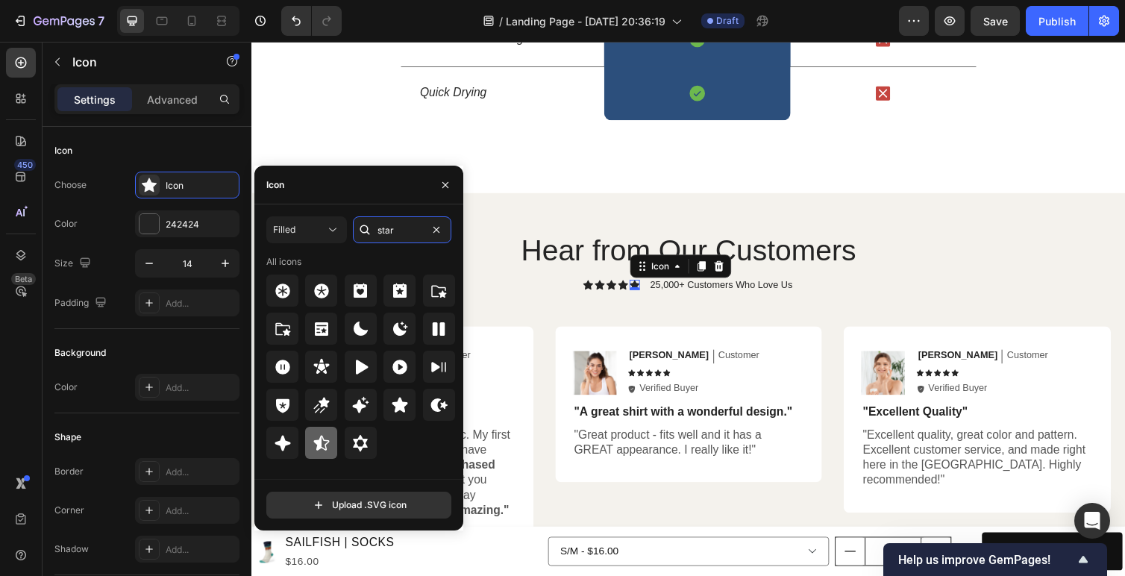
type input "star"
click at [325, 443] on icon at bounding box center [321, 442] width 16 height 15
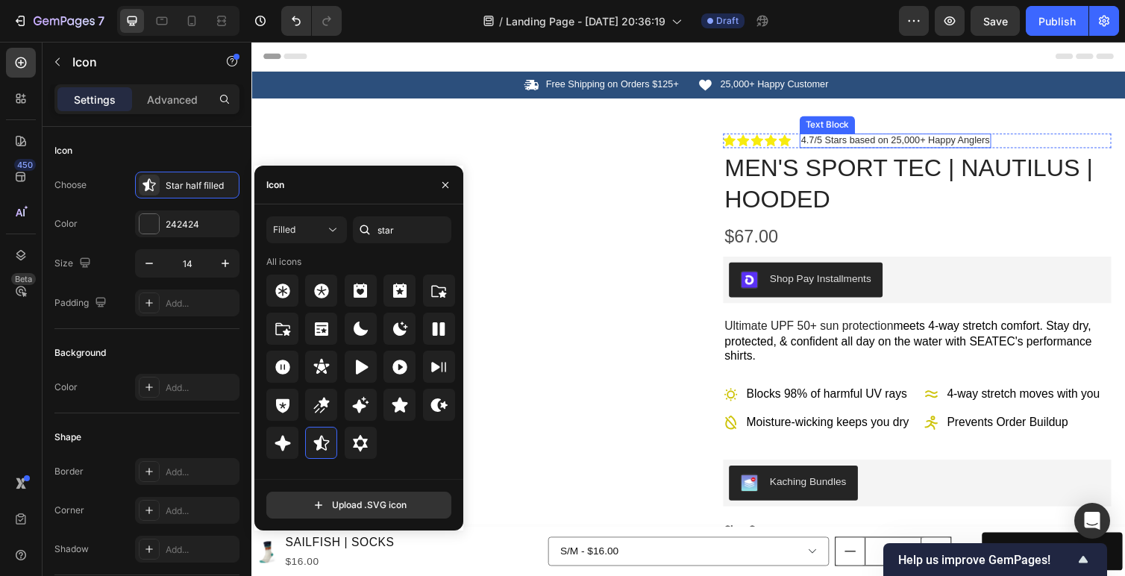
click at [819, 140] on span "4.7/5 Stars based on 25,000+ Happy Anglers" at bounding box center [910, 142] width 193 height 11
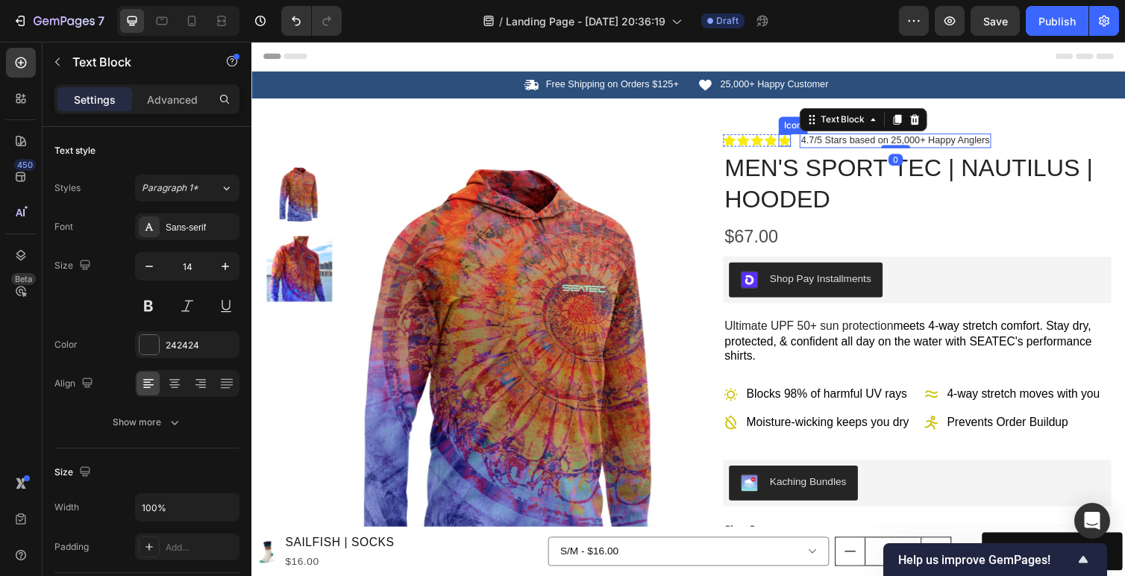
click at [803, 145] on div "Icon" at bounding box center [797, 143] width 13 height 13
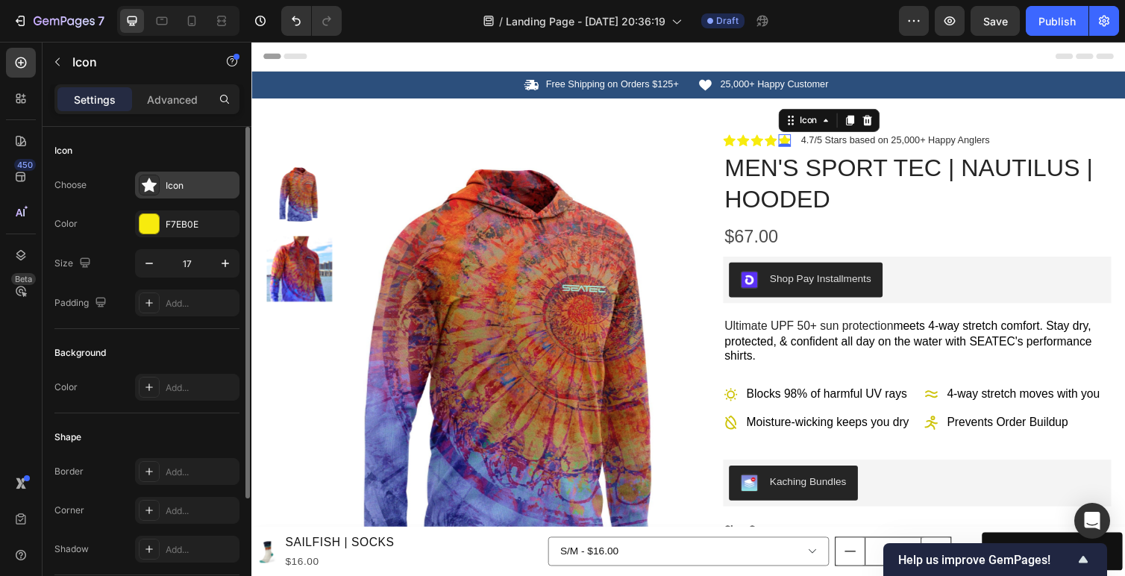
click at [190, 182] on div "Icon" at bounding box center [201, 185] width 70 height 13
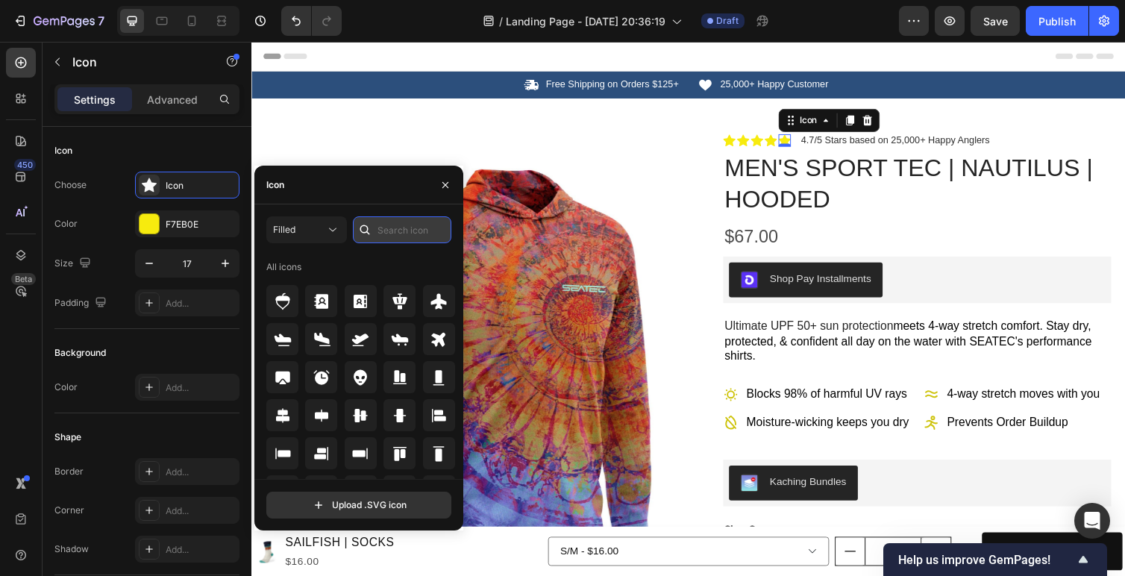
click at [391, 236] on input "text" at bounding box center [402, 229] width 98 height 27
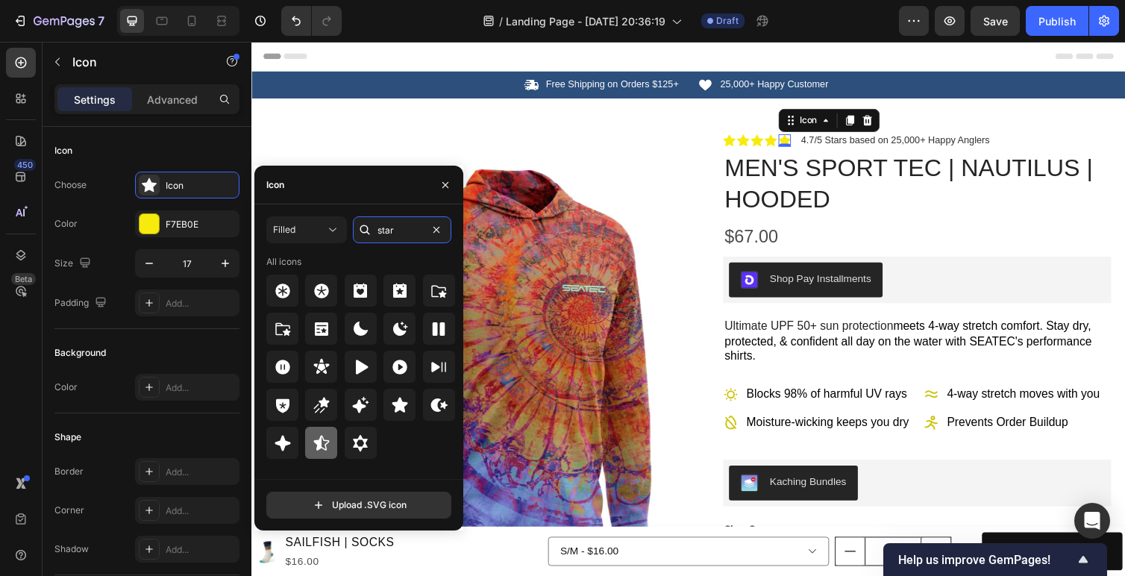
type input "star"
click at [325, 440] on icon at bounding box center [321, 442] width 16 height 15
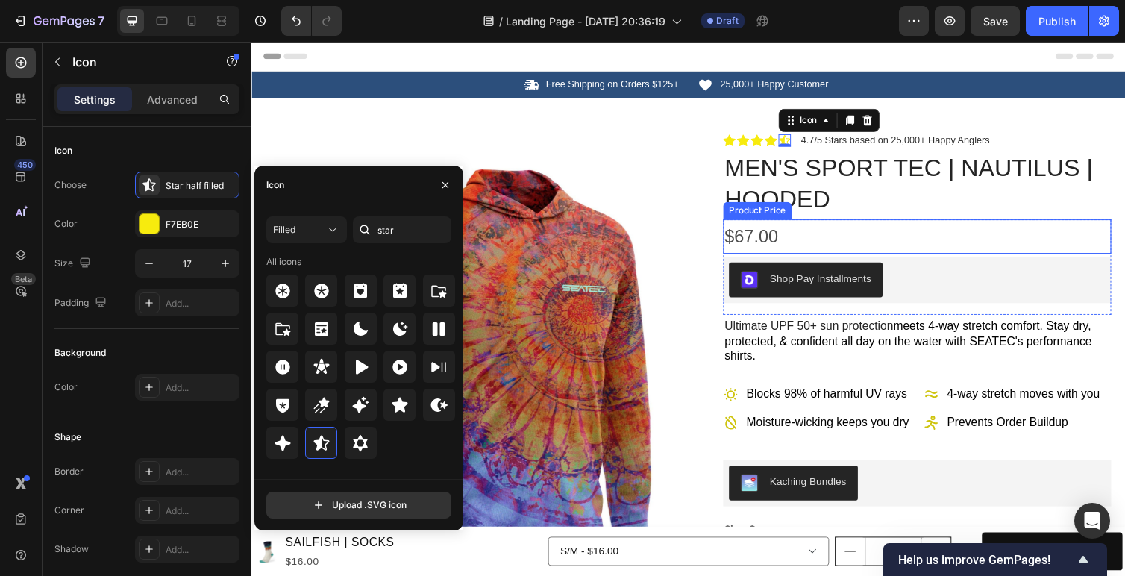
click at [920, 224] on div "$67.00" at bounding box center [933, 241] width 398 height 35
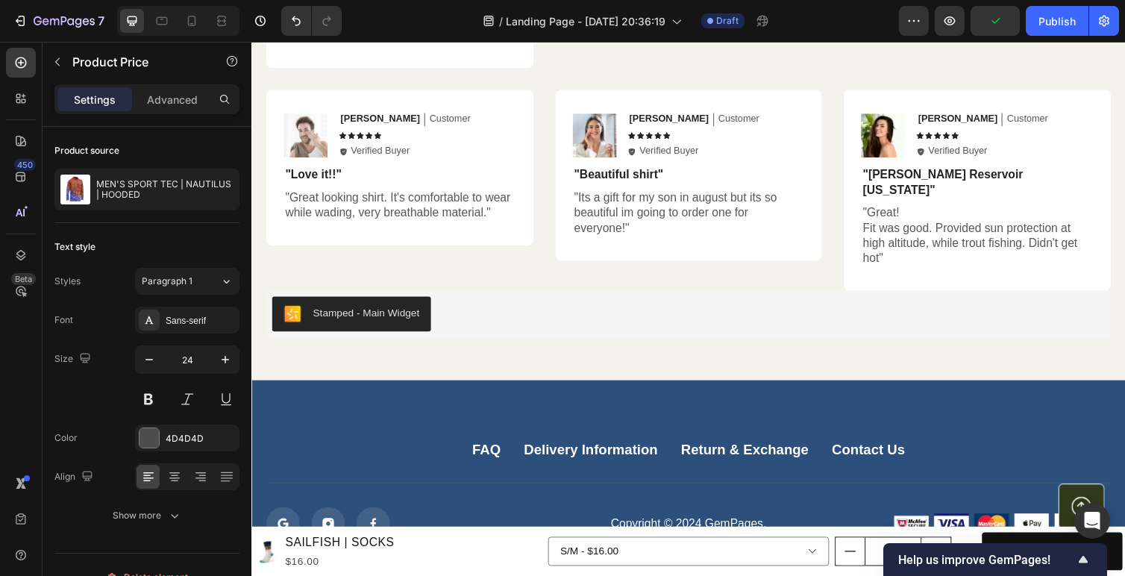
scroll to position [2634, 0]
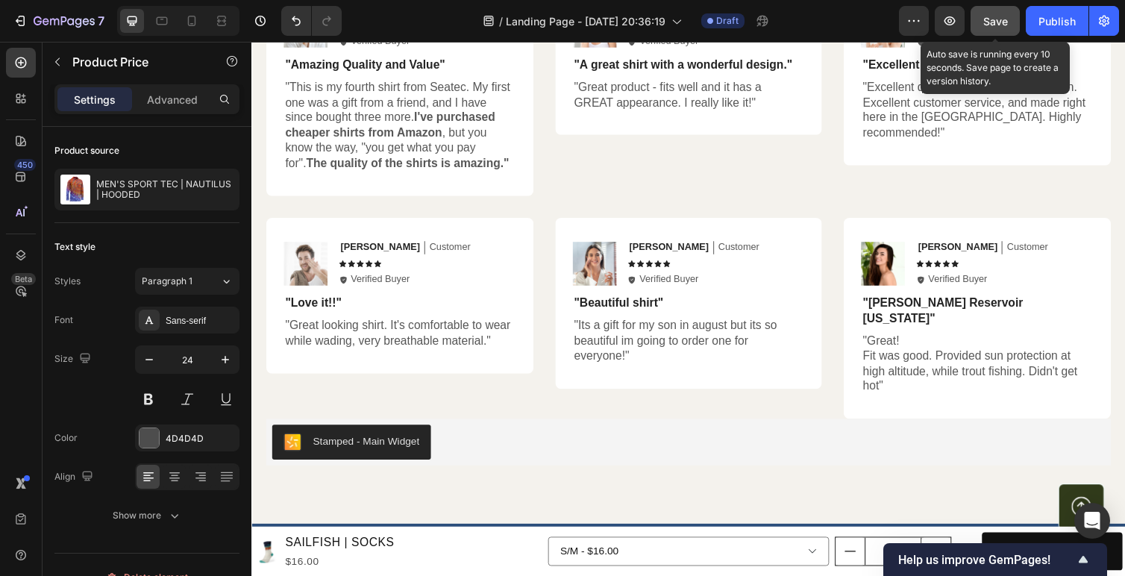
click at [989, 27] on div "Save" at bounding box center [995, 21] width 25 height 16
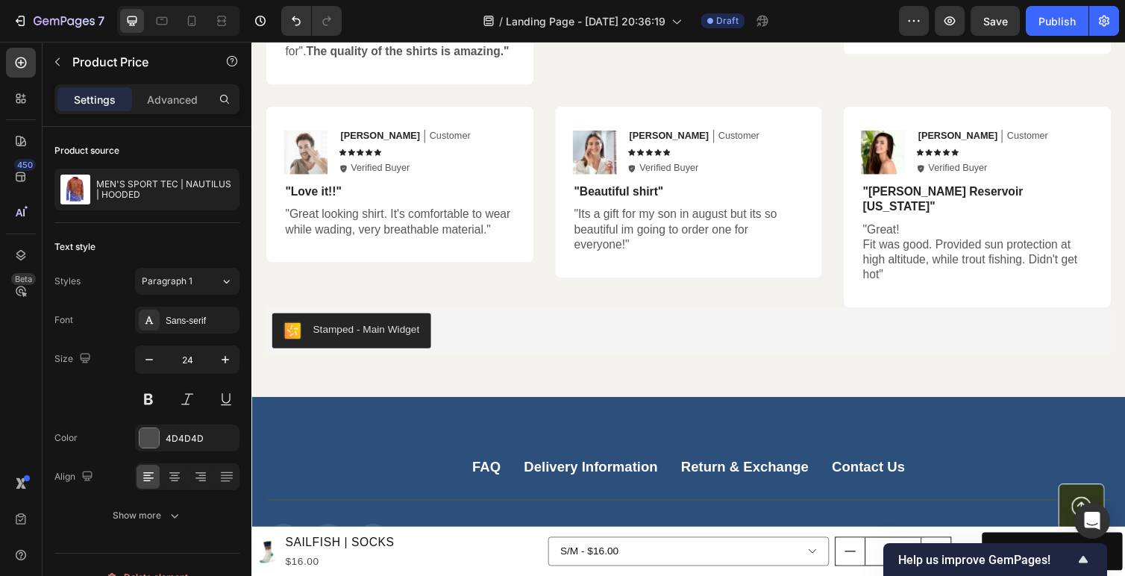
scroll to position [2766, 0]
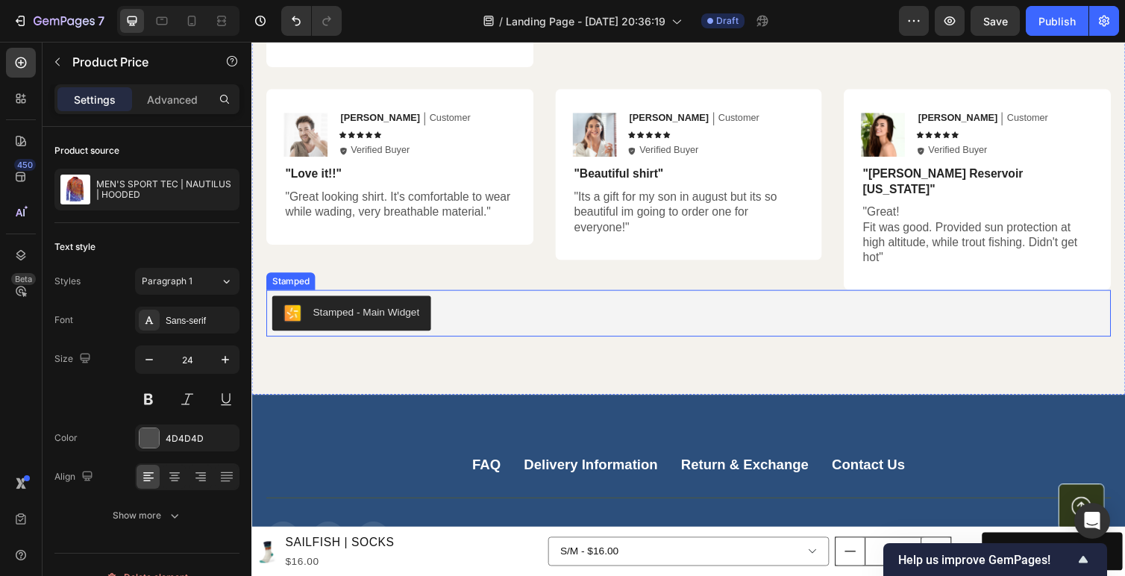
click at [378, 311] on div "Stamped - Main Widget" at bounding box center [368, 319] width 109 height 16
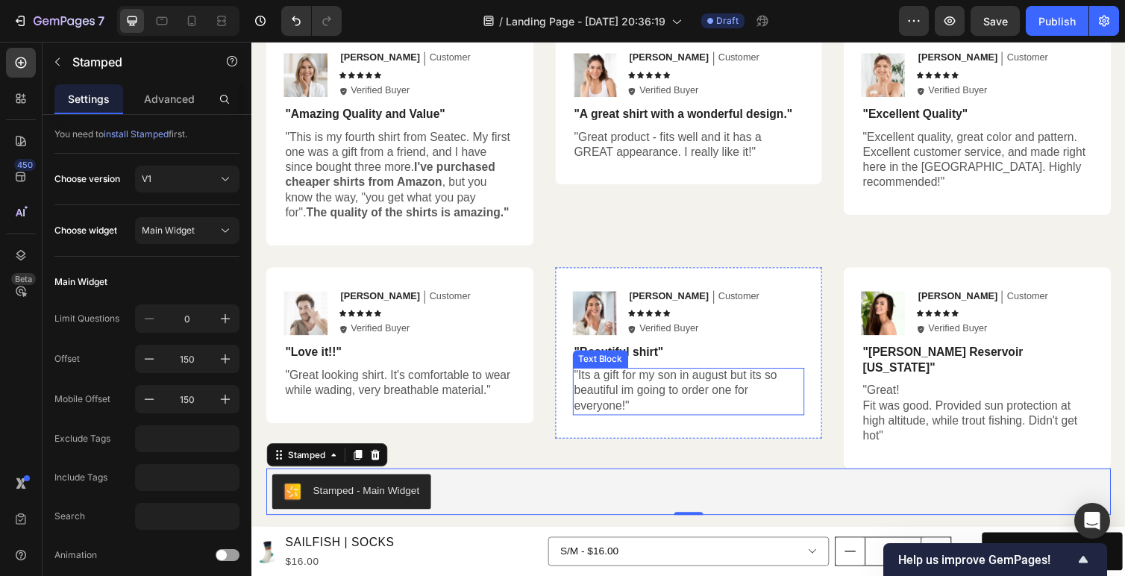
scroll to position [2455, 0]
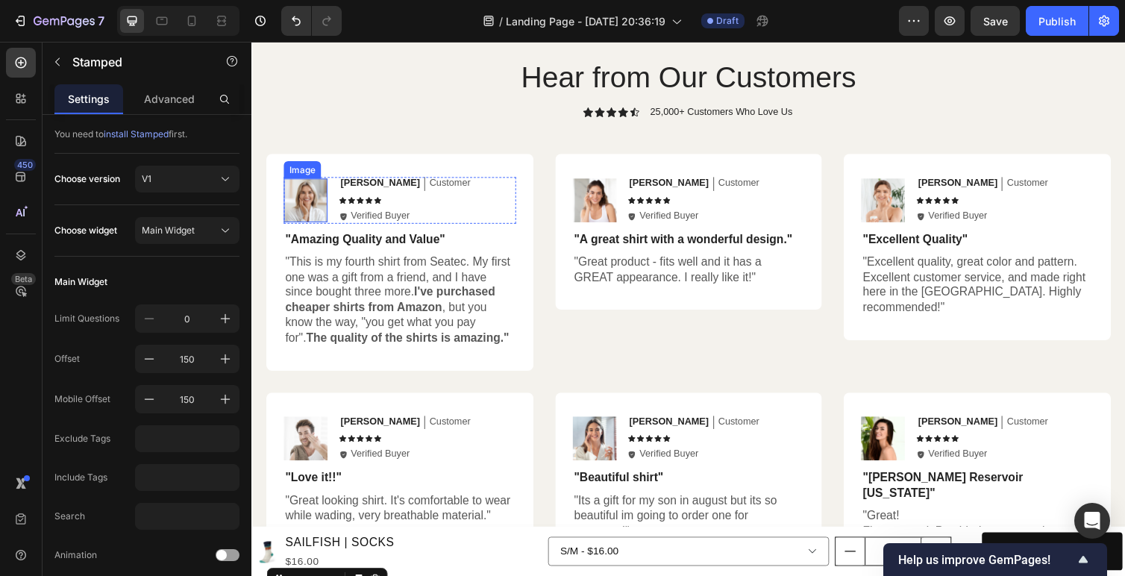
click at [301, 207] on img at bounding box center [306, 204] width 45 height 45
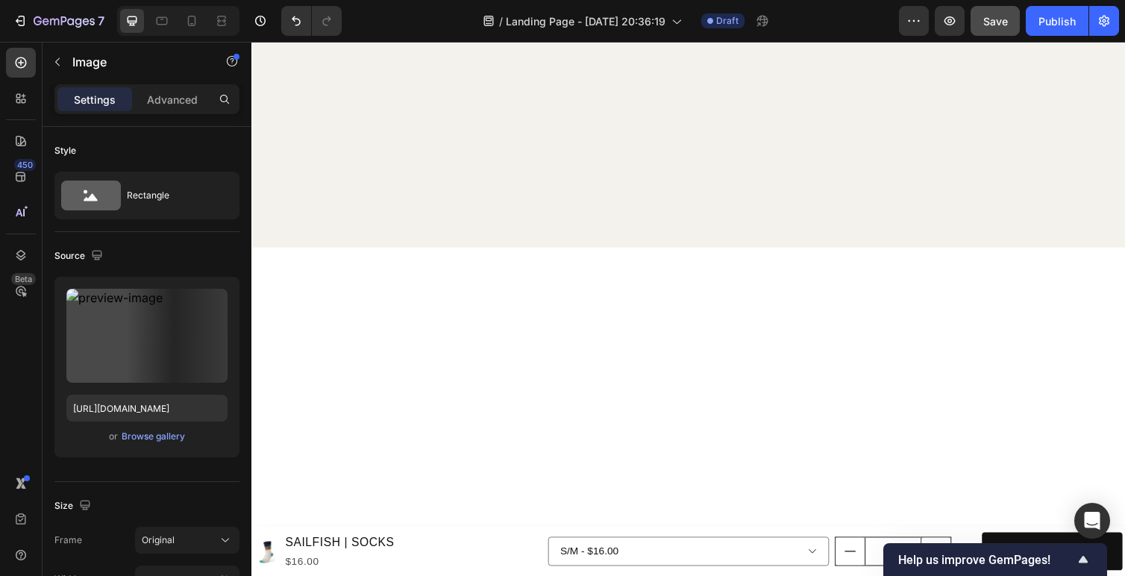
scroll to position [692, 0]
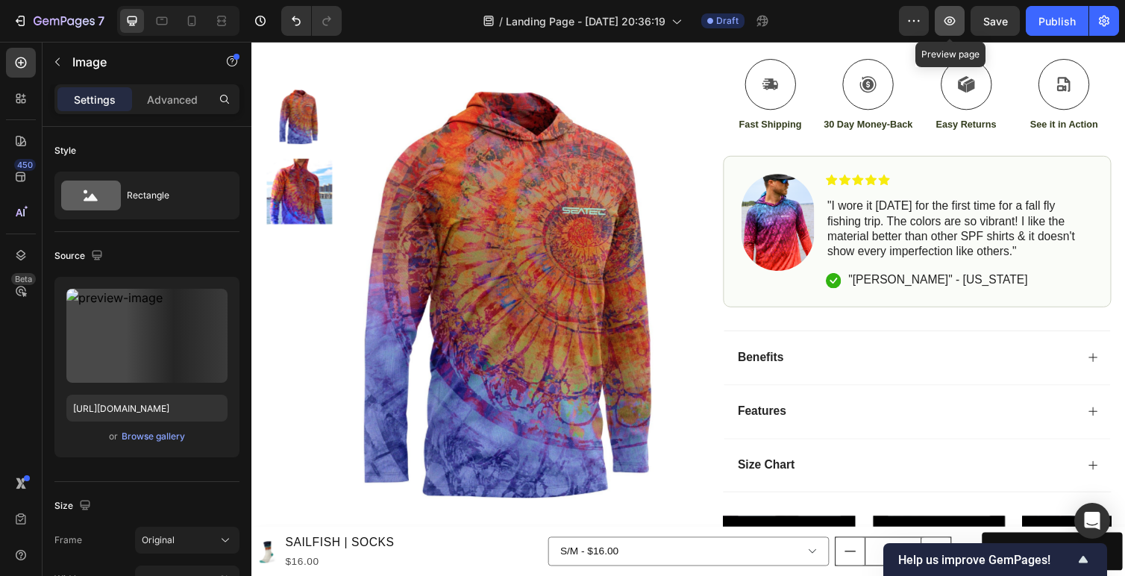
click at [950, 22] on icon "button" at bounding box center [949, 20] width 15 height 15
